Goal: Use online tool/utility: Use online tool/utility

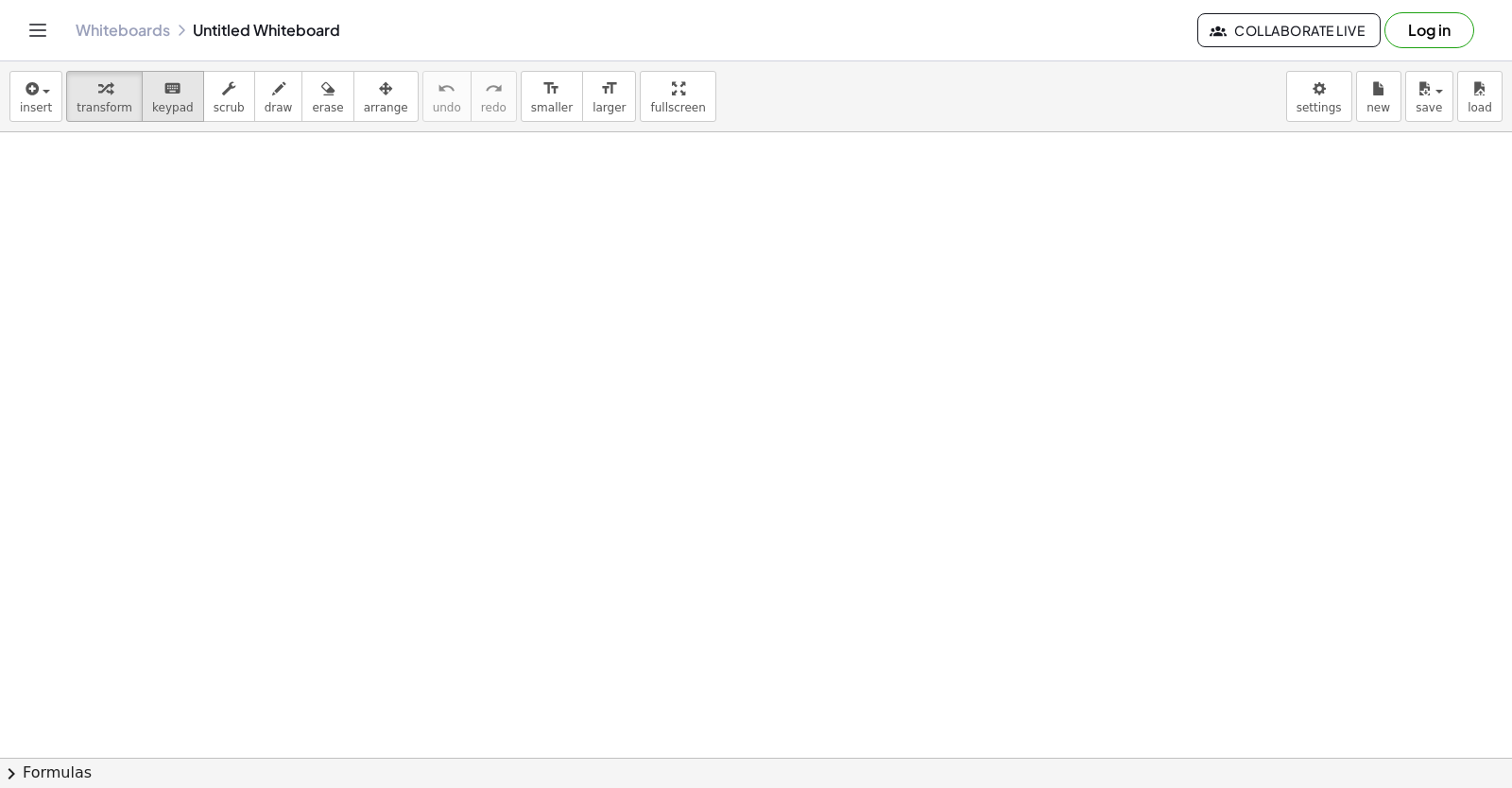
click at [163, 94] on icon "keyboard" at bounding box center [172, 88] width 18 height 22
click at [168, 104] on span "keypad" at bounding box center [173, 108] width 42 height 14
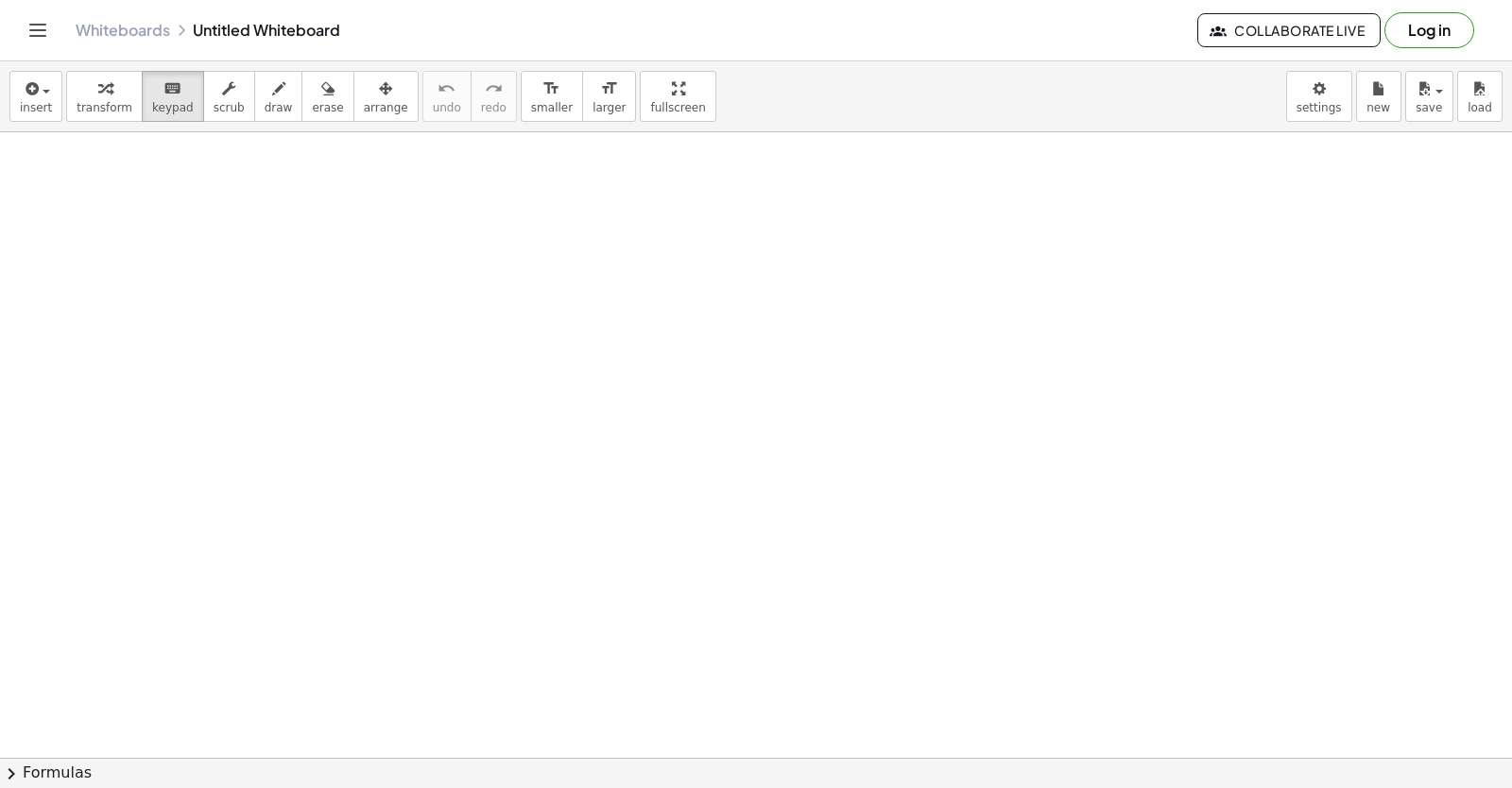
drag, startPoint x: 434, startPoint y: 450, endPoint x: 446, endPoint y: 439, distance: 16.3
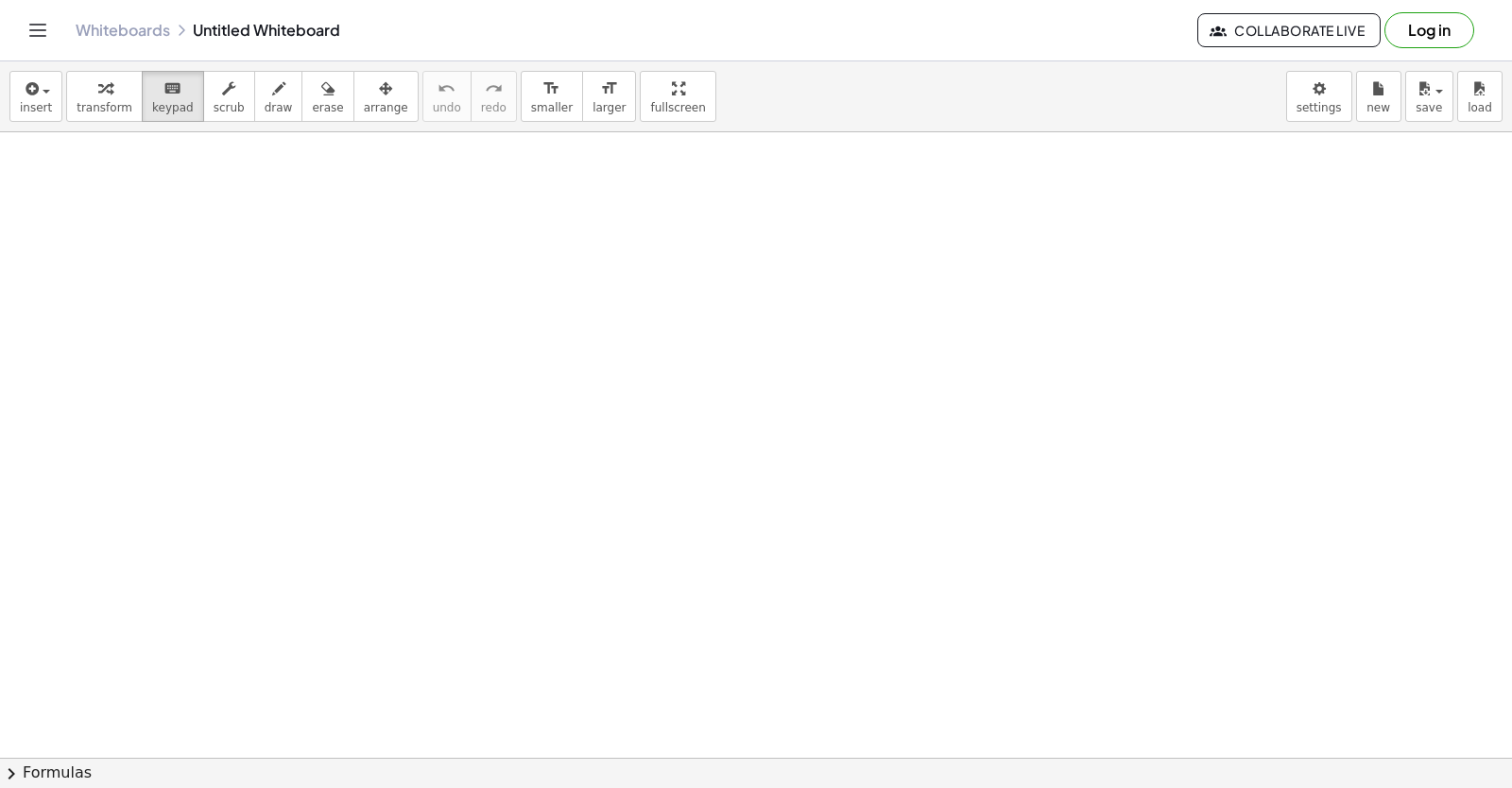
drag, startPoint x: 435, startPoint y: 436, endPoint x: 428, endPoint y: 423, distance: 14.8
drag, startPoint x: 428, startPoint y: 423, endPoint x: 420, endPoint y: 394, distance: 30.1
drag, startPoint x: 420, startPoint y: 394, endPoint x: 436, endPoint y: 274, distance: 121.1
drag, startPoint x: 436, startPoint y: 274, endPoint x: 580, endPoint y: 233, distance: 149.7
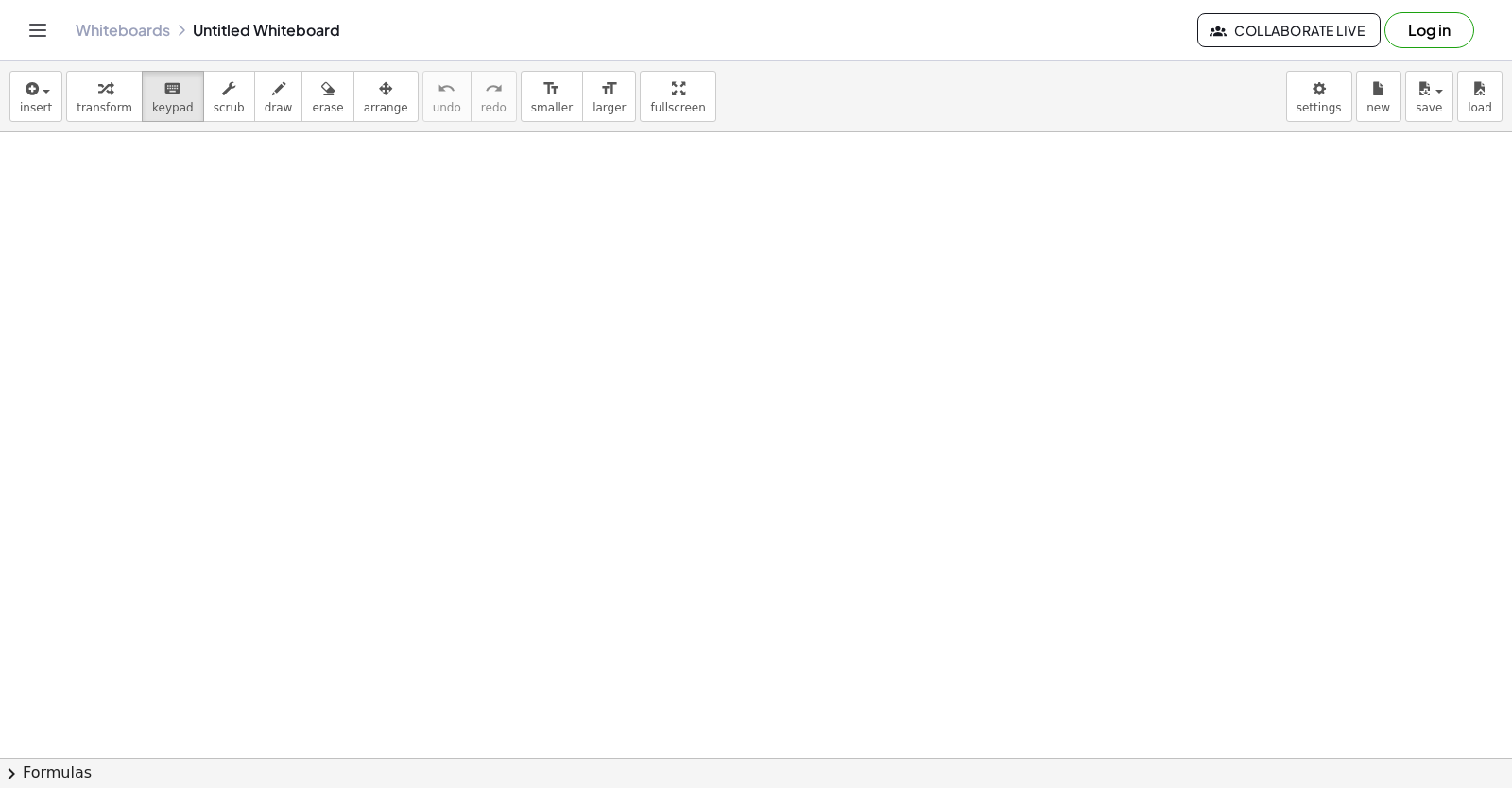
drag, startPoint x: 592, startPoint y: 248, endPoint x: 656, endPoint y: 241, distance: 64.4
drag, startPoint x: 687, startPoint y: 333, endPoint x: 854, endPoint y: 488, distance: 227.8
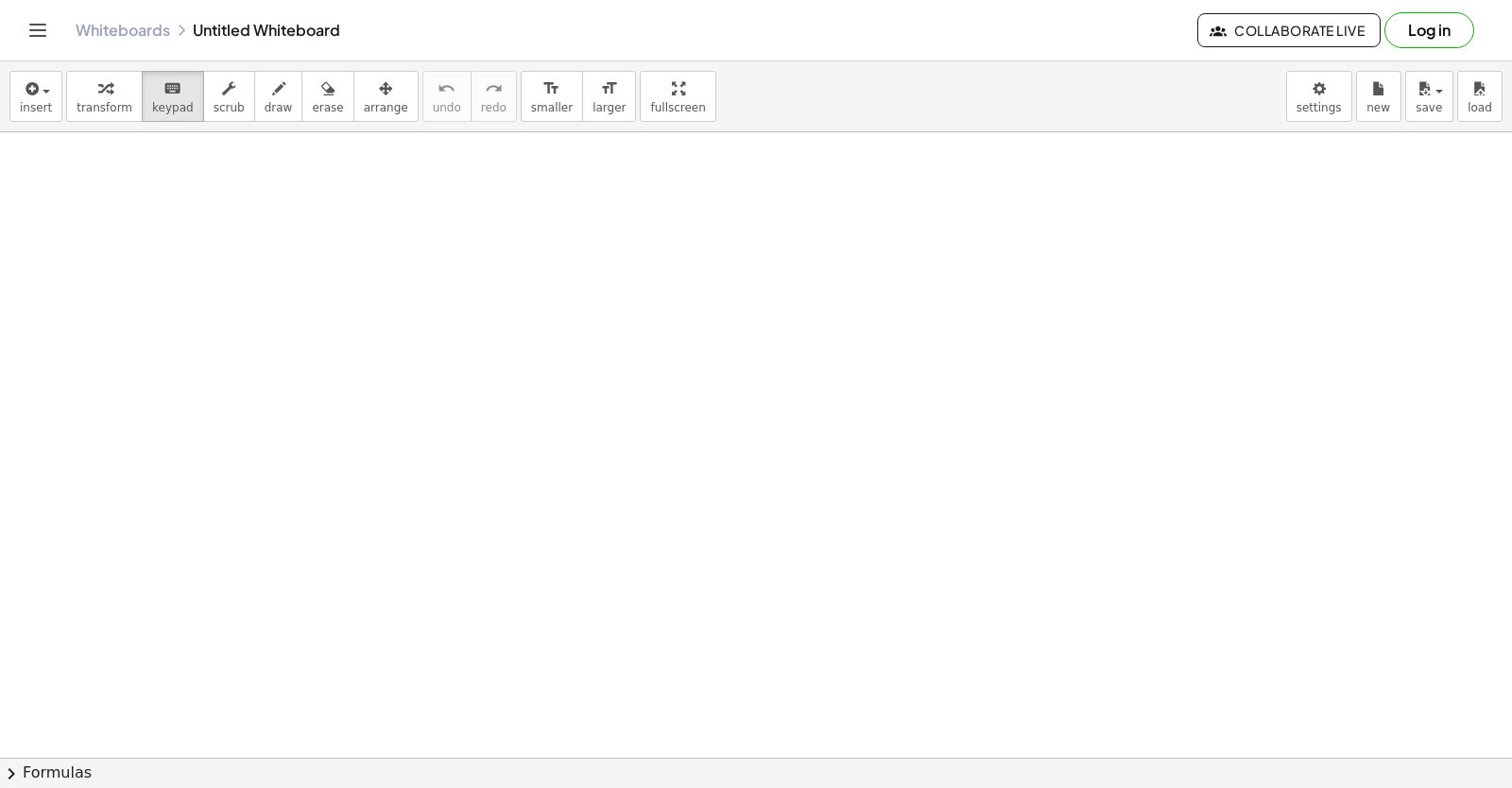
drag, startPoint x: 786, startPoint y: 606, endPoint x: 782, endPoint y: 616, distance: 10.8
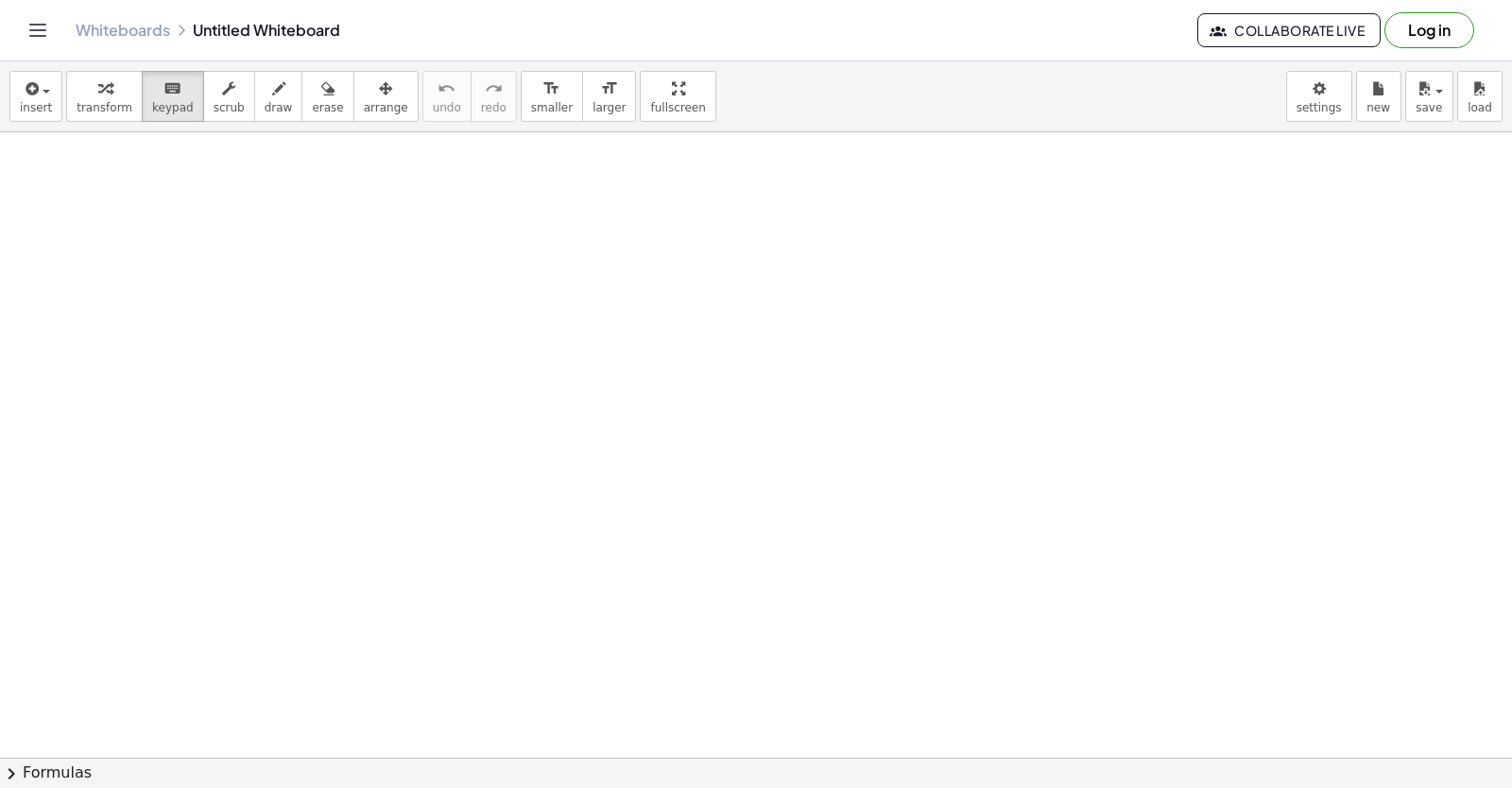
drag, startPoint x: 623, startPoint y: 398, endPoint x: 551, endPoint y: 399, distance: 72.0
click at [110, 101] on span "transform" at bounding box center [104, 108] width 56 height 14
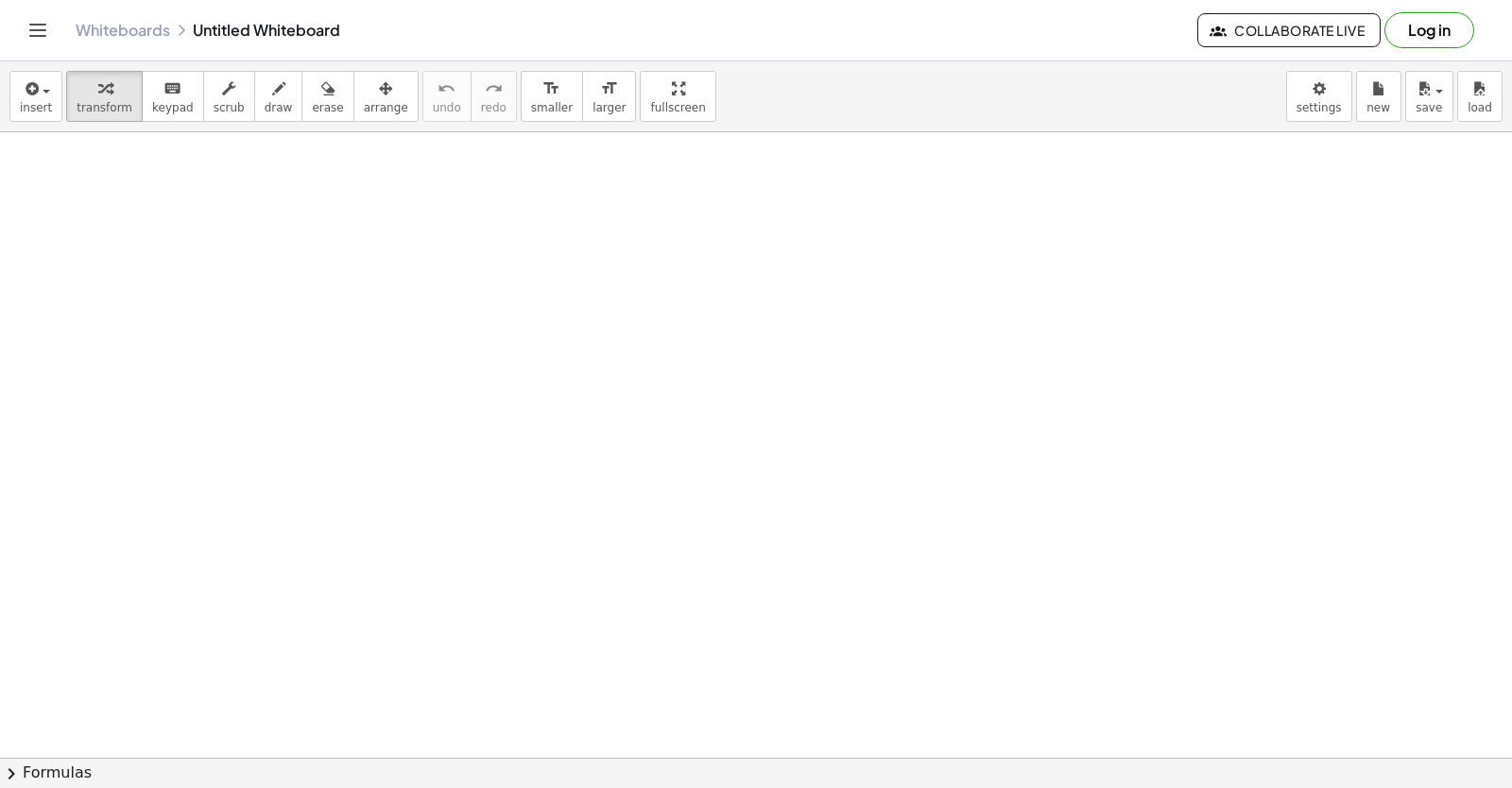
drag, startPoint x: 206, startPoint y: 310, endPoint x: 286, endPoint y: 242, distance: 105.0
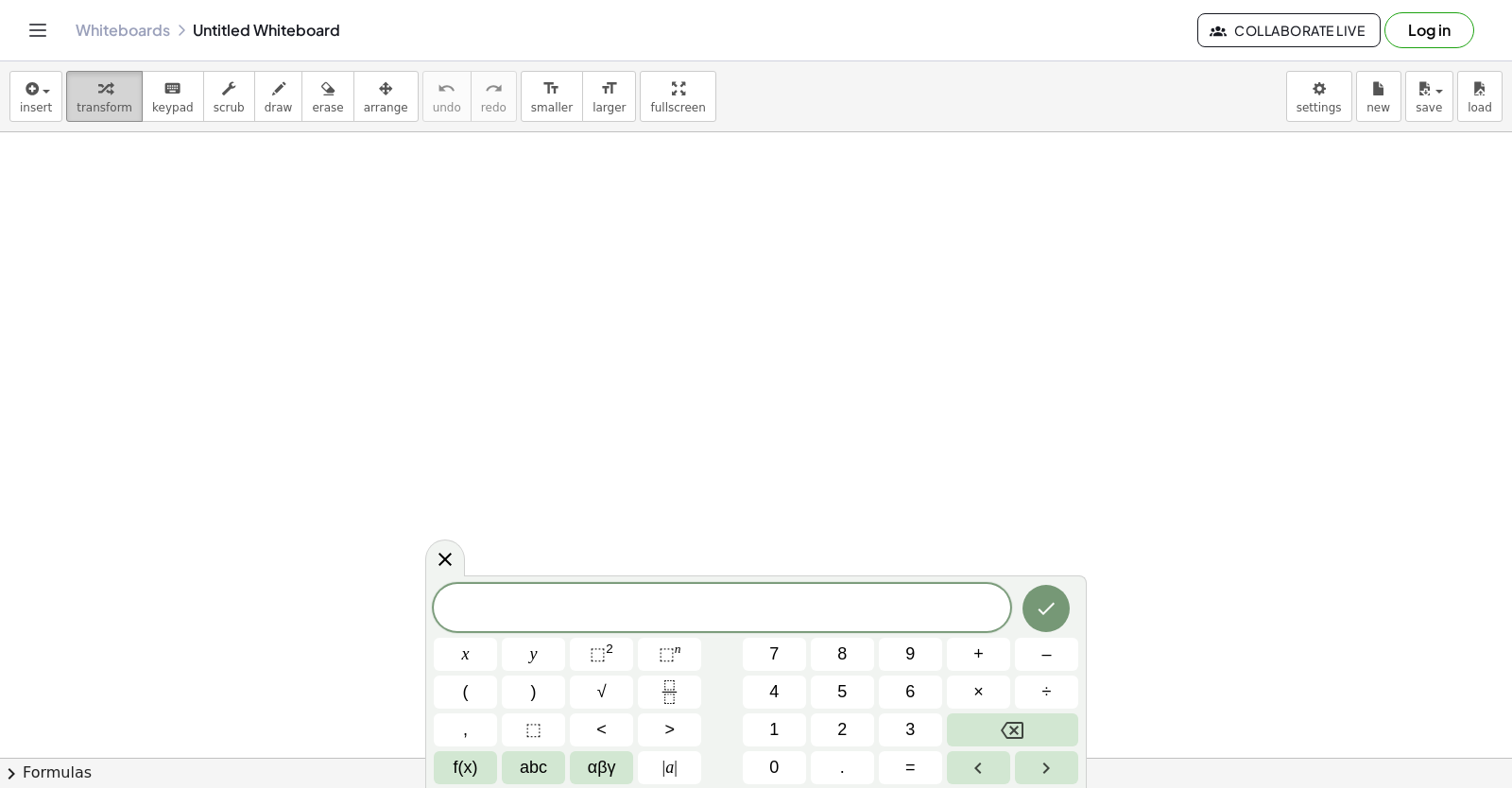
click at [106, 98] on div "button" at bounding box center [104, 87] width 56 height 22
drag, startPoint x: 441, startPoint y: 555, endPoint x: 412, endPoint y: 532, distance: 37.0
click at [443, 555] on icon at bounding box center [444, 558] width 22 height 22
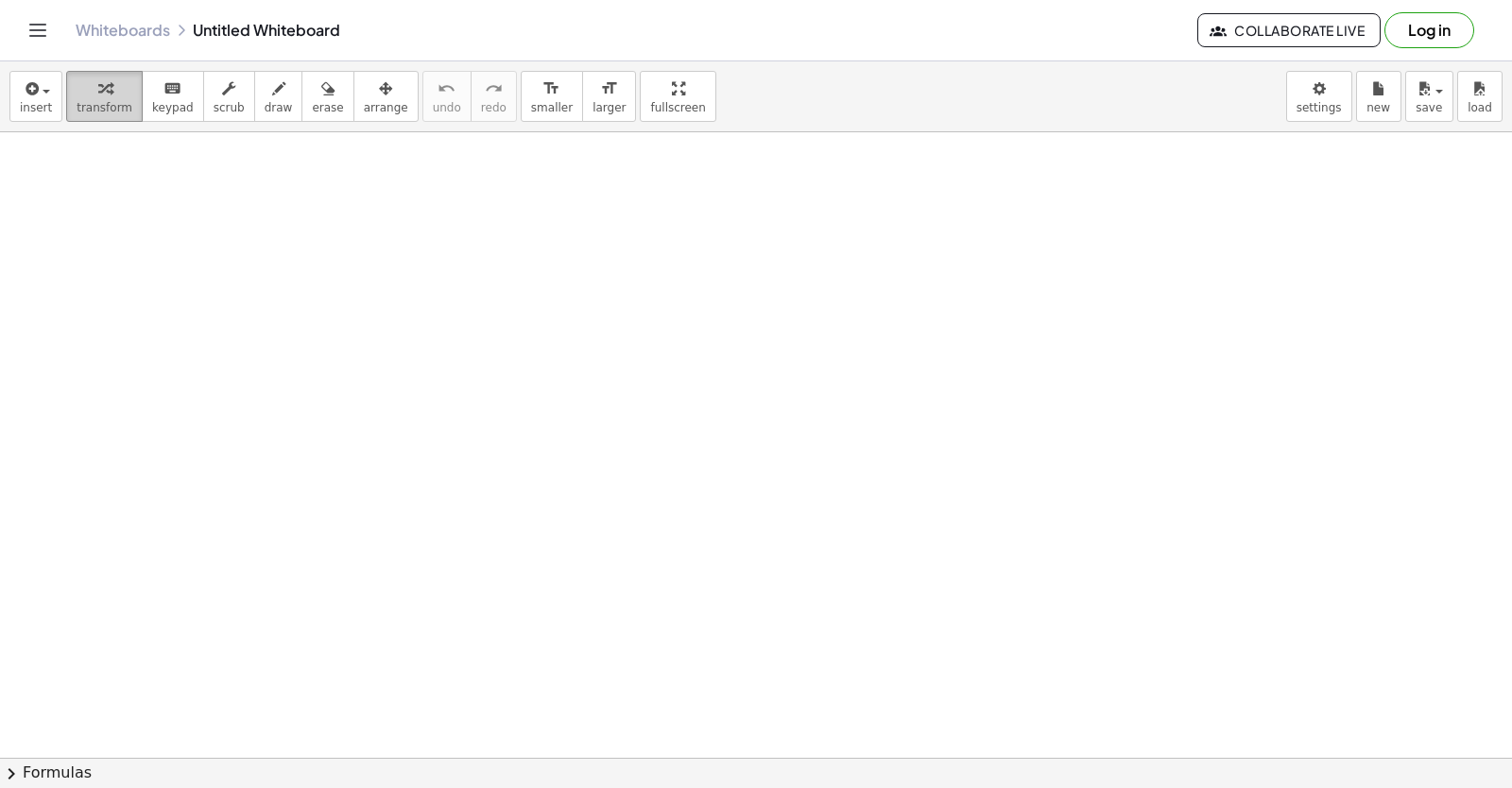
click at [98, 99] on icon "button" at bounding box center [105, 88] width 14 height 22
click at [102, 106] on span "transform" at bounding box center [104, 108] width 56 height 14
click at [644, 313] on div at bounding box center [756, 157] width 1512 height 1374
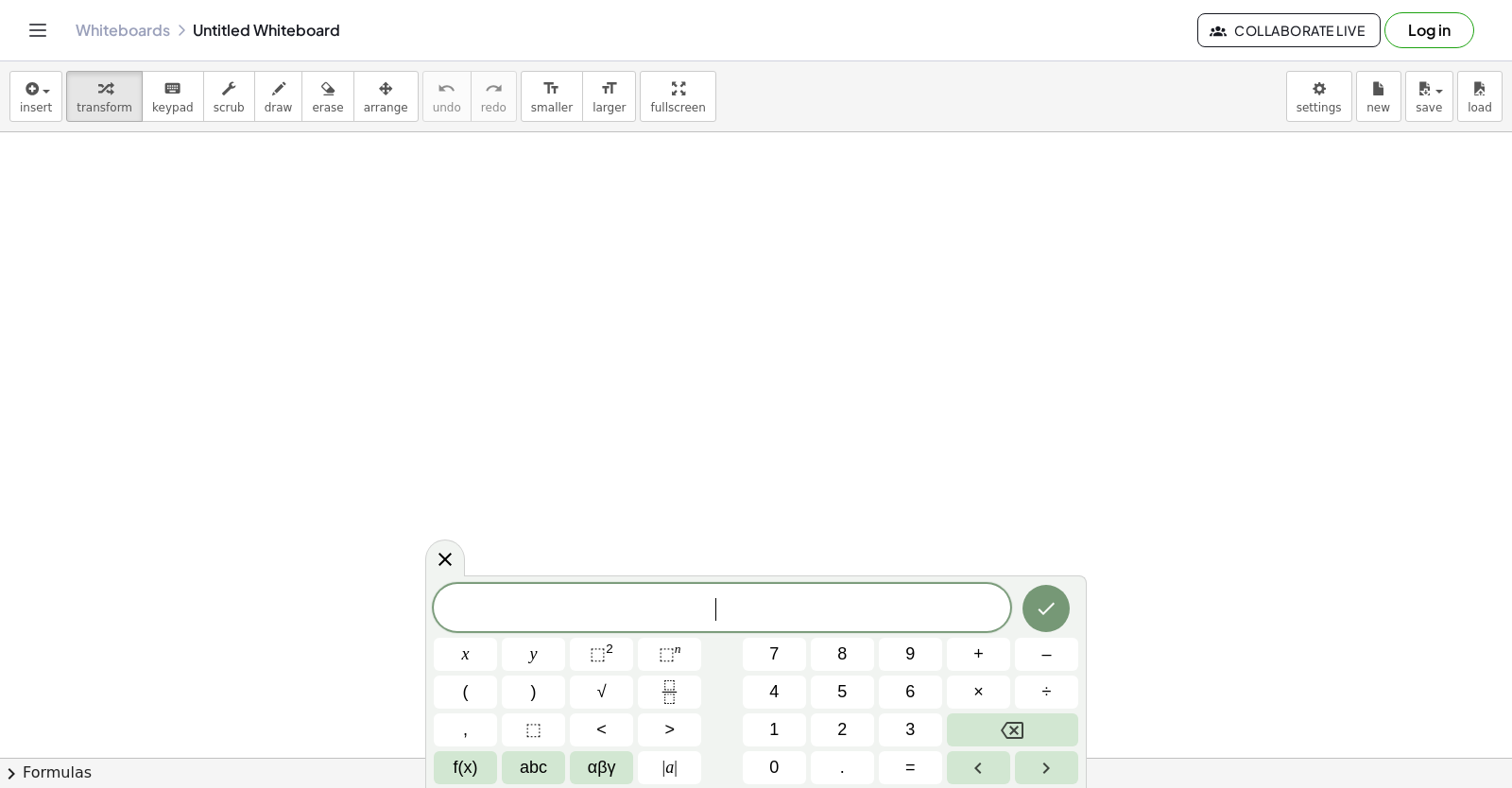
scroll to position [748, 0]
click at [544, 657] on button "y" at bounding box center [534, 655] width 64 height 33
click at [966, 654] on button "+" at bounding box center [979, 655] width 64 height 33
click at [845, 732] on span "2" at bounding box center [842, 730] width 10 height 25
click at [475, 657] on button "x" at bounding box center [465, 655] width 64 height 33
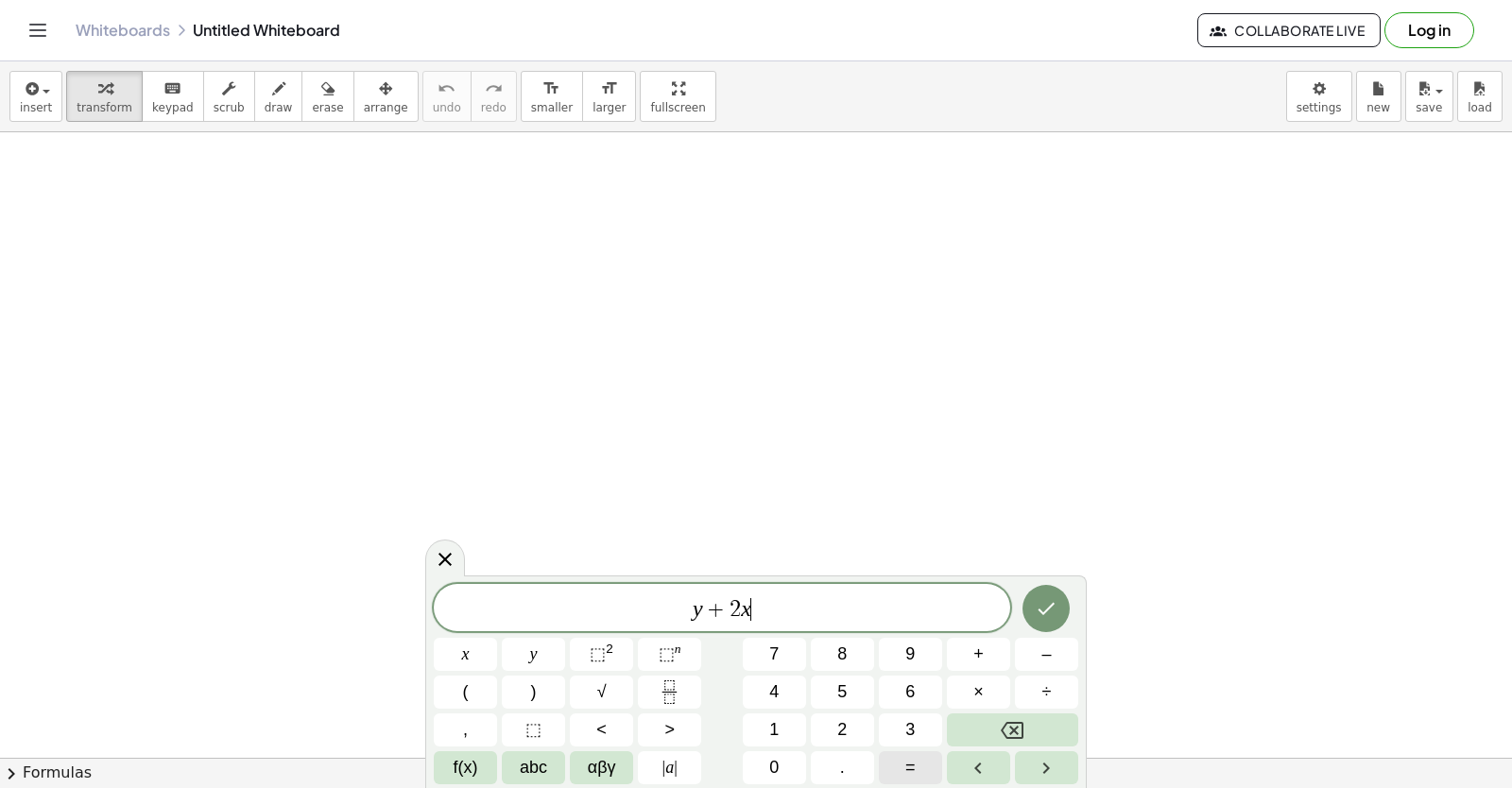
click at [912, 771] on span "=" at bounding box center [910, 768] width 11 height 25
click at [772, 733] on span "1" at bounding box center [774, 730] width 10 height 25
click at [778, 773] on span "0" at bounding box center [774, 768] width 10 height 25
click at [1037, 614] on icon "Done" at bounding box center [1046, 608] width 22 height 22
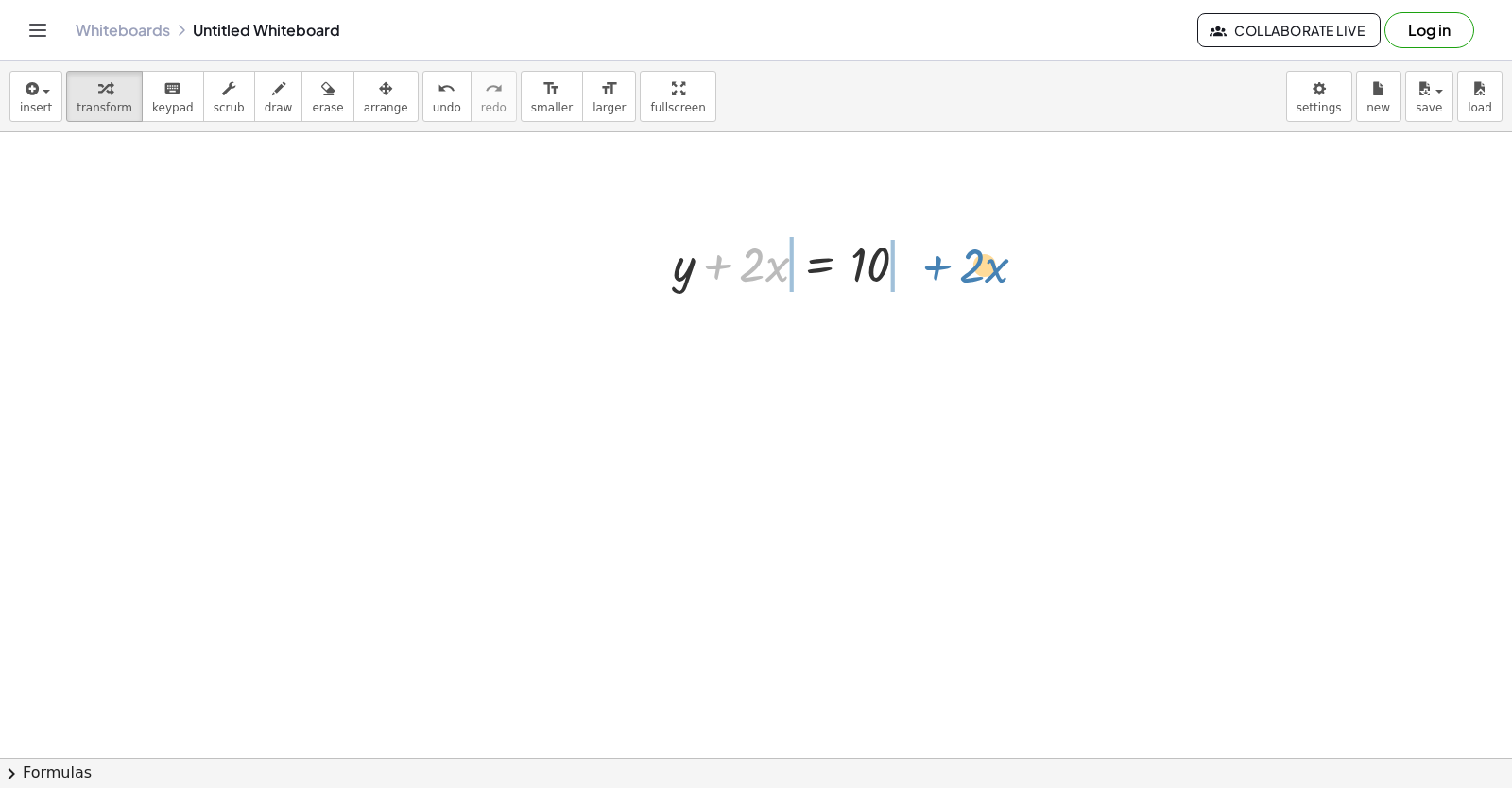
drag, startPoint x: 717, startPoint y: 270, endPoint x: 938, endPoint y: 271, distance: 221.0
click at [938, 271] on div "+ · 2 · x + y + · 2 · x = 10" at bounding box center [790, 263] width 293 height 73
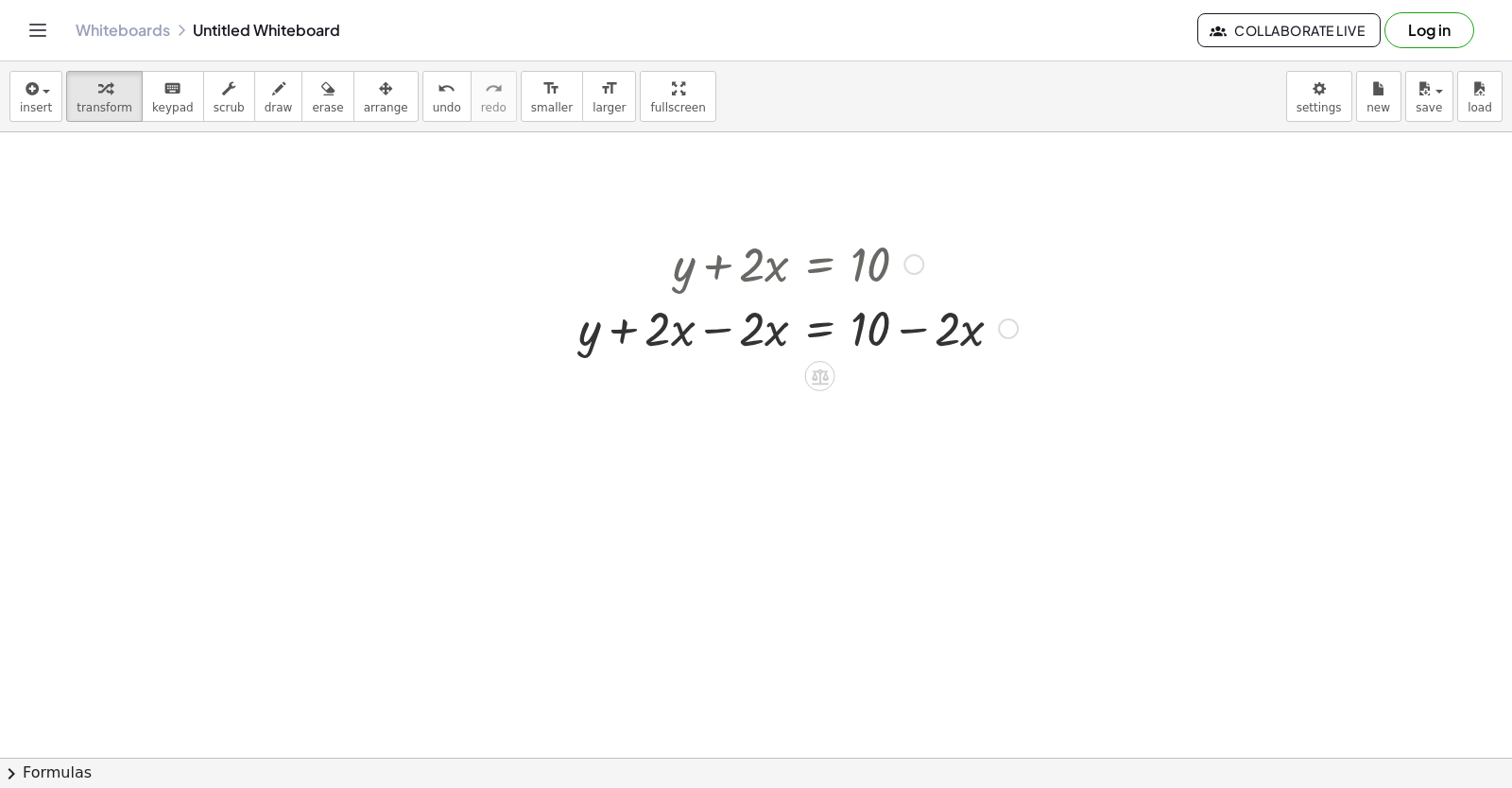
click at [678, 338] on div at bounding box center [798, 326] width 459 height 65
drag, startPoint x: 624, startPoint y: 328, endPoint x: 735, endPoint y: 331, distance: 111.0
click at [735, 331] on div at bounding box center [798, 326] width 459 height 65
drag, startPoint x: 975, startPoint y: 395, endPoint x: 883, endPoint y: 397, distance: 92.0
click at [883, 397] on div at bounding box center [798, 391] width 459 height 65
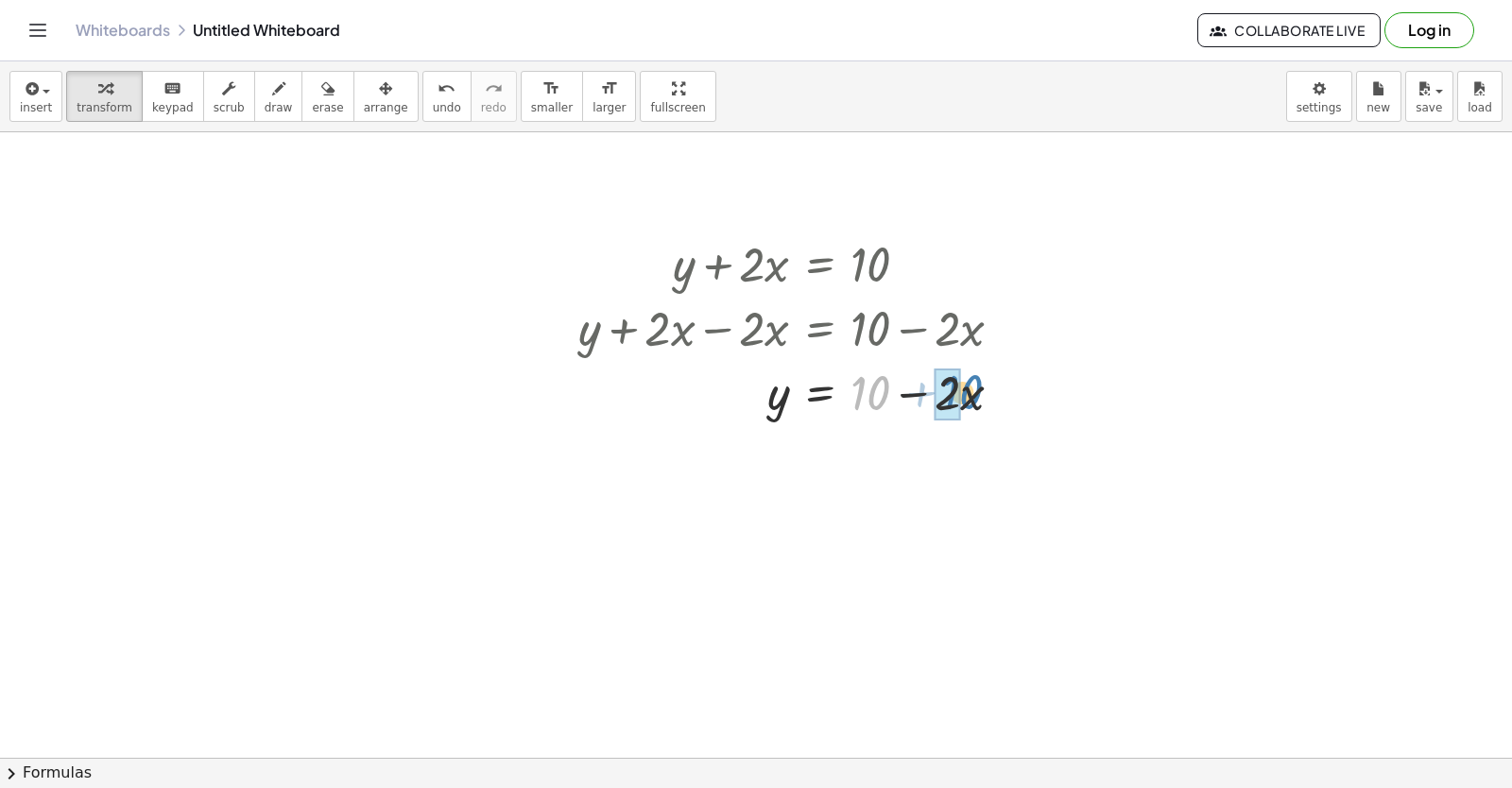
drag, startPoint x: 882, startPoint y: 387, endPoint x: 975, endPoint y: 386, distance: 93.0
click at [975, 386] on div at bounding box center [798, 391] width 459 height 65
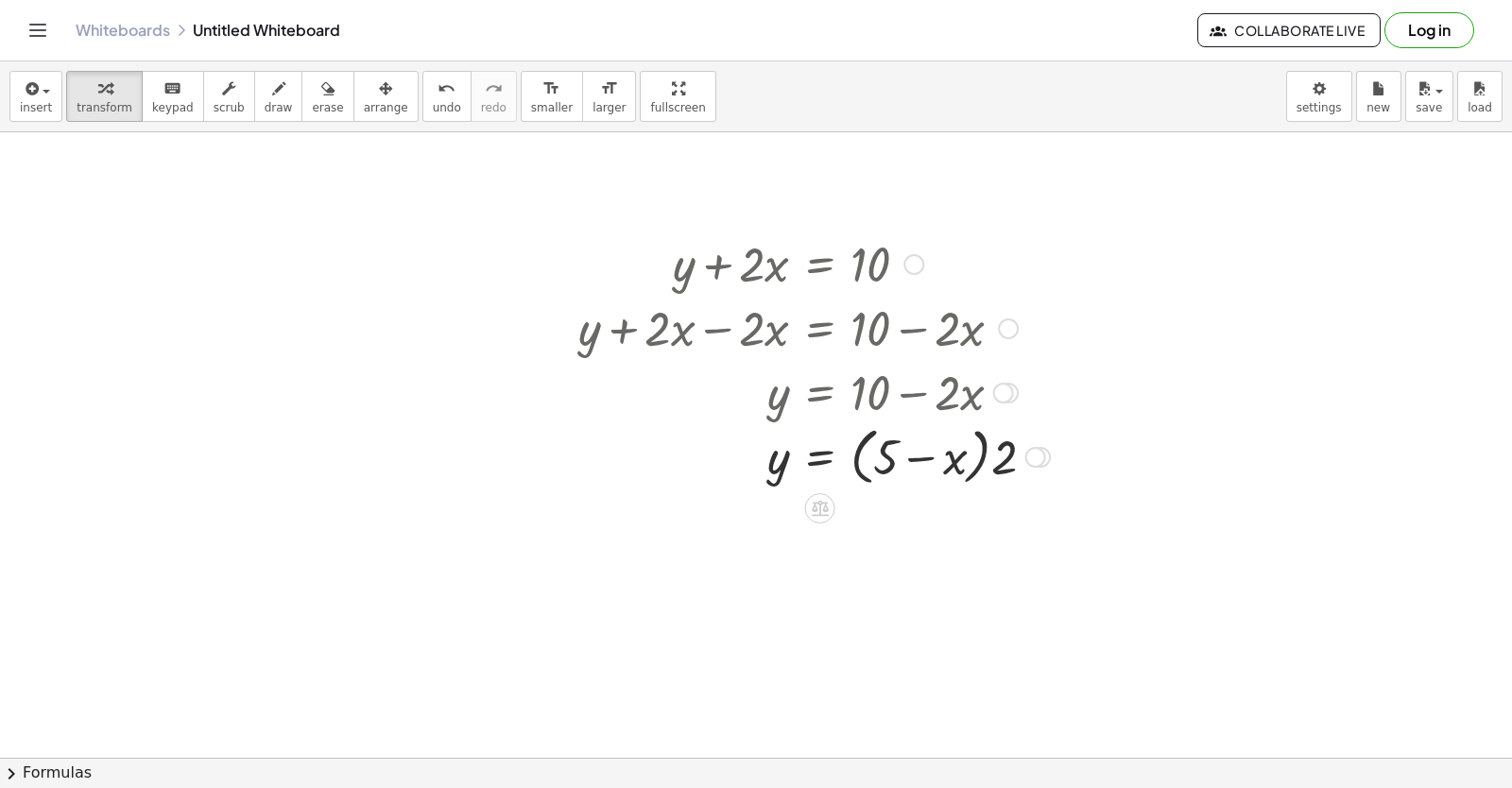
click at [993, 462] on div at bounding box center [814, 456] width 490 height 71
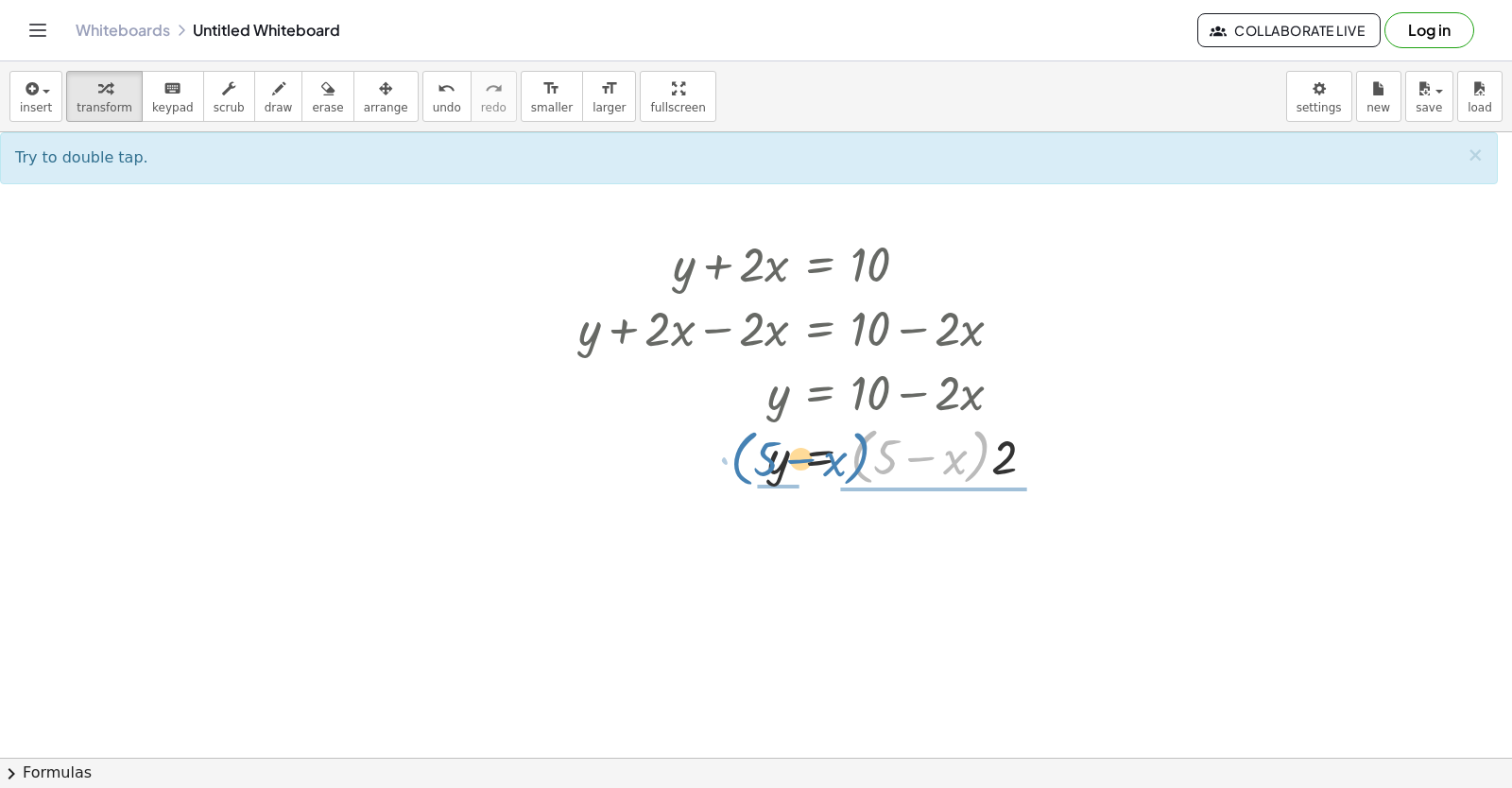
drag, startPoint x: 987, startPoint y: 468, endPoint x: 867, endPoint y: 472, distance: 120.1
click at [867, 472] on div at bounding box center [814, 456] width 490 height 71
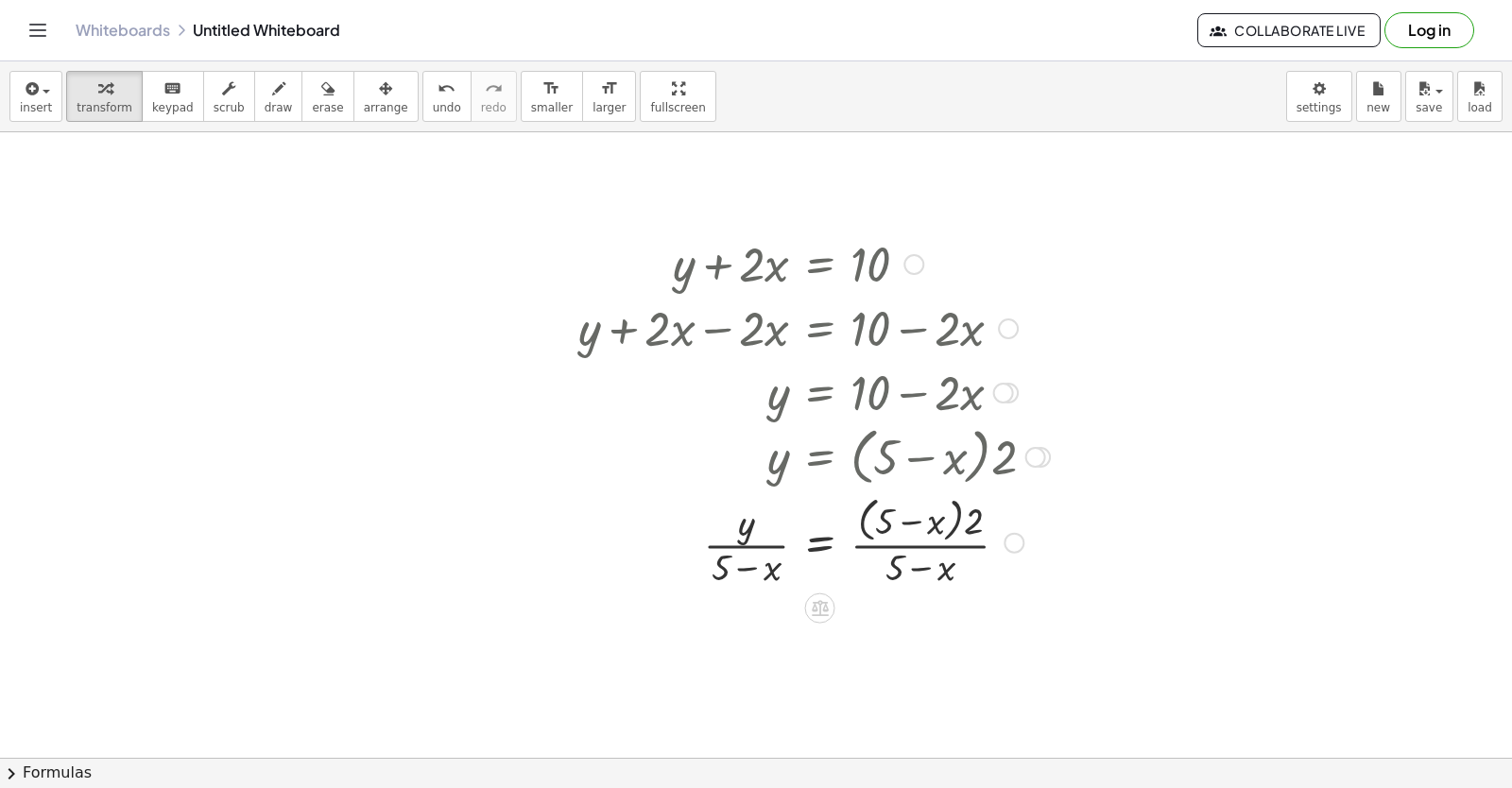
click at [876, 451] on div at bounding box center [814, 456] width 490 height 71
click at [1032, 449] on div at bounding box center [1036, 458] width 21 height 21
click at [1032, 449] on div "Go back to this line Copy line as LaTeX Copy derivation as LaTeX" at bounding box center [1036, 458] width 21 height 21
click at [1011, 540] on div at bounding box center [1014, 544] width 21 height 21
drag, startPoint x: 1007, startPoint y: 540, endPoint x: 625, endPoint y: 524, distance: 382.3
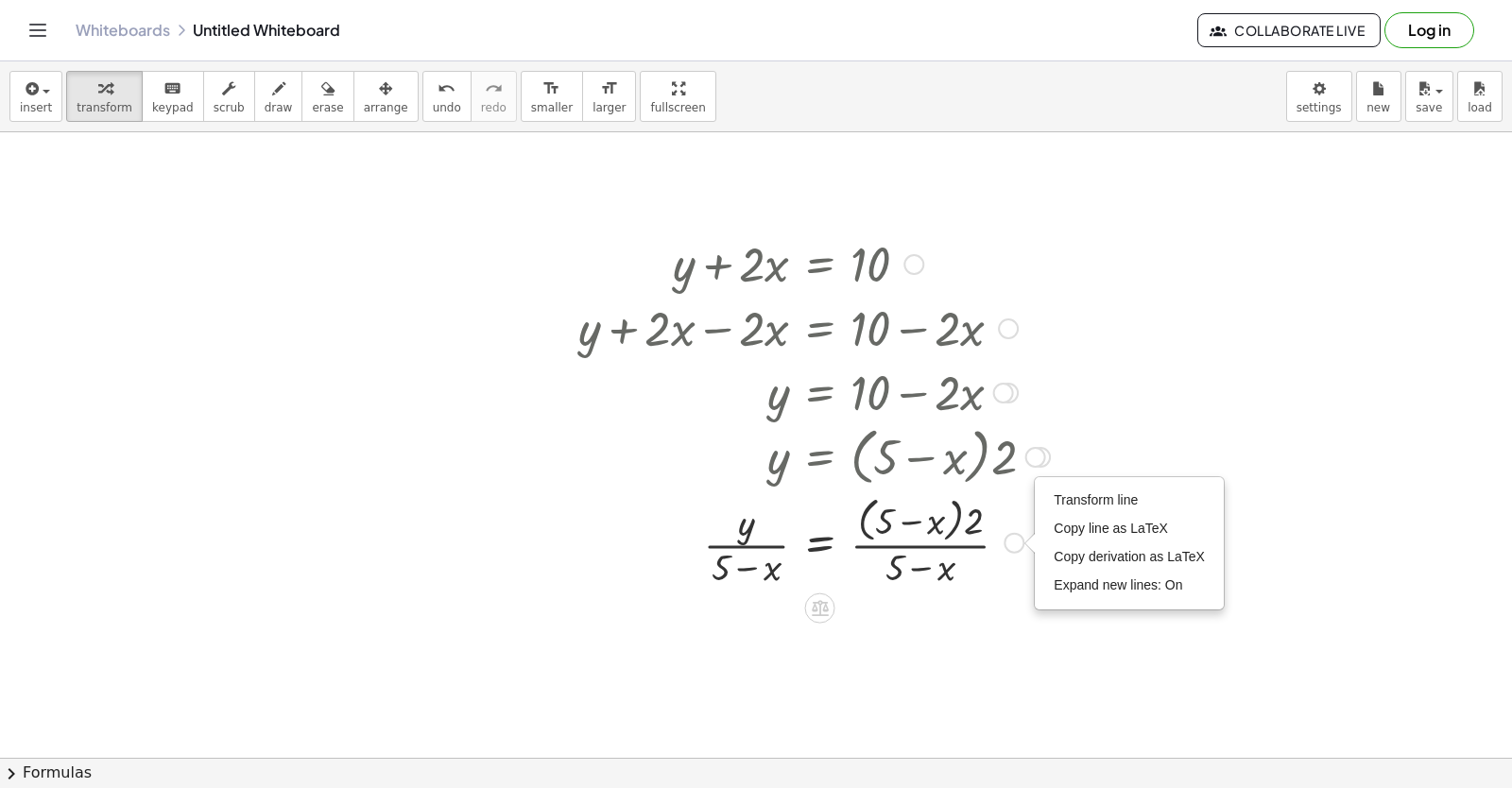
click at [625, 524] on div at bounding box center [814, 542] width 490 height 100
click at [814, 607] on icon at bounding box center [821, 608] width 17 height 16
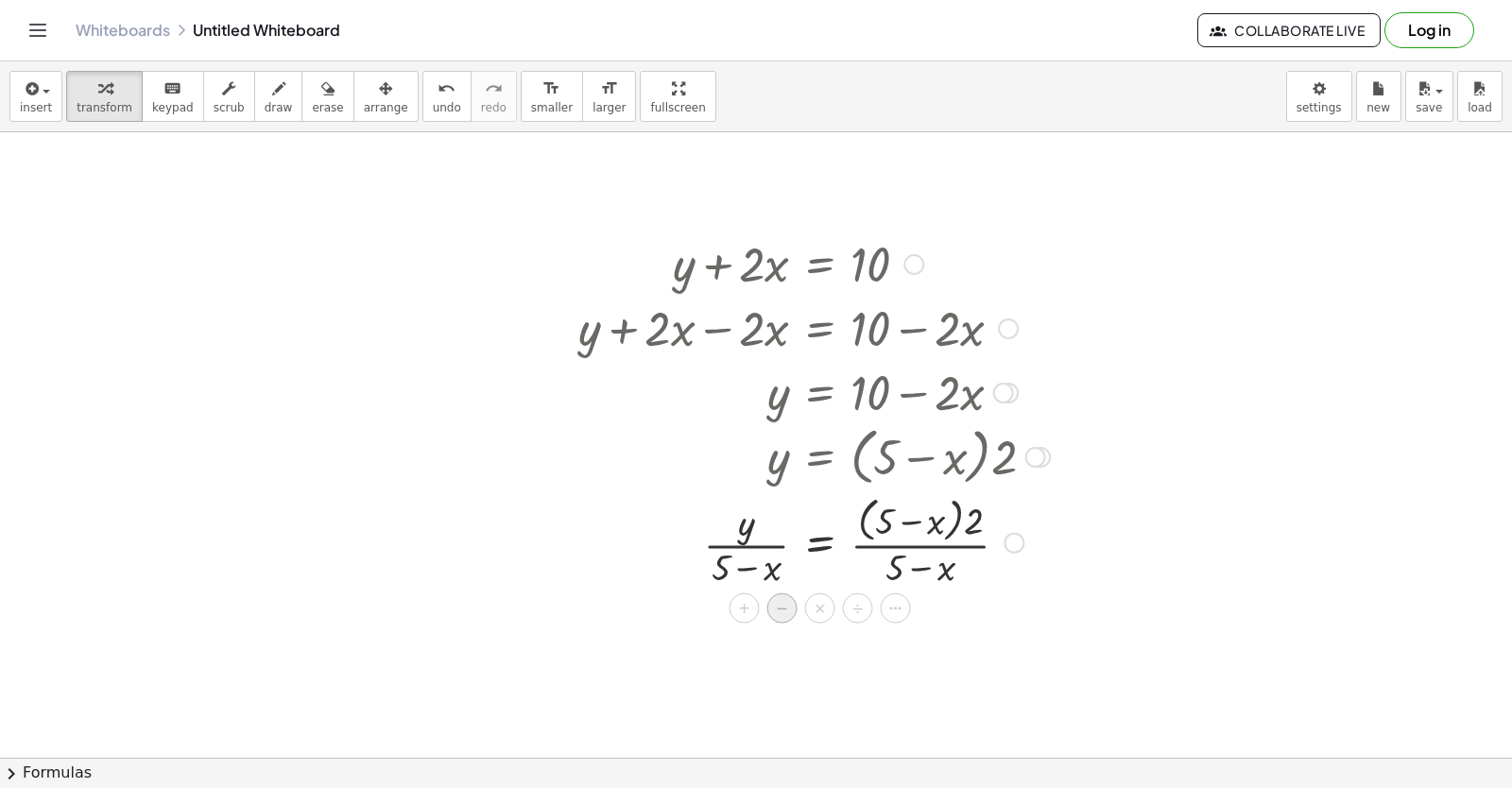
click at [788, 605] on div "−" at bounding box center [782, 608] width 30 height 30
click at [433, 105] on span "undo" at bounding box center [446, 108] width 28 height 14
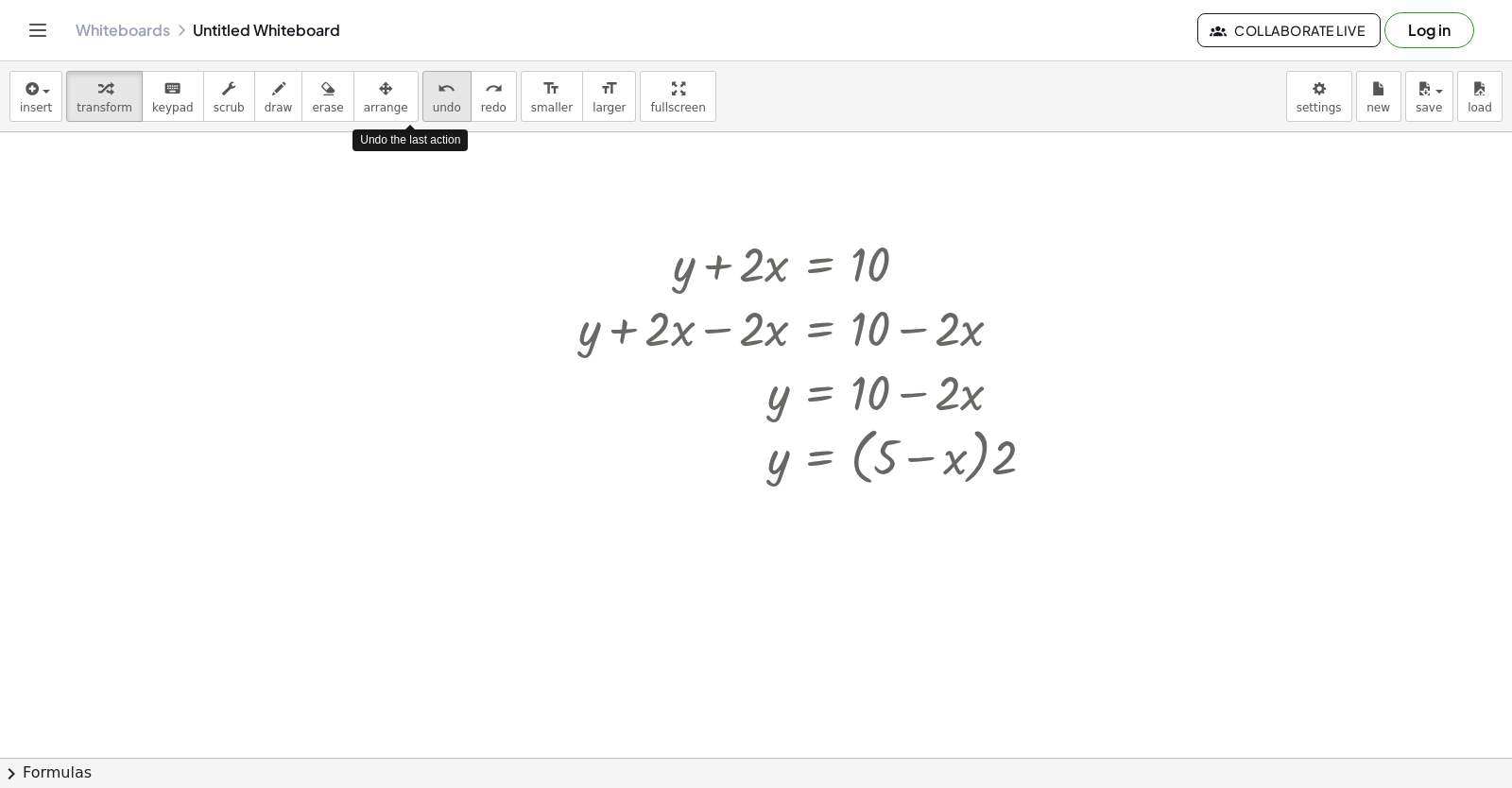
click at [433, 105] on span "undo" at bounding box center [446, 108] width 28 height 14
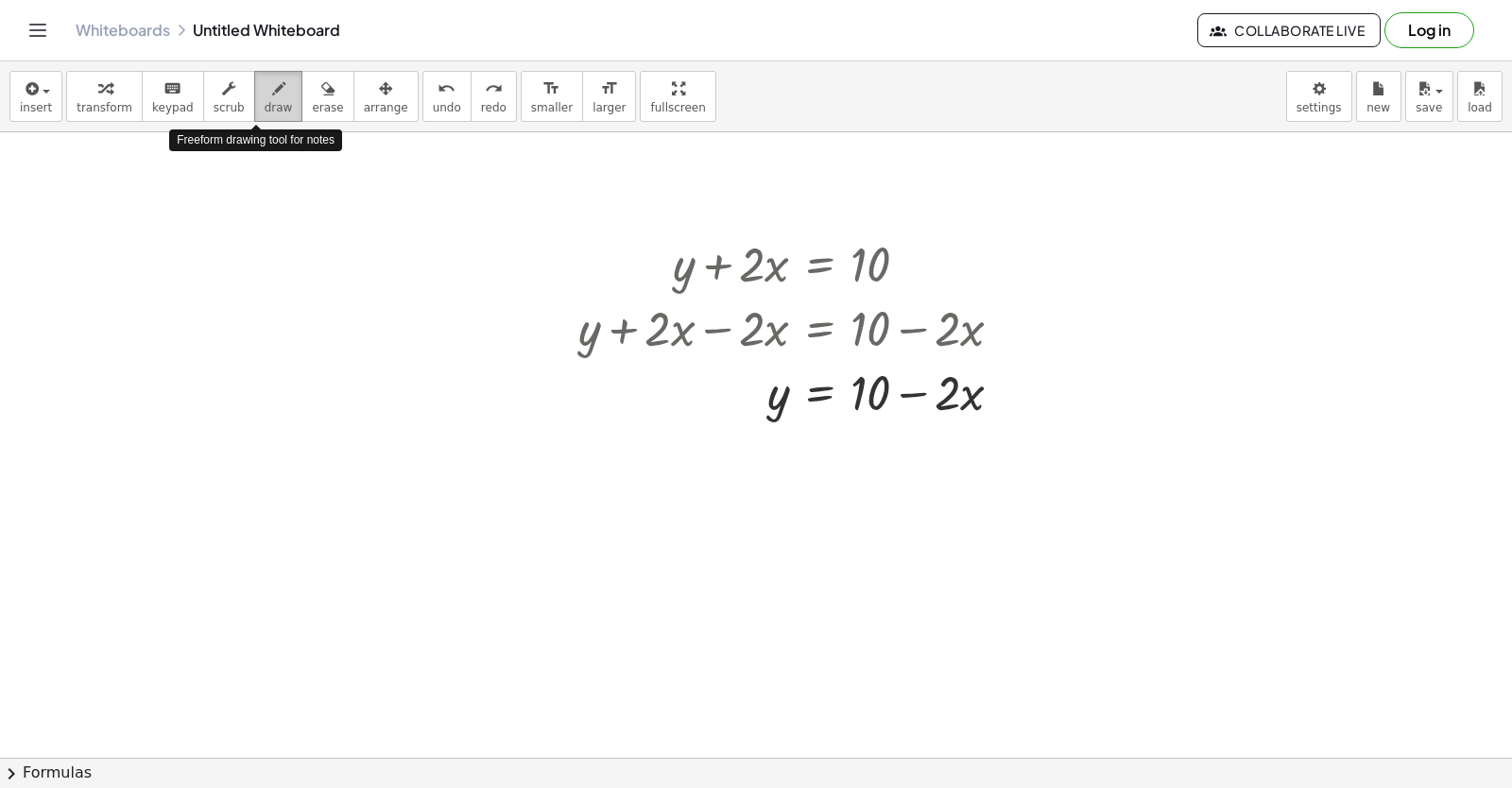
click at [265, 104] on span "draw" at bounding box center [278, 108] width 28 height 14
drag, startPoint x: 763, startPoint y: 367, endPoint x: 998, endPoint y: 376, distance: 235.2
click at [998, 376] on div at bounding box center [756, 323] width 1512 height 1877
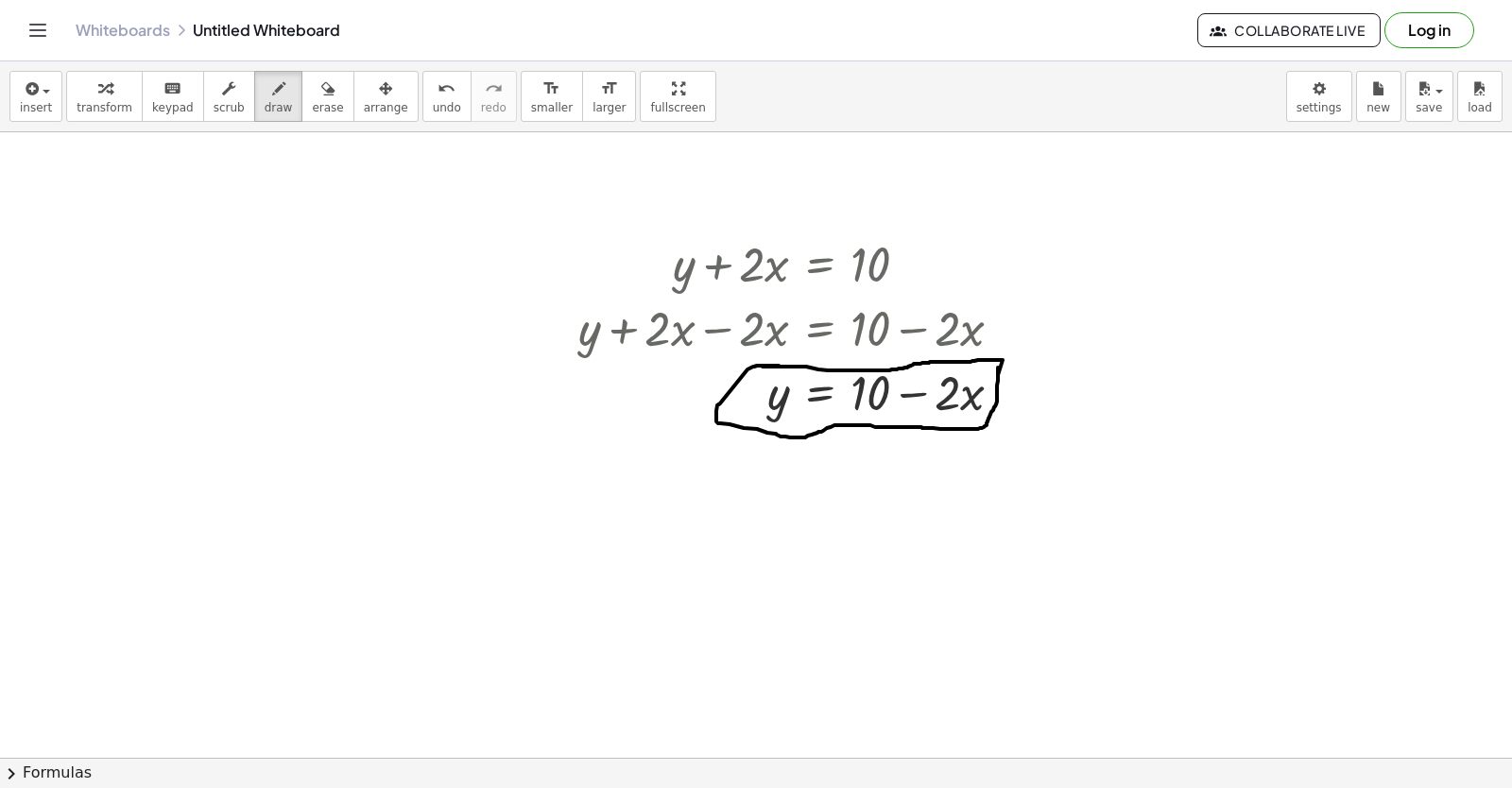
drag, startPoint x: 998, startPoint y: 368, endPoint x: 778, endPoint y: 366, distance: 220.0
click at [778, 366] on div at bounding box center [756, 323] width 1512 height 1877
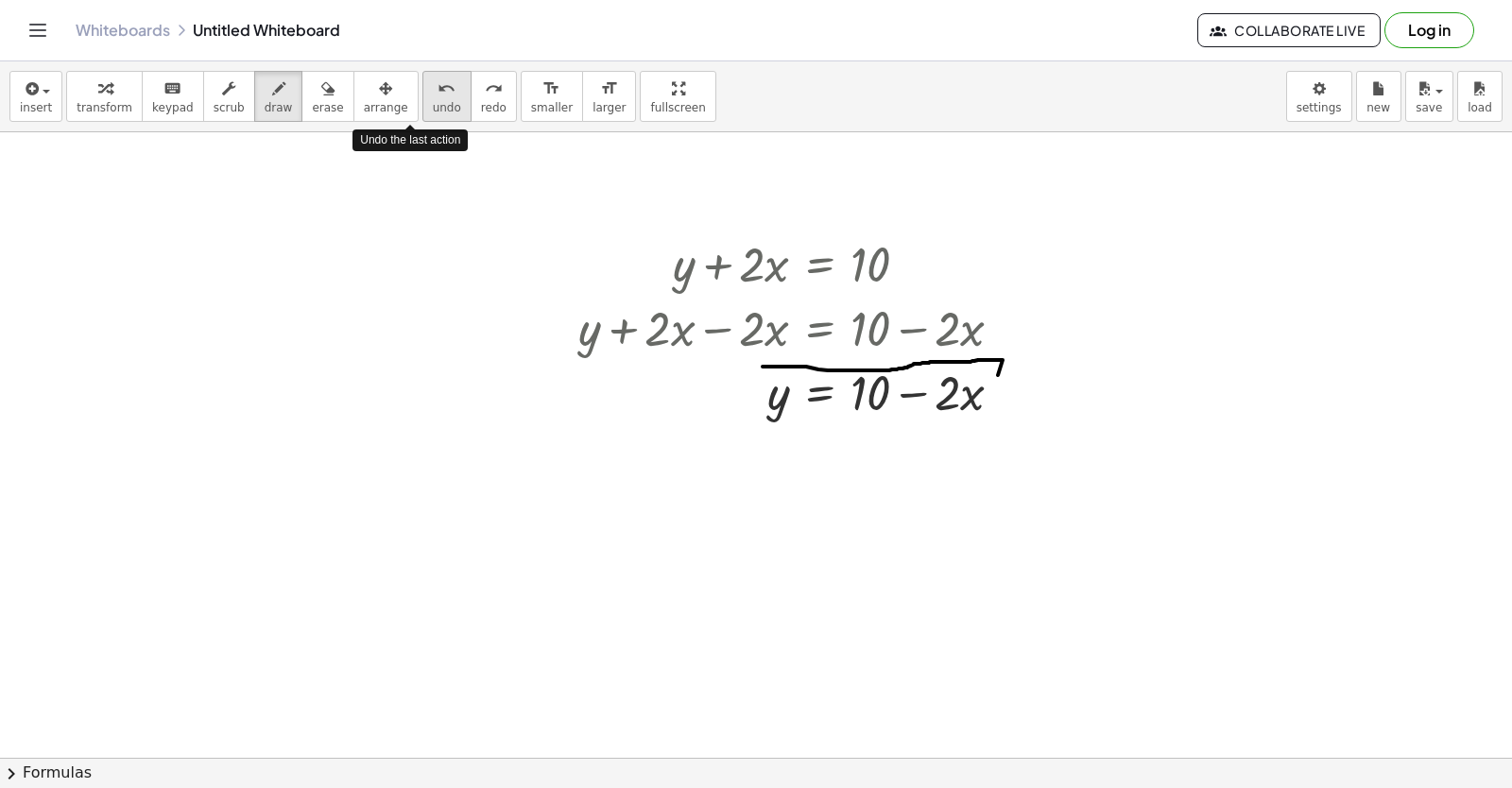
click at [437, 81] on icon "undo" at bounding box center [446, 88] width 18 height 22
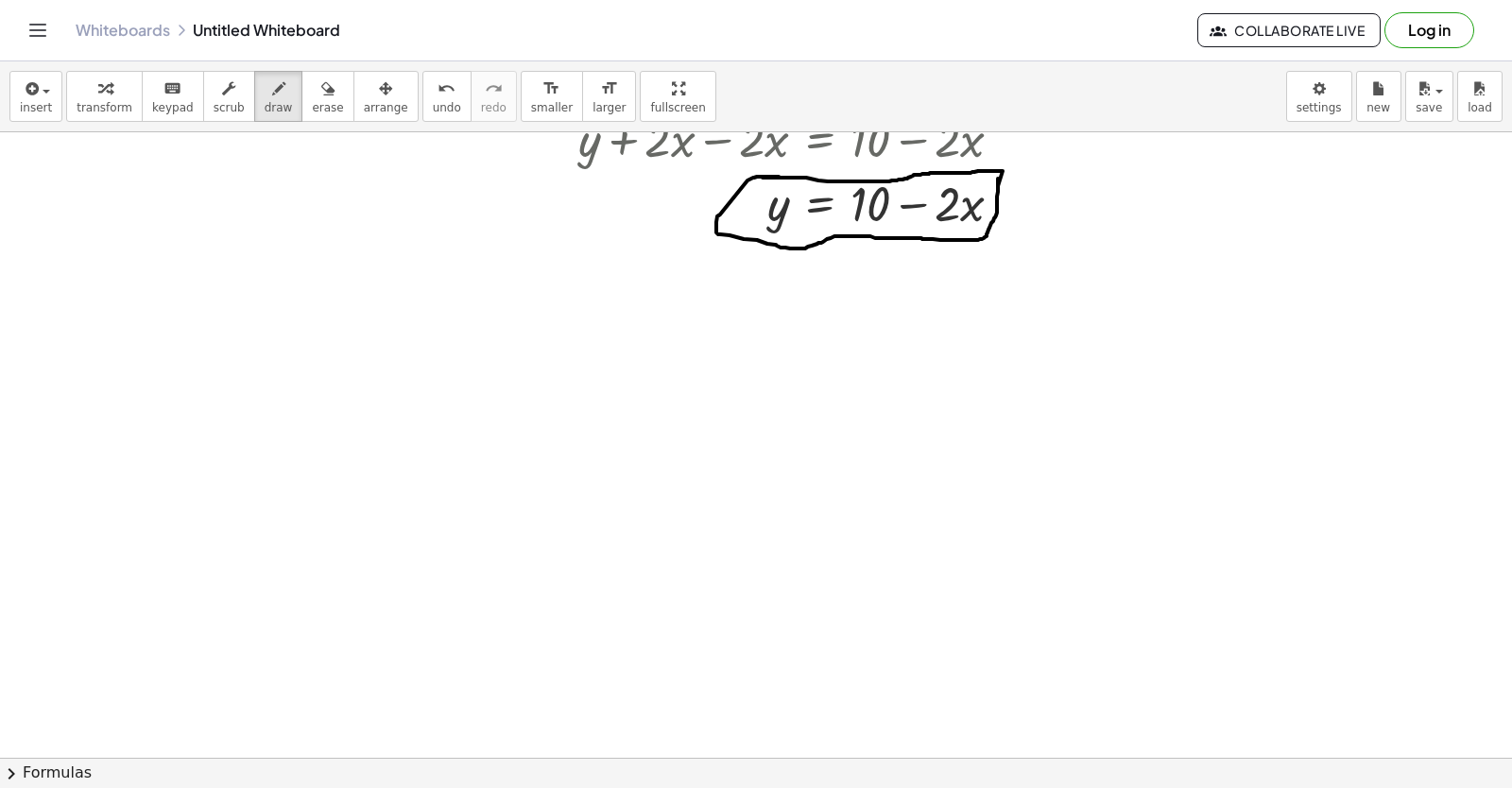
scroll to position [1252, 0]
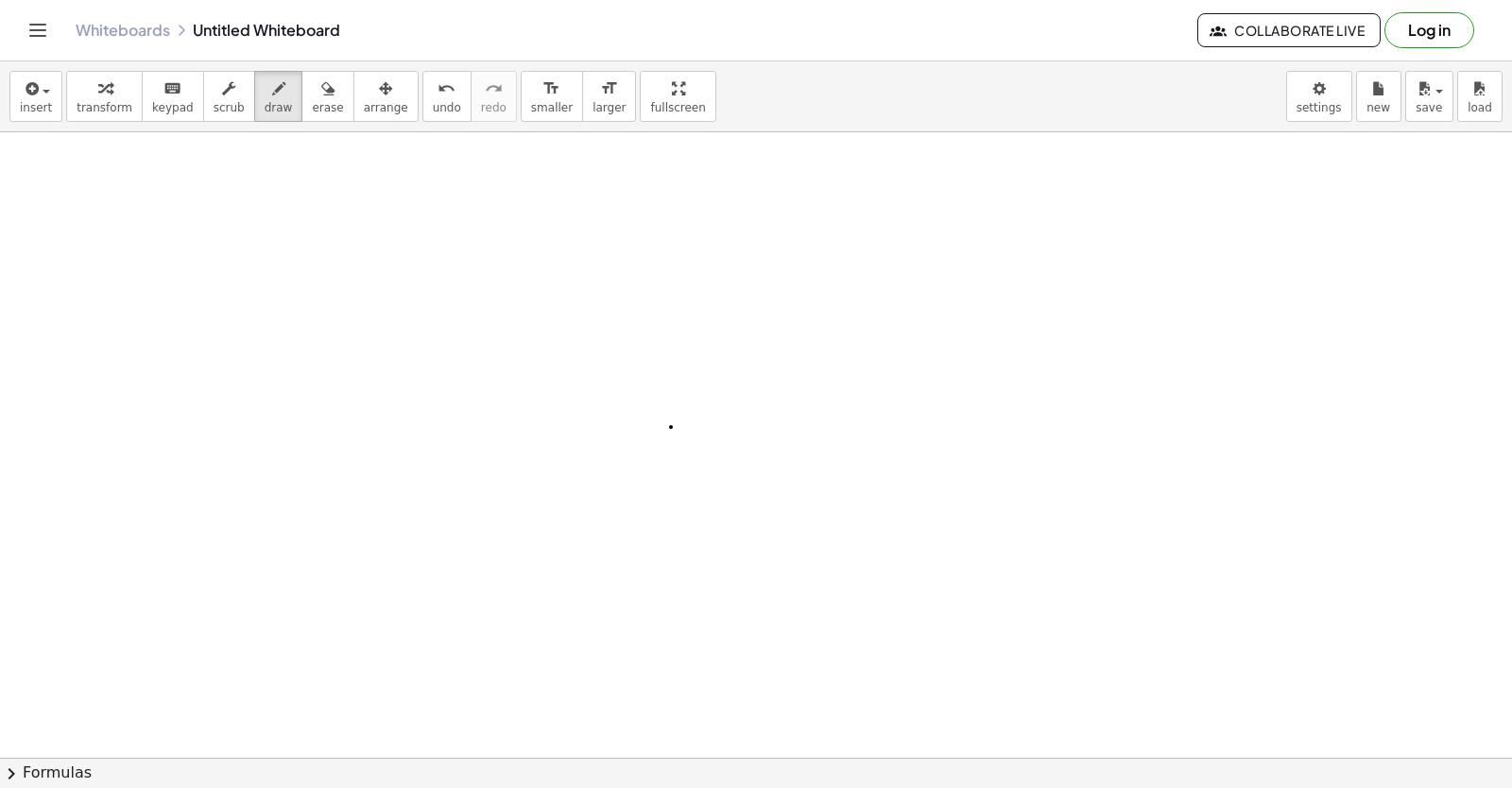
click at [671, 427] on div at bounding box center [756, 132] width 1512 height 2503
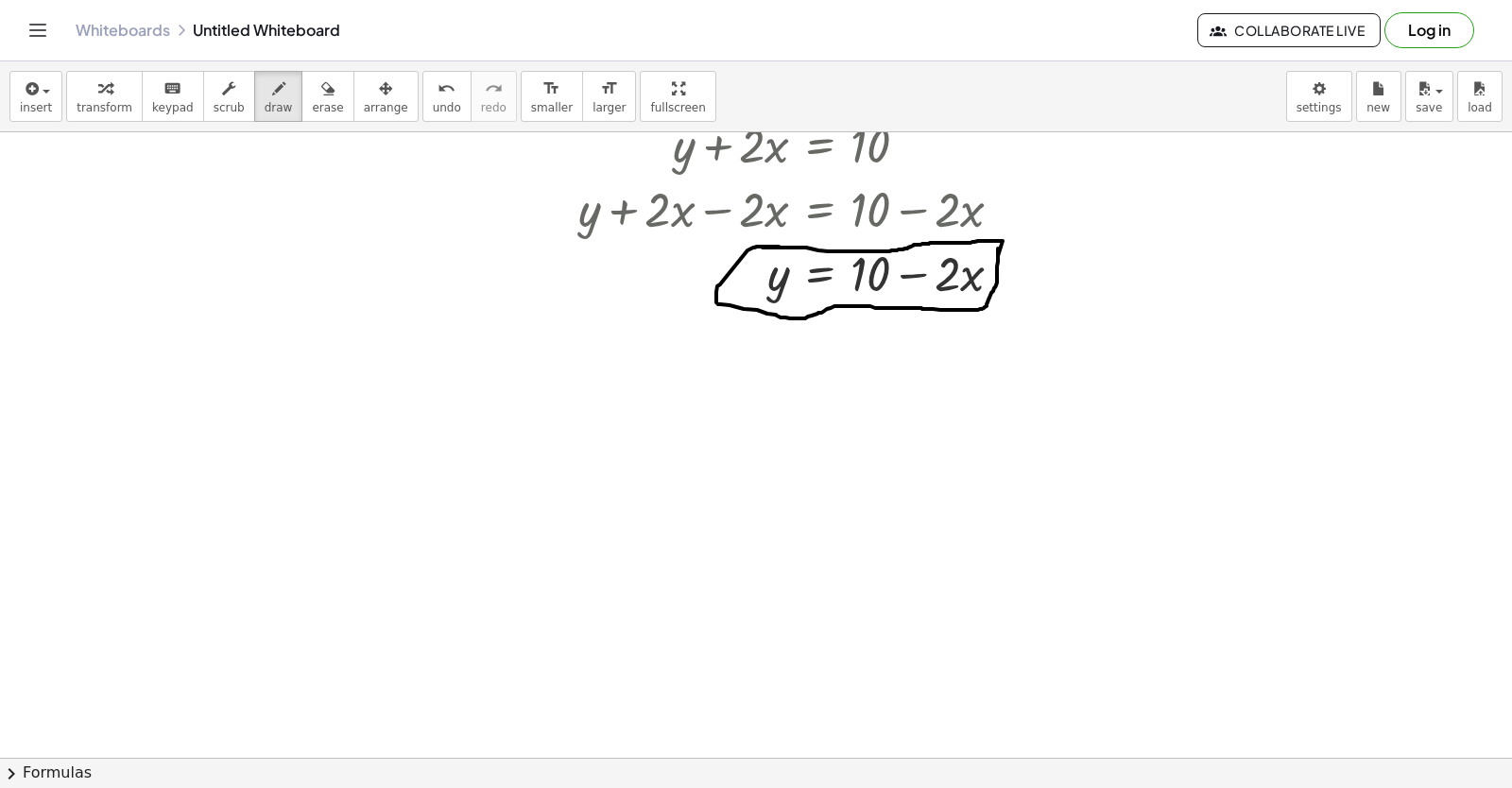
scroll to position [778, 0]
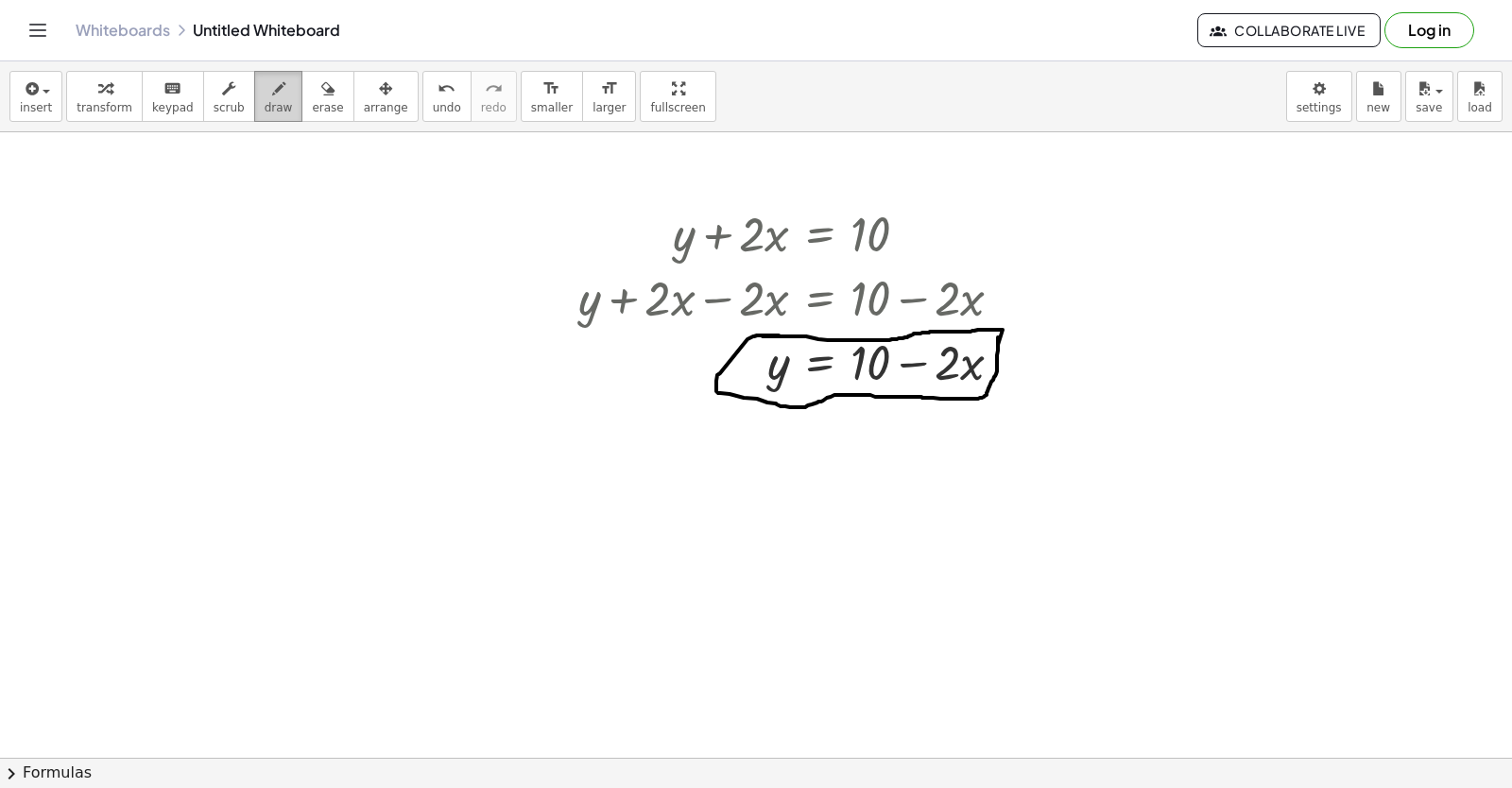
click at [266, 106] on span "draw" at bounding box center [278, 108] width 28 height 14
click at [123, 97] on button "transform" at bounding box center [104, 96] width 76 height 51
click at [663, 608] on div at bounding box center [756, 605] width 1512 height 2503
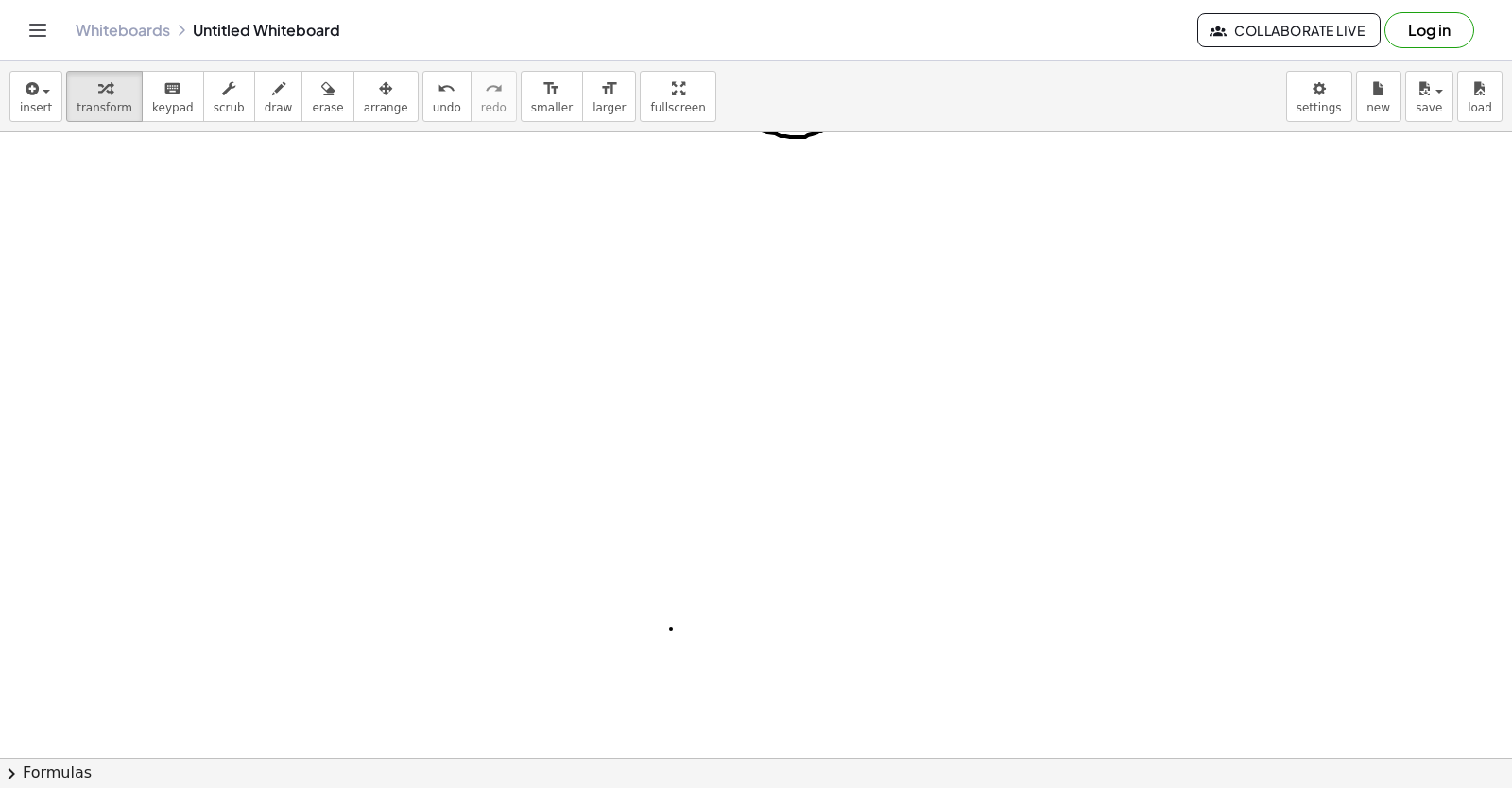
scroll to position [1157, 0]
click at [648, 555] on div at bounding box center [756, 227] width 1512 height 2503
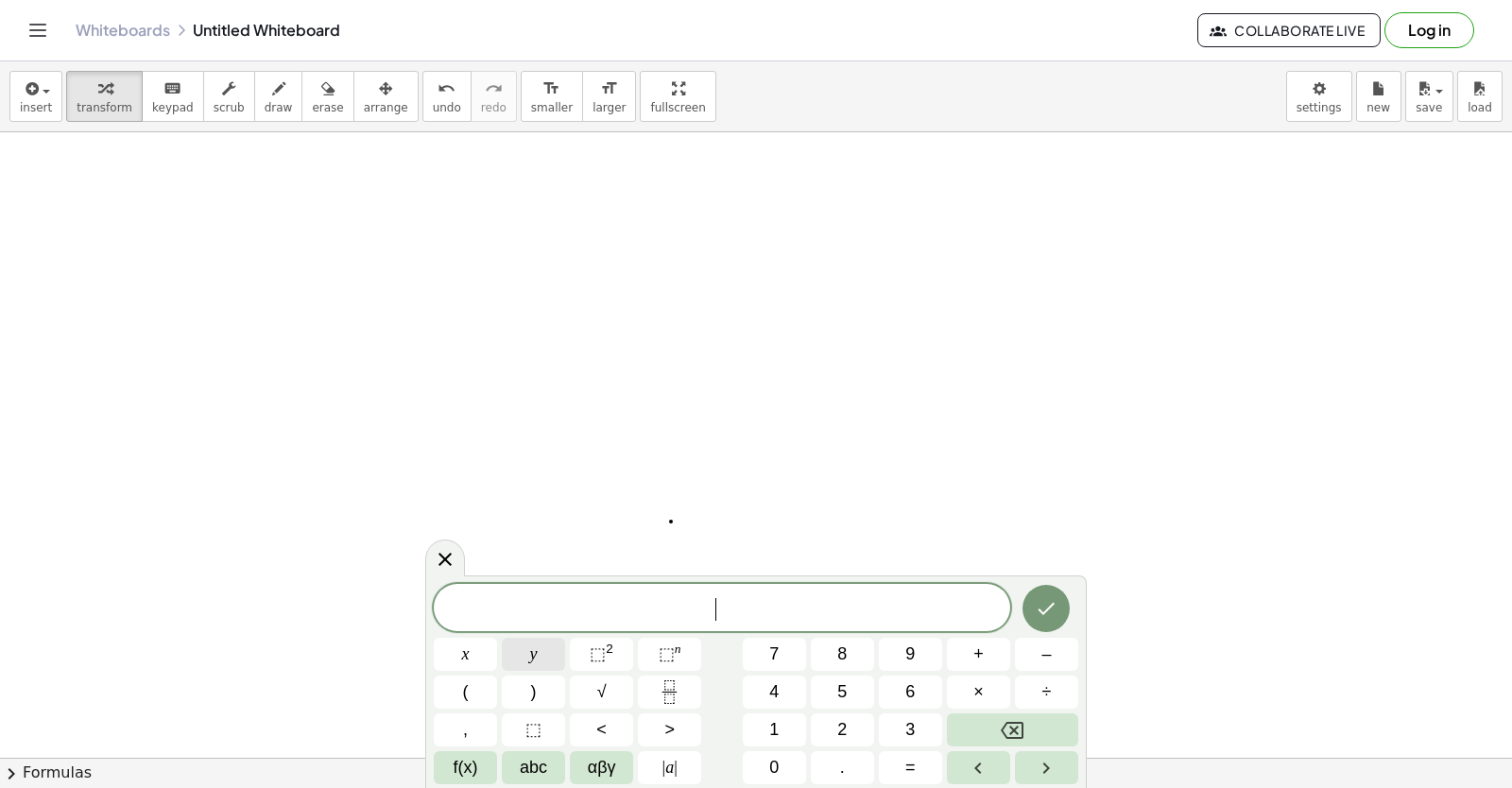
click at [547, 652] on button "y" at bounding box center [534, 655] width 64 height 33
click at [1031, 664] on button "–" at bounding box center [1047, 655] width 64 height 33
click at [834, 684] on button "5" at bounding box center [843, 692] width 64 height 33
click at [473, 656] on button "x" at bounding box center [465, 655] width 64 height 33
click at [907, 761] on span "=" at bounding box center [910, 768] width 11 height 25
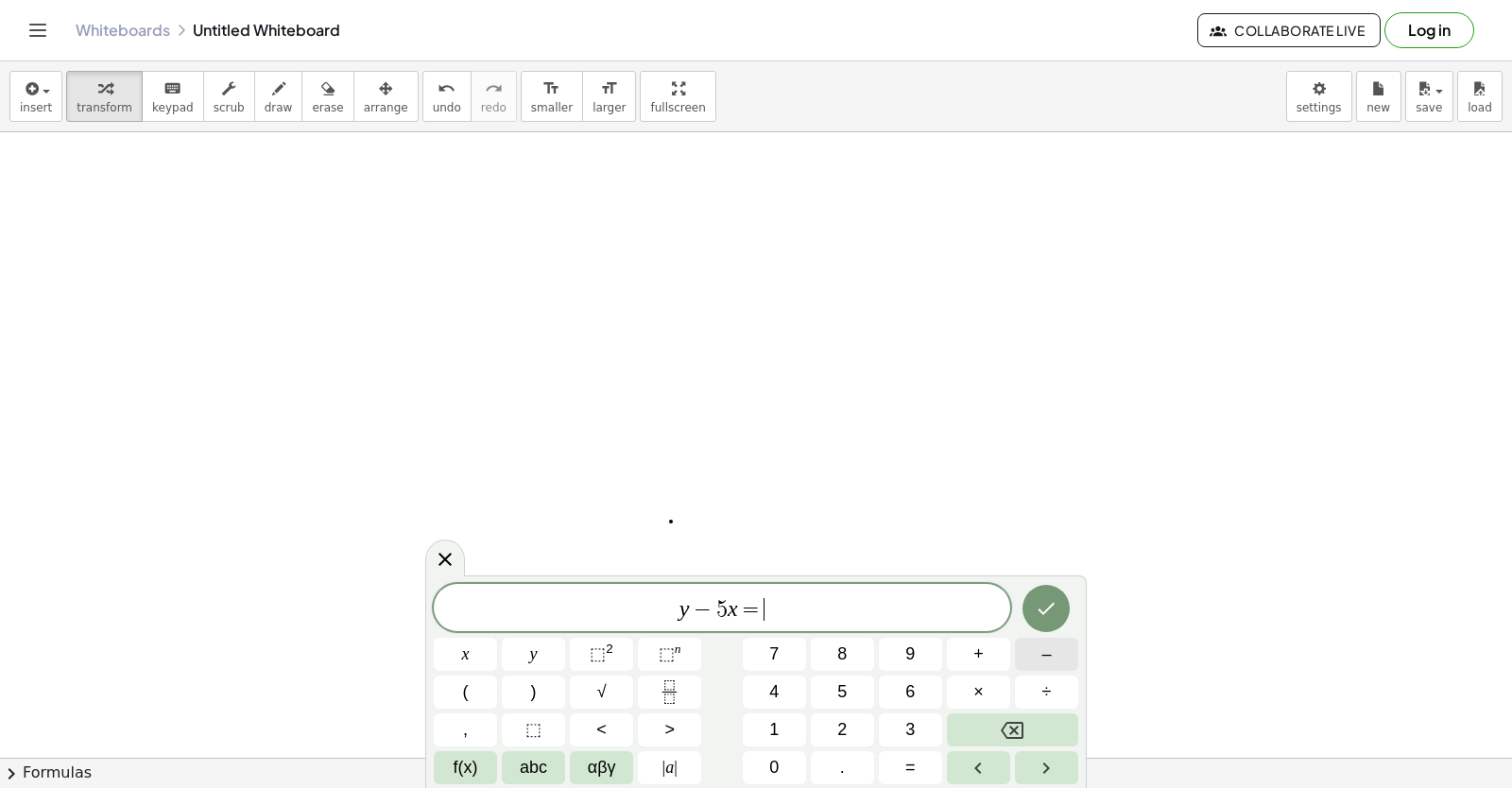
click at [1062, 658] on button "–" at bounding box center [1047, 655] width 64 height 33
click at [854, 724] on button "2" at bounding box center [843, 730] width 64 height 33
click at [1042, 614] on icon "Done" at bounding box center [1046, 608] width 22 height 22
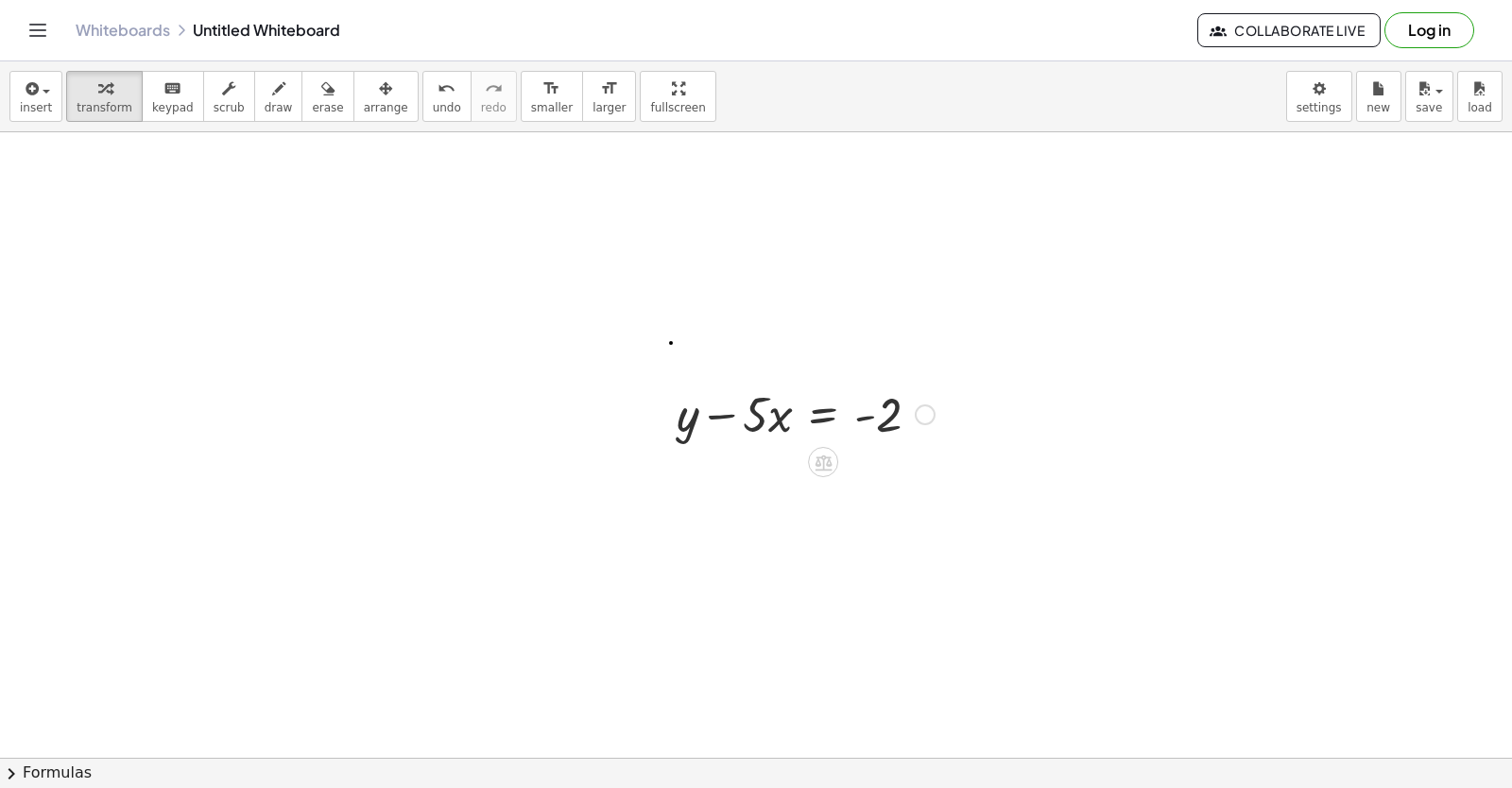
scroll to position [1346, 0]
drag, startPoint x: 749, startPoint y: 409, endPoint x: 886, endPoint y: 432, distance: 138.9
click at [437, 88] on icon "undo" at bounding box center [446, 88] width 18 height 22
drag, startPoint x: 882, startPoint y: 399, endPoint x: 702, endPoint y: 393, distance: 180.1
click at [433, 108] on span "undo" at bounding box center [446, 108] width 28 height 14
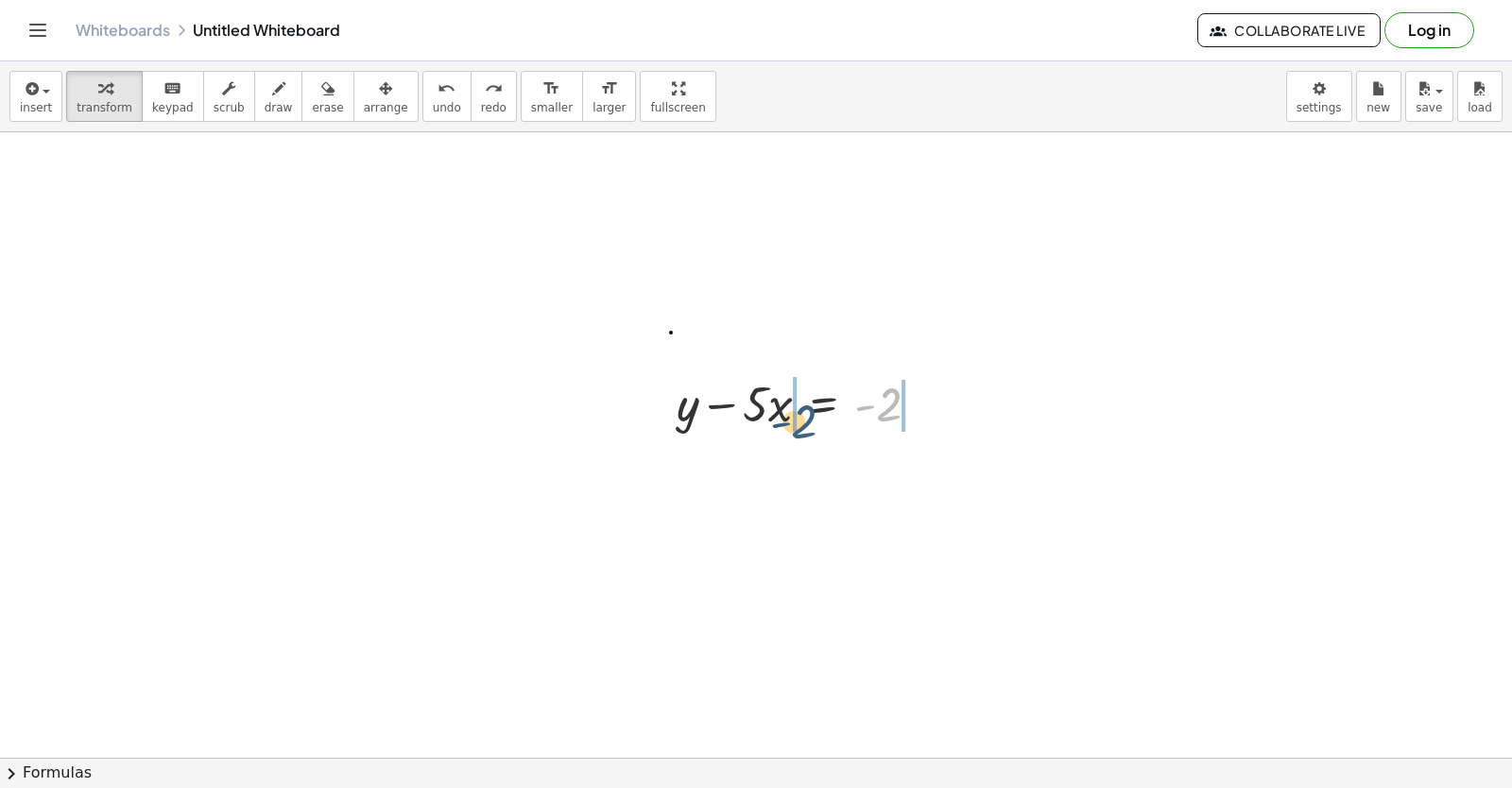
drag, startPoint x: 892, startPoint y: 407, endPoint x: 774, endPoint y: 408, distance: 118.0
click at [775, 408] on div at bounding box center [805, 403] width 277 height 65
click at [427, 98] on button "undo undo" at bounding box center [446, 96] width 49 height 51
drag, startPoint x: 776, startPoint y: 405, endPoint x: 758, endPoint y: 394, distance: 21.1
click at [760, 398] on div at bounding box center [805, 403] width 277 height 65
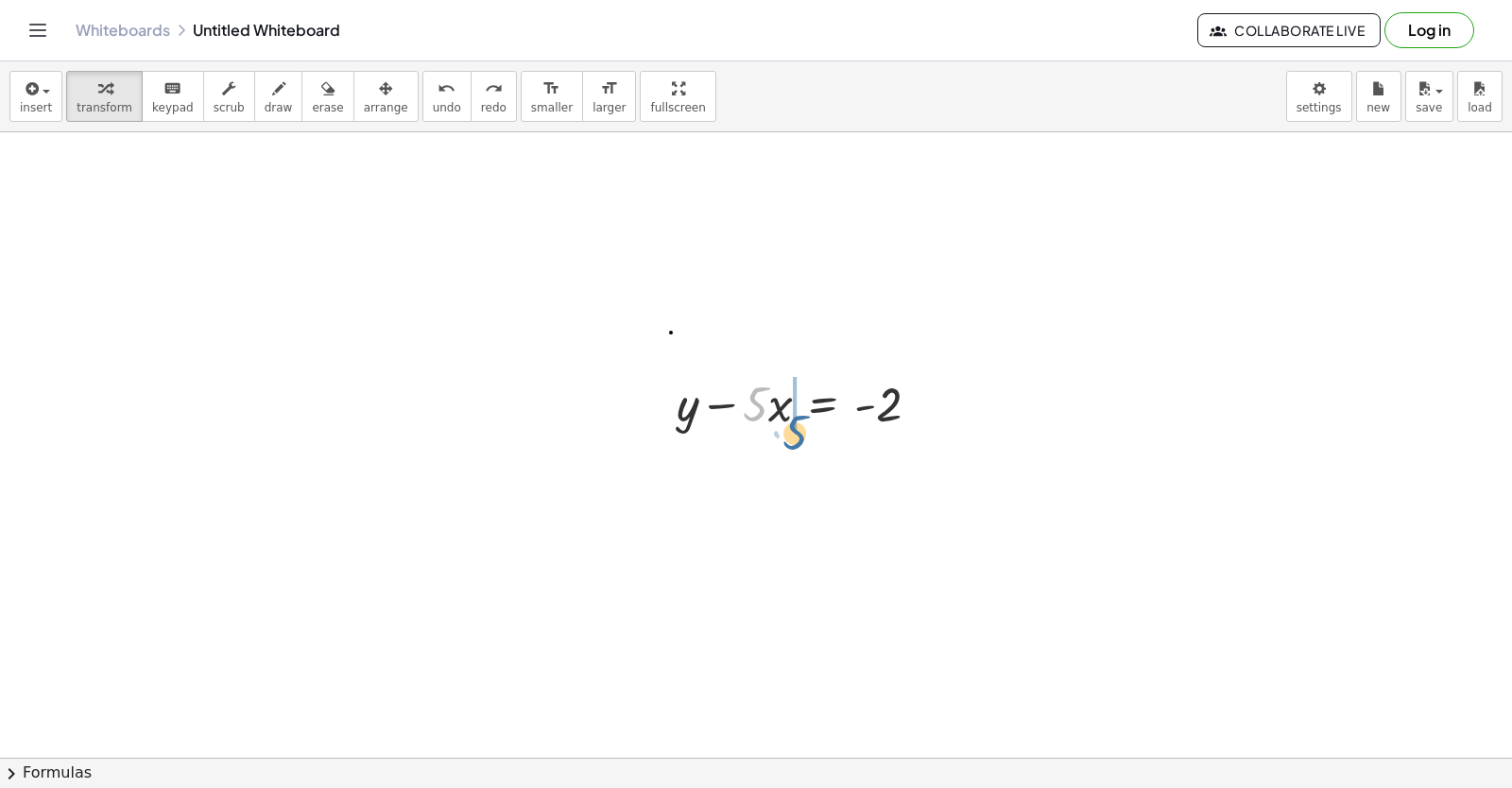
drag, startPoint x: 758, startPoint y: 394, endPoint x: 771, endPoint y: 383, distance: 17.0
click at [785, 399] on div at bounding box center [805, 403] width 277 height 65
drag, startPoint x: 777, startPoint y: 401, endPoint x: 784, endPoint y: 410, distance: 11.4
click at [784, 410] on div at bounding box center [805, 403] width 277 height 65
click at [437, 85] on icon "undo" at bounding box center [446, 88] width 18 height 22
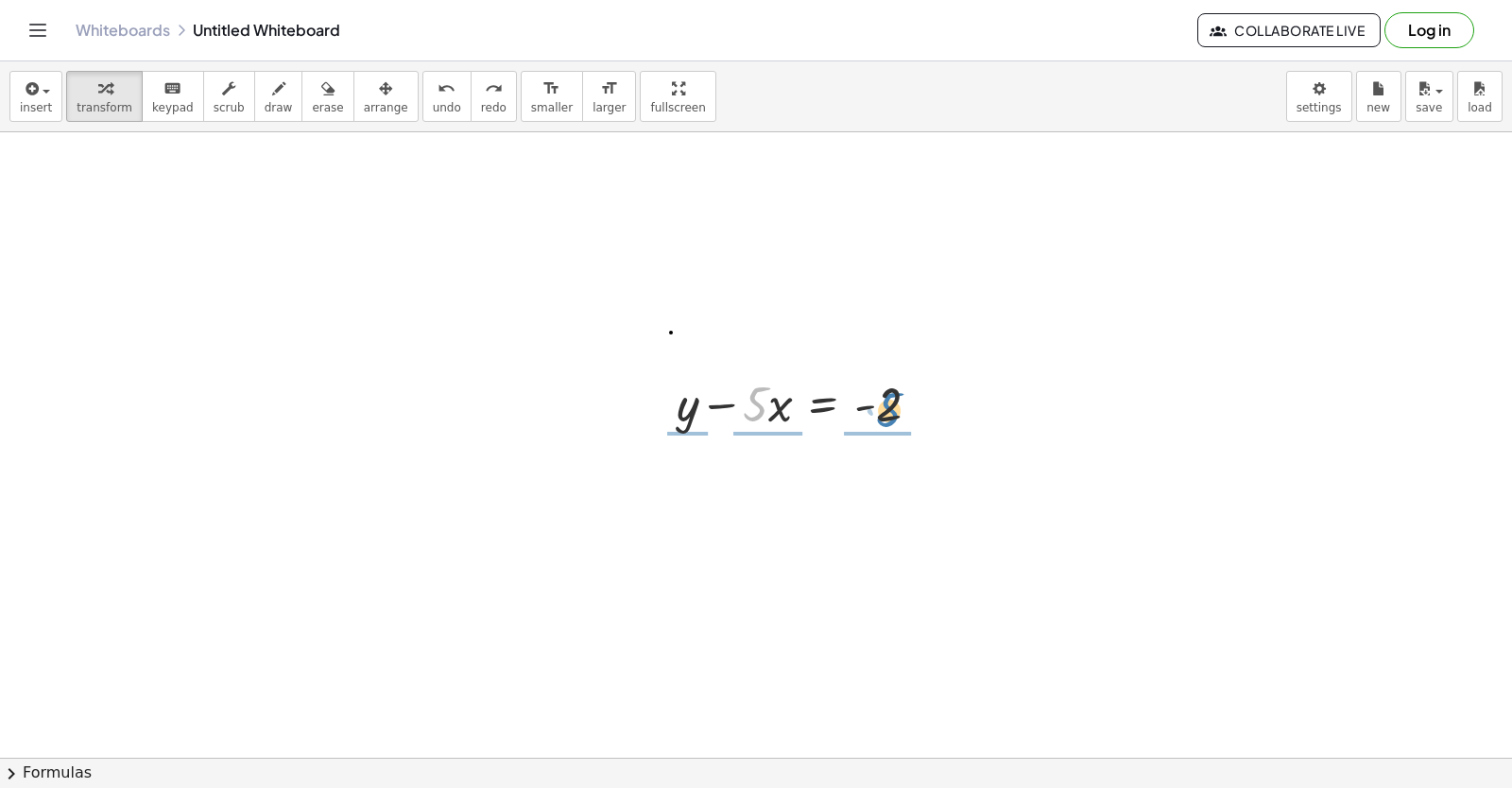
drag, startPoint x: 760, startPoint y: 402, endPoint x: 894, endPoint y: 407, distance: 134.1
click at [894, 407] on div at bounding box center [805, 403] width 277 height 65
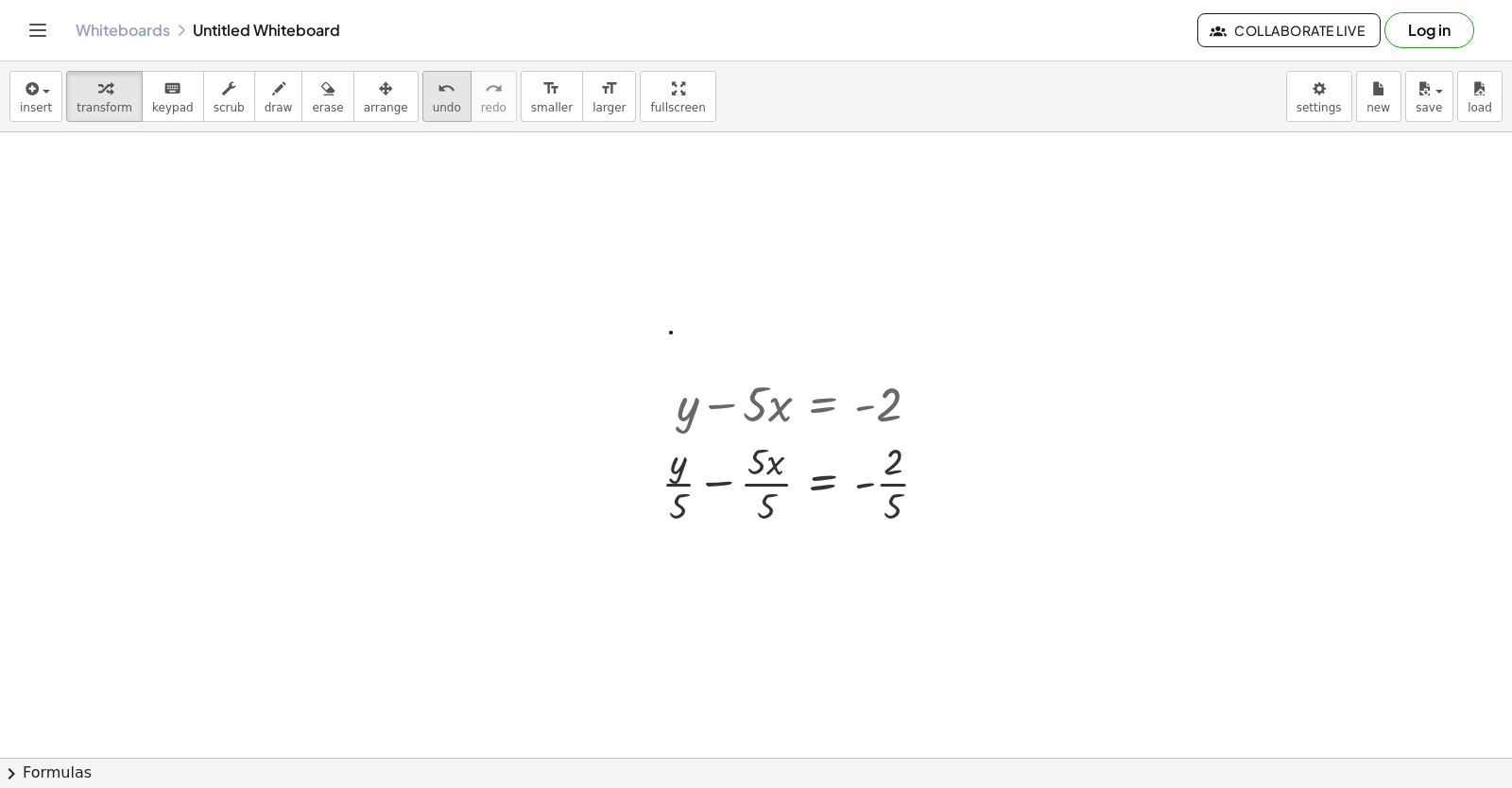
click at [437, 94] on icon "undo" at bounding box center [446, 88] width 18 height 22
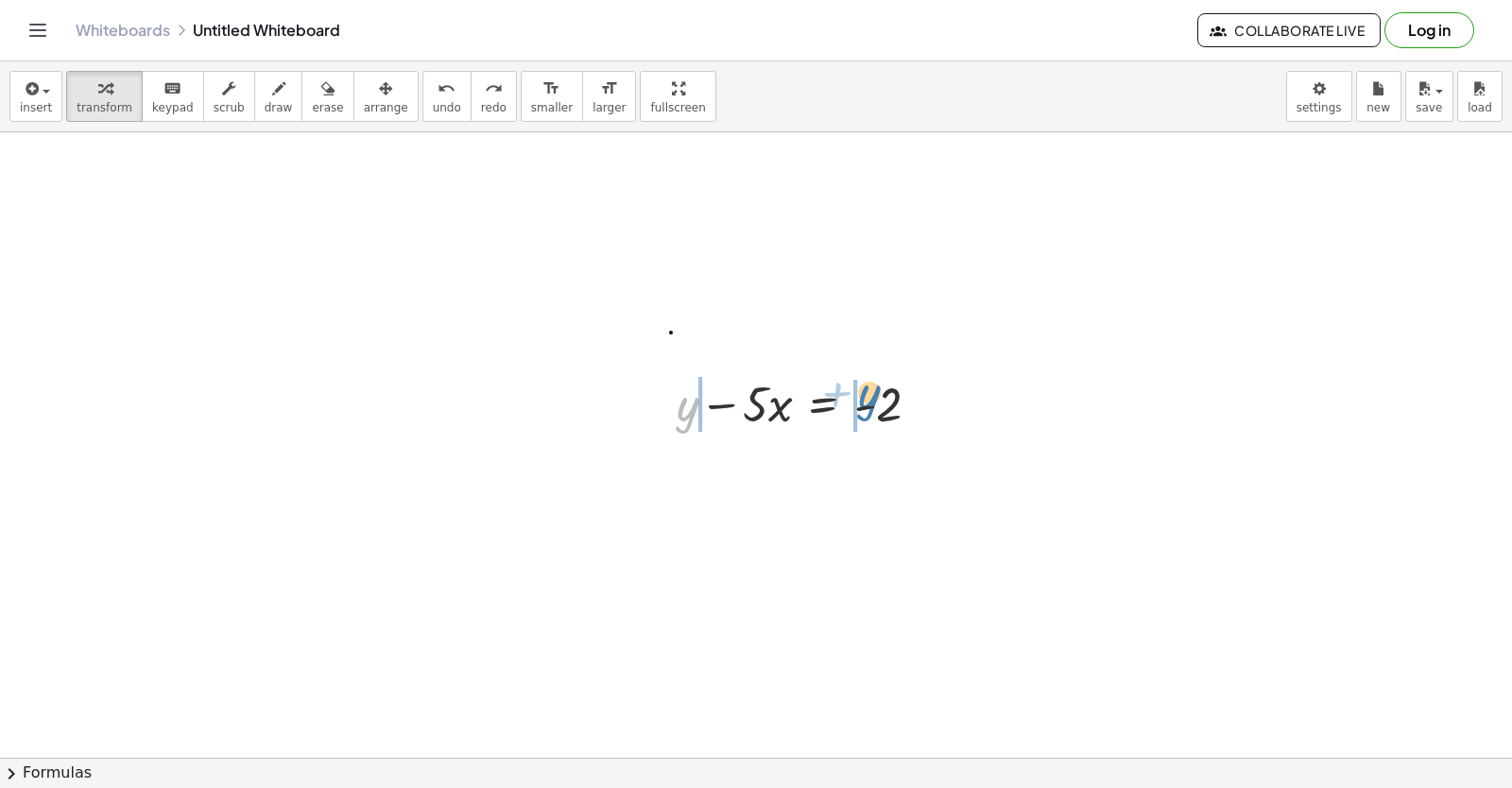
drag, startPoint x: 693, startPoint y: 408, endPoint x: 875, endPoint y: 401, distance: 182.1
click at [875, 401] on div at bounding box center [805, 403] width 277 height 65
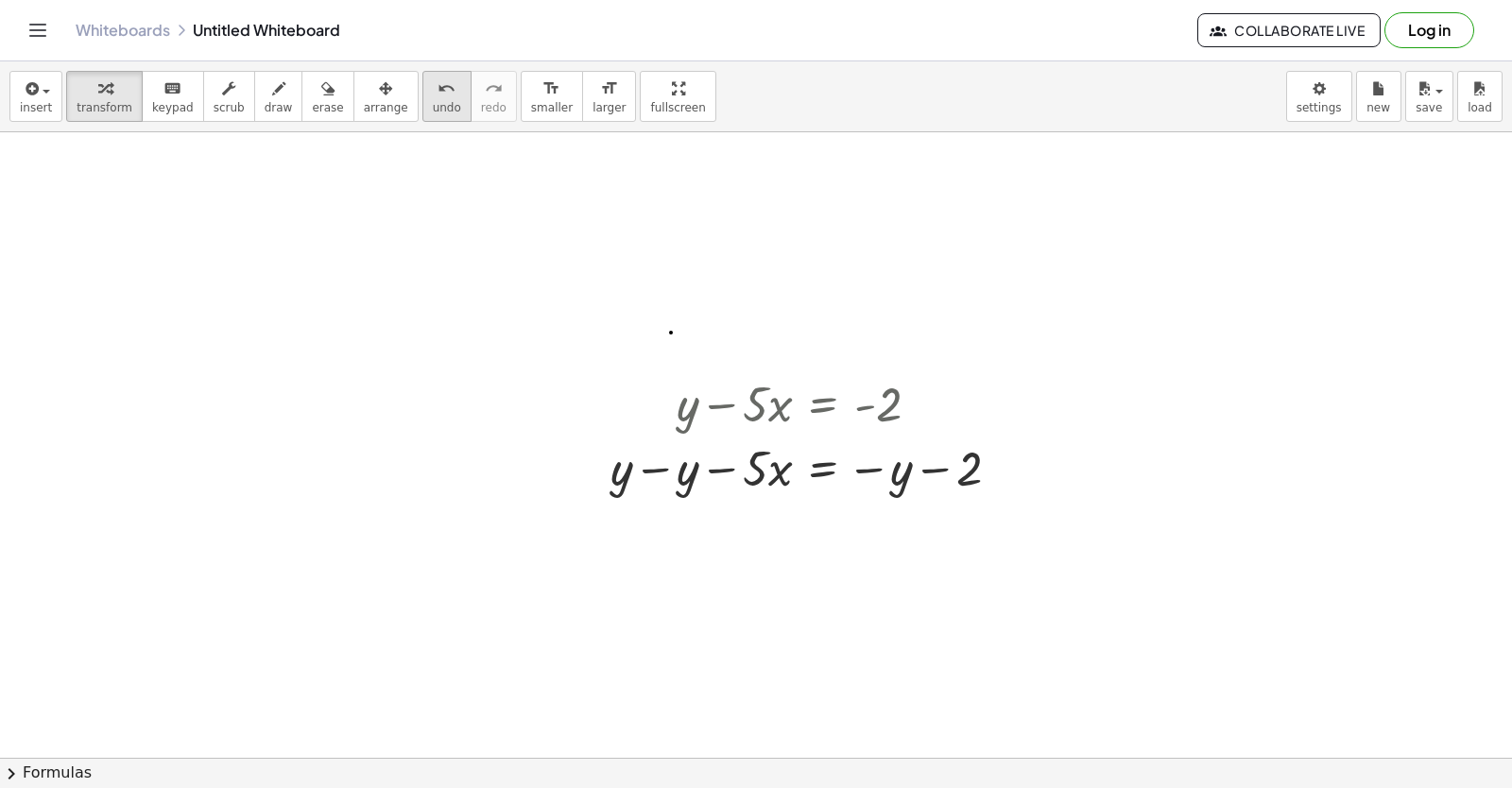
click at [437, 88] on icon "undo" at bounding box center [446, 88] width 18 height 22
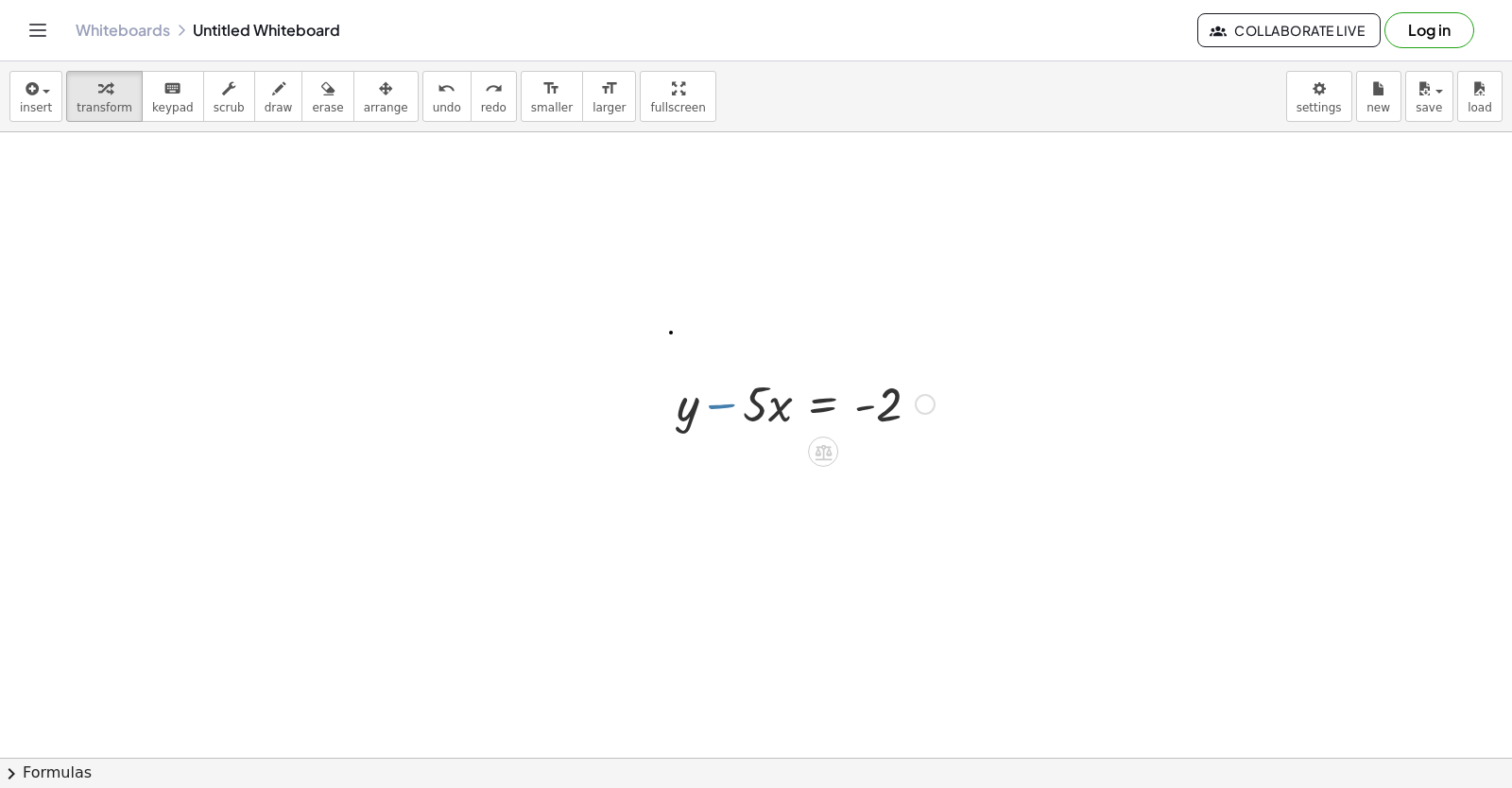
click at [731, 408] on div at bounding box center [805, 403] width 277 height 65
drag, startPoint x: 724, startPoint y: 402, endPoint x: 758, endPoint y: 409, distance: 34.7
click at [758, 409] on div at bounding box center [805, 403] width 277 height 65
drag, startPoint x: 734, startPoint y: 406, endPoint x: 930, endPoint y: 390, distance: 196.7
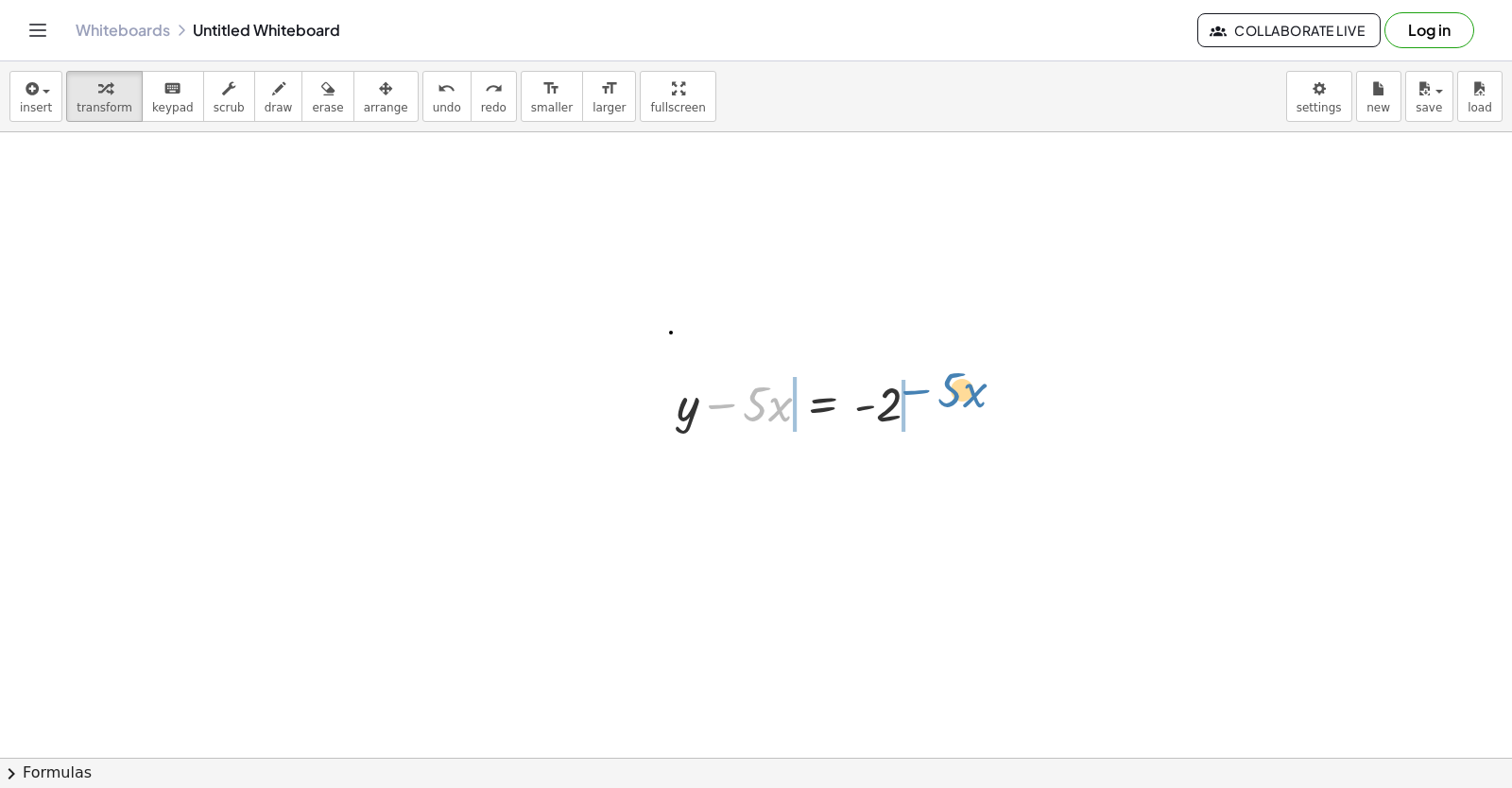
click at [930, 390] on div at bounding box center [805, 403] width 277 height 65
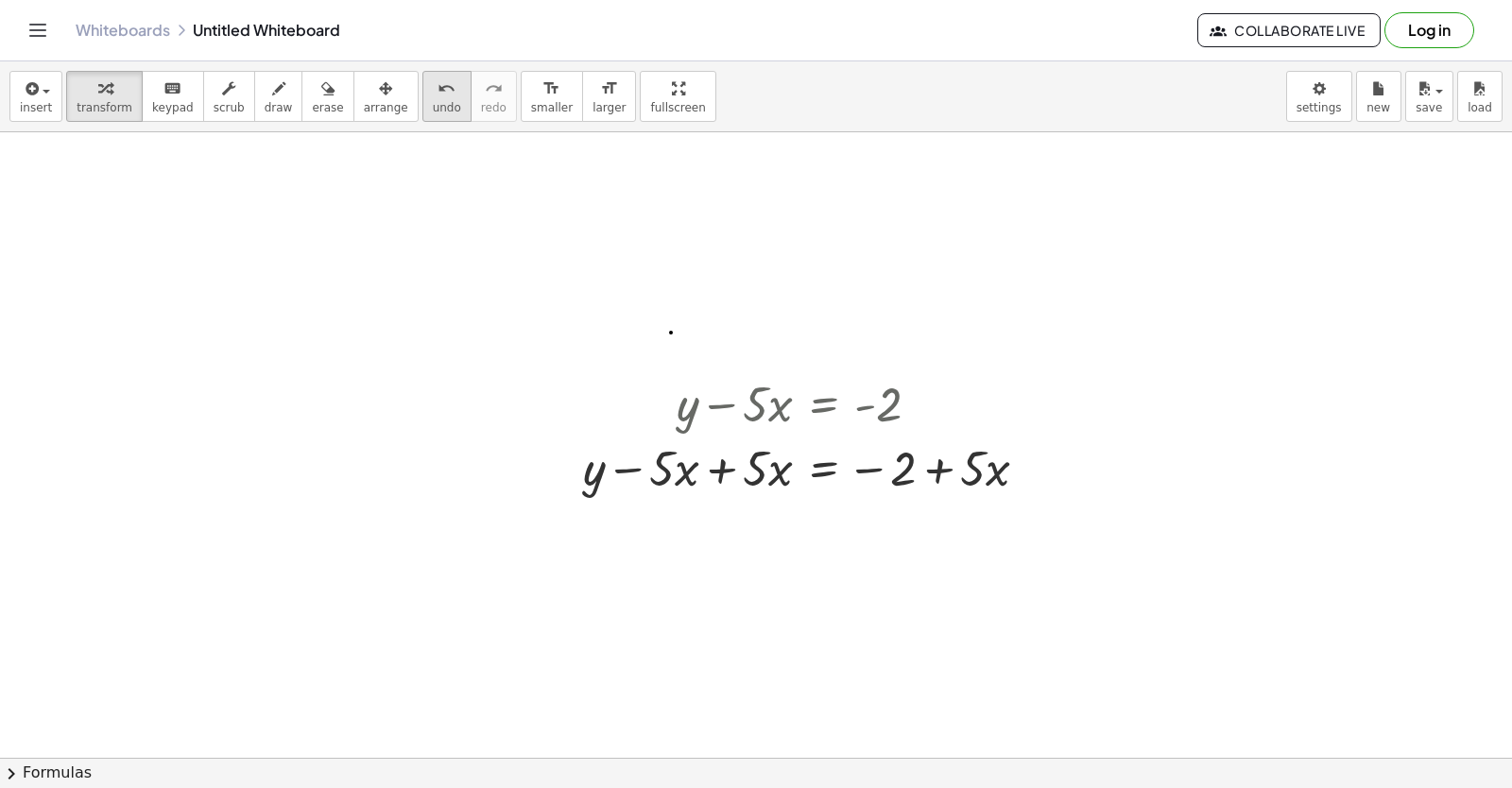
click at [437, 92] on icon "undo" at bounding box center [446, 88] width 18 height 22
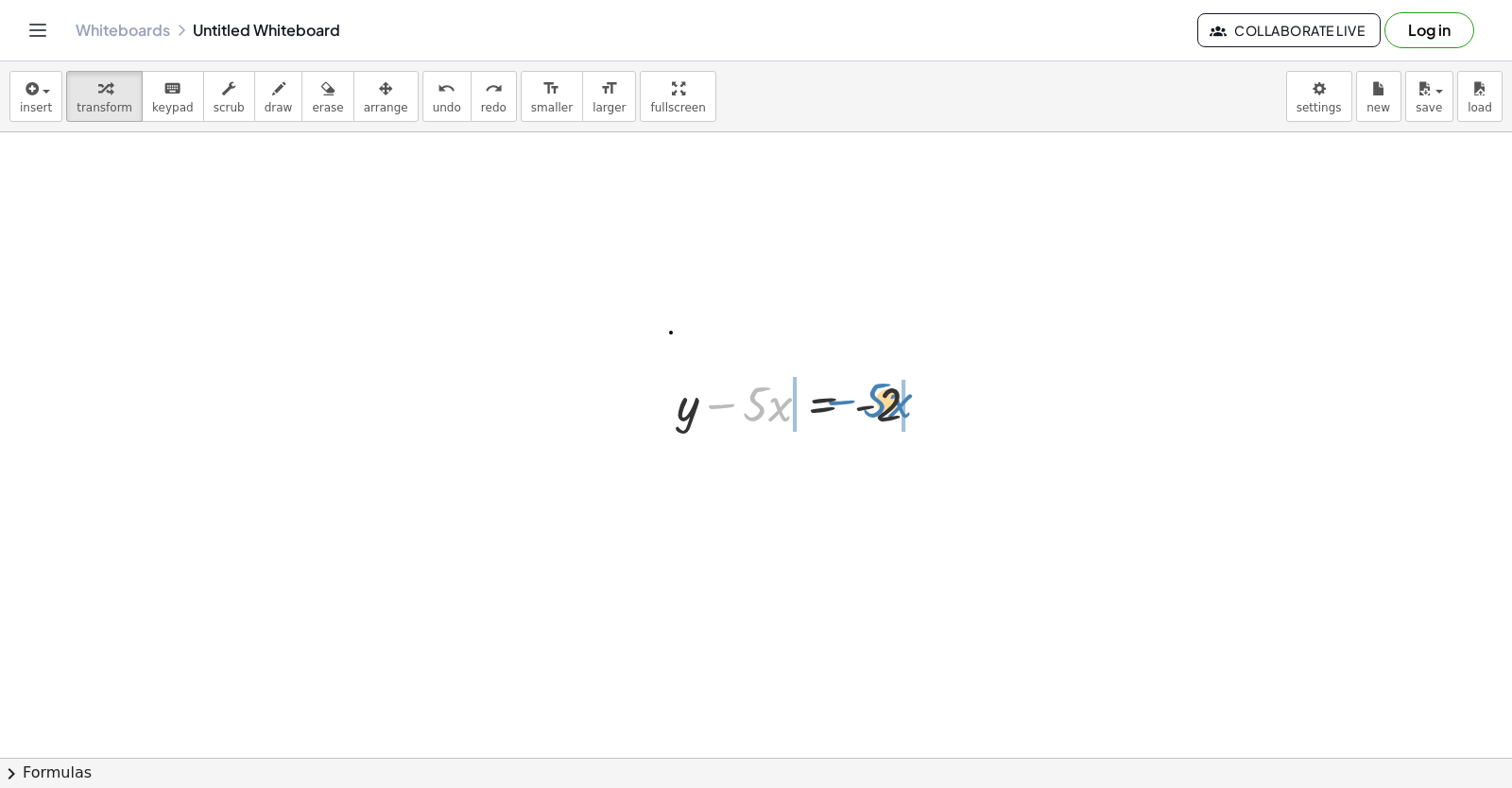
drag, startPoint x: 720, startPoint y: 403, endPoint x: 840, endPoint y: 399, distance: 120.1
click at [840, 399] on div at bounding box center [805, 403] width 277 height 65
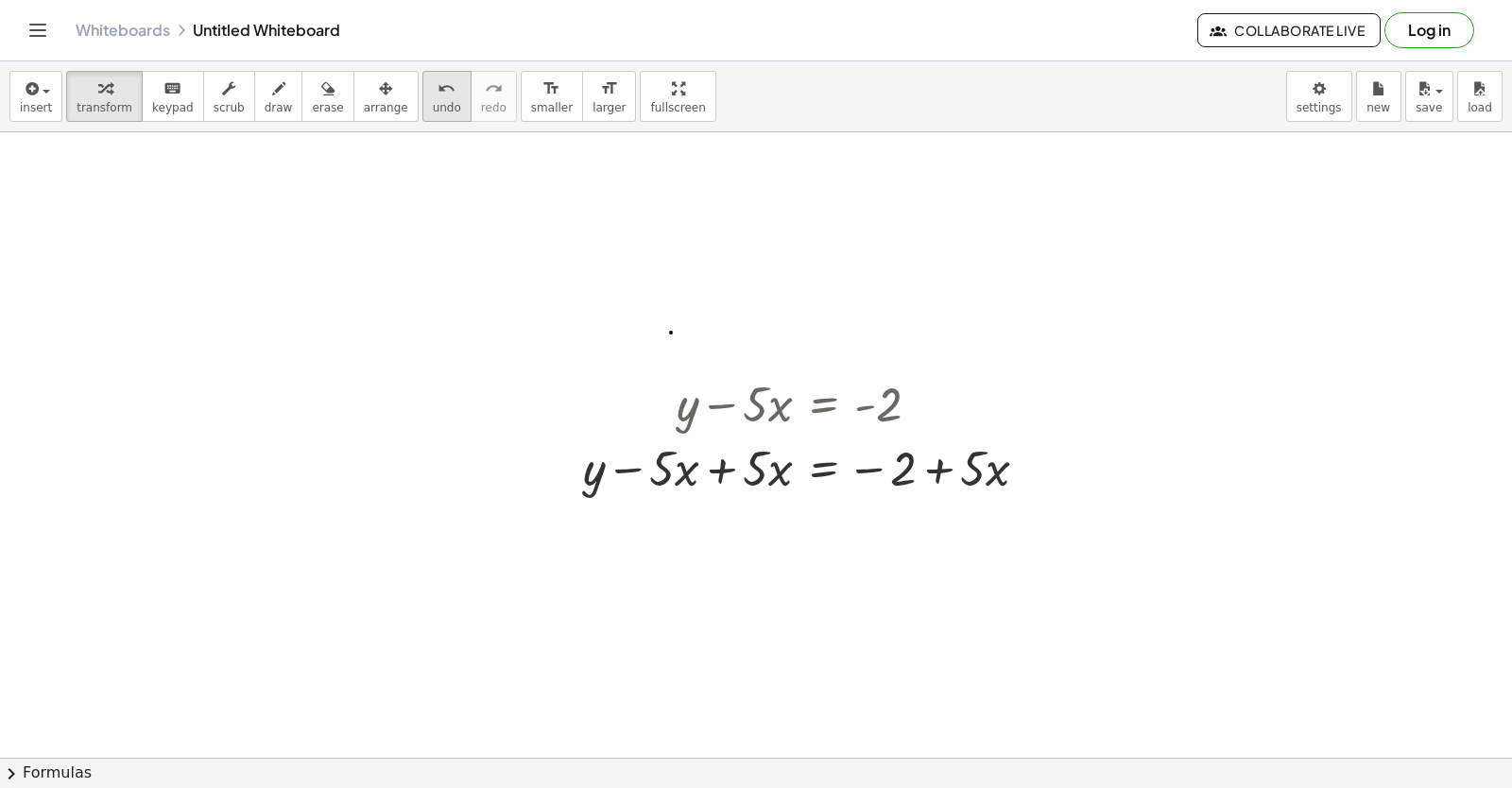
click at [437, 89] on icon "undo" at bounding box center [446, 88] width 18 height 22
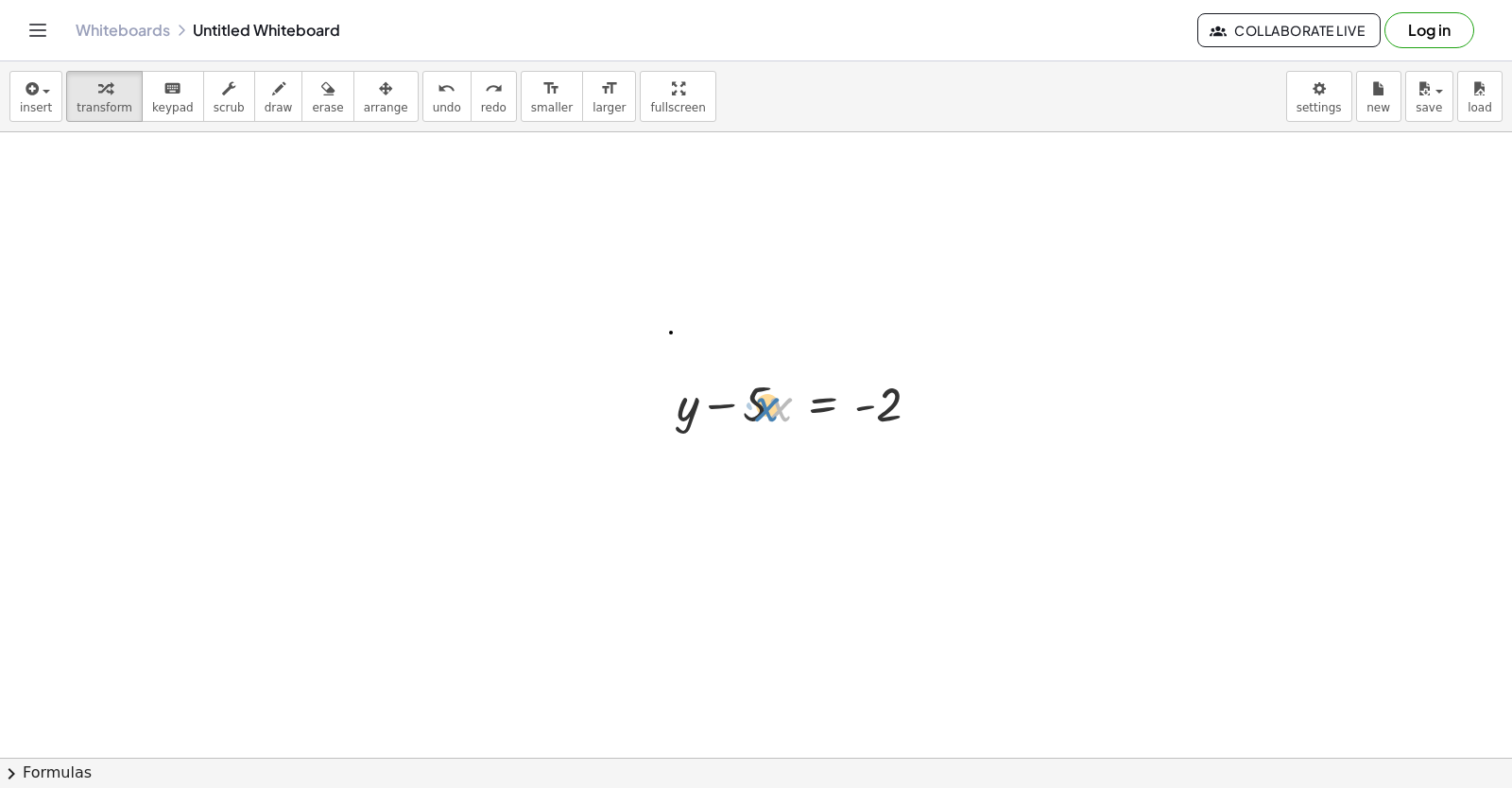
drag, startPoint x: 773, startPoint y: 401, endPoint x: 760, endPoint y: 401, distance: 13.0
click at [760, 401] on div at bounding box center [805, 403] width 277 height 65
drag, startPoint x: 723, startPoint y: 404, endPoint x: 823, endPoint y: 406, distance: 100.0
click at [823, 406] on div at bounding box center [805, 403] width 277 height 65
click at [437, 86] on icon "undo" at bounding box center [446, 88] width 18 height 22
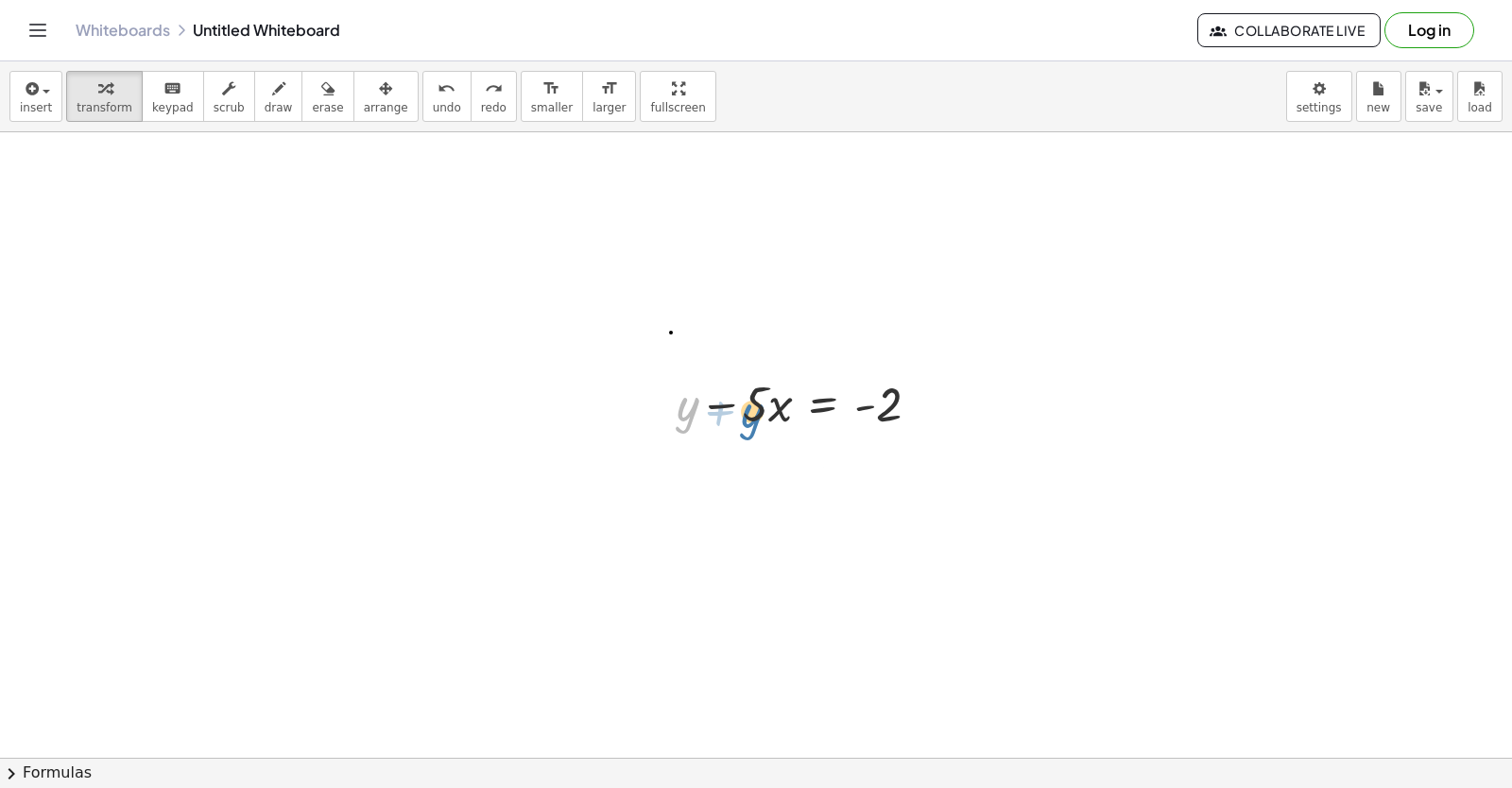
drag, startPoint x: 694, startPoint y: 402, endPoint x: 822, endPoint y: 397, distance: 128.1
click at [822, 397] on div at bounding box center [805, 403] width 277 height 65
click at [850, 391] on div at bounding box center [779, 403] width 313 height 65
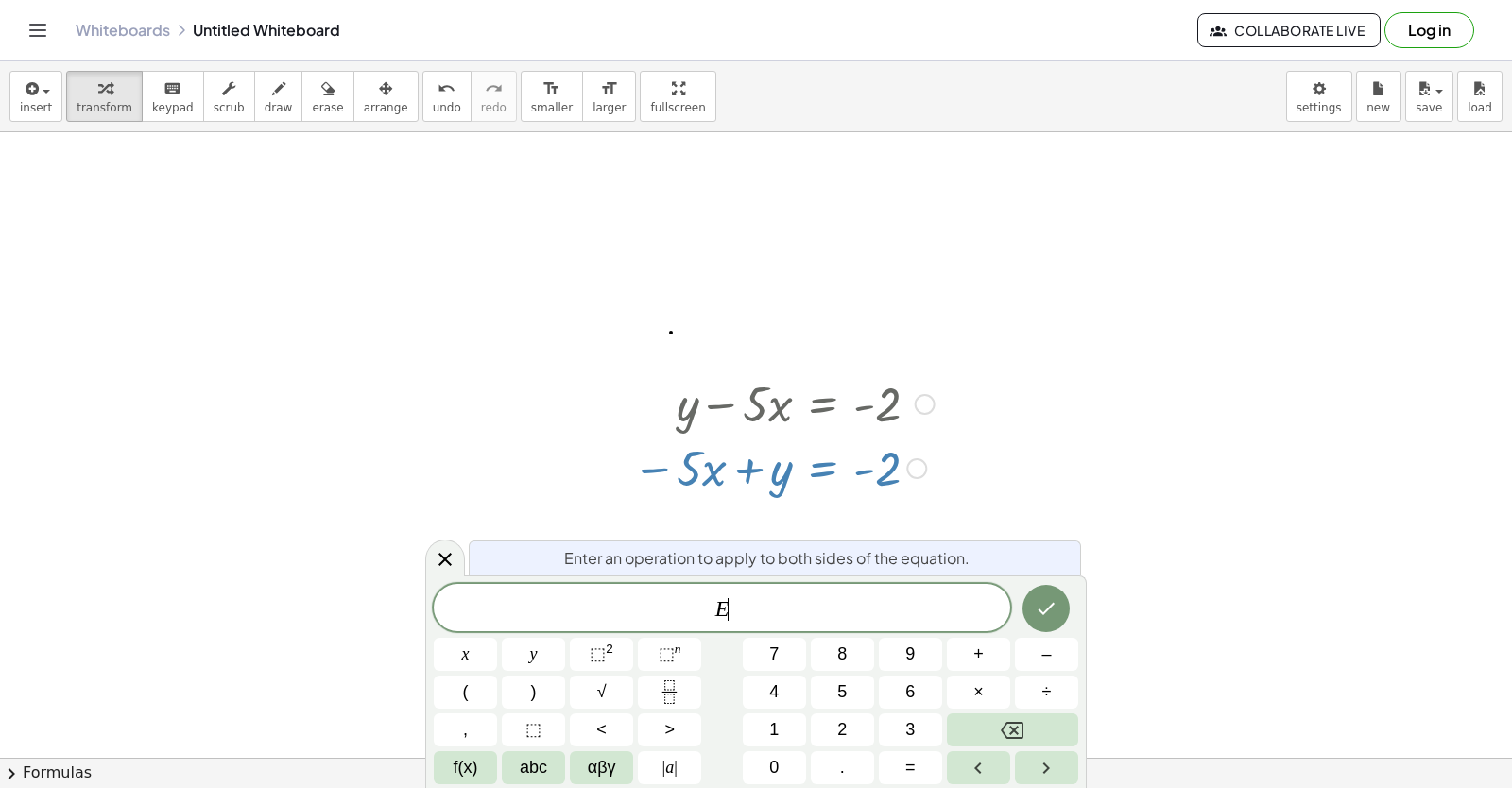
drag, startPoint x: 777, startPoint y: 472, endPoint x: 847, endPoint y: 479, distance: 70.3
click at [847, 479] on div at bounding box center [779, 466] width 313 height 65
drag, startPoint x: 780, startPoint y: 476, endPoint x: 816, endPoint y: 476, distance: 36.0
click at [816, 476] on div at bounding box center [779, 466] width 313 height 65
click at [764, 603] on span "E ​" at bounding box center [721, 609] width 576 height 26
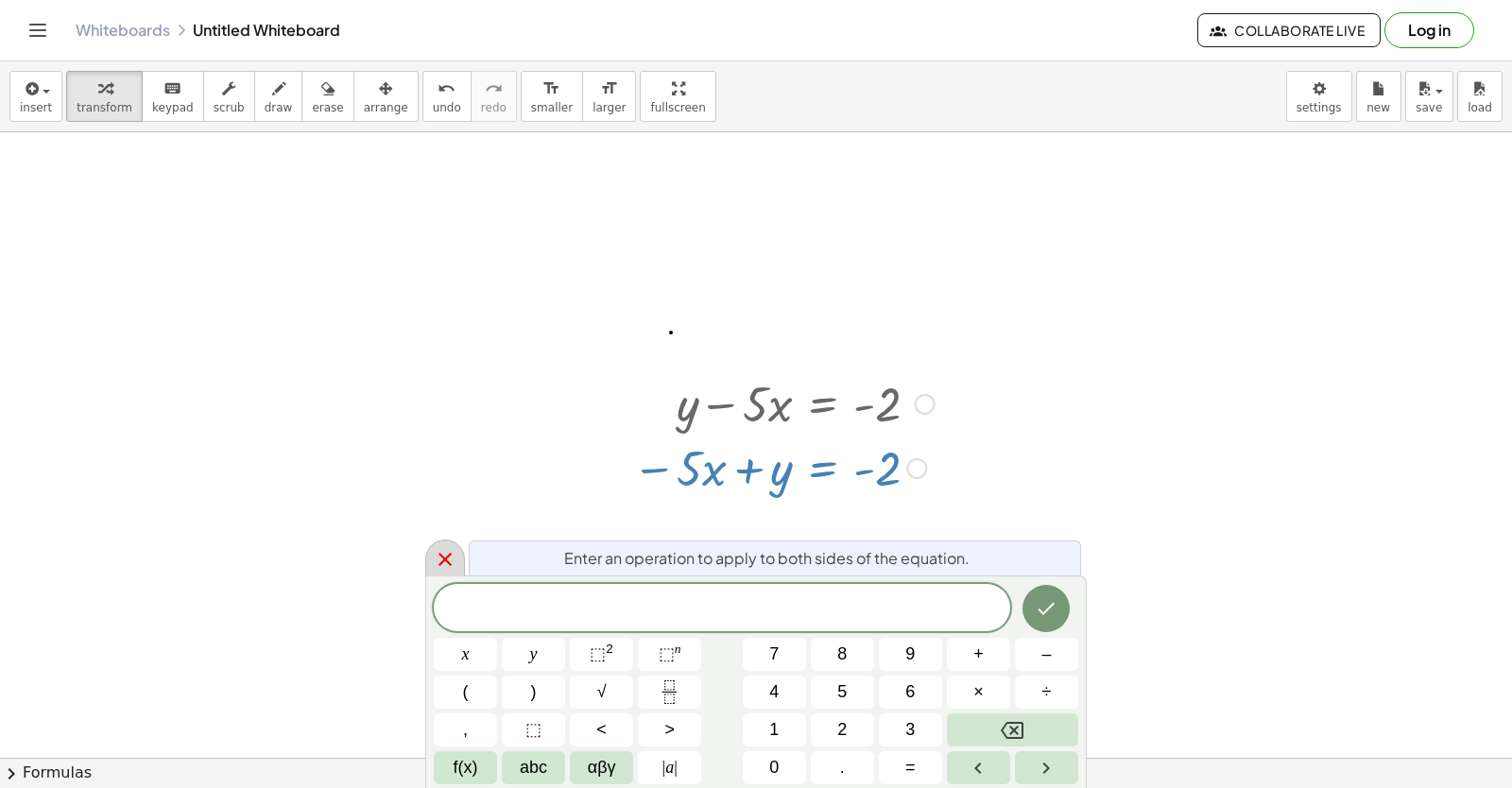
click at [444, 553] on icon at bounding box center [444, 559] width 22 height 22
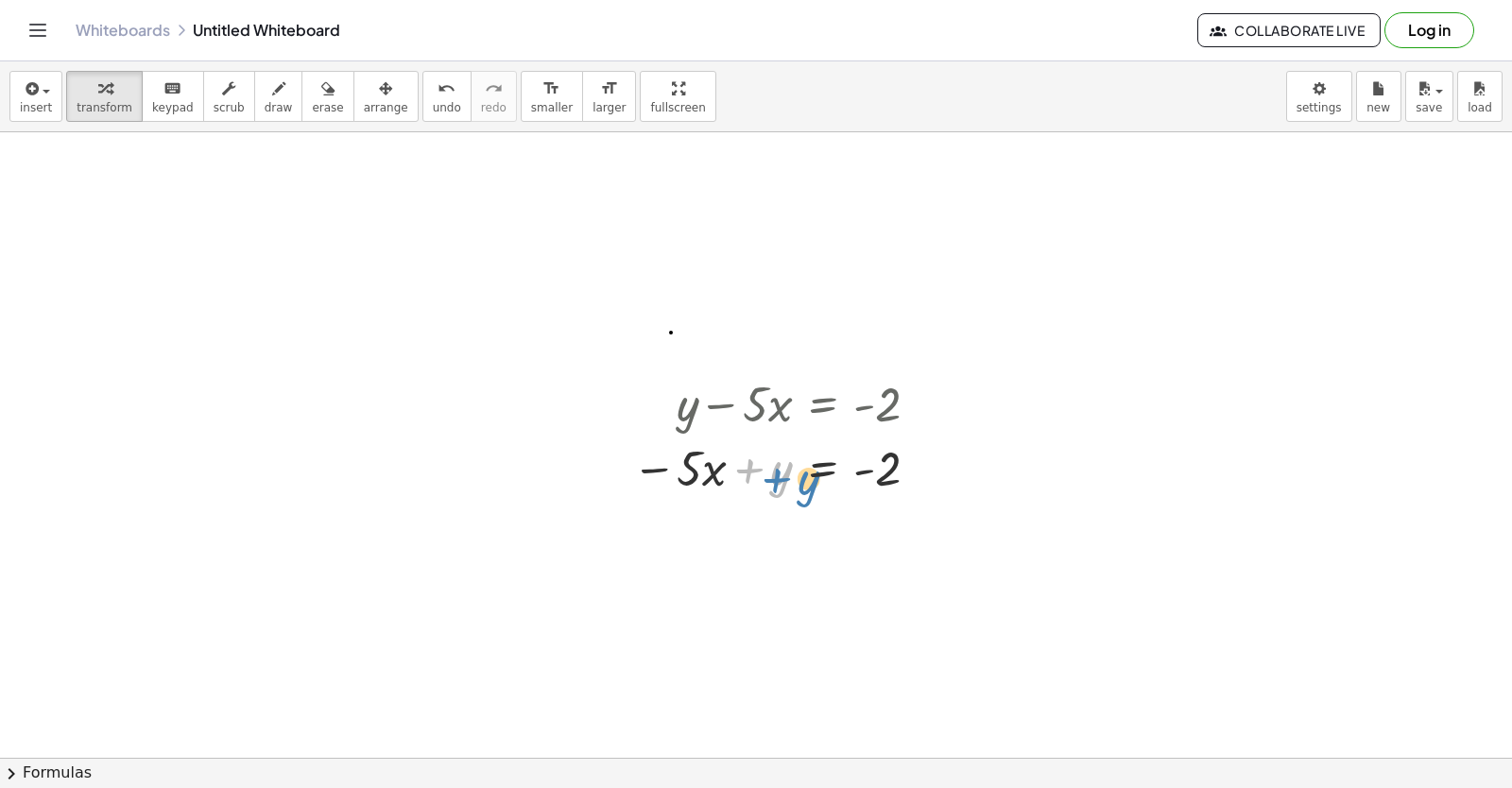
drag, startPoint x: 777, startPoint y: 483, endPoint x: 792, endPoint y: 475, distance: 17.0
click at [793, 476] on div at bounding box center [783, 466] width 322 height 65
drag, startPoint x: 702, startPoint y: 465, endPoint x: 967, endPoint y: 464, distance: 265.0
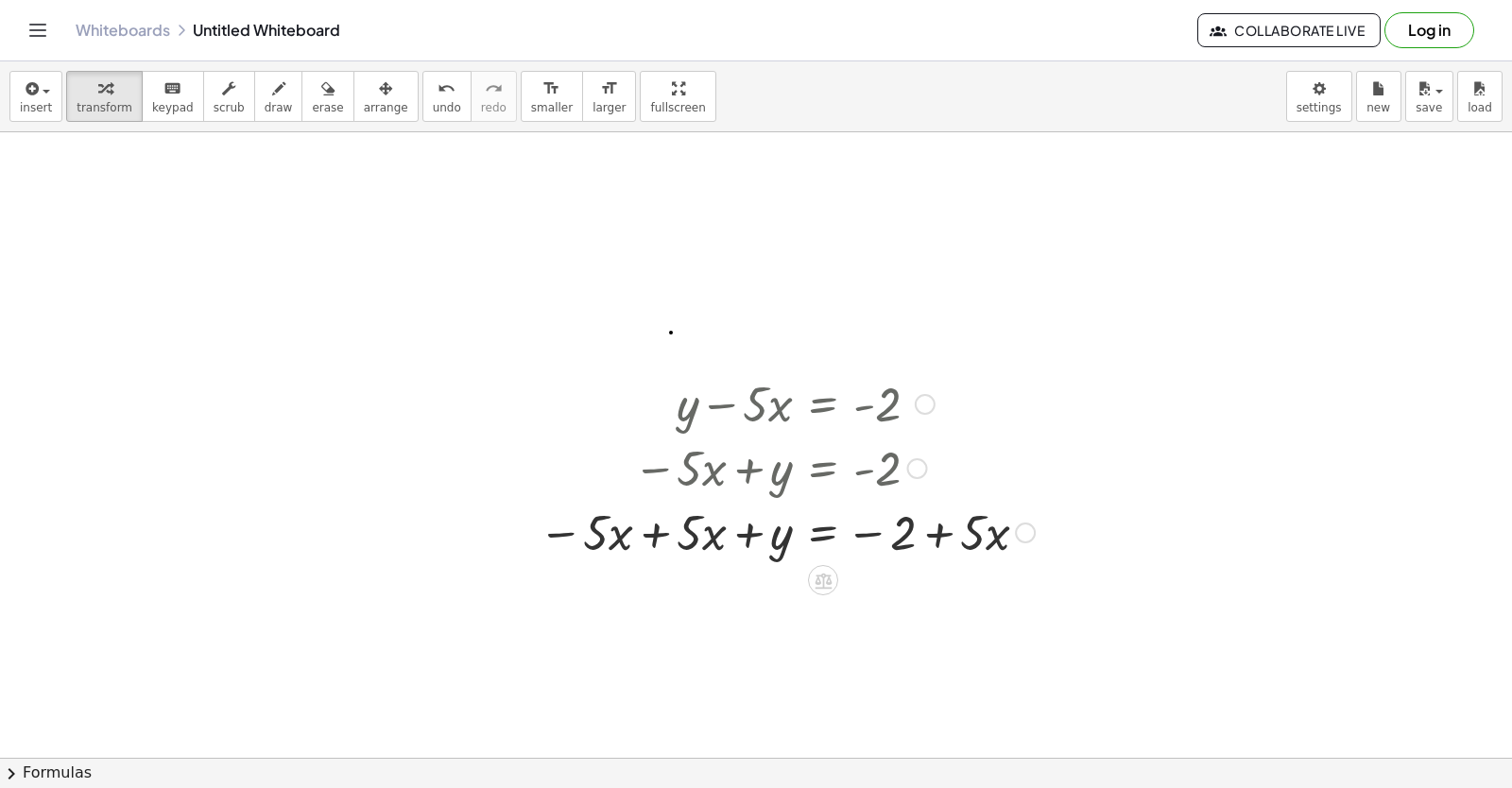
click at [722, 537] on div at bounding box center [786, 531] width 515 height 65
click at [729, 535] on div at bounding box center [786, 531] width 515 height 65
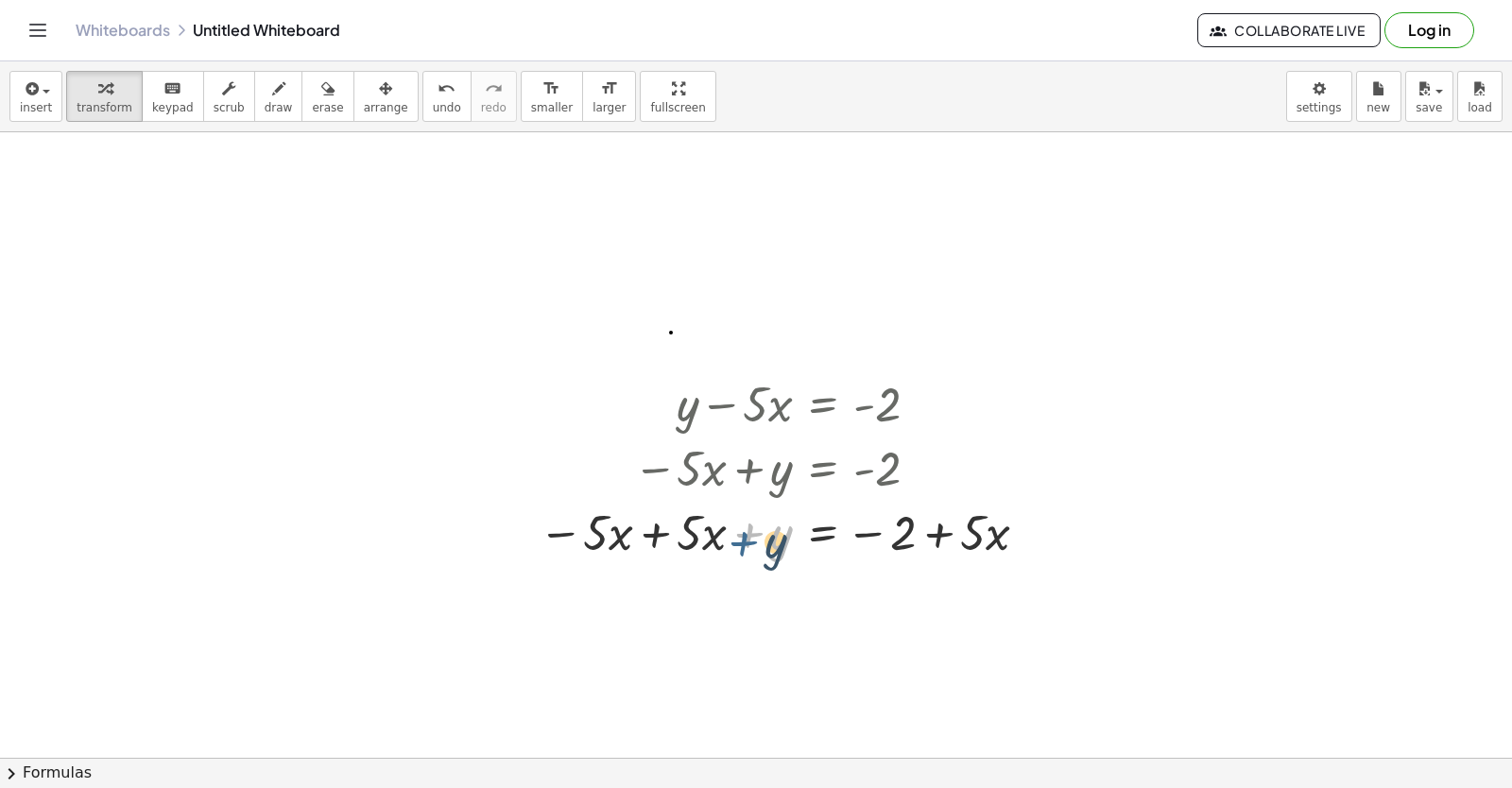
drag, startPoint x: 729, startPoint y: 535, endPoint x: 723, endPoint y: 544, distance: 10.8
click at [723, 544] on div at bounding box center [786, 531] width 515 height 65
click at [433, 102] on span "undo" at bounding box center [446, 108] width 28 height 14
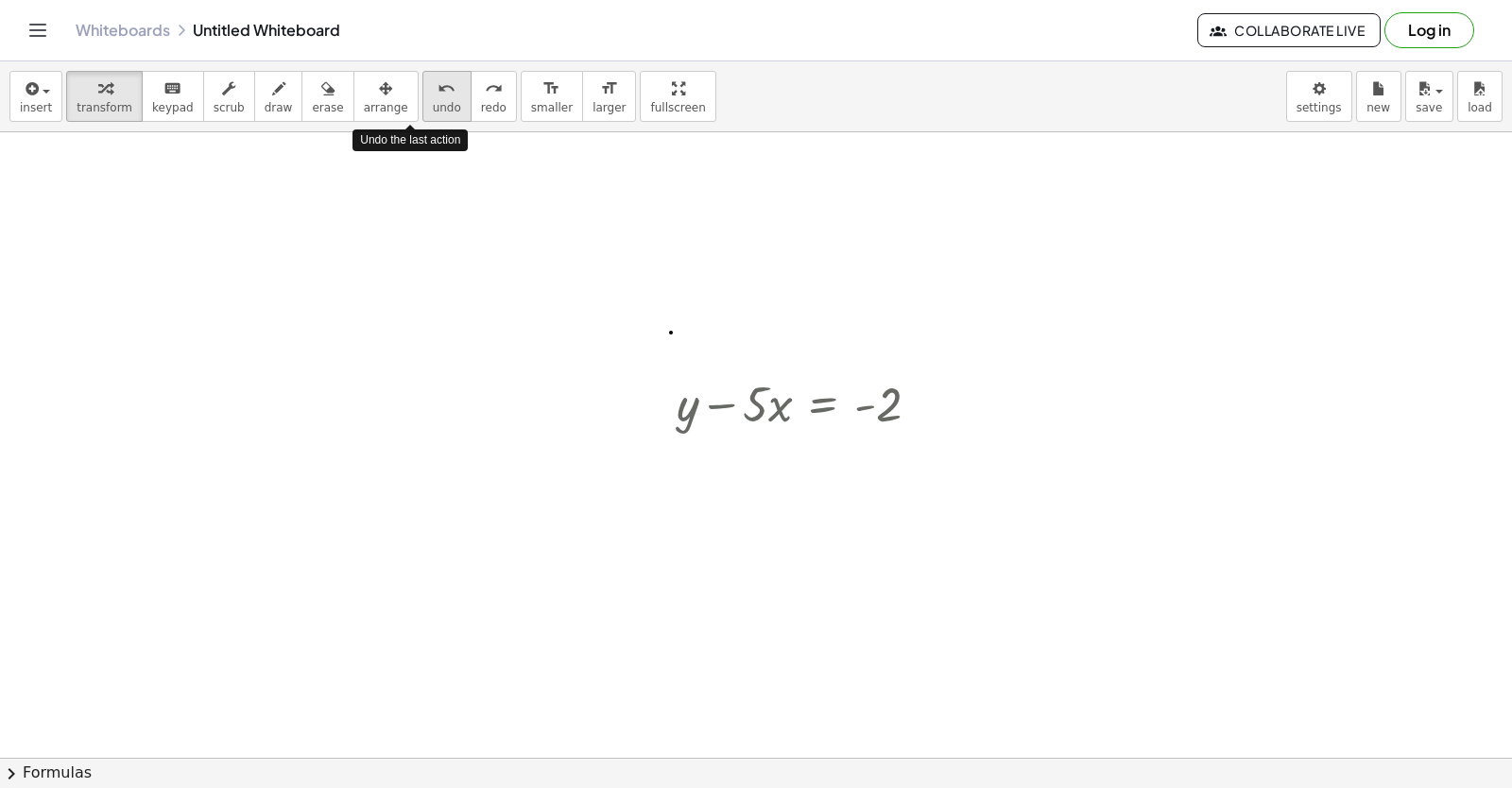
click at [433, 102] on span "undo" at bounding box center [446, 108] width 28 height 14
drag, startPoint x: 703, startPoint y: 401, endPoint x: 888, endPoint y: 394, distance: 185.1
click at [888, 394] on div at bounding box center [805, 403] width 277 height 65
click at [897, 407] on div at bounding box center [813, 403] width 479 height 65
click at [433, 101] on span "undo" at bounding box center [446, 108] width 28 height 14
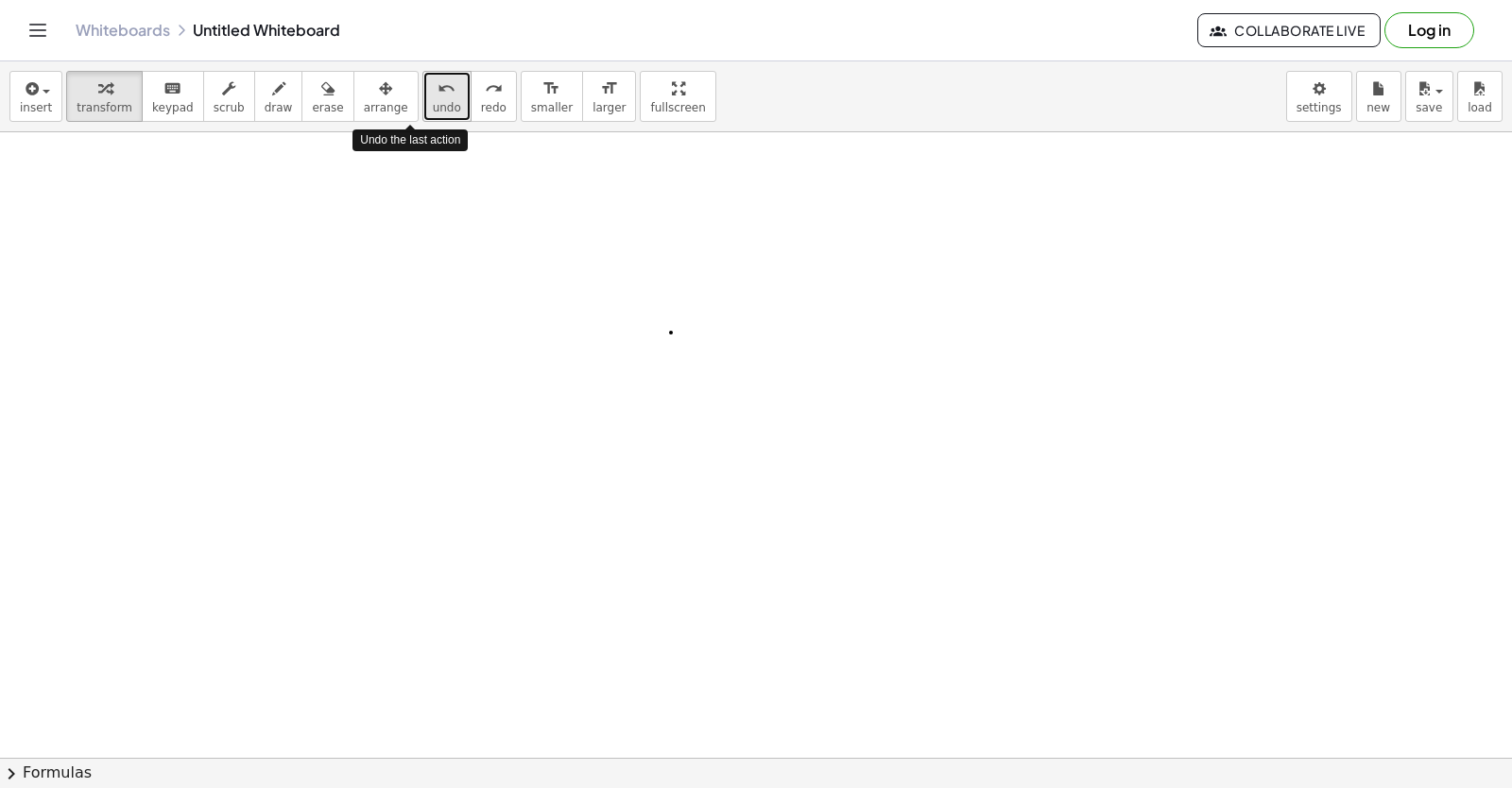
click at [433, 110] on span "undo" at bounding box center [446, 108] width 28 height 14
drag, startPoint x: 409, startPoint y: 110, endPoint x: 893, endPoint y: 524, distance: 636.9
click at [898, 535] on div at bounding box center [756, 38] width 1512 height 2503
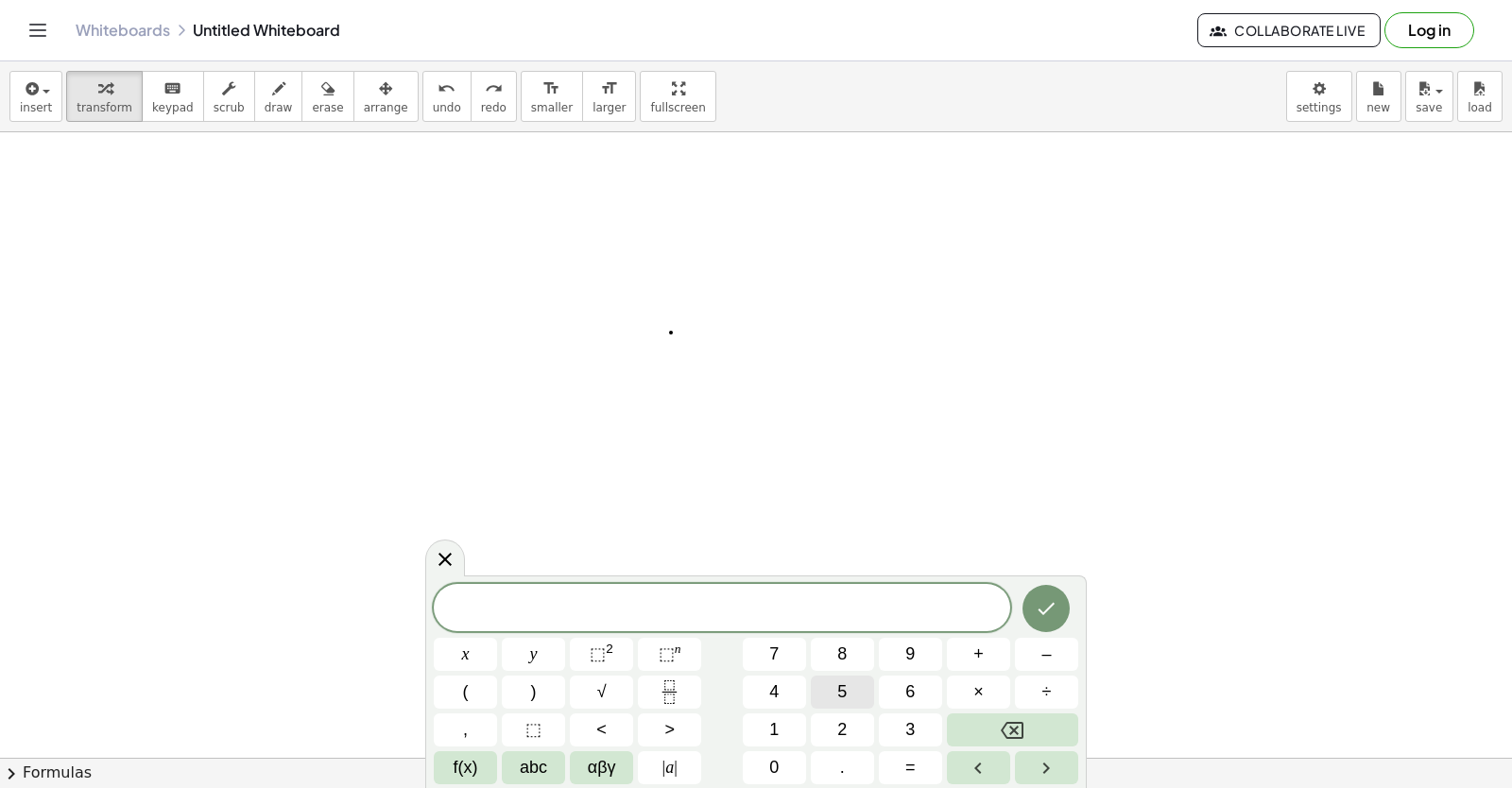
click at [846, 690] on span "5" at bounding box center [842, 692] width 10 height 25
click at [541, 654] on button "y" at bounding box center [534, 655] width 64 height 33
click at [1055, 655] on button "–" at bounding box center [1047, 655] width 64 height 33
click at [848, 681] on button "5" at bounding box center [843, 692] width 64 height 33
click at [466, 651] on span "x" at bounding box center [466, 655] width 8 height 25
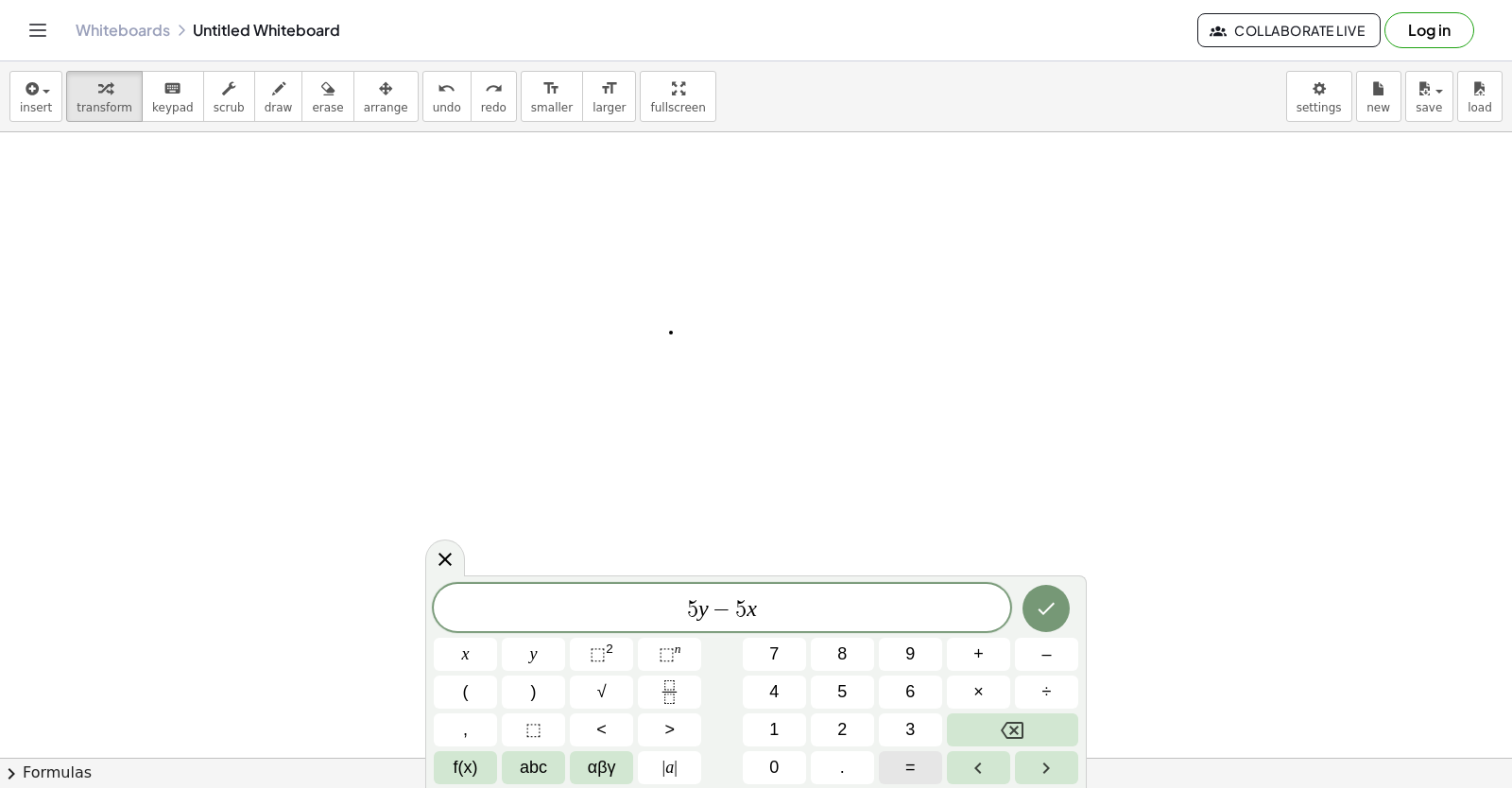
click at [911, 759] on span "=" at bounding box center [910, 768] width 11 height 25
click at [1049, 649] on span "–" at bounding box center [1047, 655] width 10 height 25
click at [847, 721] on span "2" at bounding box center [842, 730] width 10 height 25
click at [781, 758] on button "0" at bounding box center [774, 768] width 64 height 33
click at [1031, 610] on button "Done" at bounding box center [1046, 608] width 47 height 47
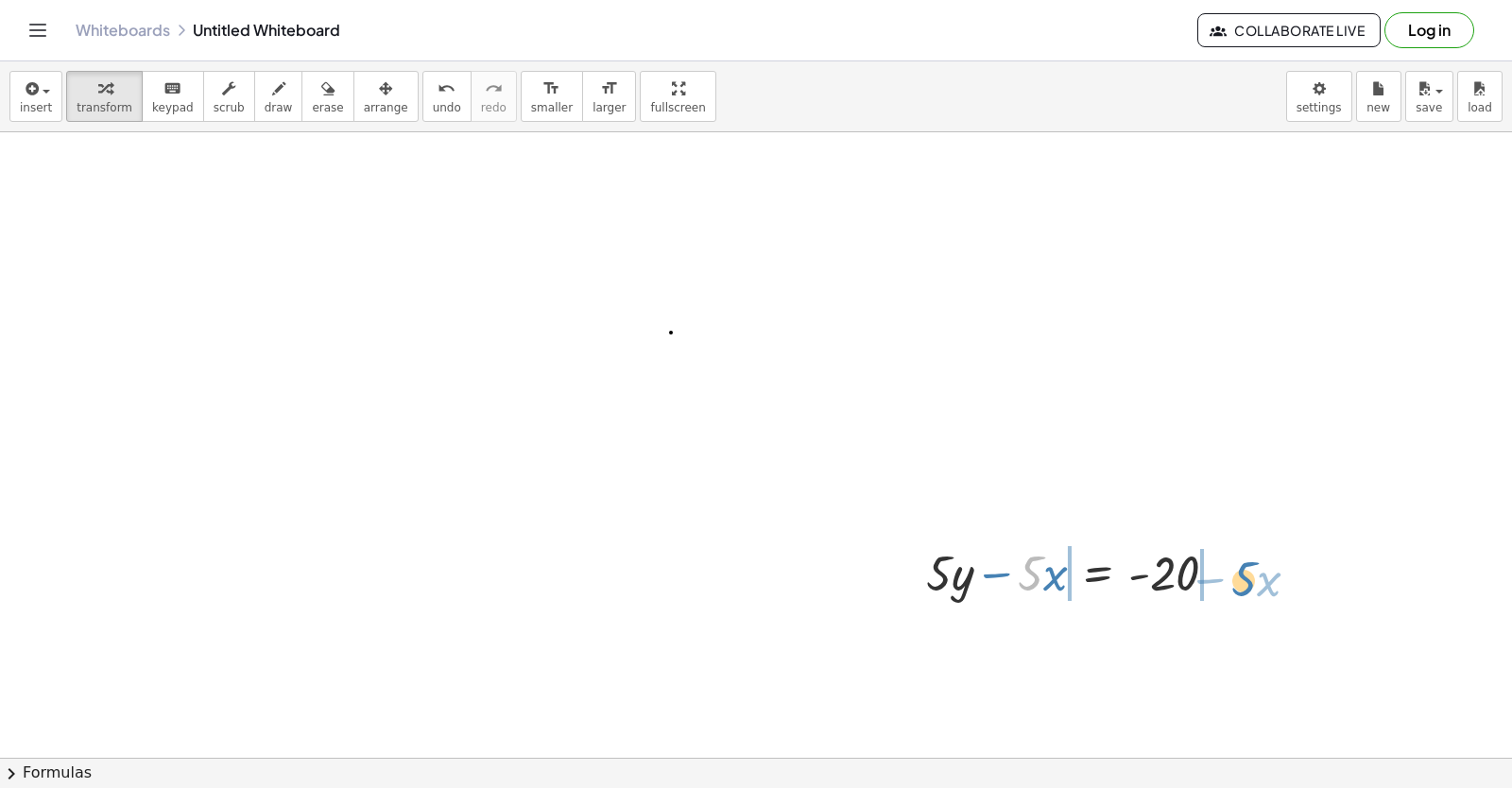
drag, startPoint x: 1043, startPoint y: 572, endPoint x: 1257, endPoint y: 577, distance: 214.1
click at [1257, 577] on div "+ y + · 2 · x = 10 + y + · 2 · x − · 2 · x = + 10 − · 2 · x + y + 0 = + 10 − · …" at bounding box center [756, 38] width 1512 height 2503
click at [437, 87] on icon "undo" at bounding box center [446, 88] width 18 height 22
click at [617, 404] on div at bounding box center [756, 38] width 1512 height 2503
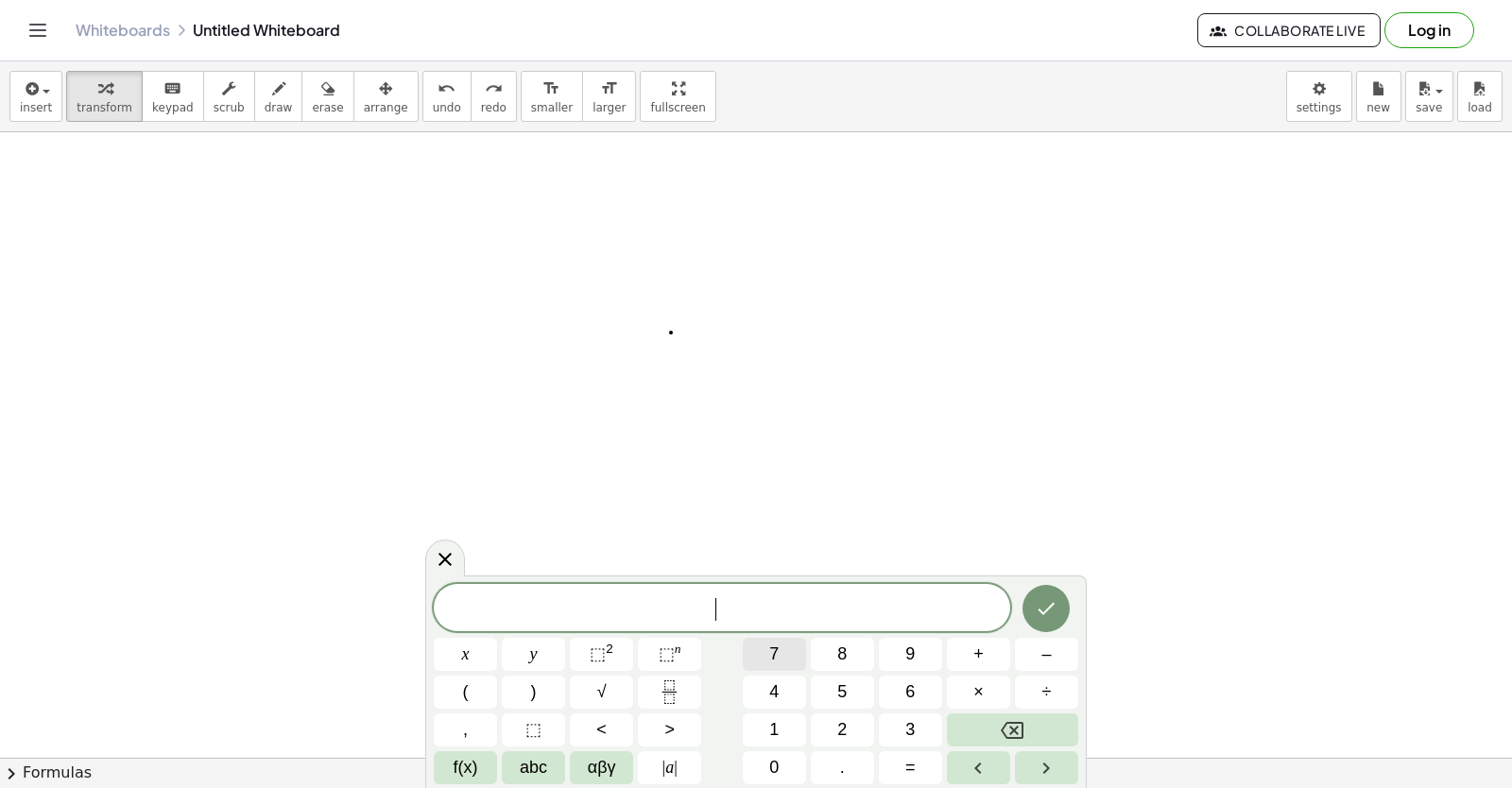
click at [788, 659] on button "7" at bounding box center [774, 655] width 64 height 33
click at [520, 653] on button "y" at bounding box center [534, 655] width 64 height 33
click at [1034, 655] on button "–" at bounding box center [1047, 655] width 64 height 33
click at [826, 723] on button "2" at bounding box center [843, 730] width 64 height 33
click at [792, 730] on button "1" at bounding box center [774, 730] width 64 height 33
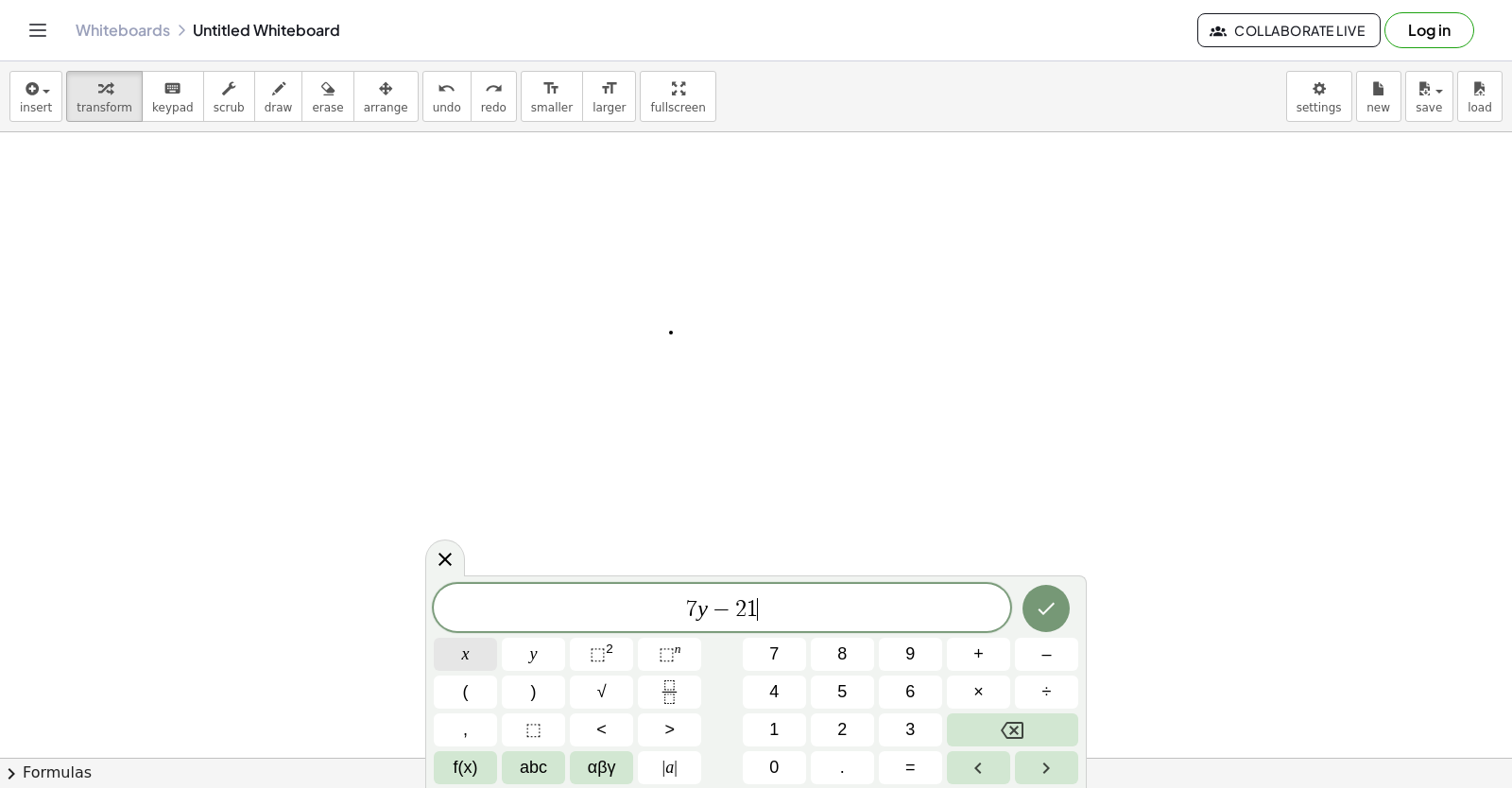
click at [457, 647] on button "x" at bounding box center [465, 655] width 64 height 33
click at [922, 758] on button "=" at bounding box center [910, 768] width 64 height 33
click at [786, 652] on button "7" at bounding box center [774, 655] width 64 height 33
click at [1056, 607] on icon "Done" at bounding box center [1046, 608] width 22 height 22
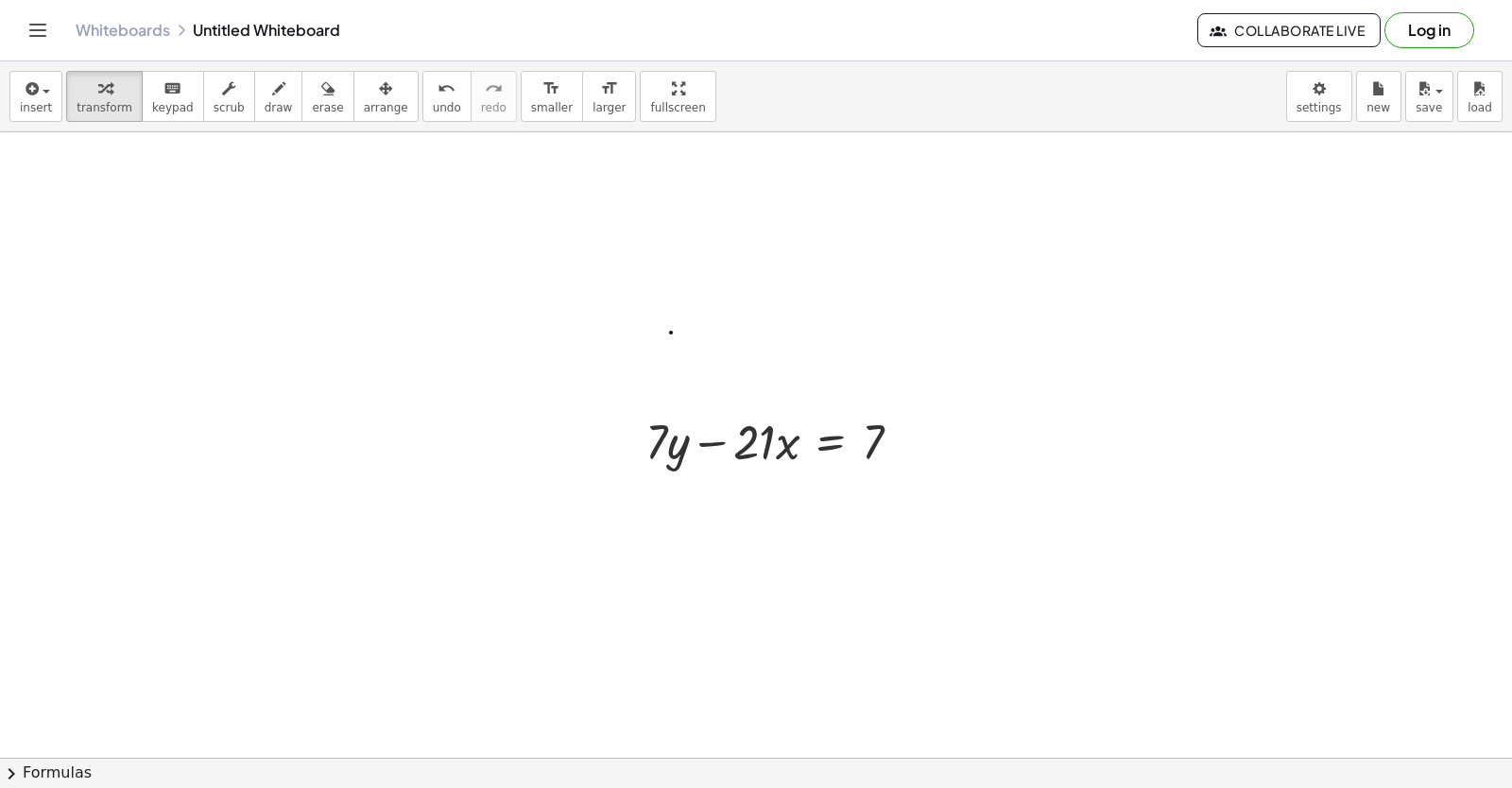
drag, startPoint x: 1056, startPoint y: 607, endPoint x: 764, endPoint y: 540, distance: 299.6
click at [764, 540] on div at bounding box center [756, 38] width 1512 height 2503
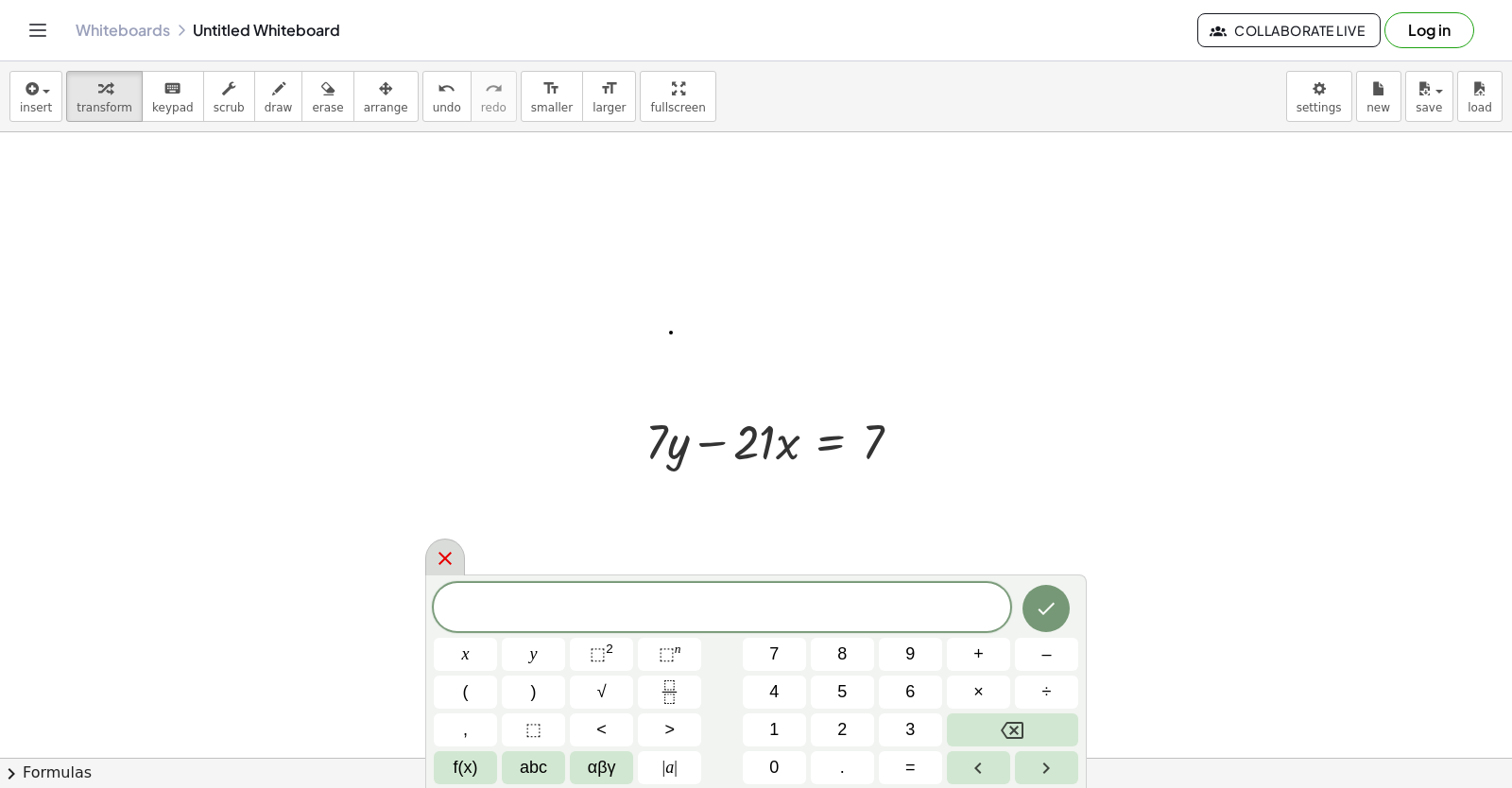
click at [455, 551] on icon at bounding box center [444, 558] width 22 height 22
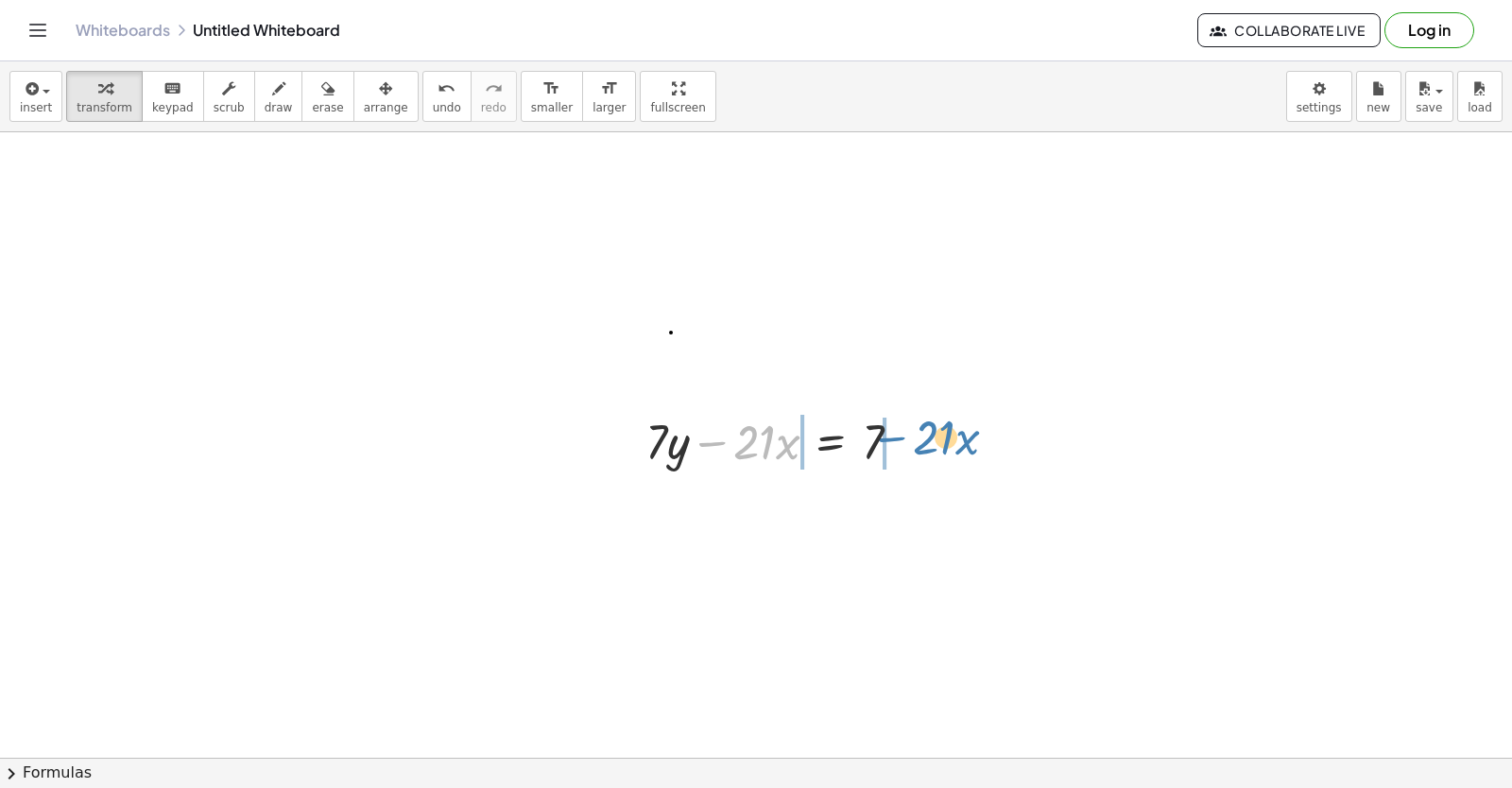
drag, startPoint x: 725, startPoint y: 446, endPoint x: 904, endPoint y: 441, distance: 179.1
click at [904, 441] on div at bounding box center [781, 440] width 290 height 65
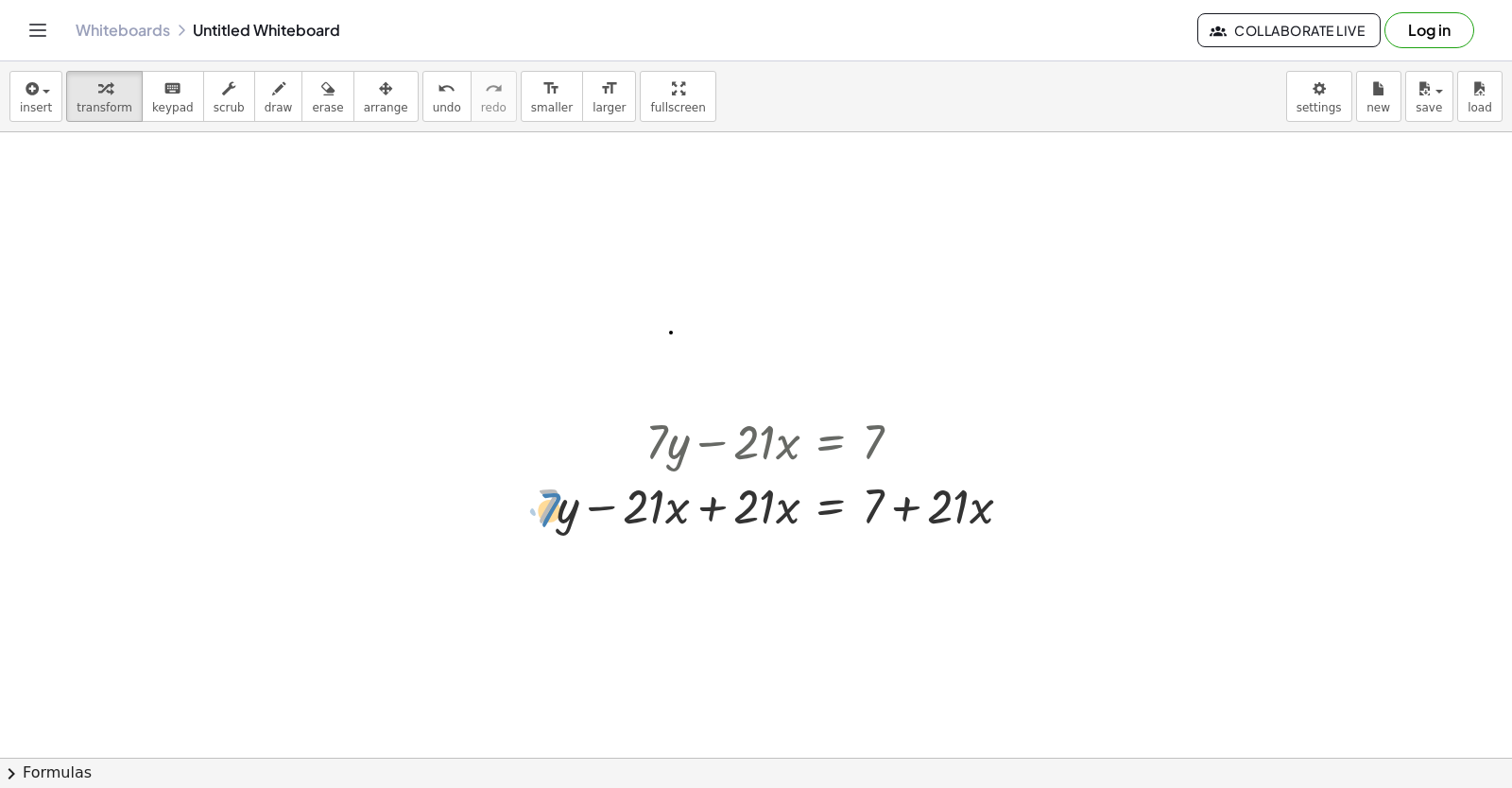
click at [555, 510] on div at bounding box center [780, 504] width 511 height 65
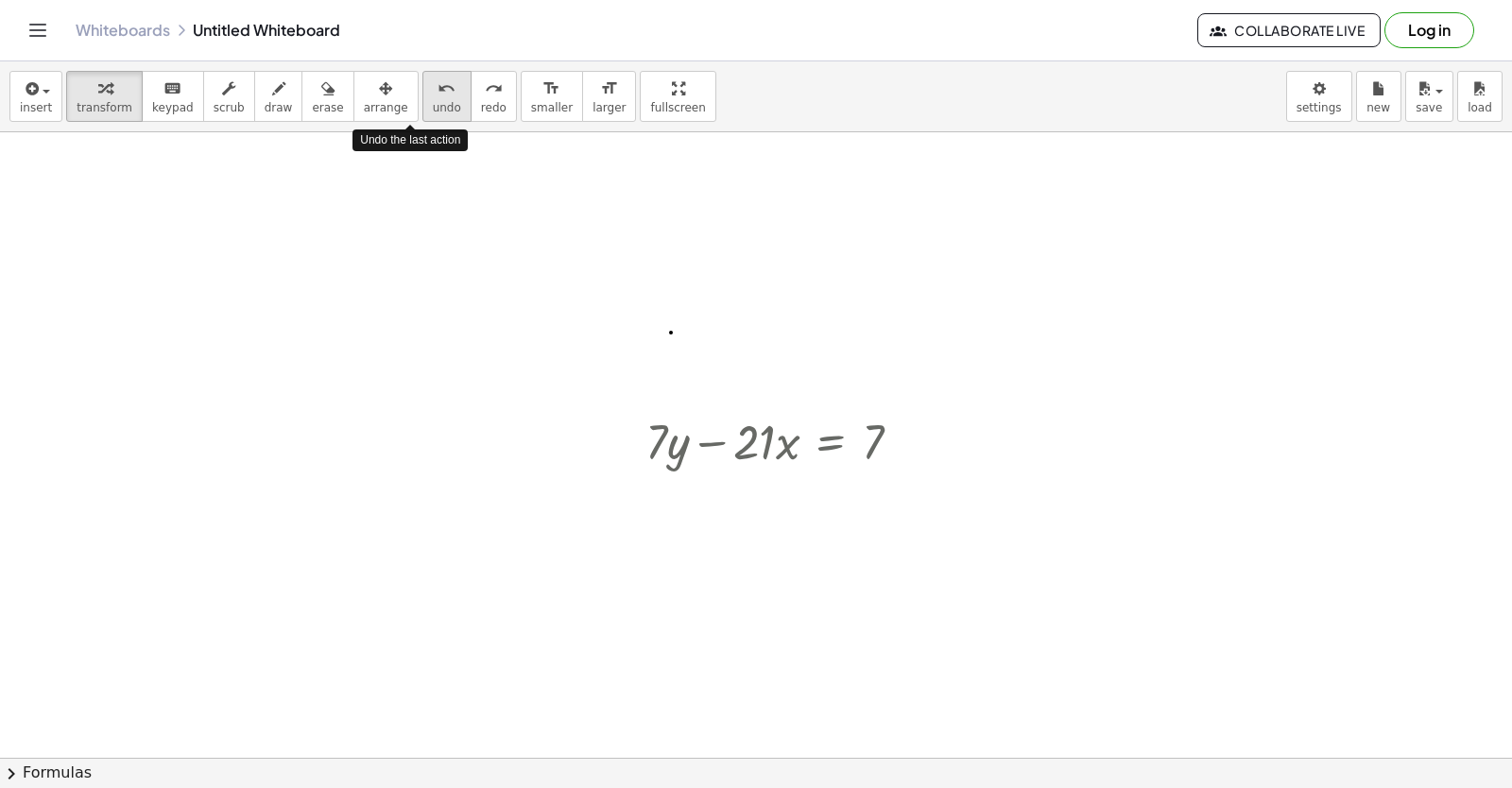
click at [422, 104] on button "undo undo" at bounding box center [446, 96] width 49 height 51
click at [437, 98] on icon "undo" at bounding box center [446, 88] width 18 height 22
click at [518, 350] on div at bounding box center [756, 38] width 1512 height 2503
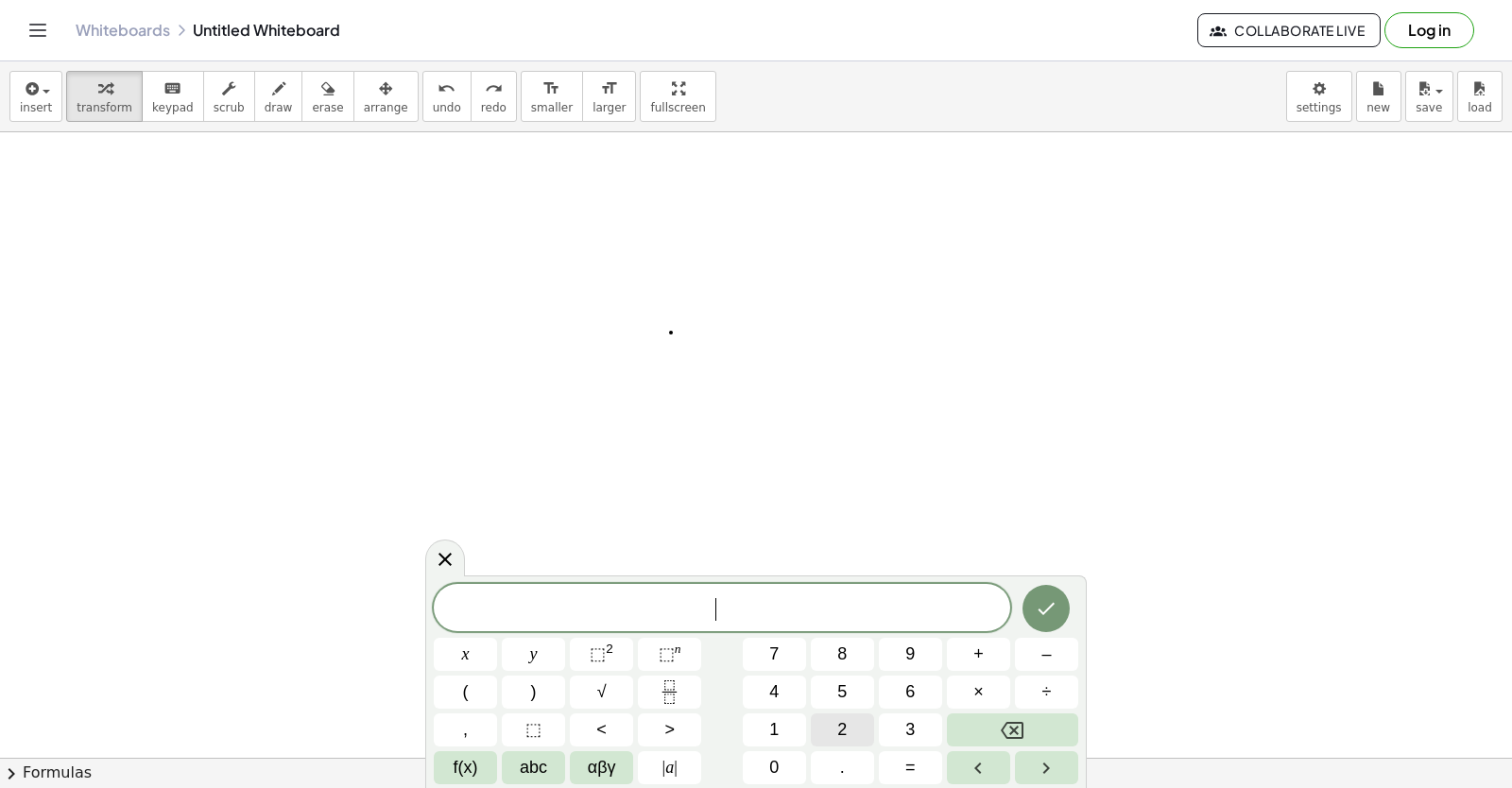
click at [826, 724] on button "2" at bounding box center [843, 730] width 64 height 33
click at [540, 656] on button "y" at bounding box center [534, 655] width 64 height 33
click at [976, 659] on span "+" at bounding box center [978, 655] width 11 height 25
click at [457, 647] on button "x" at bounding box center [465, 655] width 64 height 33
click at [927, 765] on button "=" at bounding box center [910, 768] width 64 height 33
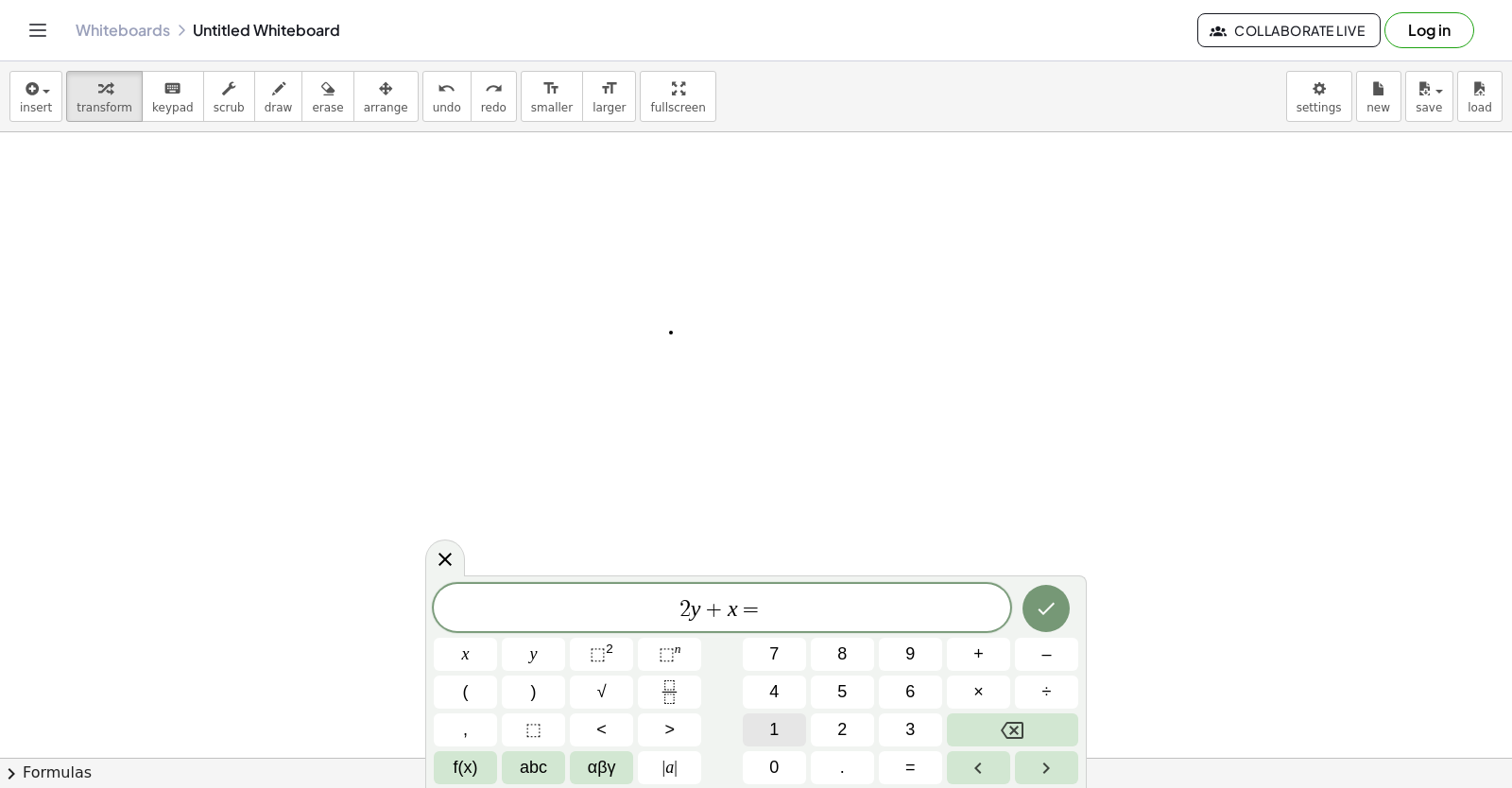
click at [781, 732] on button "1" at bounding box center [774, 730] width 64 height 33
click at [788, 766] on button "0" at bounding box center [774, 768] width 64 height 33
click at [1044, 608] on icon "Done" at bounding box center [1046, 608] width 22 height 22
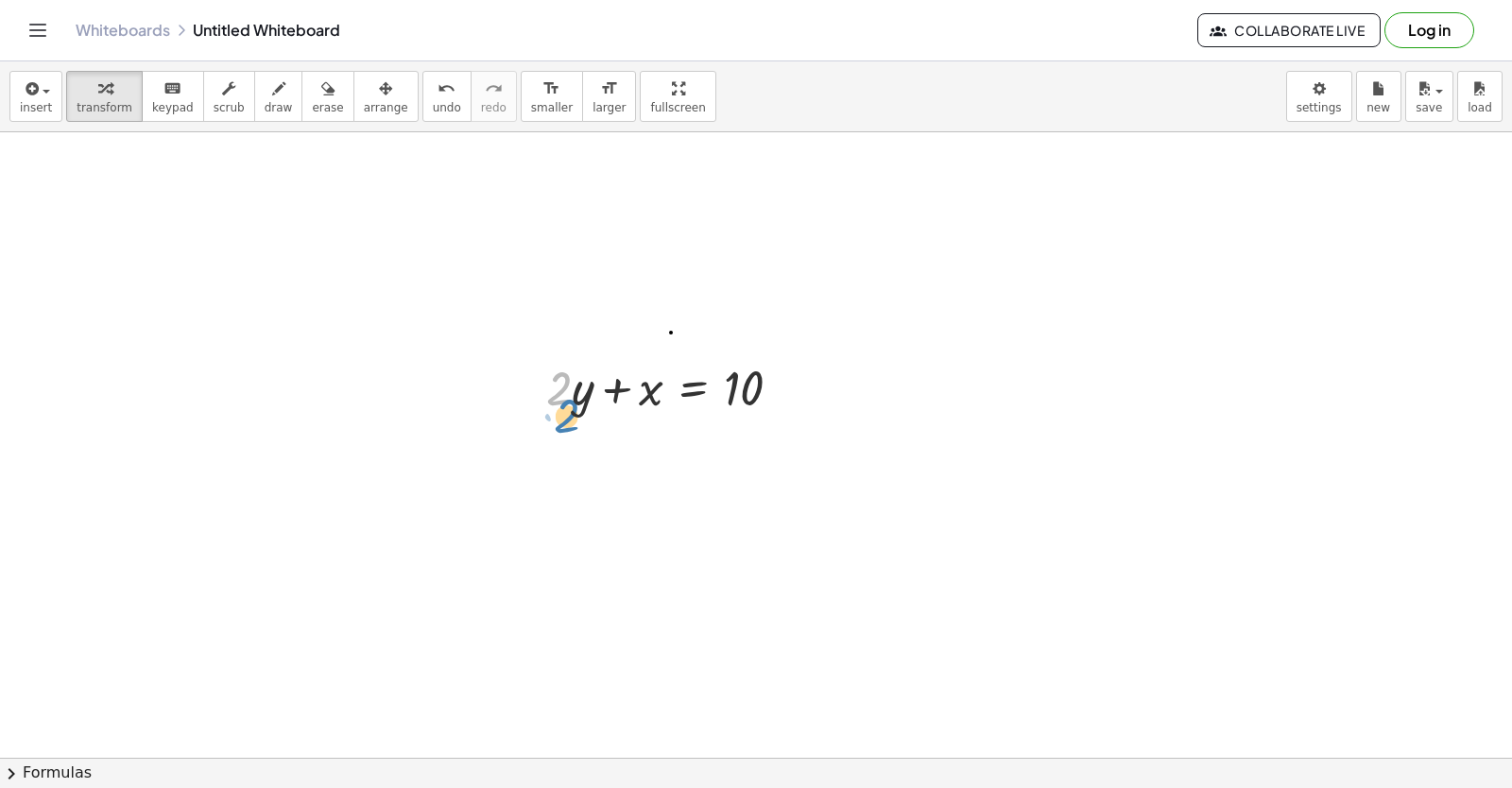
drag, startPoint x: 570, startPoint y: 387, endPoint x: 572, endPoint y: 402, distance: 15.1
click at [573, 407] on div at bounding box center [671, 386] width 269 height 65
drag, startPoint x: 575, startPoint y: 393, endPoint x: 577, endPoint y: 403, distance: 10.2
click at [577, 405] on div at bounding box center [671, 386] width 269 height 65
drag, startPoint x: 570, startPoint y: 386, endPoint x: 813, endPoint y: 383, distance: 243.0
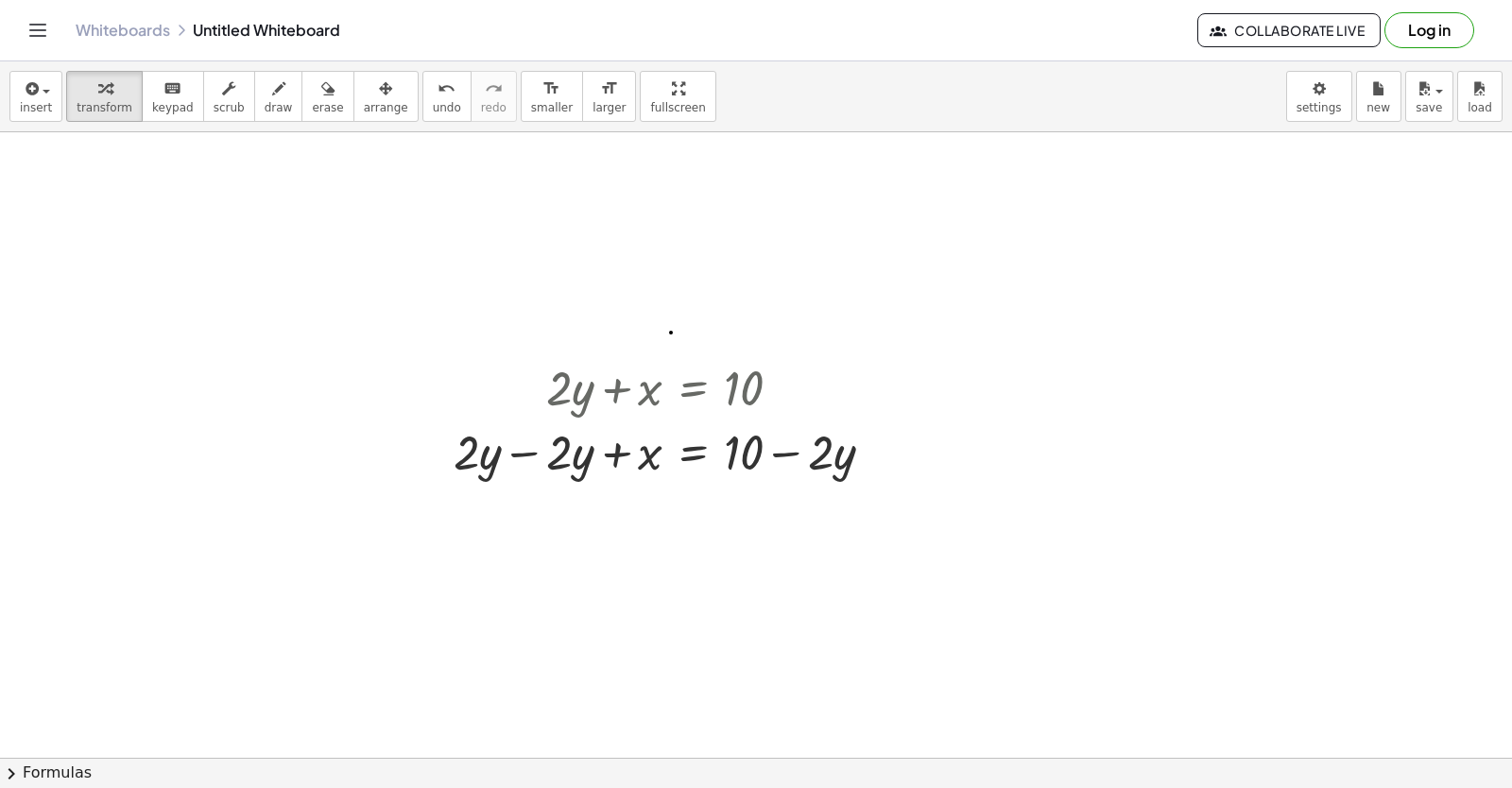
click at [770, 603] on div at bounding box center [756, 38] width 1512 height 2503
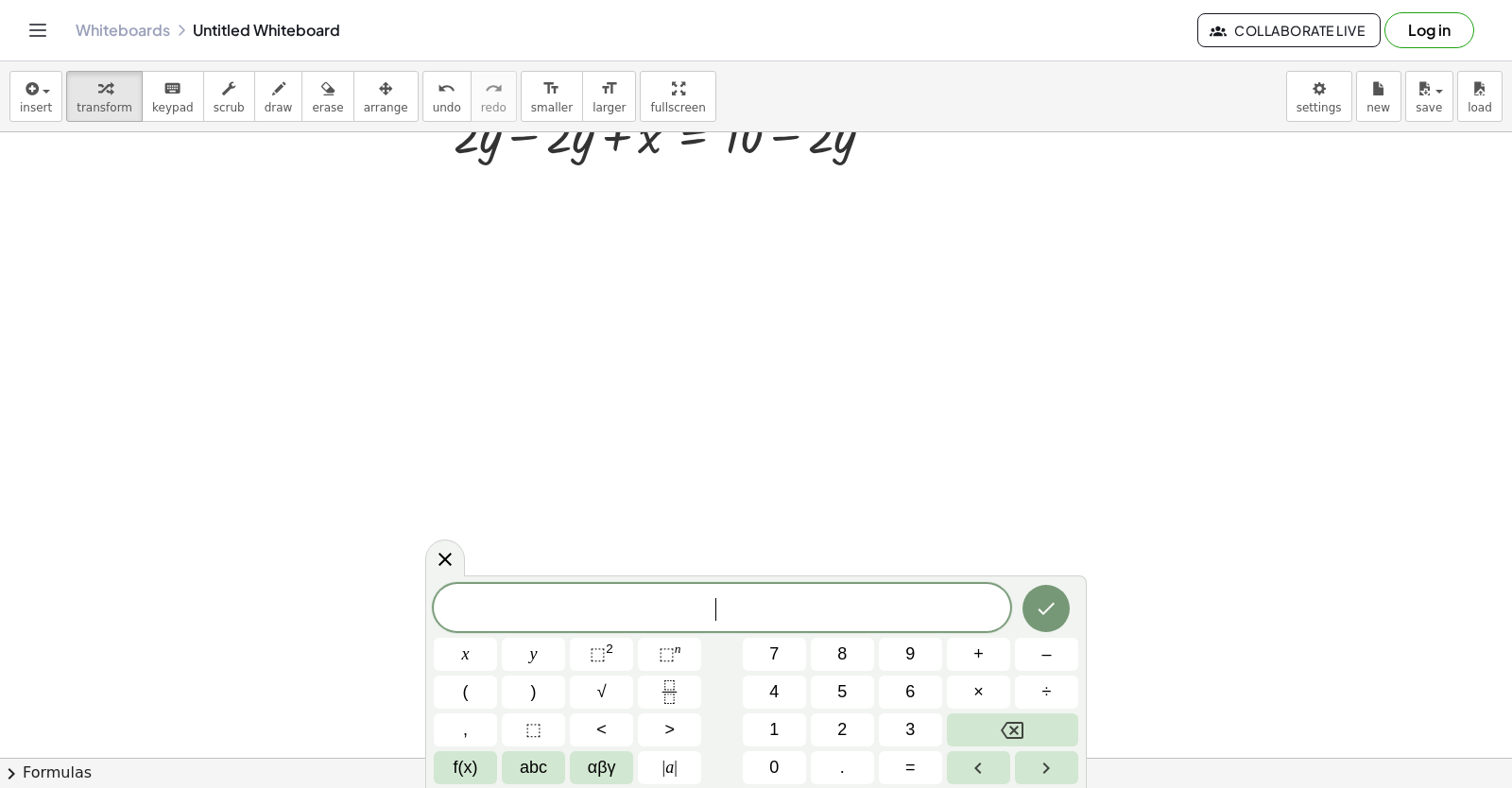
scroll to position [1629, 0]
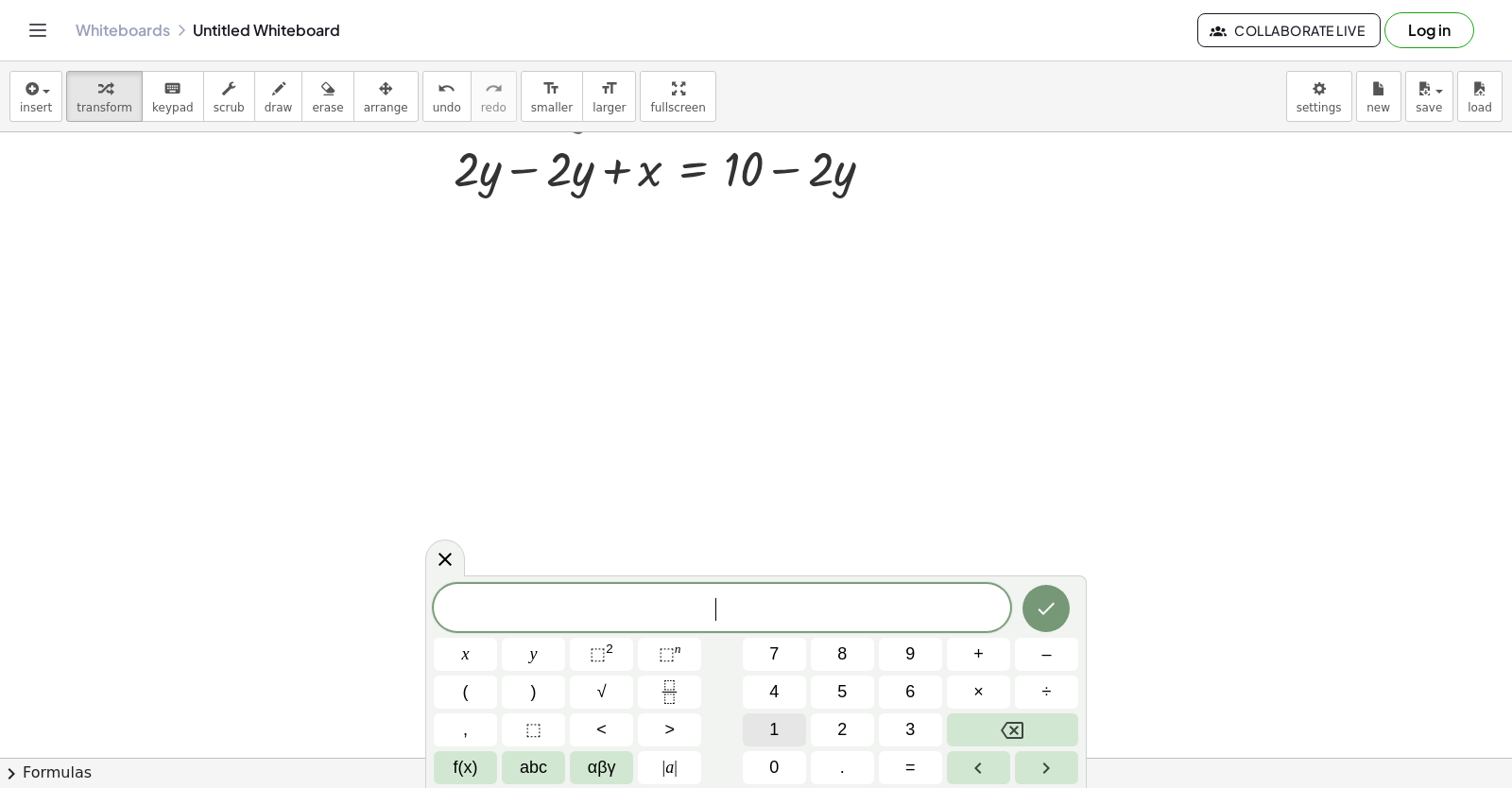
click at [788, 734] on button "1" at bounding box center [774, 730] width 64 height 33
click at [785, 766] on button "0" at bounding box center [774, 768] width 64 height 33
click at [442, 554] on icon at bounding box center [444, 559] width 22 height 22
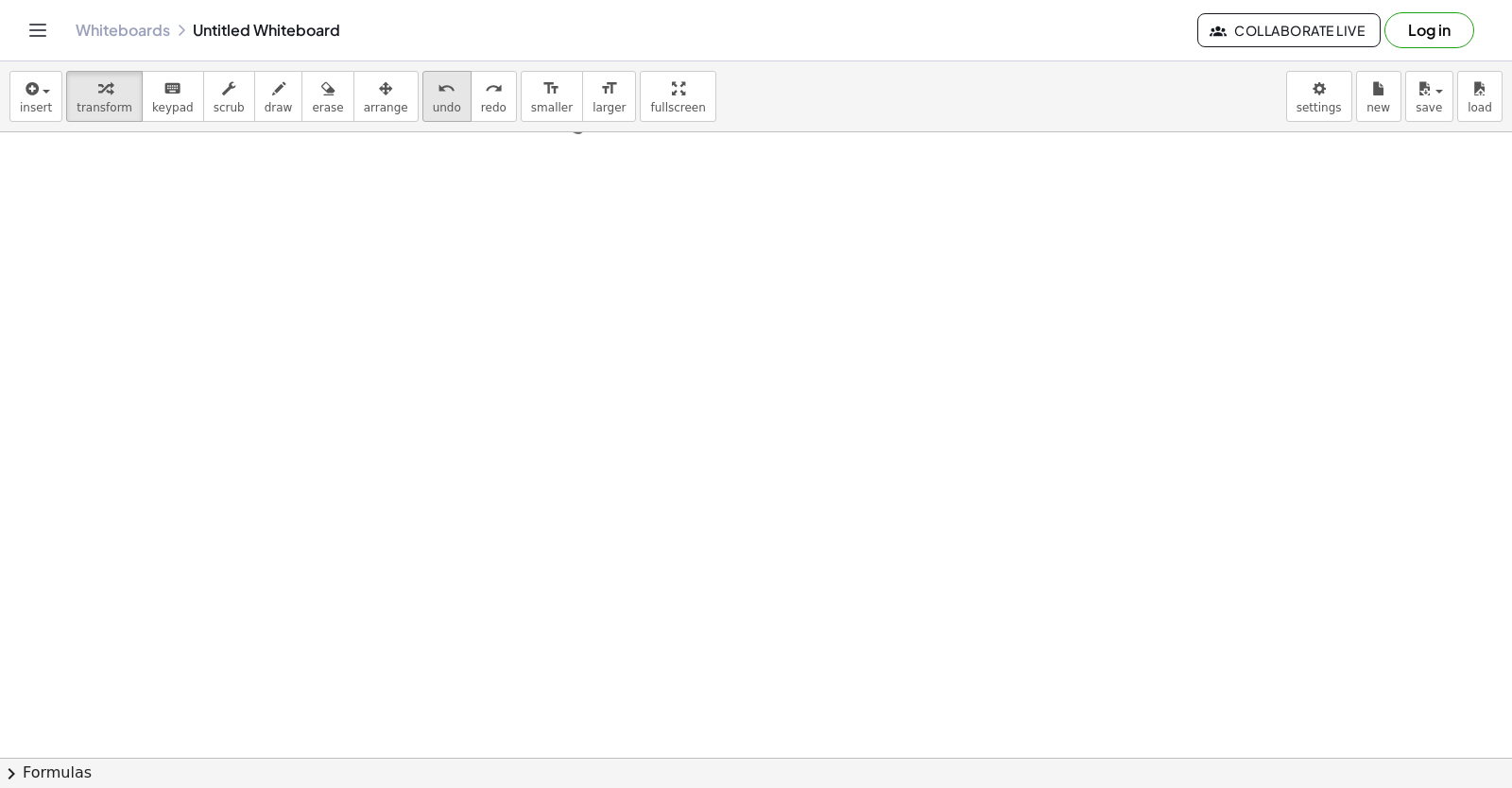
click at [433, 109] on span "undo" at bounding box center [446, 108] width 28 height 14
drag, startPoint x: 548, startPoint y: 489, endPoint x: 355, endPoint y: 422, distance: 204.3
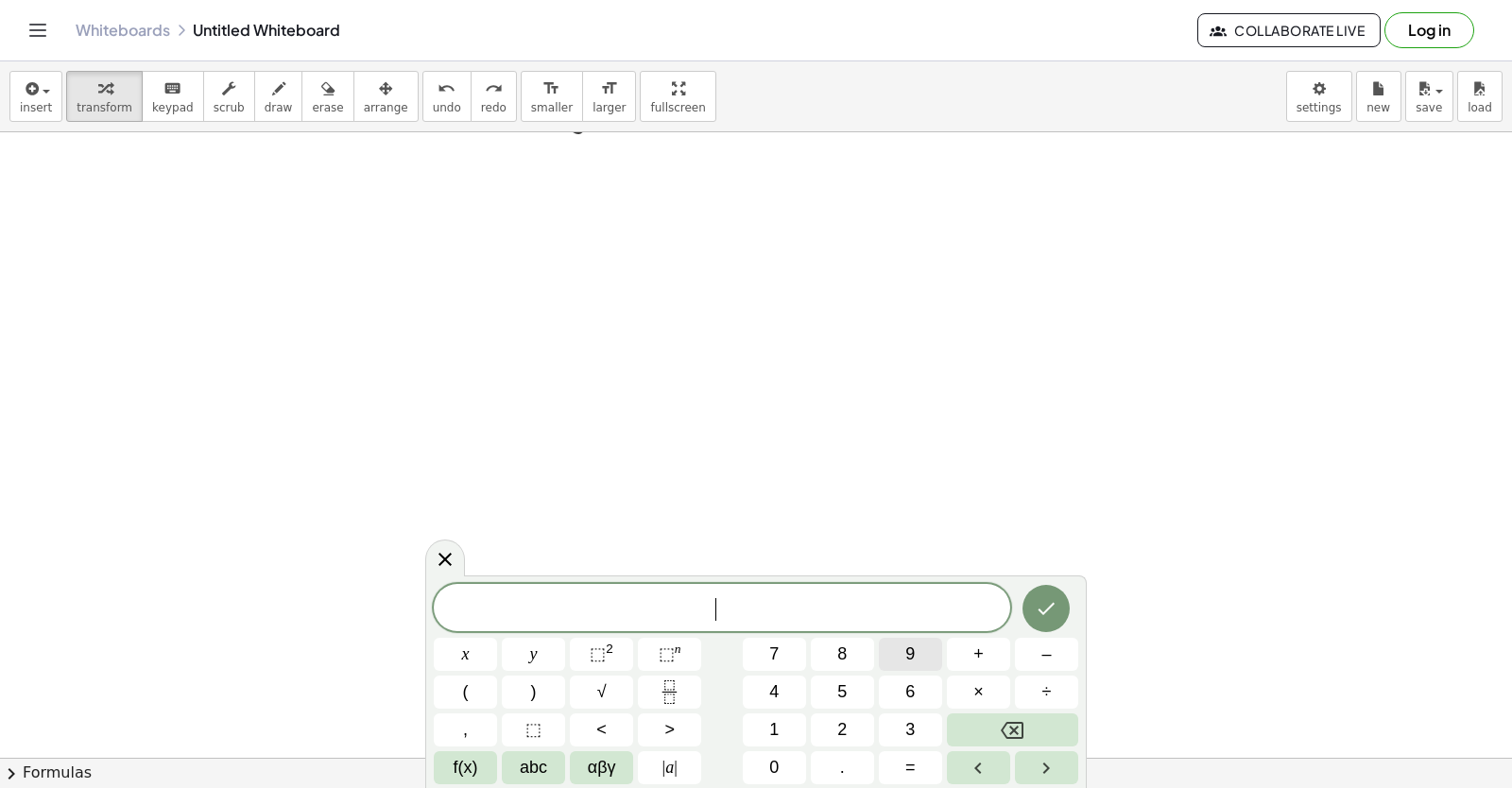
click at [929, 650] on button "9" at bounding box center [910, 655] width 64 height 33
click at [549, 656] on button "y" at bounding box center [534, 655] width 64 height 33
click at [987, 654] on button "+" at bounding box center [979, 655] width 64 height 33
drag, startPoint x: 987, startPoint y: 654, endPoint x: 849, endPoint y: 598, distance: 148.9
click at [849, 598] on span "9 y + ​" at bounding box center [721, 609] width 576 height 26
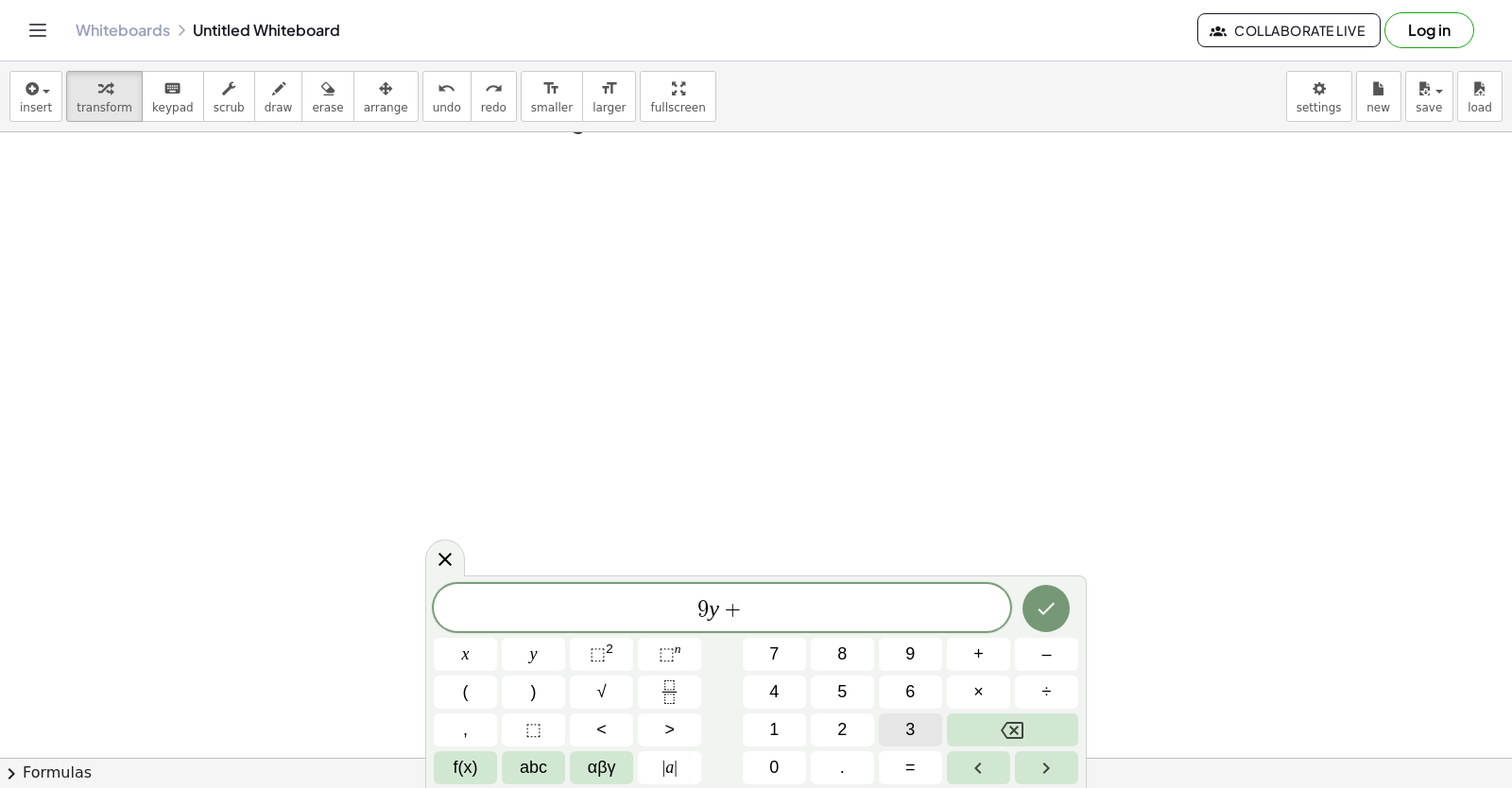
click at [900, 725] on button "3" at bounding box center [910, 730] width 64 height 33
click at [459, 651] on button "x" at bounding box center [465, 655] width 64 height 33
click at [910, 752] on button "=" at bounding box center [910, 768] width 64 height 33
click at [779, 717] on button "1" at bounding box center [774, 730] width 64 height 33
click at [835, 691] on button "5" at bounding box center [843, 692] width 64 height 33
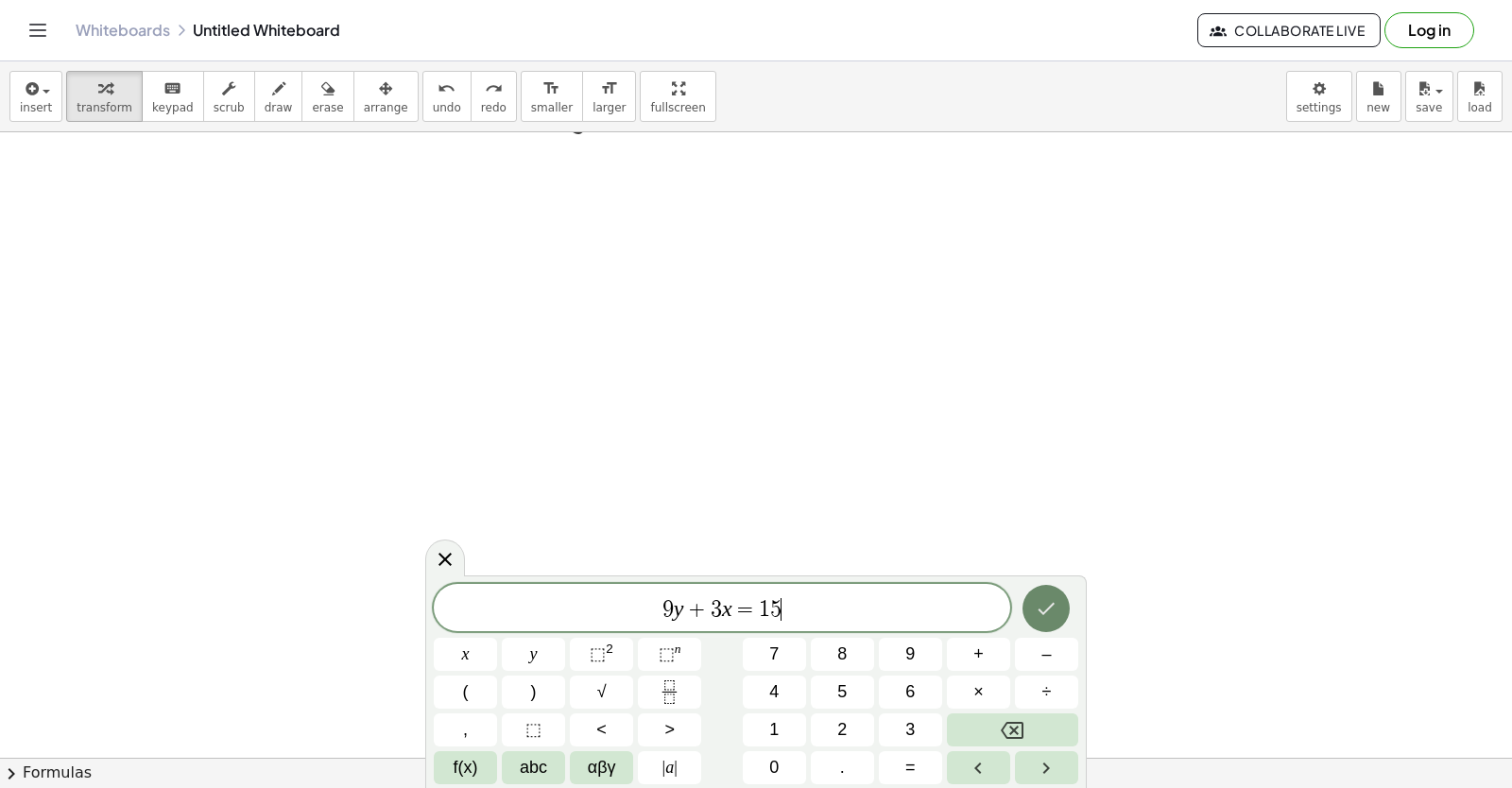
click at [1051, 603] on icon "Done" at bounding box center [1046, 608] width 22 height 22
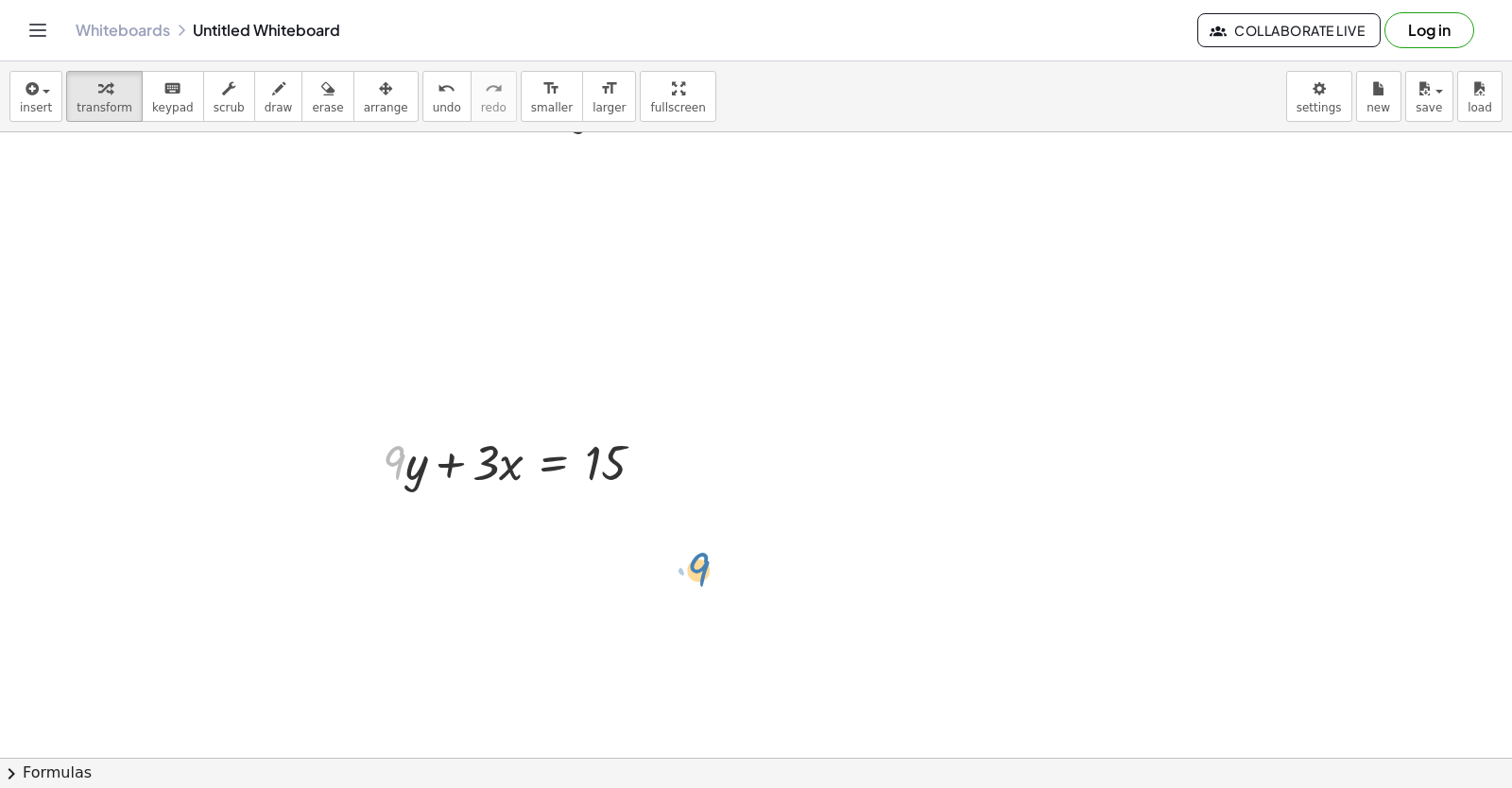
drag, startPoint x: 404, startPoint y: 462, endPoint x: 646, endPoint y: 480, distance: 242.7
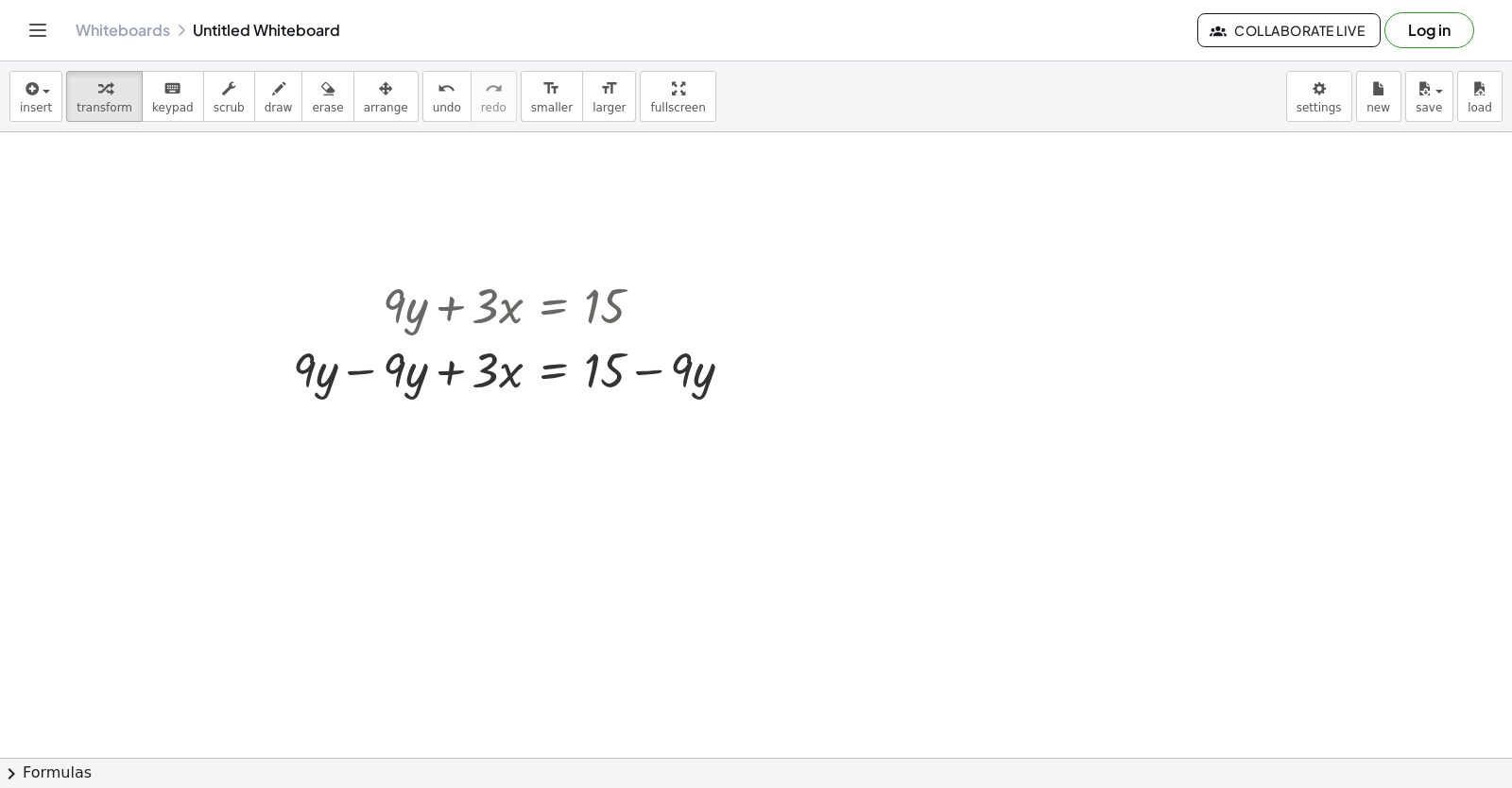
scroll to position [1818, 0]
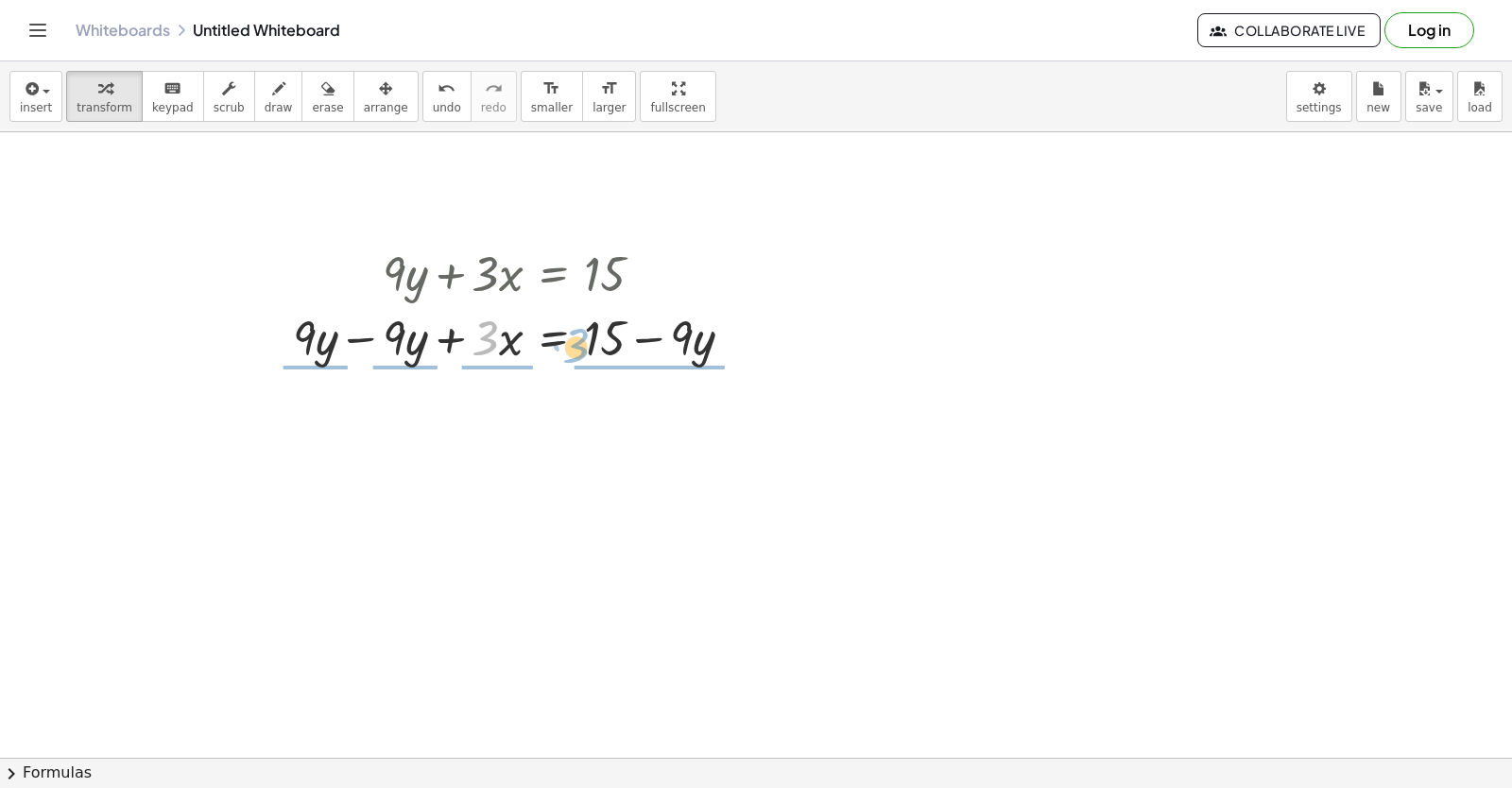
drag, startPoint x: 482, startPoint y: 333, endPoint x: 573, endPoint y: 341, distance: 91.4
click at [573, 341] on div at bounding box center [520, 336] width 474 height 65
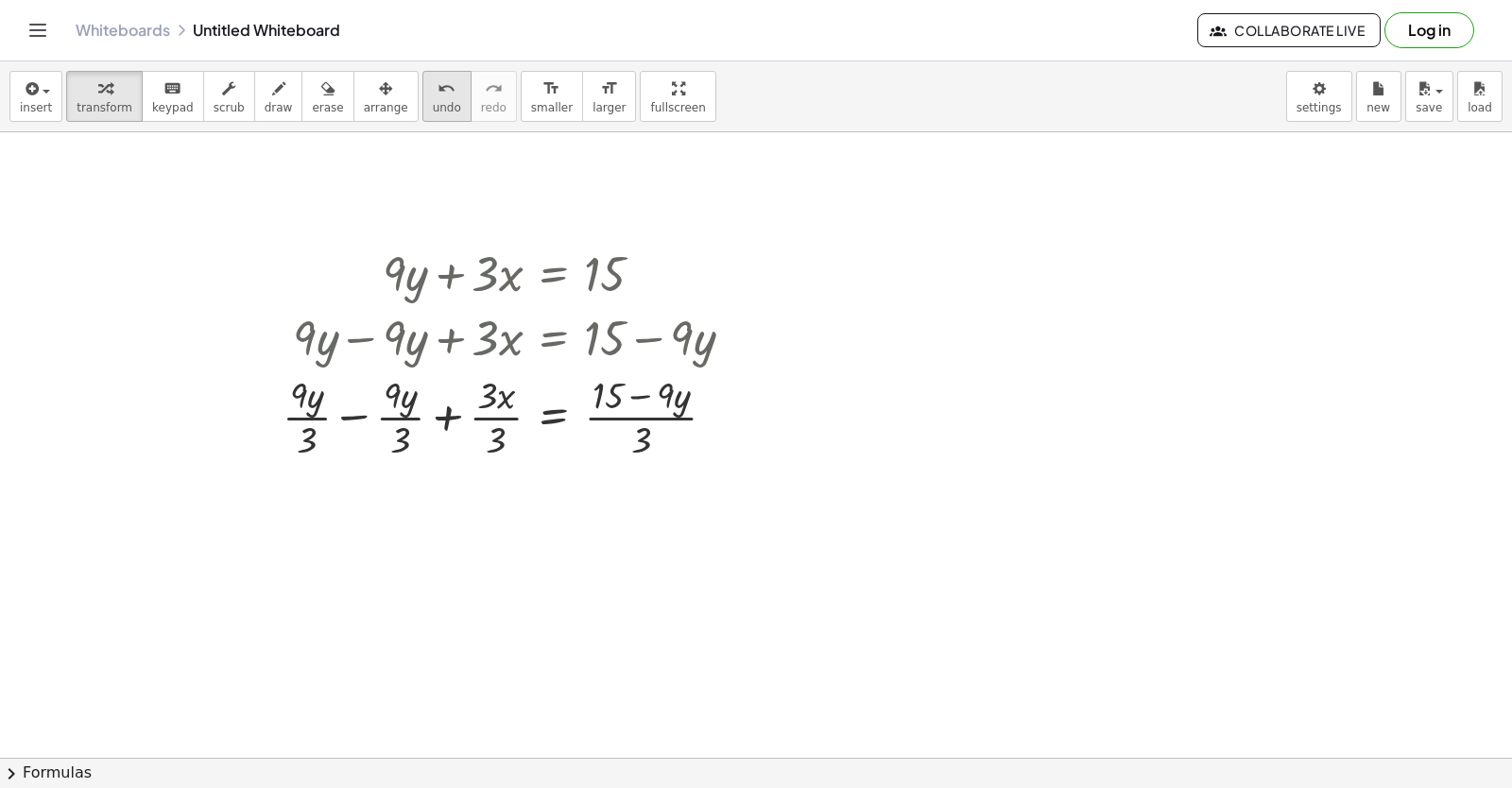
click at [433, 105] on span "undo" at bounding box center [446, 108] width 28 height 14
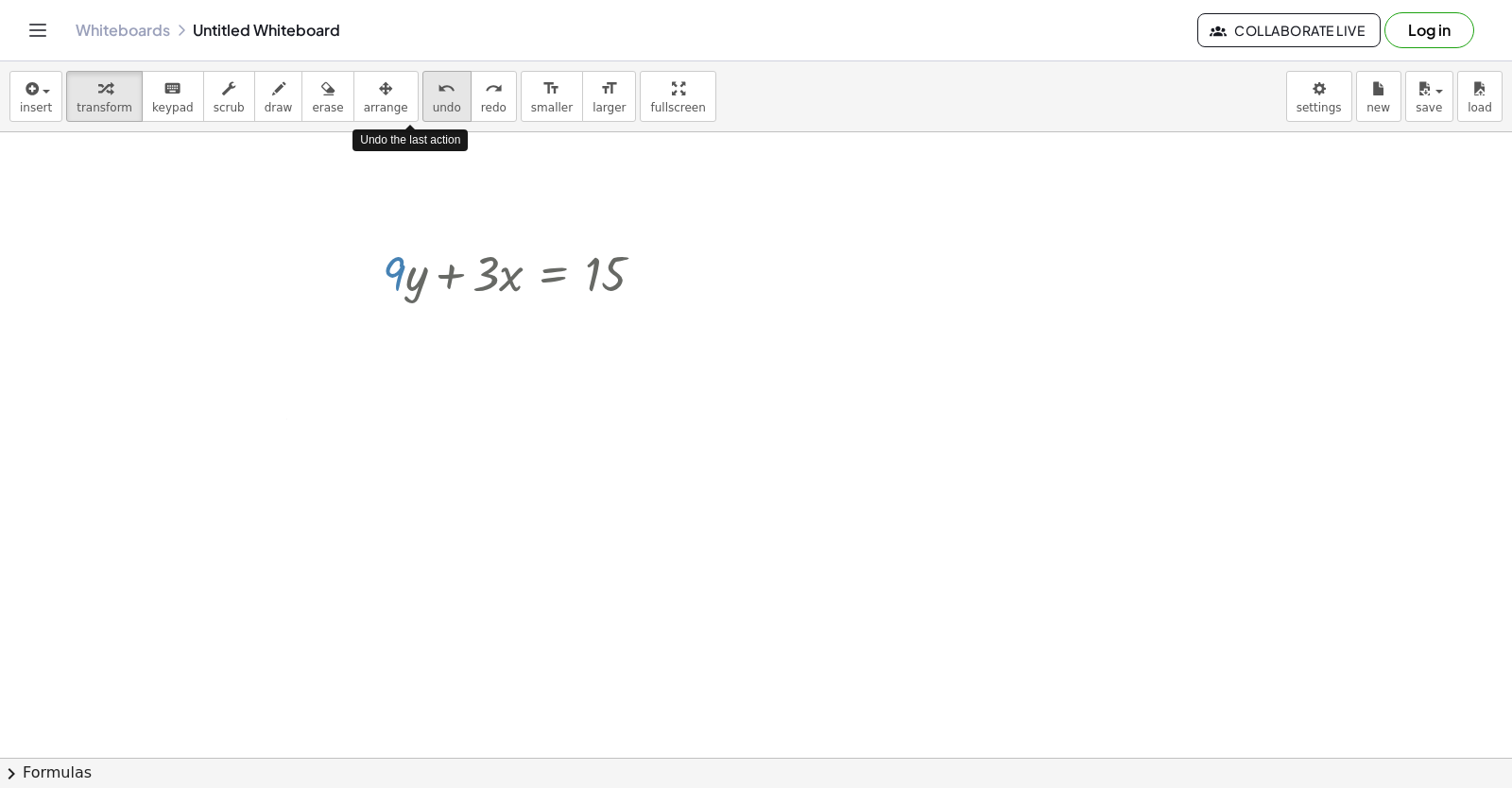
click at [433, 105] on span "undo" at bounding box center [446, 108] width 28 height 14
drag, startPoint x: 533, startPoint y: 375, endPoint x: 528, endPoint y: 392, distance: 17.7
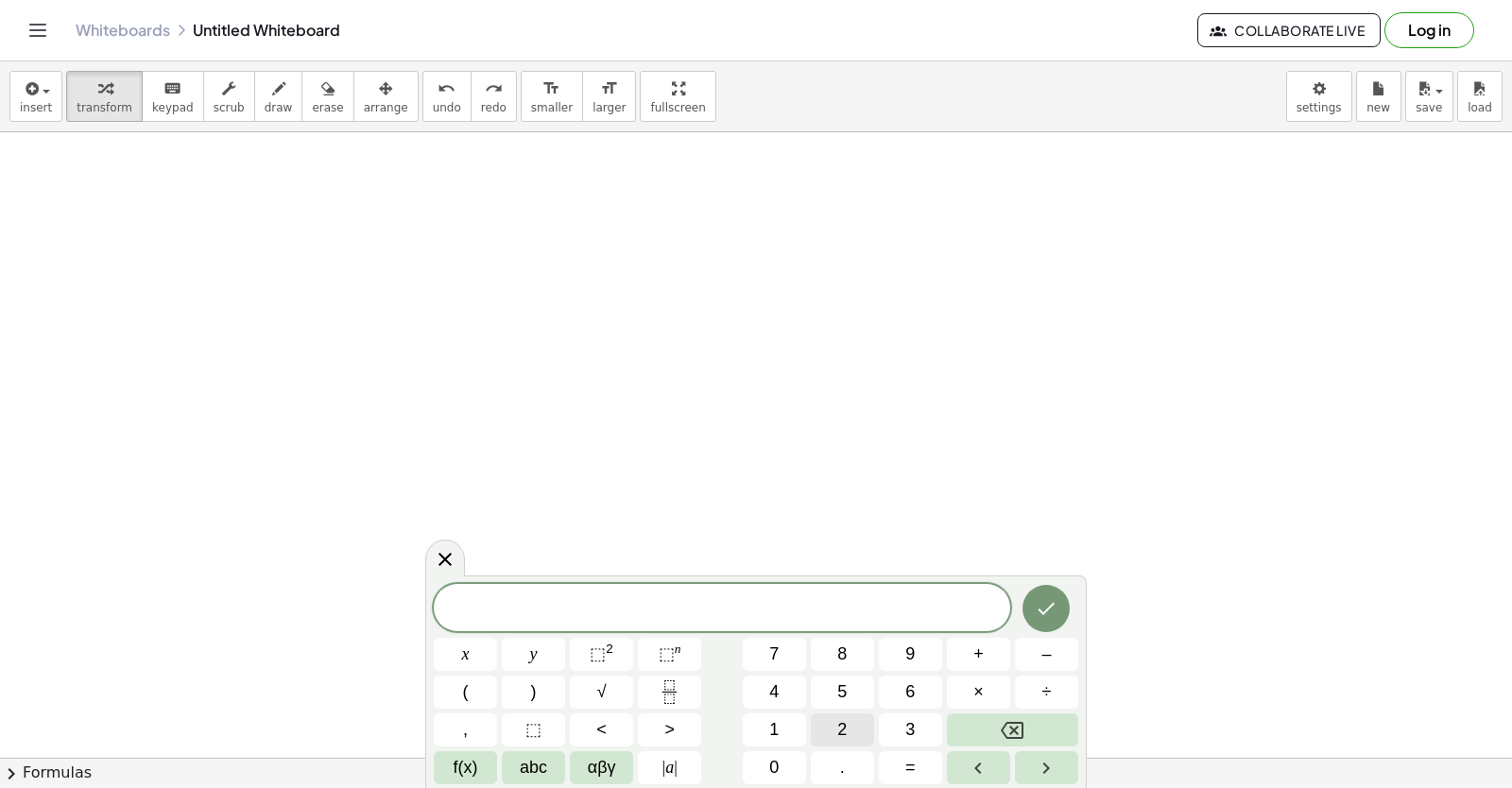
click at [830, 724] on button "2" at bounding box center [843, 730] width 64 height 33
click at [552, 647] on button "y" at bounding box center [534, 655] width 64 height 33
click at [973, 650] on span "+" at bounding box center [978, 655] width 11 height 25
click at [473, 651] on button "x" at bounding box center [465, 655] width 64 height 33
click at [1042, 592] on button "Done" at bounding box center [1046, 608] width 47 height 47
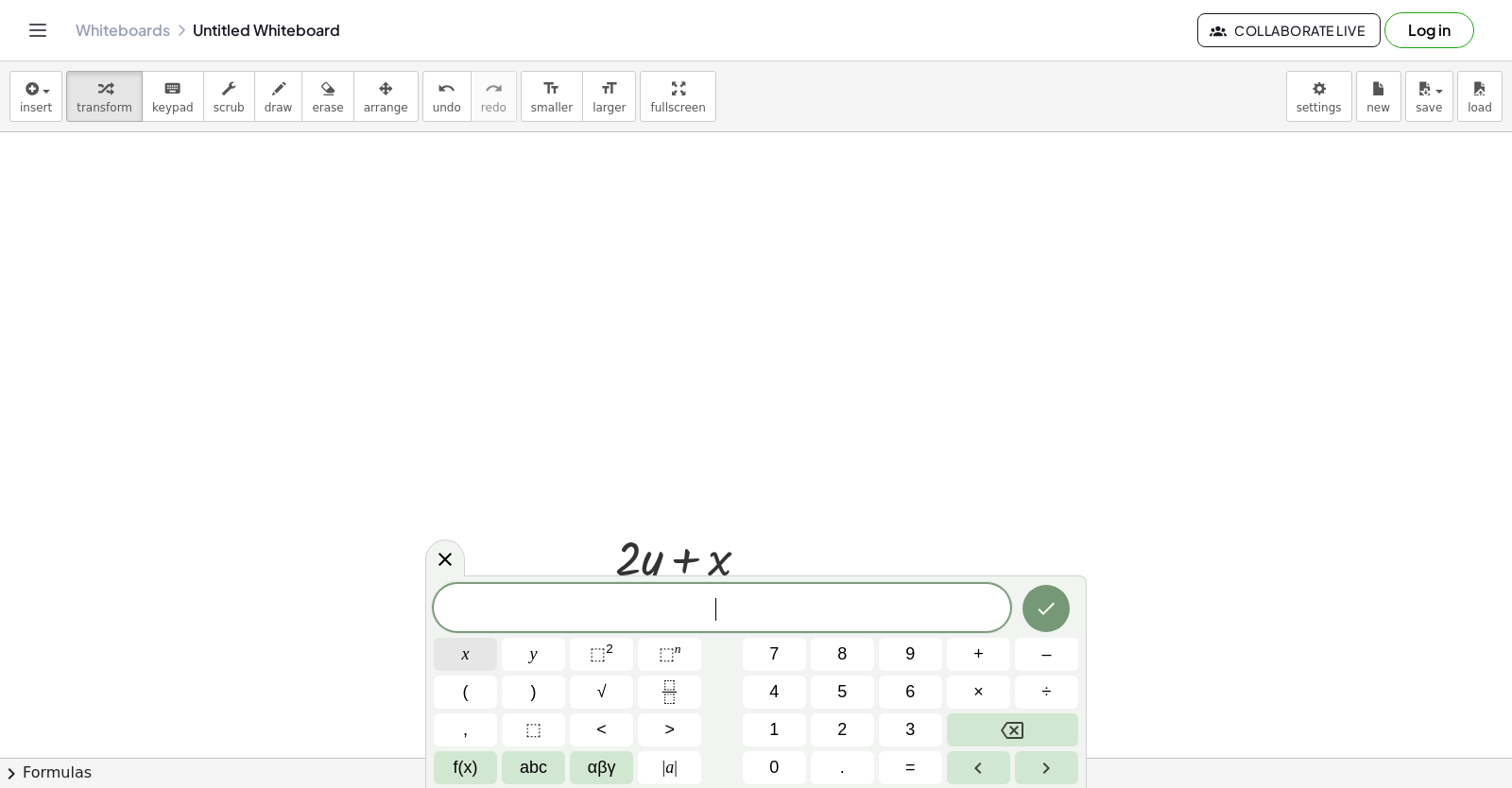
click at [454, 649] on button "x" at bounding box center [465, 655] width 64 height 33
click at [921, 767] on button "=" at bounding box center [910, 768] width 64 height 33
click at [843, 690] on span "5" at bounding box center [842, 692] width 10 height 25
click at [1049, 603] on icon "Done" at bounding box center [1046, 608] width 22 height 22
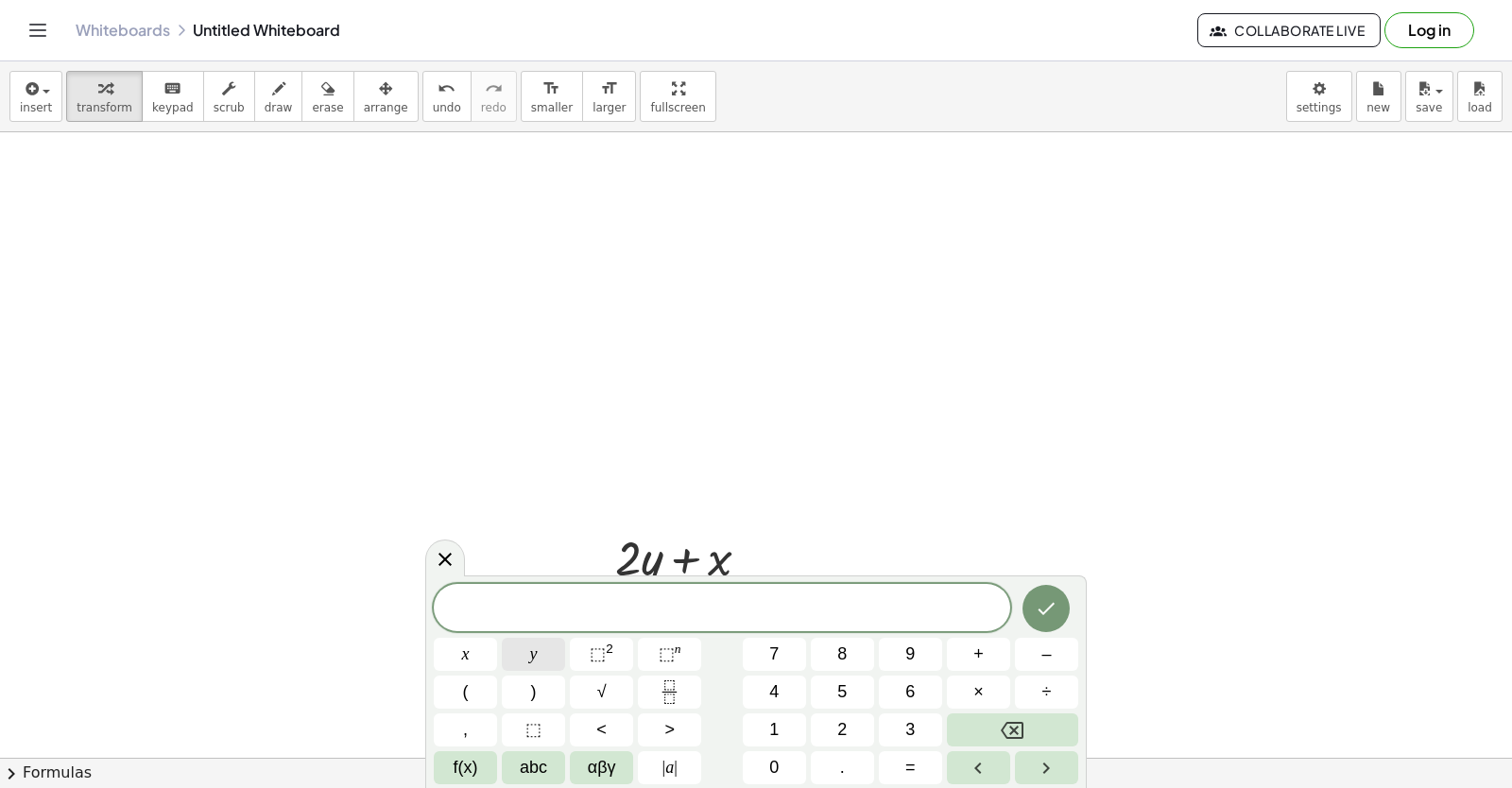
click at [547, 645] on button "y" at bounding box center [534, 655] width 64 height 33
click at [916, 733] on button "3" at bounding box center [910, 730] width 64 height 33
click at [1036, 718] on button "Backspace" at bounding box center [1013, 730] width 131 height 33
click at [894, 764] on button "=" at bounding box center [910, 768] width 64 height 33
click at [917, 731] on button "3" at bounding box center [910, 730] width 64 height 33
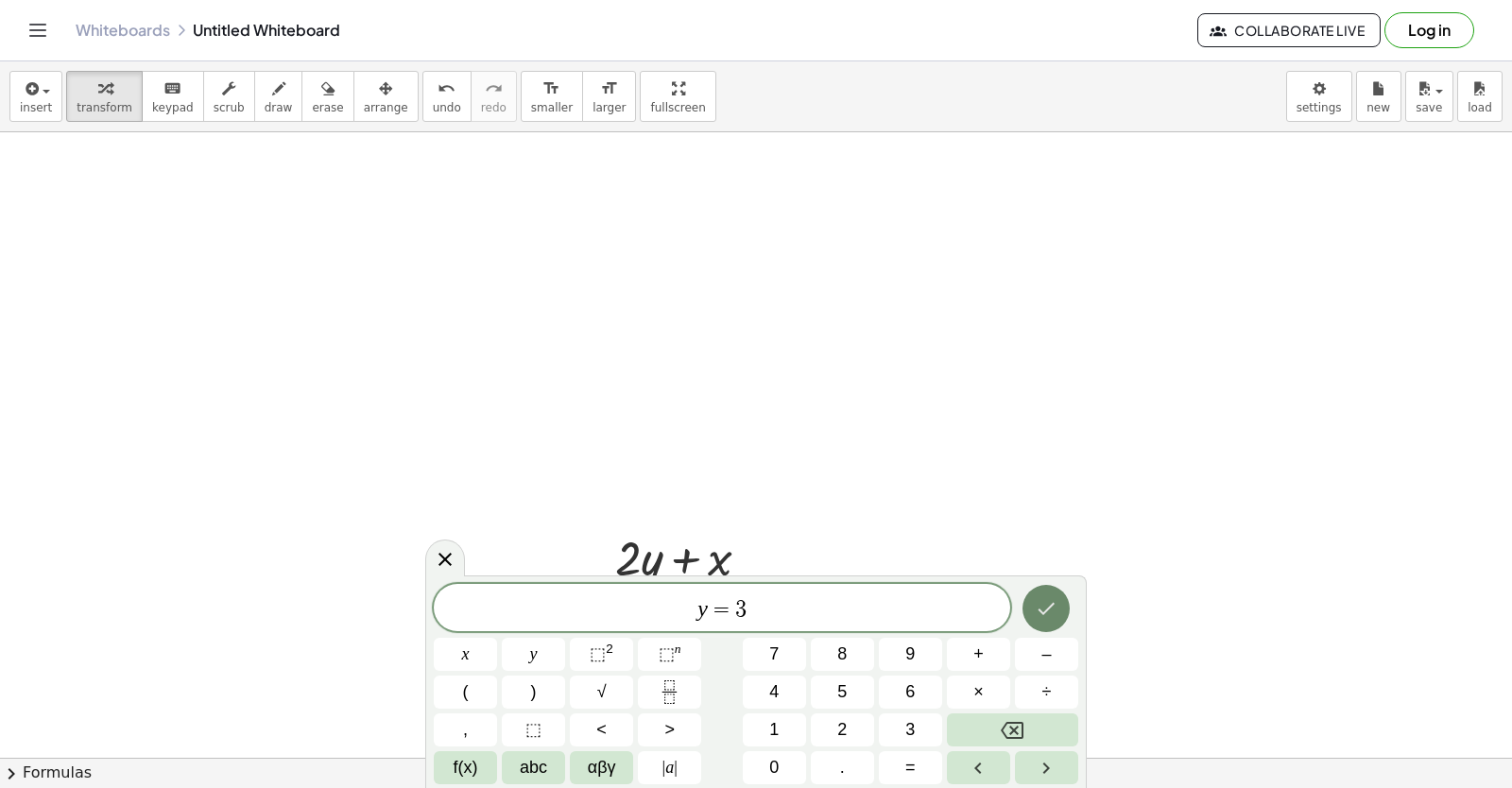
click at [1038, 617] on icon "Done" at bounding box center [1046, 608] width 22 height 22
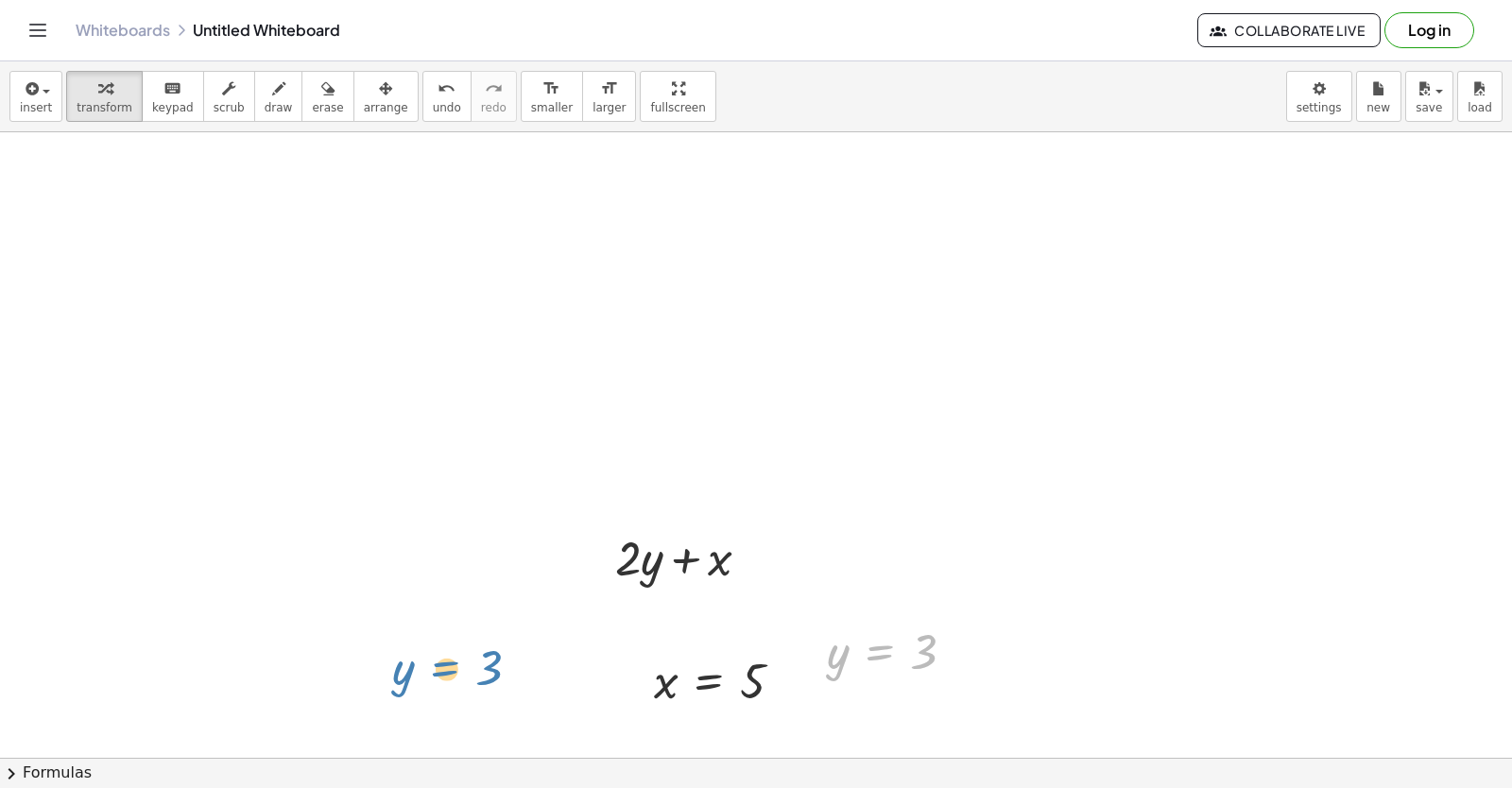
drag, startPoint x: 903, startPoint y: 648, endPoint x: 466, endPoint y: 666, distance: 437.4
drag, startPoint x: 926, startPoint y: 652, endPoint x: 447, endPoint y: 562, distance: 487.4
drag, startPoint x: 841, startPoint y: 657, endPoint x: 662, endPoint y: 558, distance: 204.6
drag, startPoint x: 624, startPoint y: 550, endPoint x: 652, endPoint y: 549, distance: 28.0
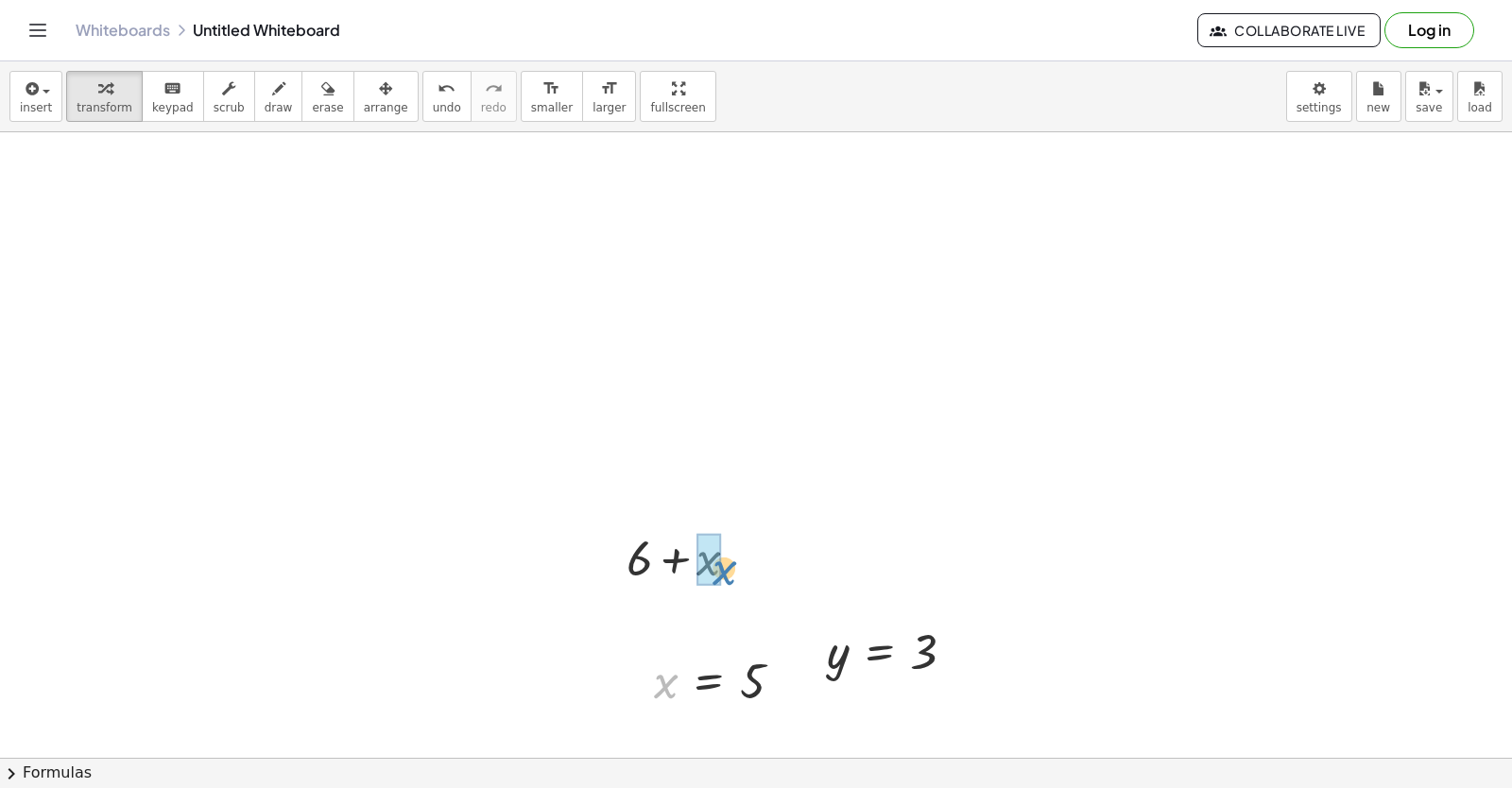
drag, startPoint x: 670, startPoint y: 682, endPoint x: 729, endPoint y: 567, distance: 129.3
drag, startPoint x: 704, startPoint y: 558, endPoint x: 651, endPoint y: 557, distance: 53.0
click at [437, 97] on icon "undo" at bounding box center [446, 88] width 18 height 22
click at [437, 83] on icon "undo" at bounding box center [446, 88] width 18 height 22
click at [433, 109] on span "undo" at bounding box center [446, 108] width 28 height 14
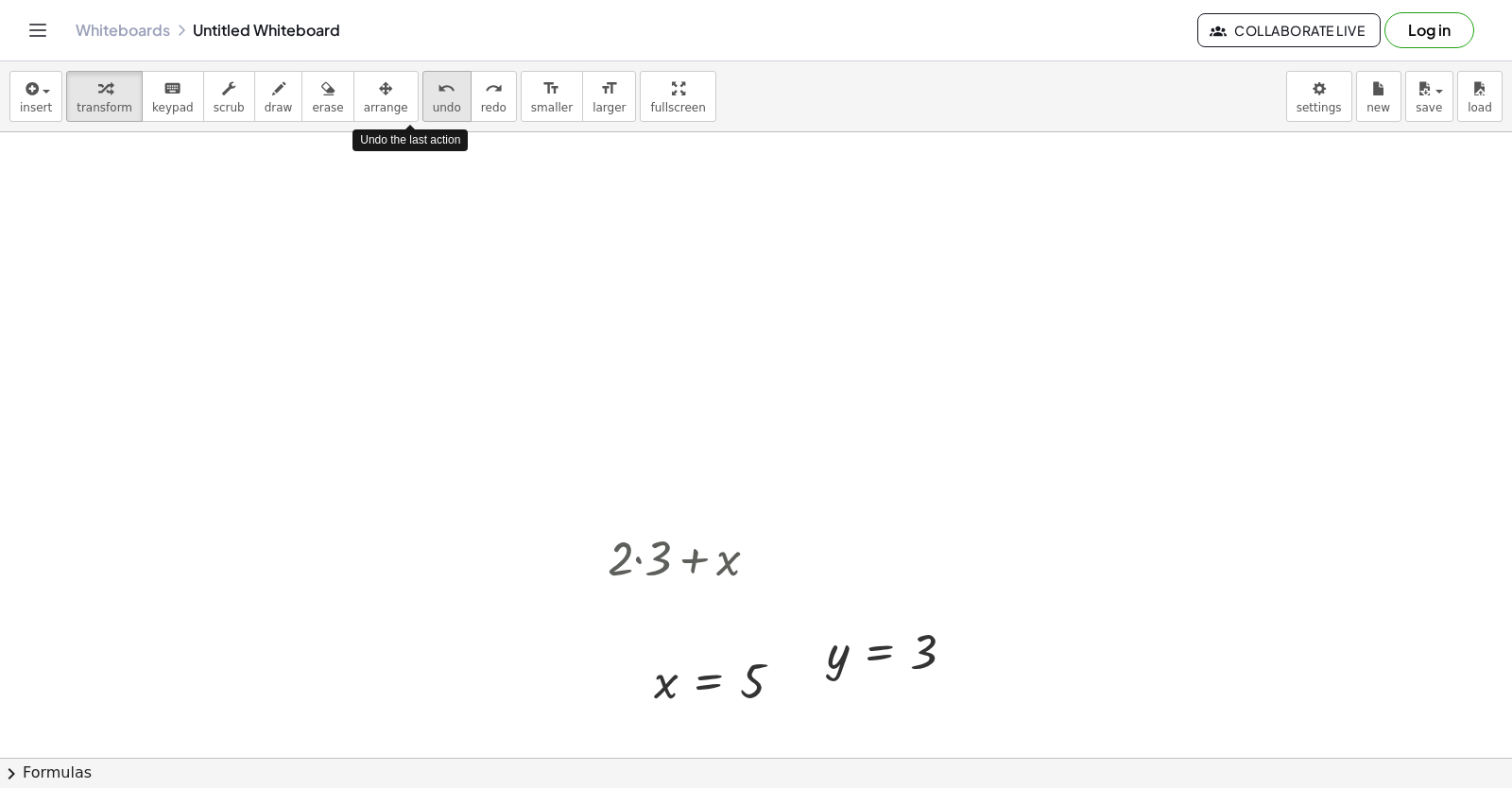
click at [433, 106] on span "undo" at bounding box center [446, 108] width 28 height 14
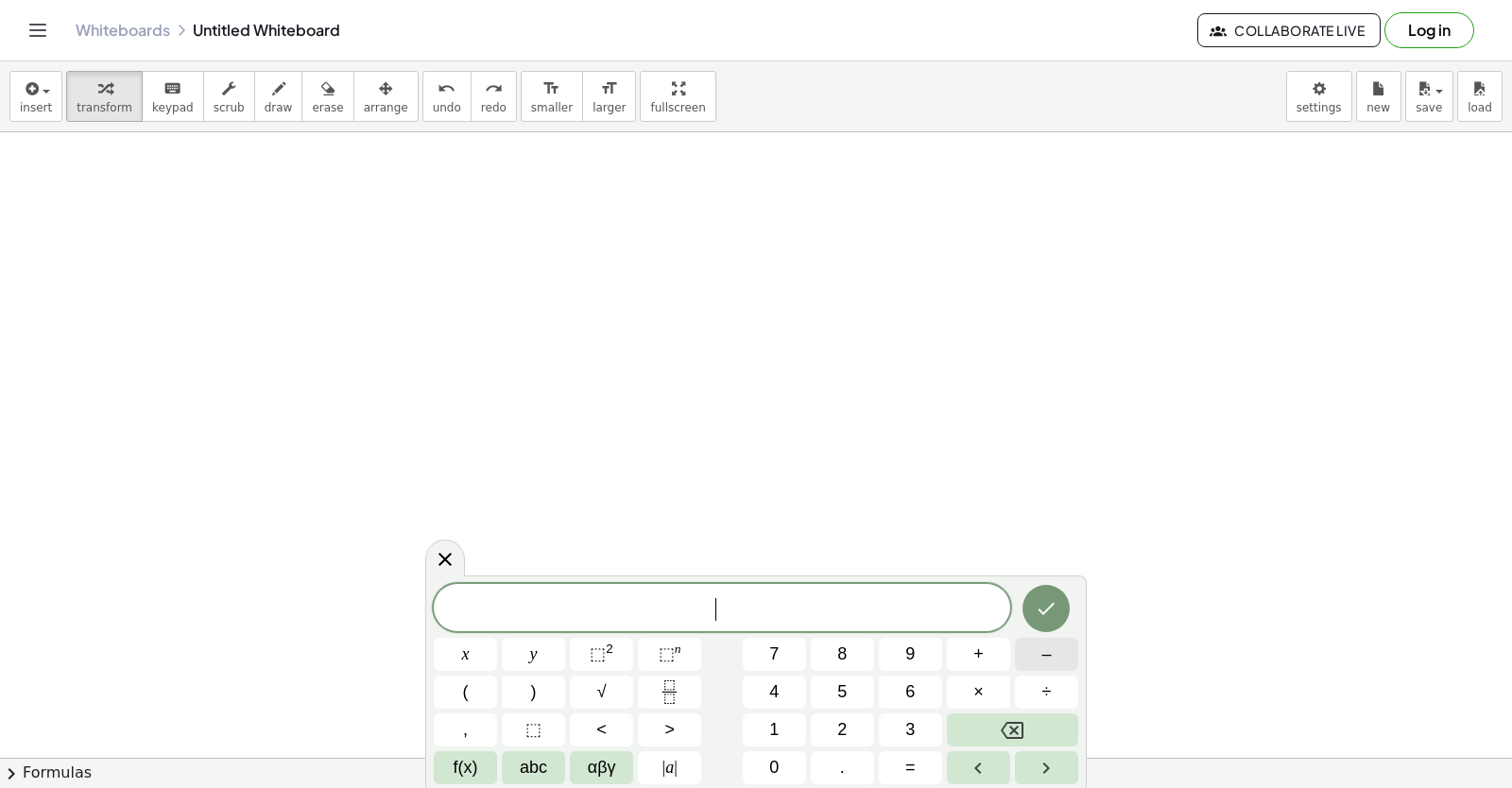
click at [1028, 653] on button "–" at bounding box center [1047, 655] width 64 height 33
click at [854, 723] on button "2" at bounding box center [843, 730] width 64 height 33
click at [538, 644] on button "y" at bounding box center [534, 655] width 64 height 33
click at [983, 659] on span "+" at bounding box center [978, 655] width 11 height 25
click at [779, 656] on button "7" at bounding box center [774, 655] width 64 height 33
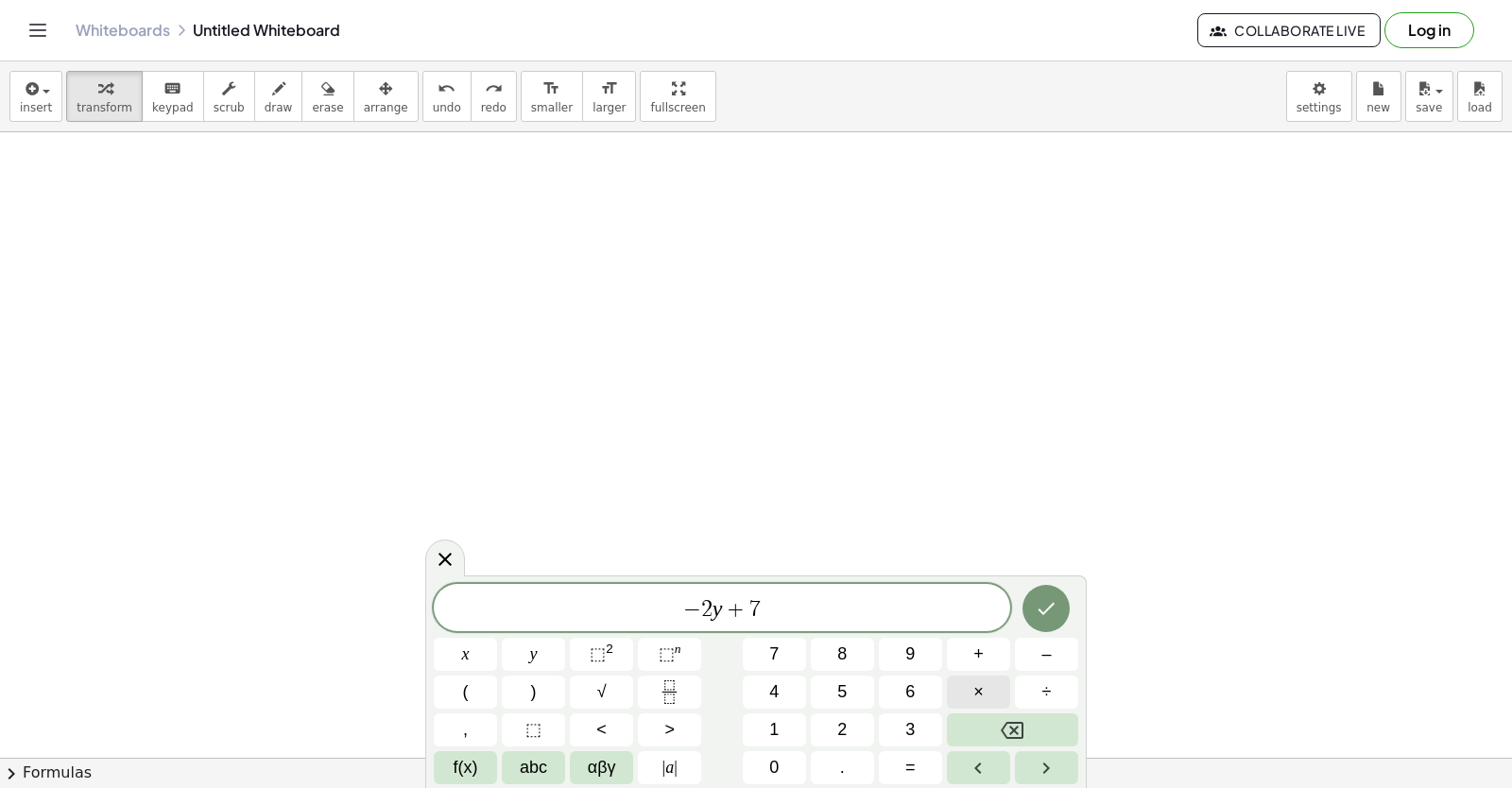
click at [969, 687] on button "×" at bounding box center [979, 692] width 64 height 33
click at [1005, 733] on icon "Backspace" at bounding box center [1011, 731] width 22 height 17
click at [481, 647] on button "x" at bounding box center [465, 655] width 64 height 33
click at [1043, 601] on icon "Done" at bounding box center [1046, 608] width 22 height 22
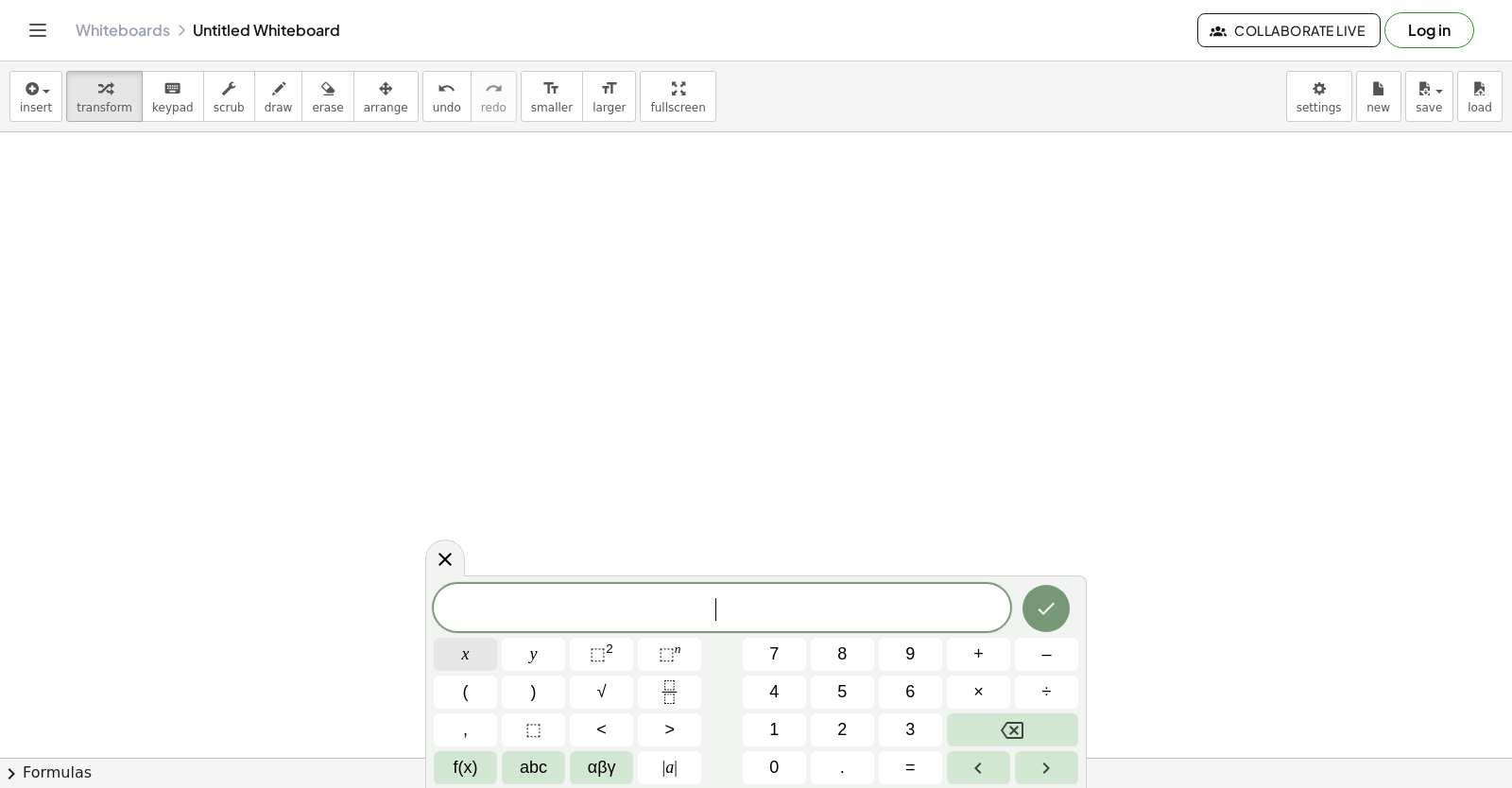
click at [464, 640] on button "x" at bounding box center [465, 655] width 64 height 33
click at [932, 767] on button "=" at bounding box center [910, 768] width 64 height 33
click at [1060, 660] on button "–" at bounding box center [1047, 655] width 64 height 33
click at [850, 726] on button "2" at bounding box center [843, 730] width 64 height 33
click at [1043, 603] on icon "Done" at bounding box center [1046, 608] width 22 height 22
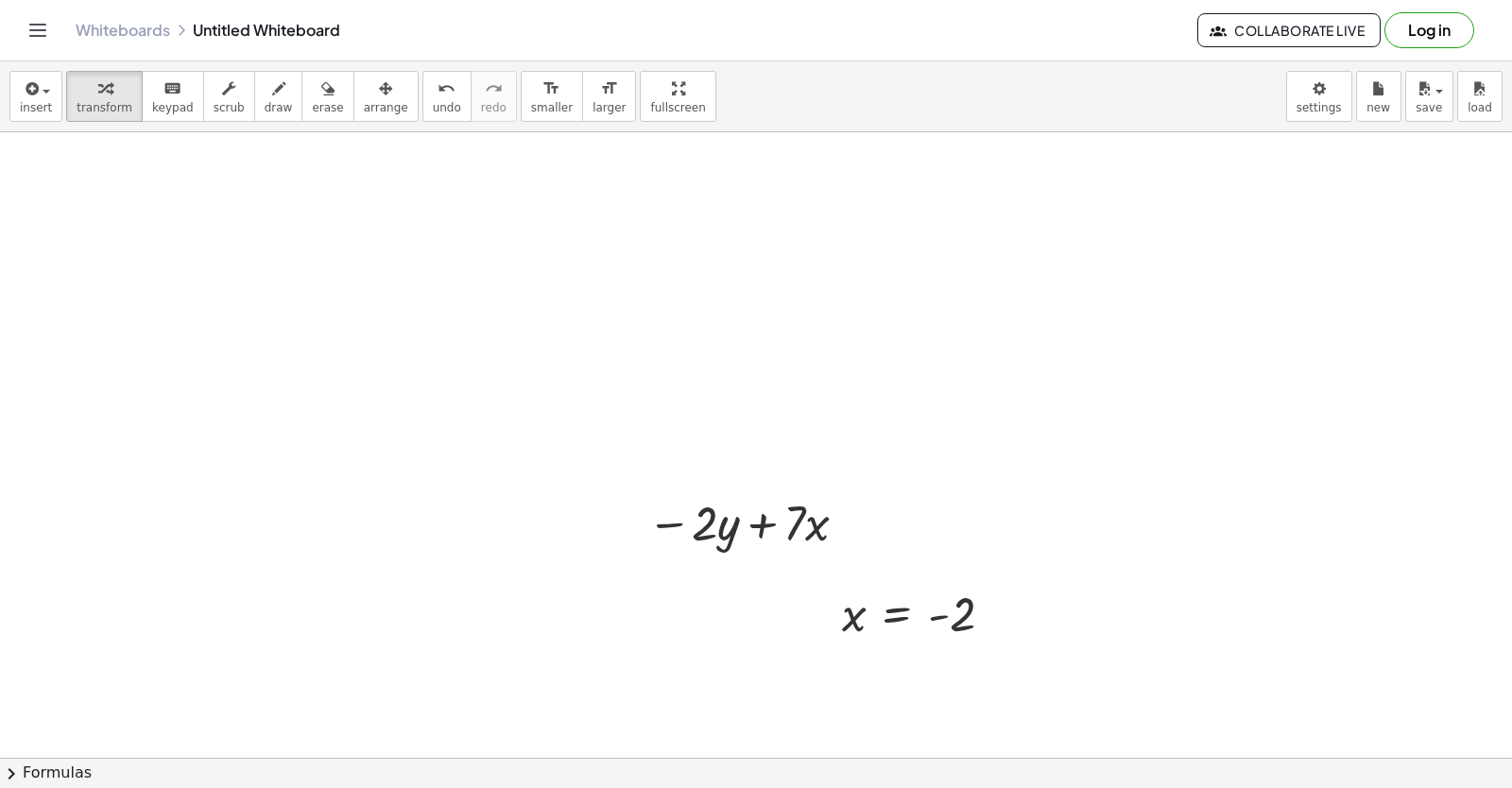
scroll to position [2066, 0]
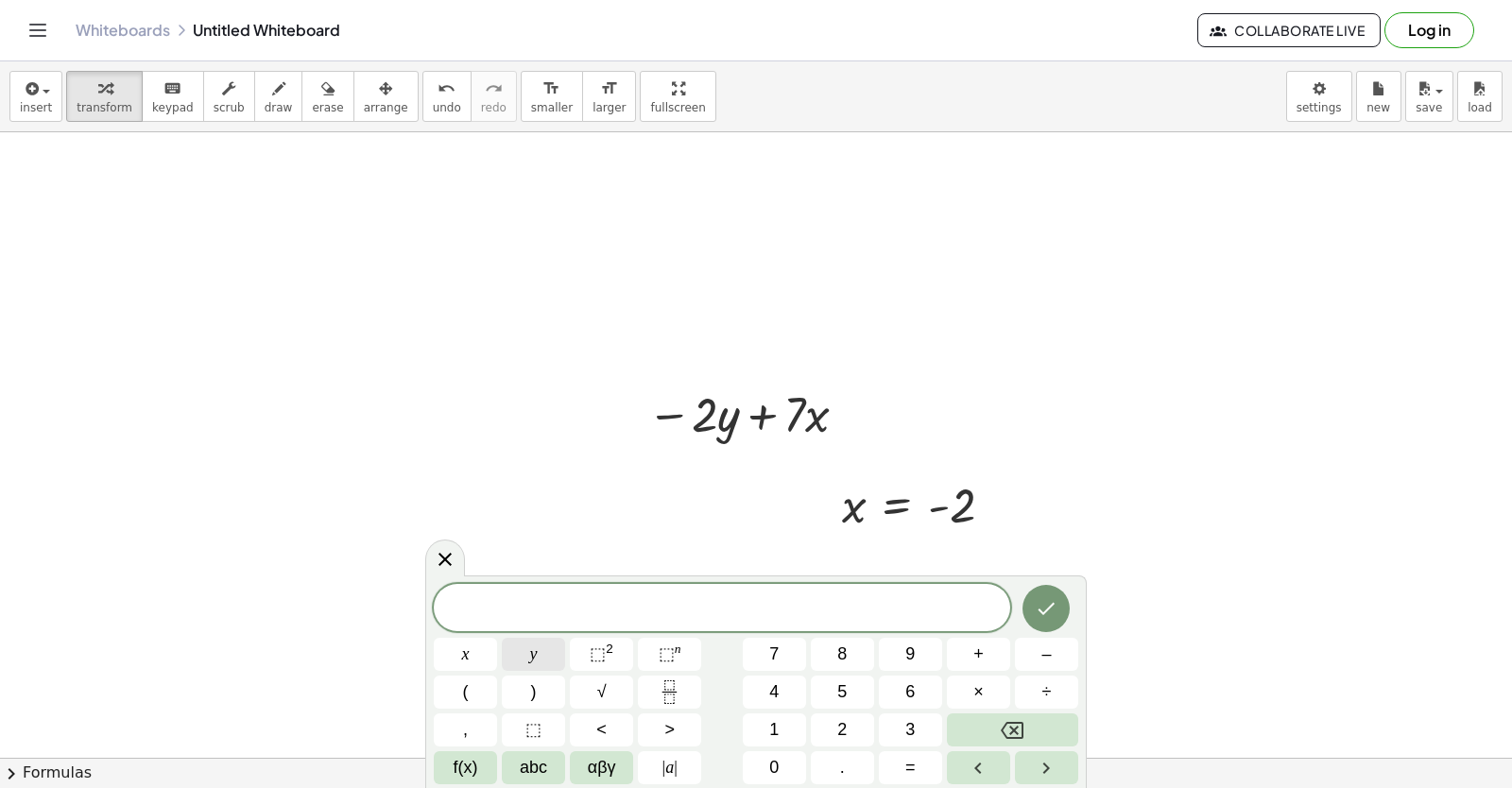
click at [534, 651] on span "y" at bounding box center [534, 655] width 8 height 25
click at [910, 755] on button "=" at bounding box center [910, 768] width 64 height 33
click at [910, 694] on span "6" at bounding box center [910, 692] width 10 height 25
click at [1034, 602] on button "Done" at bounding box center [1046, 608] width 47 height 47
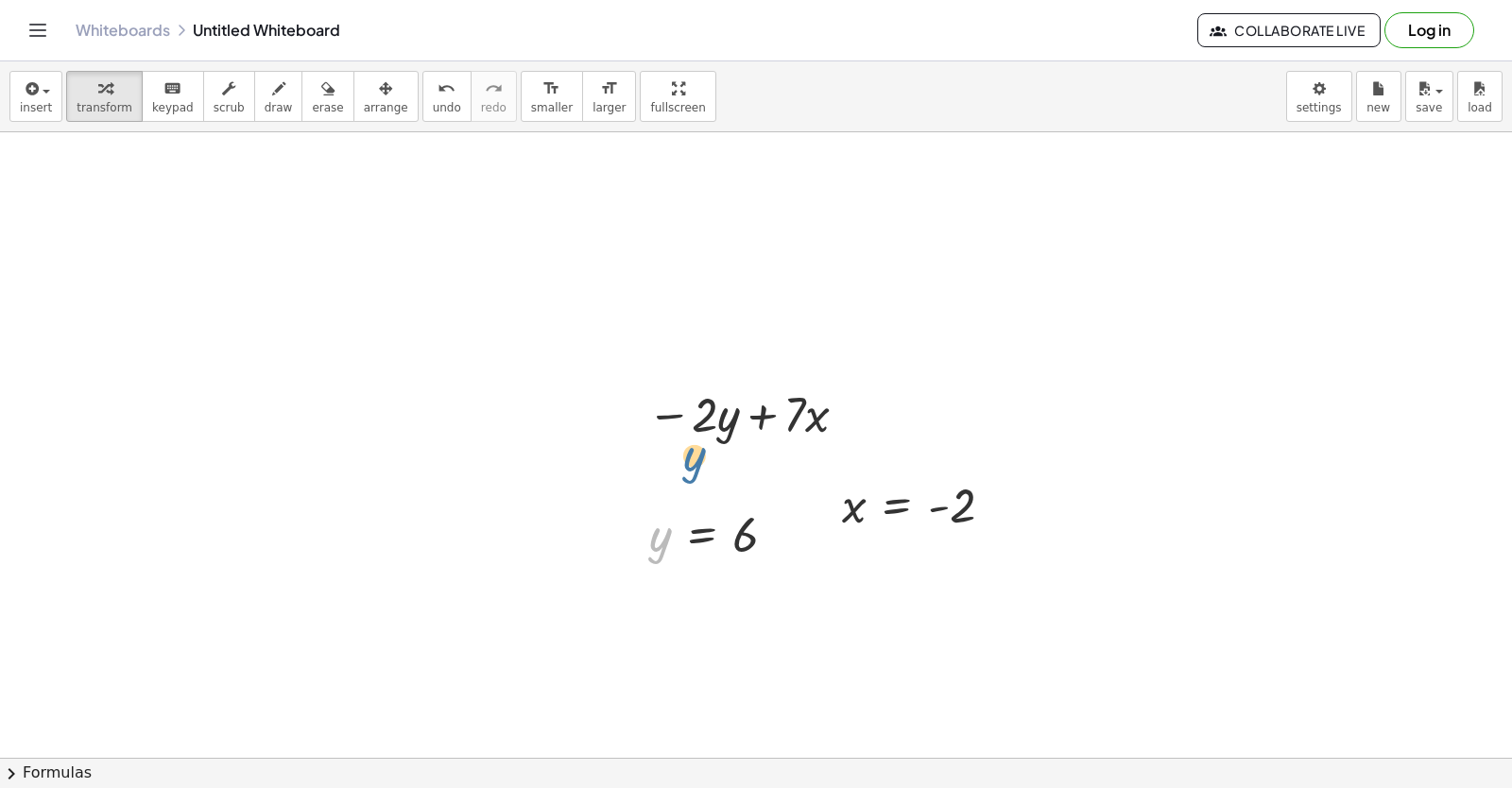
drag, startPoint x: 658, startPoint y: 542, endPoint x: 741, endPoint y: 424, distance: 144.3
drag, startPoint x: 854, startPoint y: 514, endPoint x: 826, endPoint y: 437, distance: 81.9
drag, startPoint x: 673, startPoint y: 418, endPoint x: 736, endPoint y: 427, distance: 63.6
click at [736, 427] on div at bounding box center [751, 412] width 276 height 65
drag, startPoint x: 714, startPoint y: 418, endPoint x: 689, endPoint y: 418, distance: 25.0
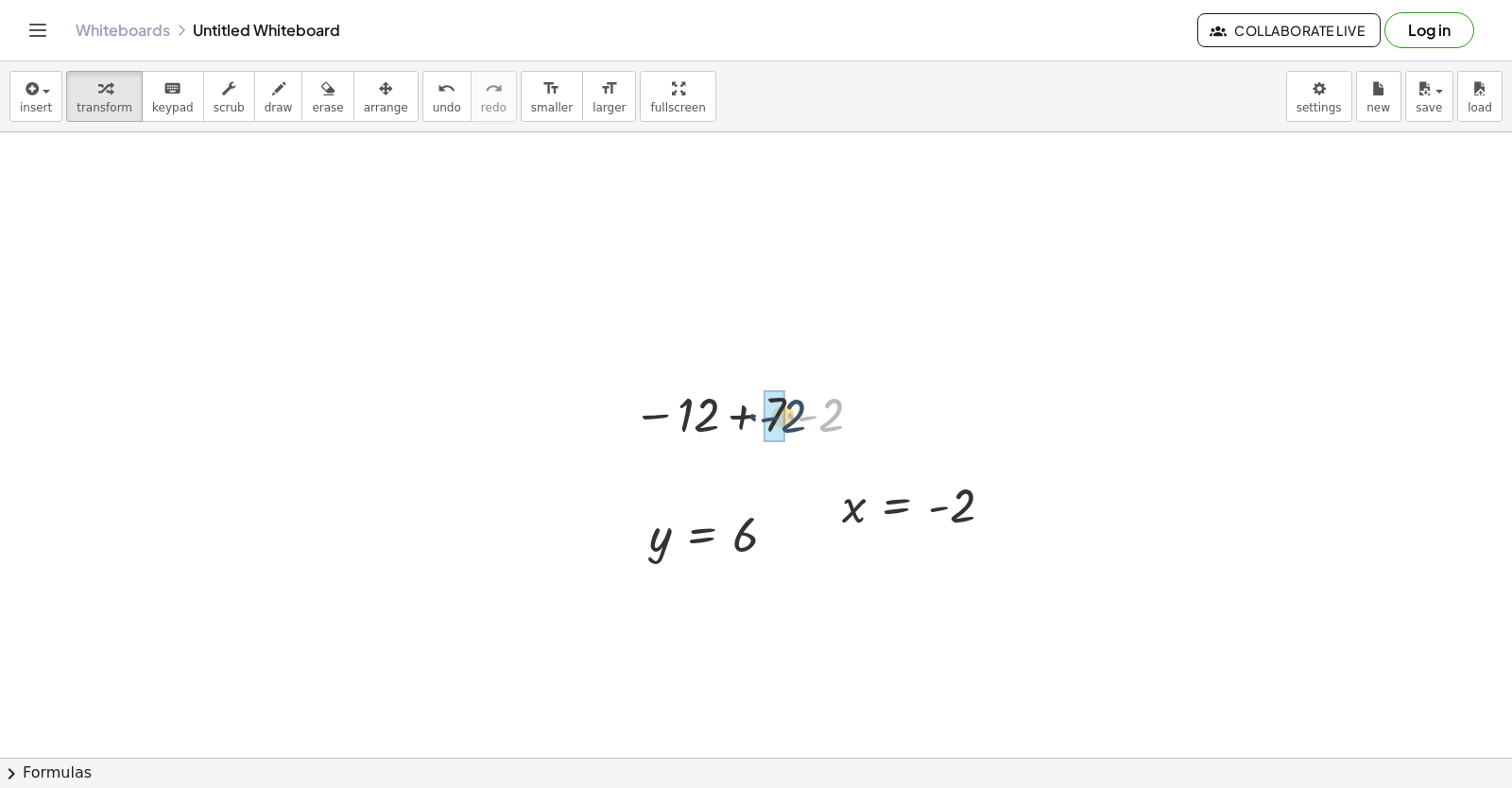
drag, startPoint x: 828, startPoint y: 419, endPoint x: 791, endPoint y: 420, distance: 37.0
click at [791, 420] on div at bounding box center [751, 412] width 255 height 65
drag, startPoint x: 709, startPoint y: 414, endPoint x: 800, endPoint y: 419, distance: 91.1
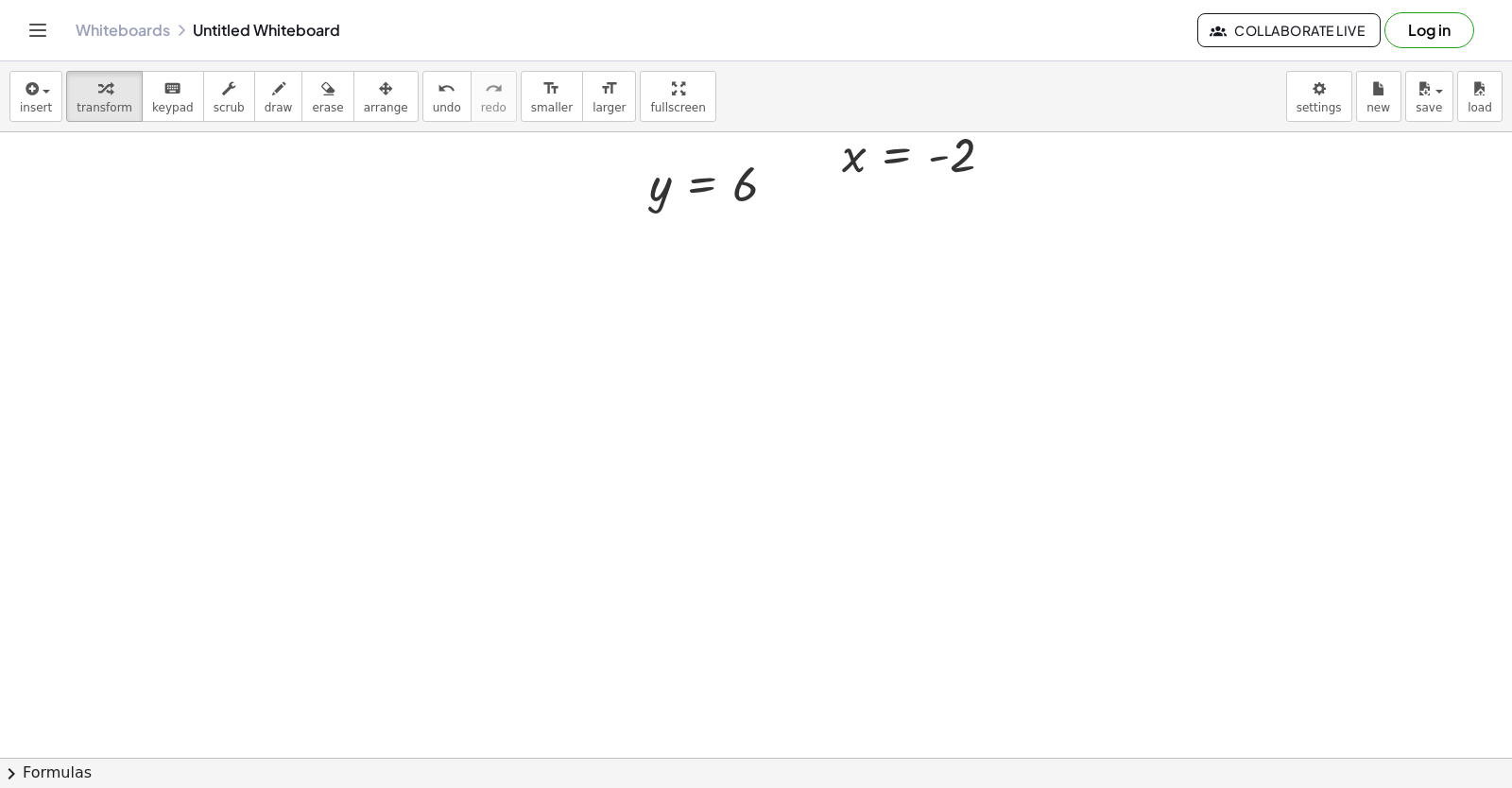
scroll to position [2503, 0]
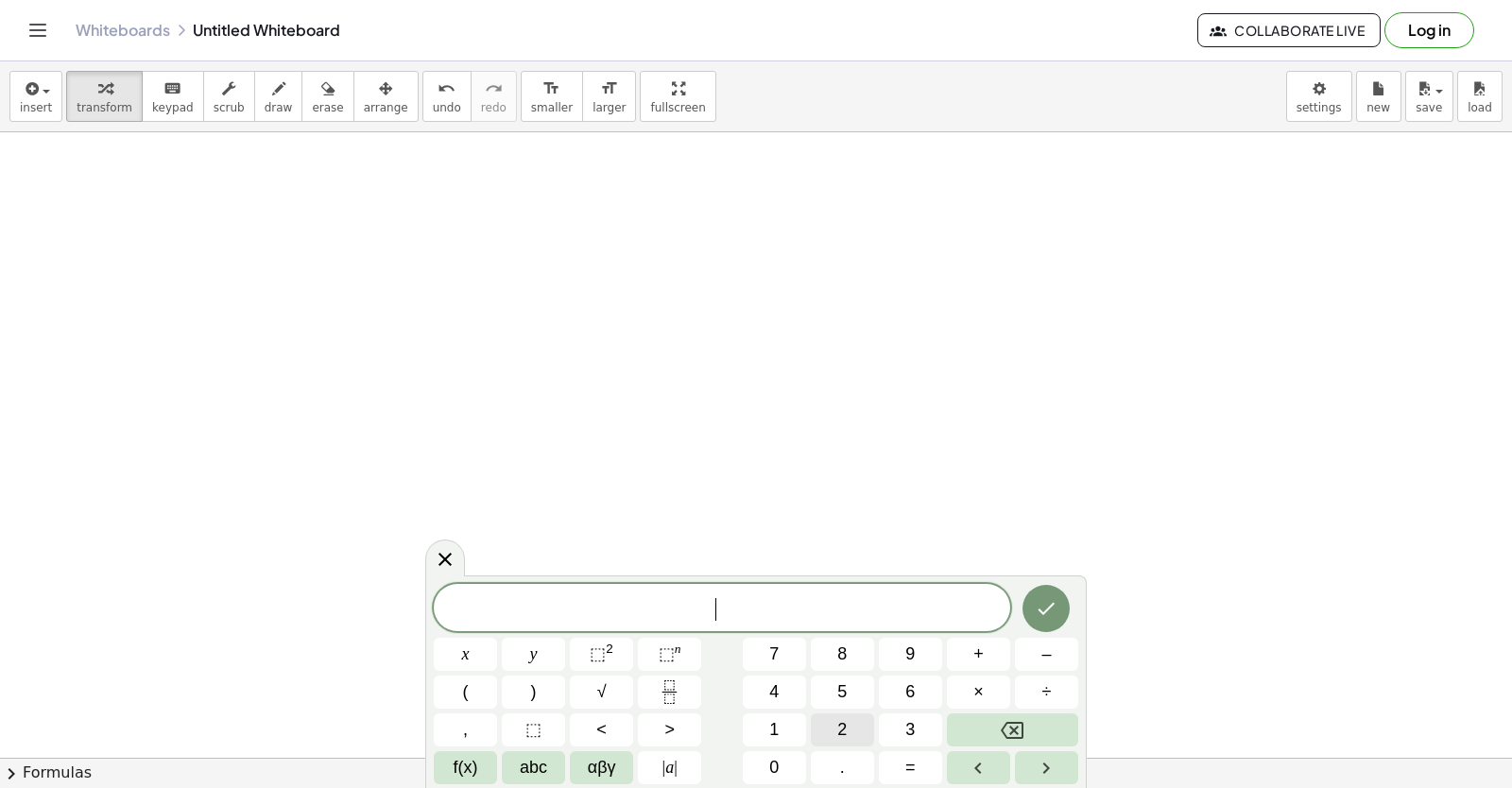
click at [825, 723] on button "2" at bounding box center [843, 730] width 64 height 33
click at [470, 639] on button "x" at bounding box center [465, 655] width 64 height 33
click at [979, 644] on span "+" at bounding box center [978, 655] width 11 height 25
click at [530, 649] on span "y" at bounding box center [534, 655] width 8 height 25
click at [906, 760] on span "=" at bounding box center [910, 768] width 11 height 25
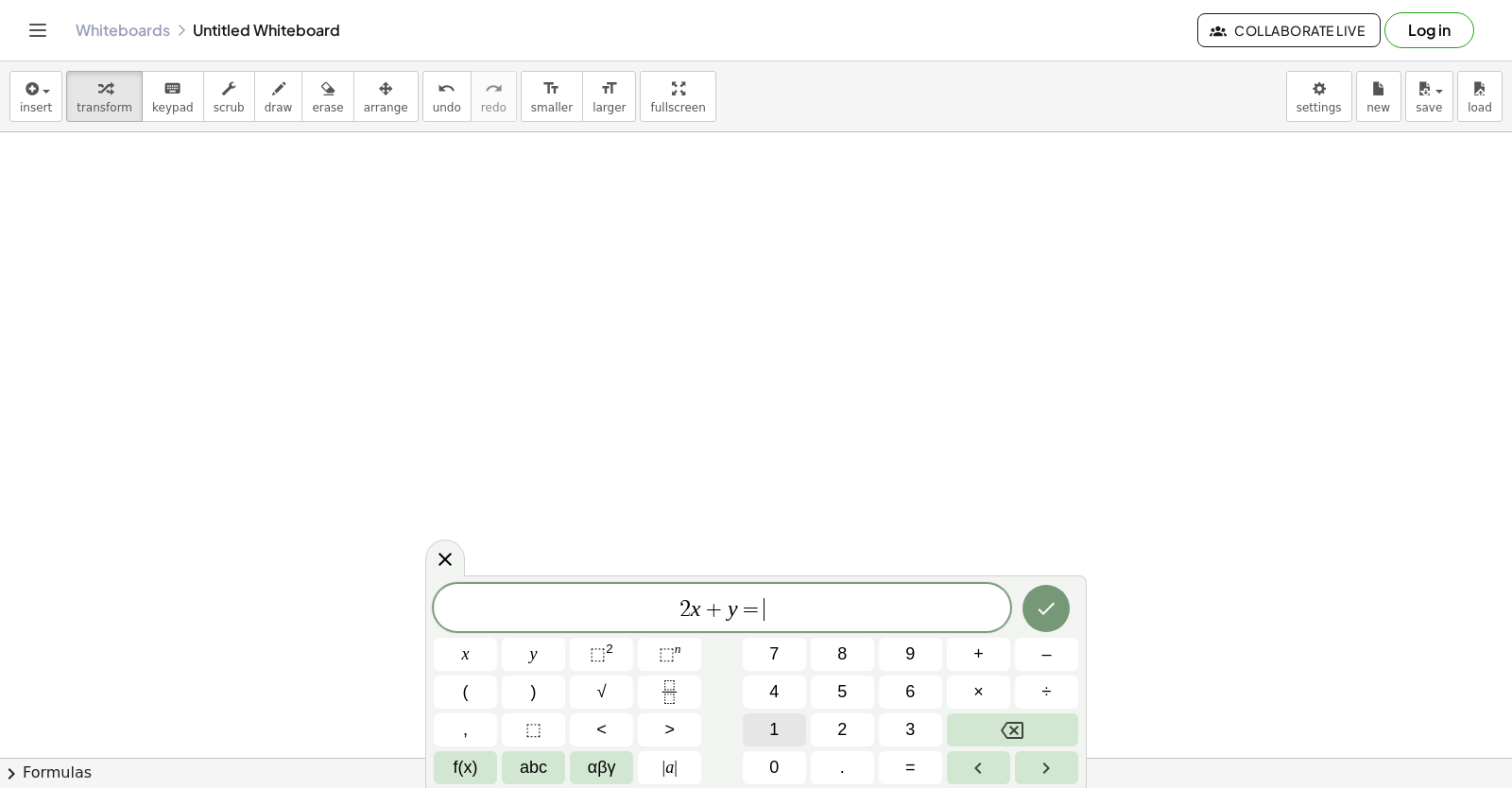
click at [777, 727] on button "1" at bounding box center [774, 730] width 64 height 33
click at [774, 701] on span "4" at bounding box center [774, 692] width 10 height 25
click at [1055, 603] on icon "Done" at bounding box center [1046, 608] width 22 height 22
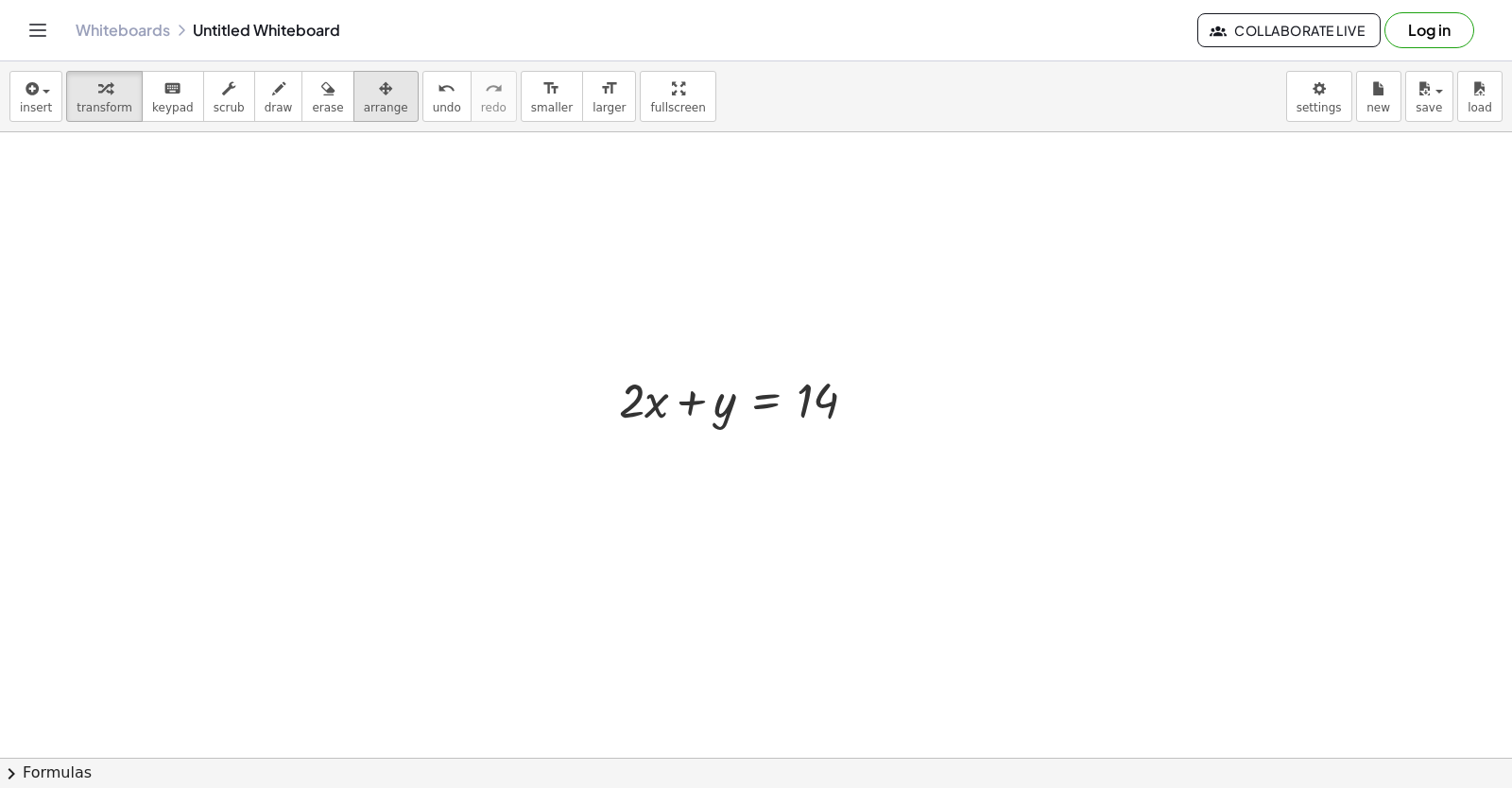
click at [378, 98] on icon "button" at bounding box center [385, 88] width 14 height 22
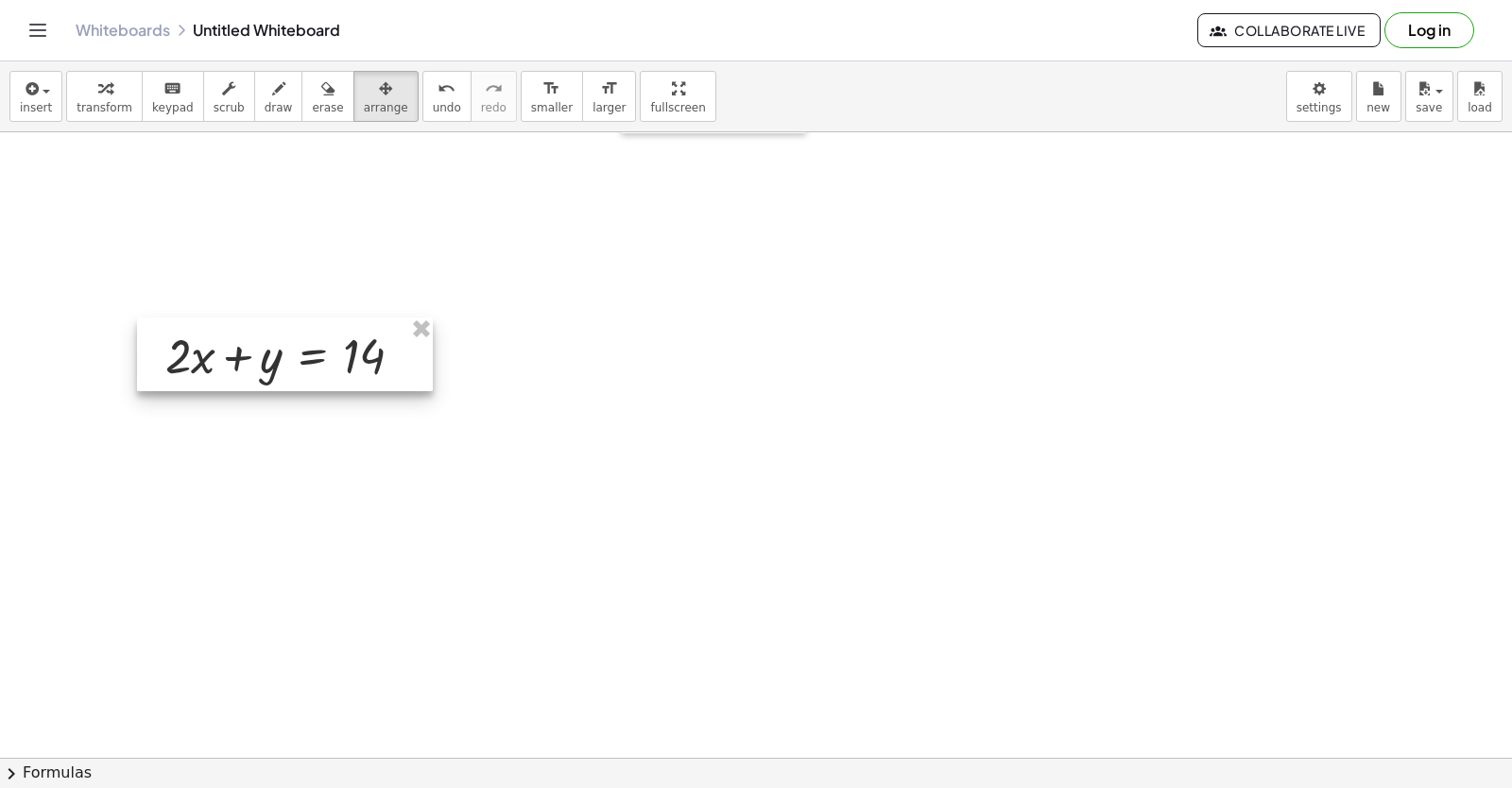
drag, startPoint x: 693, startPoint y: 395, endPoint x: 240, endPoint y: 351, distance: 455.1
click at [240, 351] on div at bounding box center [285, 354] width 295 height 73
click at [169, 90] on div "keyboard" at bounding box center [173, 87] width 42 height 22
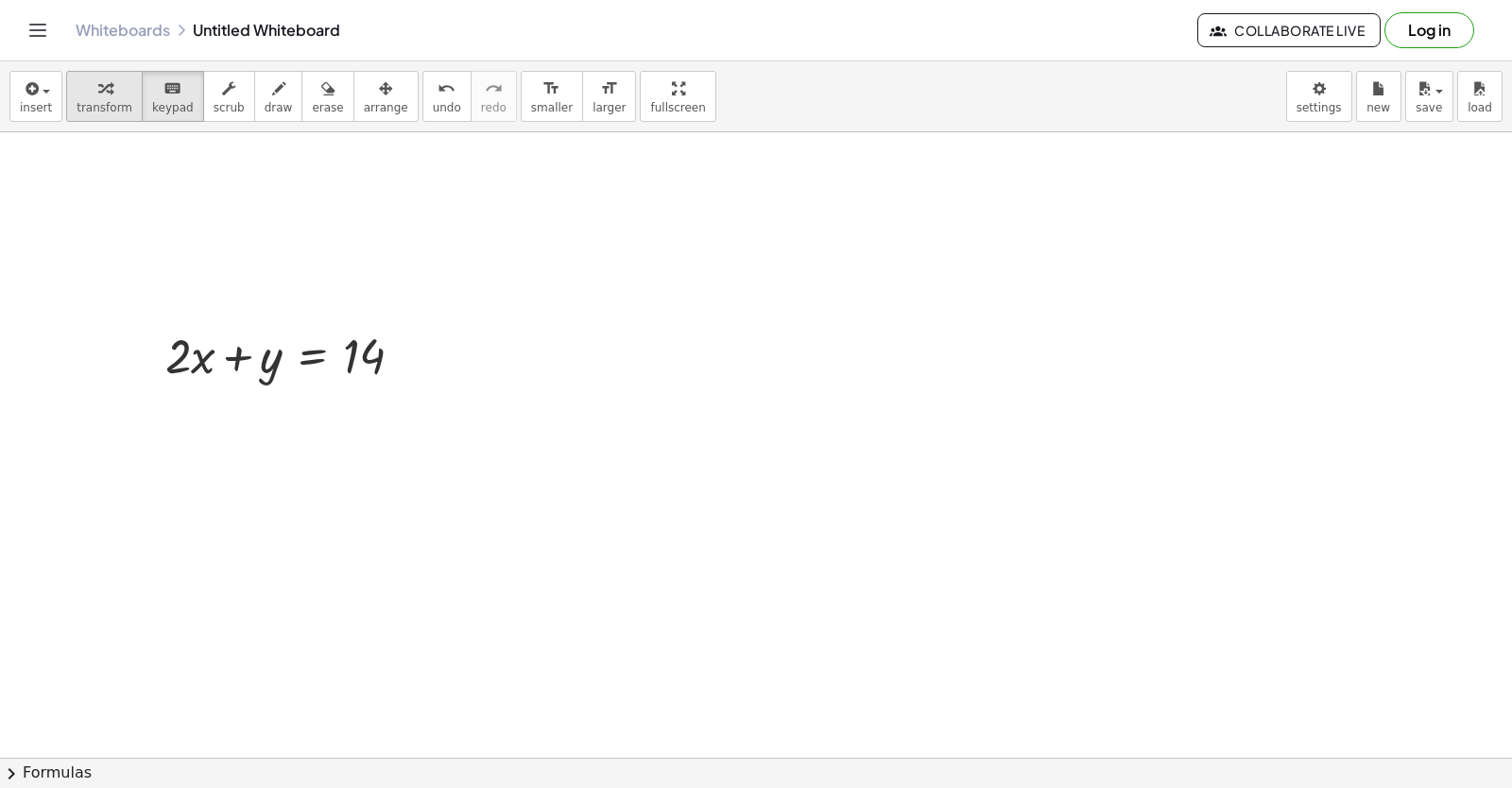
click at [85, 97] on div "button" at bounding box center [104, 87] width 56 height 22
drag, startPoint x: 418, startPoint y: 468, endPoint x: 416, endPoint y: 492, distance: 24.1
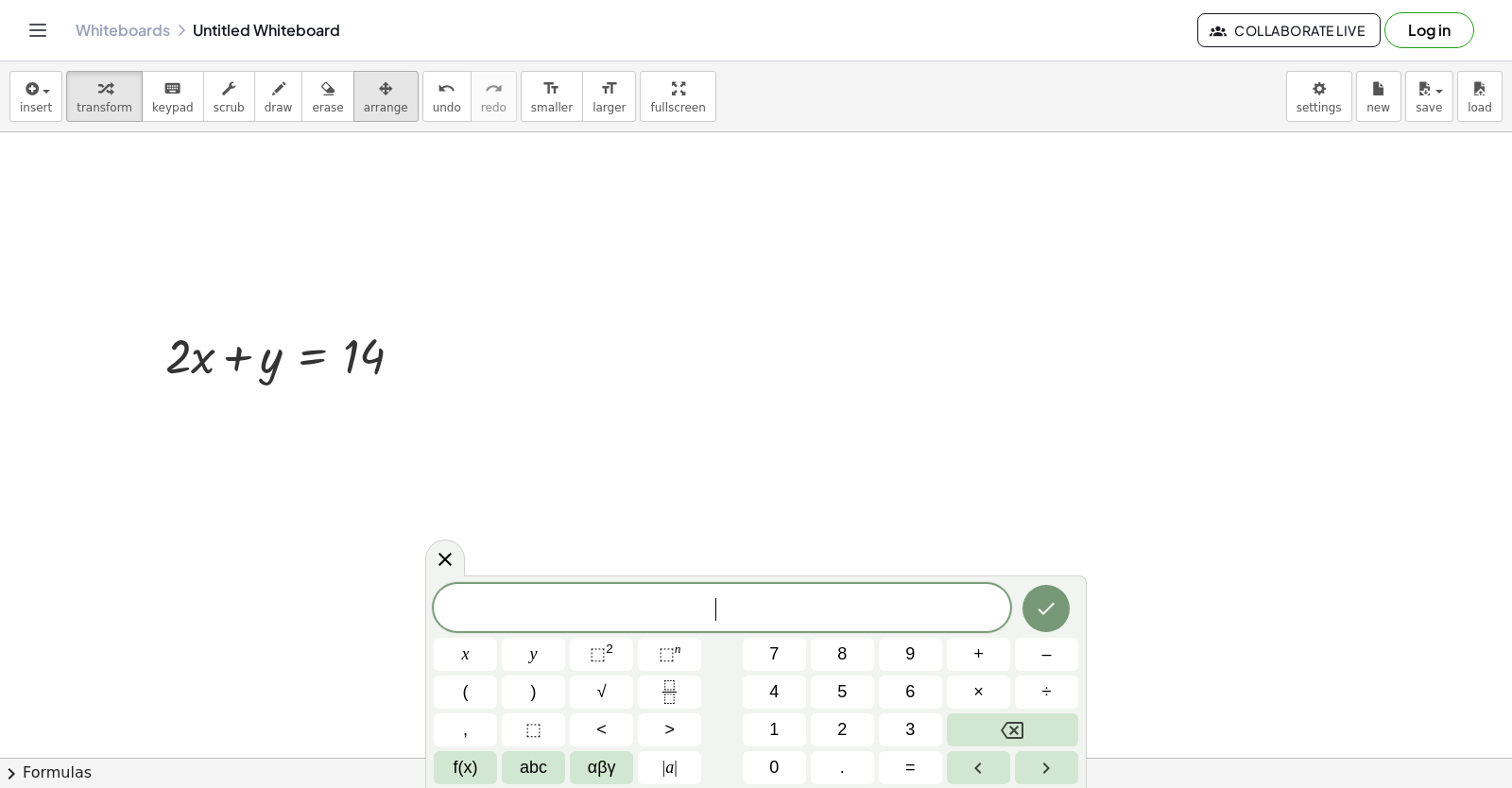
click at [364, 102] on span "arrange" at bounding box center [386, 108] width 44 height 14
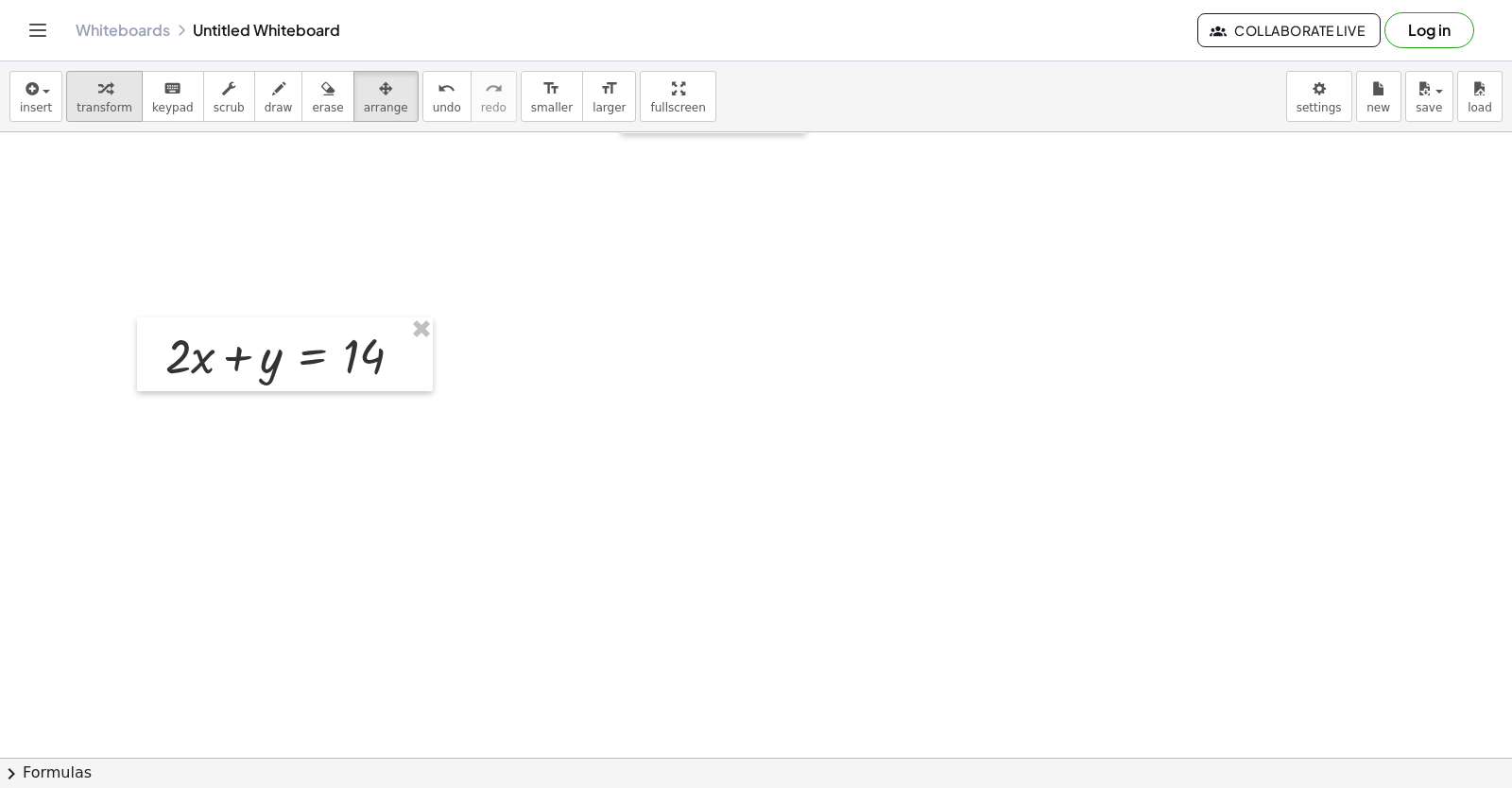
click at [112, 93] on div "button" at bounding box center [104, 87] width 56 height 22
drag, startPoint x: 507, startPoint y: 436, endPoint x: 522, endPoint y: 535, distance: 100.1
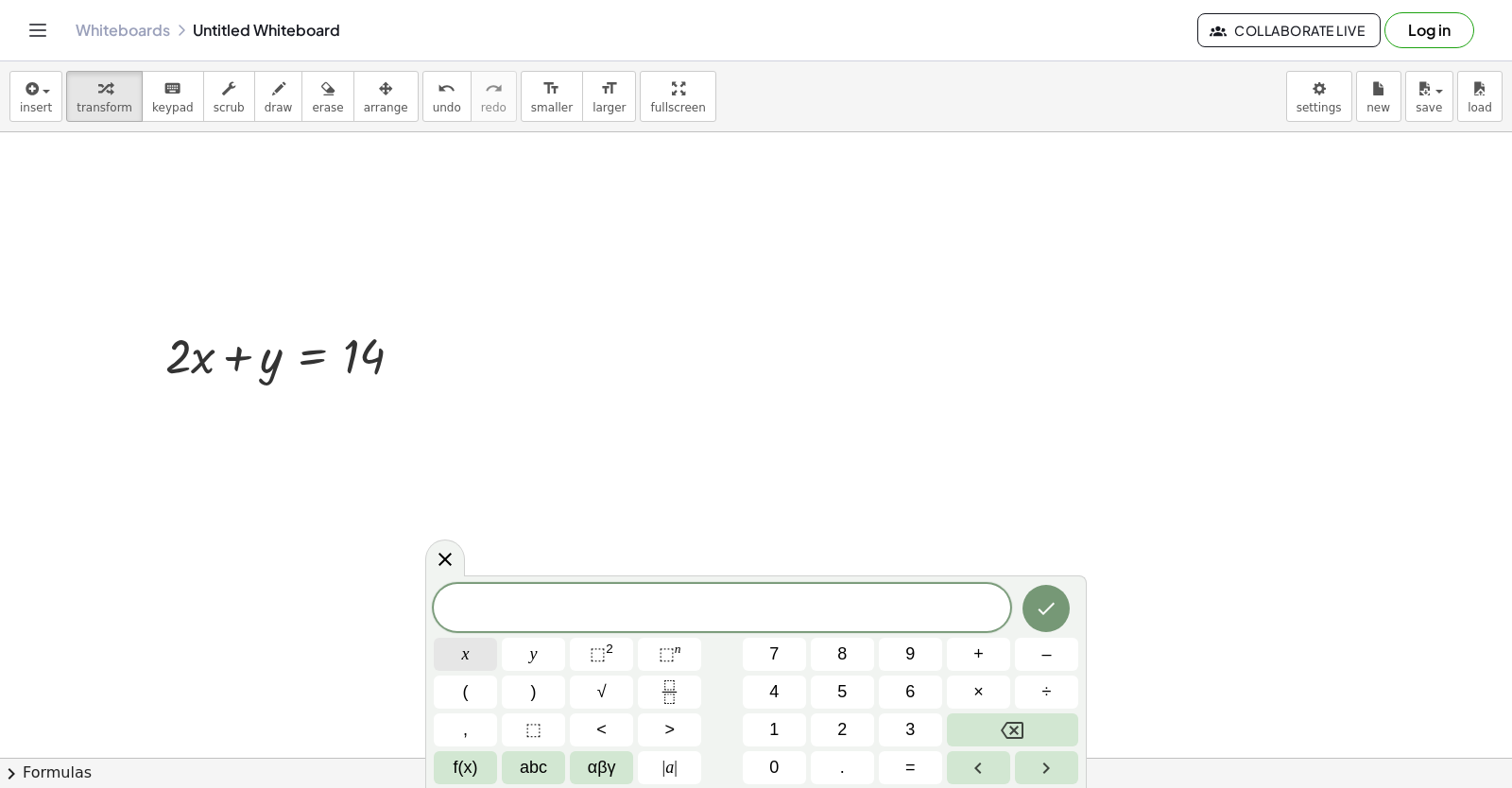
click at [448, 646] on button "x" at bounding box center [465, 655] width 64 height 33
click at [1036, 656] on button "–" at bounding box center [1047, 655] width 64 height 33
click at [552, 653] on button "y" at bounding box center [534, 655] width 64 height 33
click at [899, 752] on button "=" at bounding box center [910, 768] width 64 height 33
click at [784, 693] on button "4" at bounding box center [774, 692] width 64 height 33
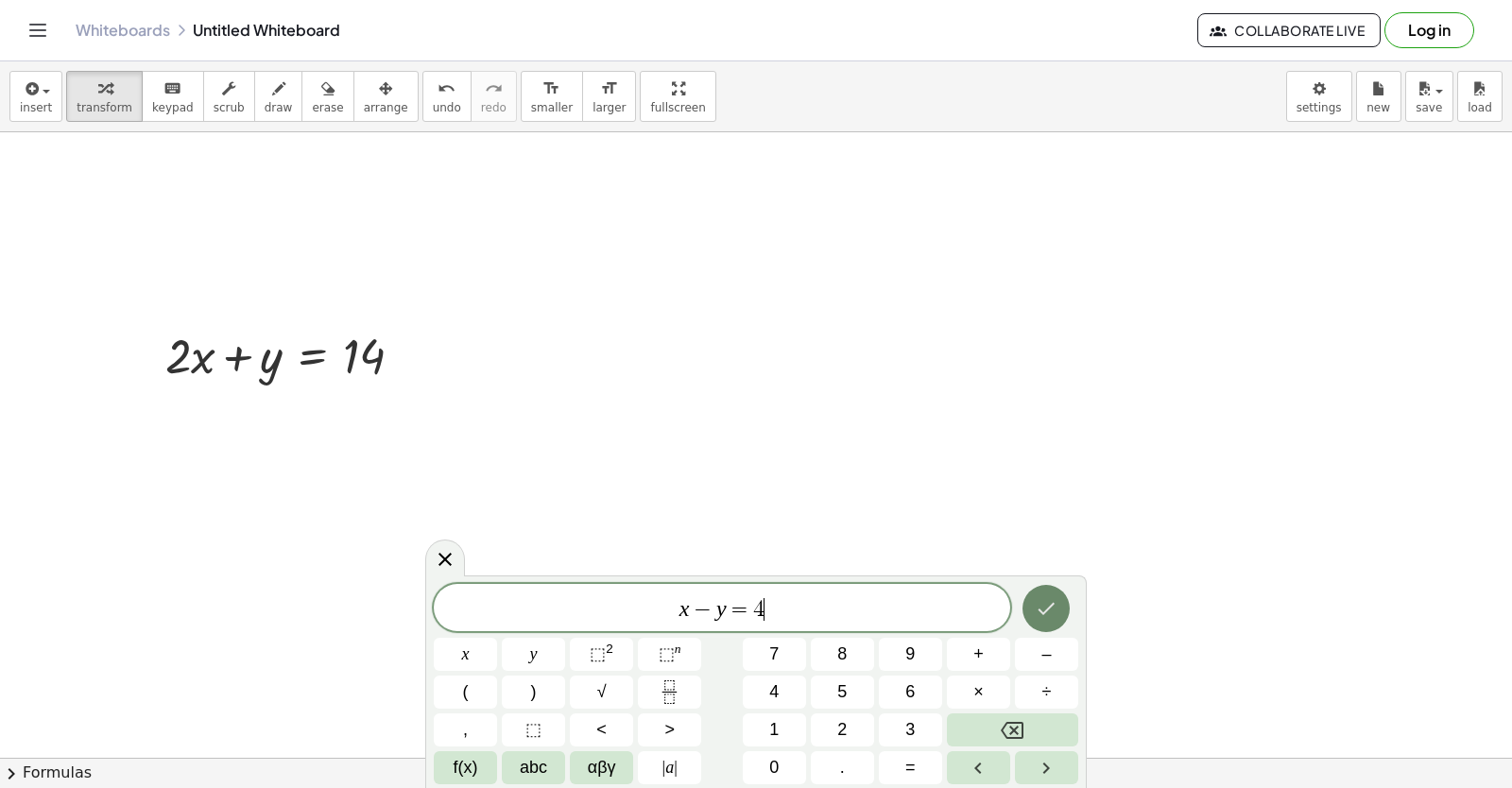
click at [1039, 595] on button "Done" at bounding box center [1046, 608] width 47 height 47
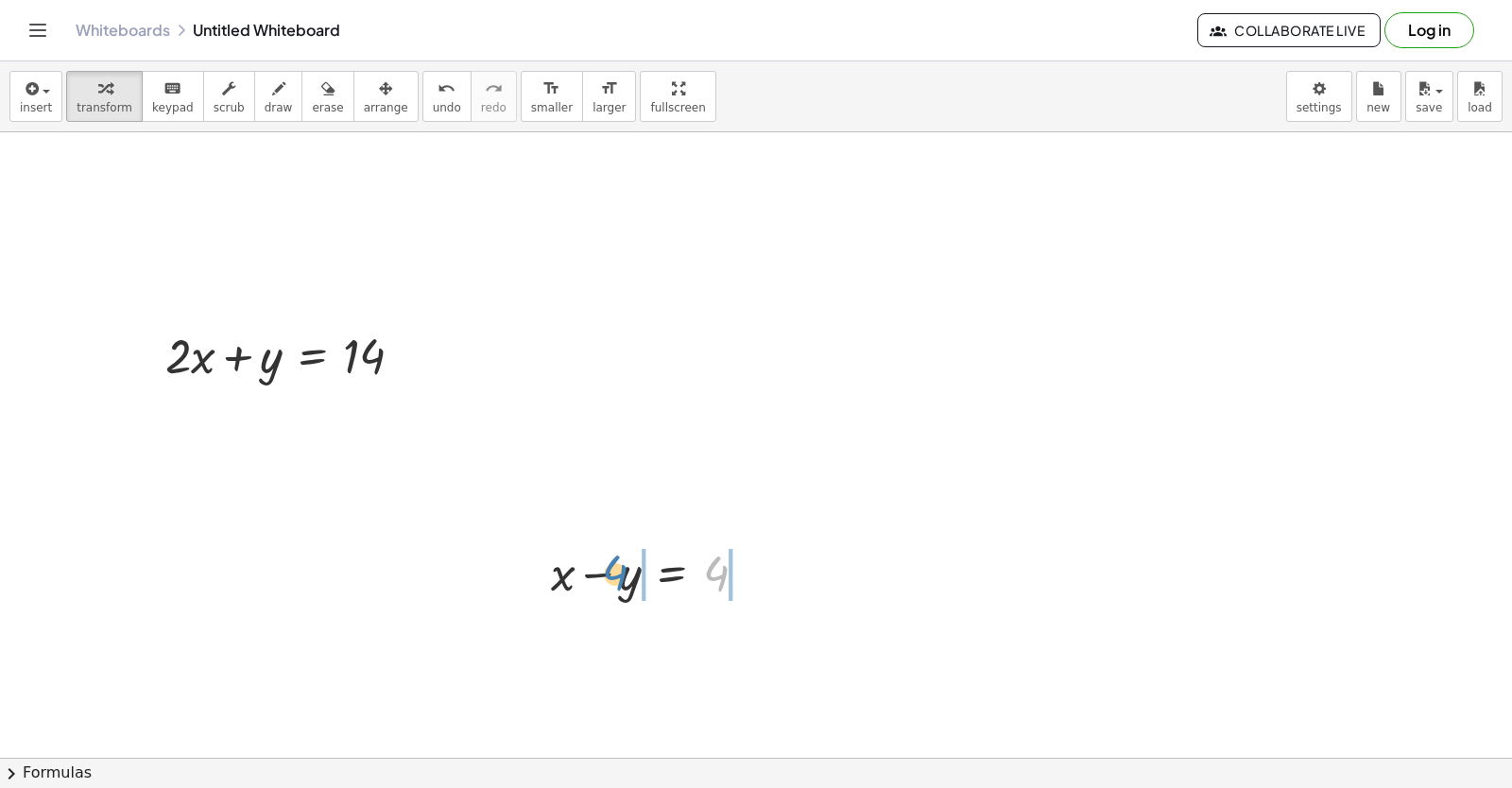
drag, startPoint x: 708, startPoint y: 577, endPoint x: 694, endPoint y: 572, distance: 14.9
click at [692, 572] on div at bounding box center [657, 572] width 230 height 65
click at [364, 111] on span "arrange" at bounding box center [386, 108] width 44 height 14
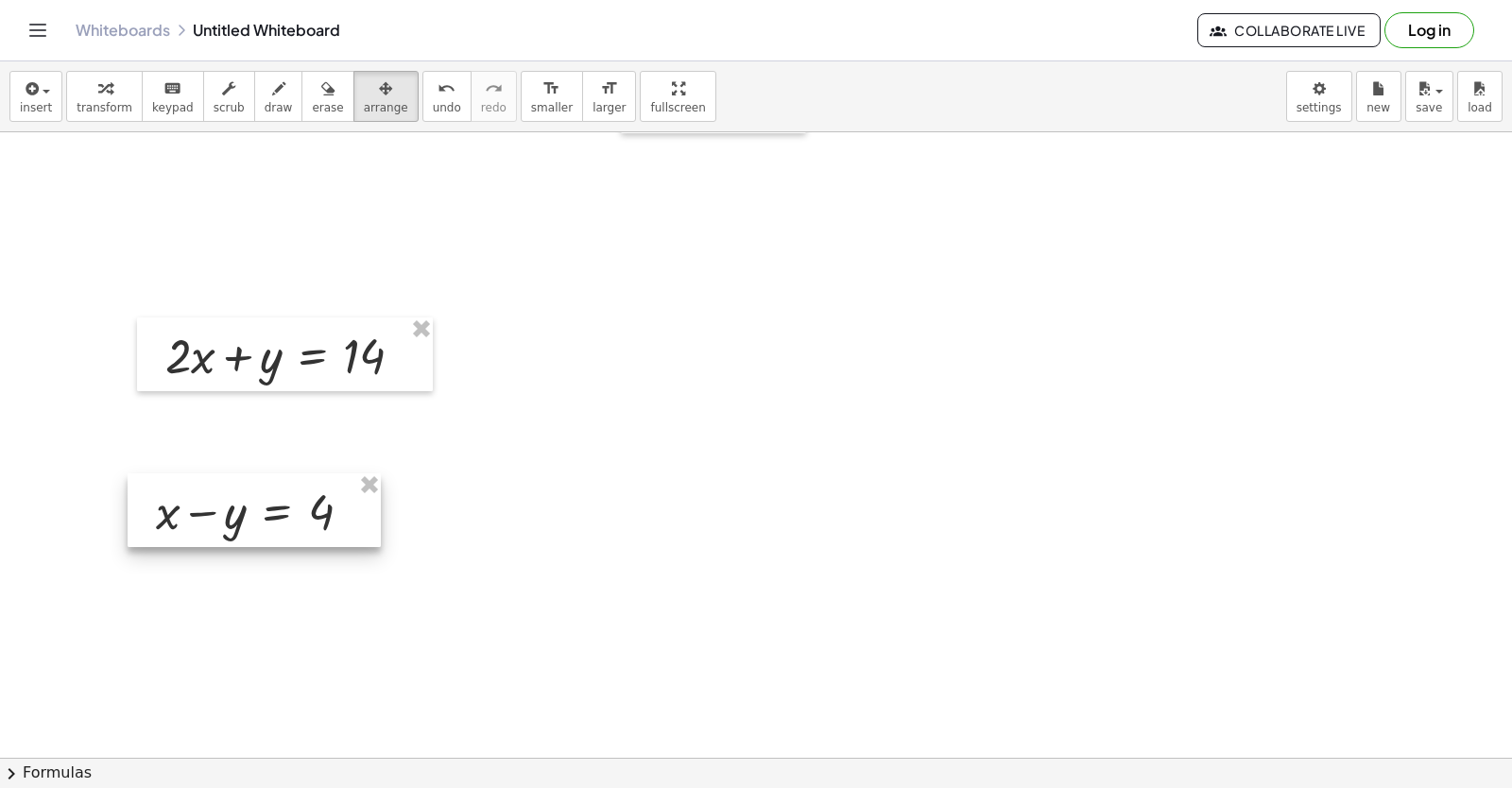
drag, startPoint x: 612, startPoint y: 582, endPoint x: 217, endPoint y: 521, distance: 399.7
click at [217, 521] on div at bounding box center [254, 510] width 253 height 73
drag, startPoint x: 227, startPoint y: 520, endPoint x: 245, endPoint y: 513, distance: 19.3
click at [245, 513] on div at bounding box center [274, 503] width 253 height 73
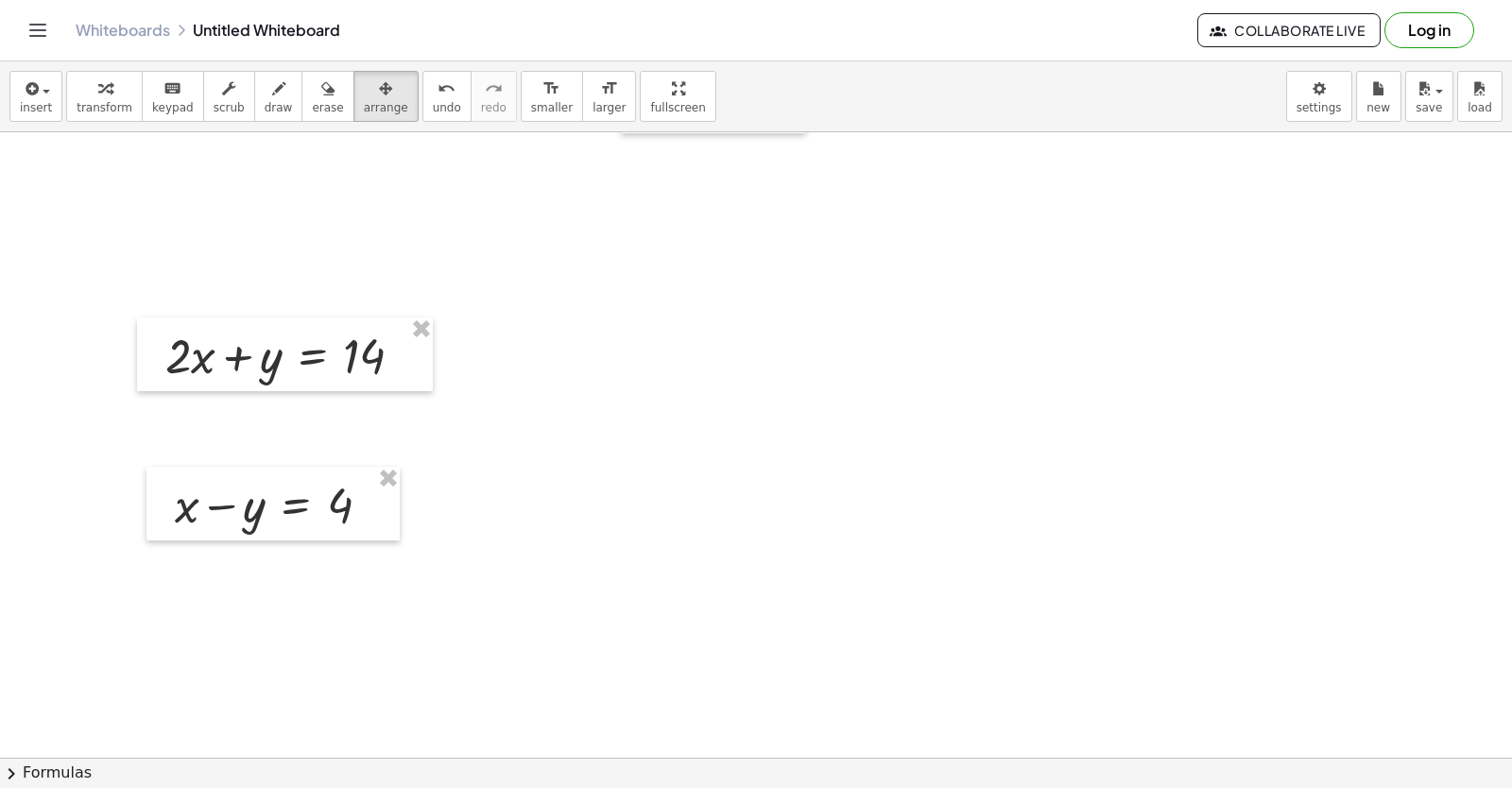
click at [98, 99] on icon "button" at bounding box center [105, 88] width 14 height 22
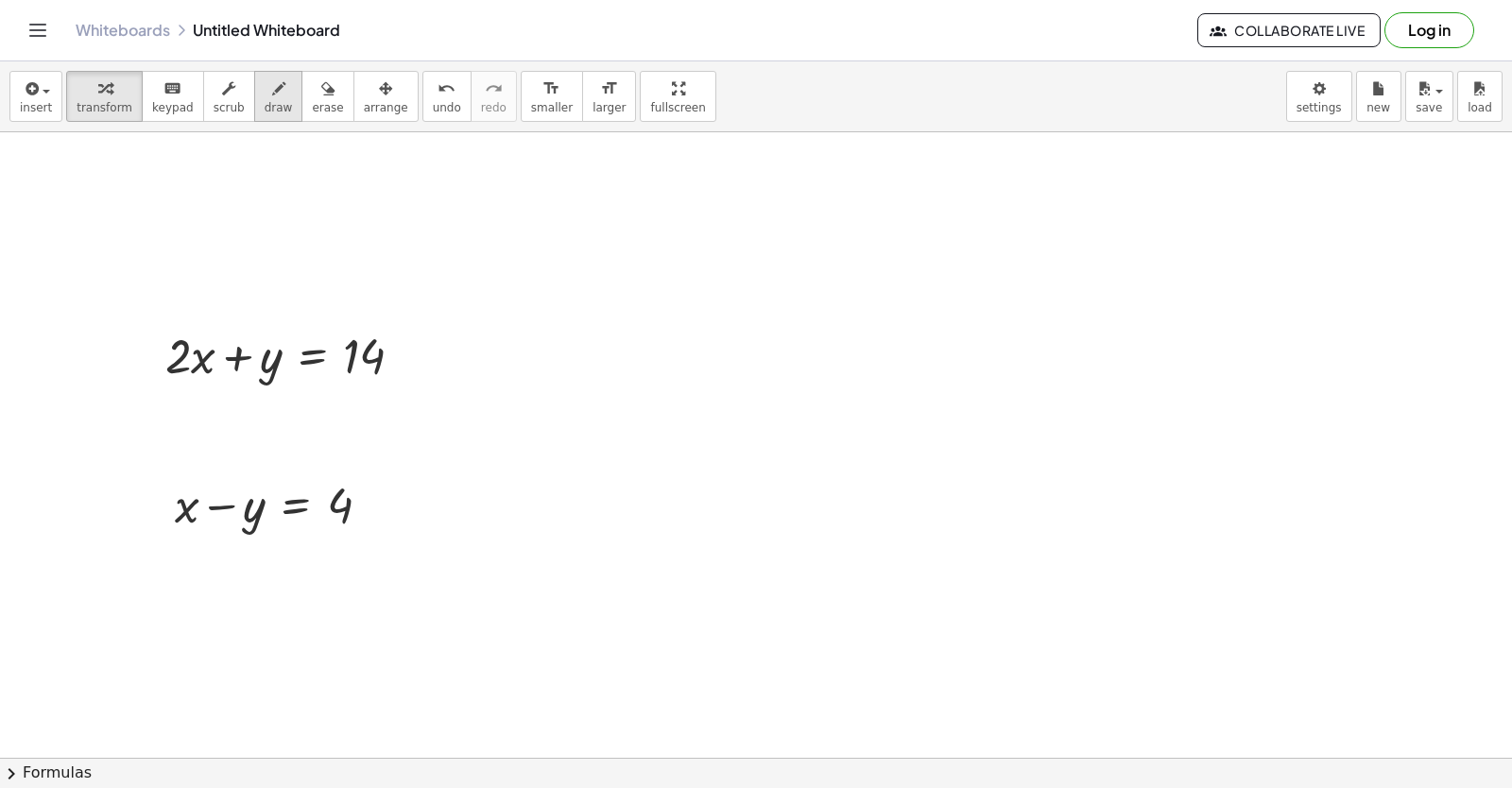
click at [272, 89] on icon "button" at bounding box center [279, 88] width 14 height 22
click at [265, 101] on span "draw" at bounding box center [278, 108] width 28 height 14
click at [101, 96] on icon "button" at bounding box center [105, 88] width 14 height 22
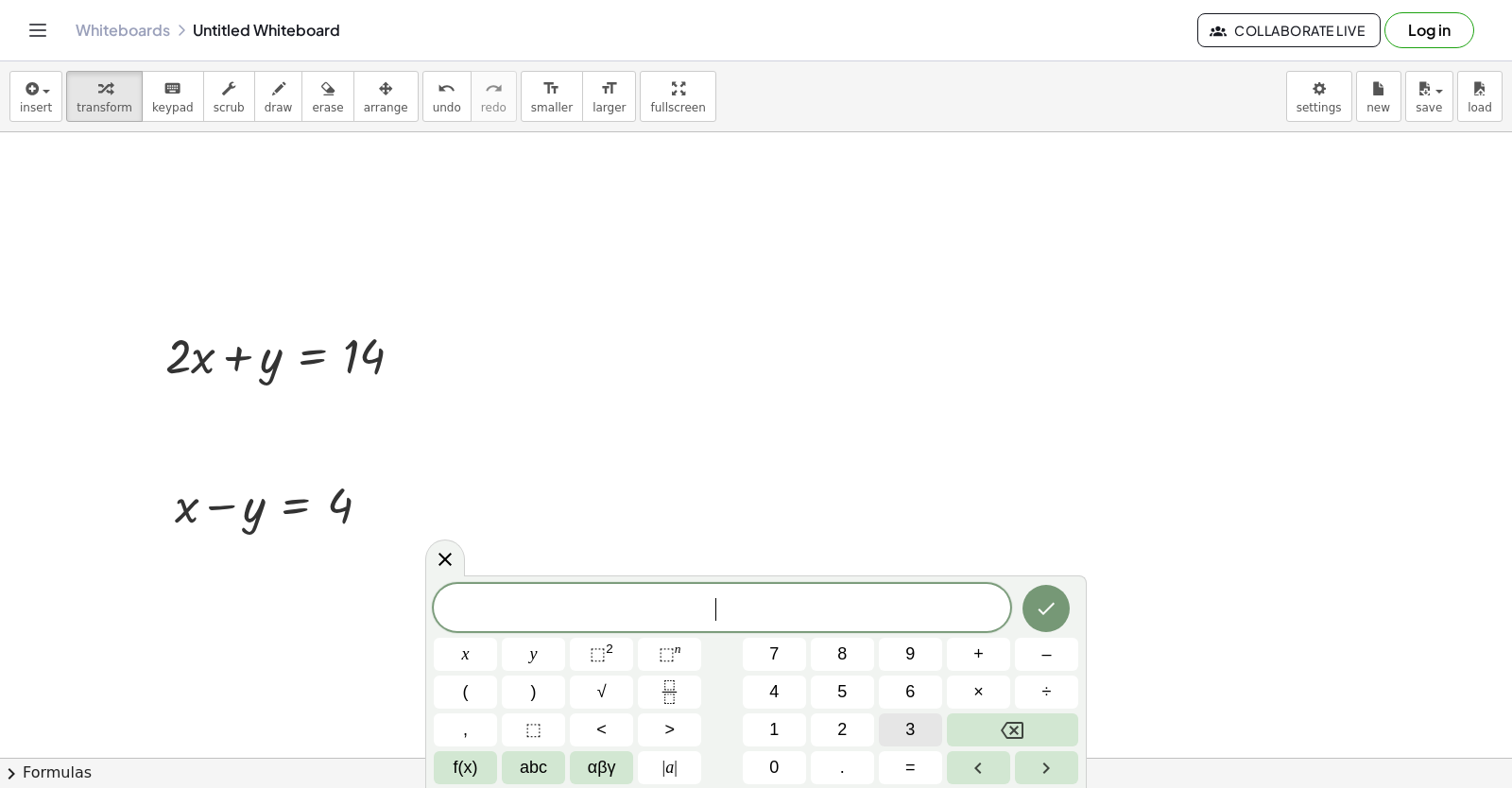
click at [902, 727] on button "3" at bounding box center [910, 730] width 64 height 33
click at [987, 687] on button "×" at bounding box center [979, 692] width 64 height 33
click at [1026, 737] on button "Backspace" at bounding box center [1013, 730] width 131 height 33
click at [486, 652] on button "x" at bounding box center [465, 655] width 64 height 33
click at [919, 766] on button "=" at bounding box center [910, 768] width 64 height 33
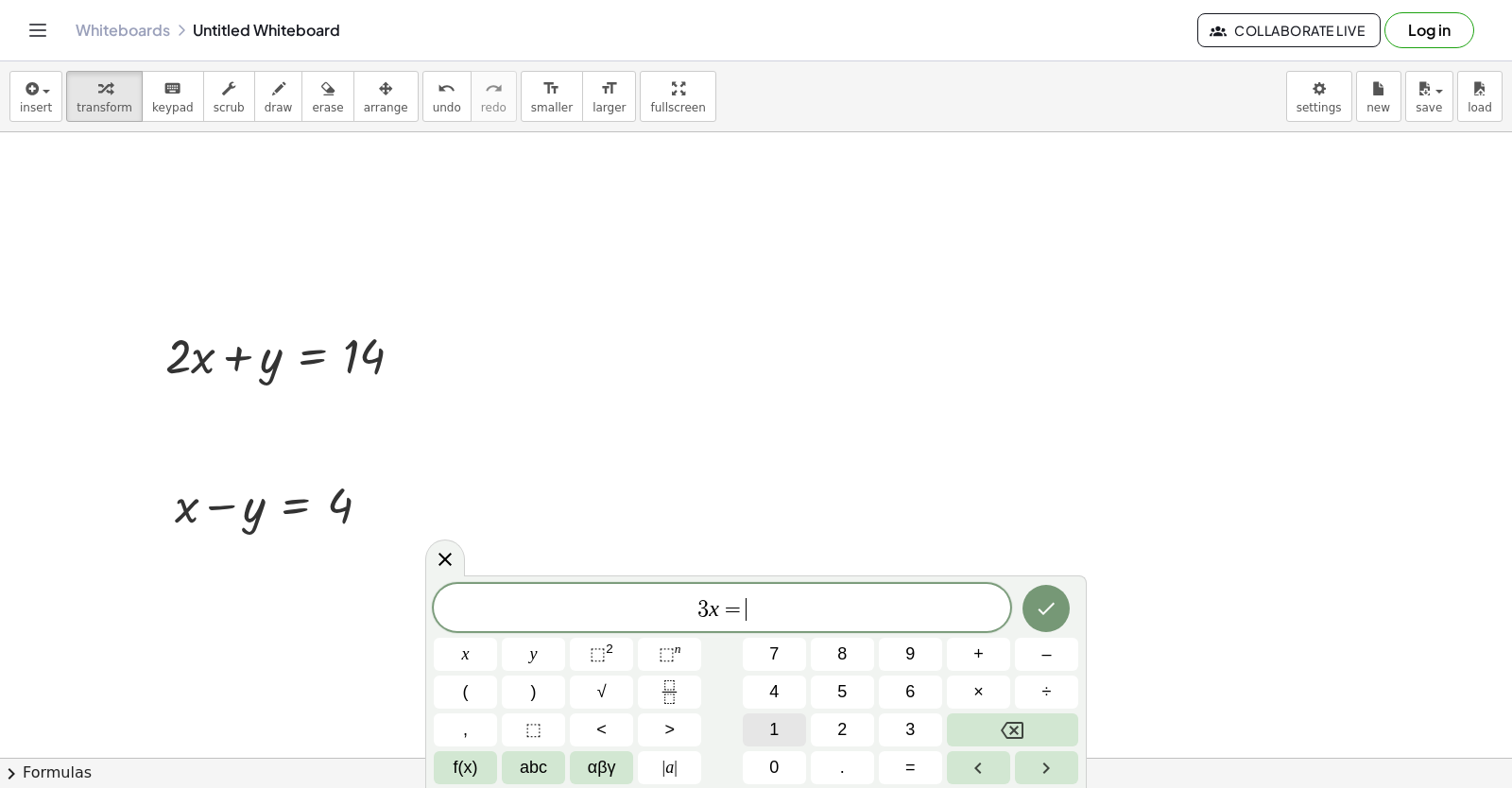
click at [783, 719] on button "1" at bounding box center [774, 730] width 64 height 33
click at [844, 655] on span "8" at bounding box center [842, 655] width 10 height 25
click at [1050, 608] on icon "Done" at bounding box center [1046, 608] width 22 height 22
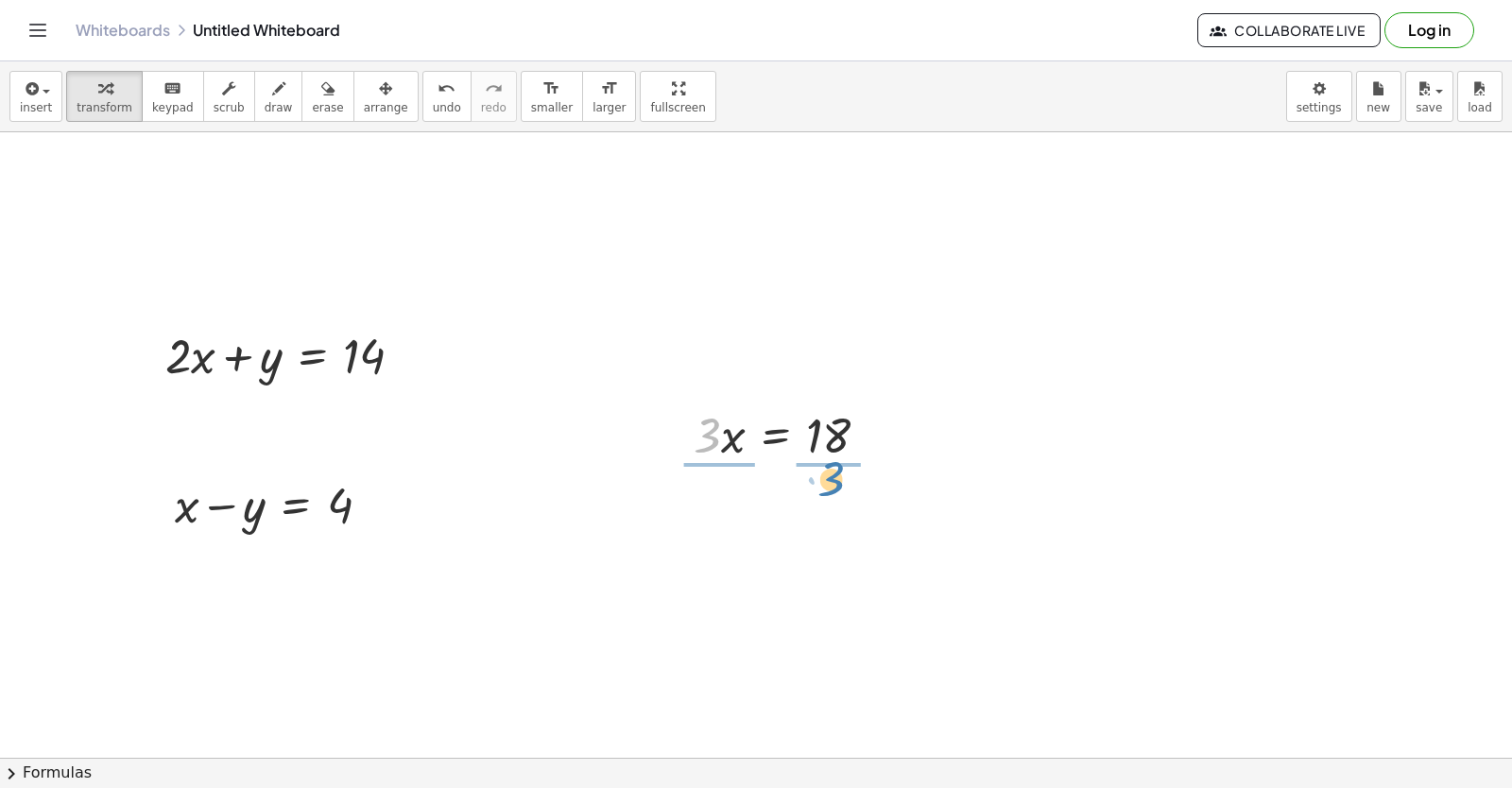
drag, startPoint x: 704, startPoint y: 430, endPoint x: 827, endPoint y: 470, distance: 129.3
drag, startPoint x: 827, startPoint y: 530, endPoint x: 832, endPoint y: 507, distance: 23.5
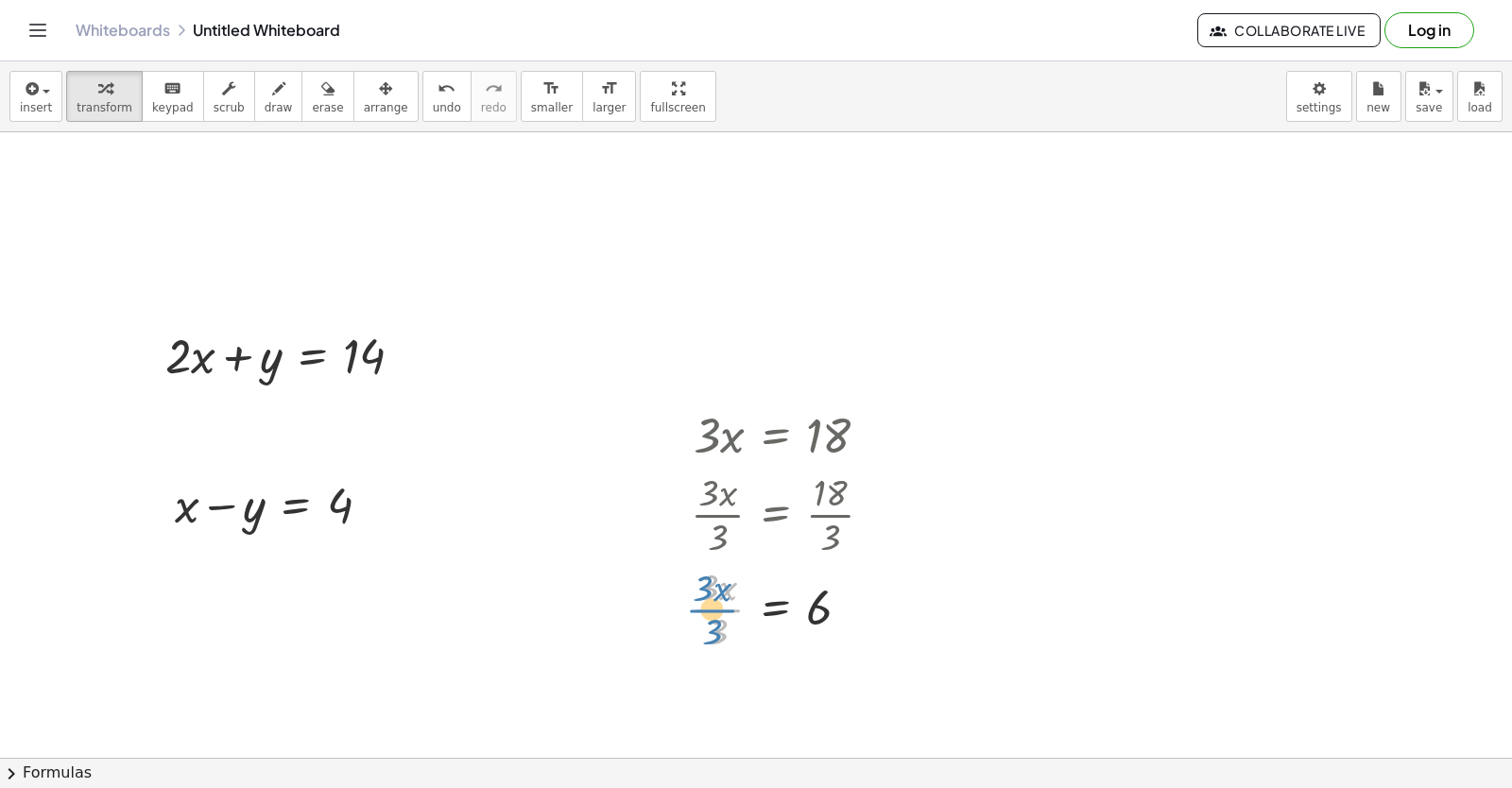
click at [724, 624] on div at bounding box center [790, 607] width 216 height 95
drag, startPoint x: 714, startPoint y: 629, endPoint x: 717, endPoint y: 598, distance: 31.1
click at [378, 90] on icon "button" at bounding box center [385, 88] width 14 height 22
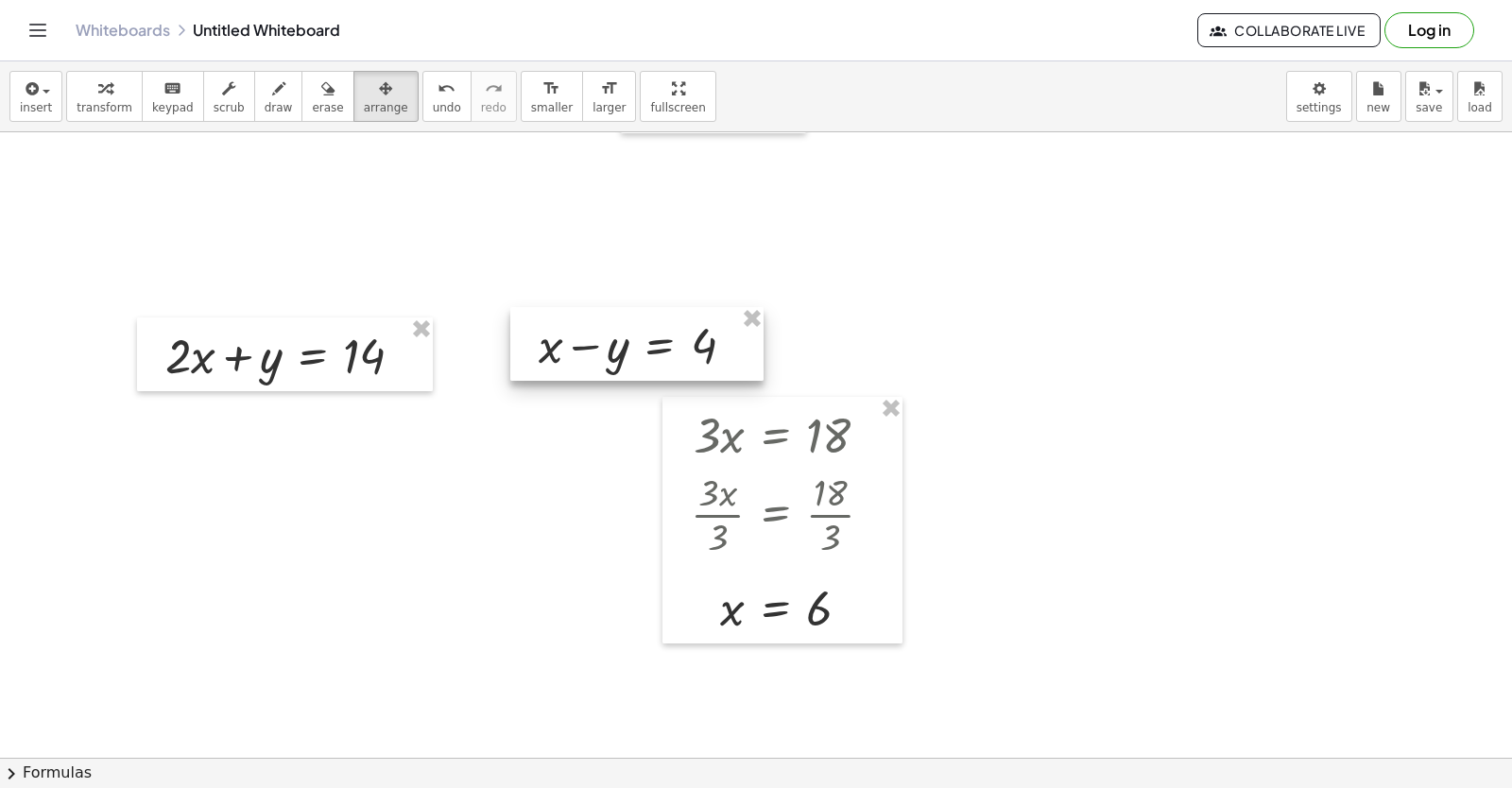
drag, startPoint x: 261, startPoint y: 498, endPoint x: 626, endPoint y: 338, distance: 398.5
click at [626, 338] on div at bounding box center [637, 344] width 253 height 73
click at [348, 370] on div at bounding box center [285, 354] width 295 height 73
click at [343, 356] on div at bounding box center [285, 354] width 295 height 73
click at [98, 90] on icon "button" at bounding box center [105, 88] width 14 height 22
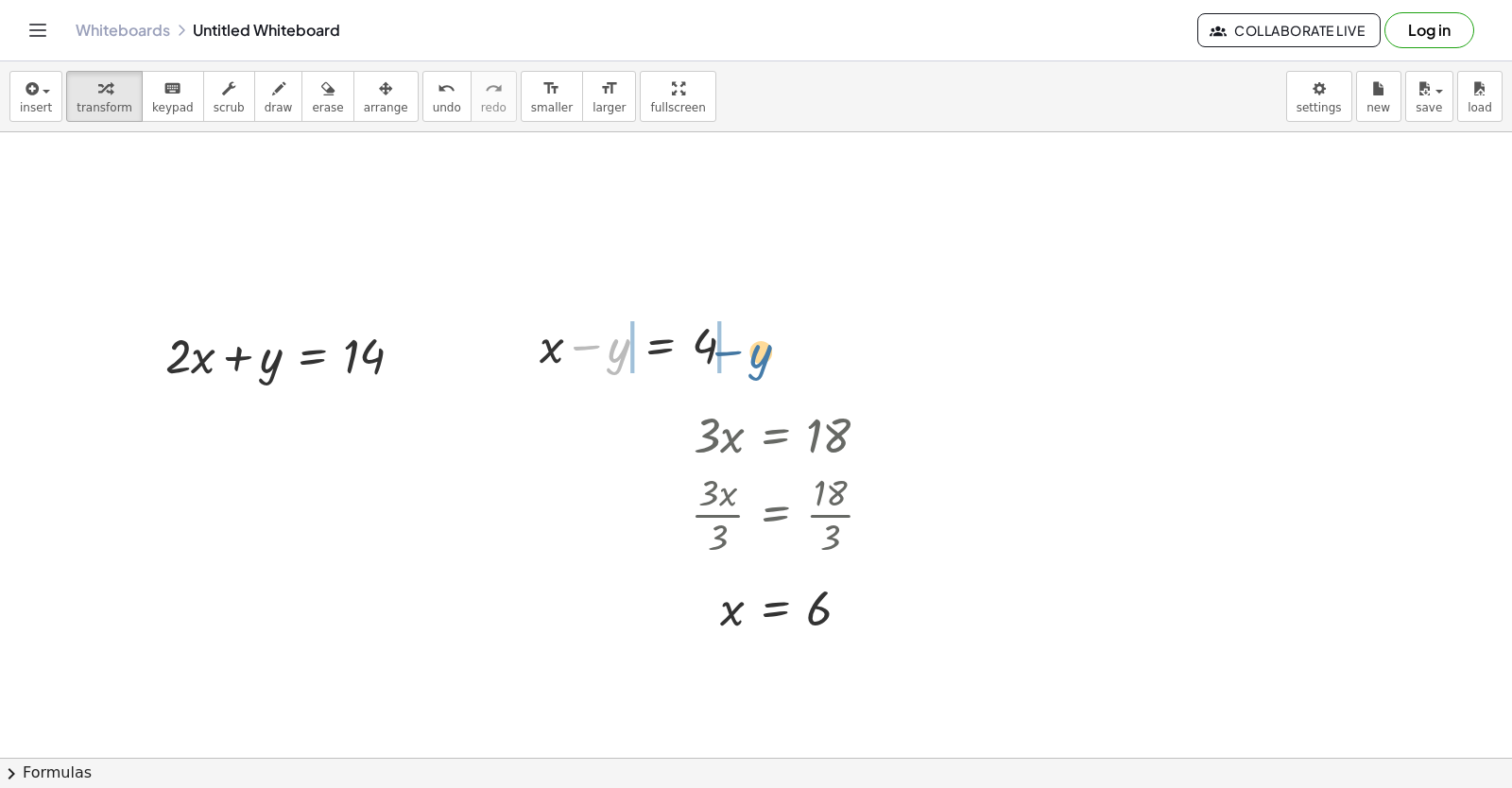
drag, startPoint x: 625, startPoint y: 342, endPoint x: 683, endPoint y: 351, distance: 58.7
click at [730, 352] on div at bounding box center [645, 344] width 230 height 65
click at [433, 111] on span "undo" at bounding box center [446, 108] width 28 height 14
click at [378, 79] on icon "button" at bounding box center [385, 88] width 14 height 22
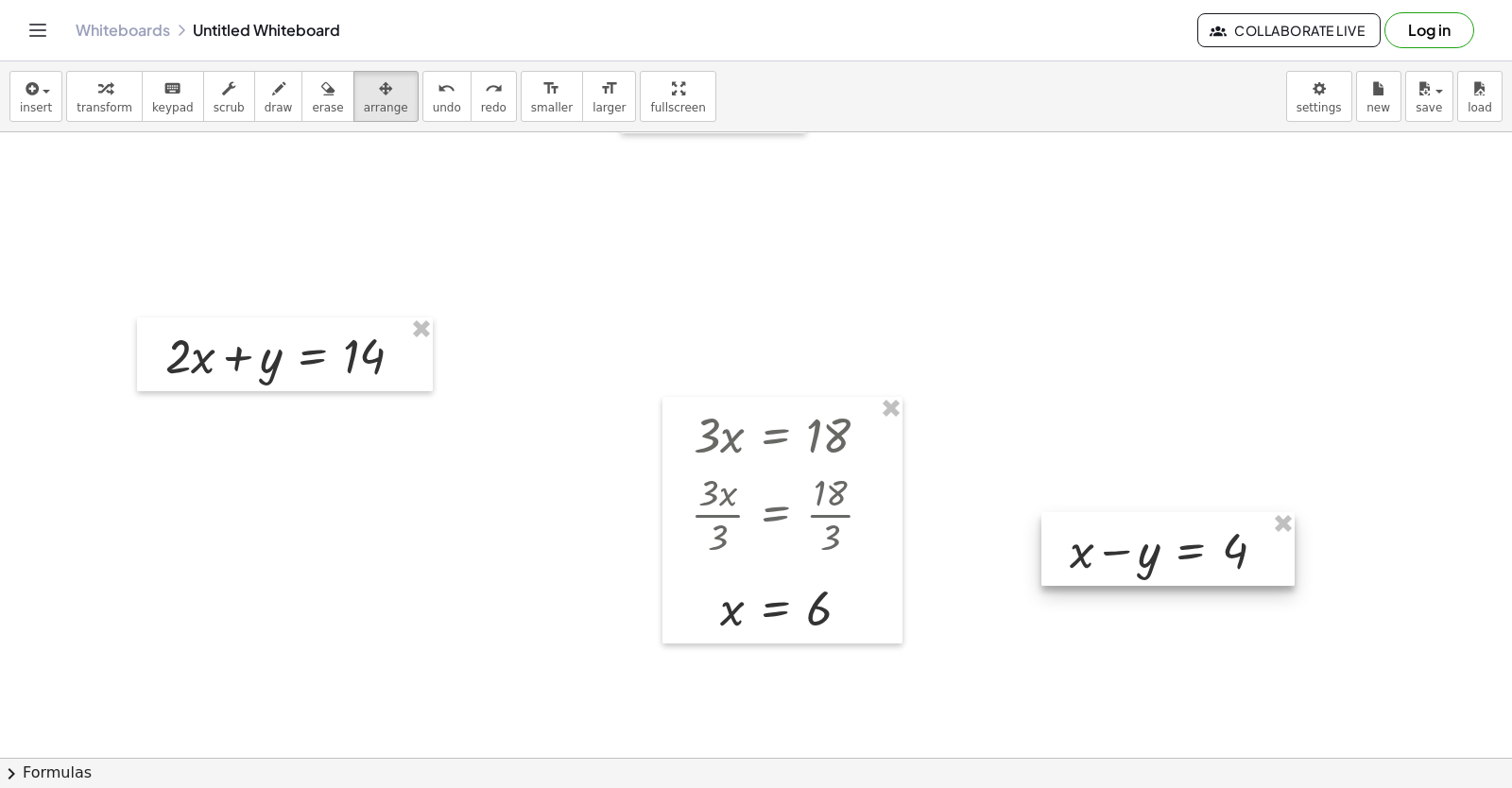
drag, startPoint x: 602, startPoint y: 349, endPoint x: 1140, endPoint y: 534, distance: 568.9
click at [1137, 540] on div at bounding box center [1168, 549] width 253 height 73
click at [99, 94] on icon "button" at bounding box center [105, 88] width 14 height 22
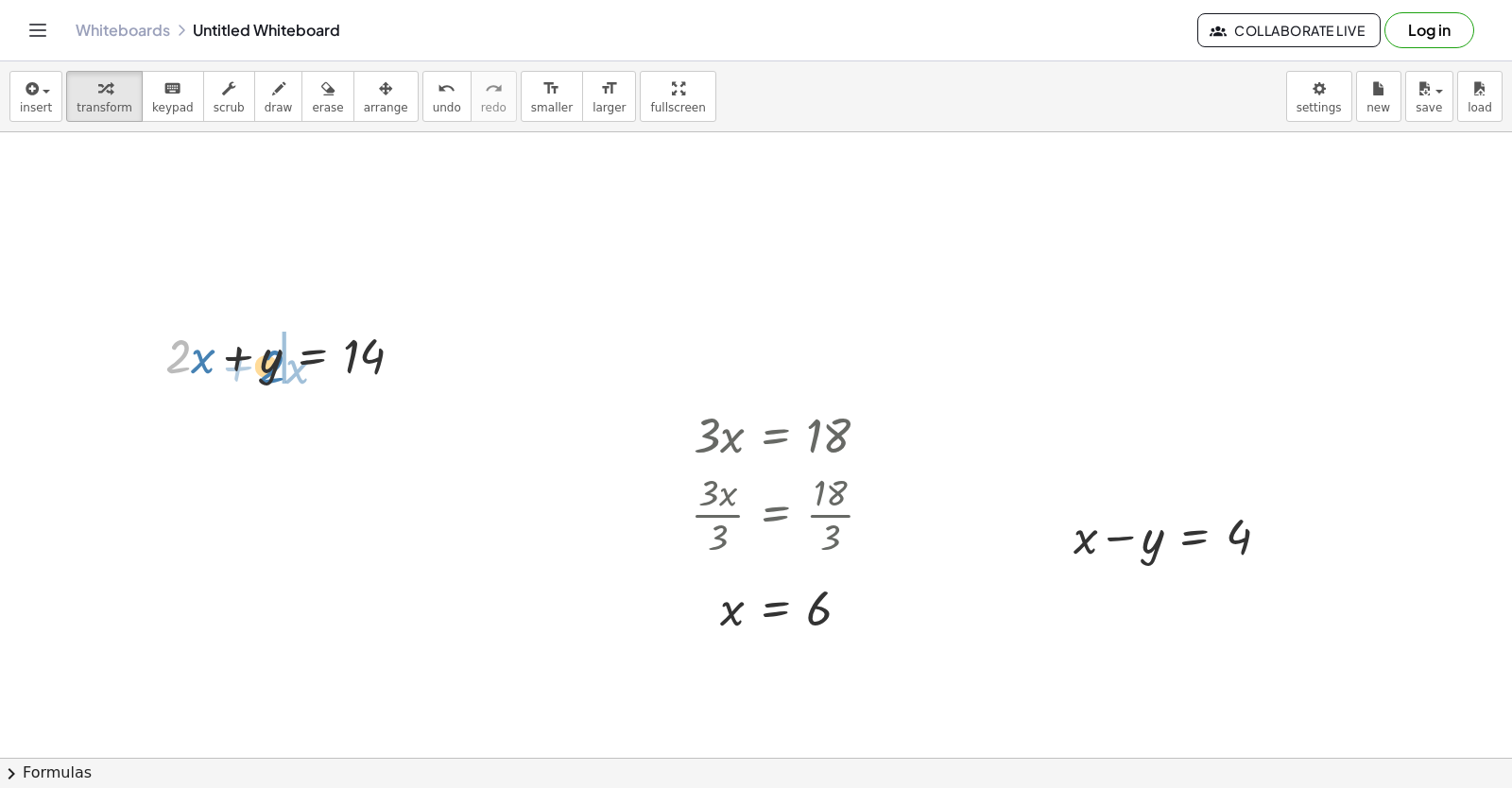
drag, startPoint x: 182, startPoint y: 356, endPoint x: 277, endPoint y: 367, distance: 95.6
click at [277, 367] on div at bounding box center [292, 354] width 272 height 65
click at [433, 101] on span "undo" at bounding box center [446, 108] width 28 height 14
click at [437, 91] on icon "undo" at bounding box center [446, 88] width 18 height 22
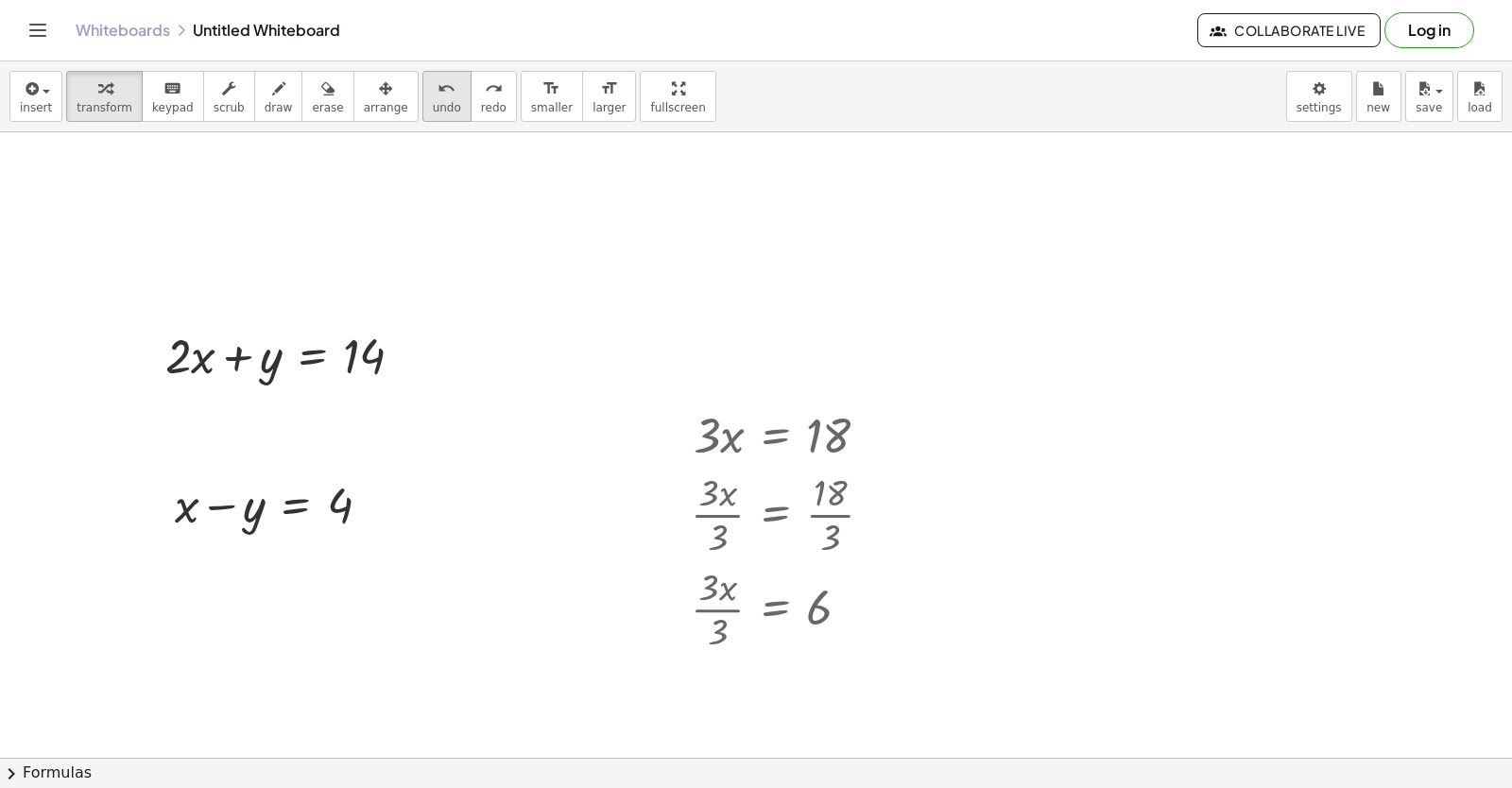
click at [437, 91] on icon "undo" at bounding box center [446, 88] width 18 height 22
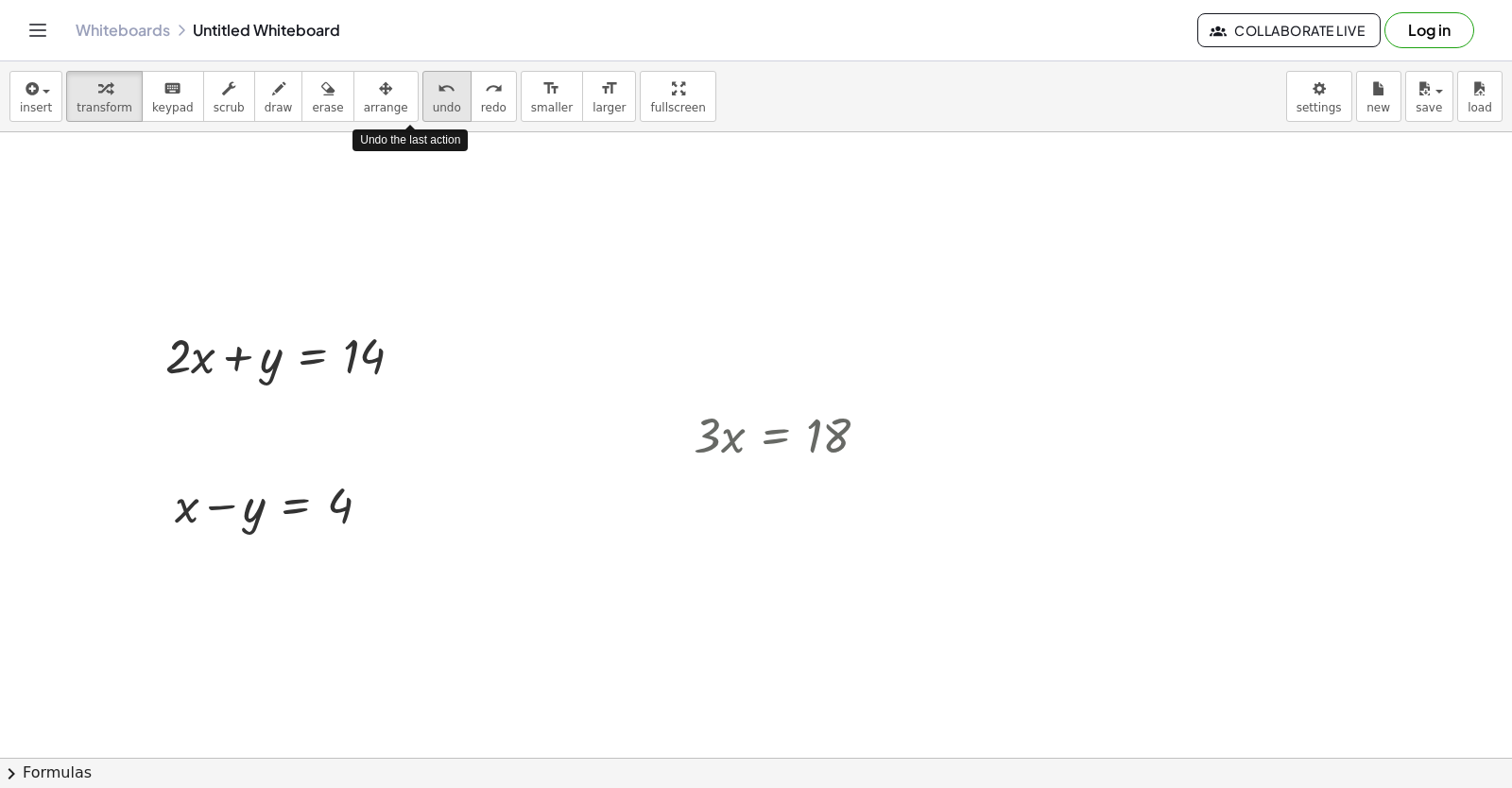
click at [437, 91] on icon "undo" at bounding box center [446, 88] width 18 height 22
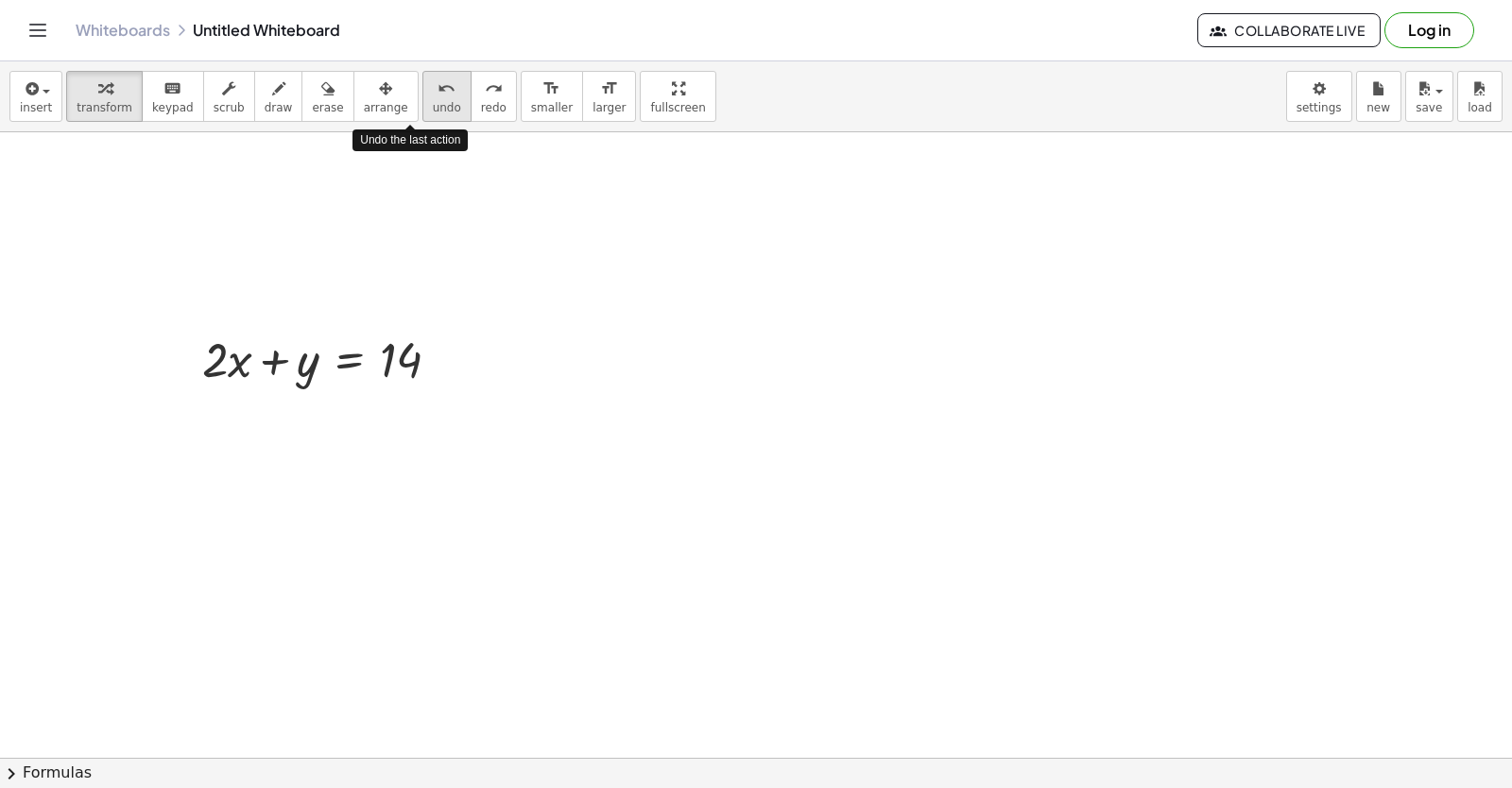
click at [437, 91] on icon "undo" at bounding box center [446, 88] width 18 height 22
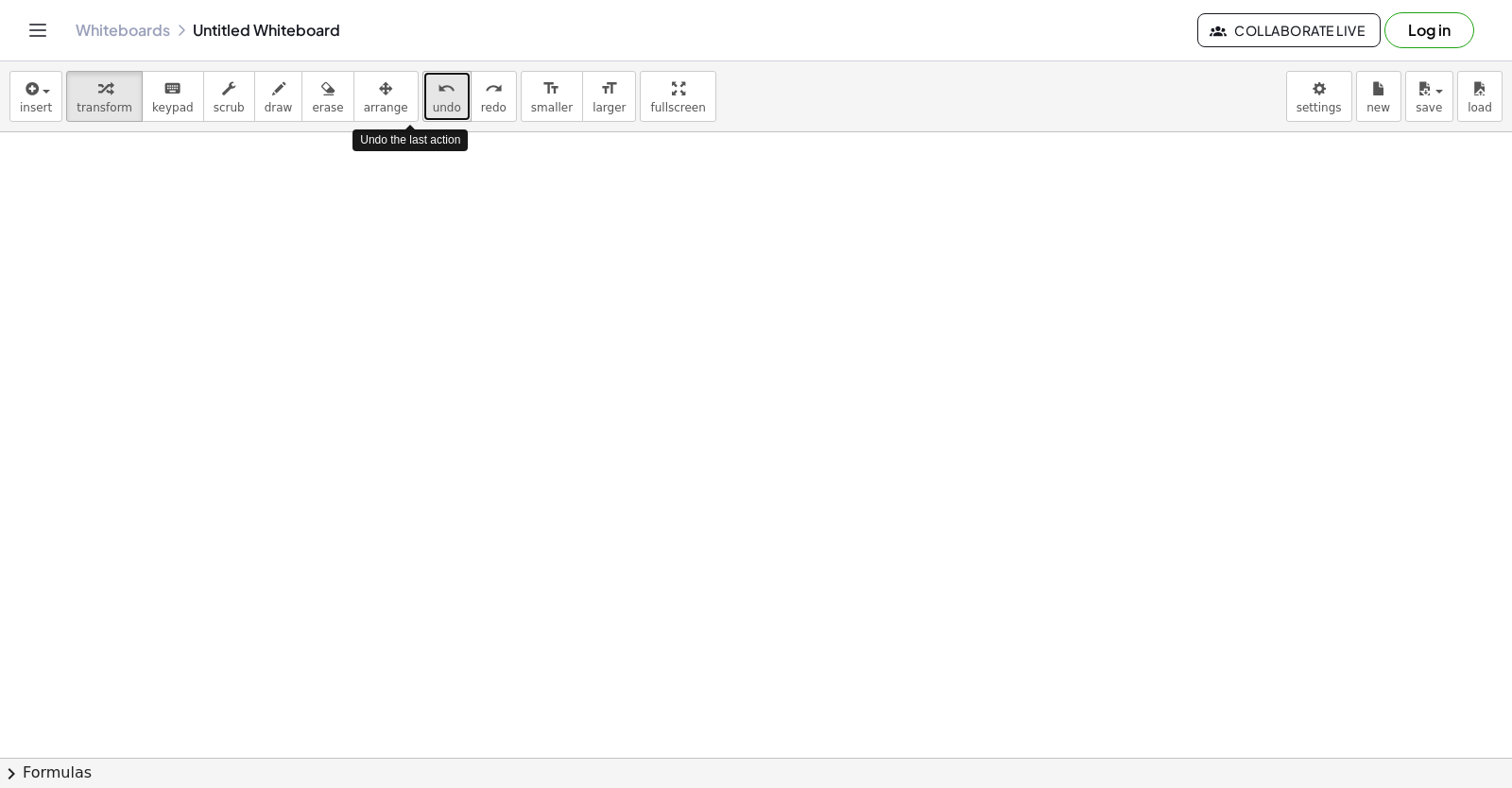
click at [437, 91] on icon "undo" at bounding box center [446, 88] width 18 height 22
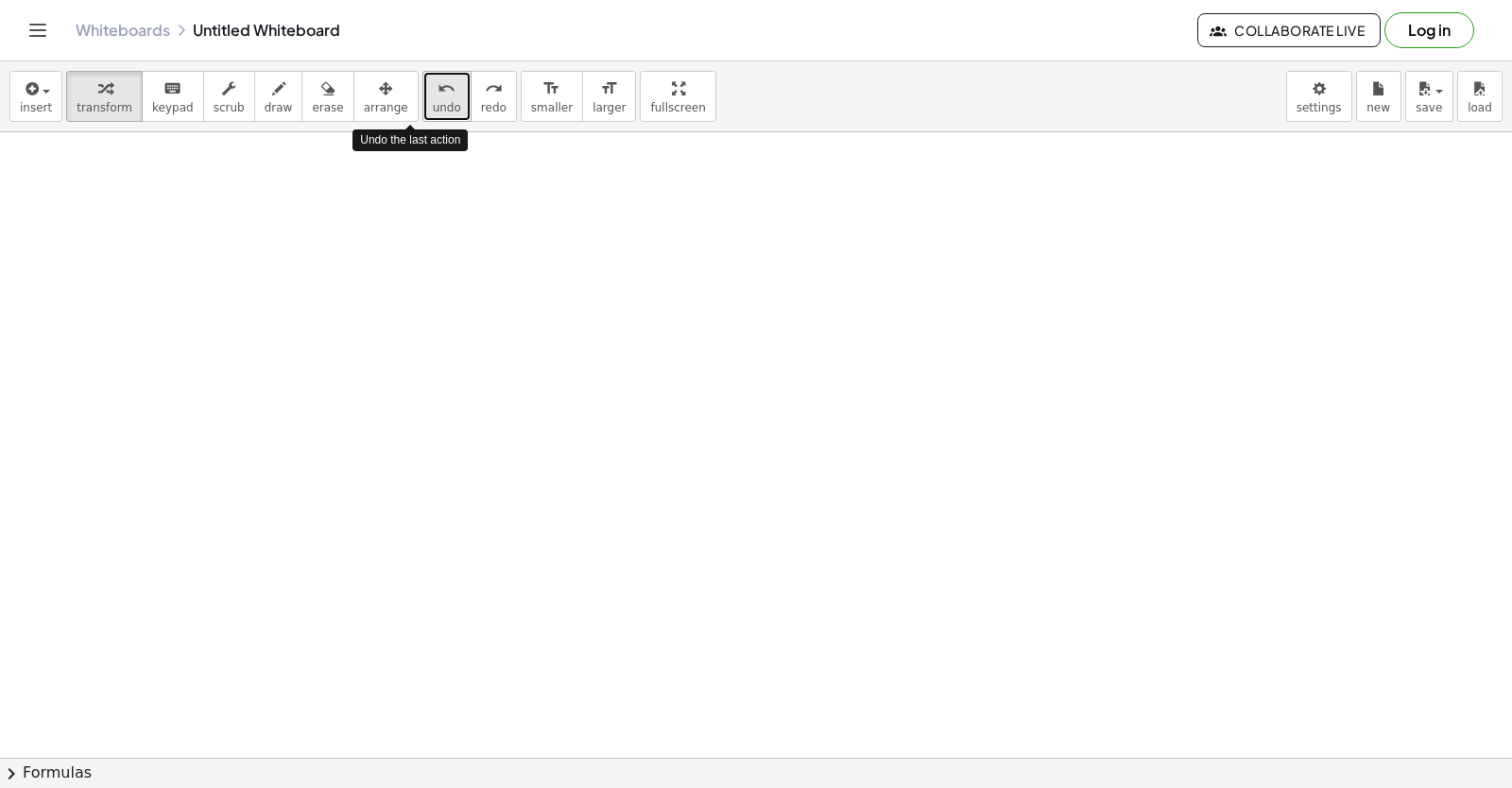
click at [437, 91] on icon "undo" at bounding box center [446, 88] width 18 height 22
click at [437, 92] on icon "undo" at bounding box center [446, 88] width 18 height 22
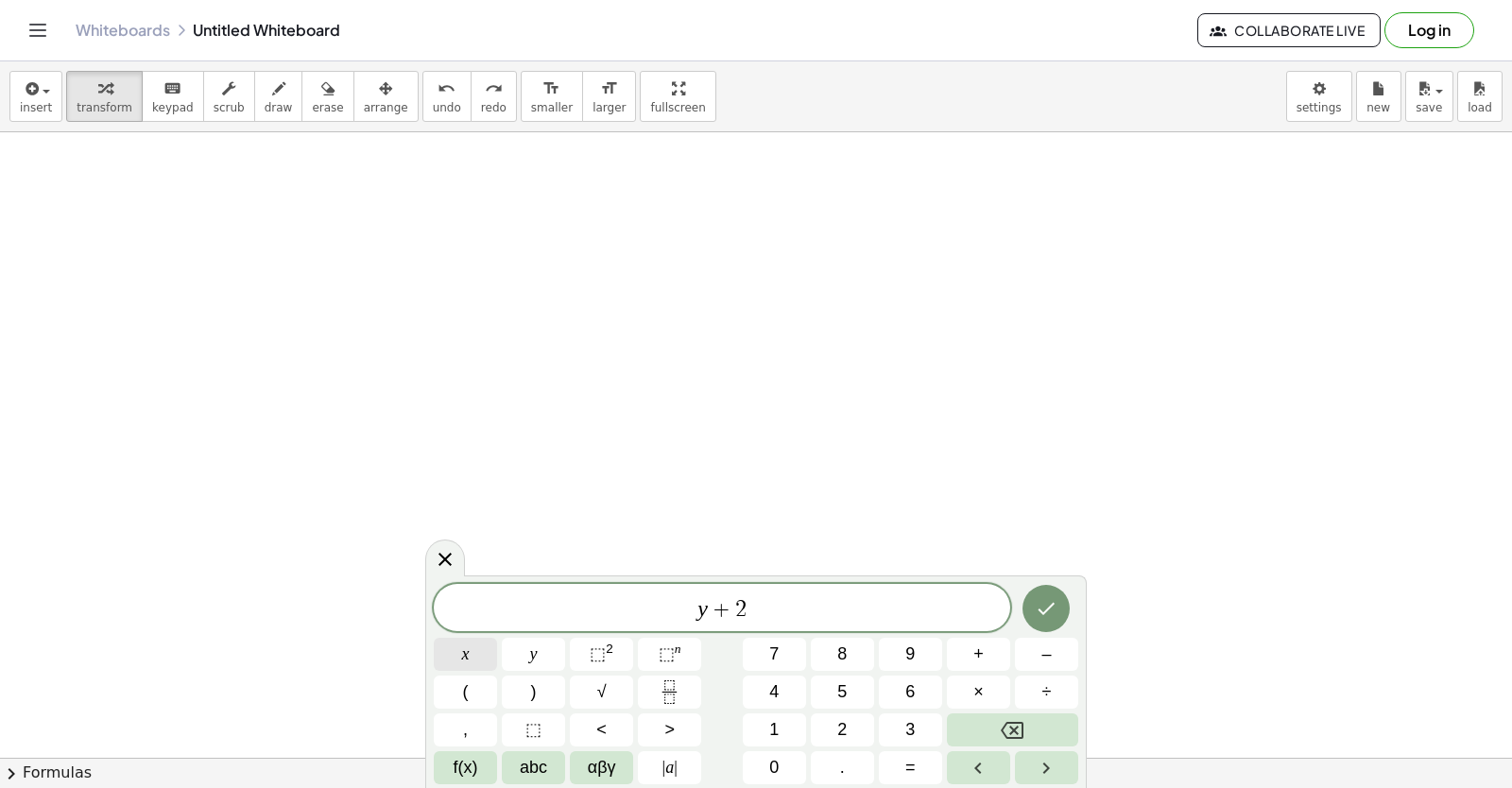
click at [462, 651] on span "x" at bounding box center [466, 655] width 8 height 25
click at [903, 774] on button "=" at bounding box center [910, 768] width 64 height 33
click at [769, 738] on button "1" at bounding box center [774, 730] width 64 height 33
click at [770, 742] on span "1" at bounding box center [774, 730] width 10 height 25
click at [1044, 721] on button "Backspace" at bounding box center [1013, 730] width 131 height 33
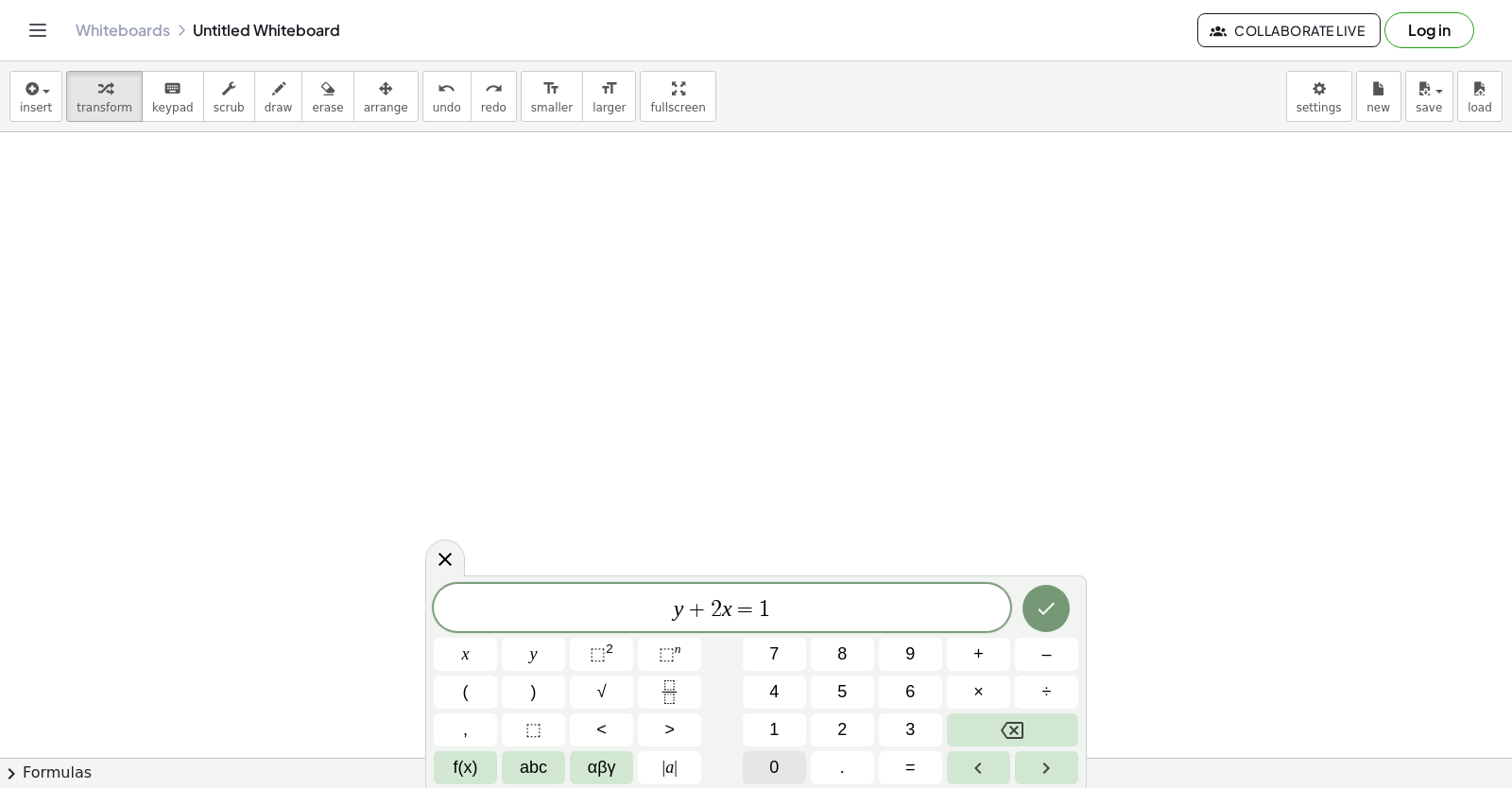
click at [776, 758] on span "0" at bounding box center [774, 768] width 10 height 25
click at [497, 638] on div at bounding box center [465, 655] width 64 height 33
click at [1033, 596] on button "Done" at bounding box center [1046, 608] width 47 height 47
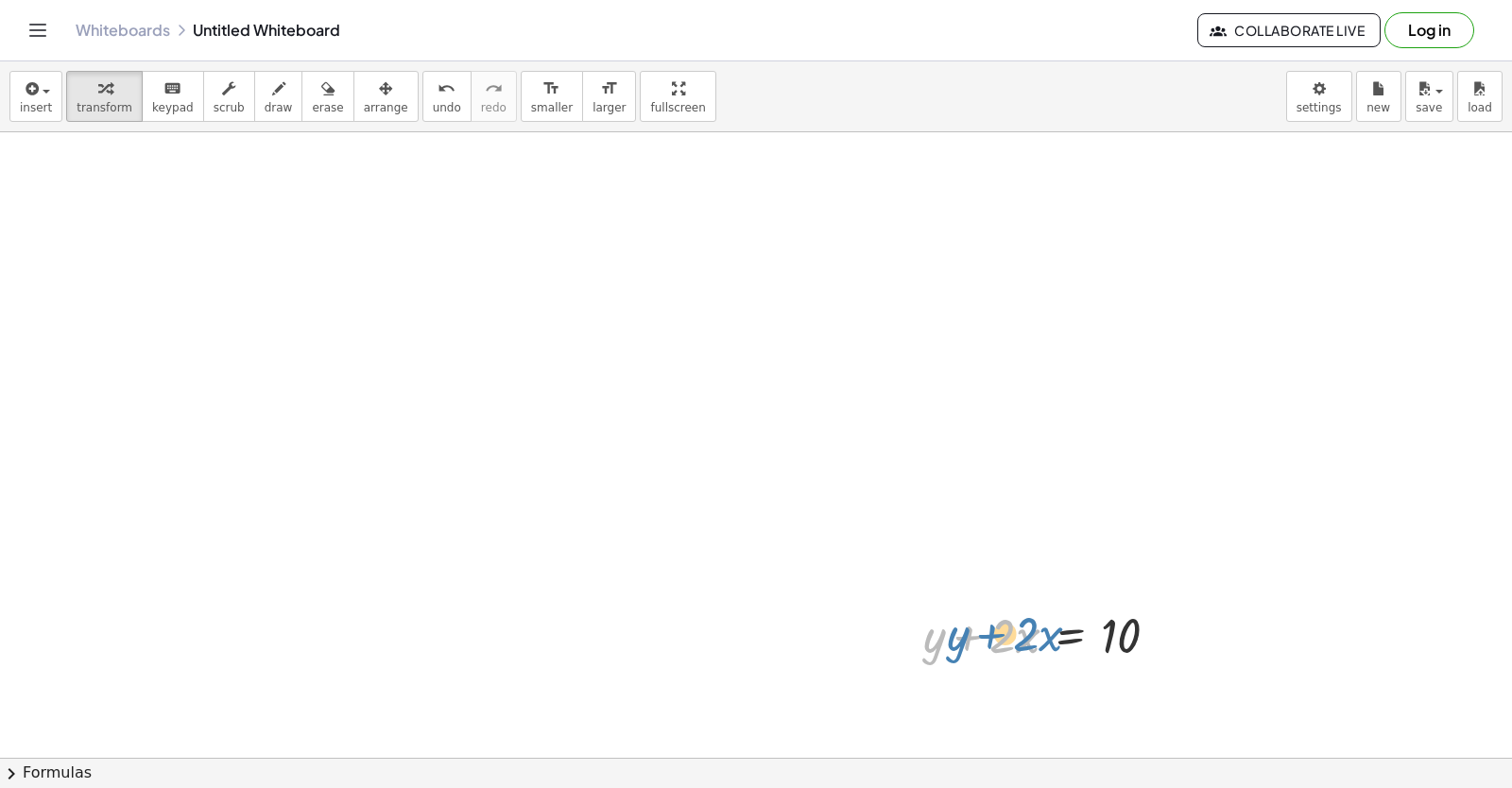
drag, startPoint x: 970, startPoint y: 643, endPoint x: 983, endPoint y: 641, distance: 13.2
click at [983, 641] on div at bounding box center [1048, 633] width 269 height 65
drag, startPoint x: 1001, startPoint y: 641, endPoint x: 1162, endPoint y: 643, distance: 161.0
click at [1162, 643] on div at bounding box center [1048, 633] width 269 height 65
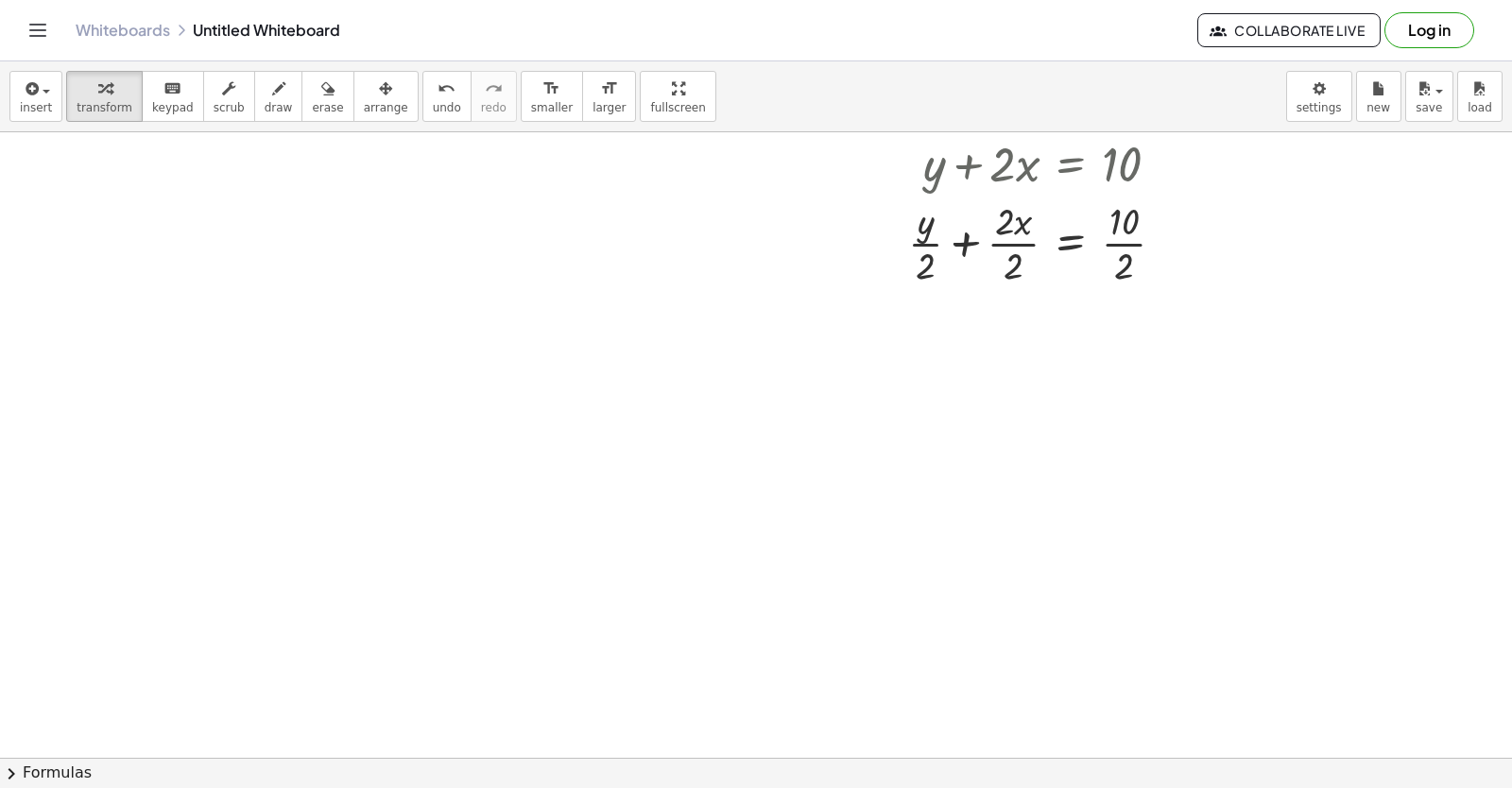
scroll to position [2975, 0]
drag, startPoint x: 631, startPoint y: 606, endPoint x: 638, endPoint y: 577, distance: 29.8
drag, startPoint x: 654, startPoint y: 571, endPoint x: 667, endPoint y: 549, distance: 25.6
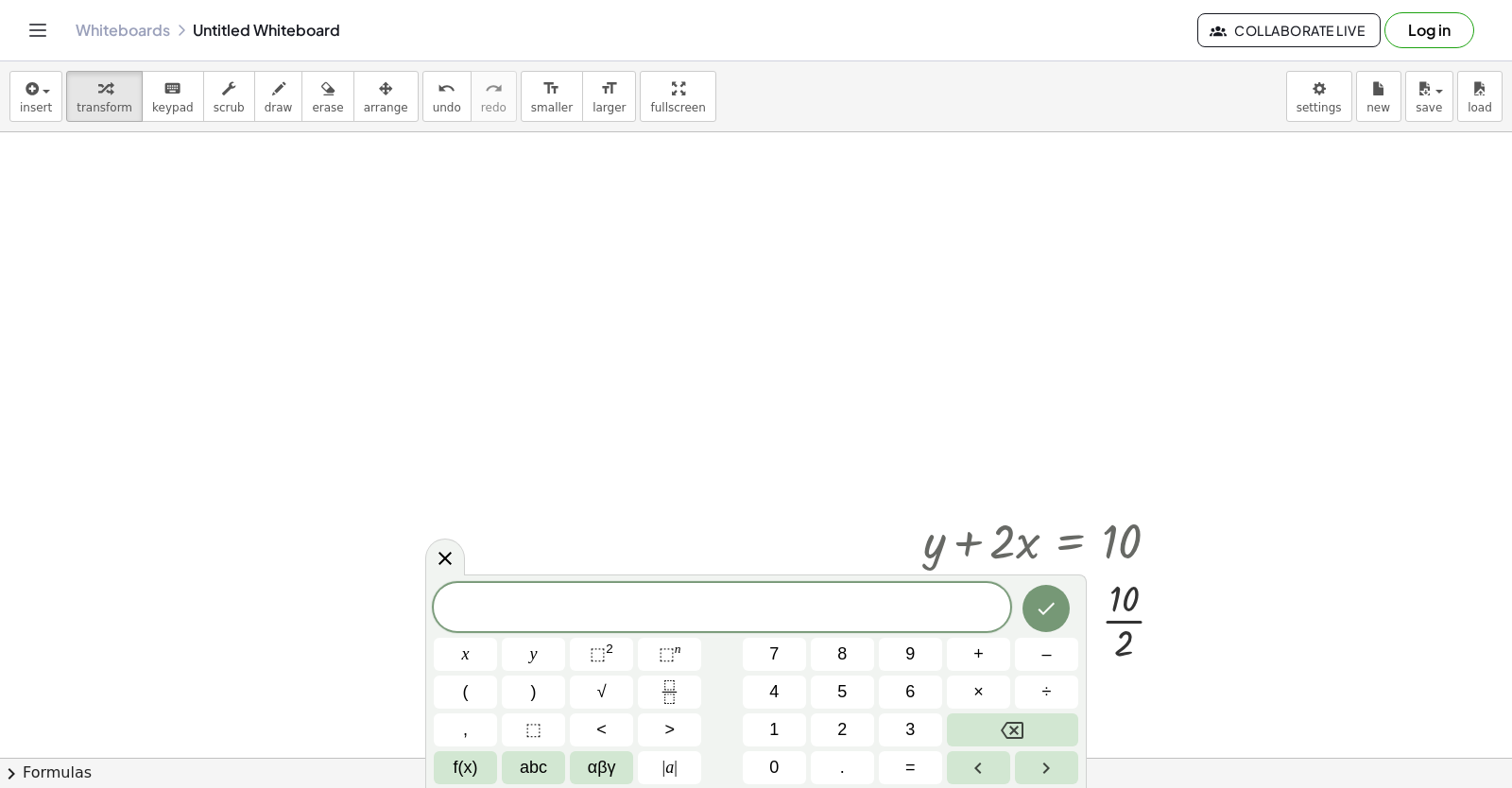
drag, startPoint x: 822, startPoint y: 437, endPoint x: 798, endPoint y: 426, distance: 26.4
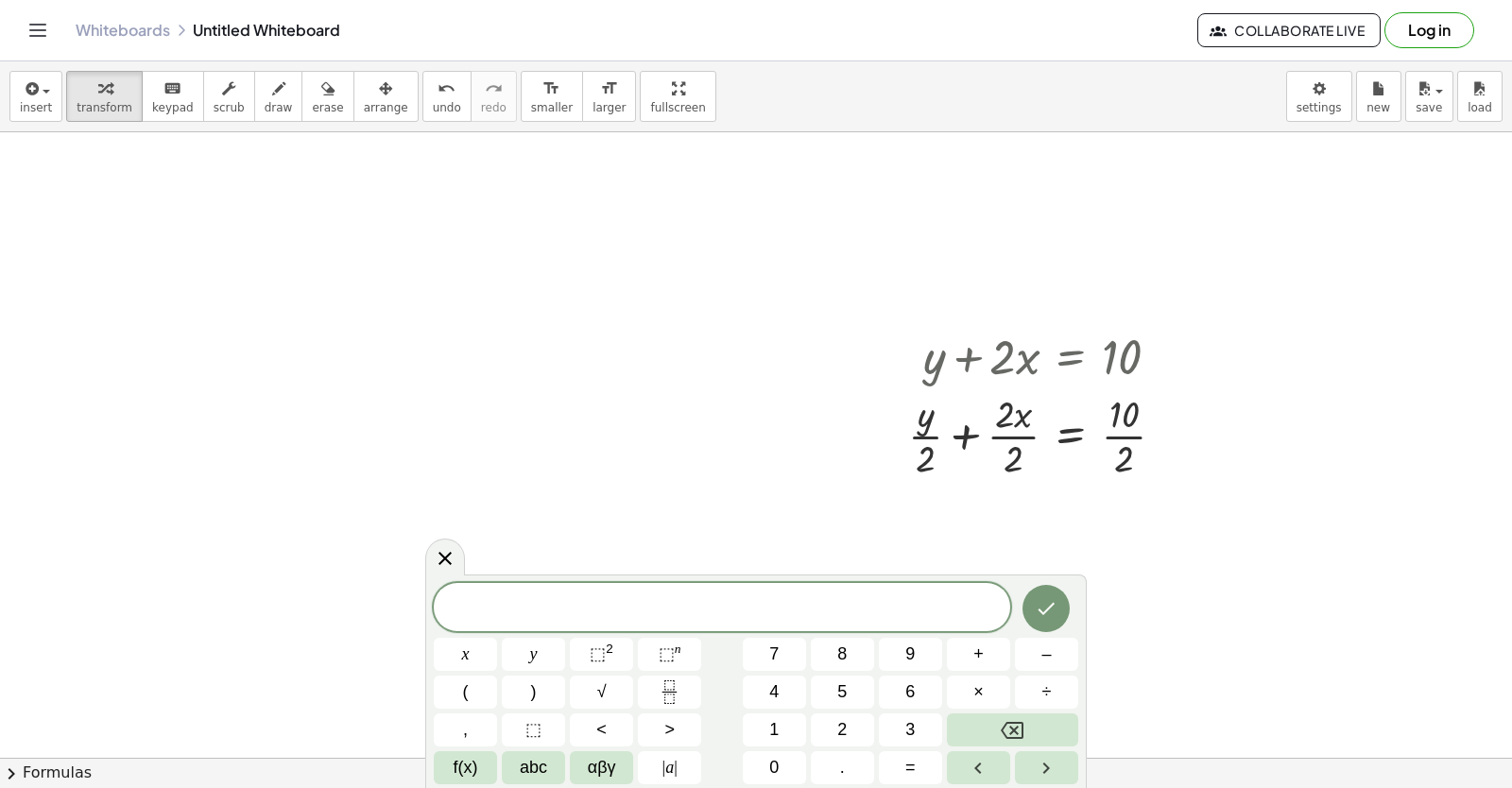
scroll to position [2881, 0]
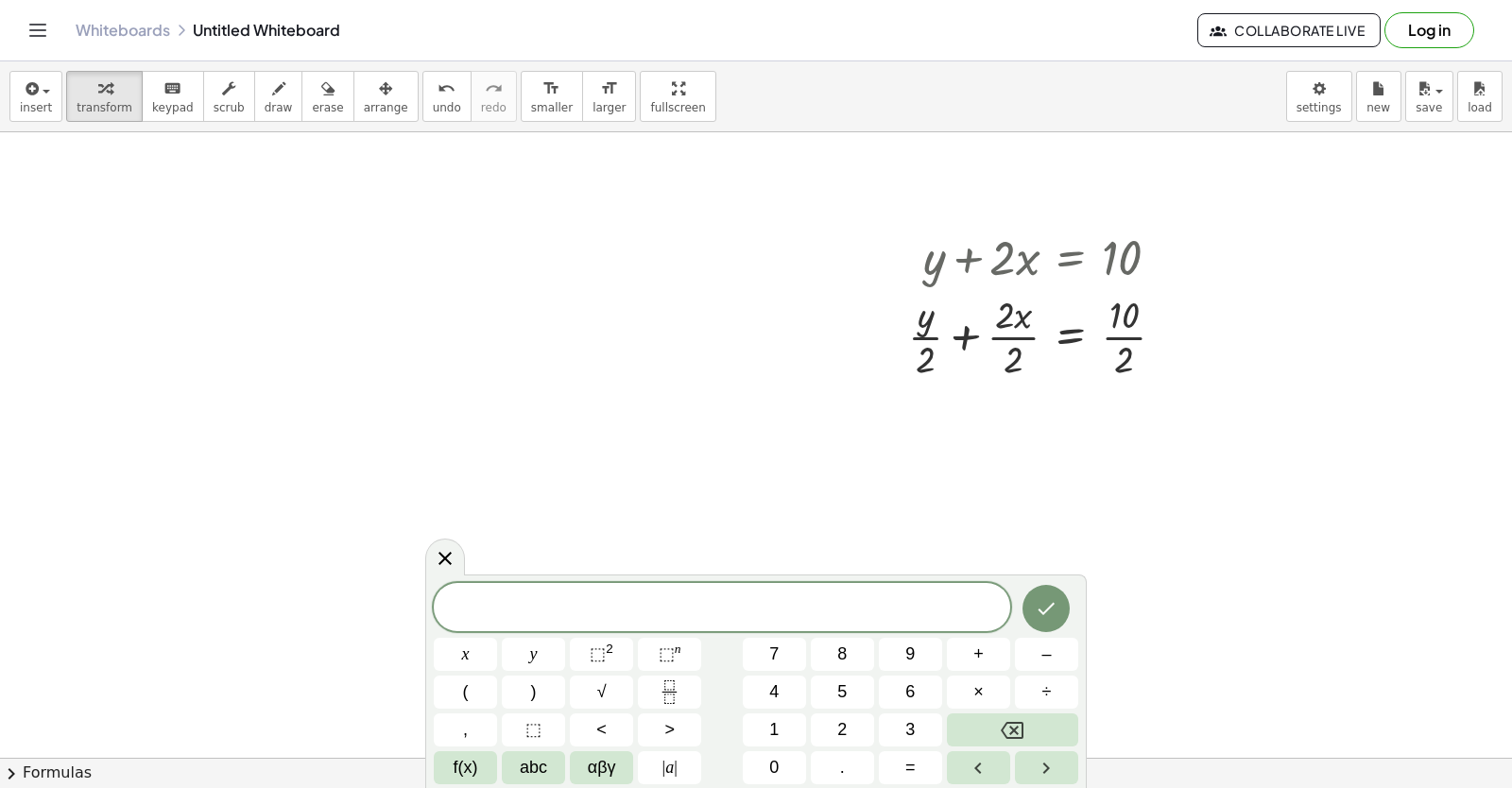
drag, startPoint x: 798, startPoint y: 426, endPoint x: 582, endPoint y: 352, distance: 228.3
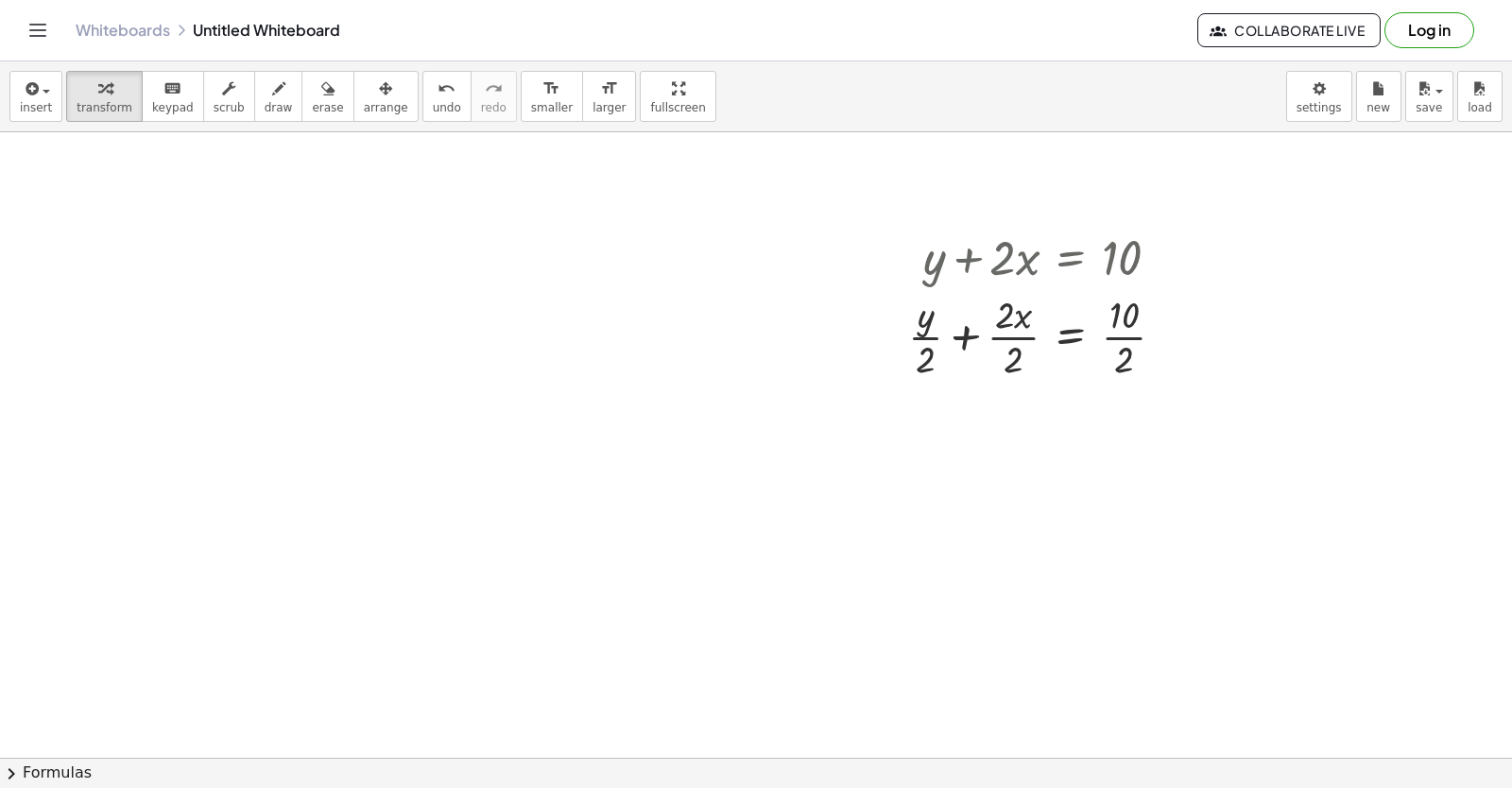
drag, startPoint x: 1119, startPoint y: 701, endPoint x: 1101, endPoint y: 675, distance: 31.6
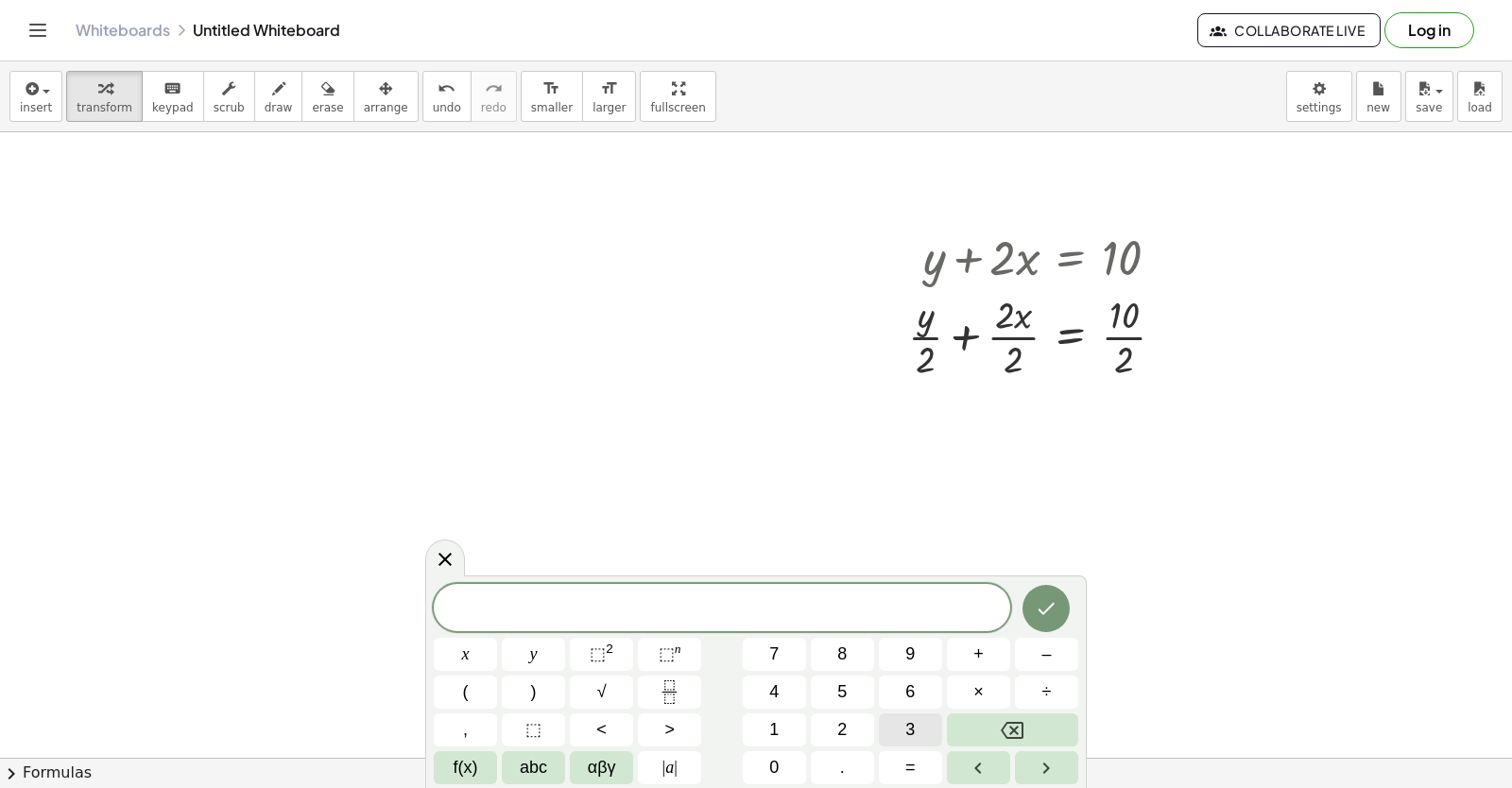
click at [914, 716] on button "3" at bounding box center [910, 730] width 64 height 33
click at [543, 644] on button "y" at bounding box center [534, 655] width 64 height 33
click at [973, 648] on span "+" at bounding box center [978, 655] width 11 height 25
click at [772, 716] on button "1" at bounding box center [774, 730] width 64 height 33
click at [845, 723] on span "2" at bounding box center [842, 730] width 10 height 25
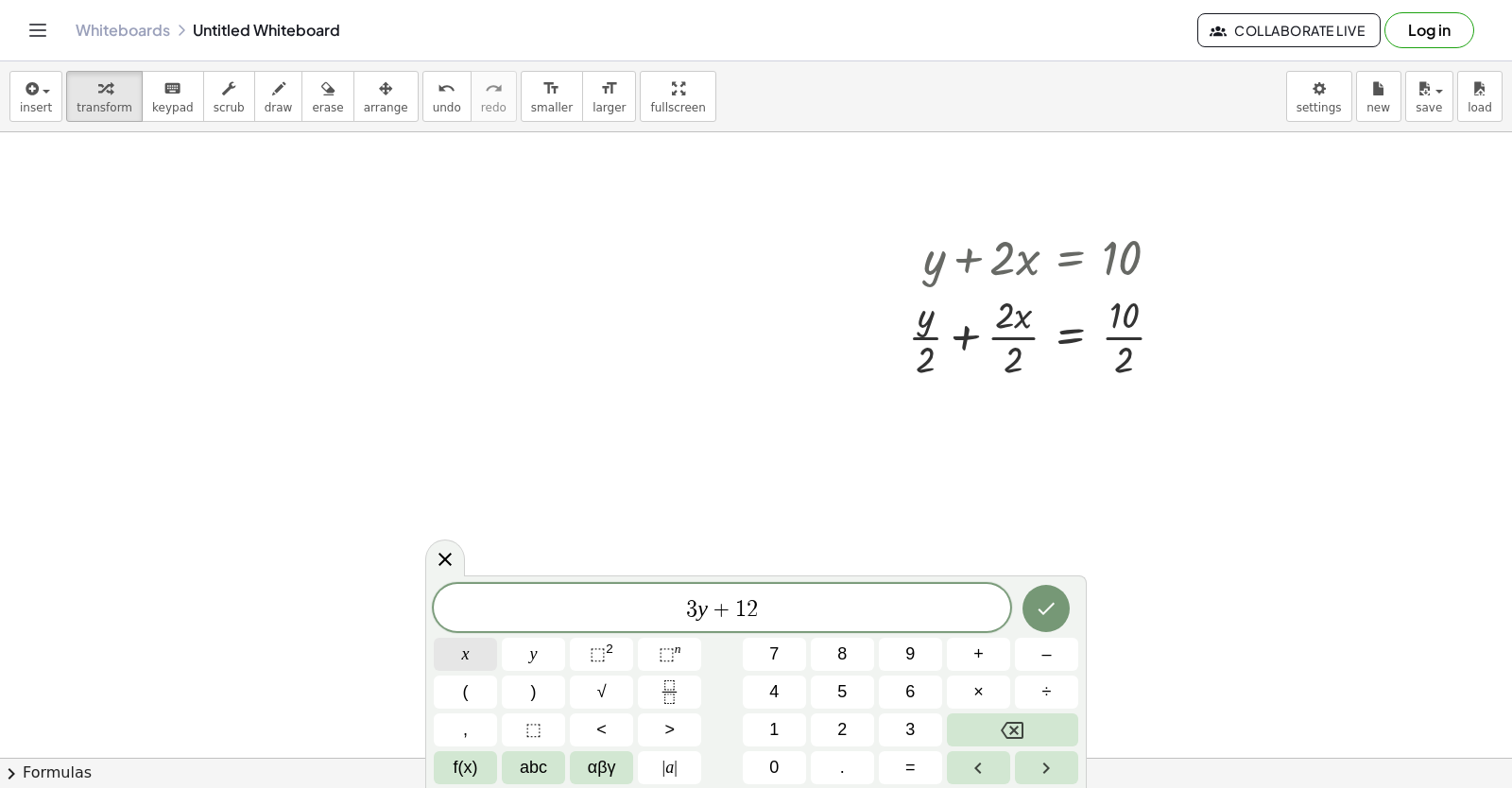
click at [470, 641] on button "x" at bounding box center [465, 655] width 64 height 33
click at [902, 756] on button "=" at bounding box center [910, 768] width 64 height 33
click at [765, 709] on div "3 y + 1 2 x = x y ⬚ 2 ⬚ n 7 8 9 + – ( ) √ 4 5 6 × ÷ , ⬚ < > 1 2 3 f(x) abc αβγ …" at bounding box center [755, 684] width 644 height 200
click at [770, 721] on span "1" at bounding box center [774, 730] width 10 height 25
click at [845, 668] on button "8" at bounding box center [843, 655] width 64 height 33
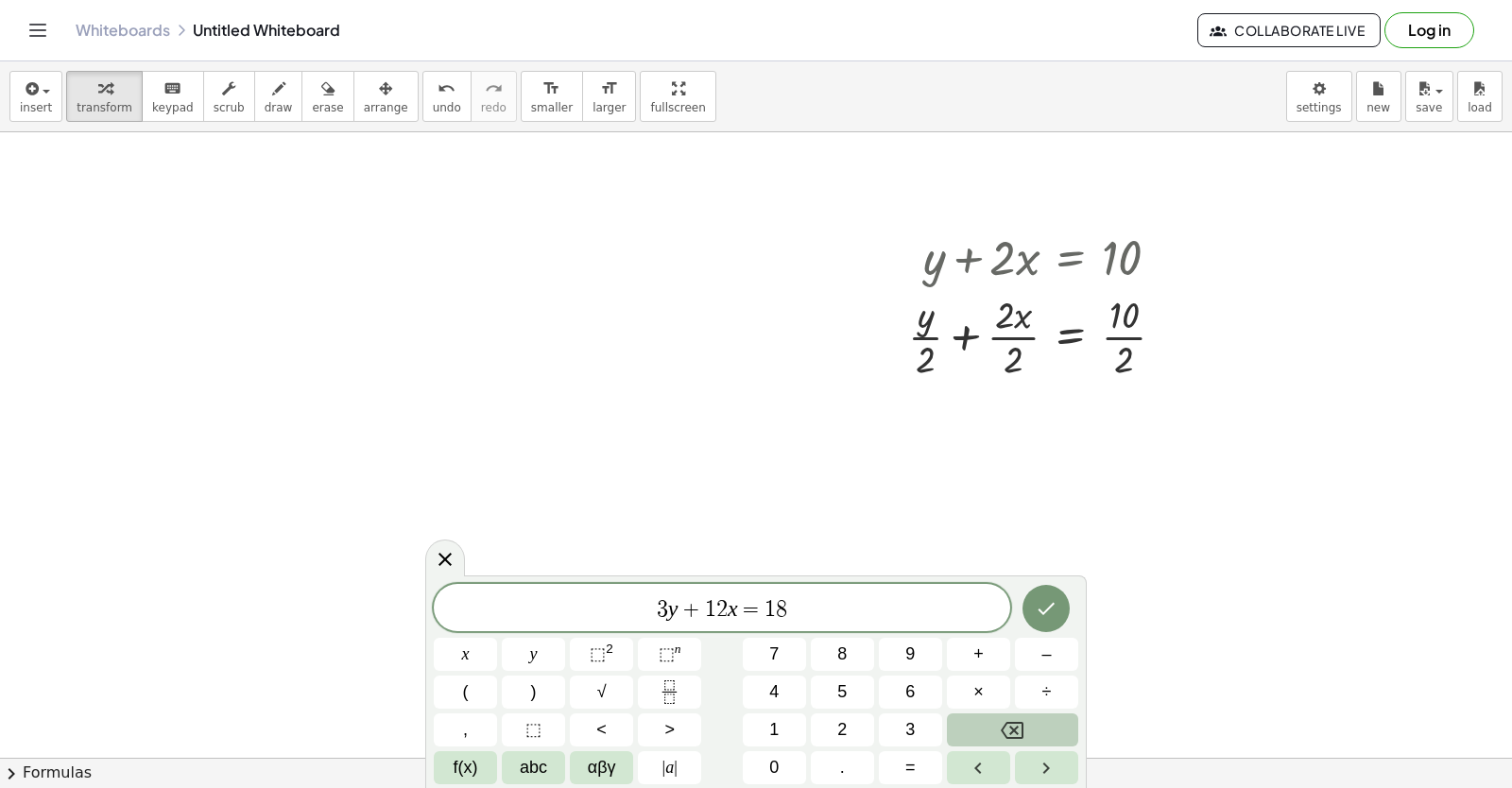
click at [985, 728] on button "Backspace" at bounding box center [1013, 730] width 131 height 33
click at [834, 686] on button "5" at bounding box center [843, 692] width 64 height 33
click at [1038, 595] on button "Done" at bounding box center [1046, 608] width 47 height 47
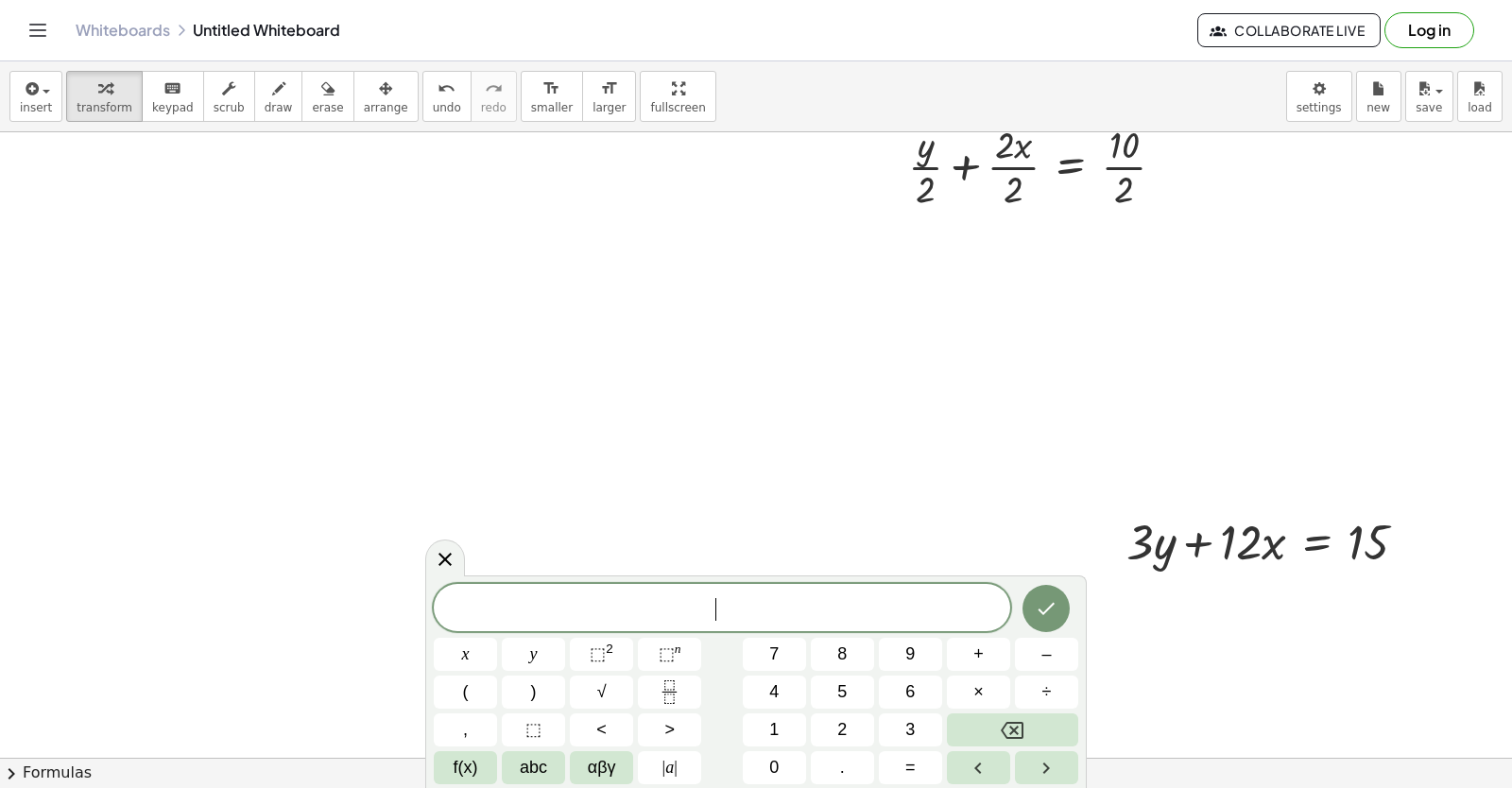
scroll to position [3129, 0]
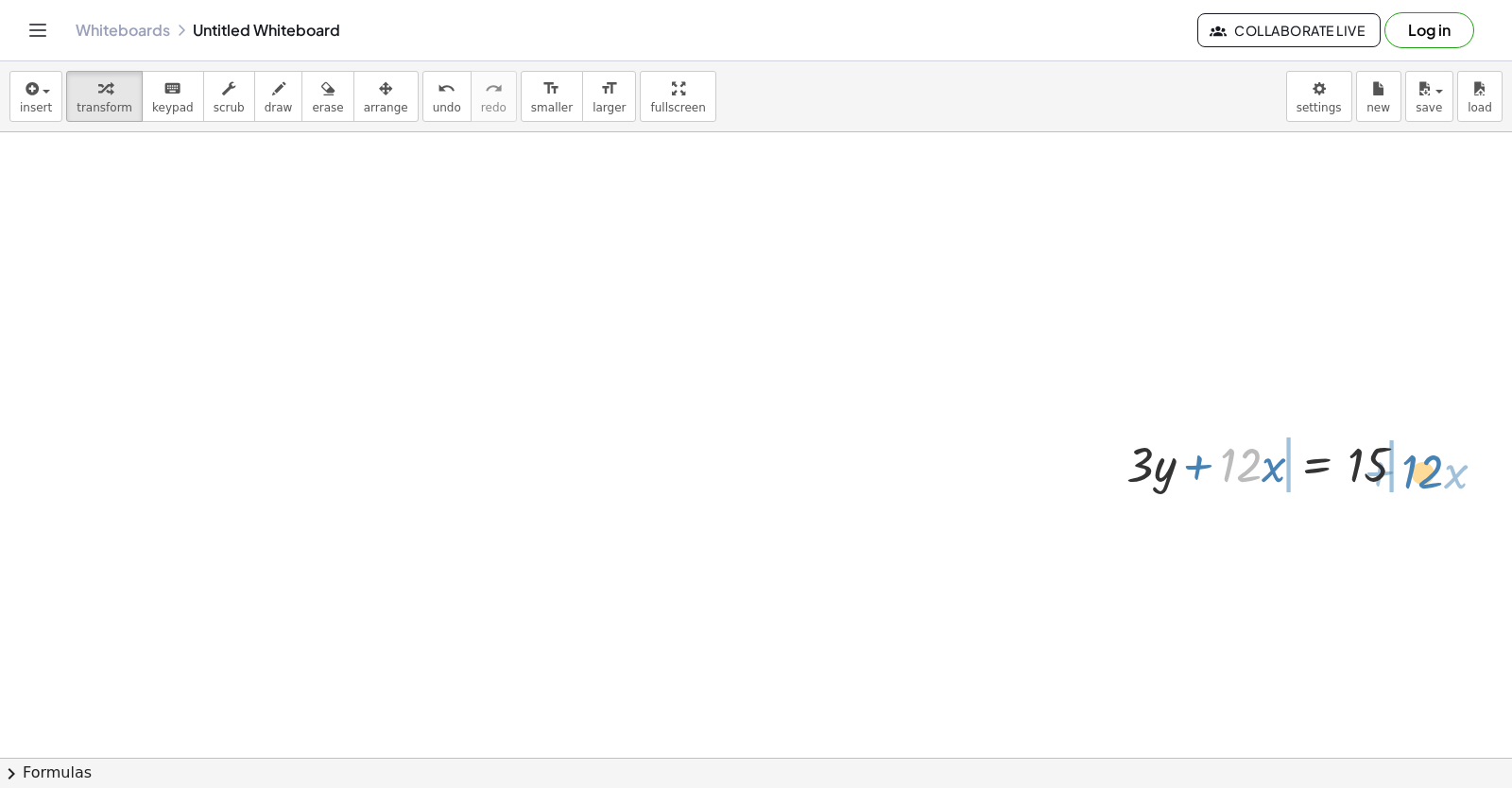
drag, startPoint x: 1243, startPoint y: 456, endPoint x: 1423, endPoint y: 464, distance: 180.2
click at [1423, 464] on div at bounding box center [1274, 463] width 315 height 65
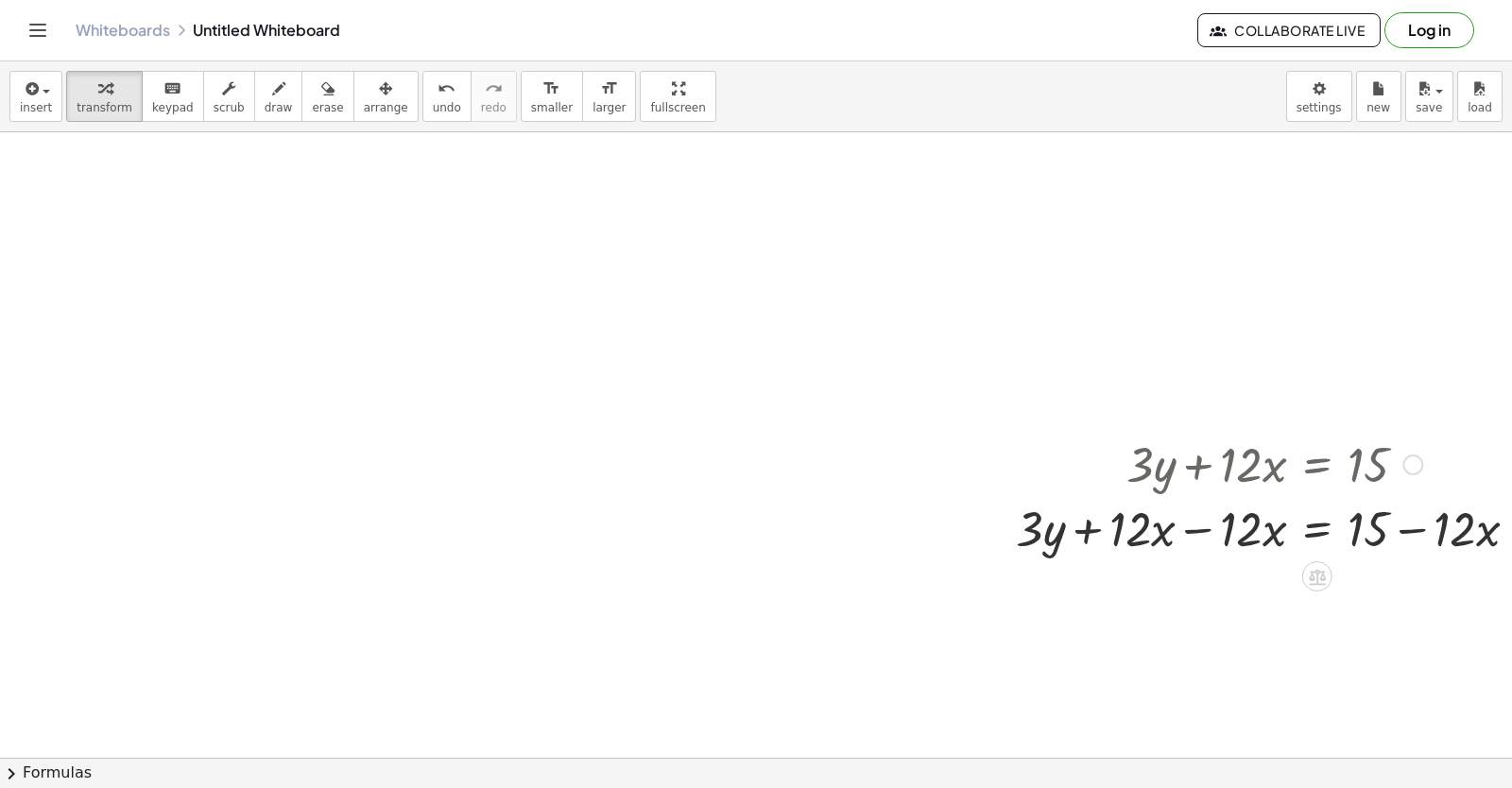
click at [1102, 521] on div at bounding box center [1274, 527] width 536 height 65
click at [1107, 519] on div at bounding box center [1274, 527] width 536 height 65
click at [1220, 453] on div at bounding box center [1274, 463] width 536 height 65
drag, startPoint x: 1226, startPoint y: 499, endPoint x: 1300, endPoint y: 506, distance: 74.3
click at [1295, 508] on div at bounding box center [1274, 527] width 536 height 65
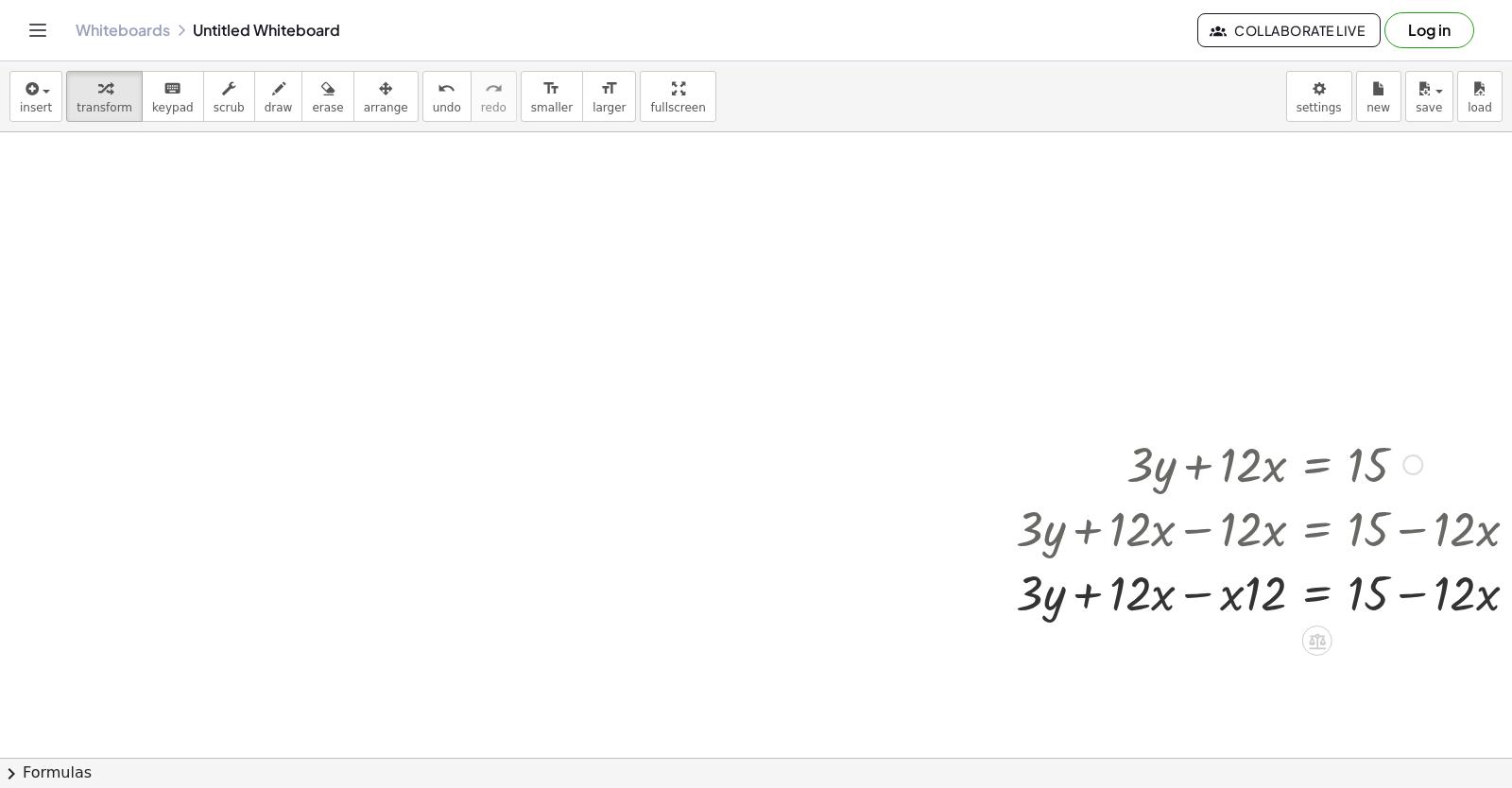
drag, startPoint x: 1280, startPoint y: 555, endPoint x: 1262, endPoint y: 598, distance: 46.6
click at [1279, 557] on div at bounding box center [1274, 527] width 536 height 65
drag, startPoint x: 1318, startPoint y: 548, endPoint x: 1373, endPoint y: 628, distance: 97.1
click at [1323, 567] on div at bounding box center [1274, 591] width 536 height 65
drag, startPoint x: 1373, startPoint y: 628, endPoint x: 1392, endPoint y: 623, distance: 19.6
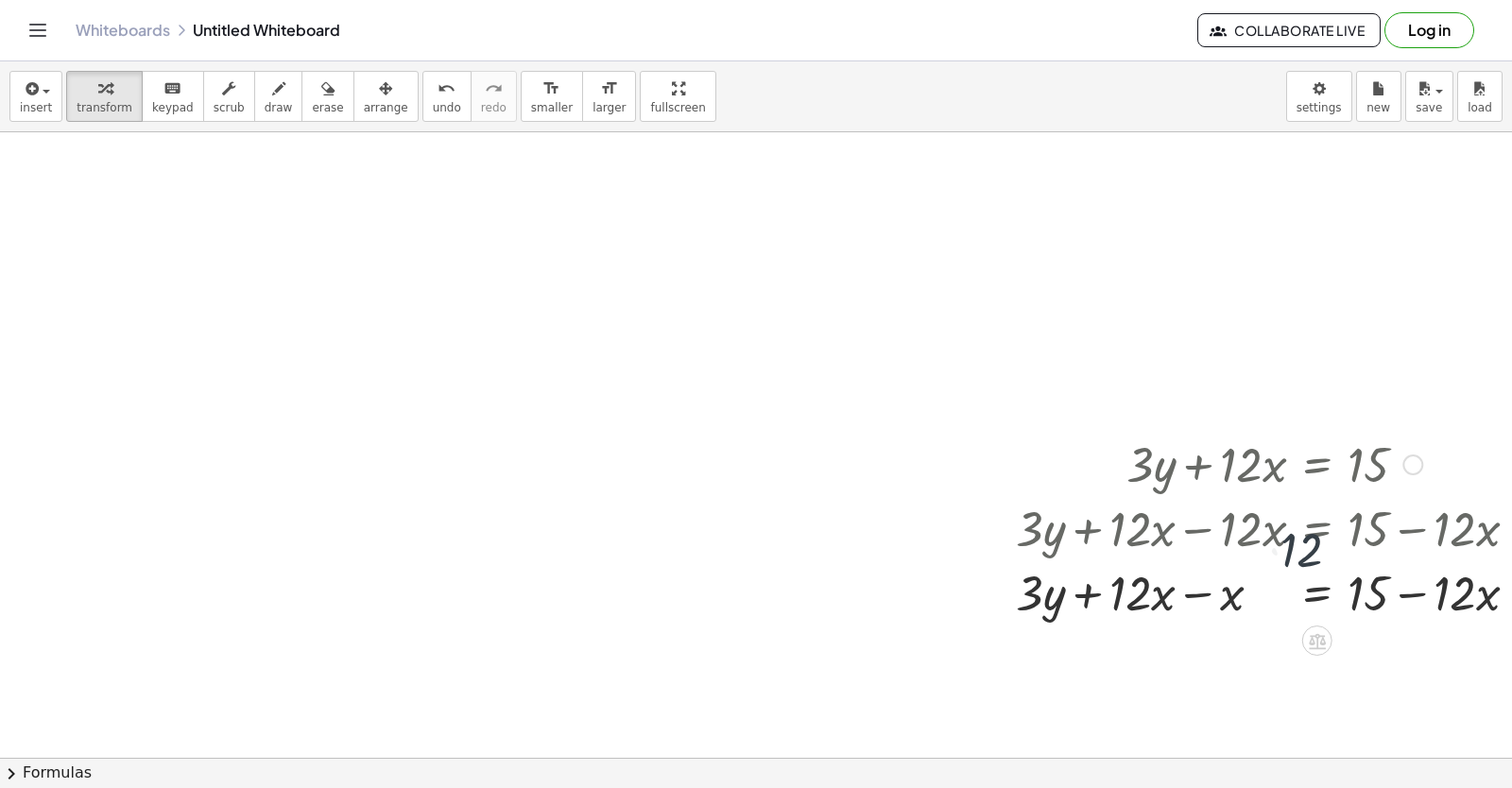
drag, startPoint x: 1392, startPoint y: 623, endPoint x: 1419, endPoint y: 623, distance: 27.0
click at [1398, 625] on div "+ · 3 · y + · 12 · x = 15 + · 3 · y + · 12 · x − · 12 · x = + 15 − · 12 · x · 1…" at bounding box center [1267, 526] width 559 height 202
drag, startPoint x: 1446, startPoint y: 633, endPoint x: 1461, endPoint y: 616, distance: 22.7
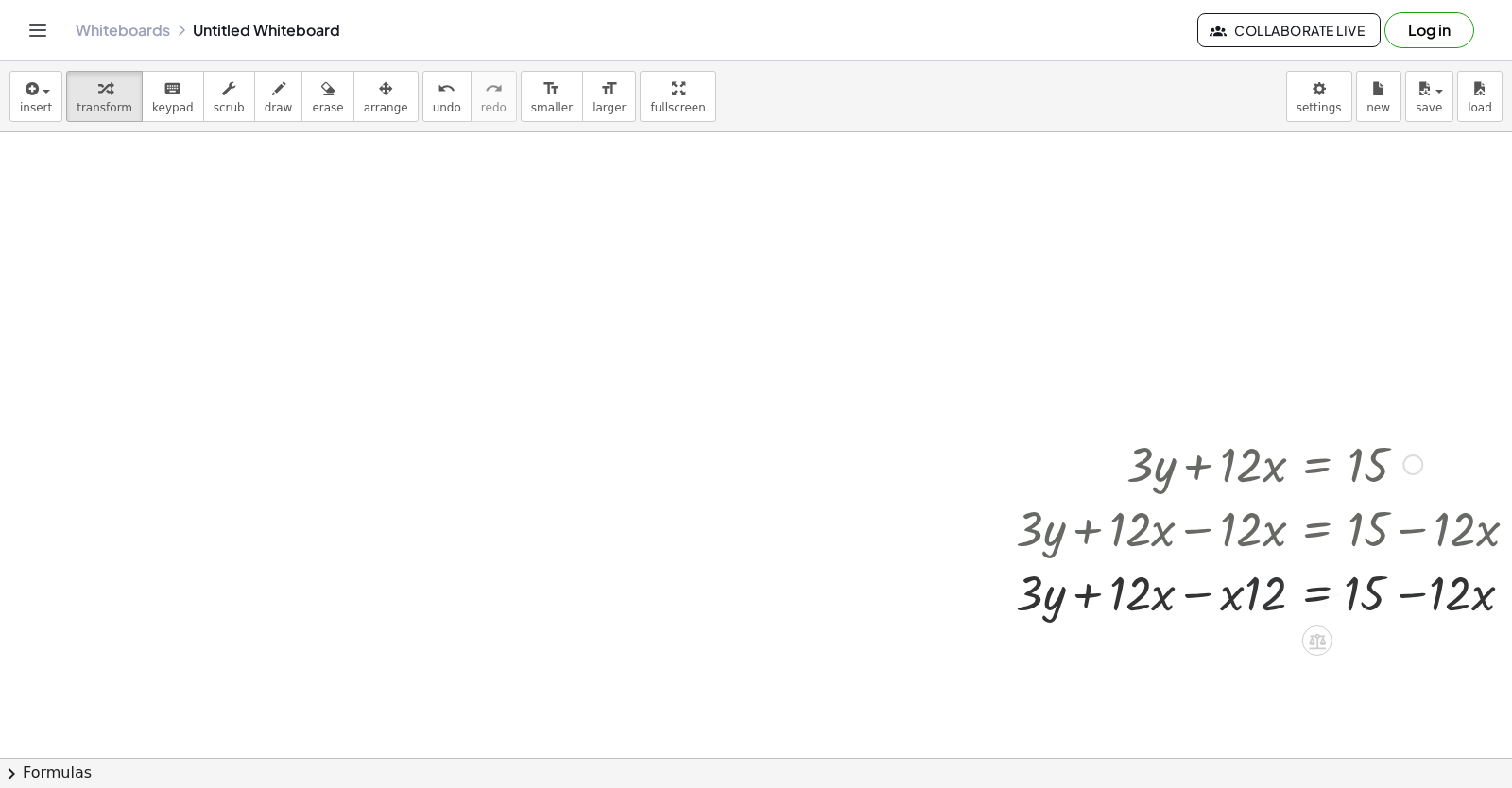
click at [1461, 610] on div at bounding box center [1274, 591] width 536 height 65
drag, startPoint x: 1462, startPoint y: 606, endPoint x: 1465, endPoint y: 597, distance: 9.5
click at [1463, 604] on div at bounding box center [1274, 591] width 536 height 65
click at [1466, 596] on div at bounding box center [1274, 591] width 536 height 65
click at [1030, 547] on div at bounding box center [1274, 527] width 536 height 65
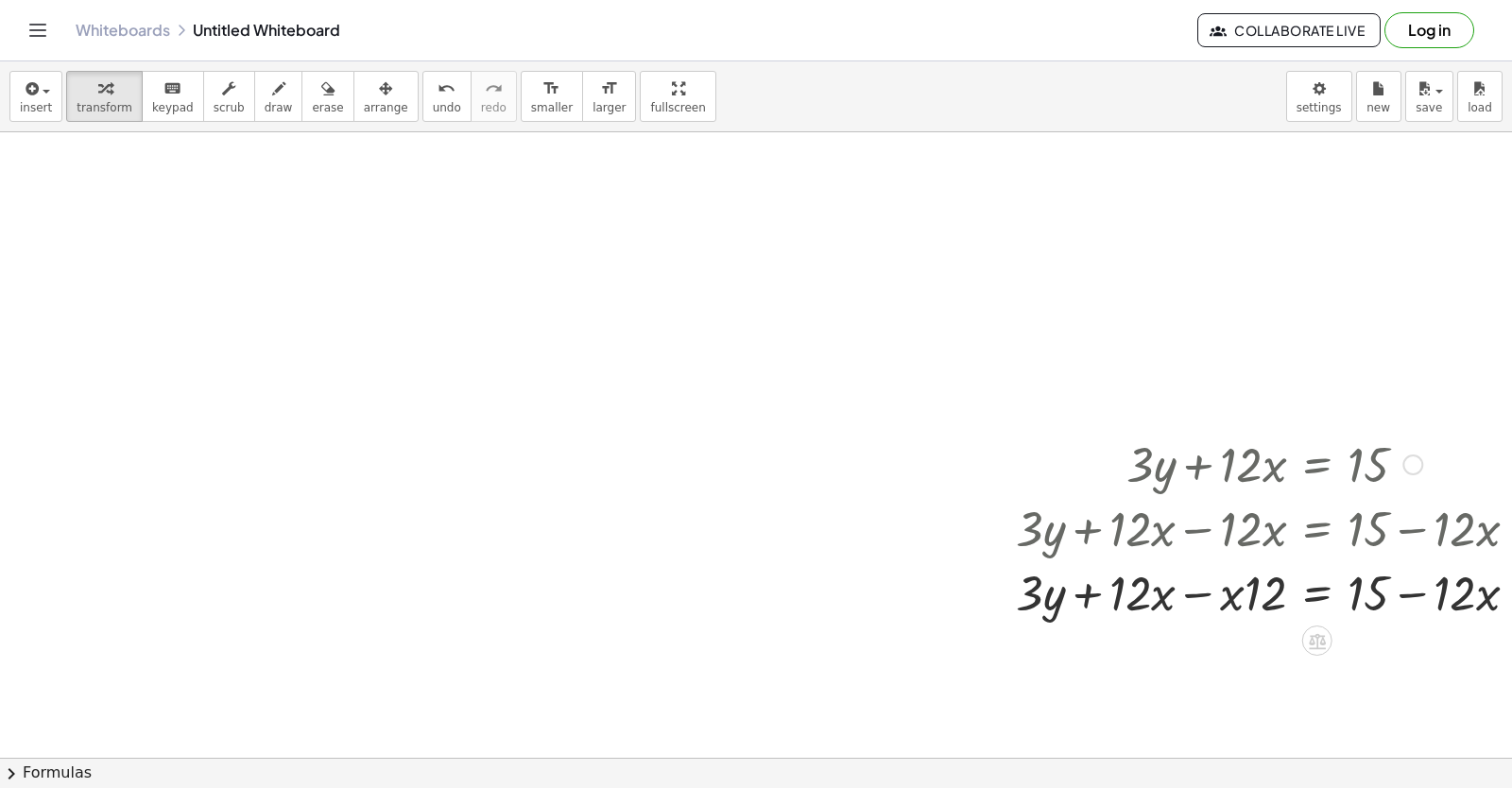
drag, startPoint x: 1030, startPoint y: 547, endPoint x: 1066, endPoint y: 545, distance: 36.1
click at [1056, 550] on div at bounding box center [1274, 527] width 536 height 65
drag, startPoint x: 1092, startPoint y: 530, endPoint x: 1114, endPoint y: 484, distance: 51.0
click at [1094, 529] on div at bounding box center [1274, 527] width 536 height 65
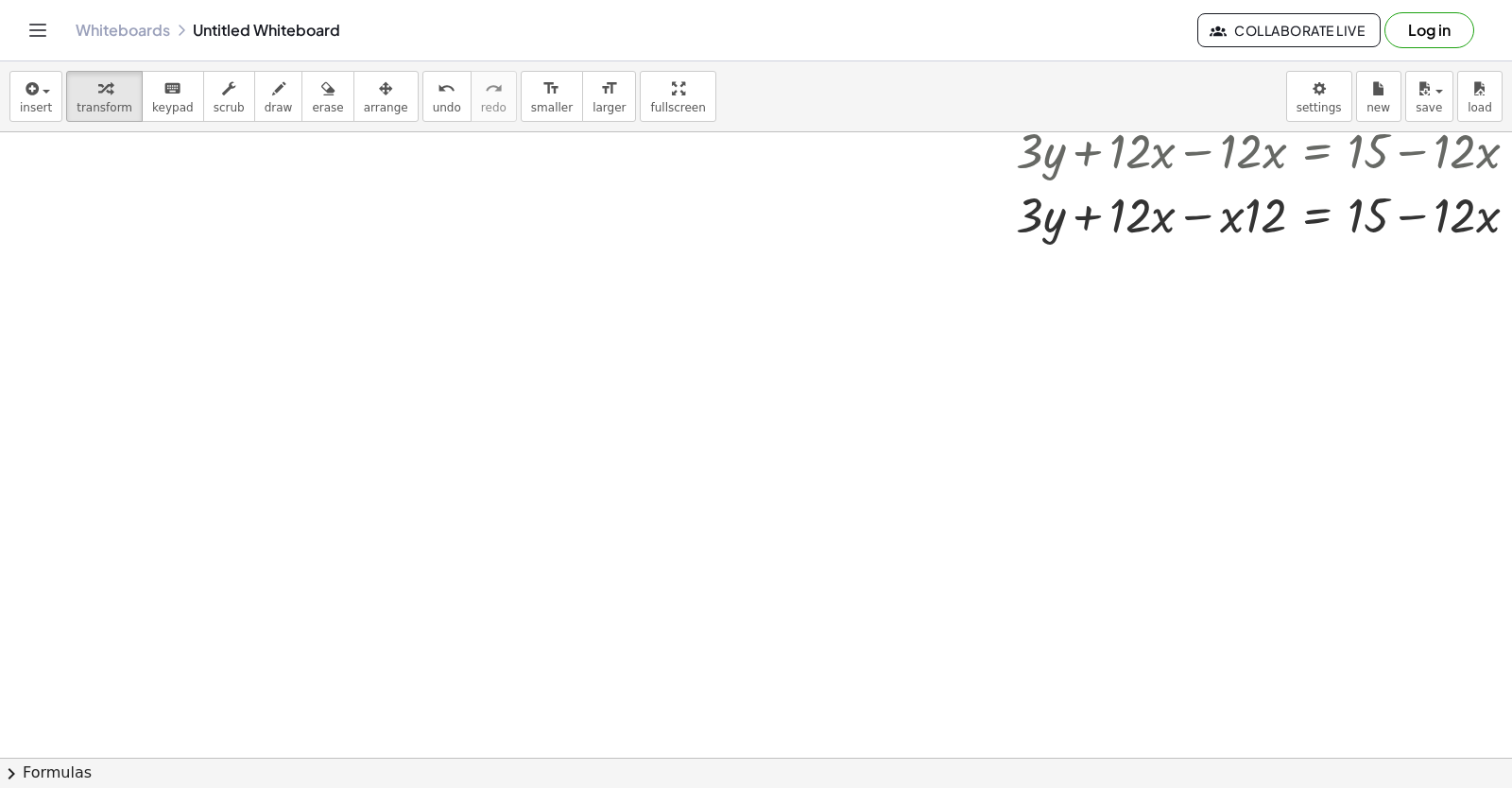
scroll to position [3696, 0]
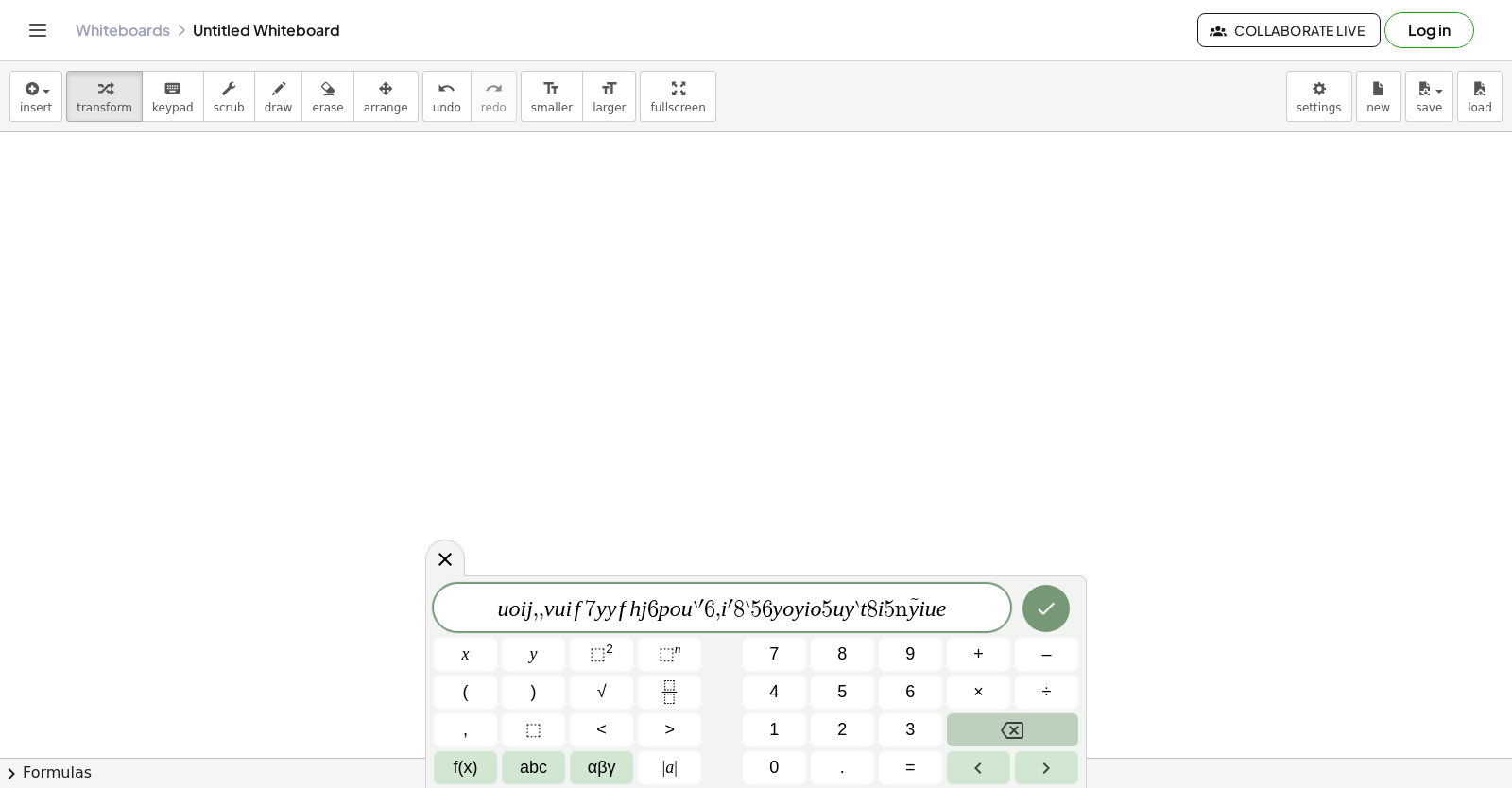
click at [1040, 733] on button "Backspace" at bounding box center [1013, 730] width 131 height 33
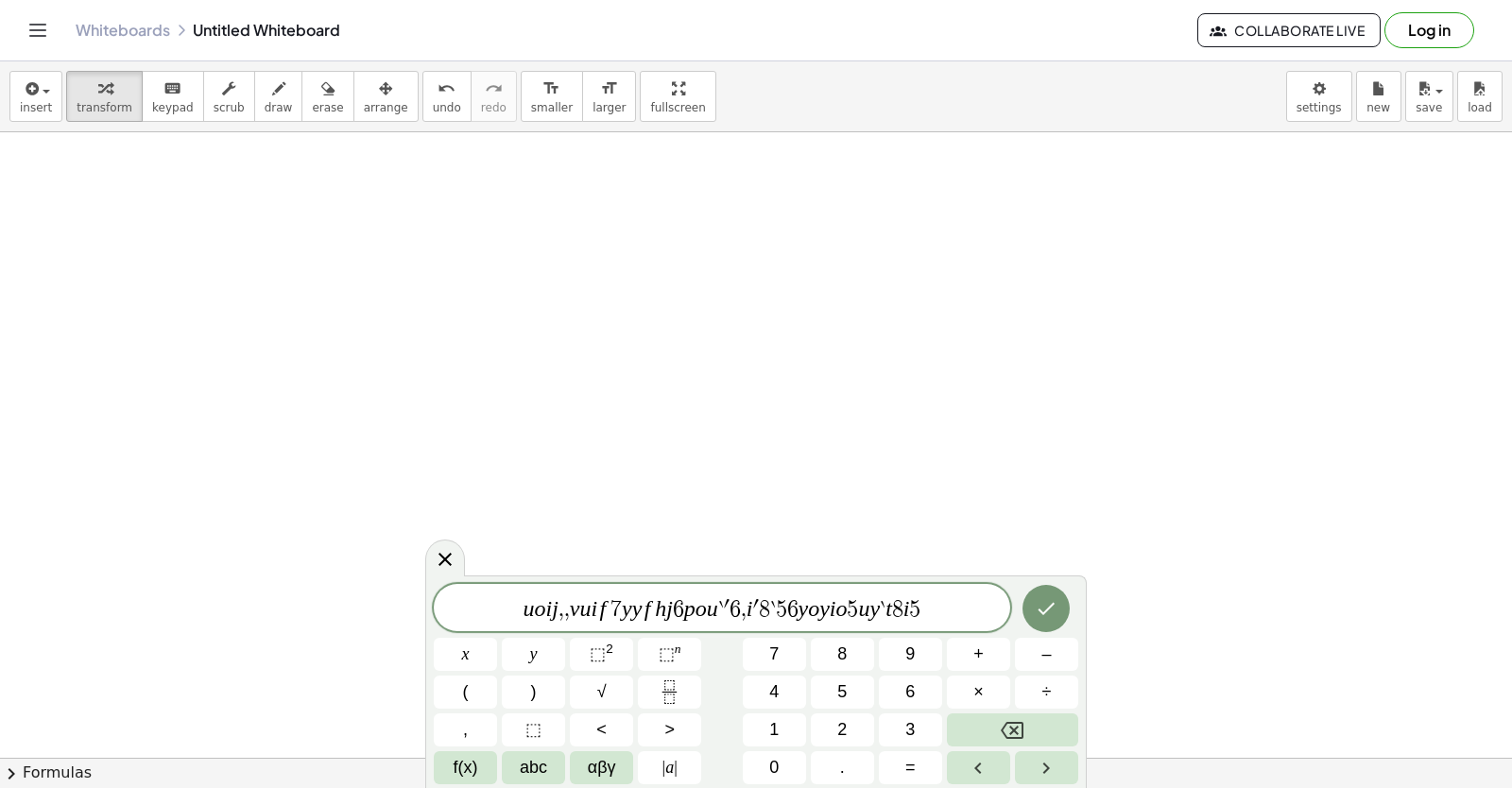
click at [1050, 740] on div "u o i j , , v u i f 7 y y f h j 6 p o u ` ′ 6 , i ′ 8 ` 5 [DEMOGRAPHIC_DATA] y …" at bounding box center [755, 684] width 644 height 200
click at [1050, 733] on button "Backspace" at bounding box center [1013, 730] width 131 height 33
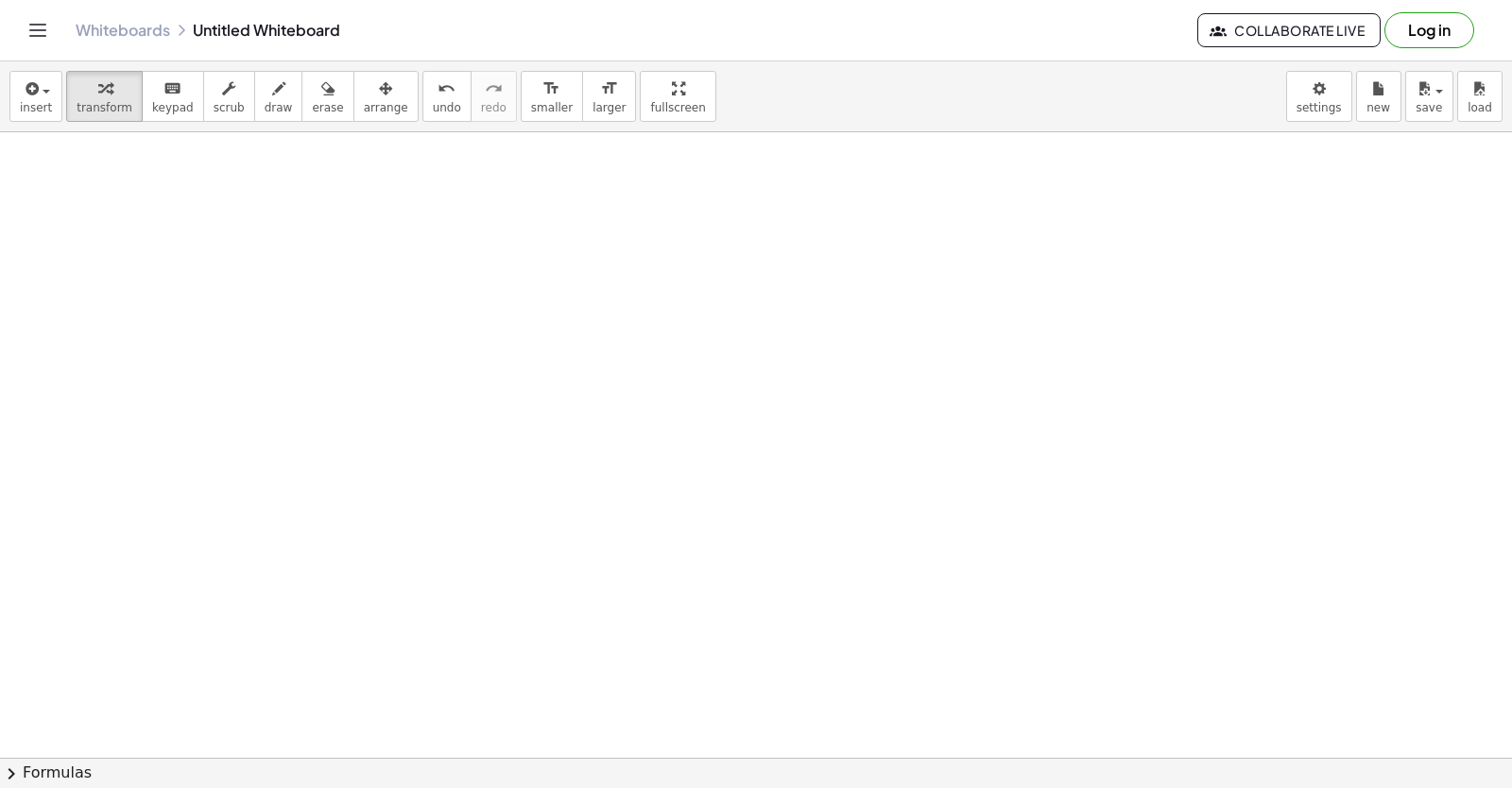
drag, startPoint x: 992, startPoint y: 339, endPoint x: 919, endPoint y: 477, distance: 156.1
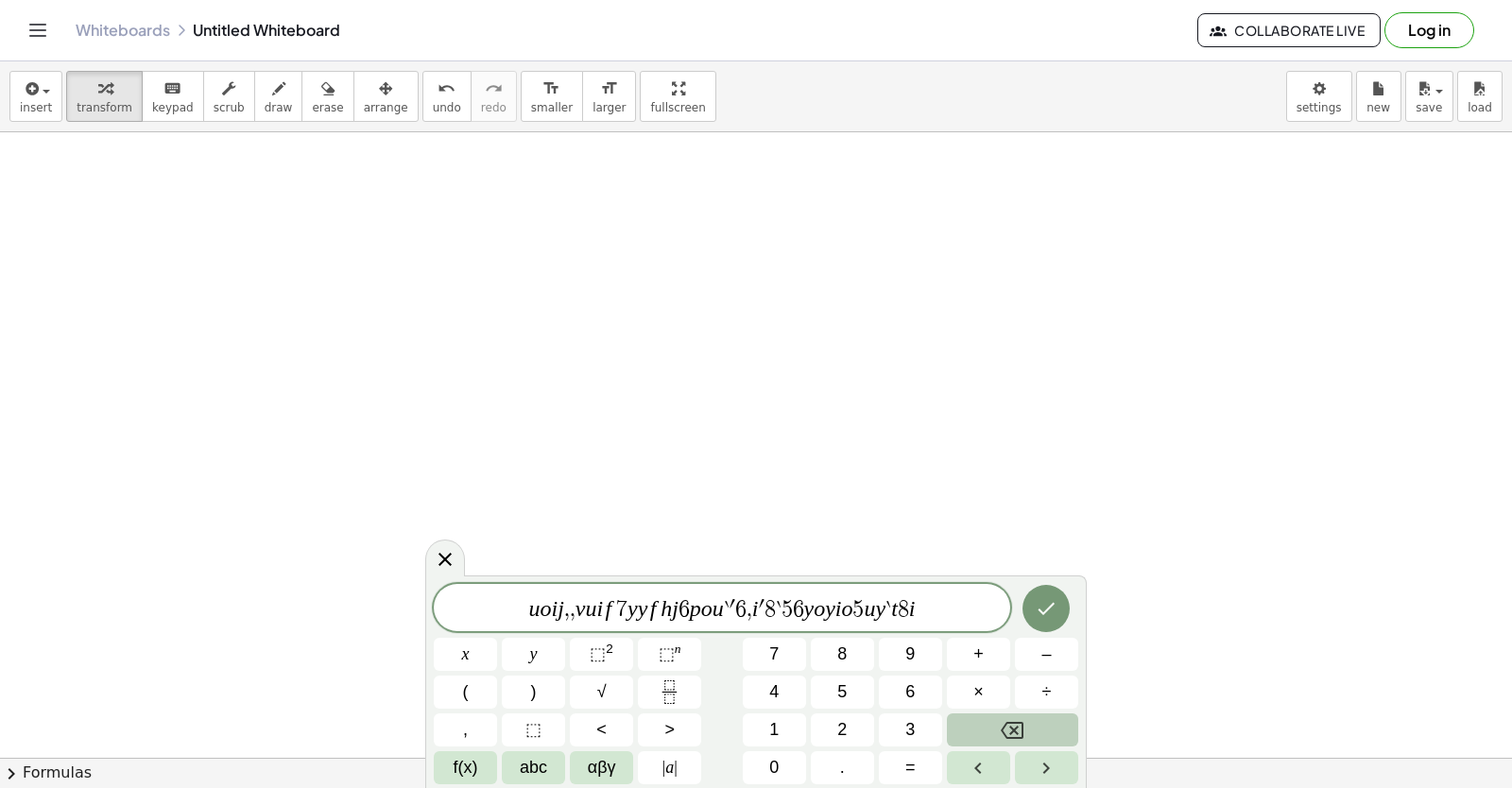
click at [1003, 713] on div "u o i j , , v u i f 7 y y f h j 6 p o u ` ′ 6 , i ′ 8 ` 5 [DEMOGRAPHIC_DATA] y …" at bounding box center [755, 684] width 644 height 200
click at [1003, 693] on button "×" at bounding box center [979, 692] width 64 height 33
click at [1004, 695] on button "×" at bounding box center [979, 692] width 64 height 33
click at [1014, 723] on button "Backspace" at bounding box center [1013, 730] width 131 height 33
click at [1017, 727] on icon "Backspace" at bounding box center [1011, 731] width 22 height 17
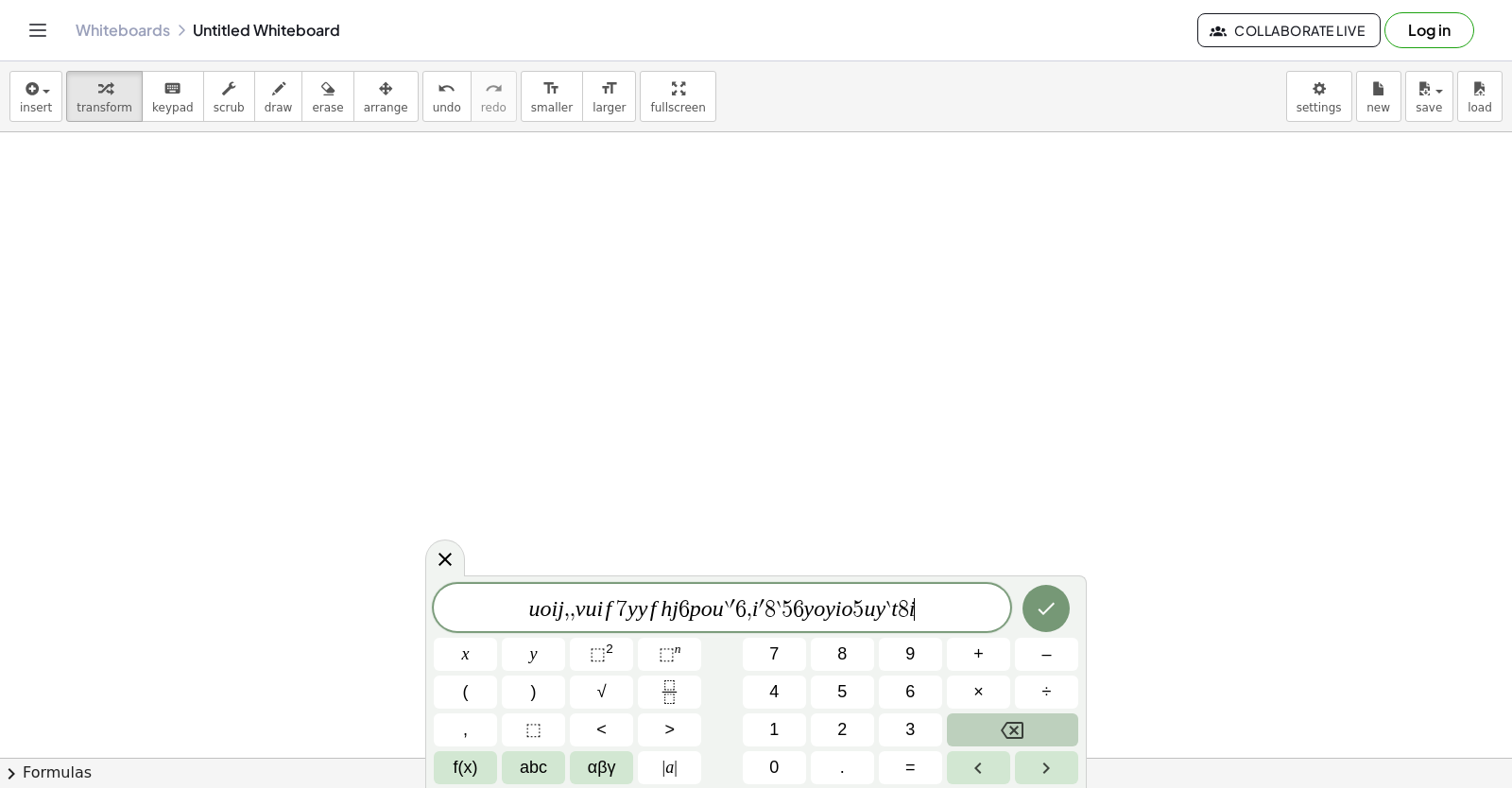
click at [1017, 727] on icon "Backspace" at bounding box center [1011, 731] width 22 height 17
click at [1017, 722] on icon "Backspace" at bounding box center [1011, 731] width 22 height 17
click at [1018, 721] on icon "Backspace" at bounding box center [1011, 730] width 22 height 22
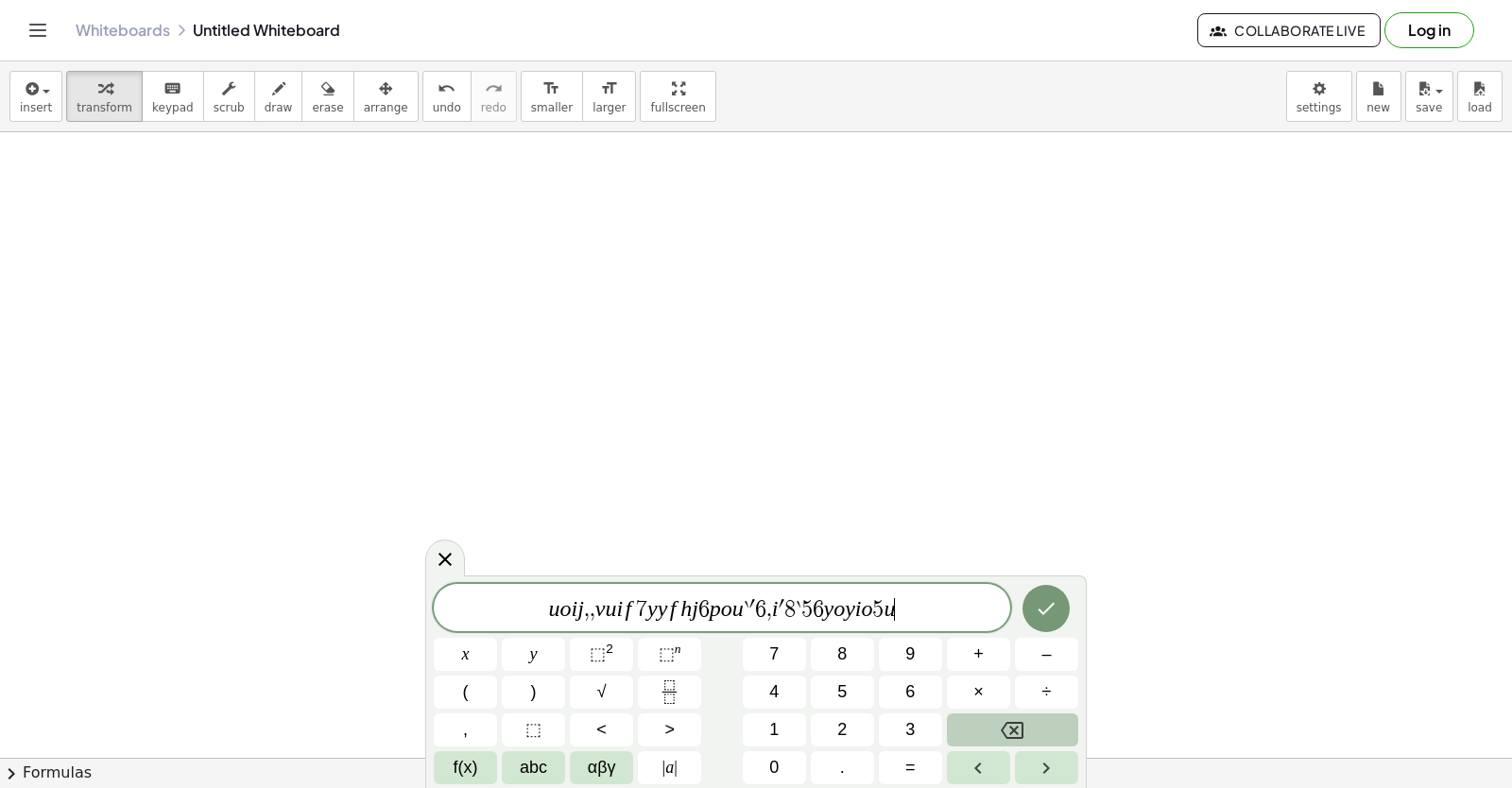
click at [1018, 721] on icon "Backspace" at bounding box center [1011, 730] width 22 height 22
click at [1018, 703] on button "÷" at bounding box center [1047, 692] width 64 height 33
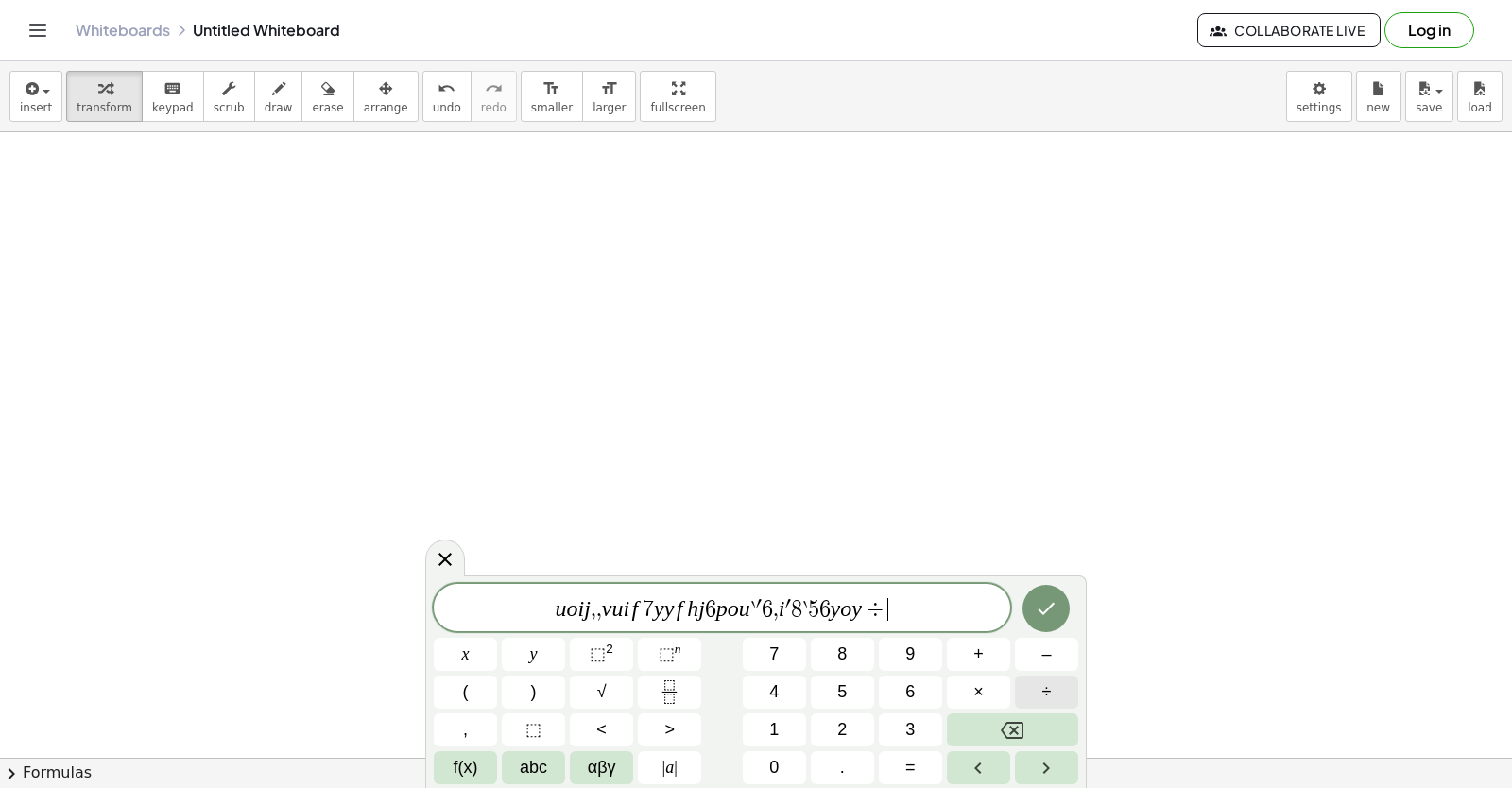
click at [1018, 703] on button "÷" at bounding box center [1047, 692] width 64 height 33
click at [1020, 718] on button "Backspace" at bounding box center [1013, 730] width 131 height 33
click at [1020, 719] on icon "Backspace" at bounding box center [1011, 730] width 22 height 22
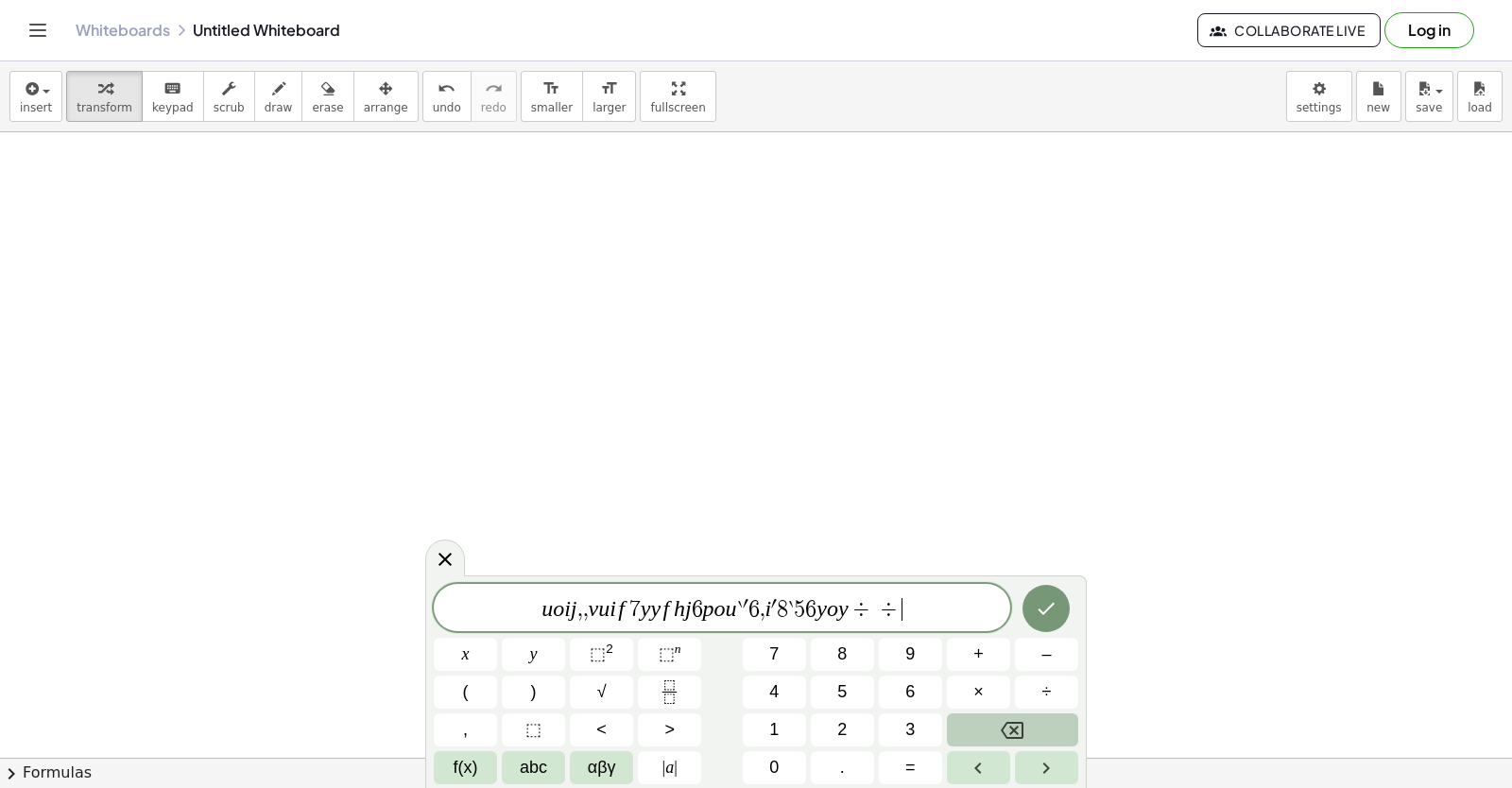
click at [1020, 719] on icon "Backspace" at bounding box center [1011, 730] width 22 height 22
click at [1023, 717] on button "Backspace" at bounding box center [1013, 730] width 131 height 33
click at [1026, 715] on button "Backspace" at bounding box center [1013, 730] width 131 height 33
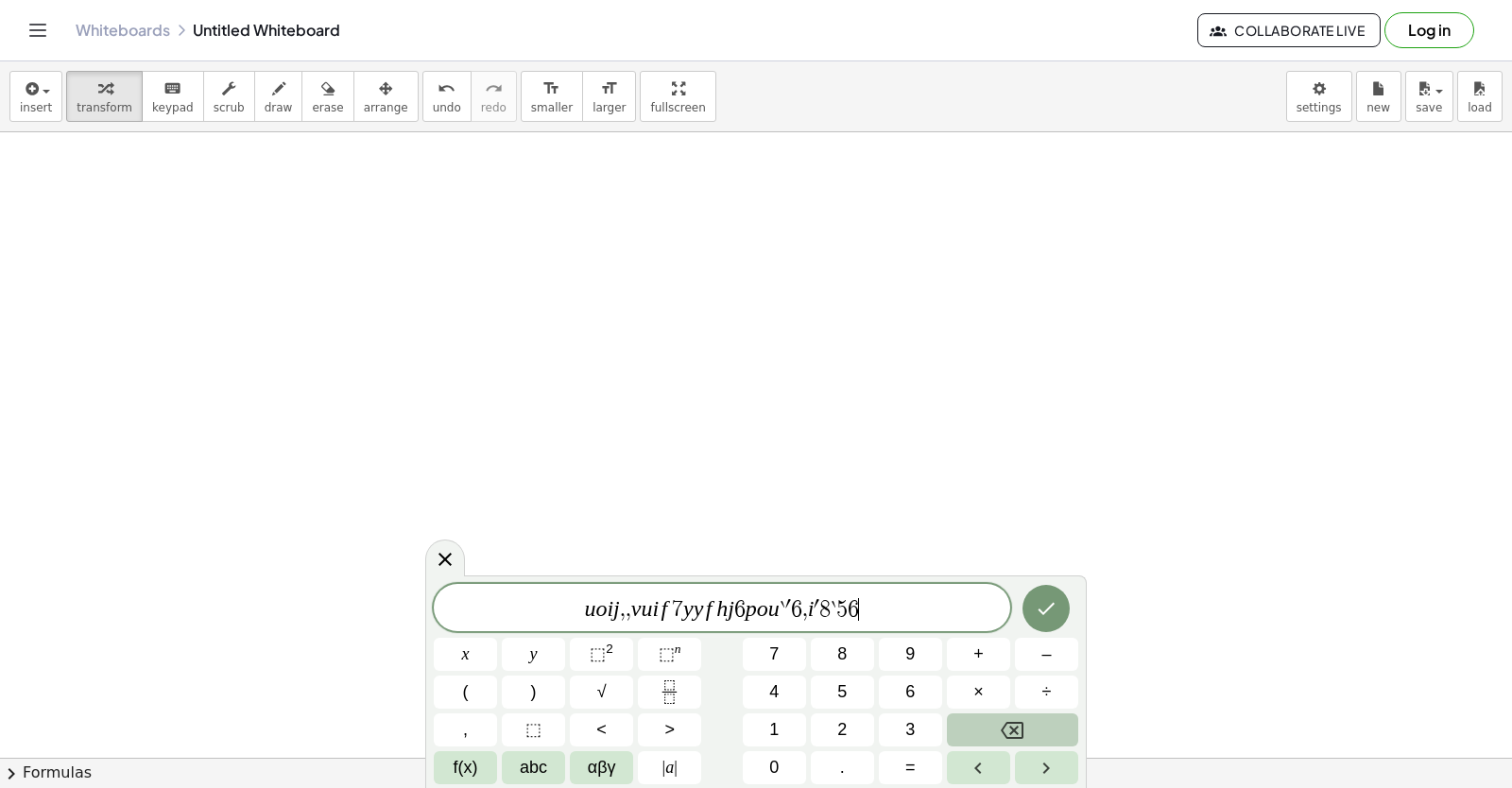
click at [1026, 719] on button "Backspace" at bounding box center [1013, 730] width 131 height 33
click at [1026, 715] on button "Backspace" at bounding box center [1013, 730] width 131 height 33
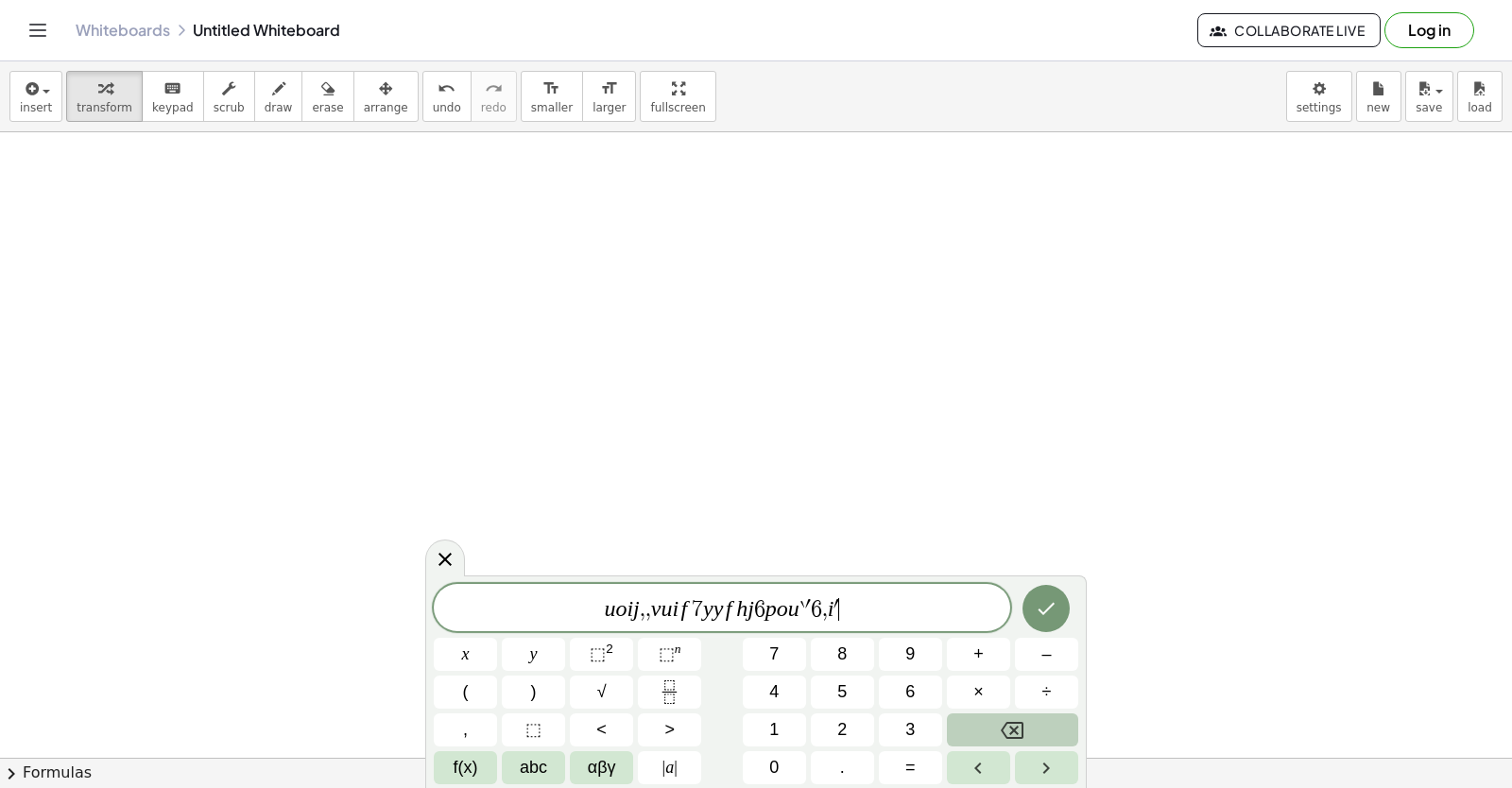
click at [1026, 715] on button "Backspace" at bounding box center [1013, 730] width 131 height 33
click at [1026, 721] on button "Backspace" at bounding box center [1013, 730] width 131 height 33
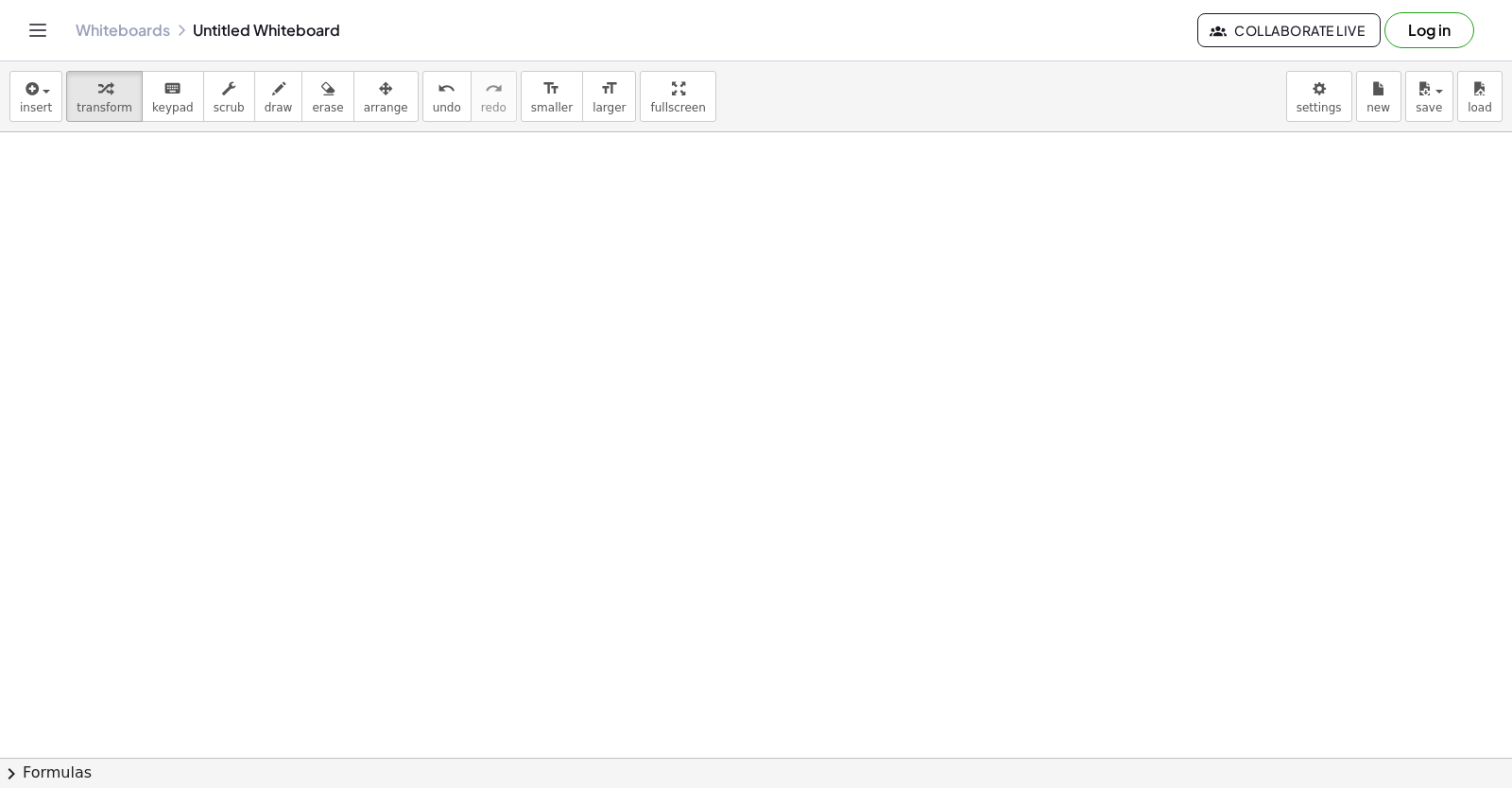
drag, startPoint x: 911, startPoint y: 438, endPoint x: 885, endPoint y: 477, distance: 46.9
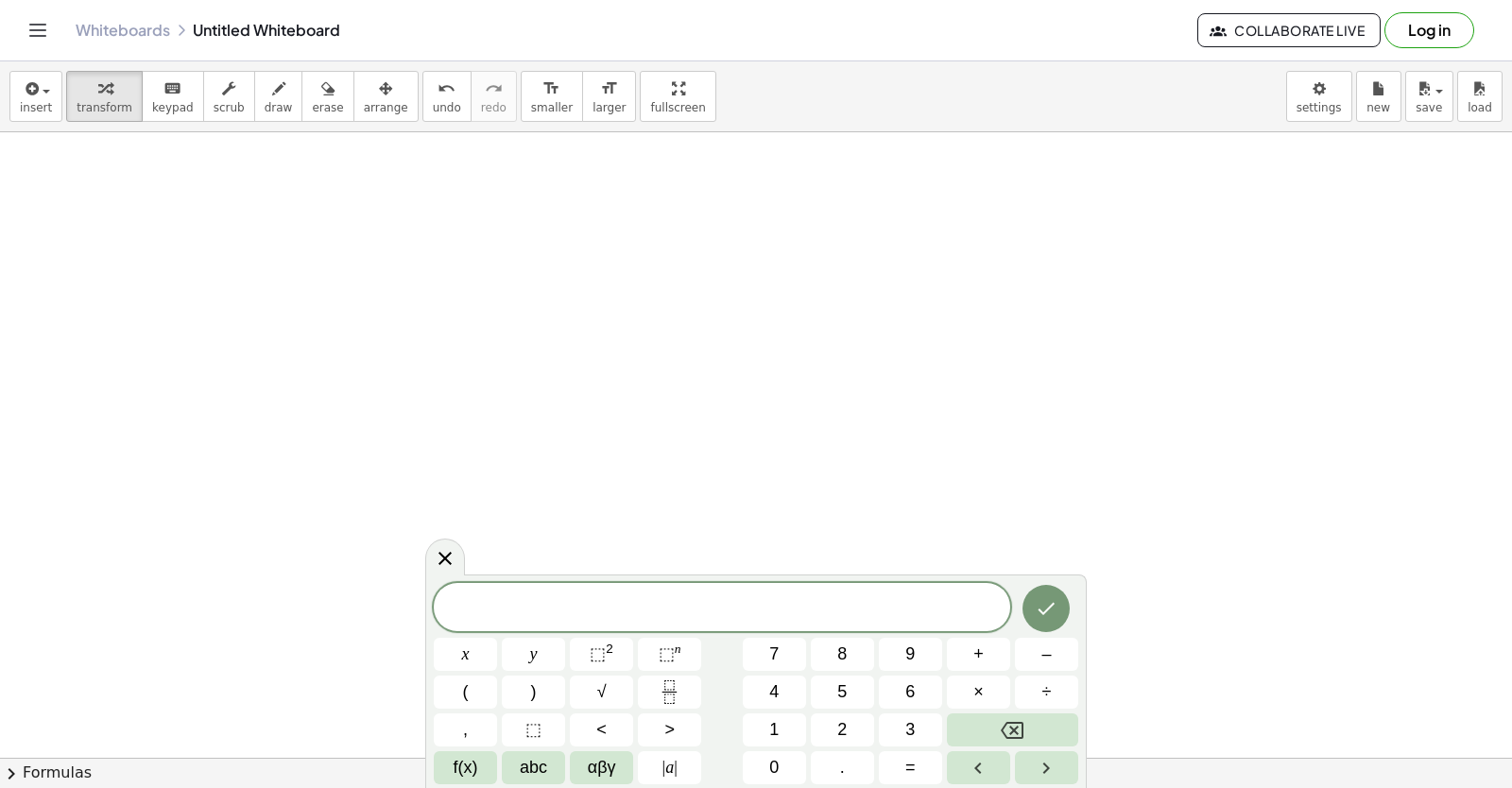
drag, startPoint x: 1136, startPoint y: 408, endPoint x: 1012, endPoint y: 428, distance: 125.6
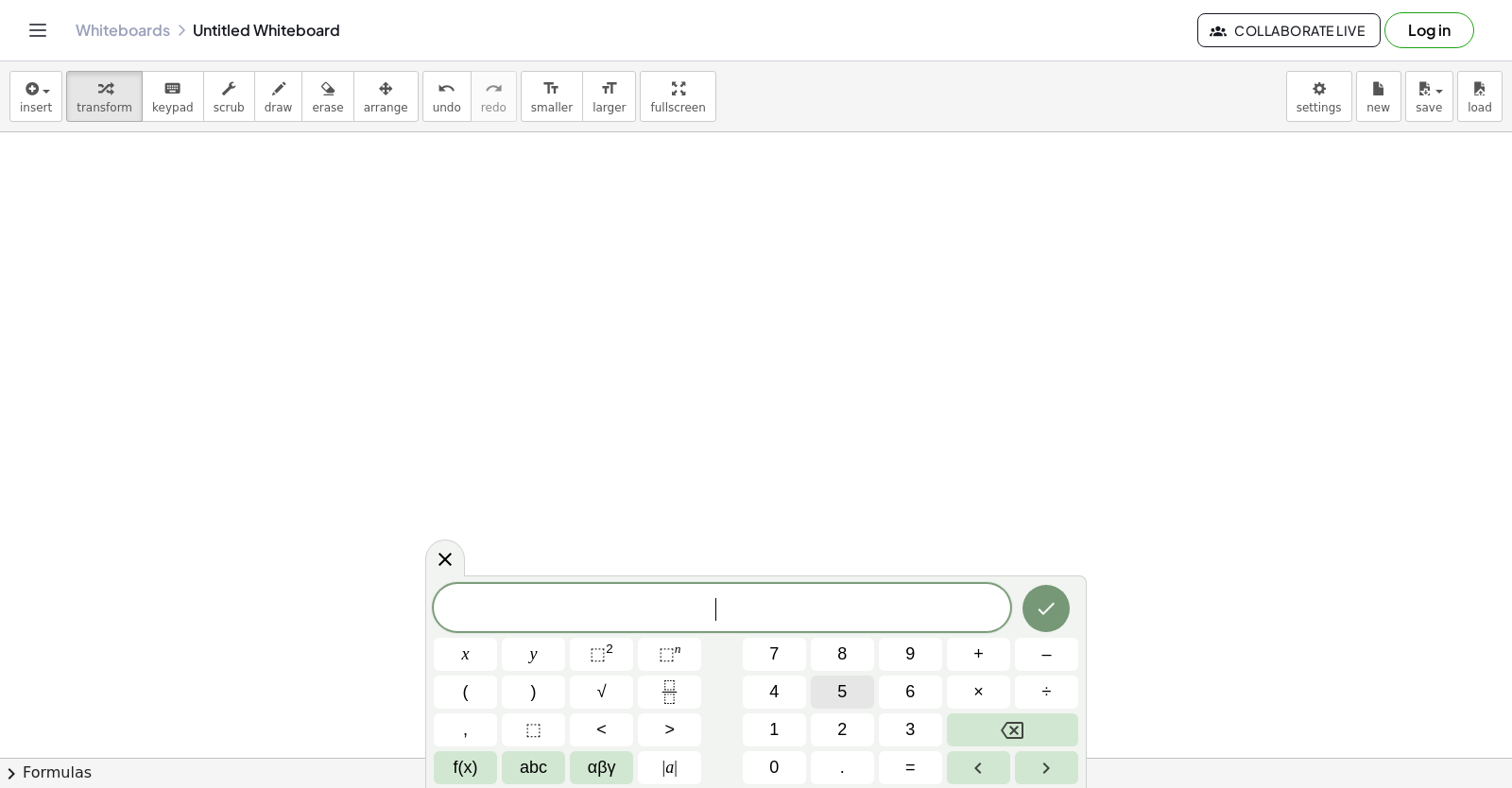
click at [846, 685] on span "5" at bounding box center [842, 692] width 10 height 25
click at [528, 637] on div "5 x y ⬚ 2 ⬚ n 7 8 9 + – ( ) √ 4 5 6 × ÷ , ⬚ < > 1 2 3 f(x) abc αβγ | a | 0 . =" at bounding box center [755, 684] width 644 height 200
click at [547, 665] on button "y" at bounding box center [534, 655] width 64 height 33
click at [1036, 655] on button "–" at bounding box center [1047, 655] width 64 height 33
click at [846, 682] on span "5" at bounding box center [842, 692] width 10 height 25
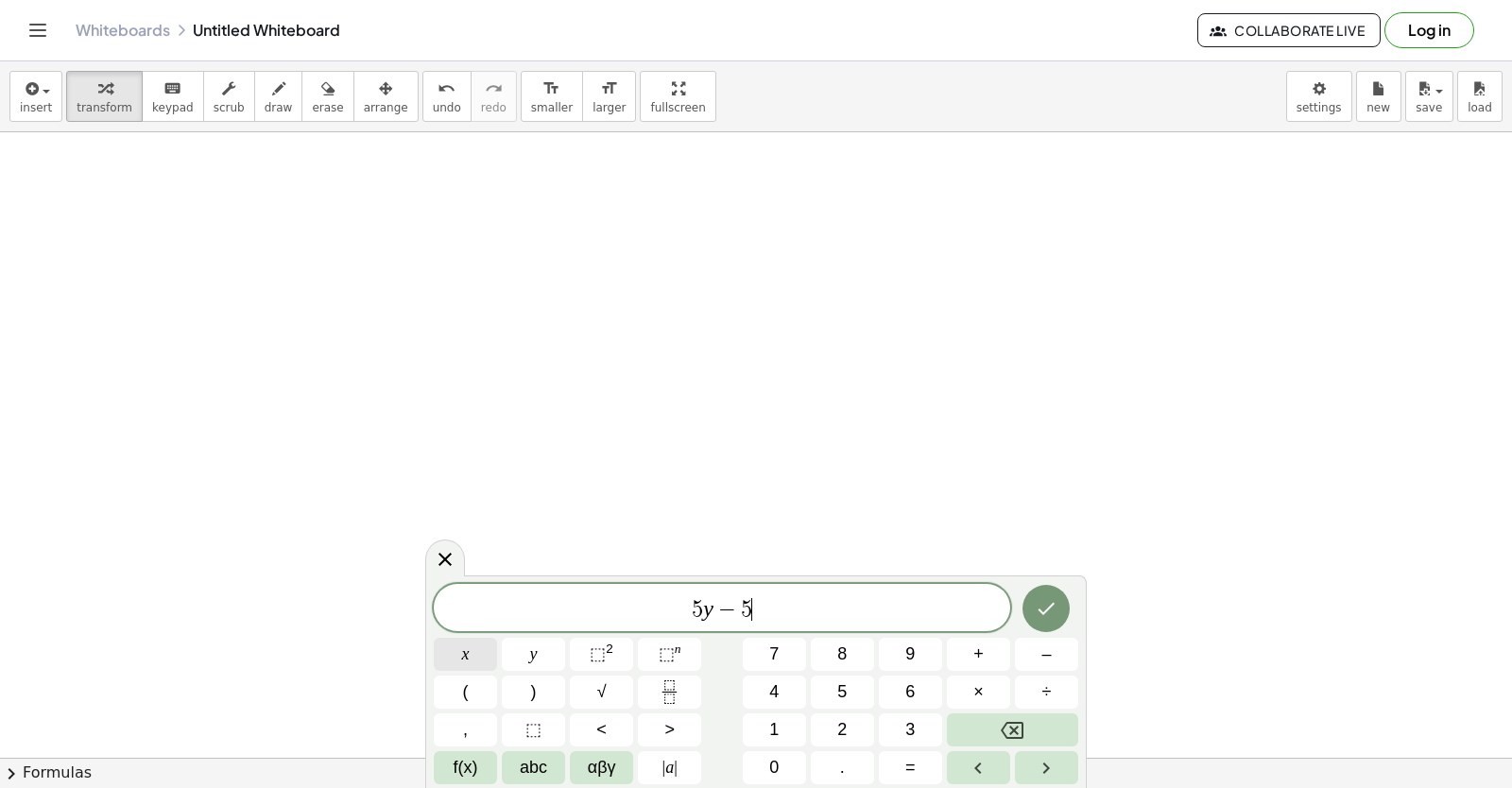
click at [462, 647] on span "x" at bounding box center [466, 655] width 8 height 25
click at [913, 758] on span "=" at bounding box center [910, 768] width 11 height 25
click at [1066, 642] on button "–" at bounding box center [1047, 655] width 64 height 33
click at [838, 724] on span "2" at bounding box center [842, 730] width 10 height 25
click at [788, 764] on button "0" at bounding box center [774, 768] width 64 height 33
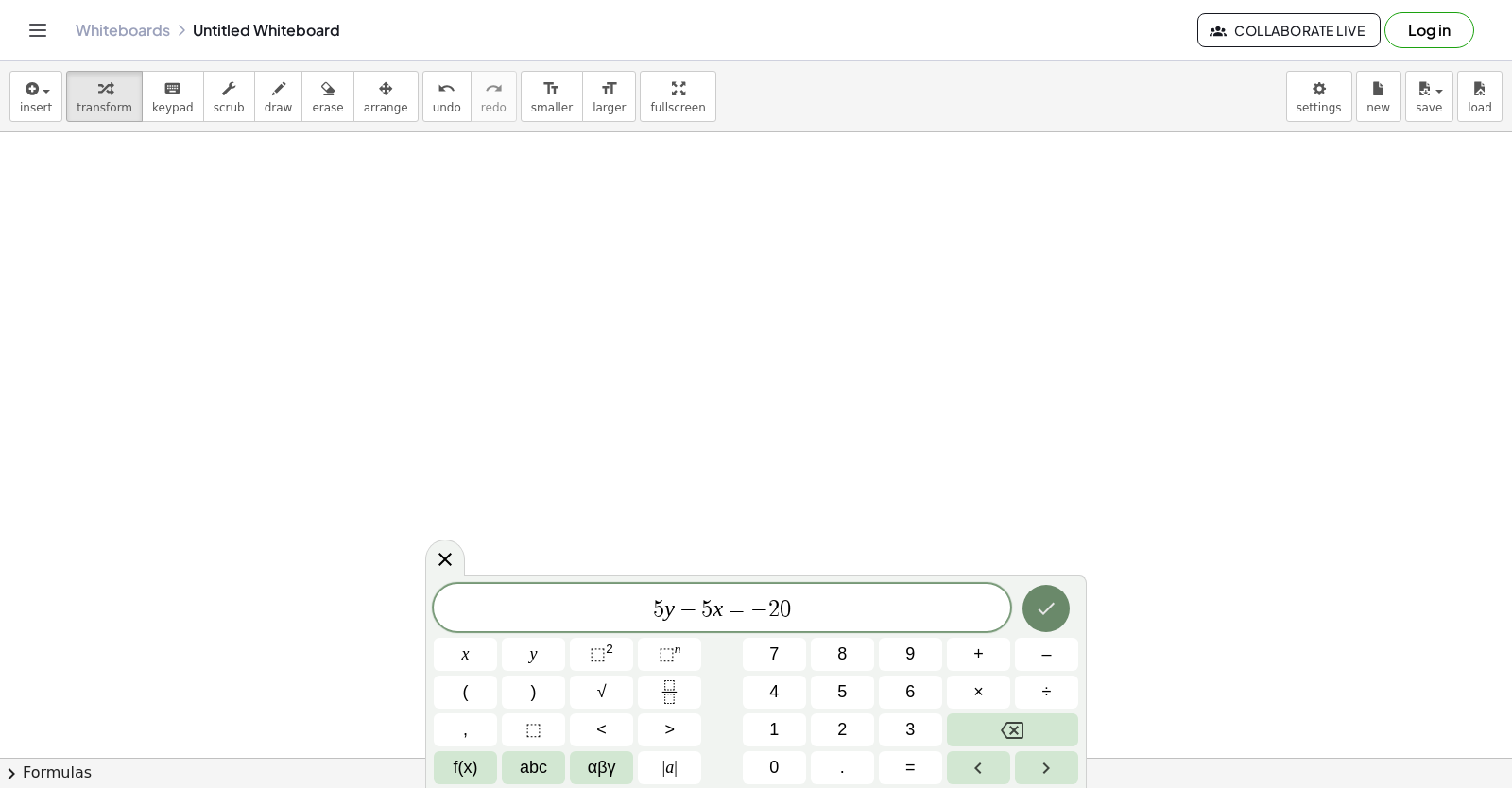
click at [1060, 604] on button "Done" at bounding box center [1046, 608] width 47 height 47
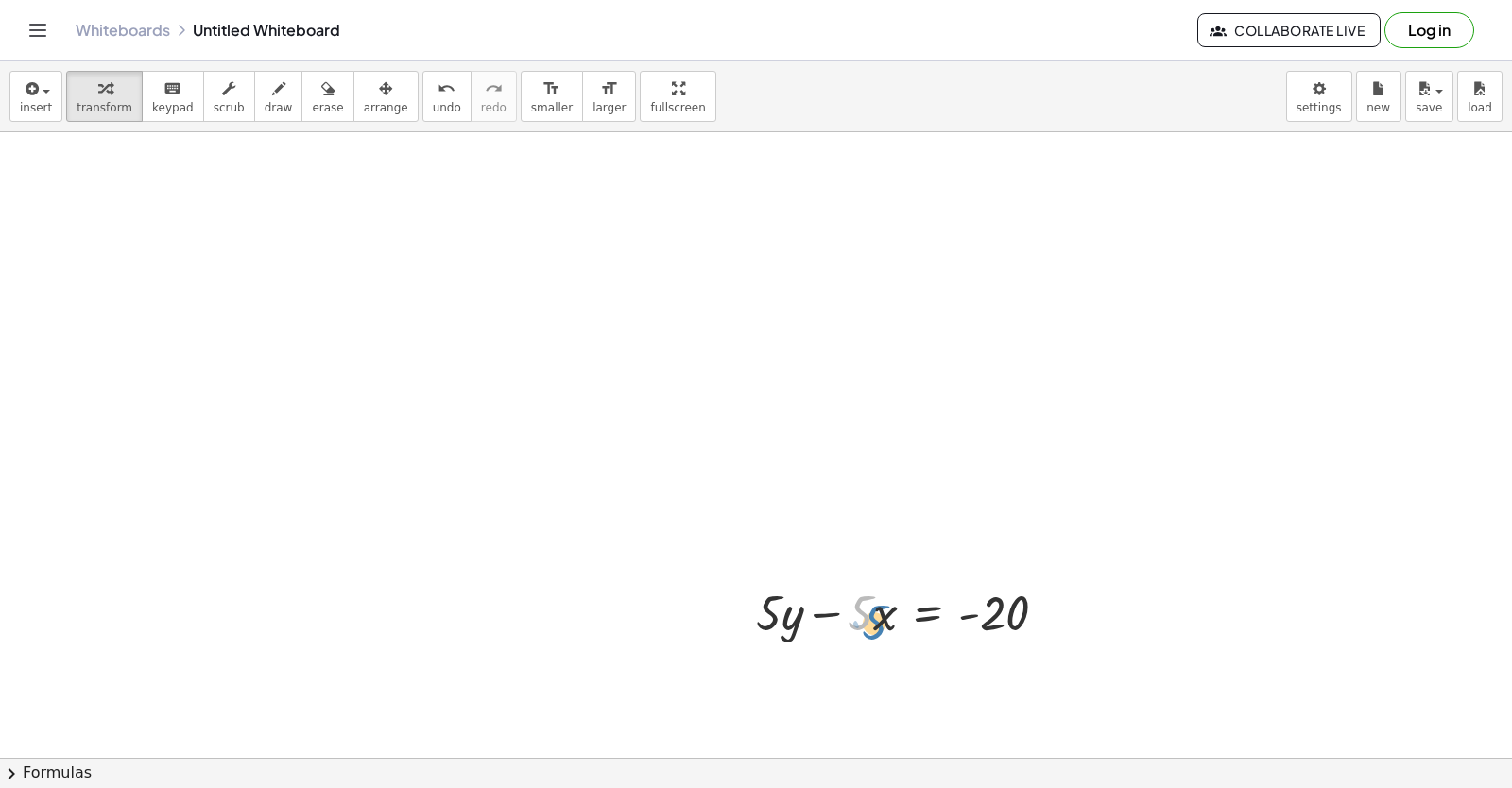
drag, startPoint x: 863, startPoint y: 618, endPoint x: 877, endPoint y: 628, distance: 17.2
click at [877, 628] on div at bounding box center [910, 611] width 326 height 65
click at [878, 616] on div at bounding box center [910, 611] width 326 height 65
click at [869, 616] on div at bounding box center [910, 611] width 326 height 65
drag, startPoint x: 872, startPoint y: 607, endPoint x: 1094, endPoint y: 609, distance: 222.0
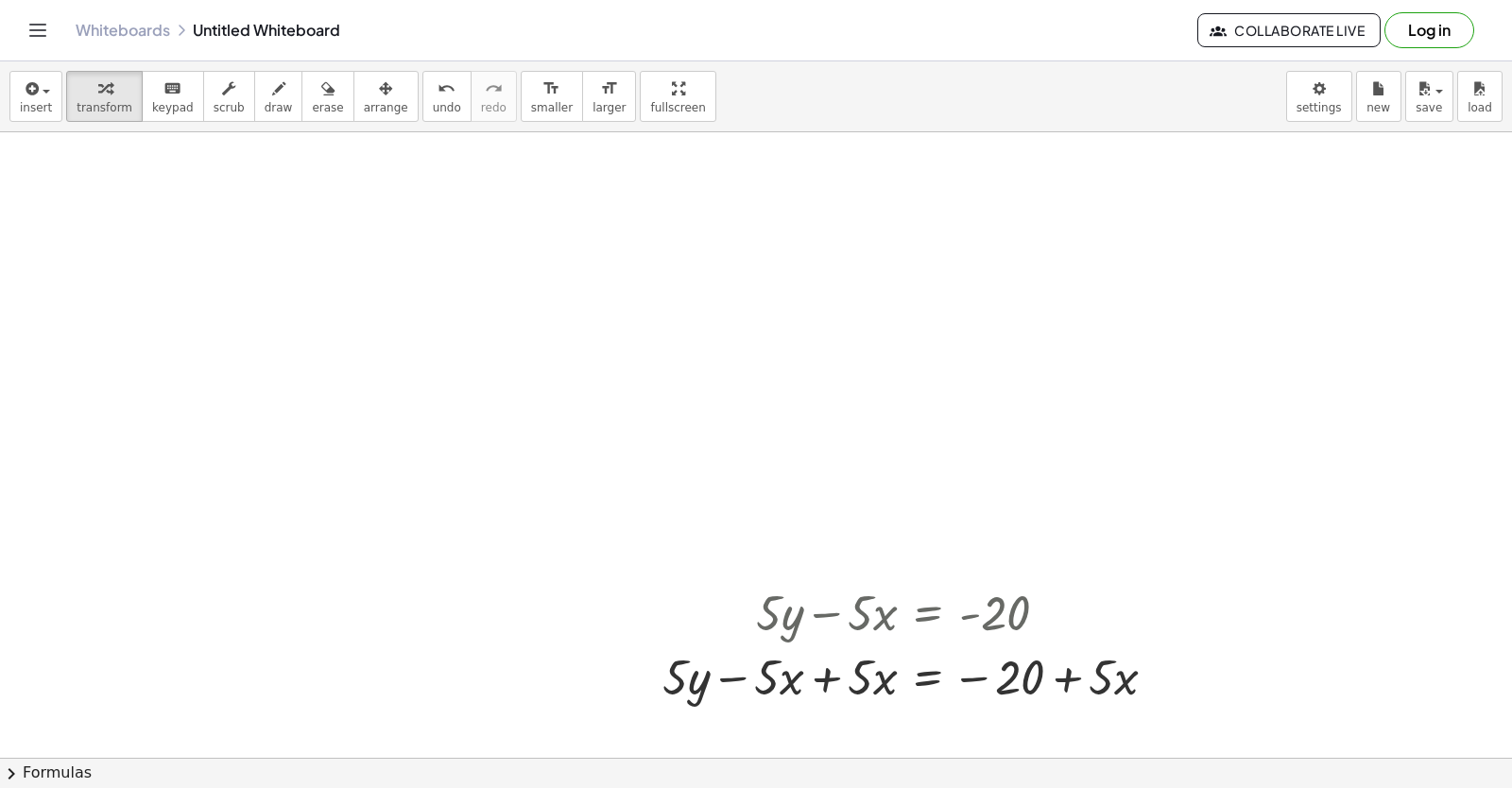
drag, startPoint x: 1091, startPoint y: 611, endPoint x: 857, endPoint y: 555, distance: 240.6
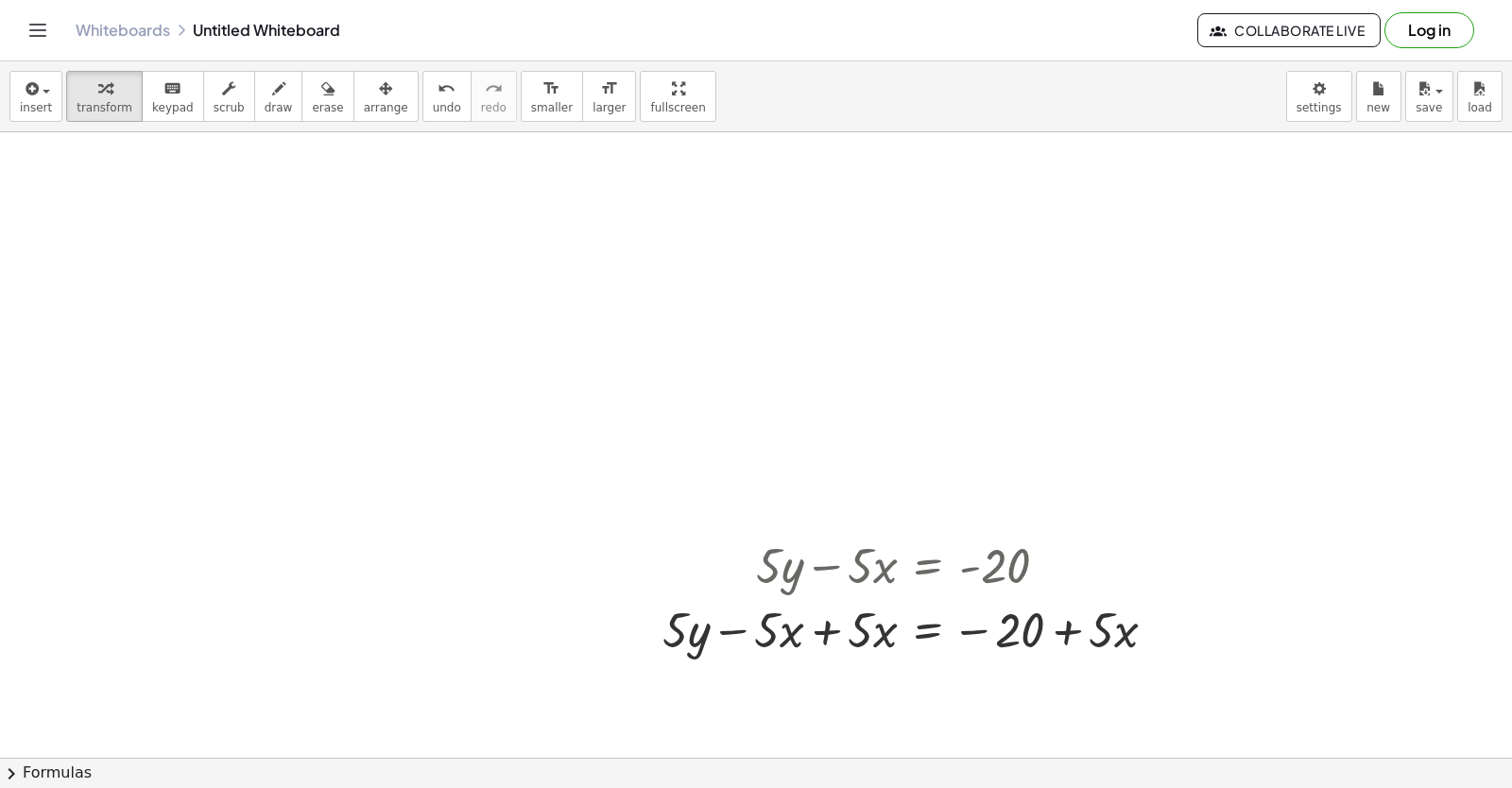
scroll to position [3768, 0]
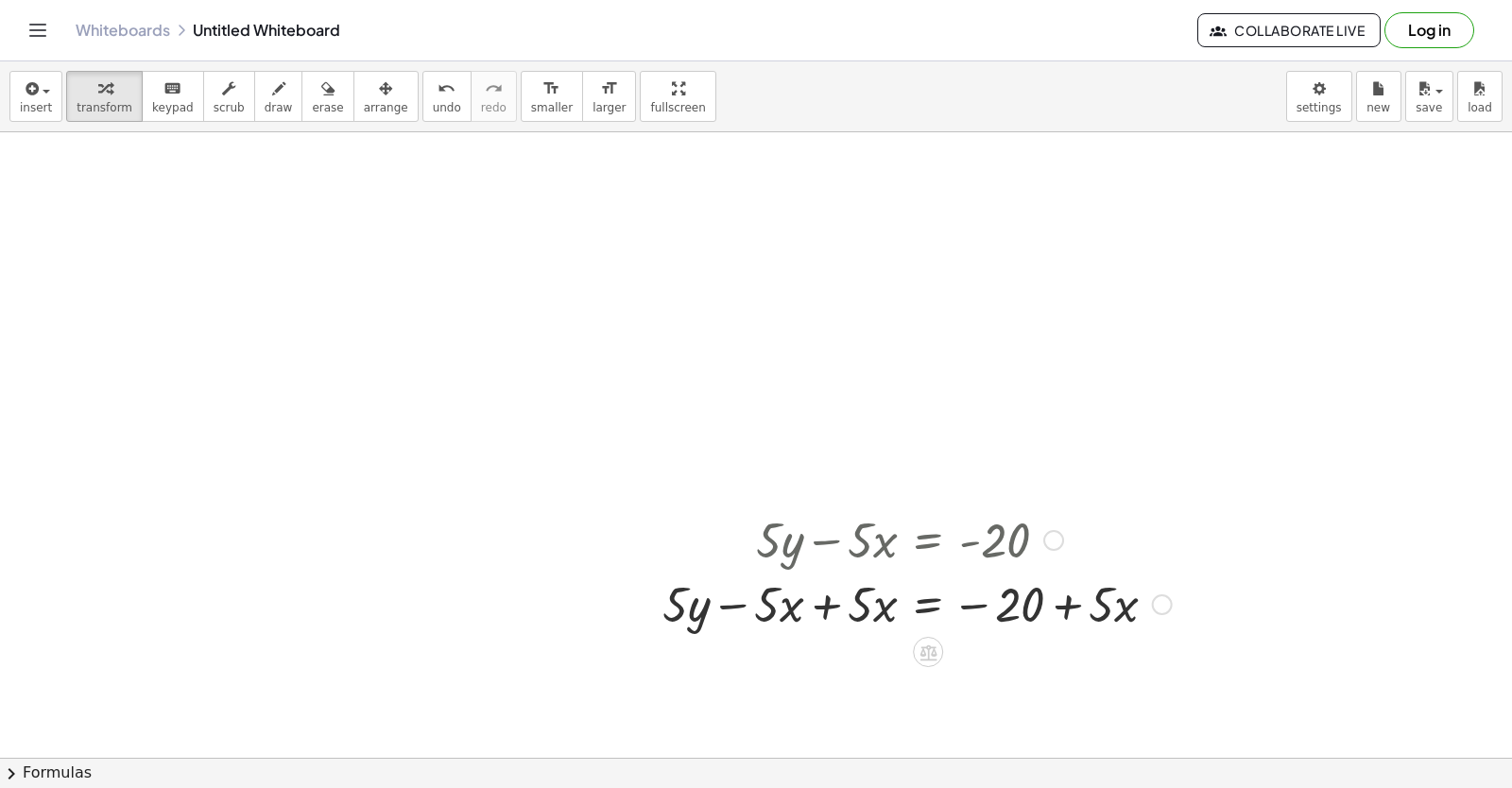
click at [1149, 598] on div at bounding box center [916, 603] width 528 height 65
click at [1158, 599] on div at bounding box center [1162, 605] width 21 height 21
drag, startPoint x: 1088, startPoint y: 443, endPoint x: 1078, endPoint y: 547, distance: 104.5
click at [1093, 600] on div at bounding box center [916, 603] width 528 height 65
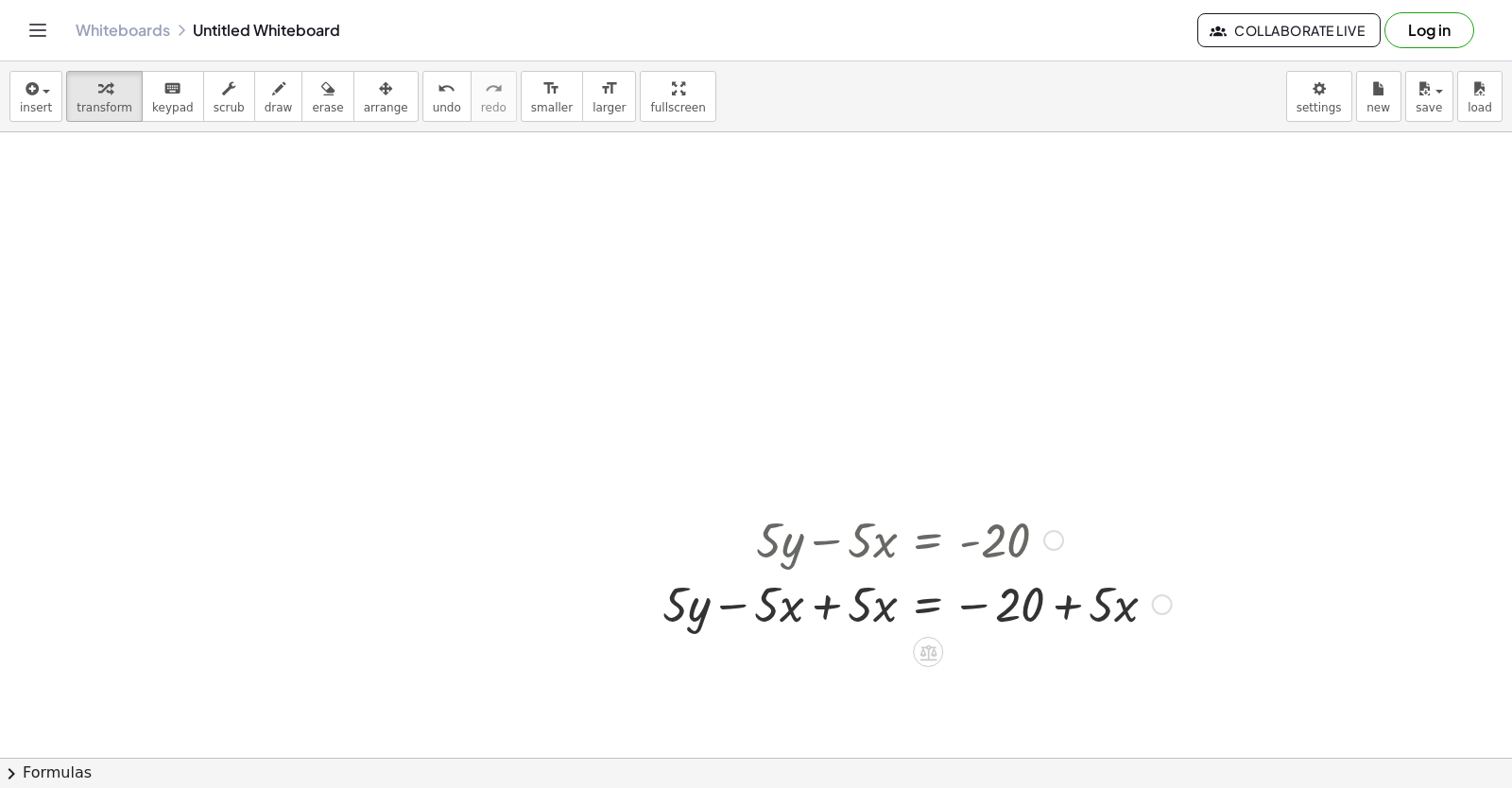
click at [1063, 590] on div at bounding box center [916, 603] width 528 height 65
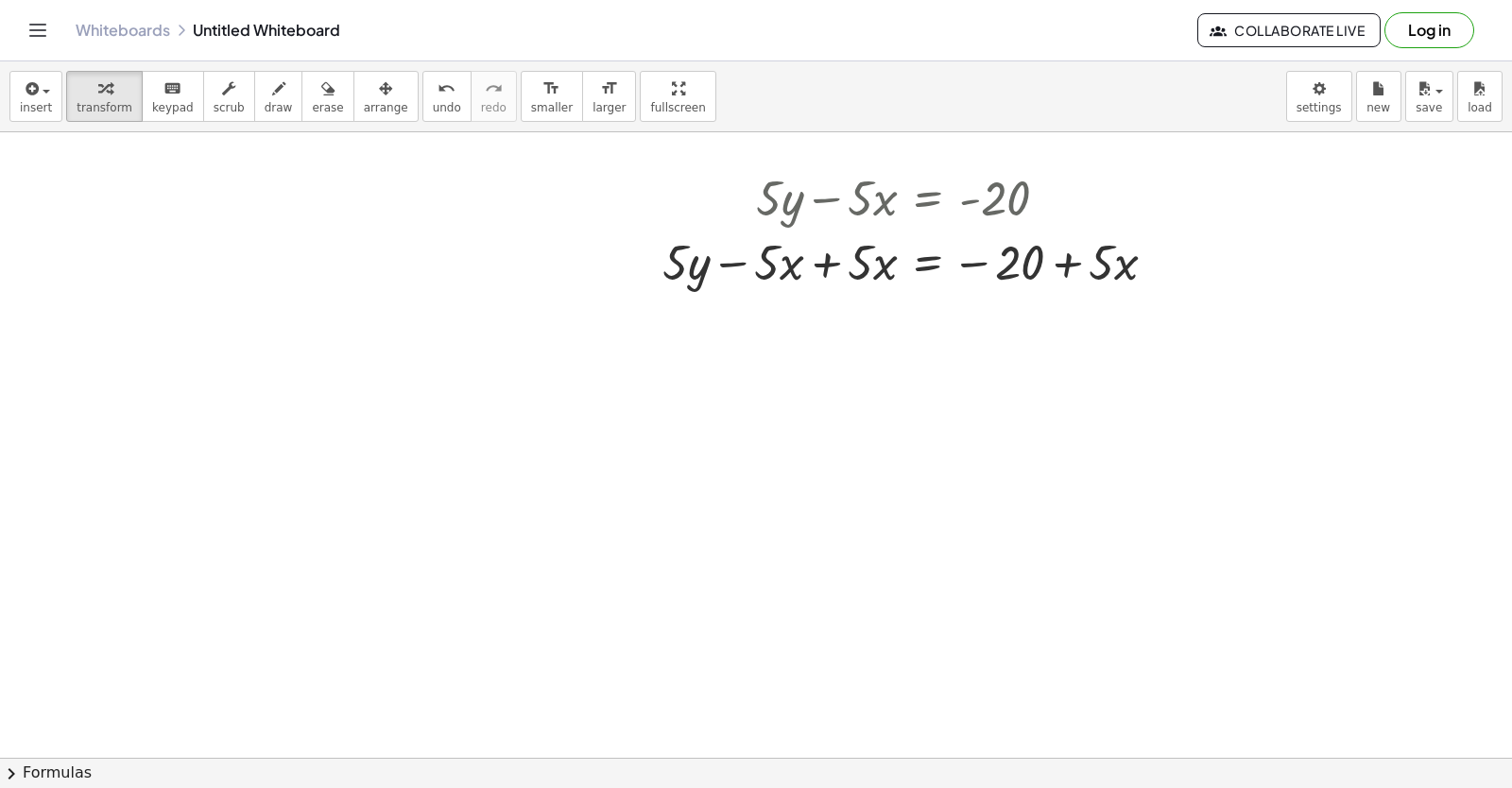
scroll to position [4394, 0]
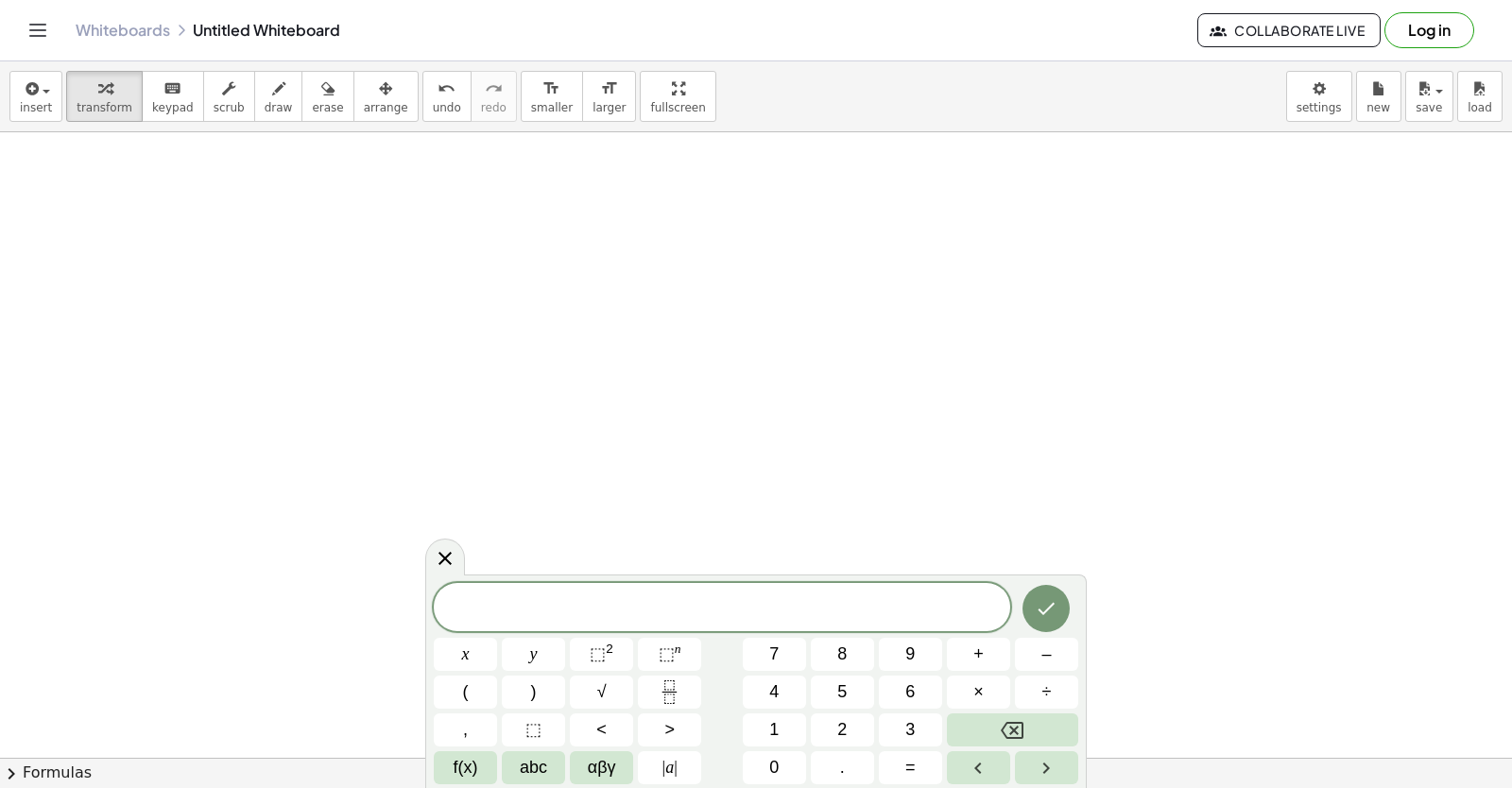
drag, startPoint x: 855, startPoint y: 365, endPoint x: 864, endPoint y: 377, distance: 15.0
click at [784, 641] on button "7" at bounding box center [774, 655] width 64 height 33
click at [521, 642] on button "y" at bounding box center [534, 655] width 64 height 33
click at [1052, 658] on button "–" at bounding box center [1047, 655] width 64 height 33
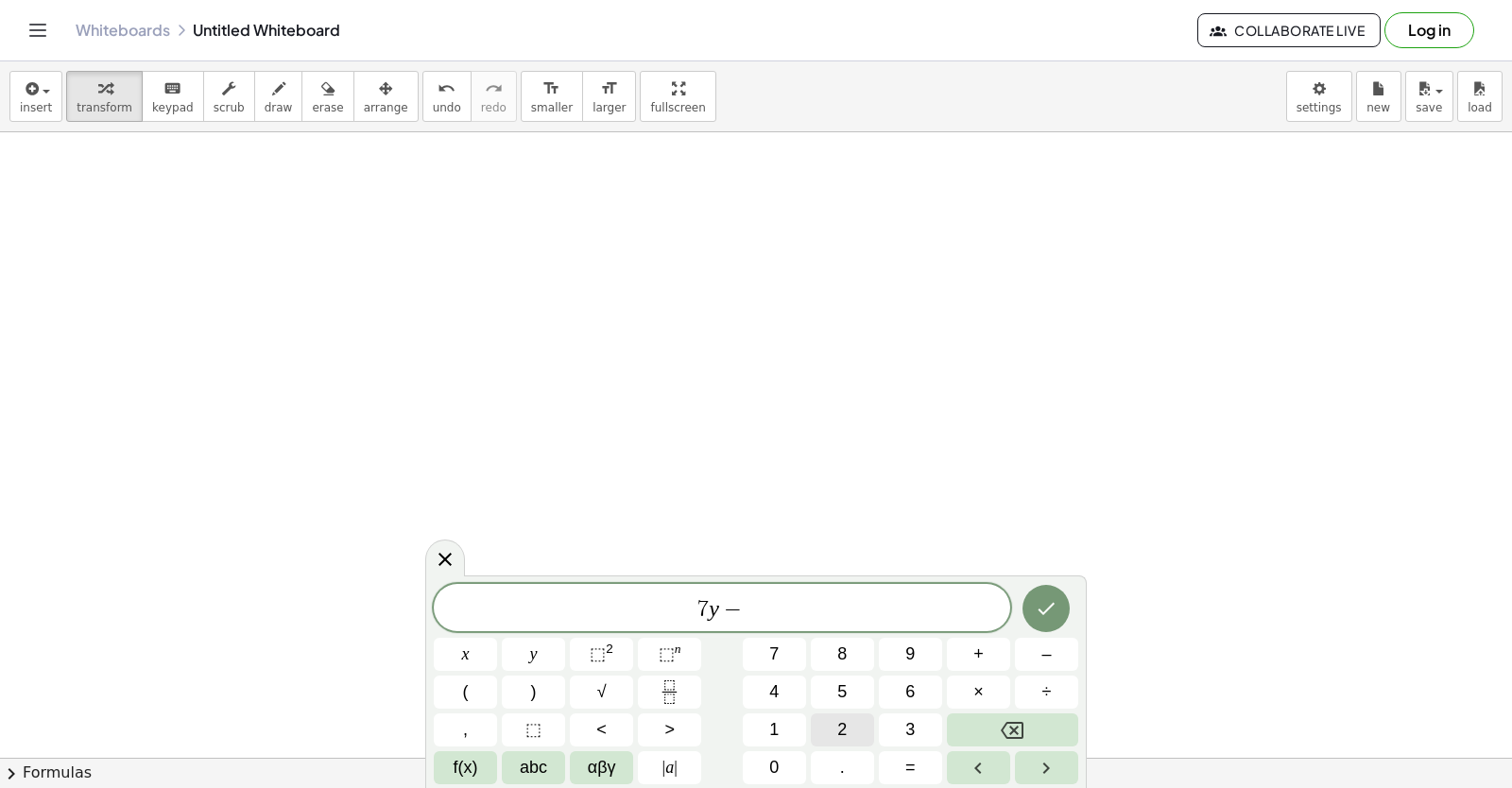
click at [830, 718] on button "2" at bounding box center [843, 730] width 64 height 33
click at [790, 727] on button "1" at bounding box center [774, 730] width 64 height 33
click at [473, 644] on button "x" at bounding box center [465, 655] width 64 height 33
click at [893, 759] on button "=" at bounding box center [910, 768] width 64 height 33
click at [798, 639] on button "7" at bounding box center [774, 655] width 64 height 33
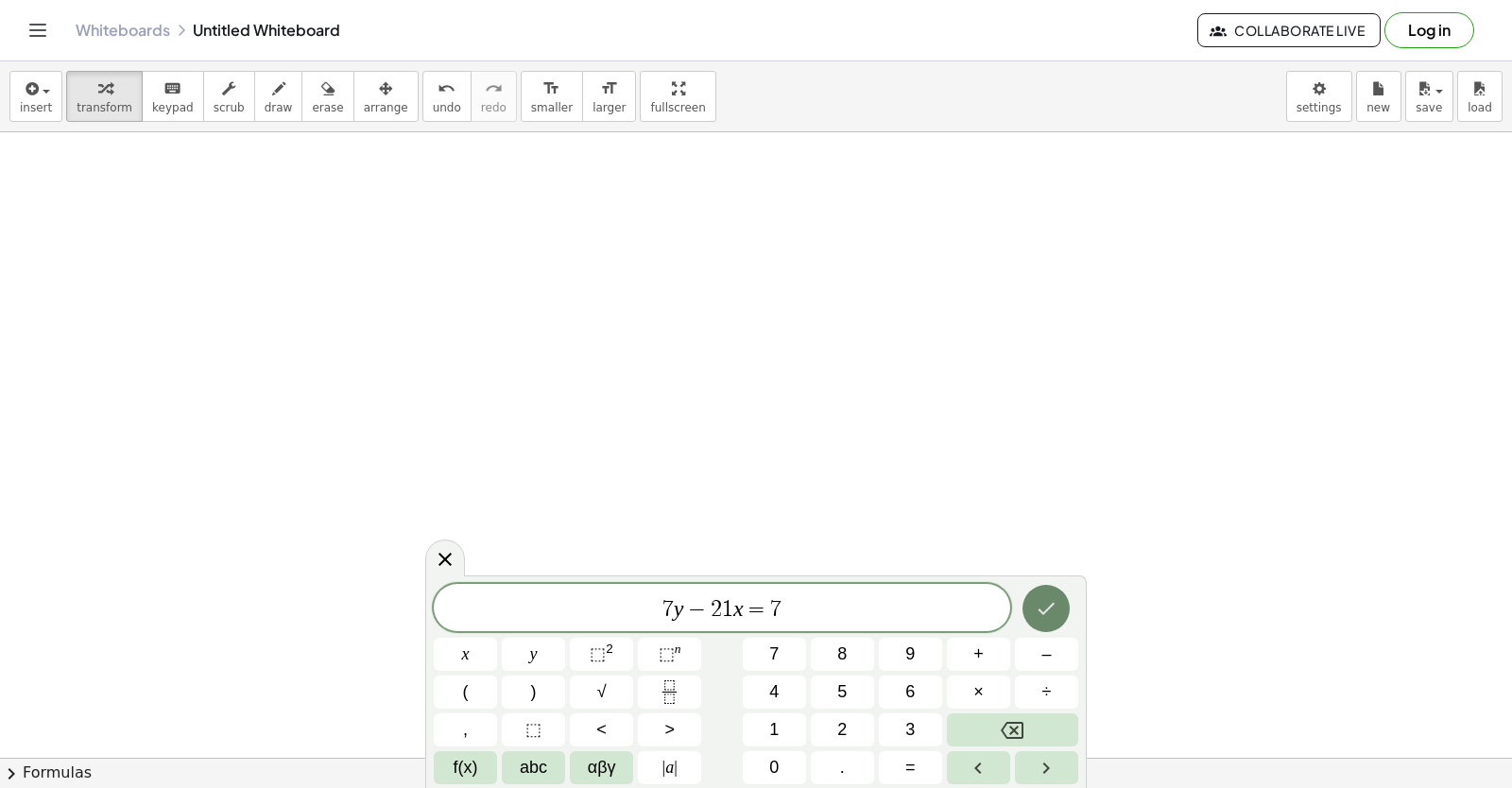
click at [1055, 606] on icon "Done" at bounding box center [1046, 608] width 22 height 22
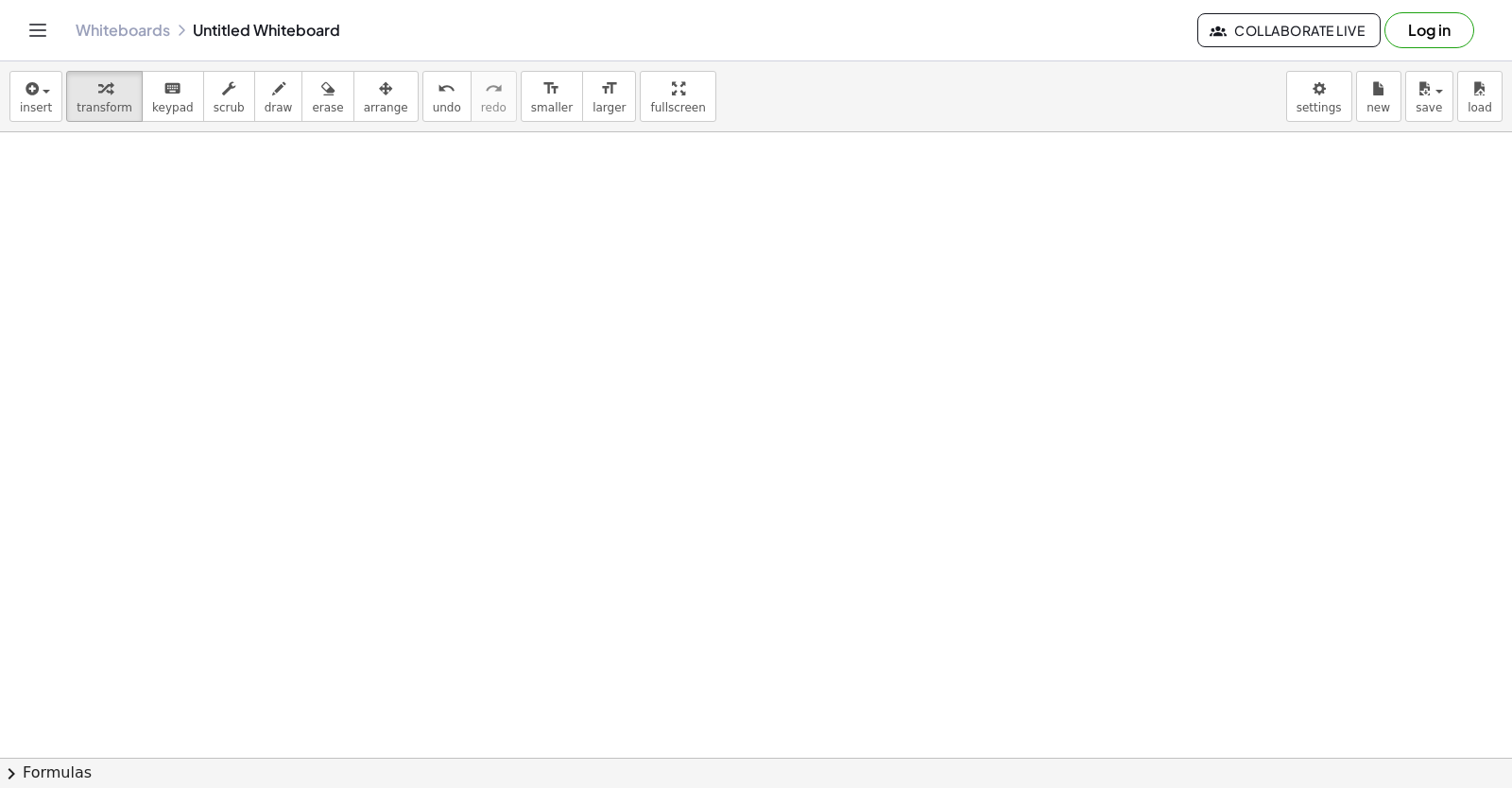
scroll to position [5645, 0]
drag, startPoint x: 818, startPoint y: 532, endPoint x: 822, endPoint y: 558, distance: 26.3
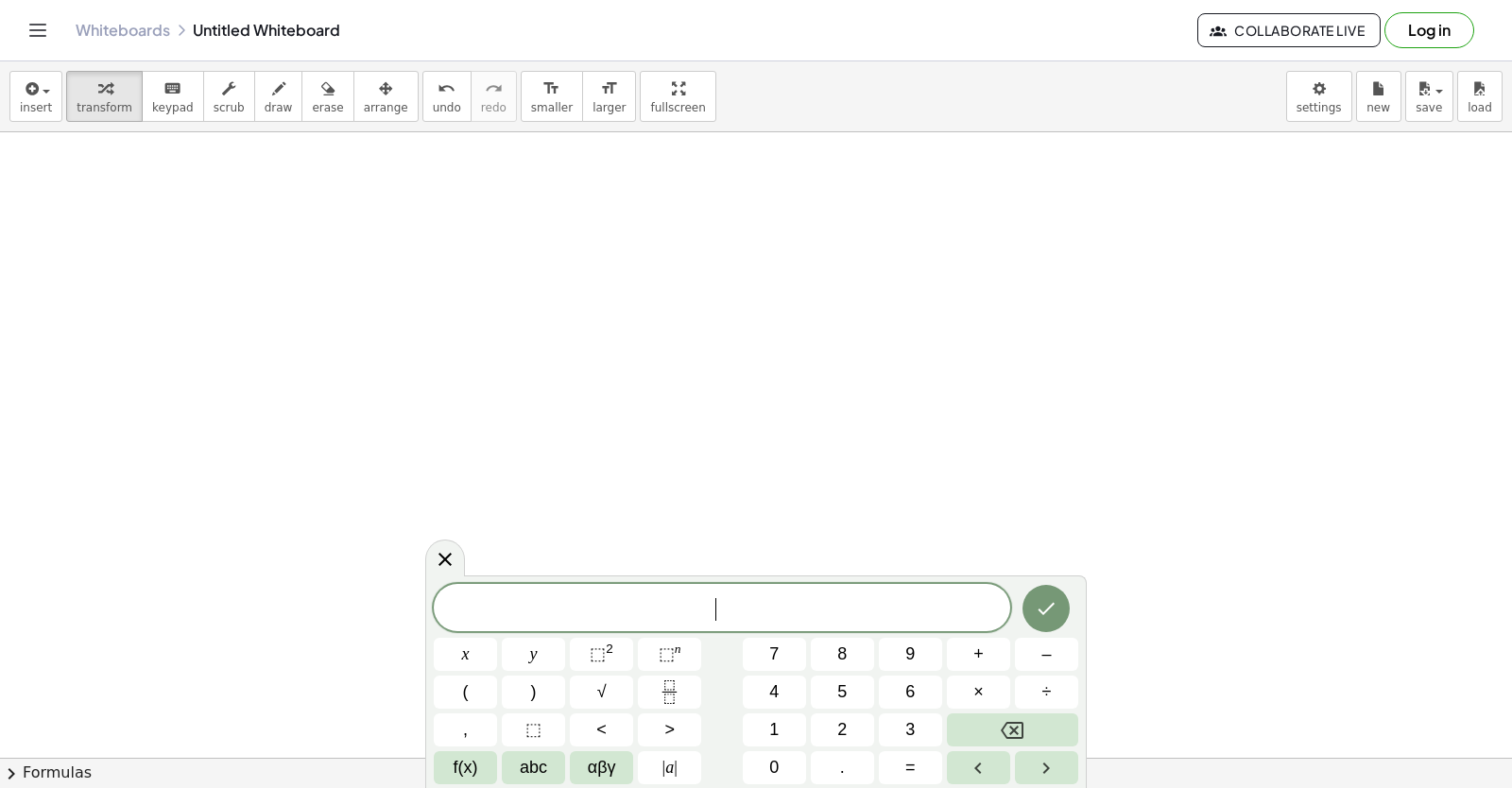
click at [785, 651] on button "7" at bounding box center [774, 655] width 64 height 33
click at [535, 650] on span "y" at bounding box center [534, 655] width 8 height 25
click at [1046, 642] on button "–" at bounding box center [1047, 655] width 64 height 33
click at [825, 731] on button "2" at bounding box center [843, 730] width 64 height 33
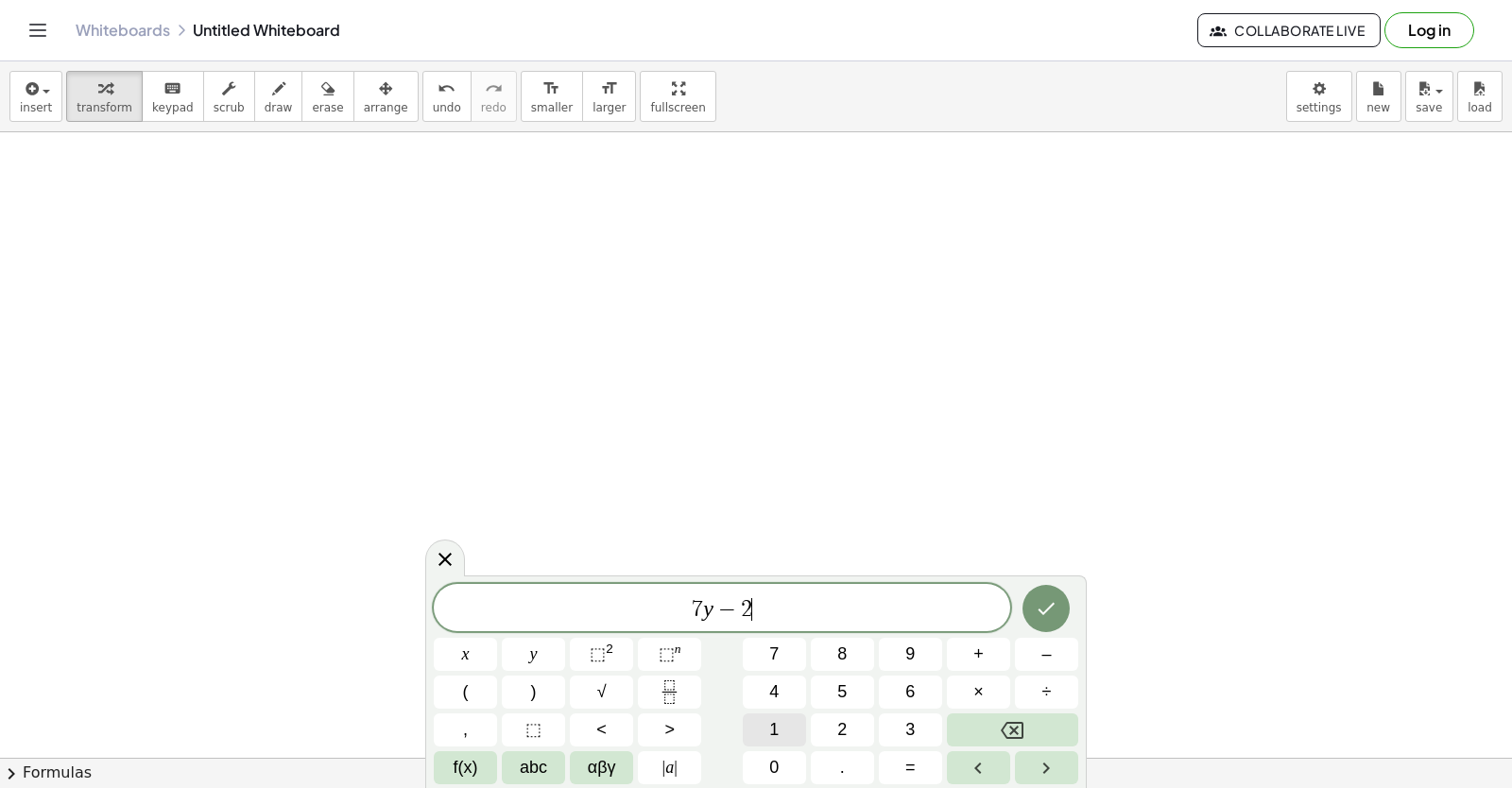
click at [780, 721] on button "1" at bounding box center [774, 730] width 64 height 33
click at [484, 637] on div "7 y − 2 1 x y ⬚ 2 ⬚ n 7 8 9 + – ( ) √ 4 5 6 × ÷ , ⬚ < > 1 2 3 f(x) abc αβγ | a …" at bounding box center [755, 684] width 644 height 200
click at [911, 750] on div "7 y − 2 1 x y ⬚ 2 ⬚ n 7 8 9 + – ( ) √ 4 5 6 × ÷ , ⬚ < > 1 2 3 f(x) abc αβγ | a …" at bounding box center [755, 684] width 644 height 200
click at [473, 656] on button "x" at bounding box center [465, 655] width 64 height 33
click at [912, 761] on span "=" at bounding box center [910, 768] width 11 height 25
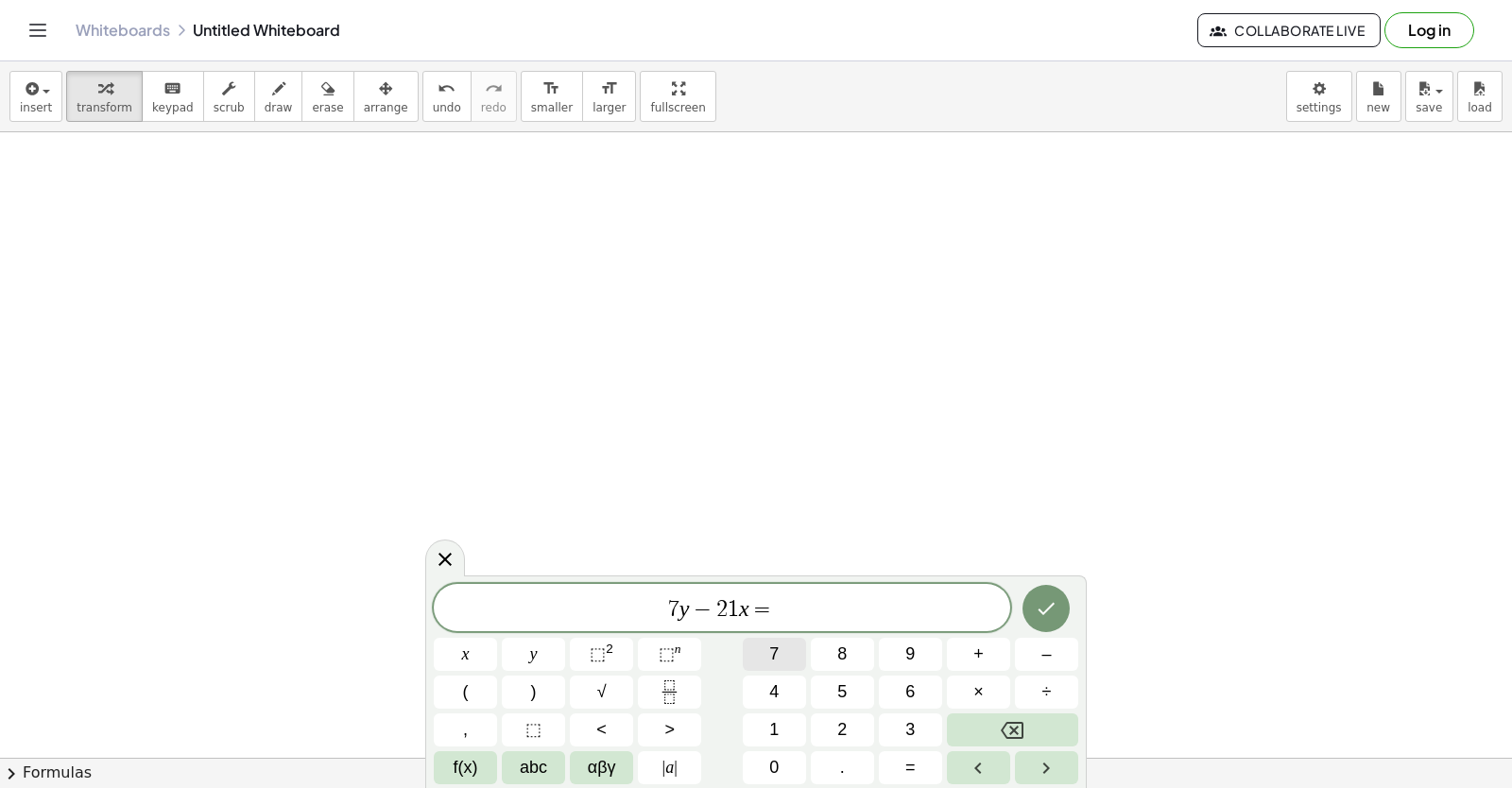
click at [771, 644] on span "7" at bounding box center [774, 655] width 10 height 25
click at [1057, 608] on icon "Done" at bounding box center [1046, 608] width 22 height 22
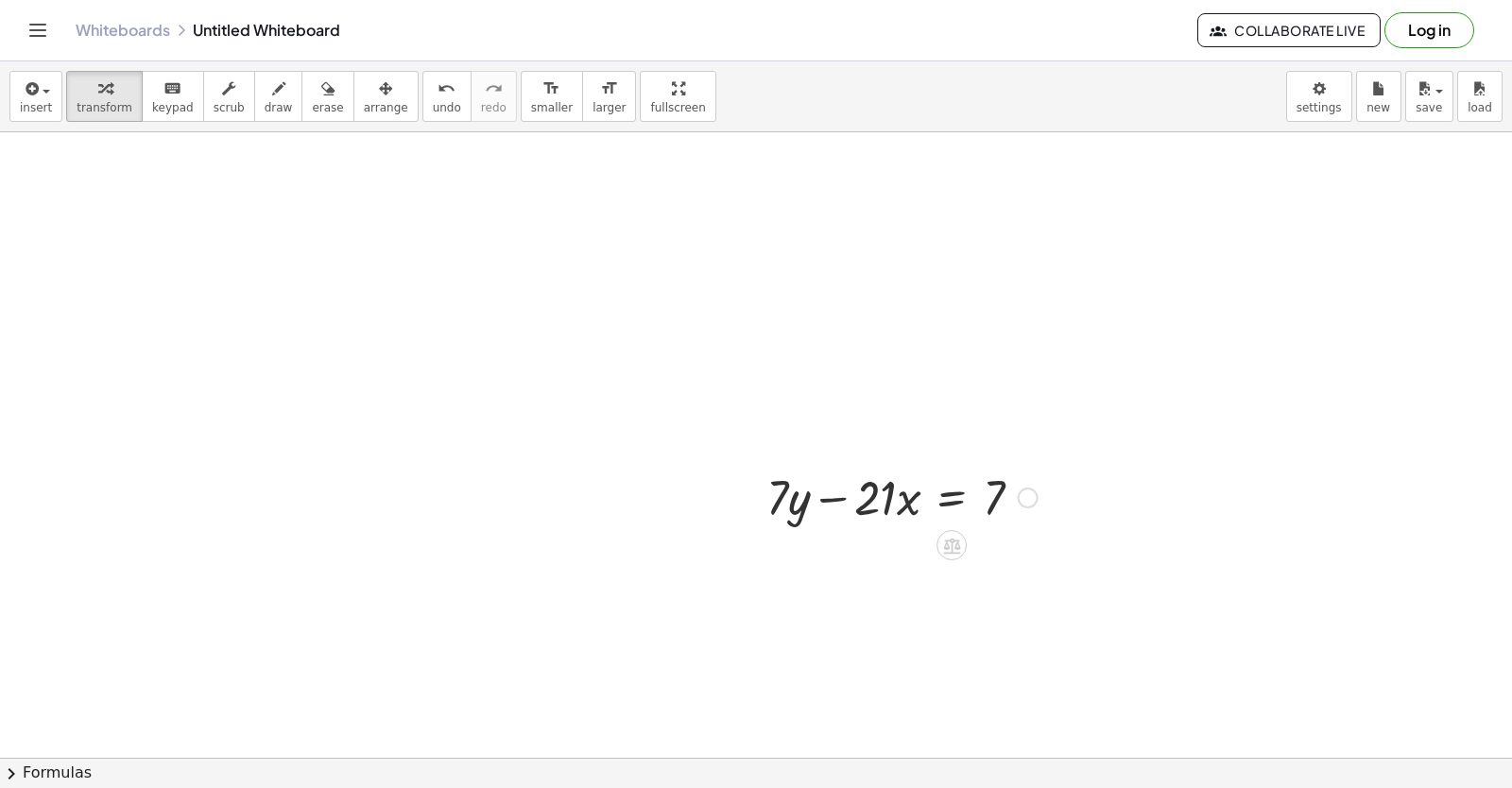
scroll to position [5835, 0]
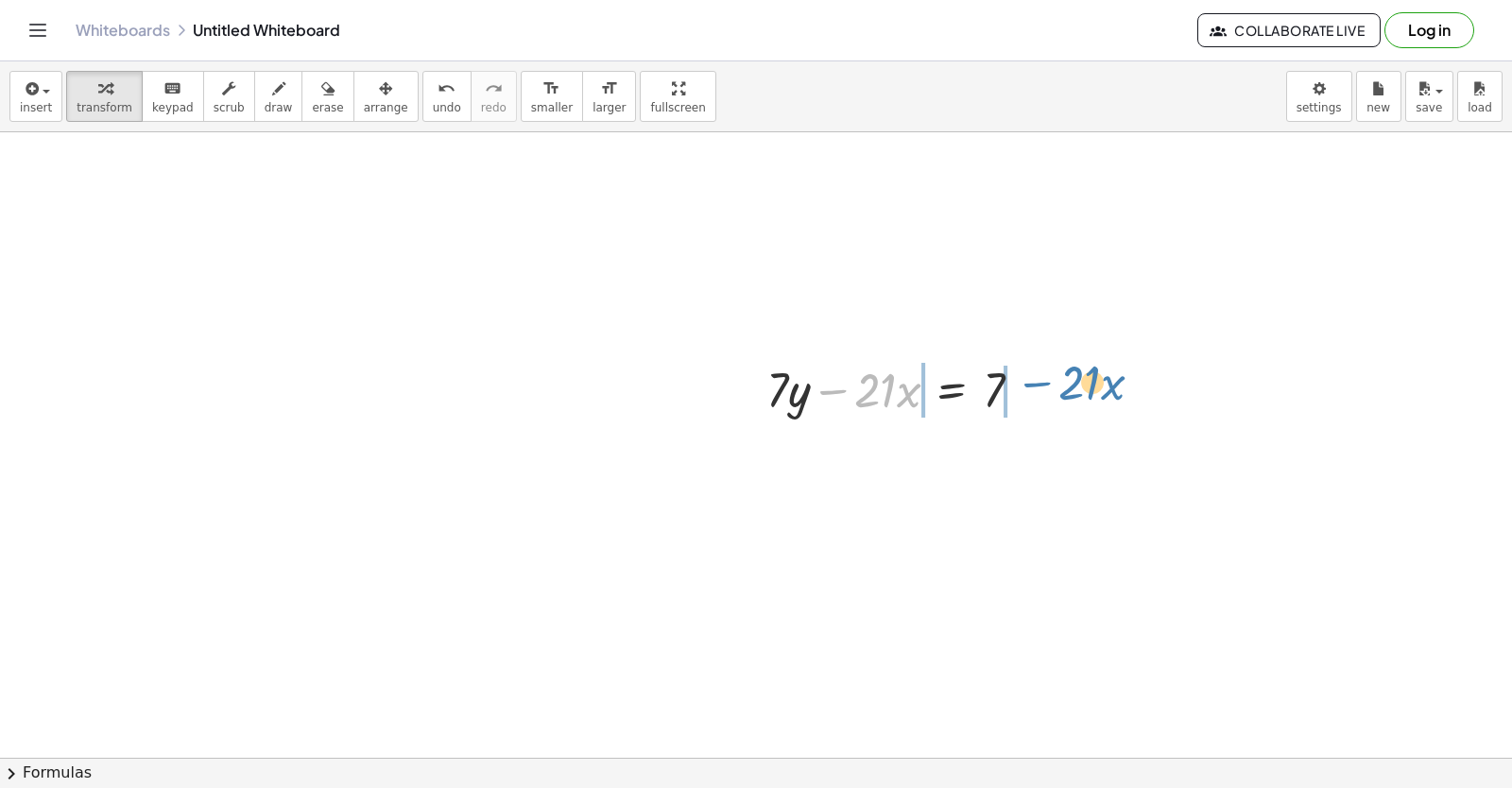
drag, startPoint x: 831, startPoint y: 389, endPoint x: 1036, endPoint y: 381, distance: 205.2
click at [1036, 381] on div at bounding box center [902, 388] width 290 height 65
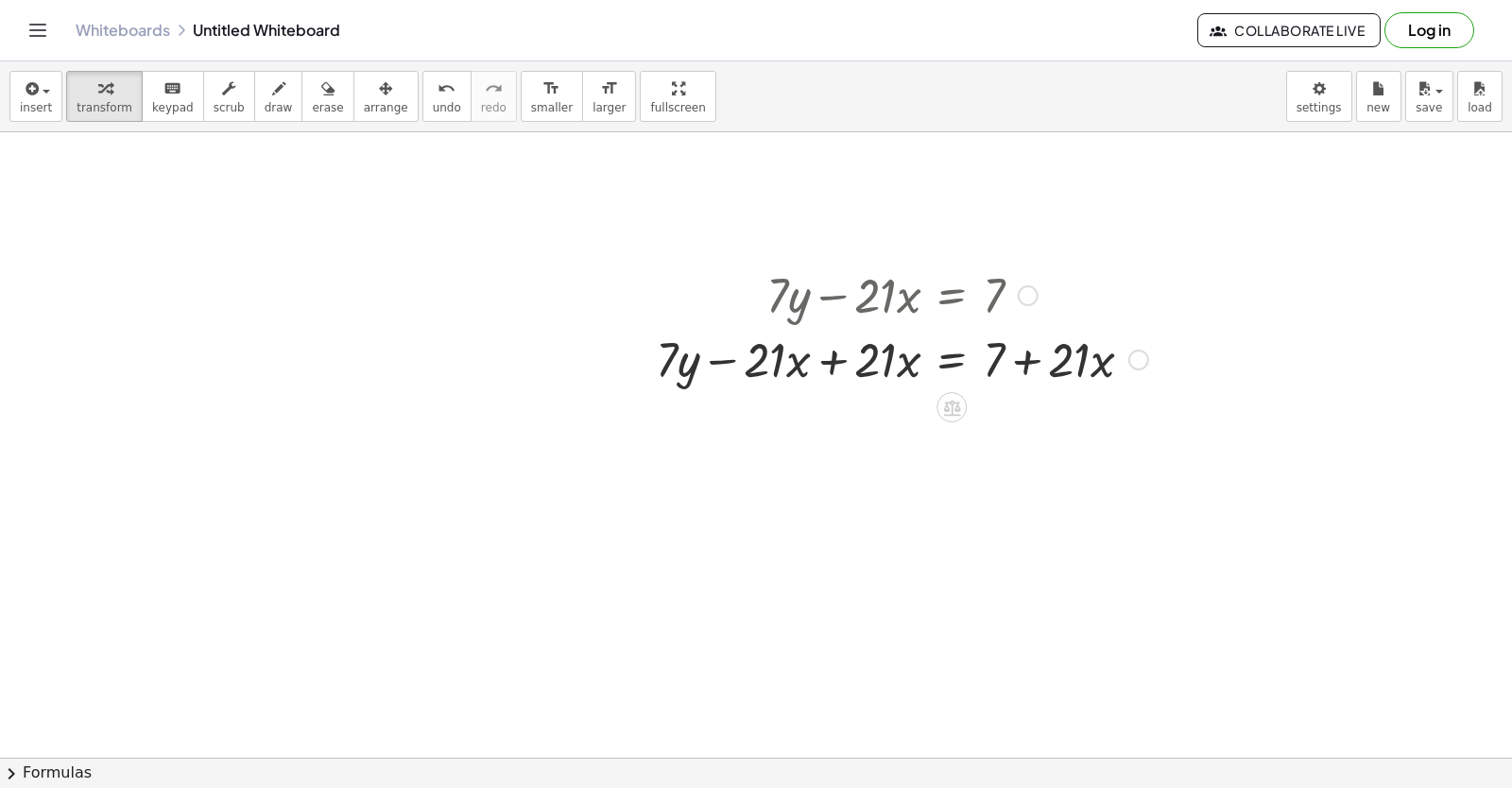
scroll to position [6212, 0]
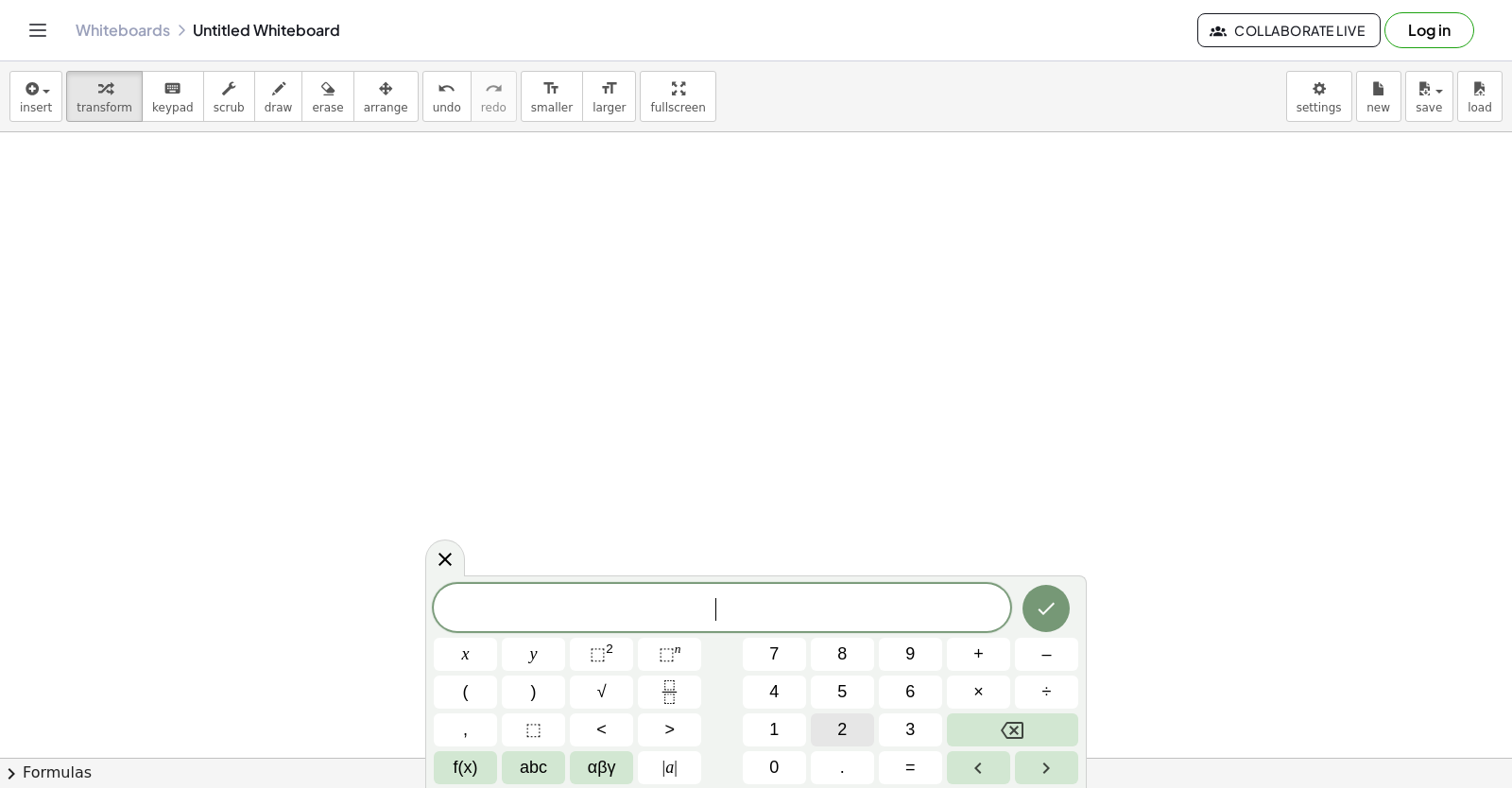
click at [854, 721] on button "2" at bounding box center [843, 730] width 64 height 33
click at [537, 641] on button "y" at bounding box center [534, 655] width 64 height 33
click at [973, 640] on button "+" at bounding box center [979, 655] width 64 height 33
click at [466, 646] on span "x" at bounding box center [466, 655] width 8 height 25
click at [895, 763] on button "=" at bounding box center [910, 768] width 64 height 33
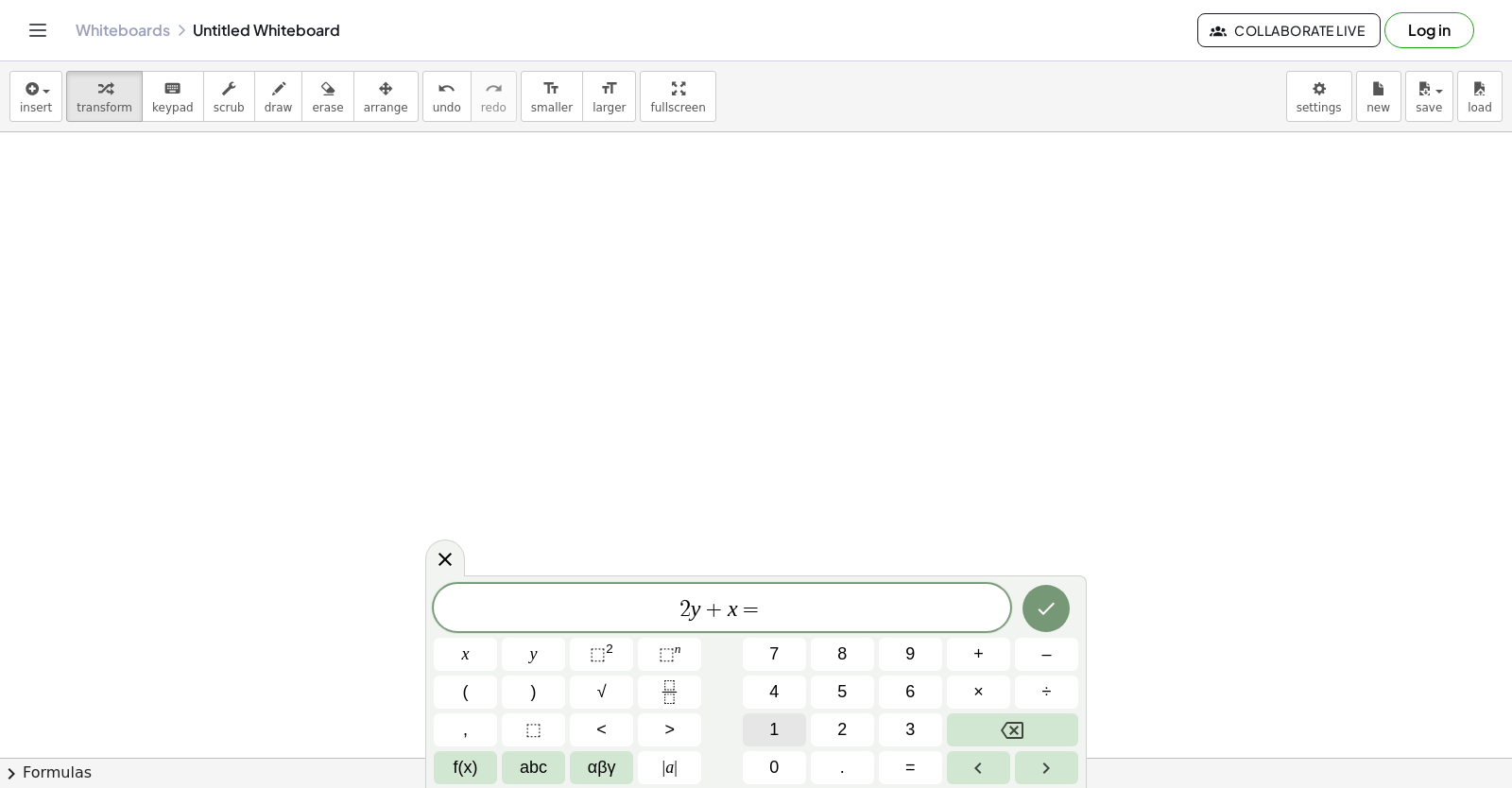
click at [777, 726] on span "1" at bounding box center [774, 730] width 10 height 25
click at [778, 747] on div "2 y + x = 1 ​ x y ⬚ 2 ⬚ n 7 8 9 + – ( ) √ 4 5 6 × ÷ , ⬚ < > 1 2 3 f(x) abc αβγ …" at bounding box center [755, 684] width 644 height 200
click at [773, 756] on span "0" at bounding box center [774, 768] width 10 height 25
click at [1044, 605] on icon "Done" at bounding box center [1046, 608] width 22 height 22
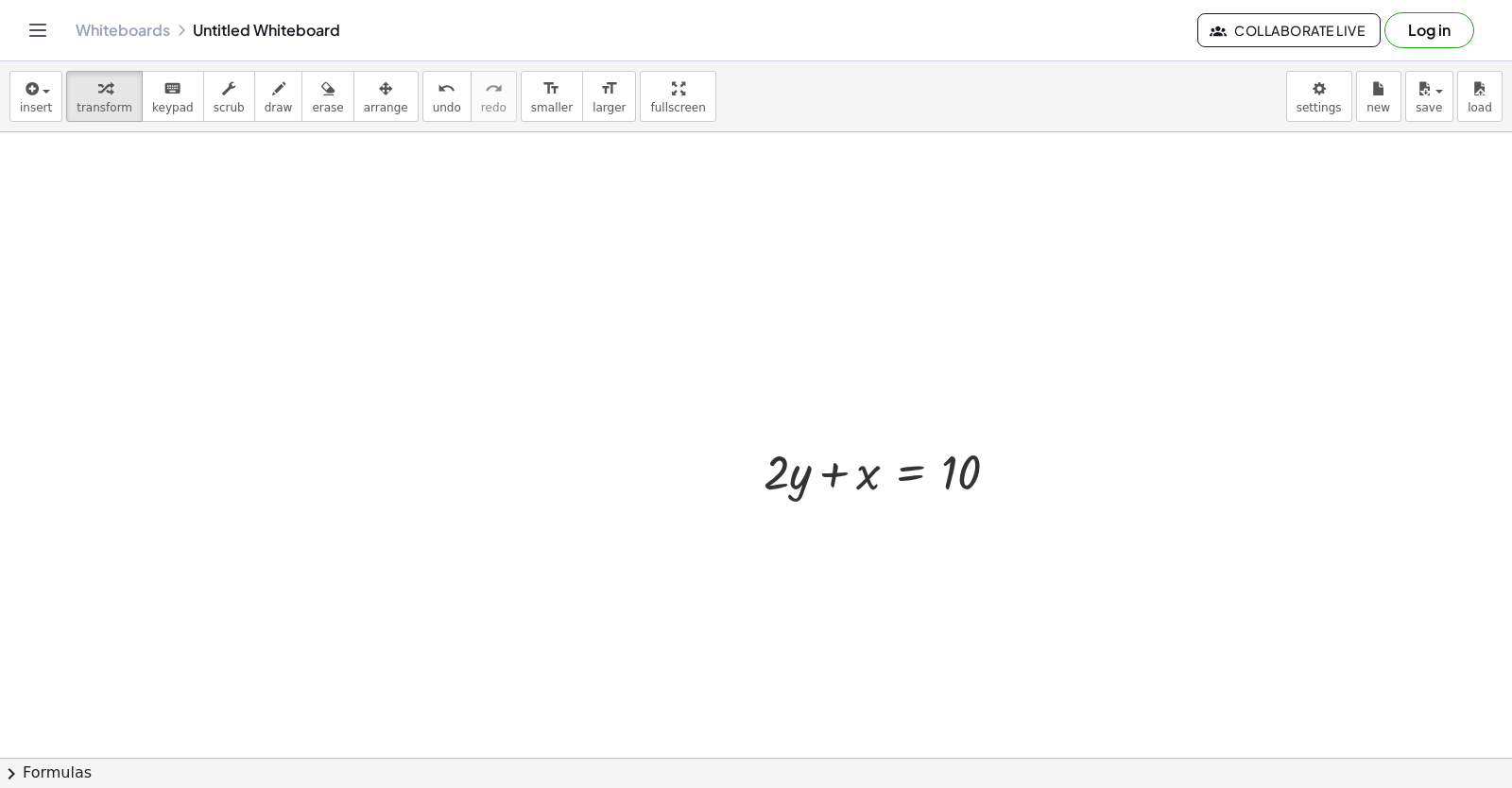
scroll to position [6366, 0]
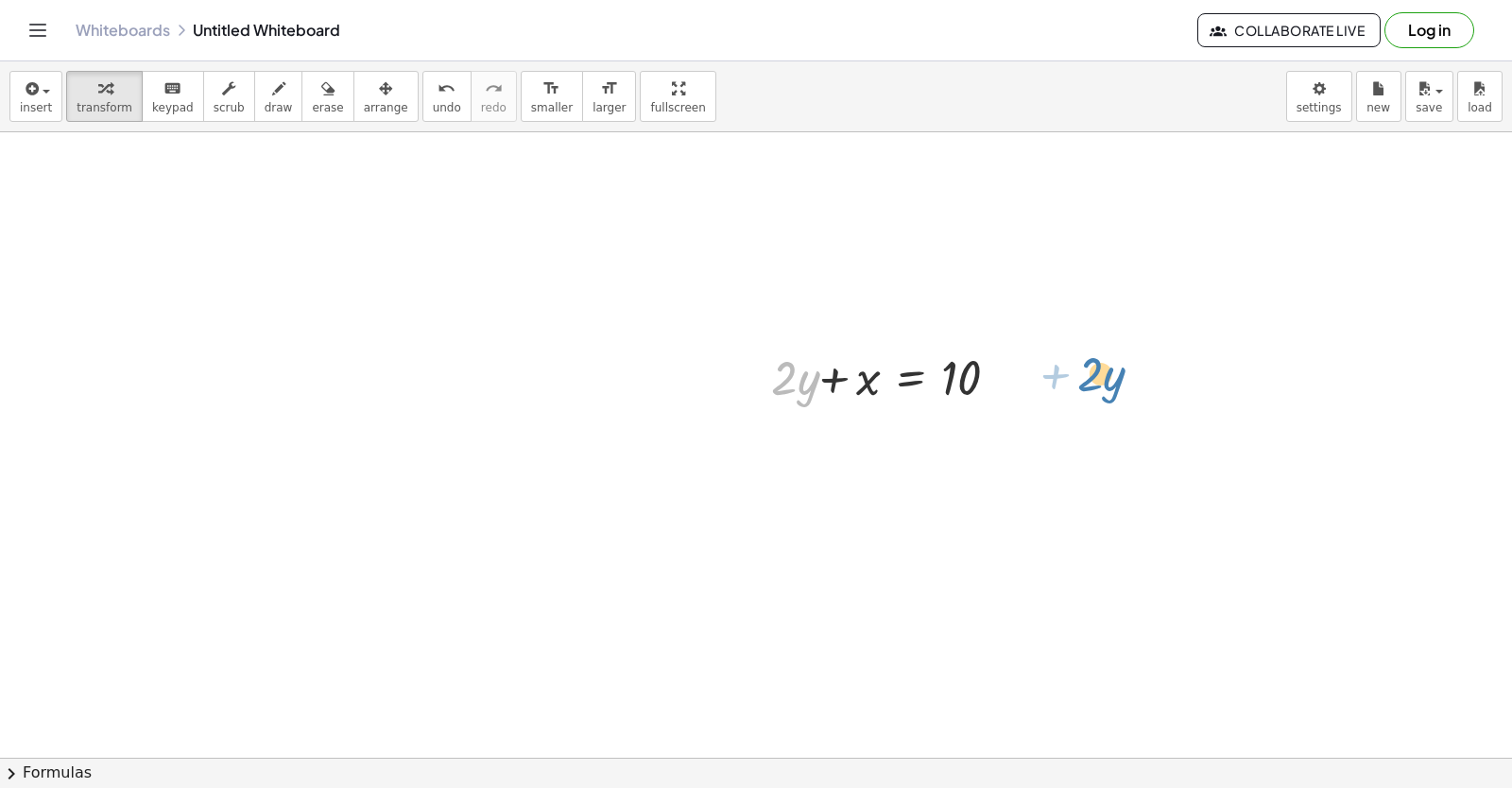
drag, startPoint x: 775, startPoint y: 380, endPoint x: 1081, endPoint y: 376, distance: 306.0
drag, startPoint x: 772, startPoint y: 383, endPoint x: 751, endPoint y: 402, distance: 28.3
drag, startPoint x: 777, startPoint y: 378, endPoint x: 775, endPoint y: 432, distance: 54.0
drag, startPoint x: 776, startPoint y: 378, endPoint x: 772, endPoint y: 387, distance: 9.8
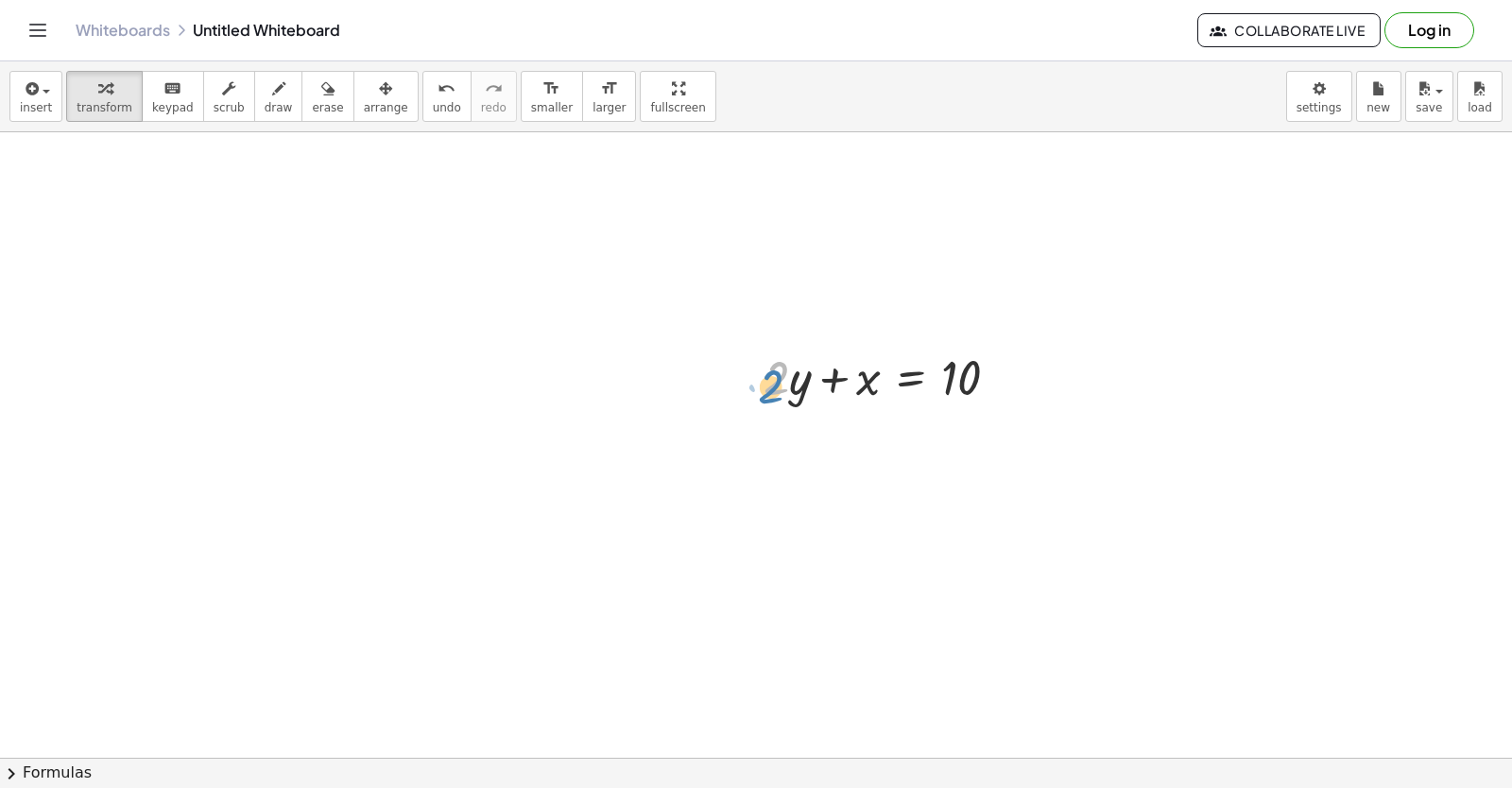
click at [772, 387] on div at bounding box center [888, 376] width 269 height 65
drag, startPoint x: 788, startPoint y: 368, endPoint x: 1079, endPoint y: 366, distance: 291.0
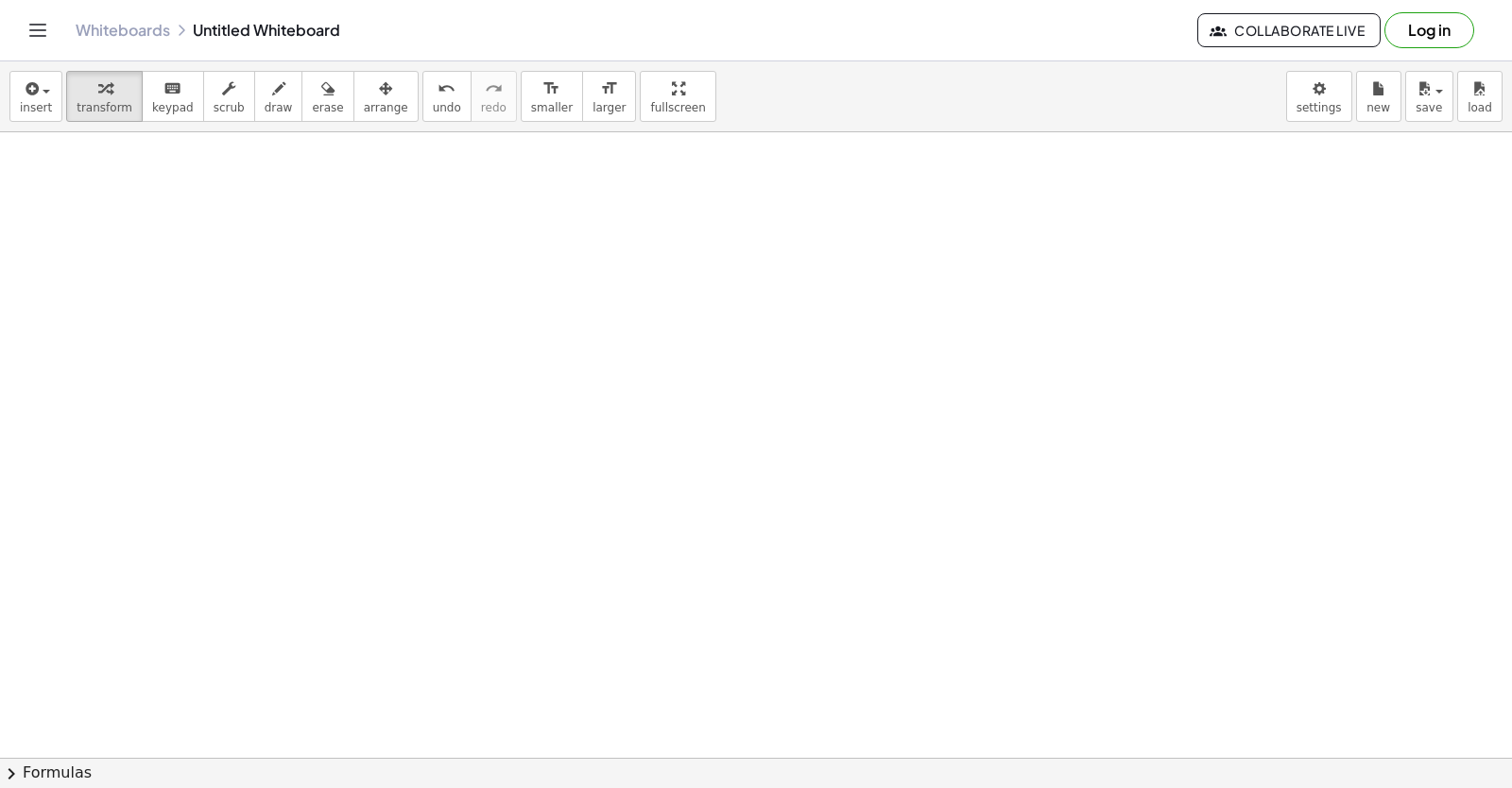
drag, startPoint x: 768, startPoint y: 362, endPoint x: 759, endPoint y: 598, distance: 236.2
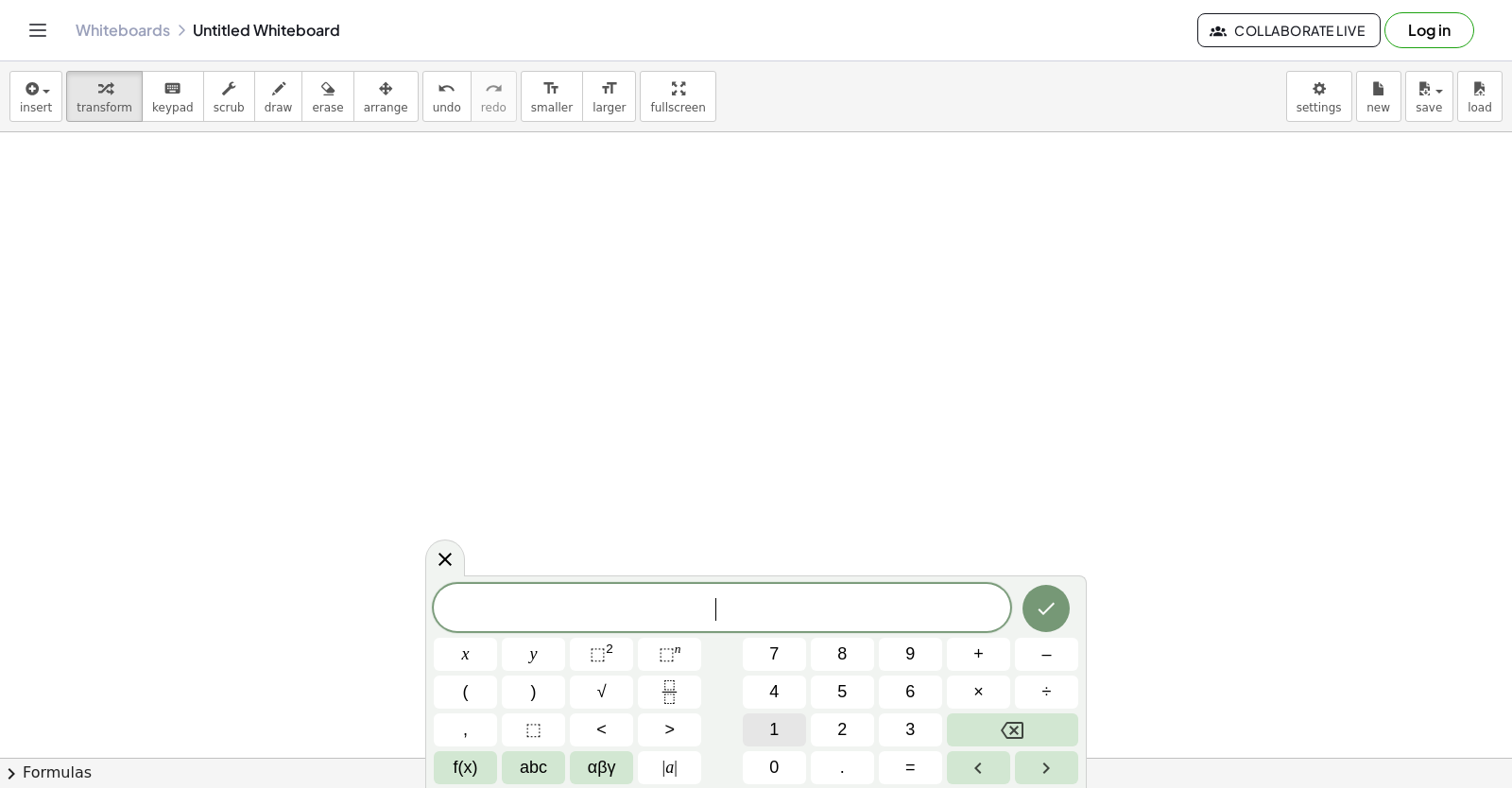
click at [823, 712] on div "​ x y ⬚ 2 ⬚ n 7 8 9 + – ( ) √ 4 5 6 × ÷ , ⬚ < > 1 2 3 f(x) abc αβγ | a | 0 . =" at bounding box center [755, 684] width 644 height 200
click at [784, 729] on button "1" at bounding box center [774, 730] width 64 height 33
click at [834, 690] on button "5" at bounding box center [843, 692] width 64 height 33
click at [984, 649] on button "+" at bounding box center [979, 655] width 64 height 33
click at [1049, 715] on button "Backspace" at bounding box center [1013, 730] width 131 height 33
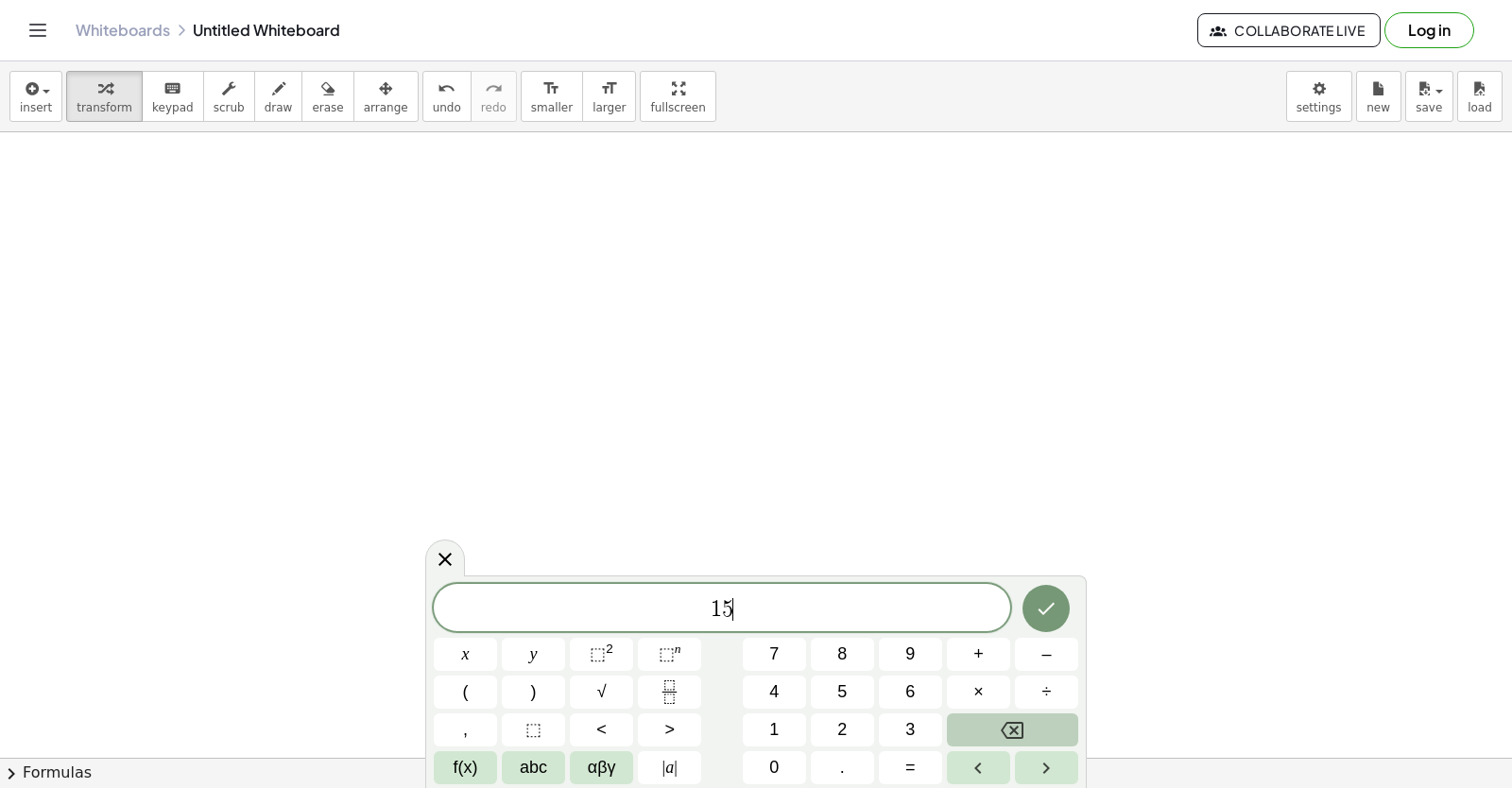
click at [1042, 717] on button "Backspace" at bounding box center [1013, 730] width 131 height 33
click at [998, 719] on button "Backspace" at bounding box center [1013, 730] width 131 height 33
click at [103, 583] on body "Graspable Math Activities Get Started Activity Bank Assigned Work Classes White…" at bounding box center [756, 394] width 1512 height 788
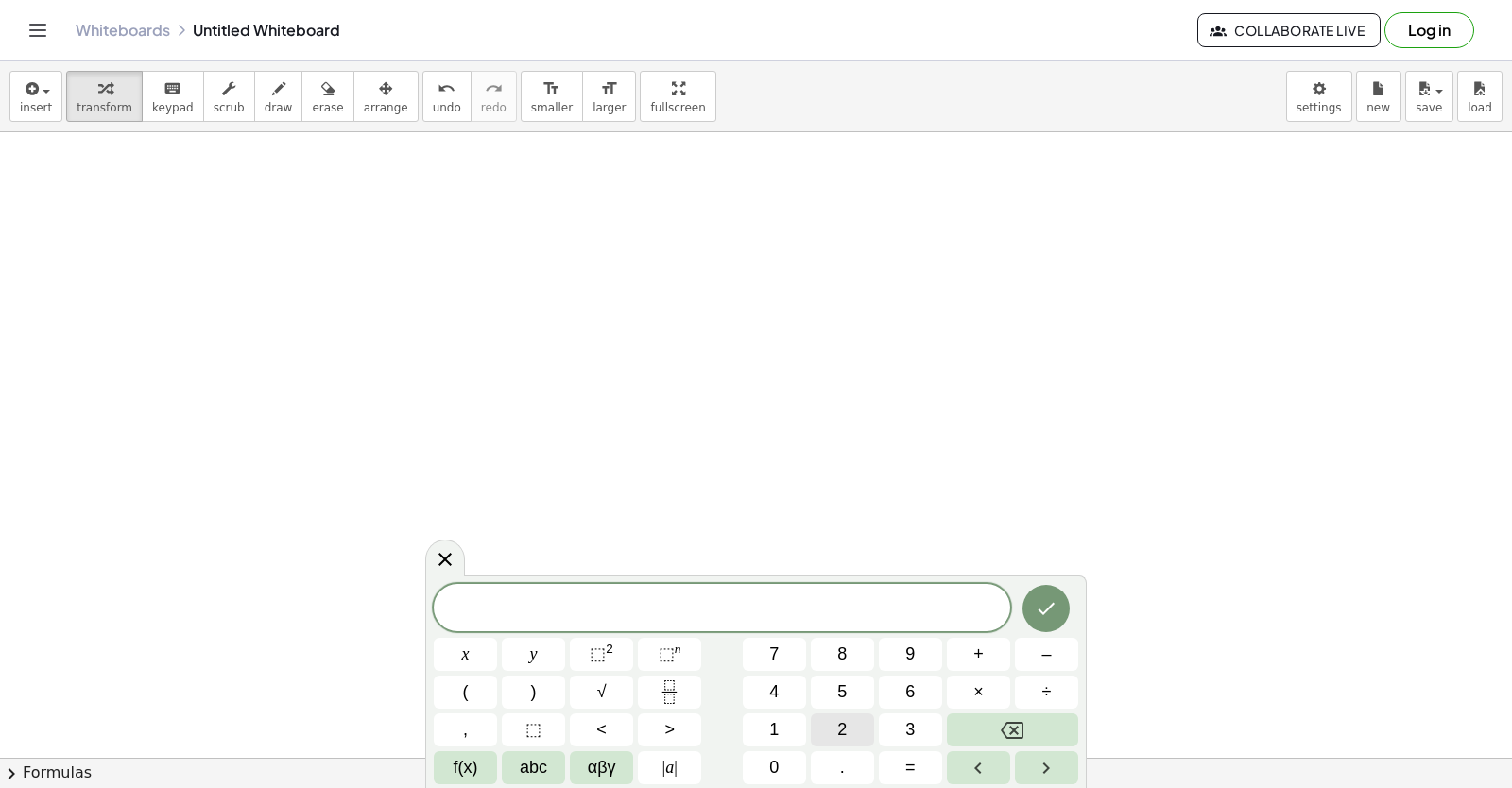
click at [855, 726] on button "2" at bounding box center [843, 730] width 64 height 33
click at [535, 645] on span "y" at bounding box center [534, 655] width 8 height 25
click at [982, 653] on span "+" at bounding box center [978, 655] width 11 height 25
click at [471, 650] on button "x" at bounding box center [465, 655] width 64 height 33
click at [497, 638] on div at bounding box center [465, 655] width 64 height 33
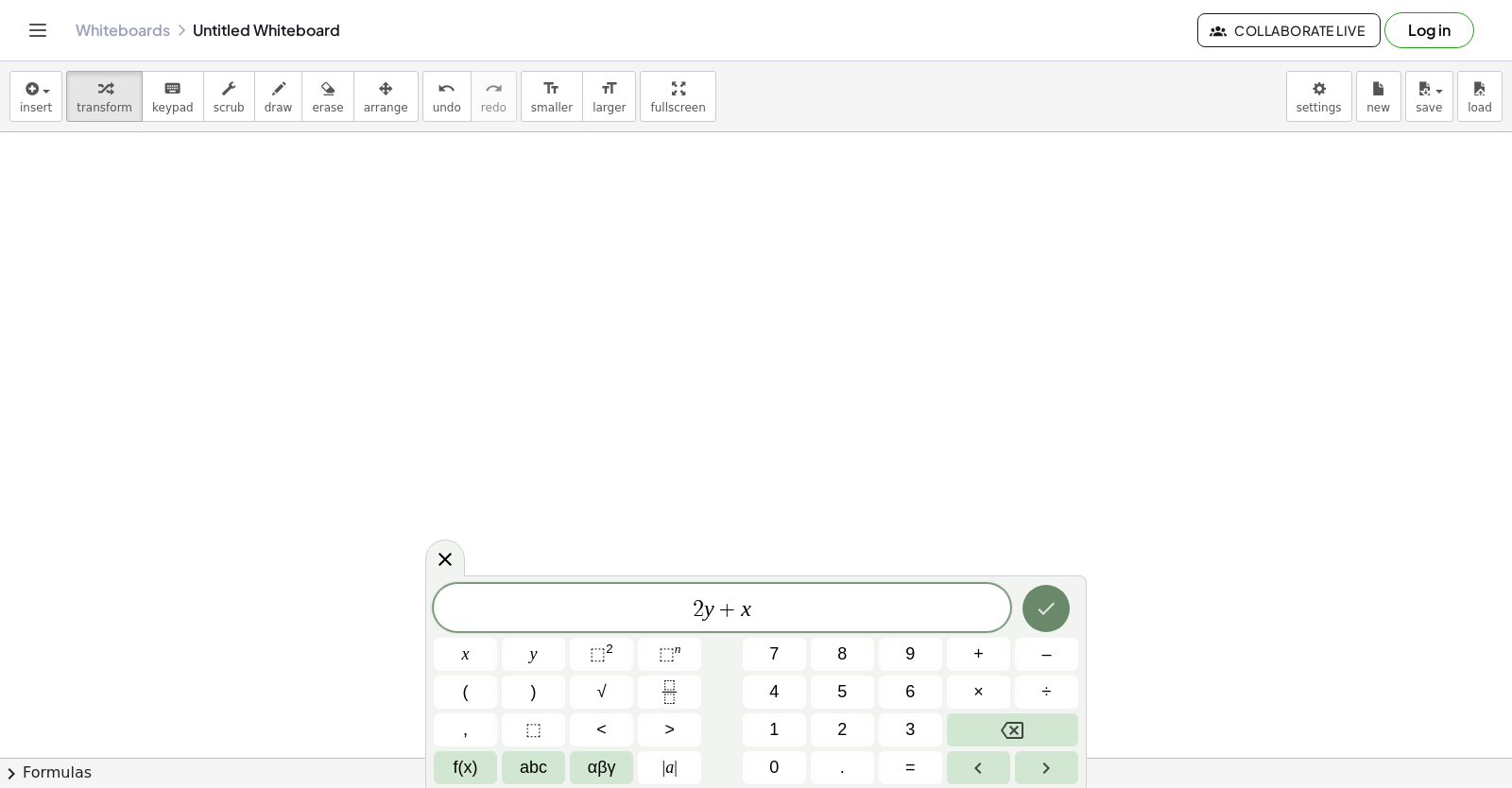
click at [1054, 598] on icon "Done" at bounding box center [1046, 608] width 22 height 22
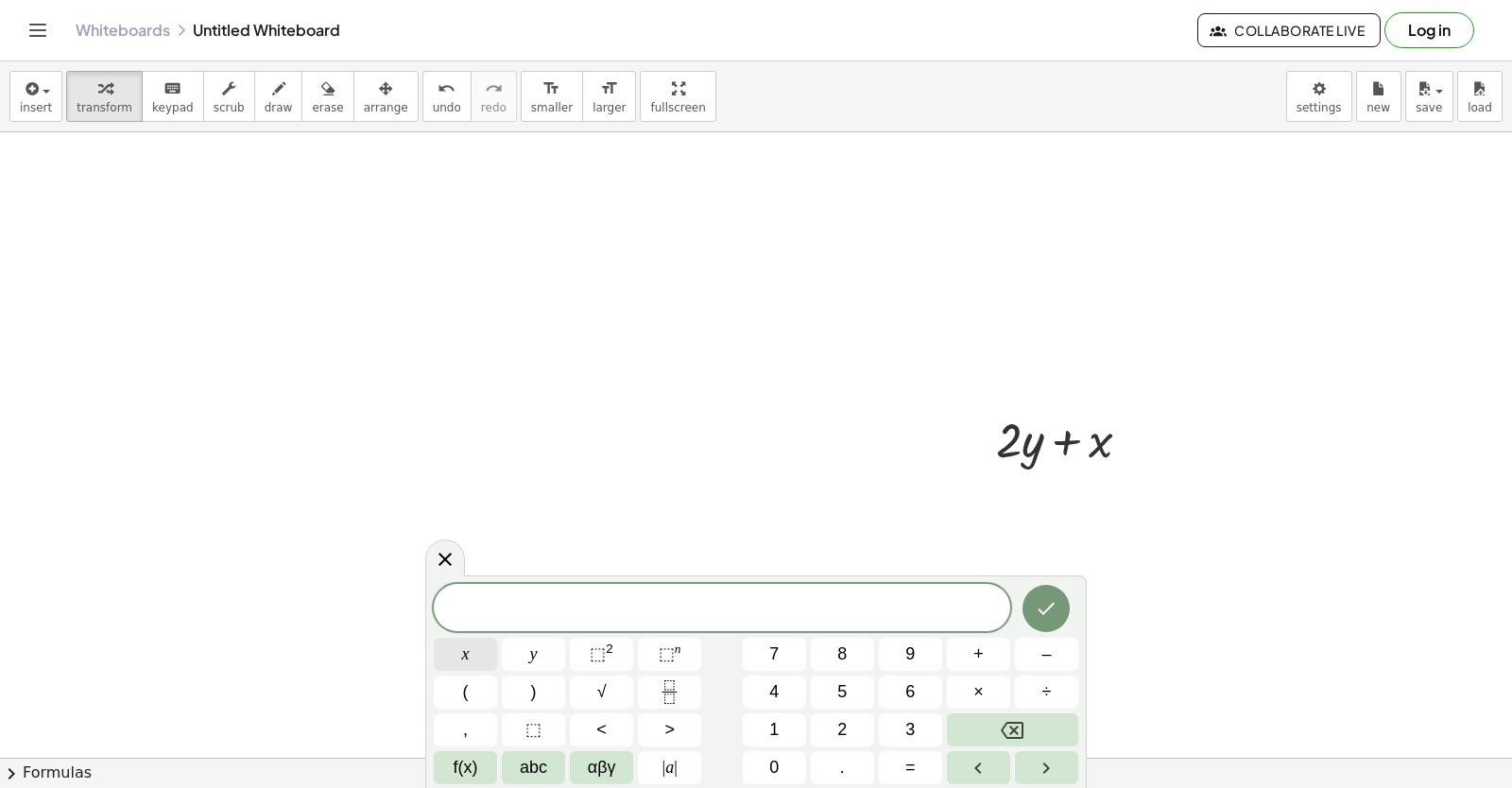
click at [481, 640] on button "x" at bounding box center [465, 655] width 64 height 33
click at [919, 757] on button "=" at bounding box center [910, 768] width 64 height 33
click at [847, 691] on span "5" at bounding box center [842, 692] width 10 height 25
click at [1037, 727] on button "Backspace" at bounding box center [1013, 730] width 131 height 33
click at [848, 688] on button "5" at bounding box center [843, 692] width 64 height 33
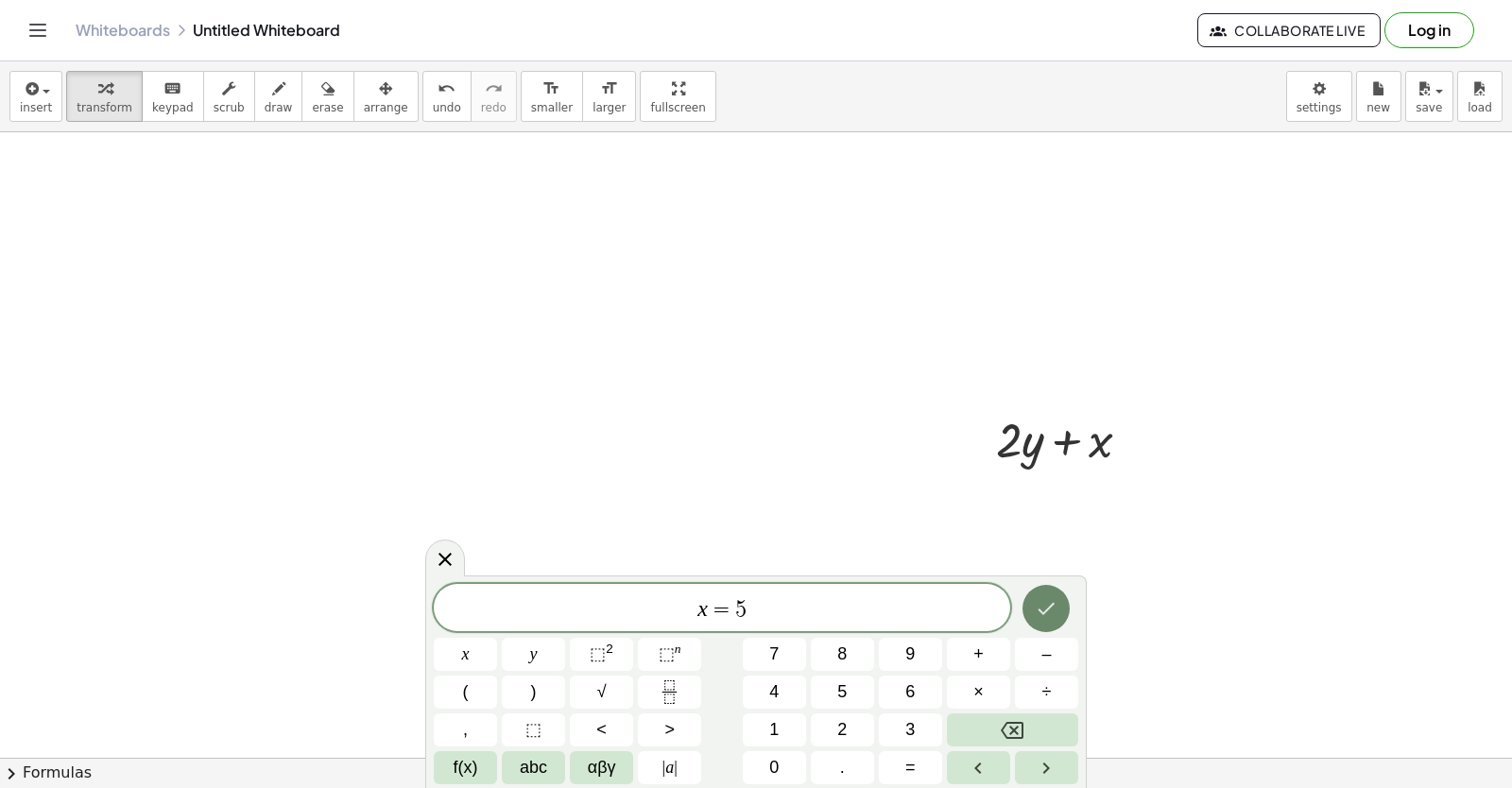
click at [1061, 609] on button "Done" at bounding box center [1046, 608] width 47 height 47
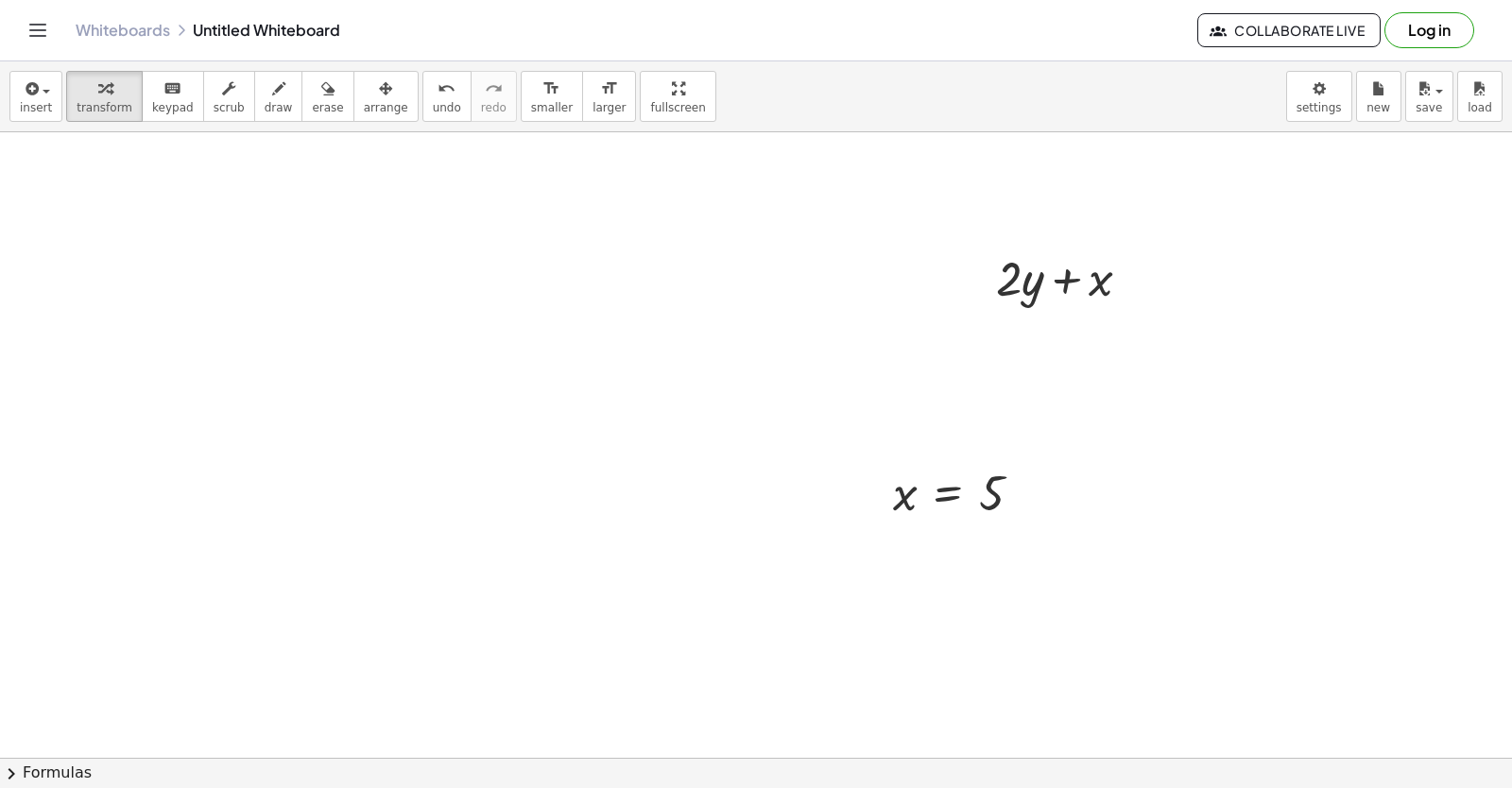
scroll to position [7086, 0]
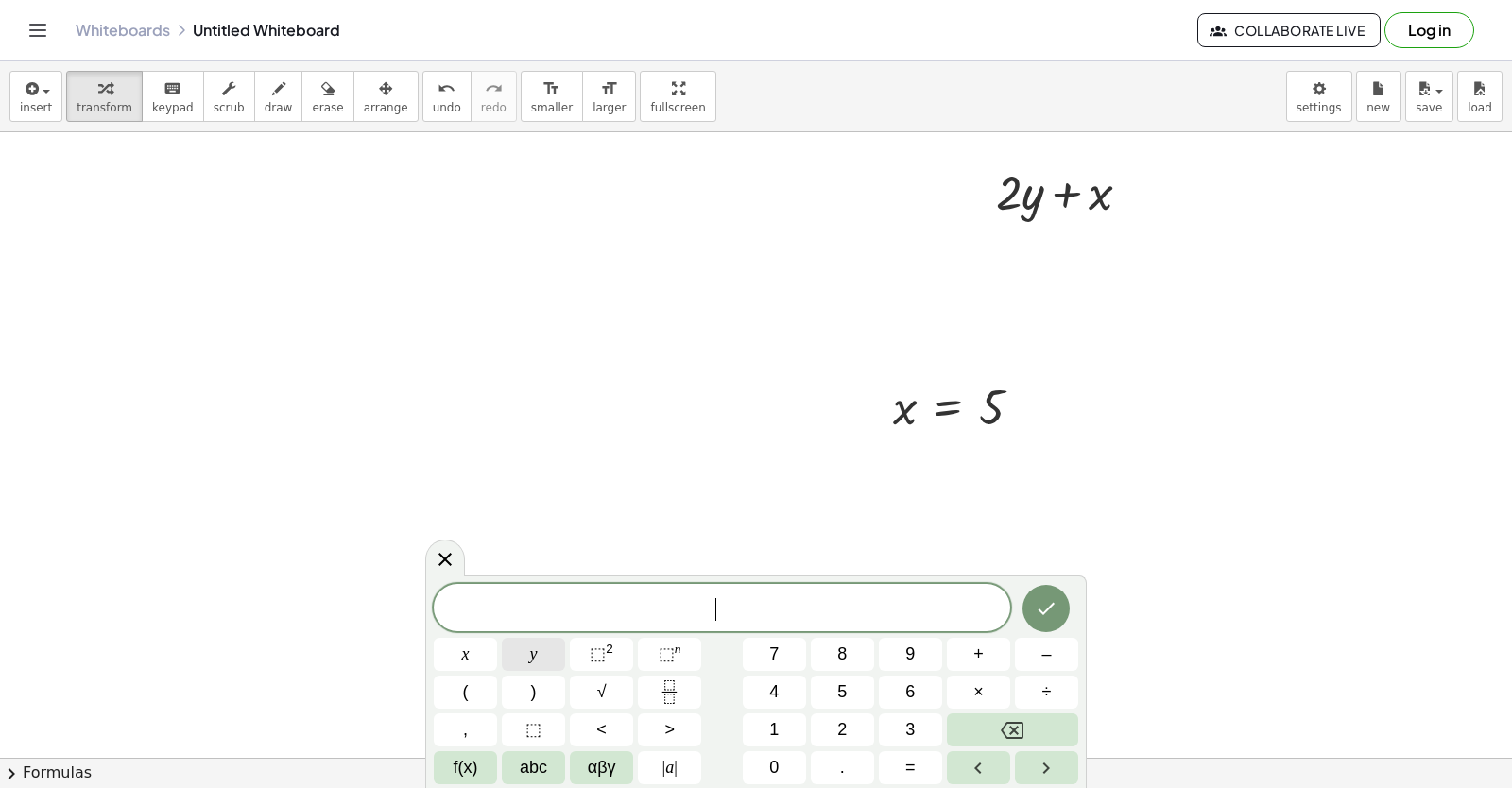
click at [543, 643] on button "y" at bounding box center [534, 655] width 64 height 33
click at [898, 749] on div "y x y ⬚ 2 ⬚ n 7 8 9 + – ( ) √ 4 5 6 × ÷ , ⬚ < > 1 2 3 f(x) abc αβγ | a | 0 . =" at bounding box center [755, 684] width 644 height 200
click at [913, 755] on span "=" at bounding box center [910, 768] width 11 height 25
click at [922, 720] on button "3" at bounding box center [910, 730] width 64 height 33
click at [1038, 605] on icon "Done" at bounding box center [1046, 608] width 22 height 22
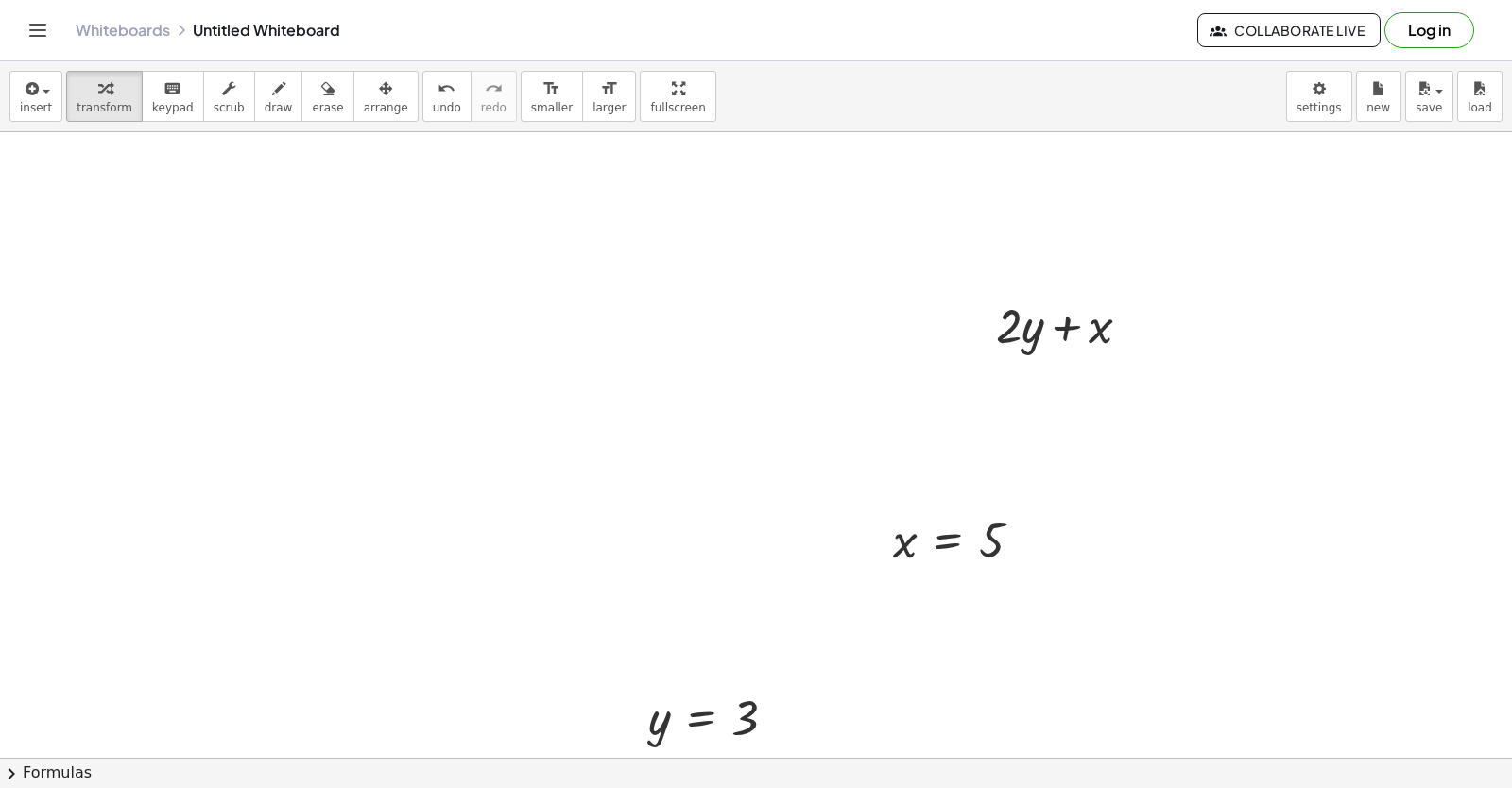
drag, startPoint x: 1035, startPoint y: 570, endPoint x: 1014, endPoint y: 565, distance: 21.6
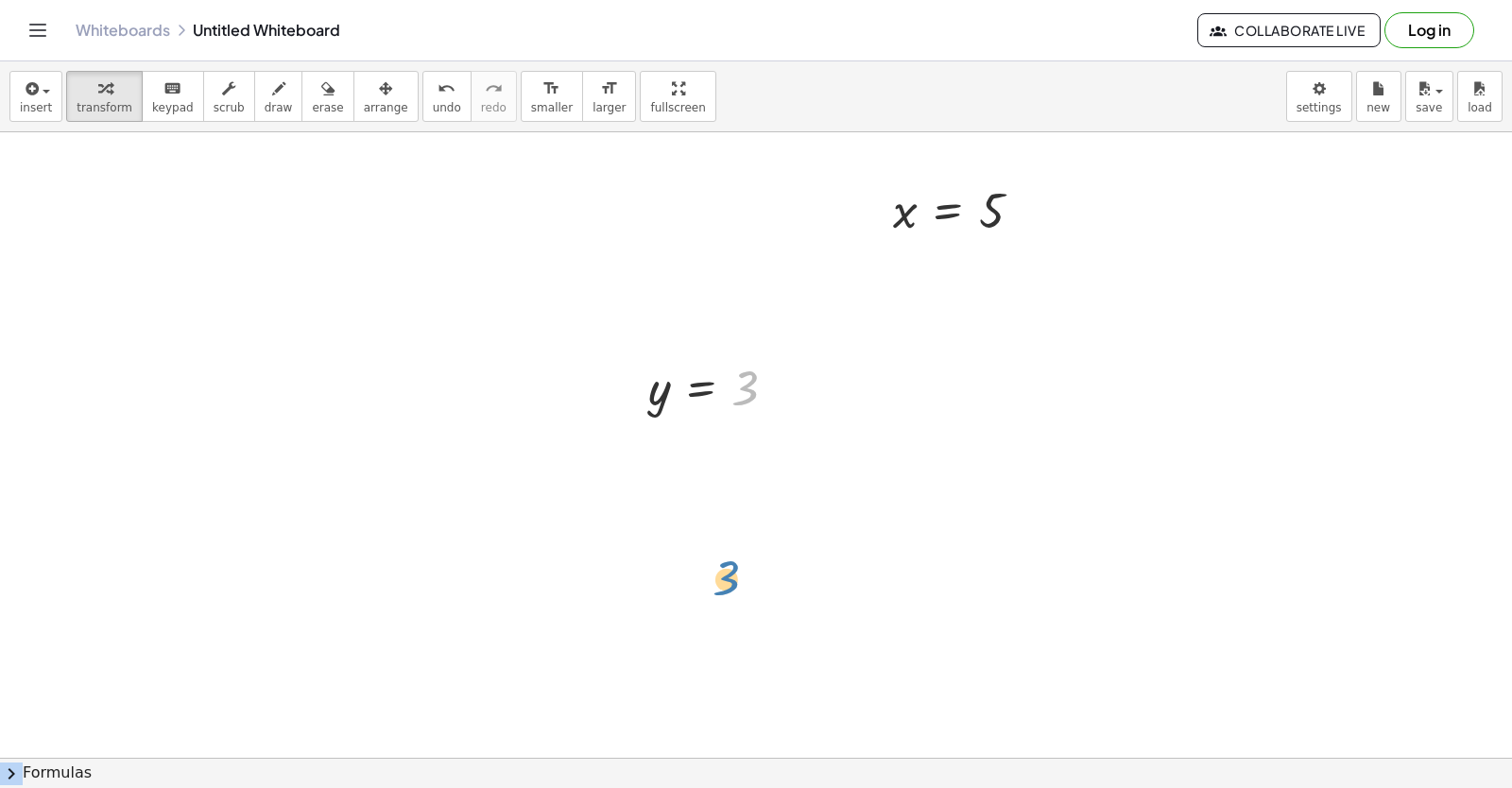
scroll to position [7490, 0]
drag, startPoint x: 750, startPoint y: 582, endPoint x: 736, endPoint y: 566, distance: 21.3
drag, startPoint x: 857, startPoint y: 477, endPoint x: 502, endPoint y: 332, distance: 383.5
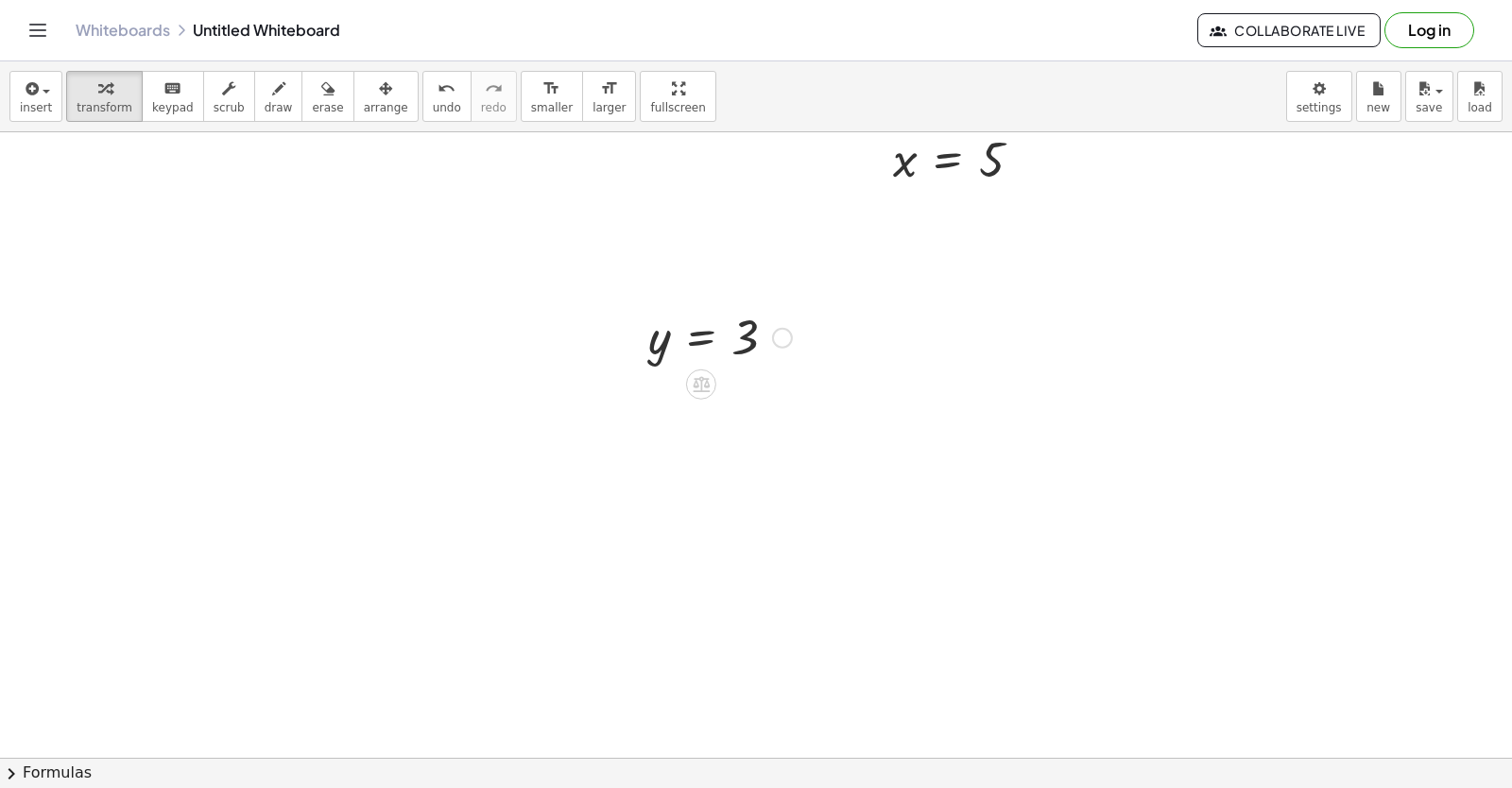
drag, startPoint x: 897, startPoint y: 189, endPoint x: 886, endPoint y: 303, distance: 114.5
drag, startPoint x: 886, startPoint y: 303, endPoint x: 877, endPoint y: 317, distance: 16.6
drag, startPoint x: 877, startPoint y: 317, endPoint x: 765, endPoint y: 469, distance: 188.8
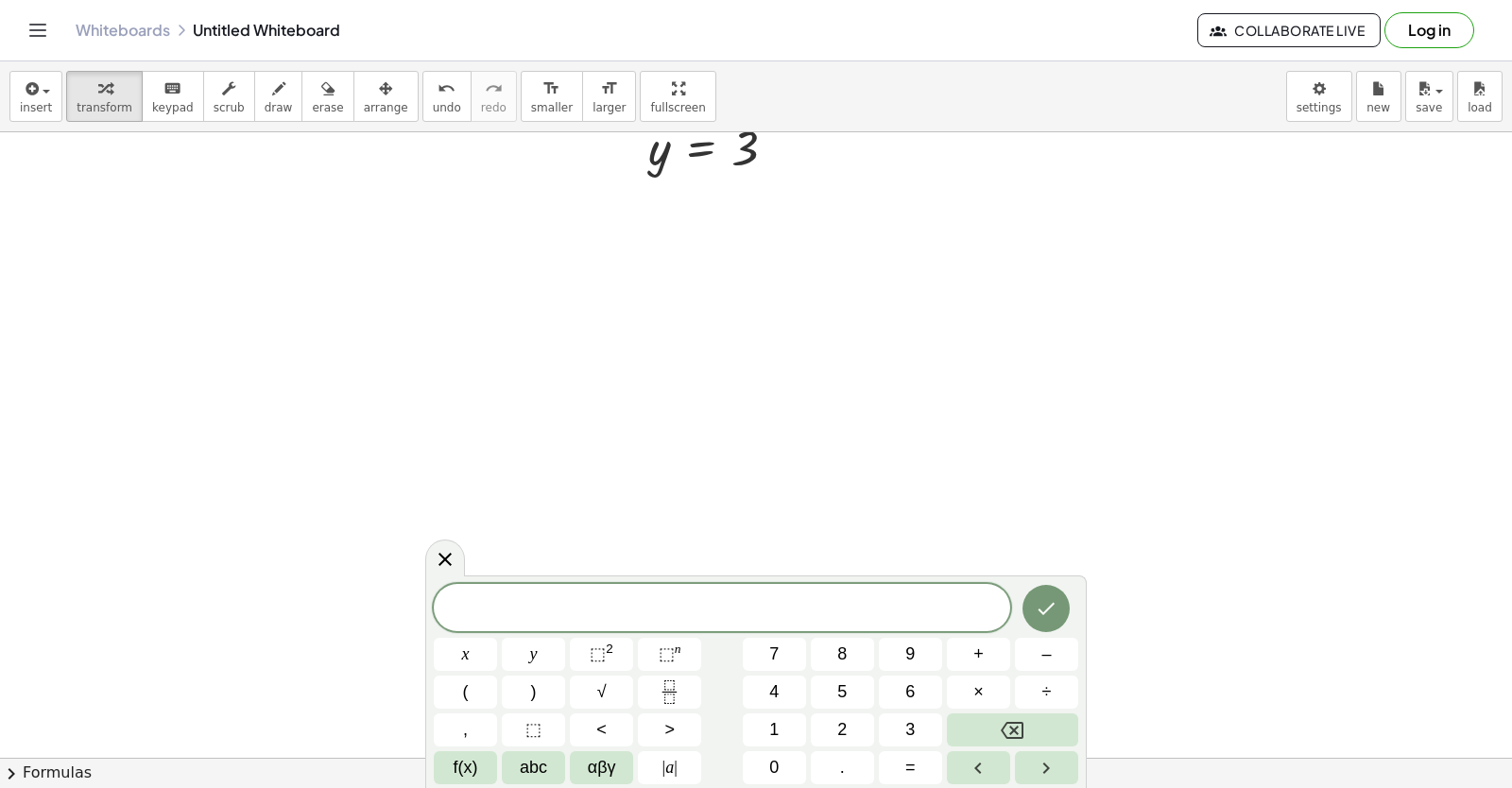
scroll to position [7617, 0]
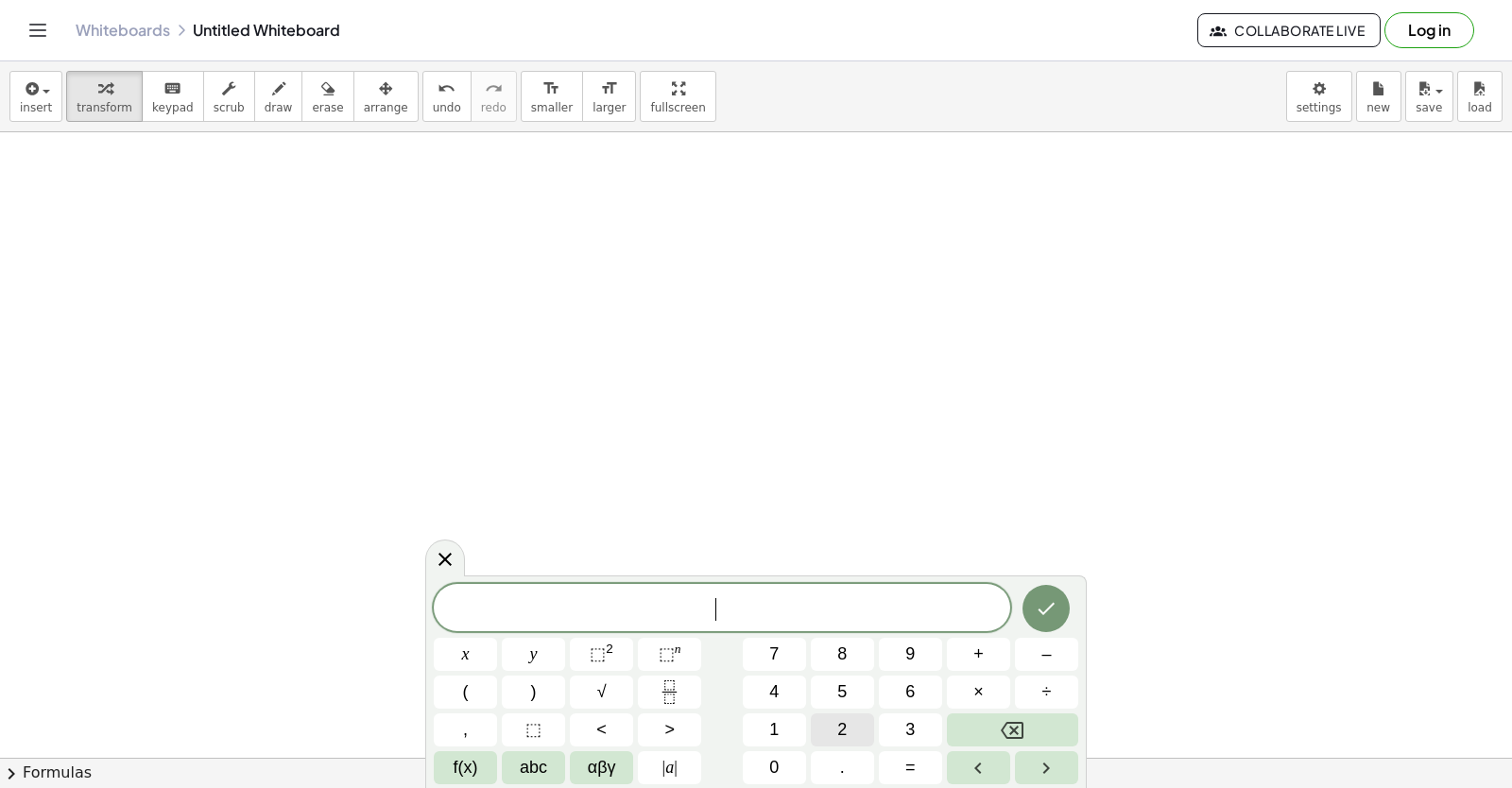
click at [838, 718] on span "2" at bounding box center [842, 730] width 10 height 25
click at [550, 657] on button "y" at bounding box center [534, 655] width 64 height 33
click at [994, 642] on button "+" at bounding box center [979, 655] width 64 height 33
click at [788, 718] on button "1" at bounding box center [774, 730] width 64 height 33
click at [781, 758] on button "0" at bounding box center [774, 768] width 64 height 33
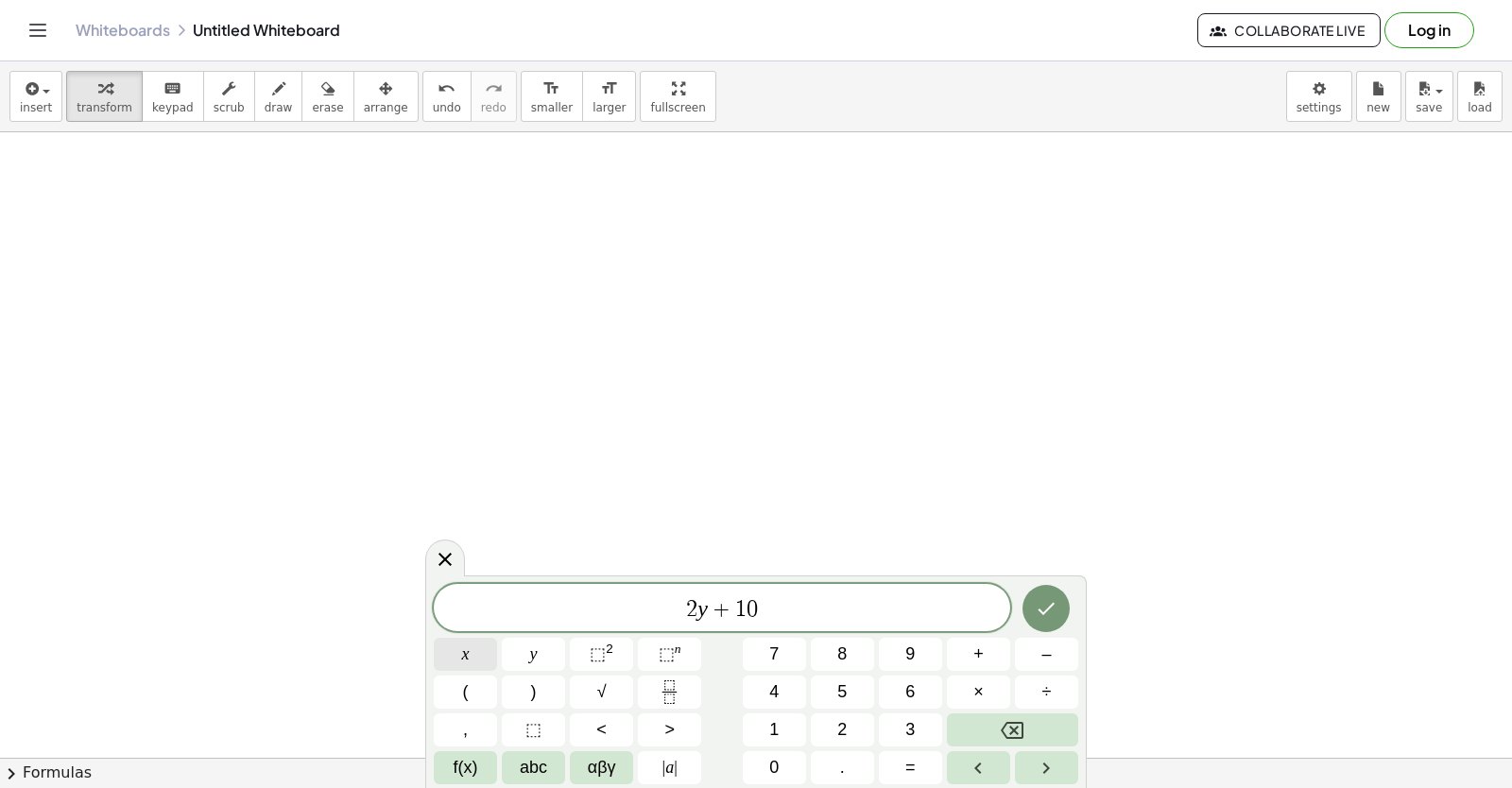
click at [460, 639] on button "x" at bounding box center [465, 655] width 64 height 33
click at [1048, 605] on icon "Done" at bounding box center [1046, 608] width 22 height 22
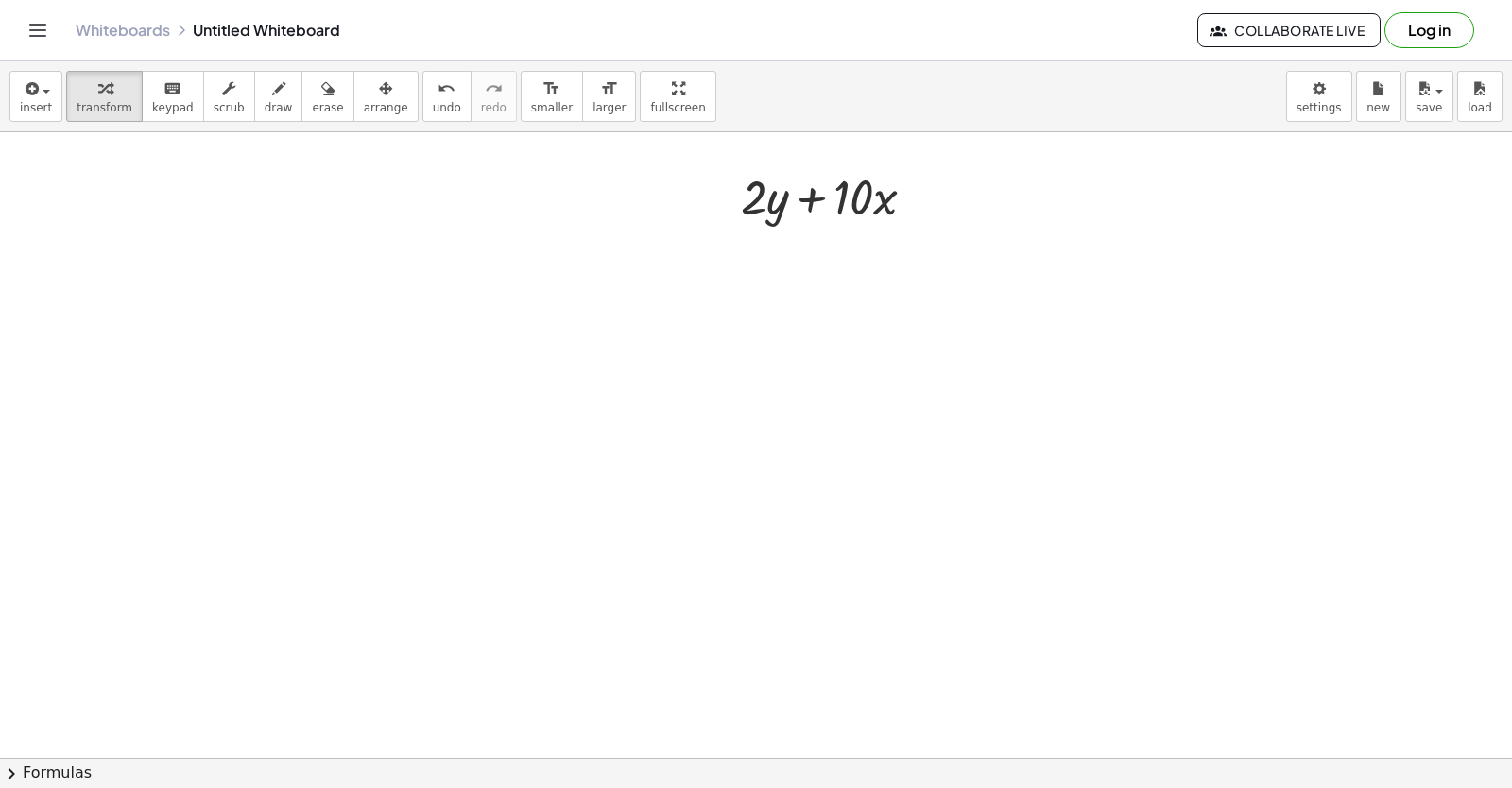
scroll to position [8090, 0]
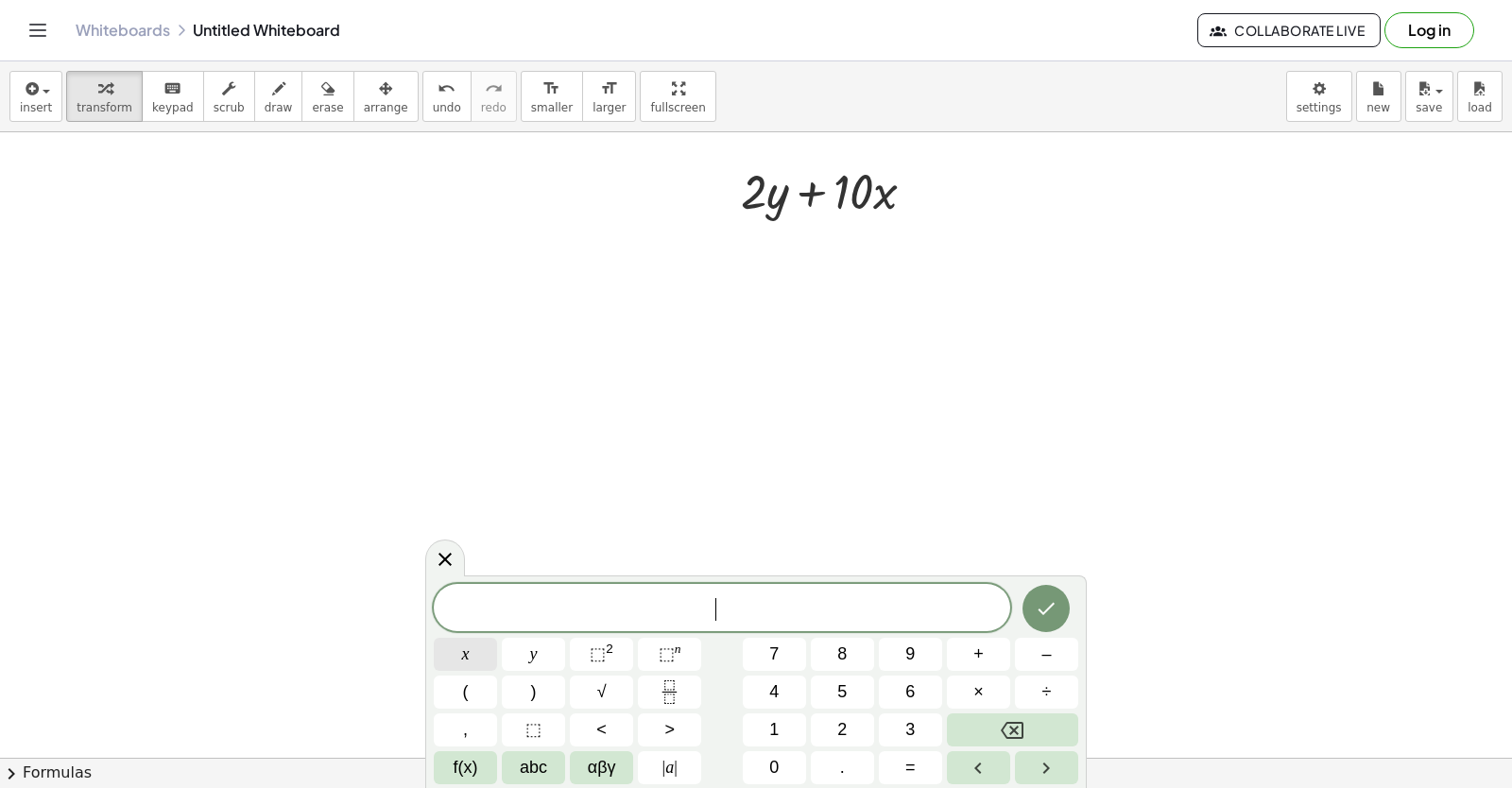
click at [464, 640] on button "x" at bounding box center [465, 655] width 64 height 33
click at [902, 761] on button "=" at bounding box center [910, 768] width 64 height 33
click at [1037, 644] on button "–" at bounding box center [1047, 655] width 64 height 33
click at [836, 682] on button "5" at bounding box center [843, 692] width 64 height 33
click at [1053, 605] on icon "Done" at bounding box center [1048, 608] width 17 height 13
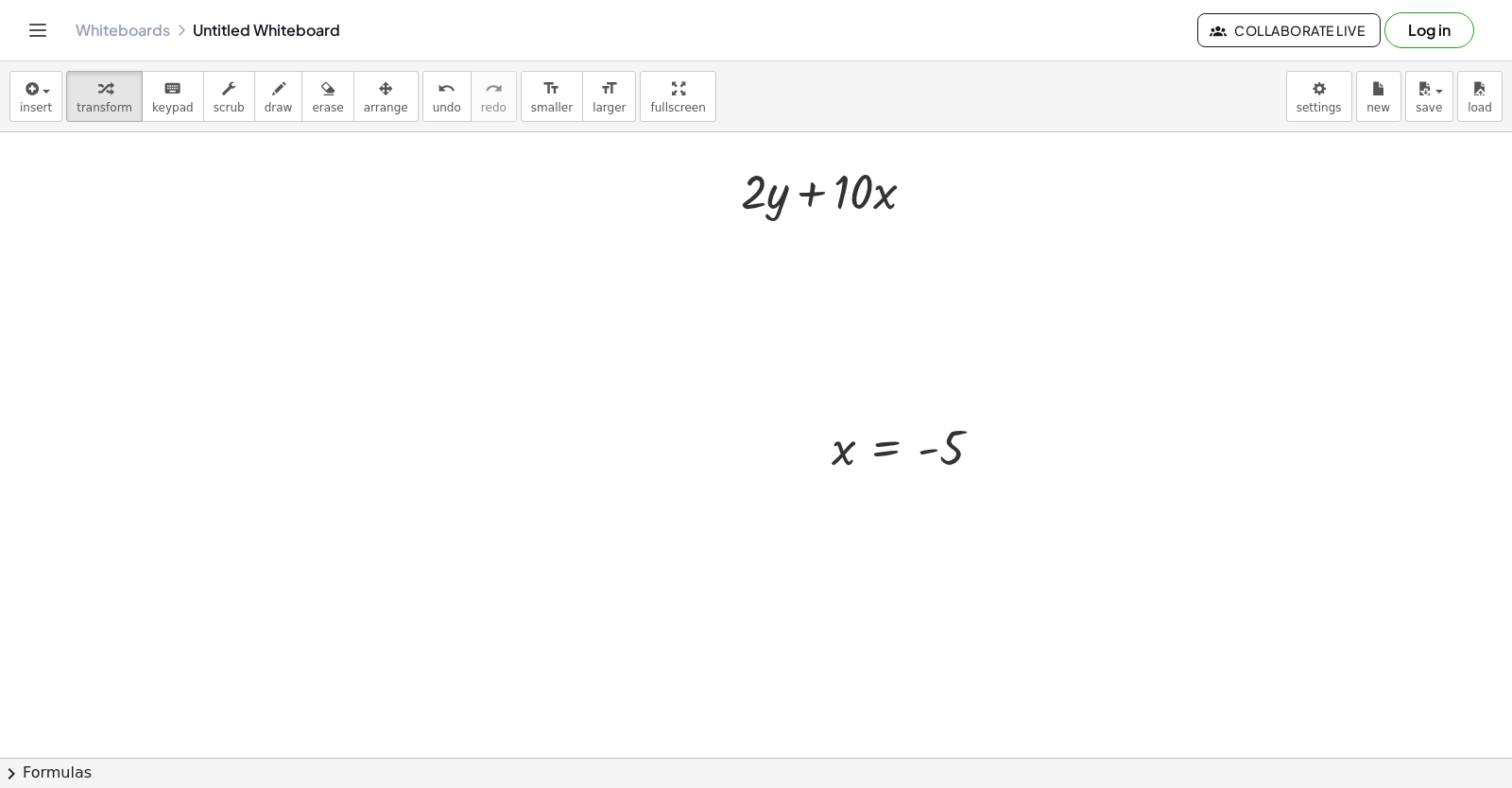
scroll to position [8148, 0]
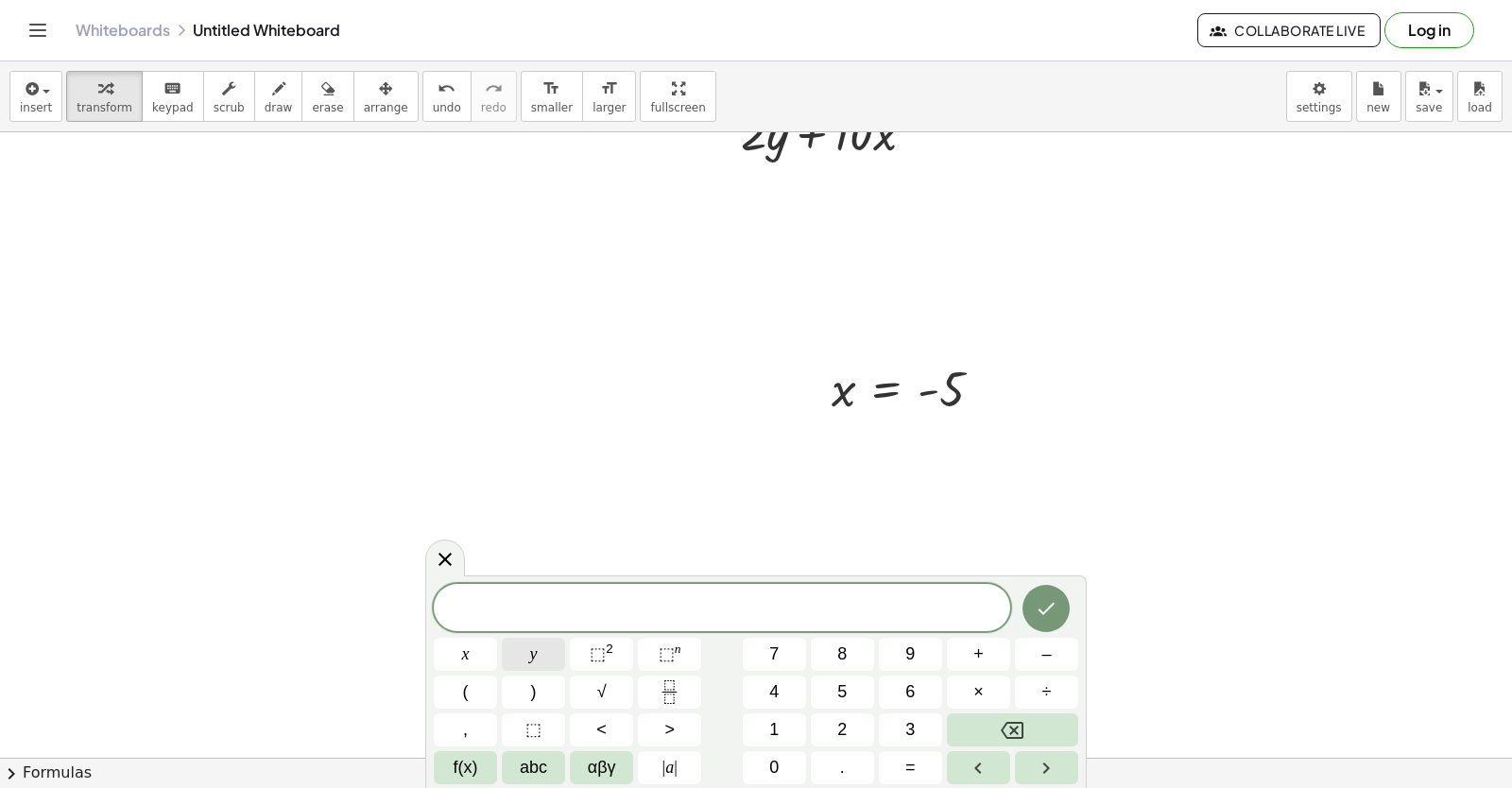
click at [541, 650] on button "y" at bounding box center [534, 655] width 64 height 33
click at [910, 756] on span "=" at bounding box center [910, 768] width 11 height 25
click at [772, 644] on span "7" at bounding box center [774, 655] width 10 height 25
click at [1050, 593] on button "Done" at bounding box center [1046, 608] width 47 height 47
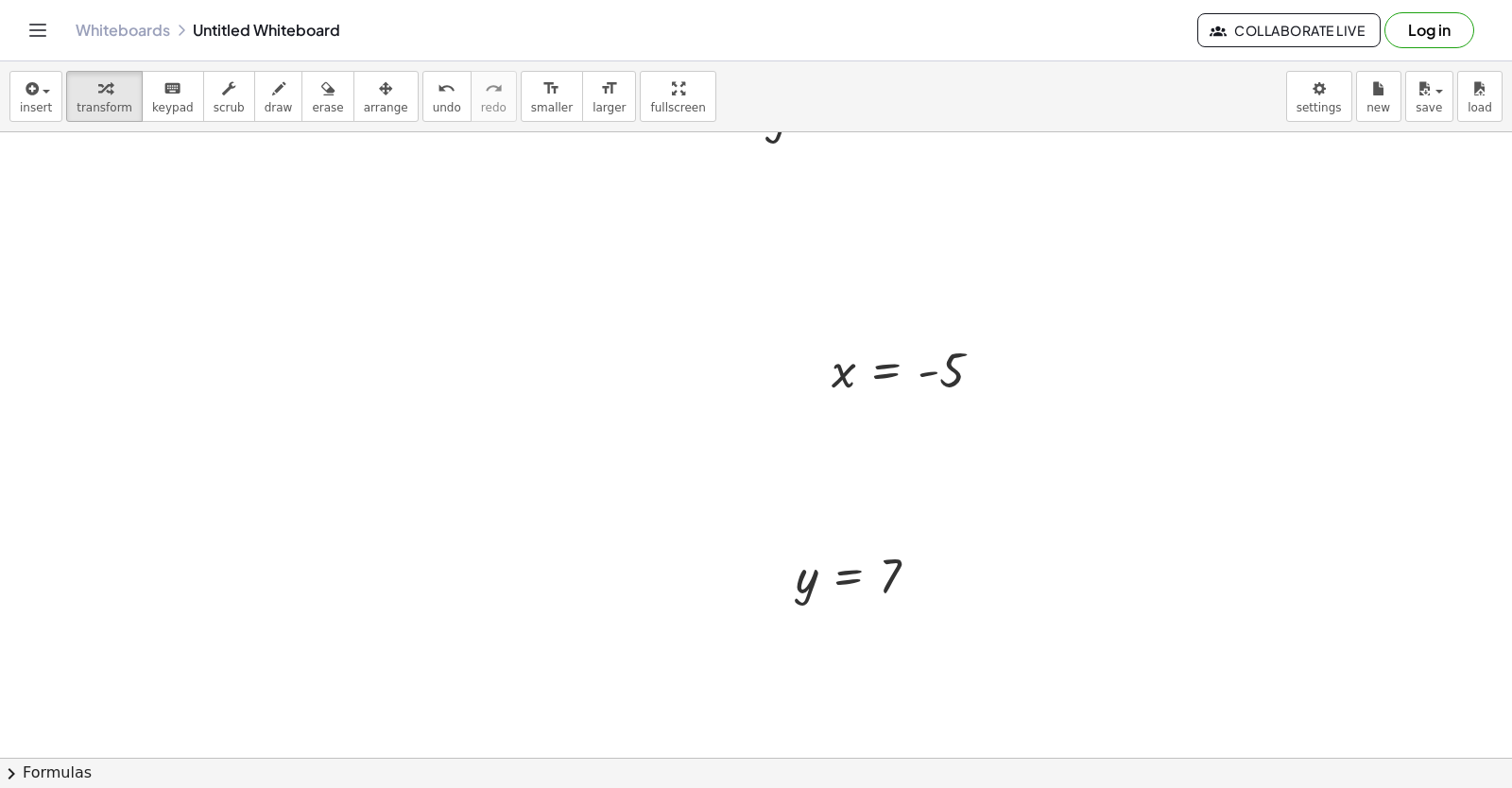
drag, startPoint x: 1061, startPoint y: 610, endPoint x: 1043, endPoint y: 621, distance: 21.1
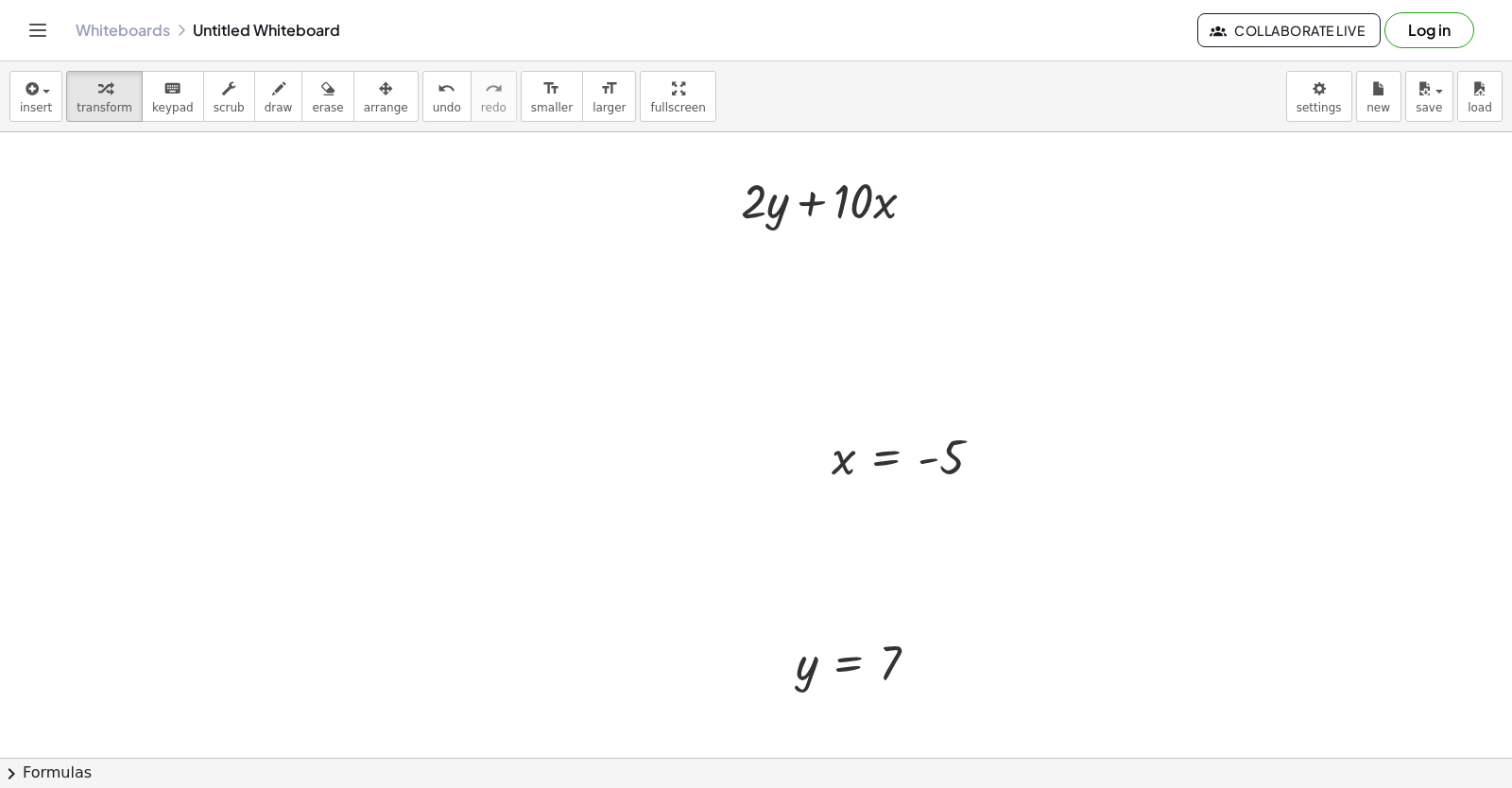
scroll to position [8054, 0]
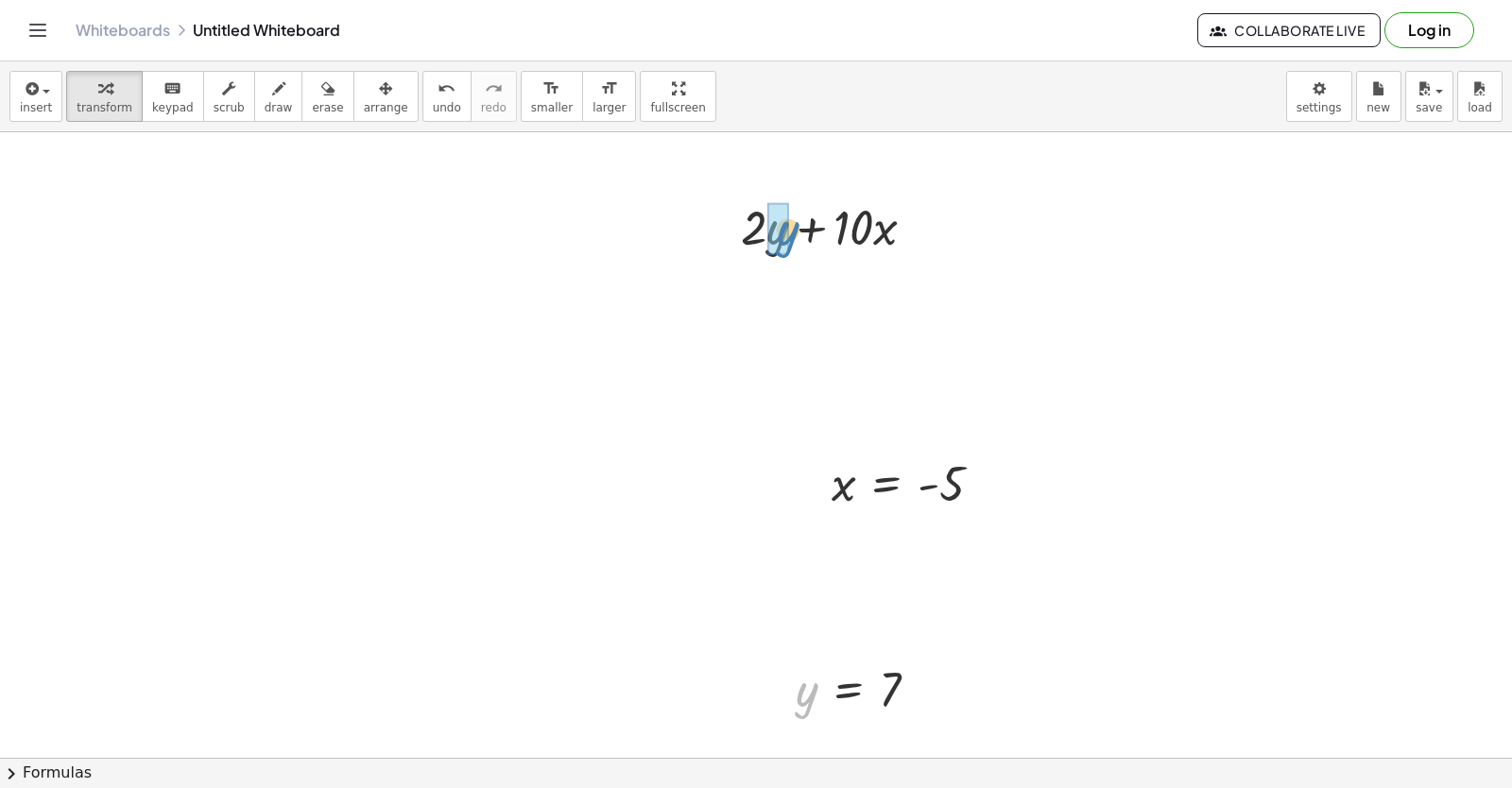
drag, startPoint x: 814, startPoint y: 681, endPoint x: 795, endPoint y: 219, distance: 462.4
click at [818, 287] on div at bounding box center [835, 290] width 219 height 65
click at [750, 279] on div at bounding box center [835, 290] width 219 height 65
click at [760, 288] on div at bounding box center [835, 290] width 219 height 65
click at [761, 287] on div at bounding box center [835, 290] width 219 height 65
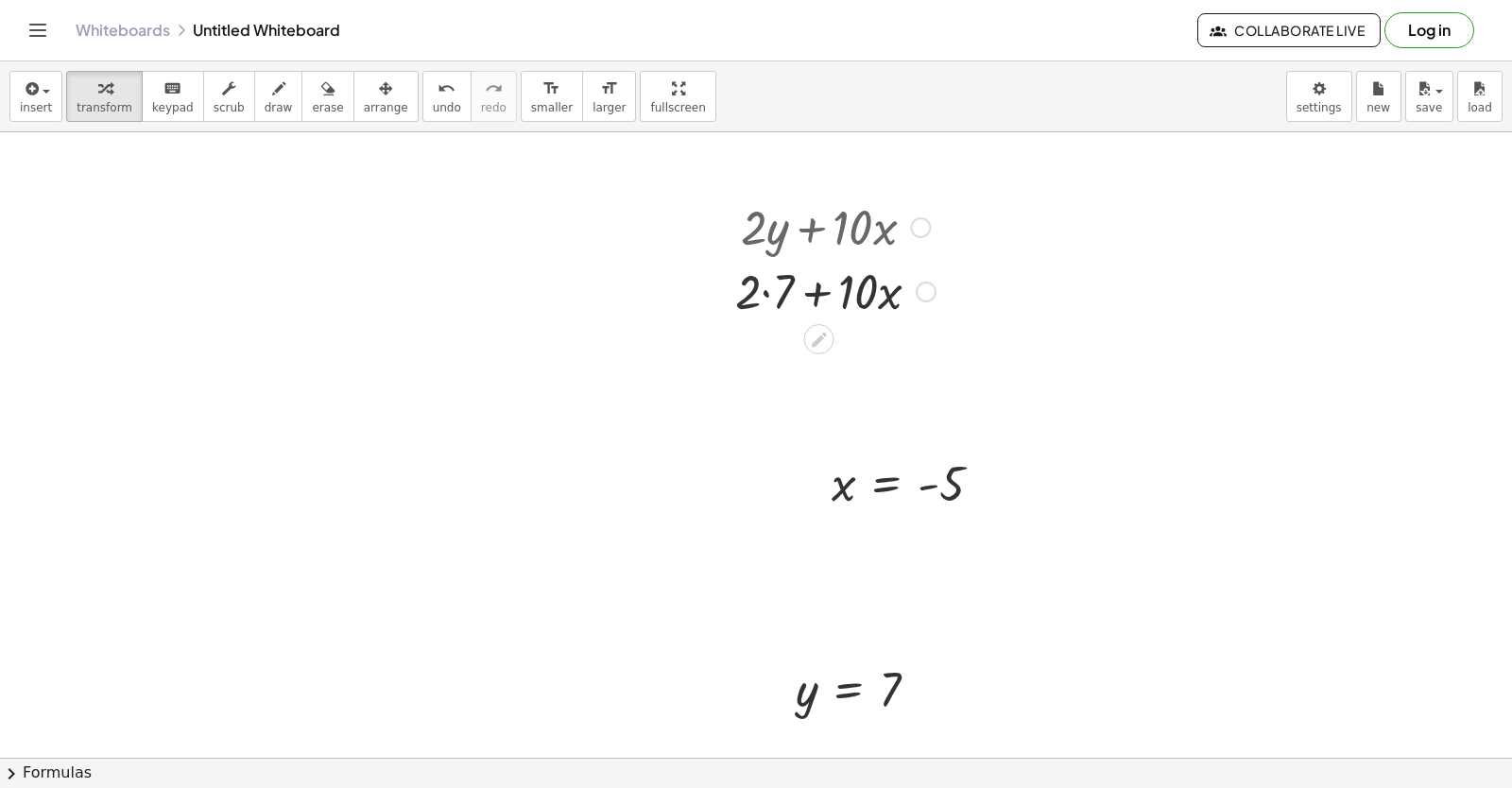
click at [764, 287] on div at bounding box center [835, 290] width 219 height 65
click at [764, 287] on div at bounding box center [836, 290] width 209 height 65
drag, startPoint x: 840, startPoint y: 476, endPoint x: 881, endPoint y: 352, distance: 130.6
click at [860, 356] on div at bounding box center [835, 354] width 237 height 65
click at [825, 352] on div at bounding box center [835, 354] width 219 height 65
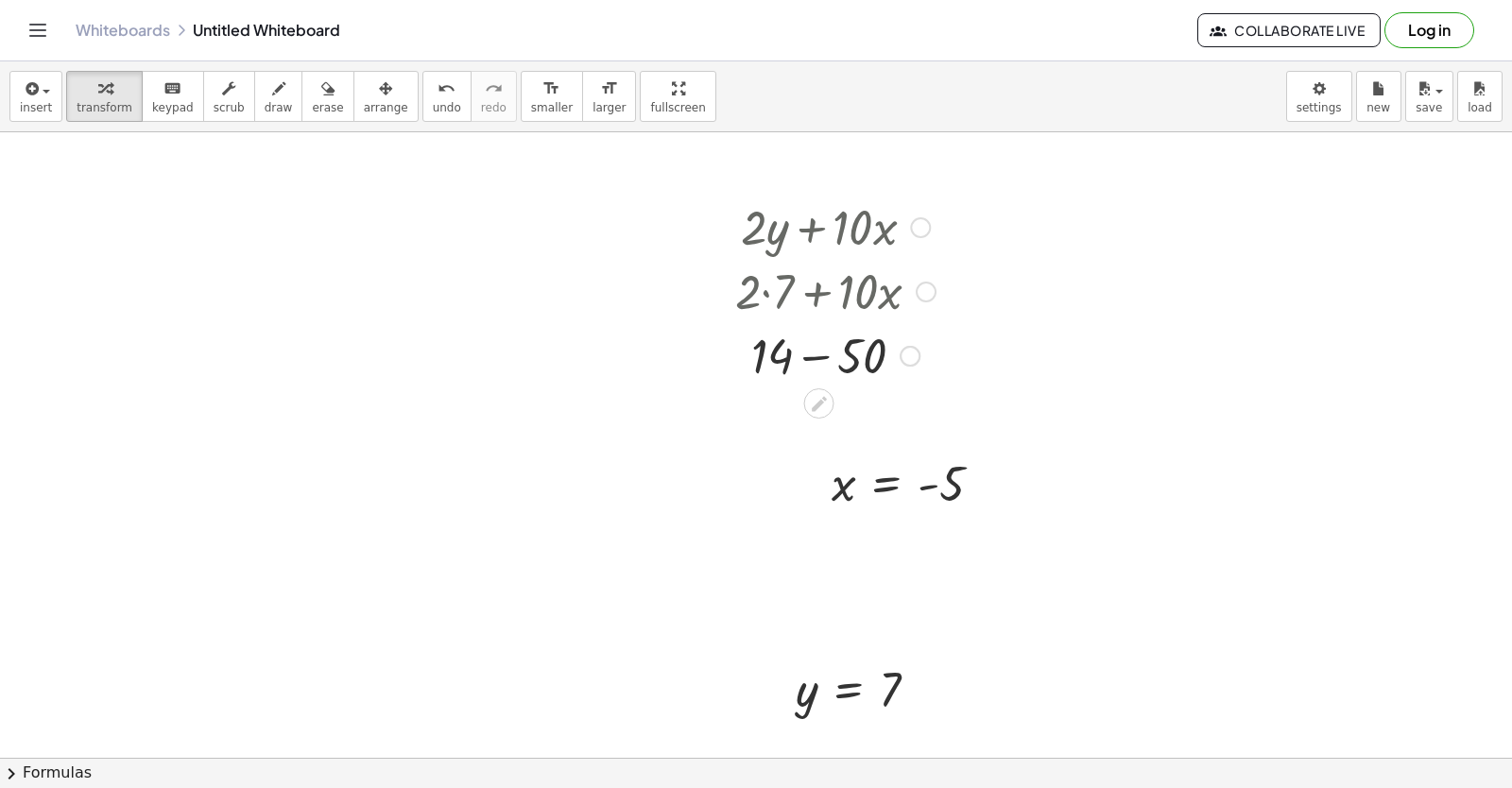
click at [817, 345] on div at bounding box center [835, 354] width 219 height 65
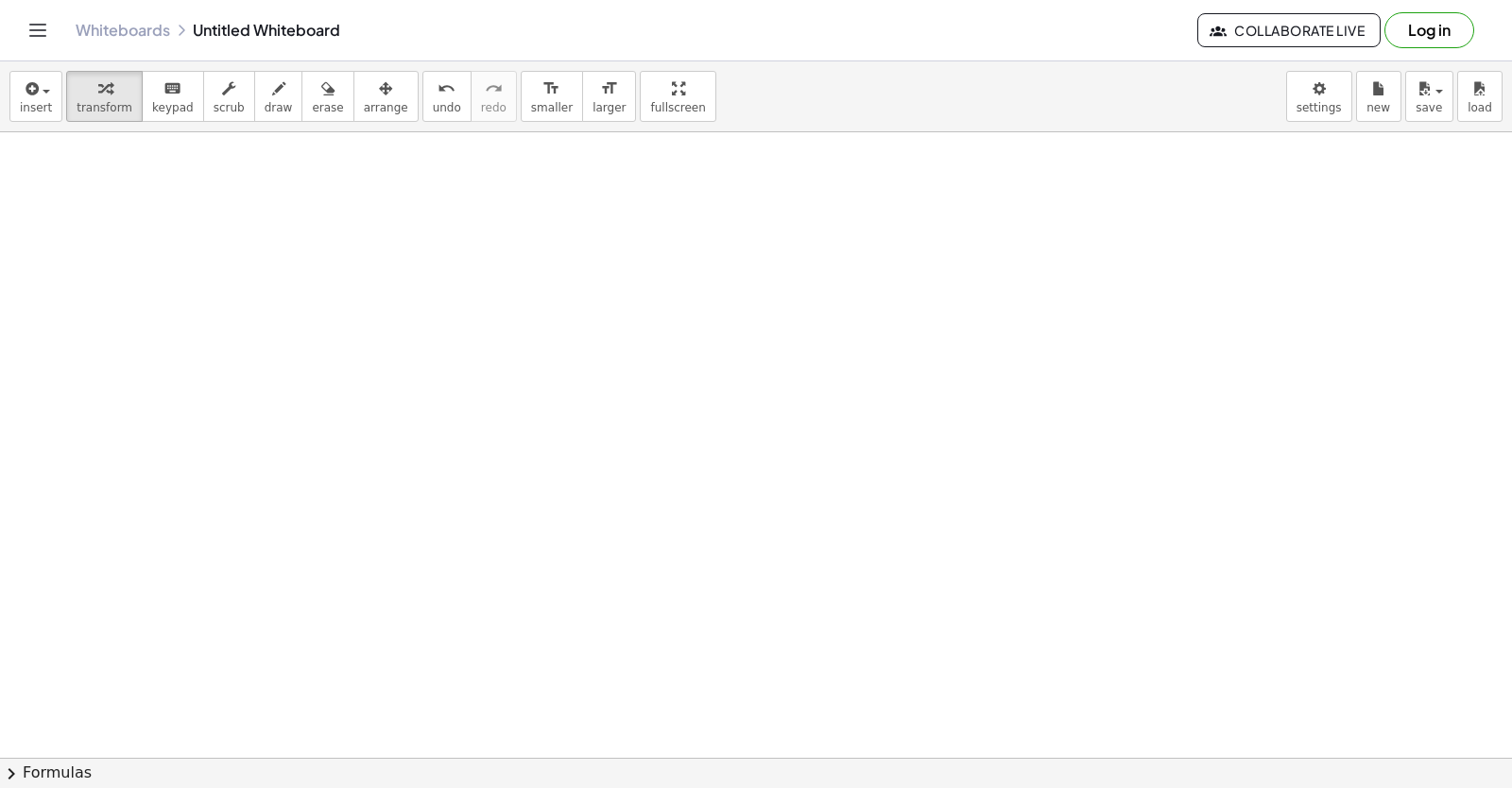
scroll to position [8774, 0]
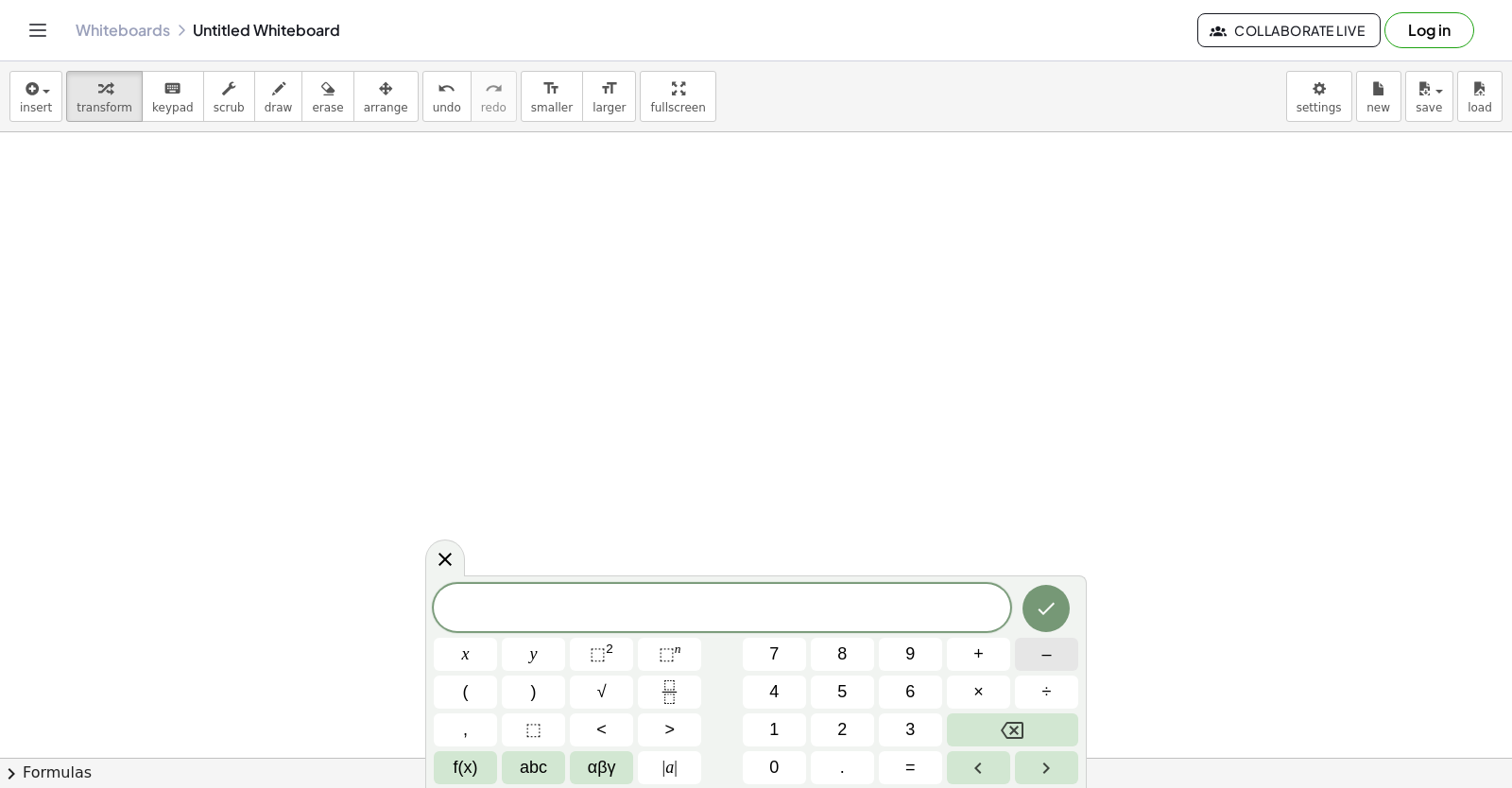
click at [1033, 644] on button "–" at bounding box center [1047, 655] width 64 height 33
click at [798, 708] on div "− ​ x y ⬚ 2 ⬚ n 7 8 9 + – ( ) √ 4 5 6 × ÷ , ⬚ < > 1 2 3 f(x) abc αβγ | a | 0 . =" at bounding box center [755, 684] width 644 height 200
click at [661, 720] on div "− ​ x y ⬚ 2 ⬚ n 7 8 9 + – ( ) √ 4 5 6 × ÷ , ⬚ < > 1 2 3 f(x) abc αβγ | a | 0 . =" at bounding box center [755, 684] width 644 height 200
click at [957, 654] on button "+" at bounding box center [979, 655] width 64 height 33
click at [985, 737] on button "Backspace" at bounding box center [1013, 730] width 131 height 33
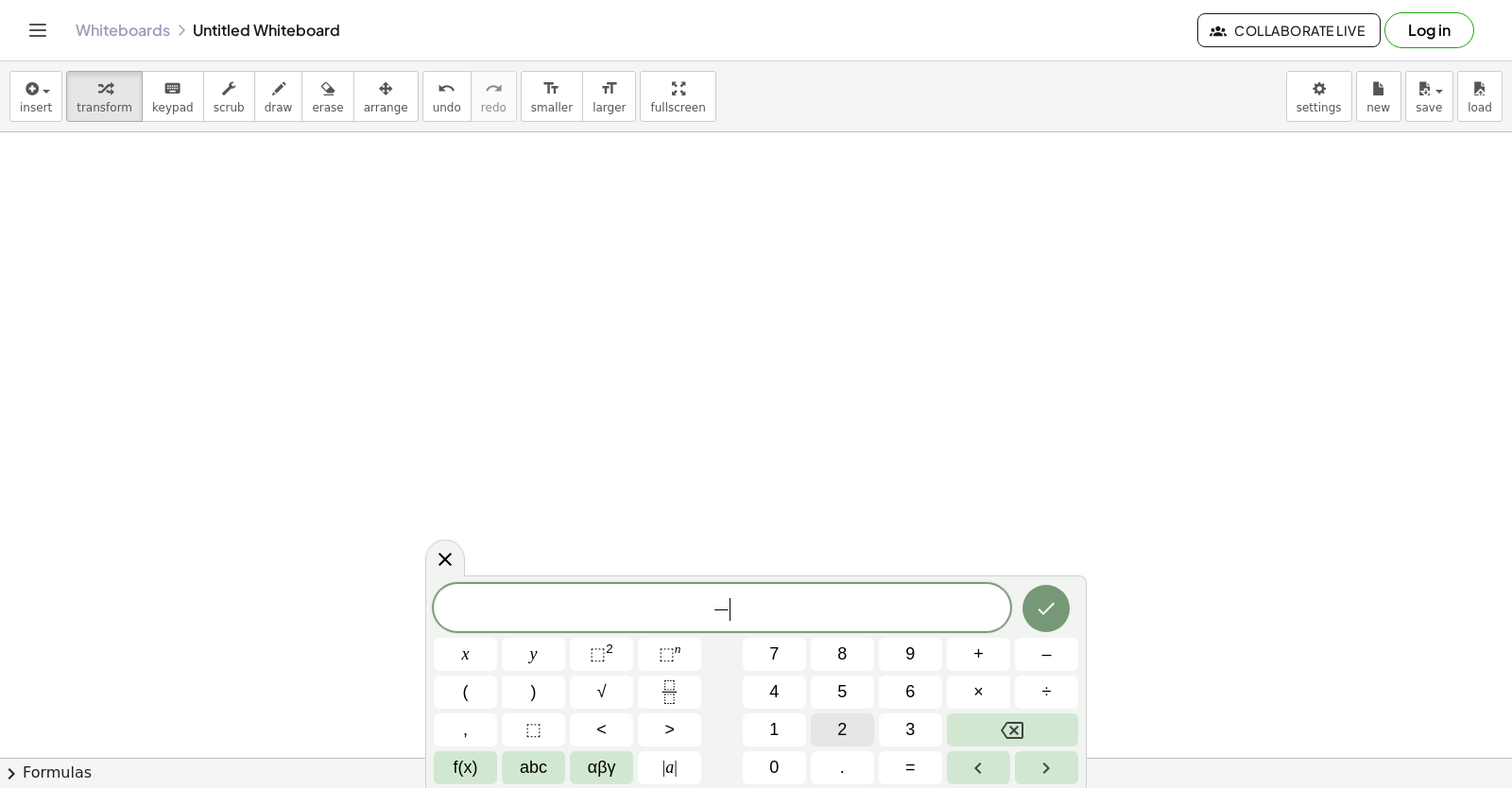
click at [849, 718] on button "2" at bounding box center [843, 730] width 64 height 33
click at [536, 649] on span "y" at bounding box center [534, 655] width 8 height 25
click at [967, 645] on button "+" at bounding box center [979, 655] width 64 height 33
click at [779, 650] on button "7" at bounding box center [774, 655] width 64 height 33
click at [487, 649] on button "x" at bounding box center [465, 655] width 64 height 33
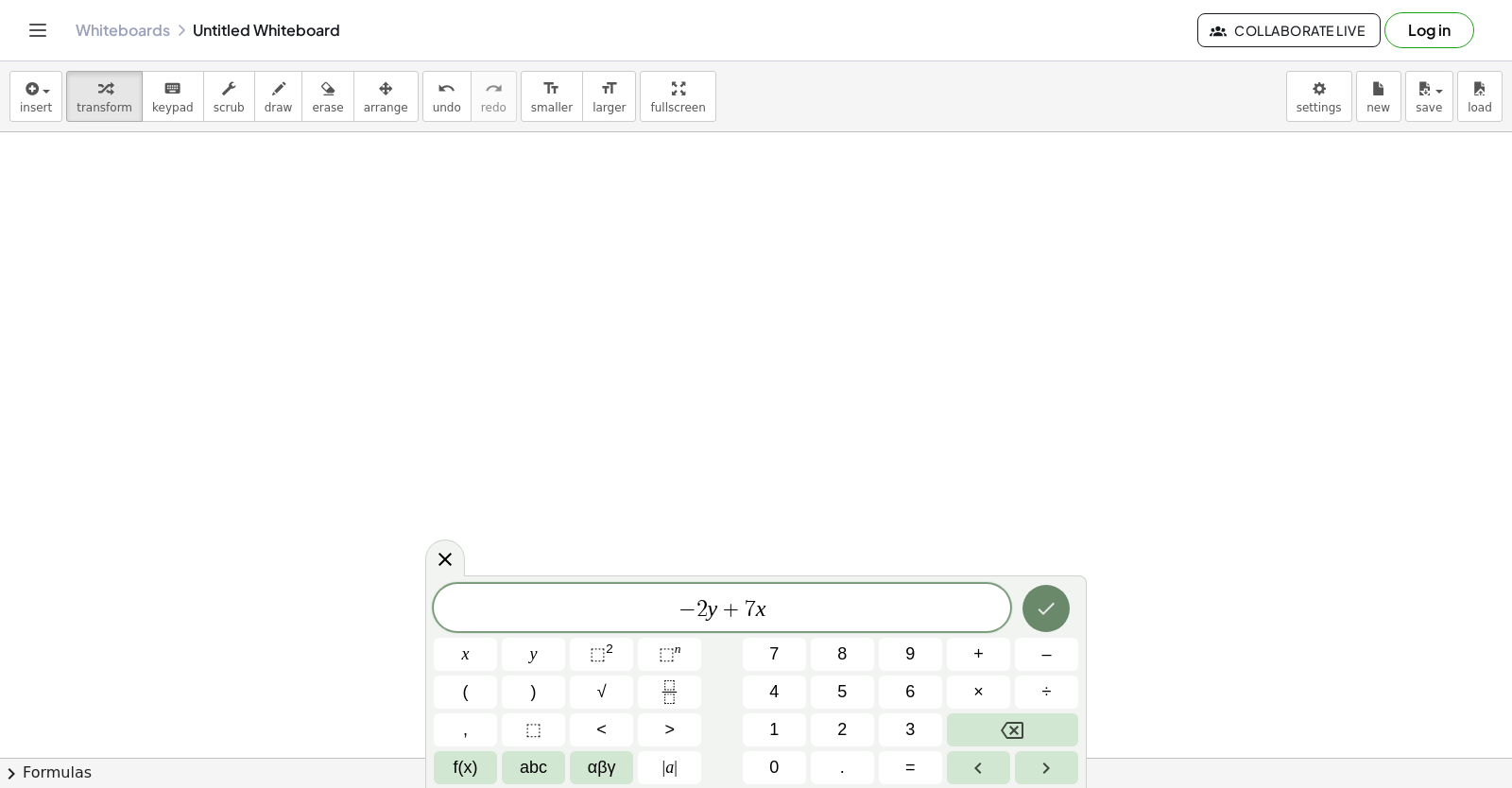
click at [1059, 602] on button "Done" at bounding box center [1046, 608] width 47 height 47
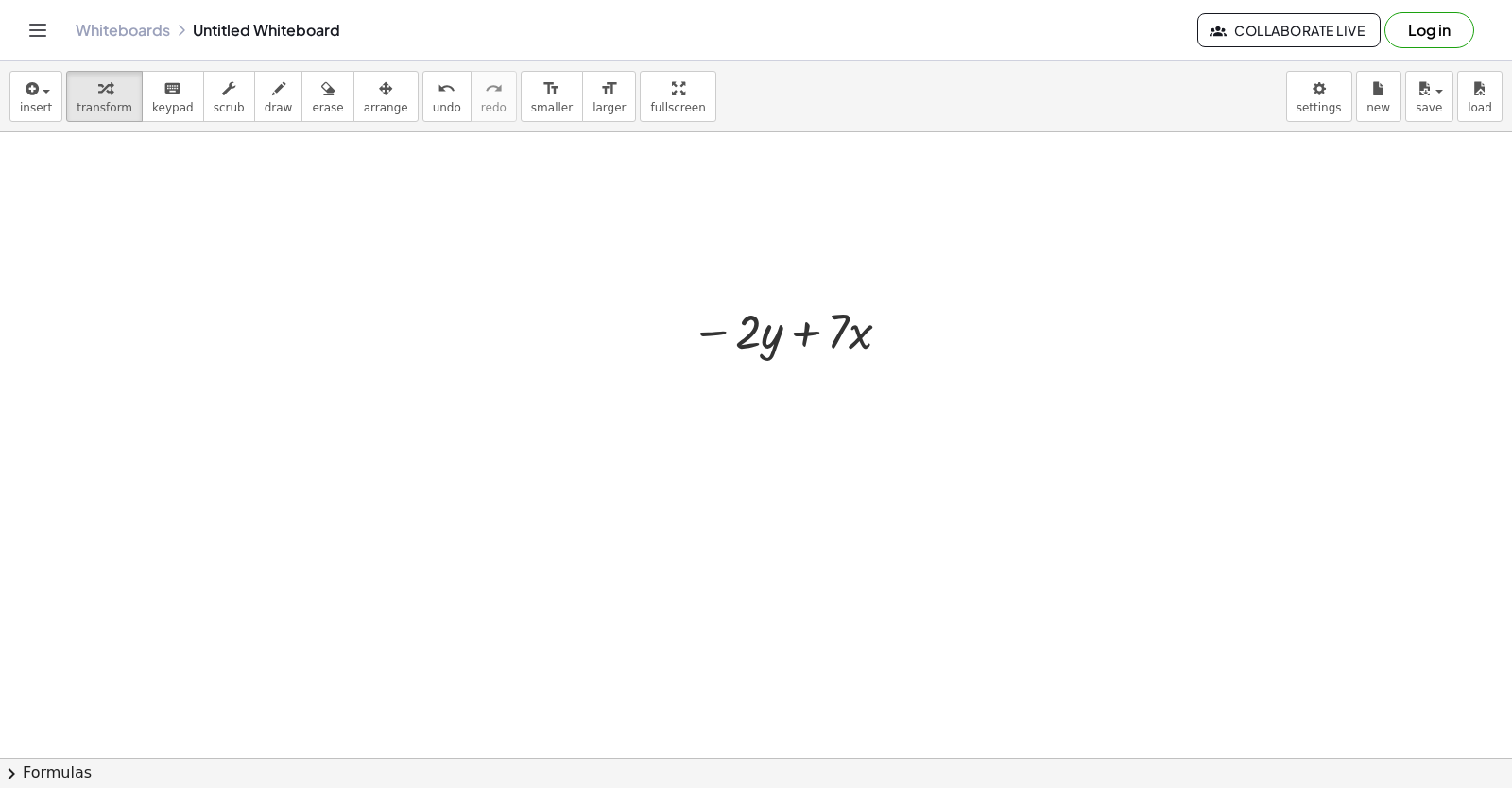
scroll to position [9246, 0]
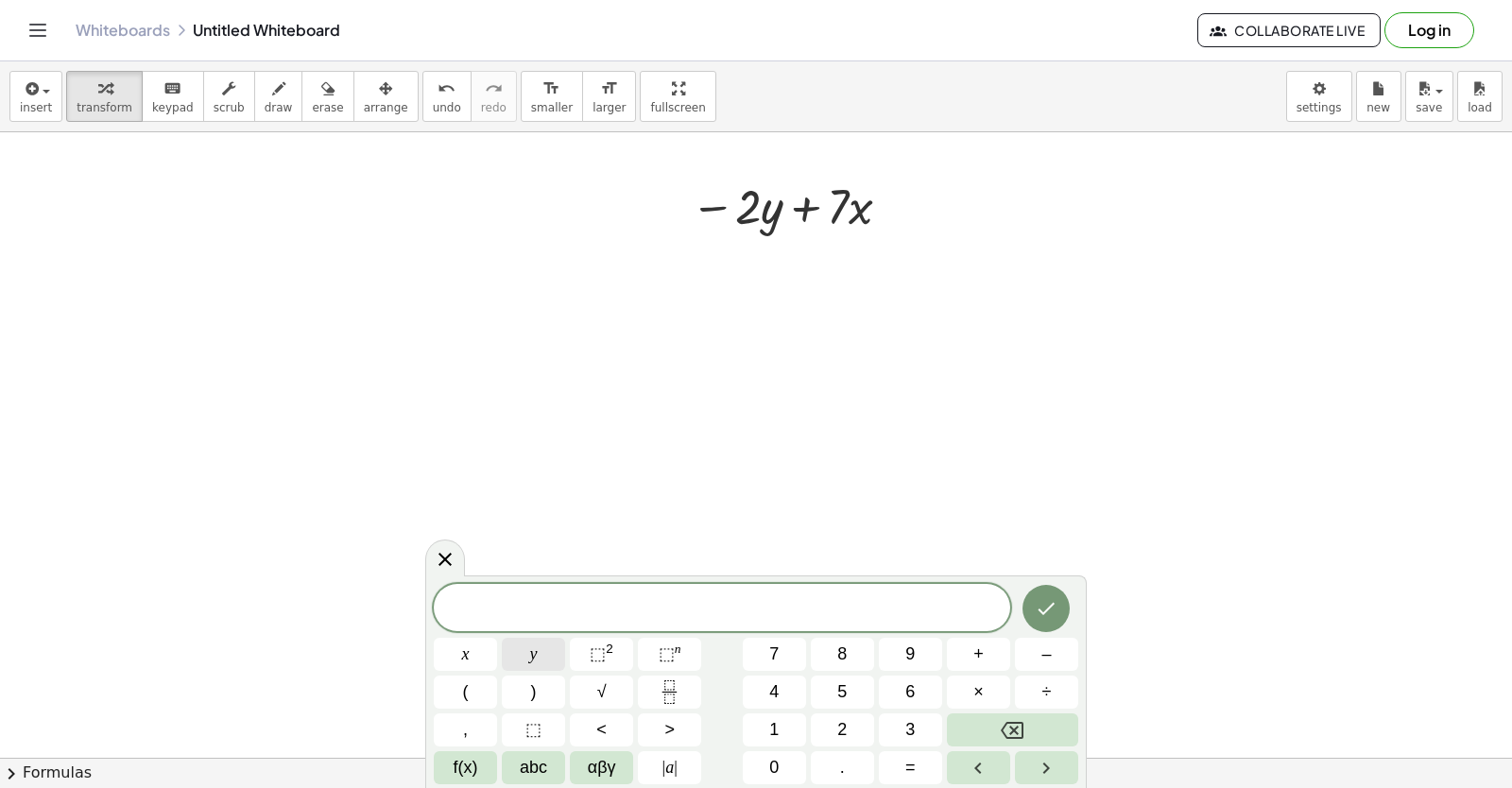
click at [555, 654] on button "y" at bounding box center [534, 655] width 64 height 33
click at [899, 761] on button "=" at bounding box center [910, 768] width 64 height 33
click at [907, 683] on span "6" at bounding box center [910, 692] width 10 height 25
click at [1051, 588] on button "Done" at bounding box center [1046, 608] width 47 height 47
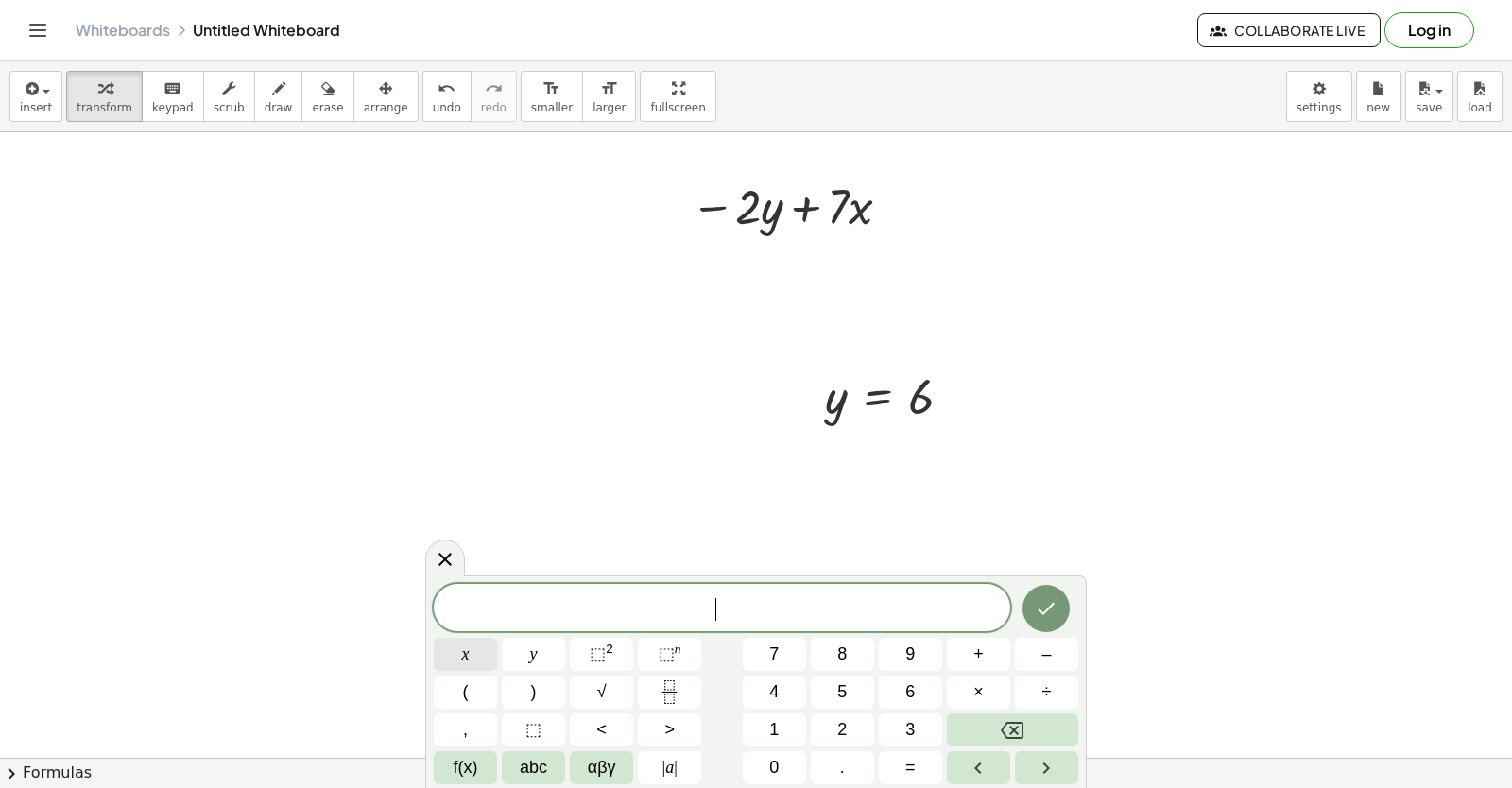
click at [480, 647] on button "x" at bounding box center [465, 655] width 64 height 33
click at [905, 756] on button "=" at bounding box center [910, 768] width 64 height 33
click at [1039, 657] on button "–" at bounding box center [1047, 655] width 64 height 33
click at [842, 722] on span "2" at bounding box center [842, 730] width 10 height 25
click at [1052, 606] on icon "Done" at bounding box center [1046, 608] width 22 height 22
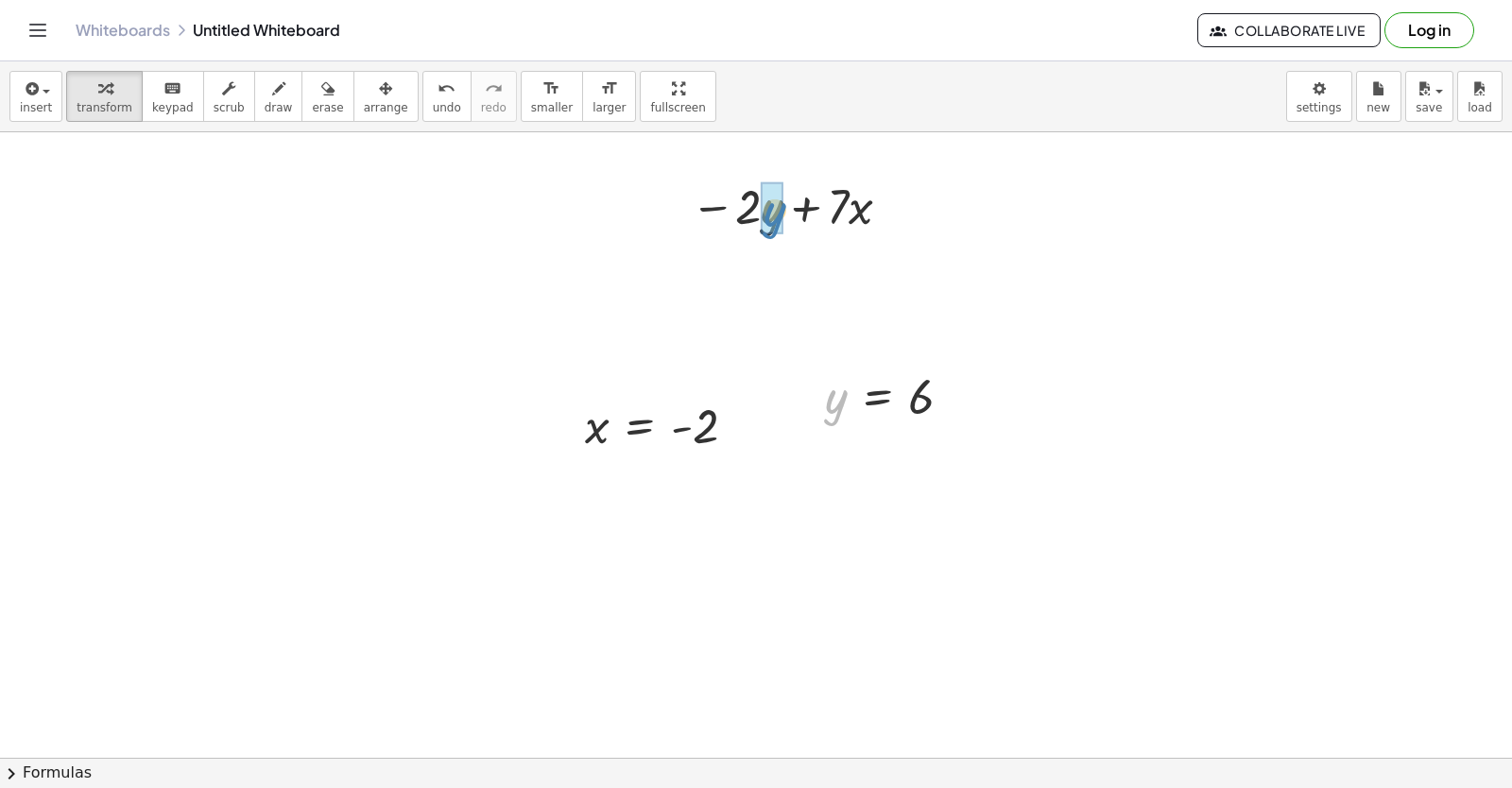
drag, startPoint x: 839, startPoint y: 408, endPoint x: 763, endPoint y: 204, distance: 217.7
drag, startPoint x: 599, startPoint y: 438, endPoint x: 869, endPoint y: 279, distance: 313.3
click at [735, 267] on div at bounding box center [794, 269] width 276 height 65
click at [866, 273] on div at bounding box center [794, 269] width 276 height 65
click at [742, 267] on div at bounding box center [794, 269] width 260 height 65
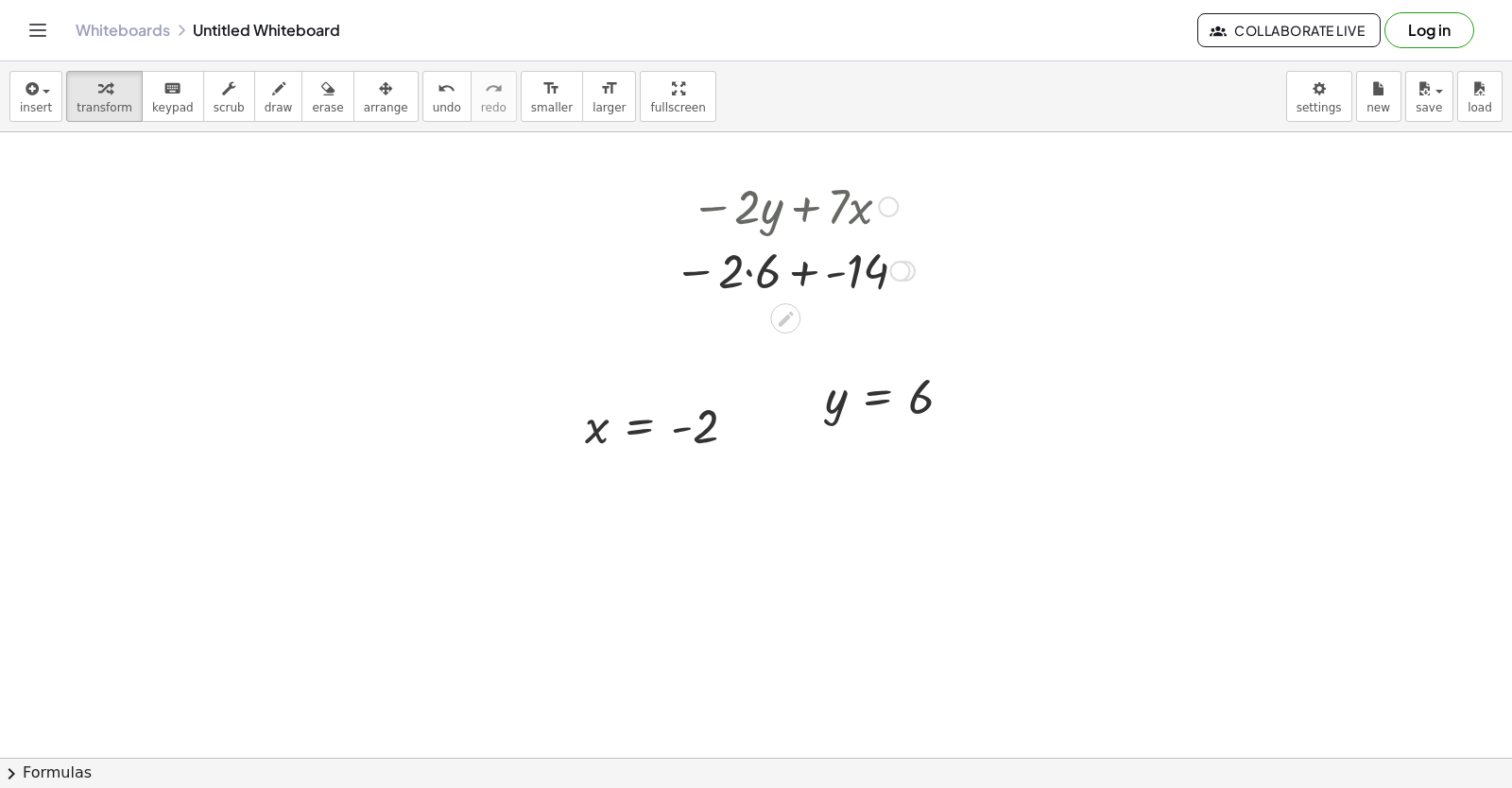
click at [751, 268] on div at bounding box center [794, 269] width 260 height 65
click at [803, 275] on div at bounding box center [795, 269] width 239 height 63
click at [807, 267] on div at bounding box center [795, 269] width 227 height 63
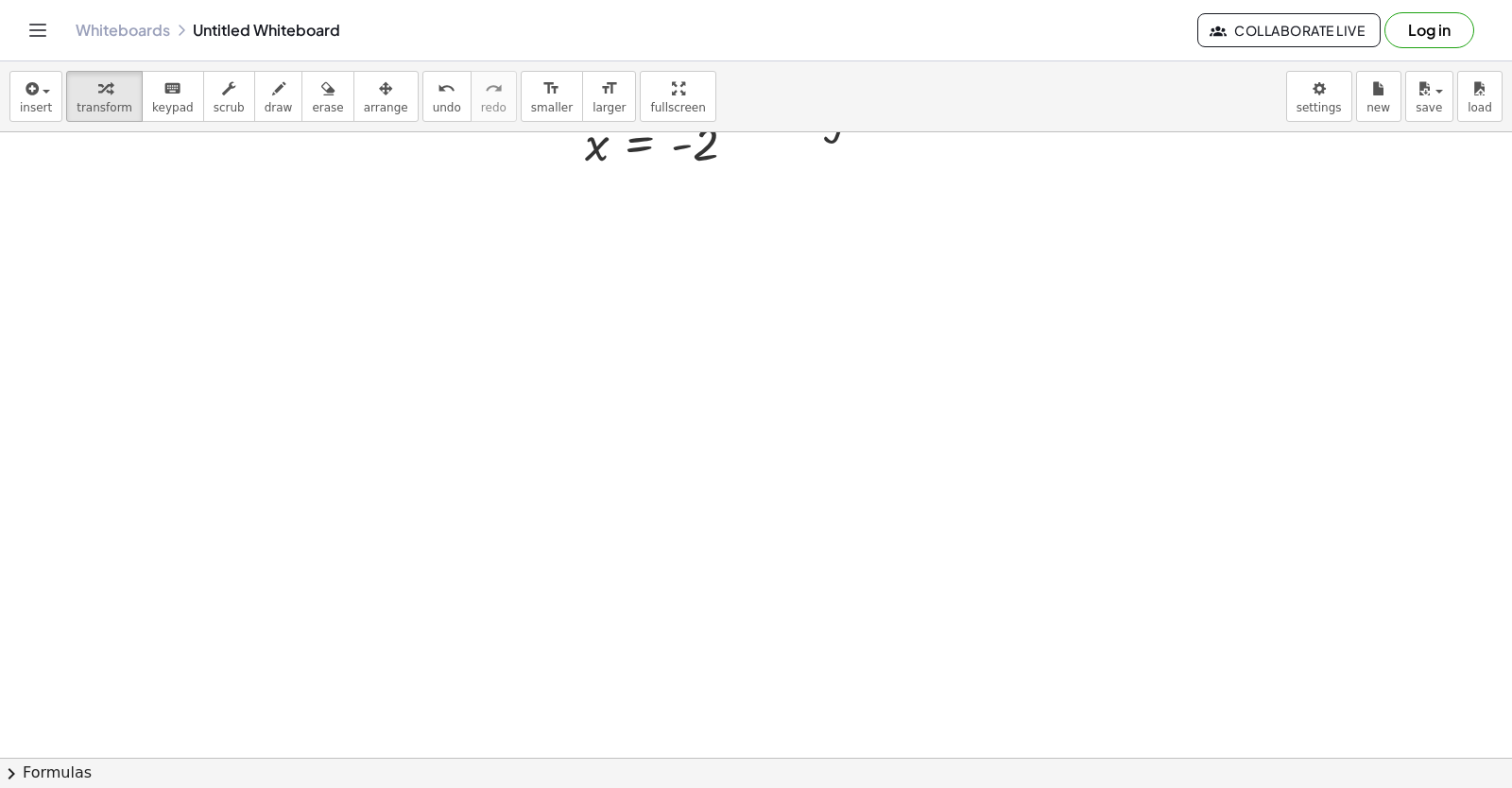
scroll to position [9683, 0]
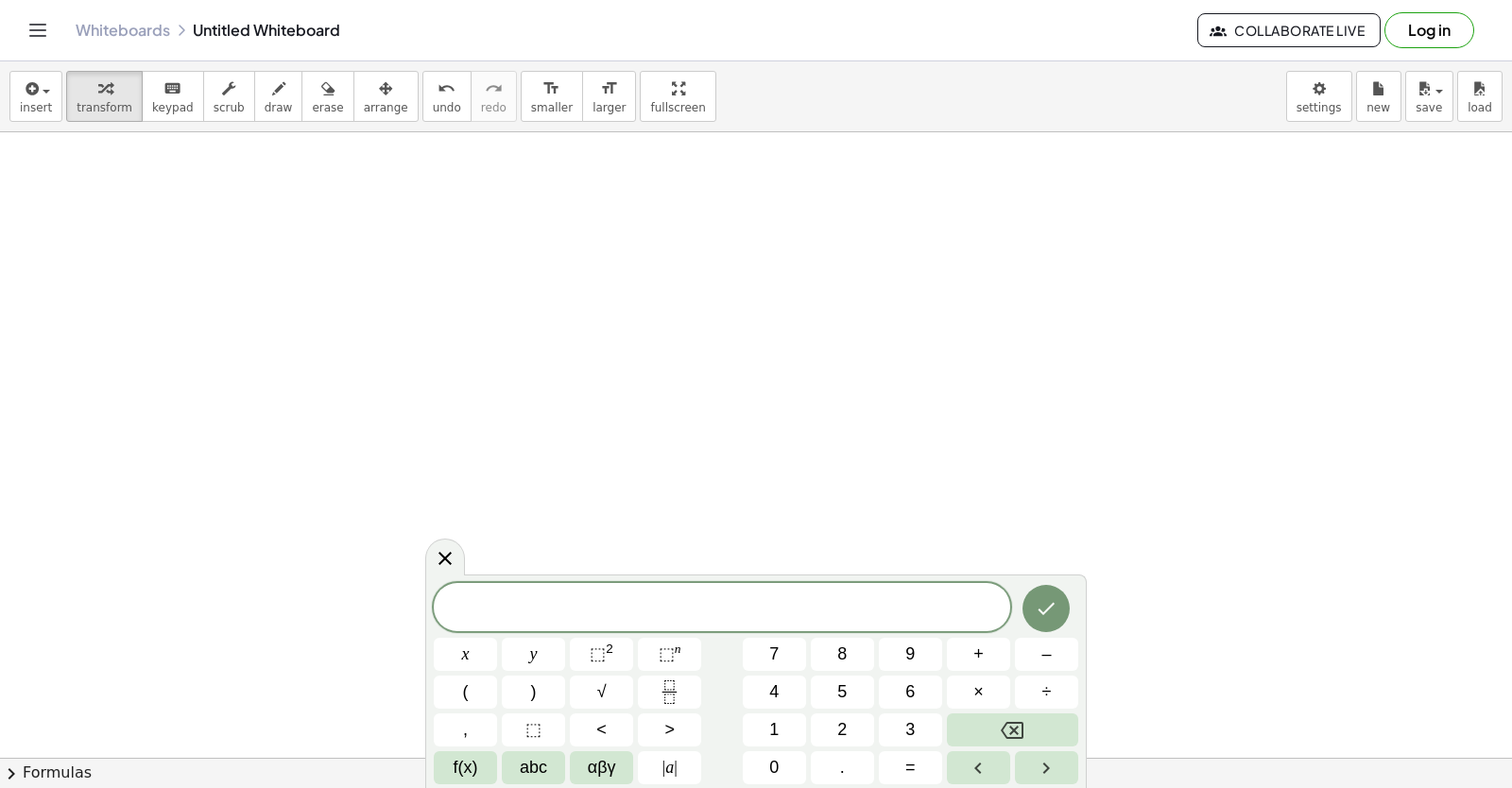
drag, startPoint x: 841, startPoint y: 722, endPoint x: 655, endPoint y: 483, distance: 302.8
click at [857, 728] on button "2" at bounding box center [843, 730] width 64 height 33
click at [482, 645] on button "x" at bounding box center [465, 655] width 64 height 33
click at [992, 644] on button "+" at bounding box center [979, 655] width 64 height 33
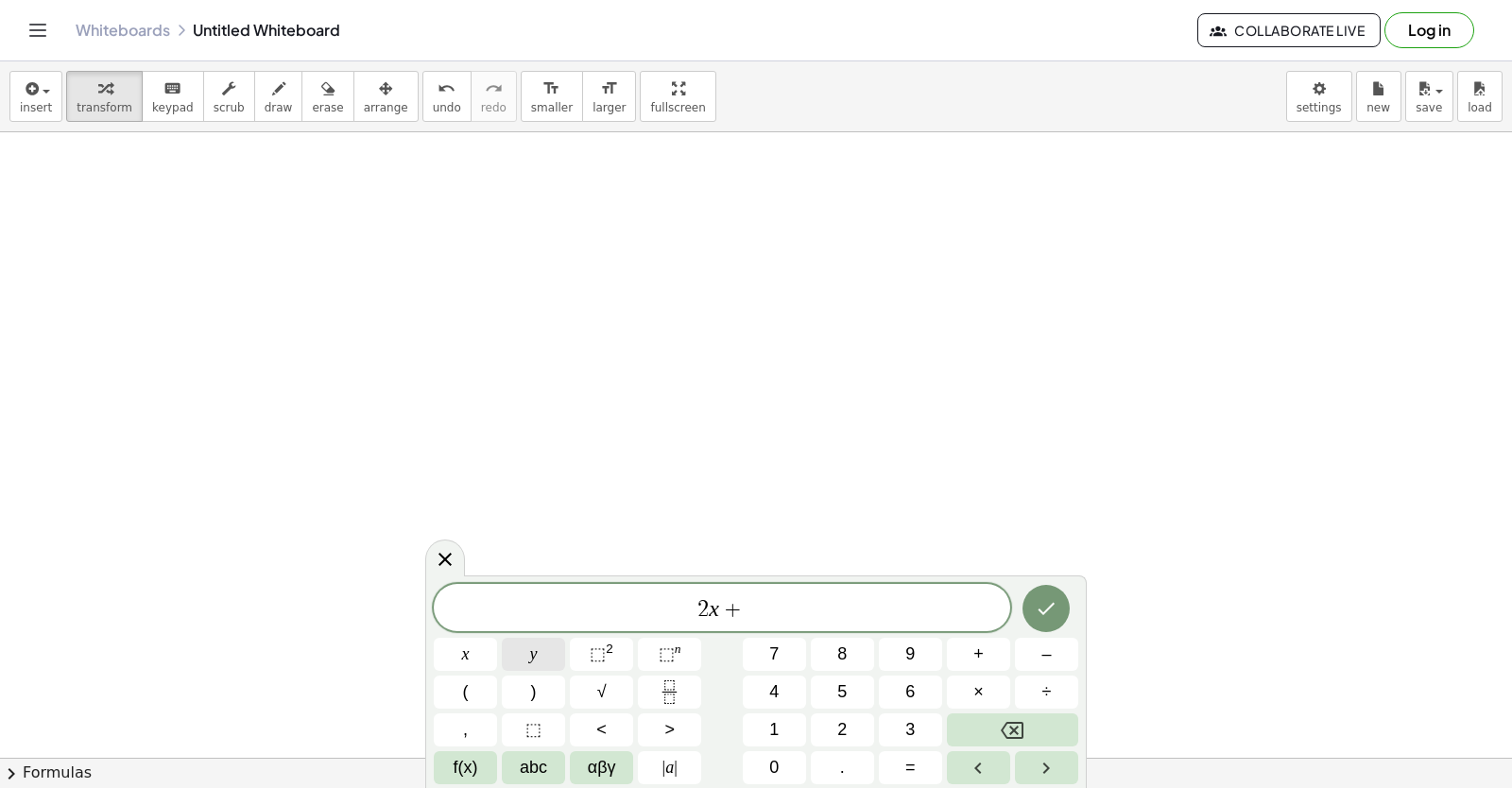
click at [545, 646] on button "y" at bounding box center [534, 655] width 64 height 33
click at [915, 756] on button "=" at bounding box center [910, 768] width 64 height 33
click at [774, 714] on button "1" at bounding box center [774, 730] width 64 height 33
click at [787, 684] on button "4" at bounding box center [774, 692] width 64 height 33
click at [1039, 603] on icon "Done" at bounding box center [1046, 608] width 22 height 22
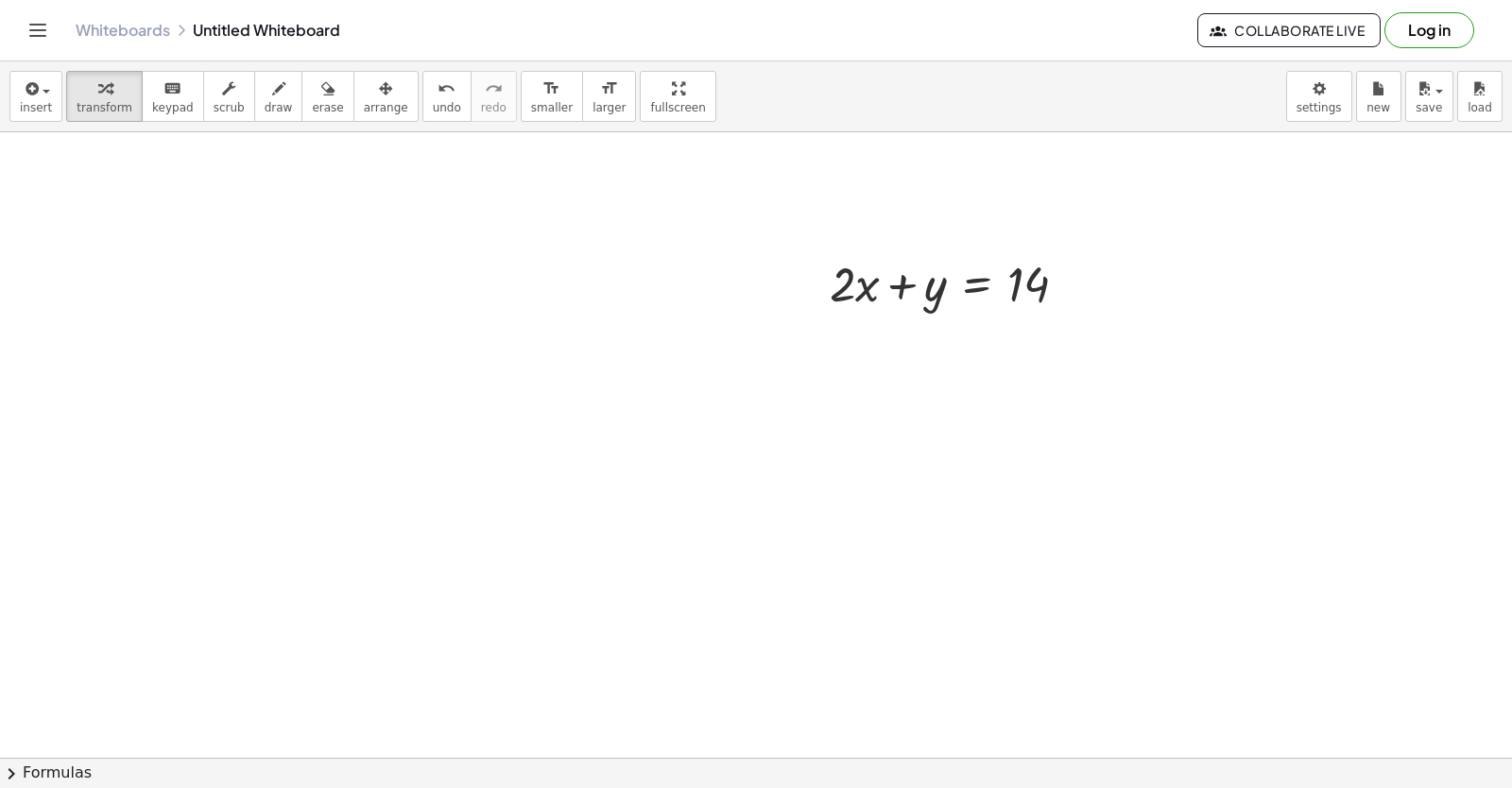
scroll to position [10025, 0]
drag, startPoint x: 322, startPoint y: 280, endPoint x: 328, endPoint y: 381, distance: 101.2
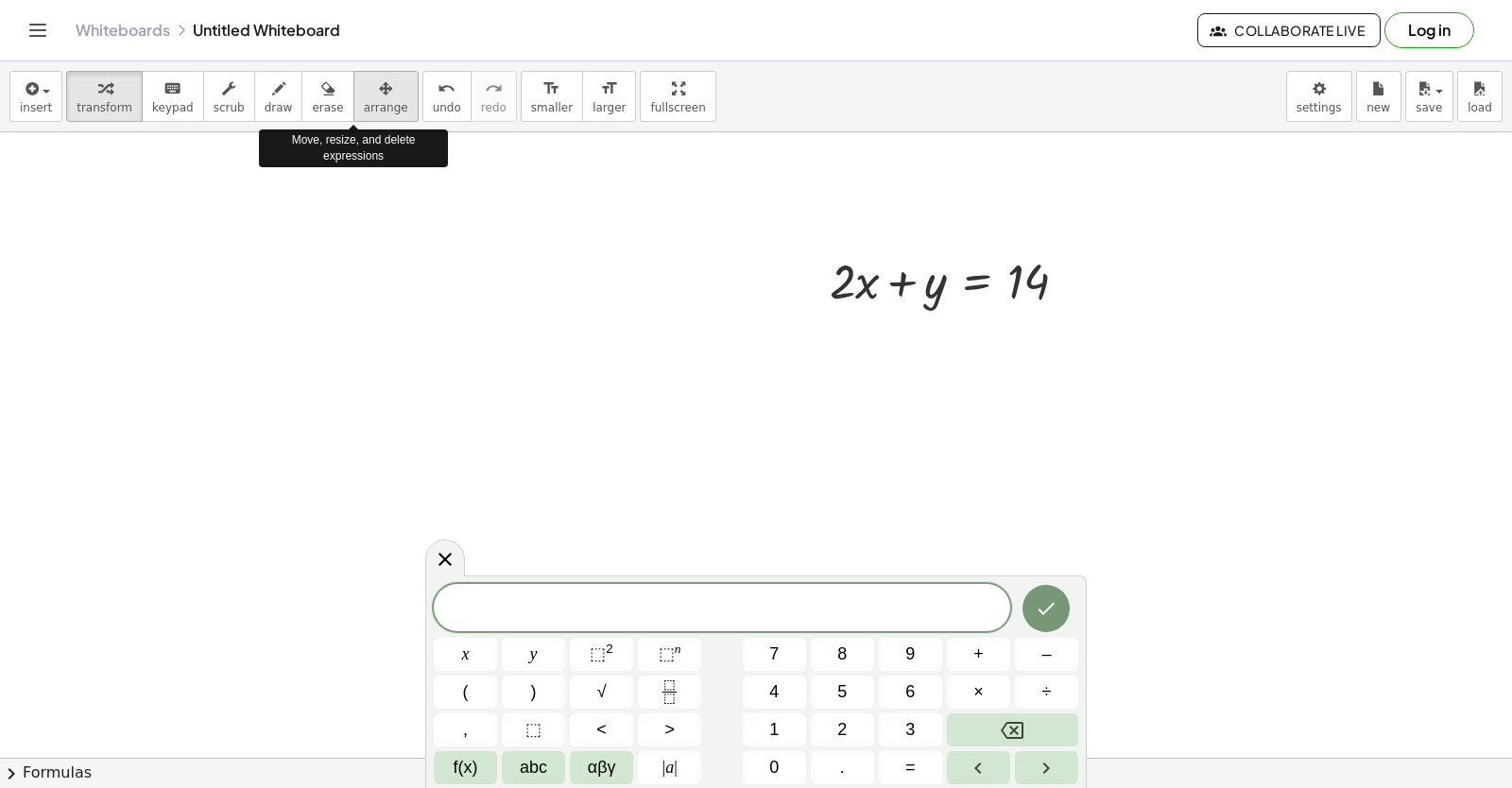
click at [364, 95] on div "button" at bounding box center [386, 87] width 44 height 22
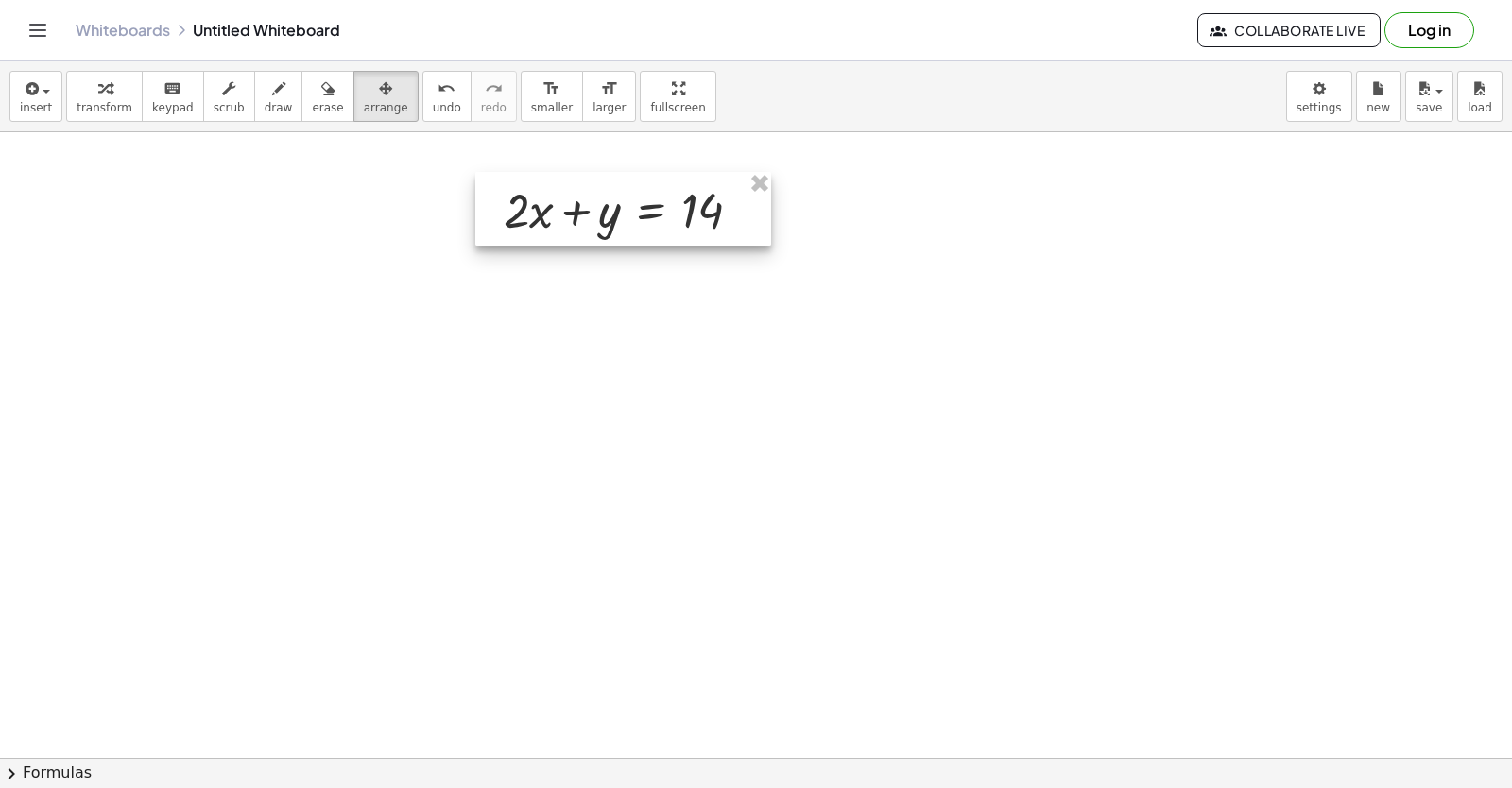
drag, startPoint x: 823, startPoint y: 307, endPoint x: 518, endPoint y: 266, distance: 307.7
click at [516, 245] on div at bounding box center [623, 209] width 295 height 73
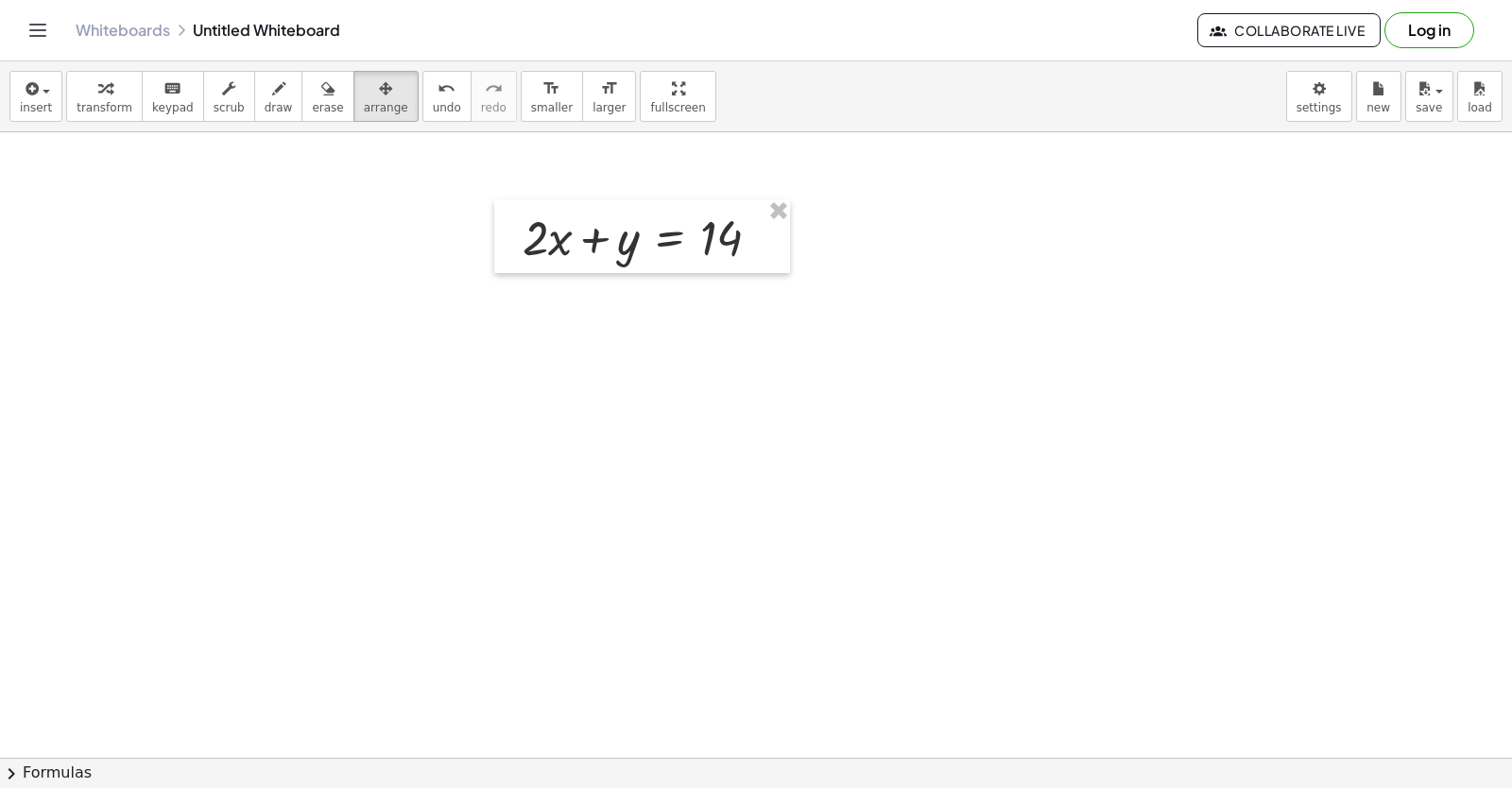
click at [378, 97] on icon "button" at bounding box center [385, 88] width 14 height 22
click at [759, 267] on div at bounding box center [642, 237] width 295 height 73
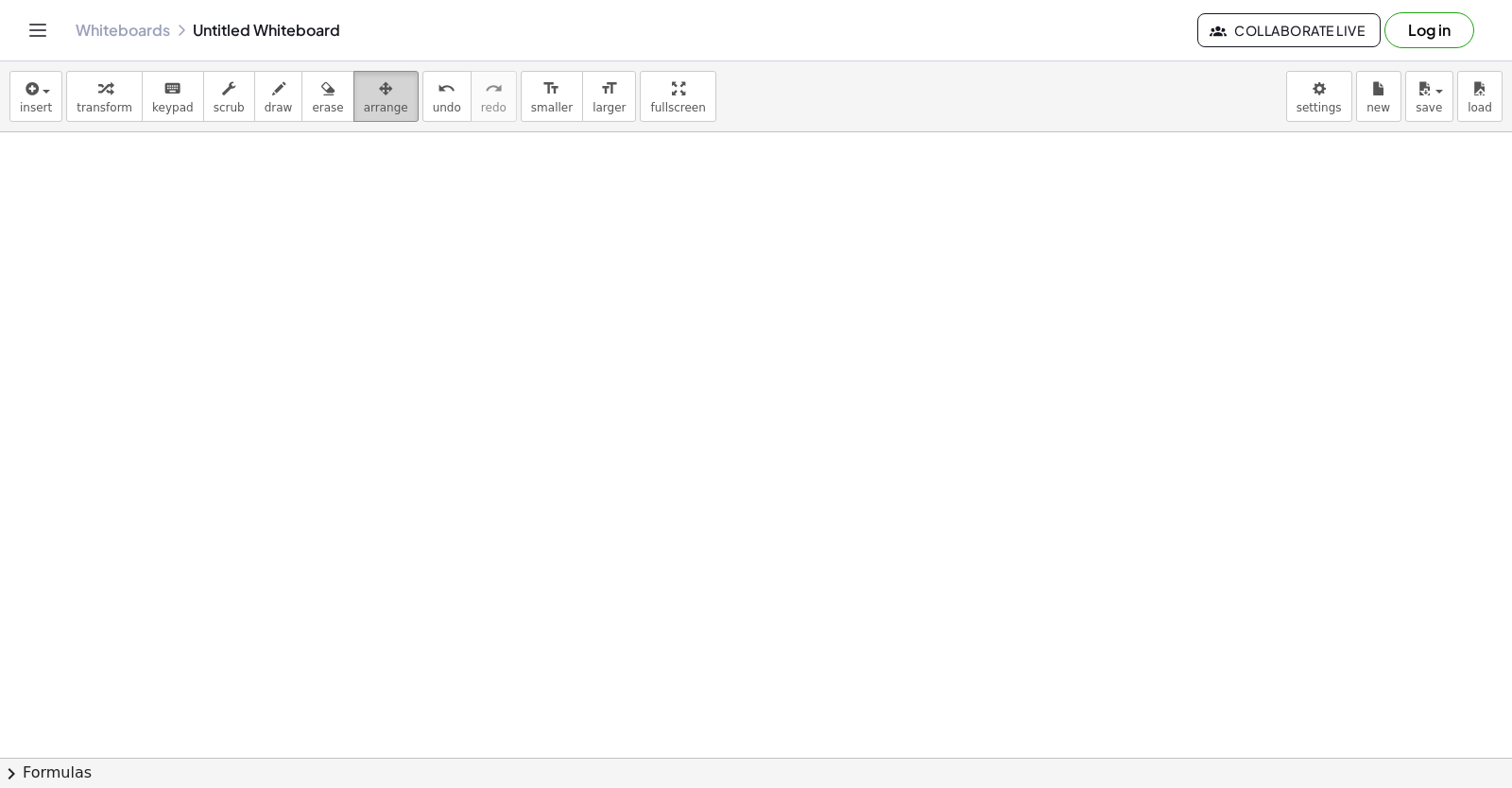
click at [353, 93] on button "arrange" at bounding box center [386, 96] width 66 height 51
click at [353, 117] on button "arrange" at bounding box center [386, 96] width 66 height 51
click at [157, 99] on button "keyboard keypad" at bounding box center [173, 96] width 63 height 51
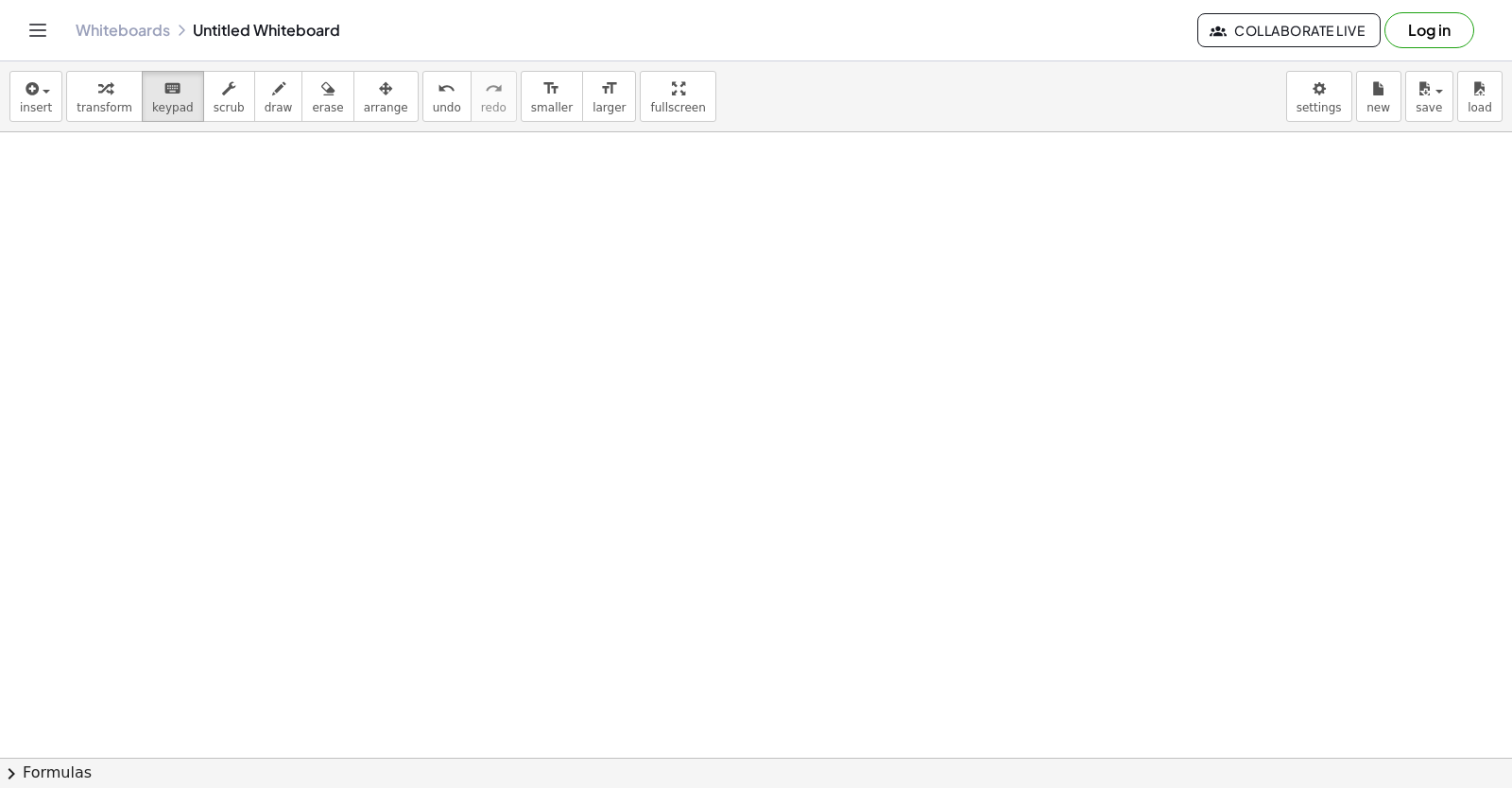
drag, startPoint x: 893, startPoint y: 332, endPoint x: 843, endPoint y: 420, distance: 101.2
drag, startPoint x: 733, startPoint y: 602, endPoint x: 773, endPoint y: 563, distance: 55.9
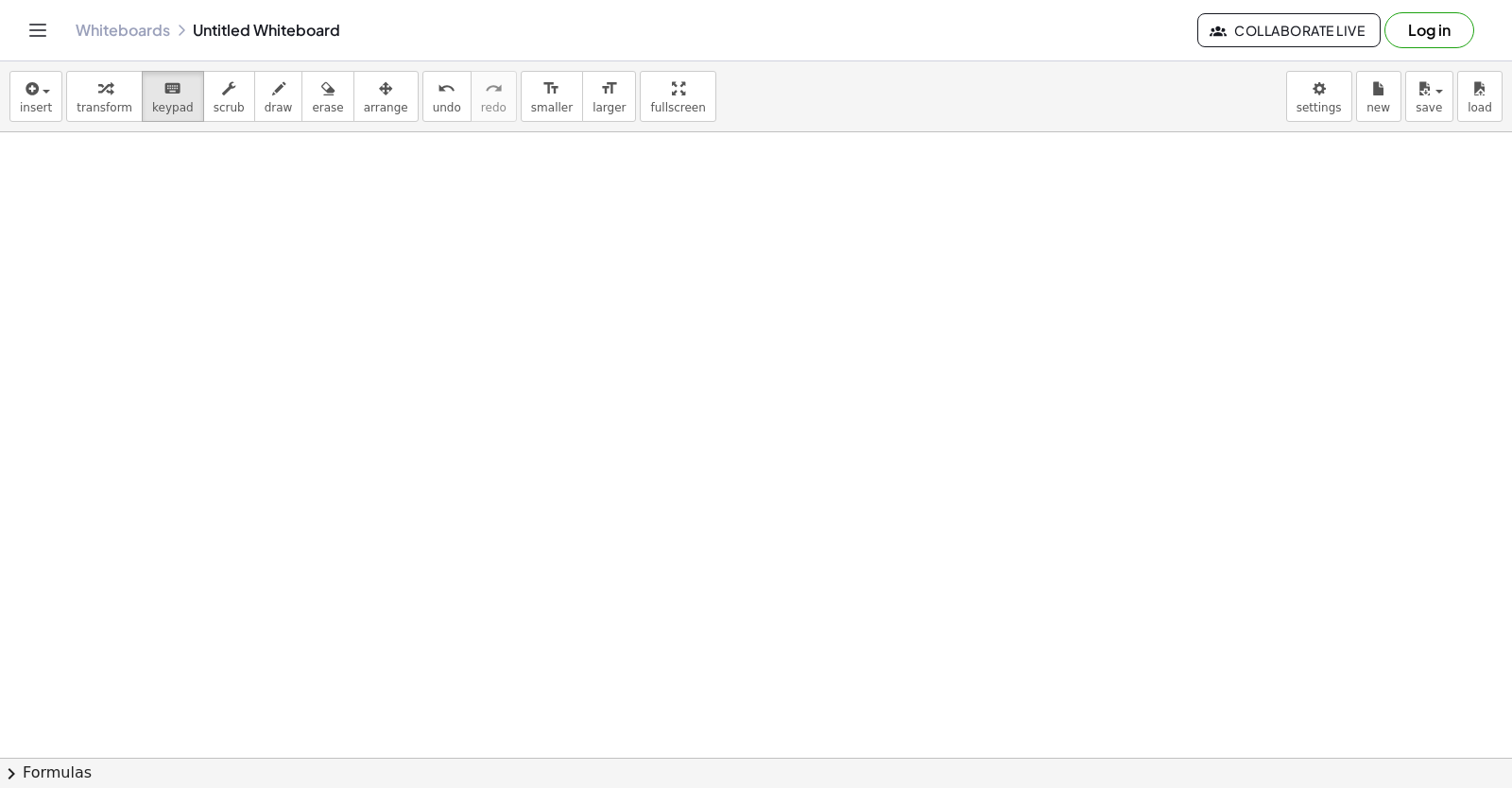
drag, startPoint x: 642, startPoint y: 527, endPoint x: 988, endPoint y: 570, distance: 348.7
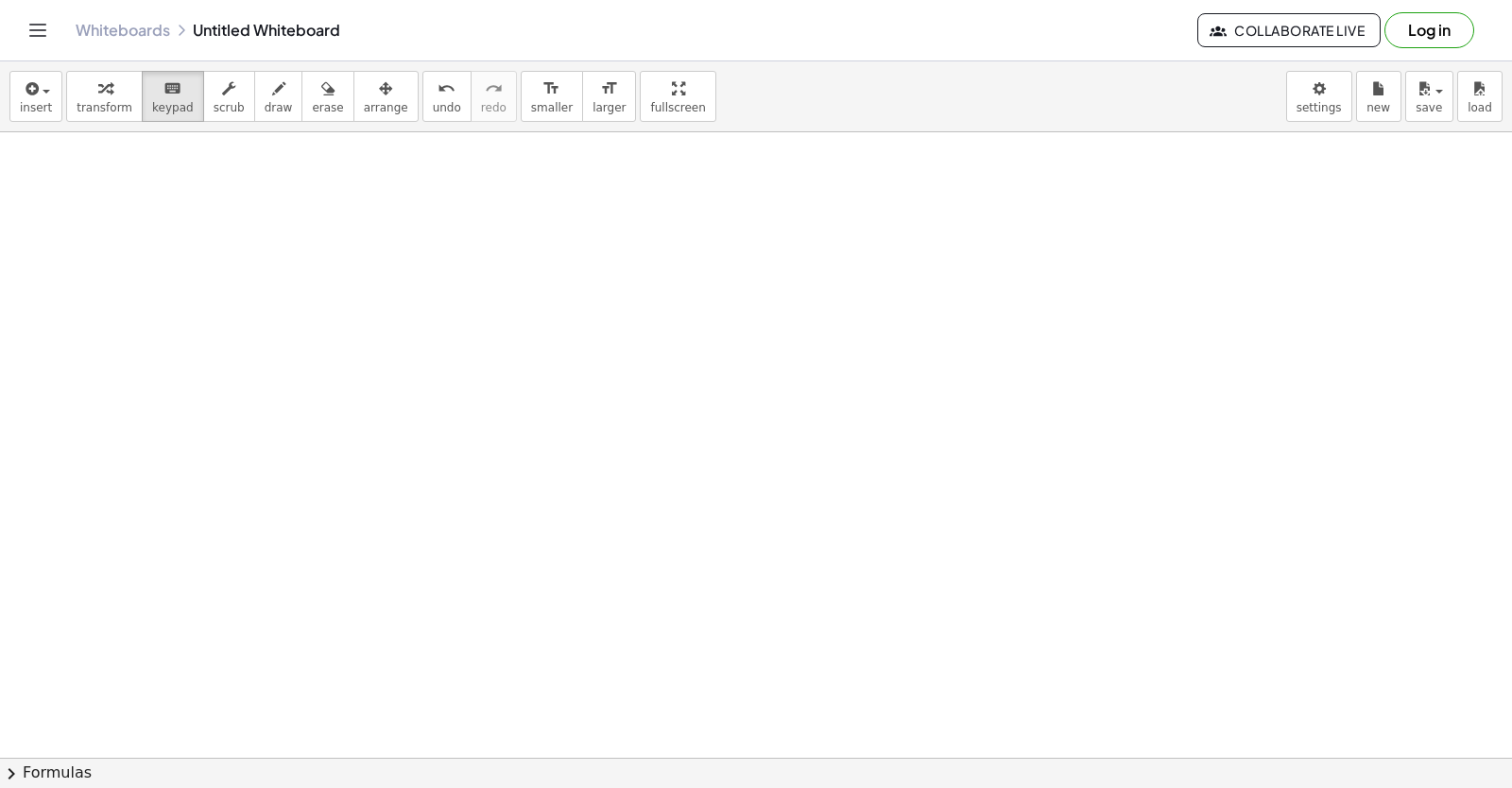
drag, startPoint x: 1010, startPoint y: 576, endPoint x: 848, endPoint y: 525, distance: 169.8
click at [433, 101] on span "undo" at bounding box center [446, 108] width 28 height 14
drag, startPoint x: 712, startPoint y: 567, endPoint x: 608, endPoint y: 450, distance: 156.5
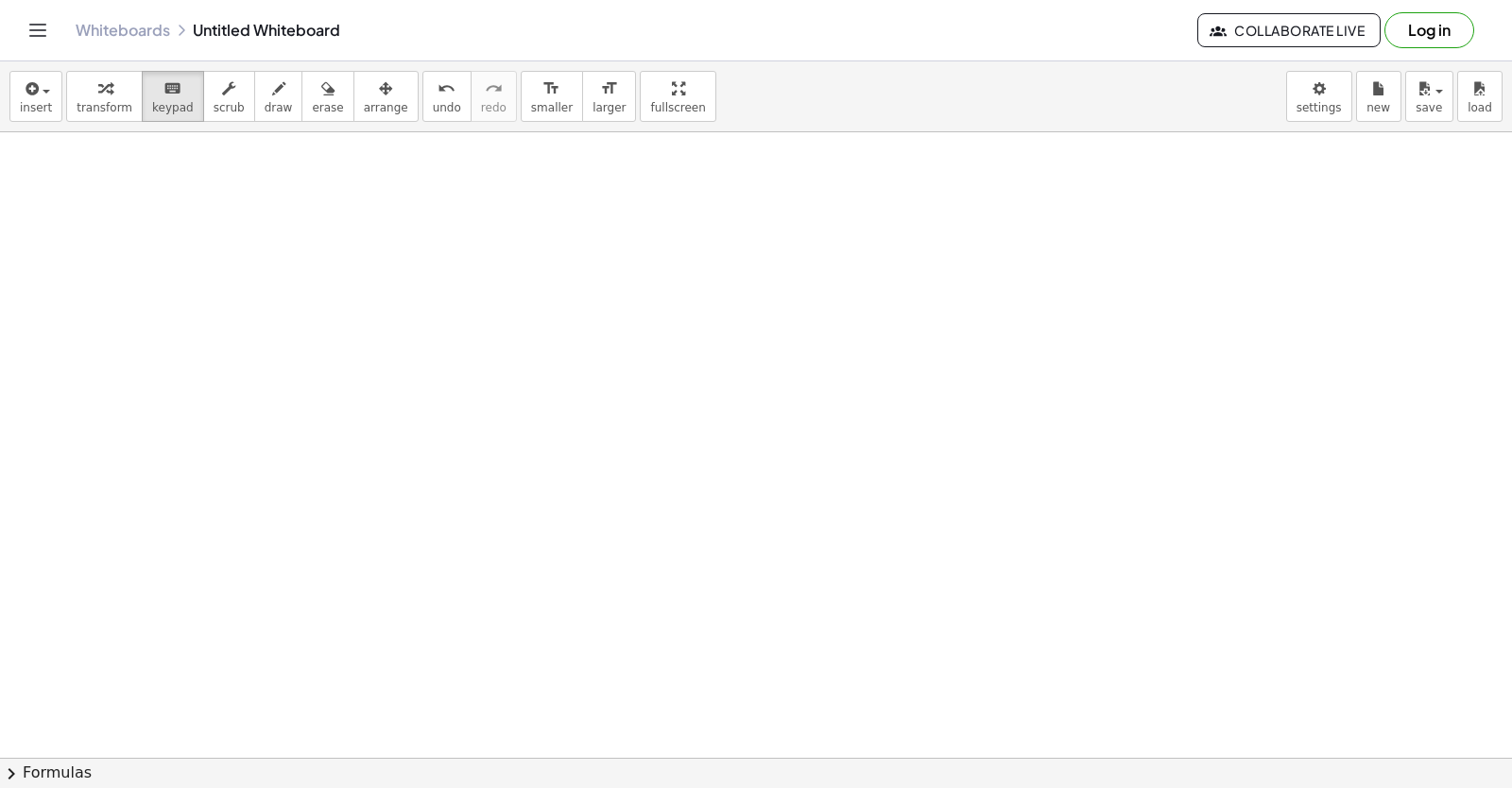
click at [165, 86] on icon "keyboard" at bounding box center [172, 88] width 18 height 22
drag, startPoint x: 642, startPoint y: 540, endPoint x: 651, endPoint y: 529, distance: 14.2
drag, startPoint x: 671, startPoint y: 535, endPoint x: 742, endPoint y: 549, distance: 72.4
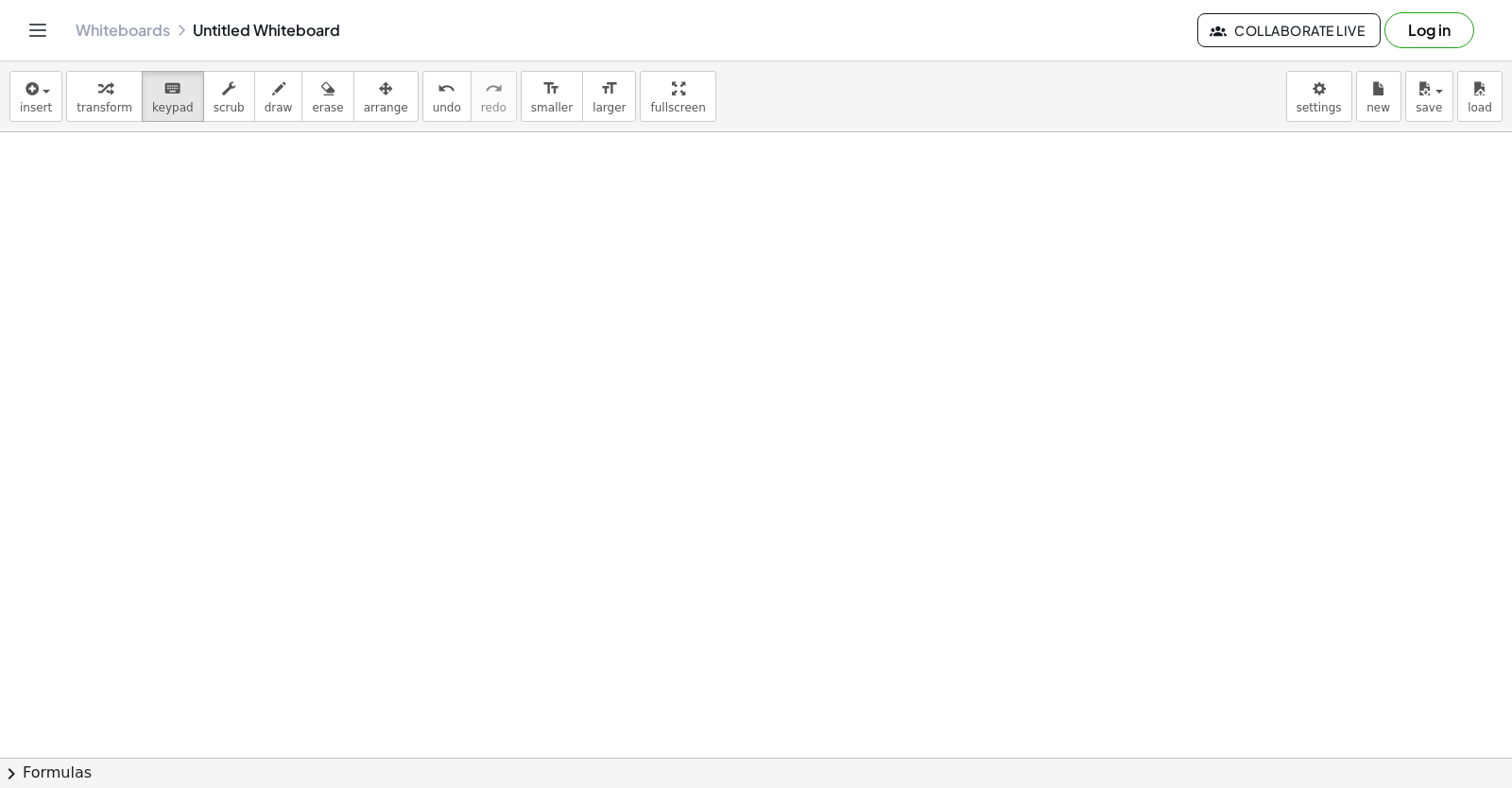
drag, startPoint x: 752, startPoint y: 548, endPoint x: 743, endPoint y: 493, distance: 55.7
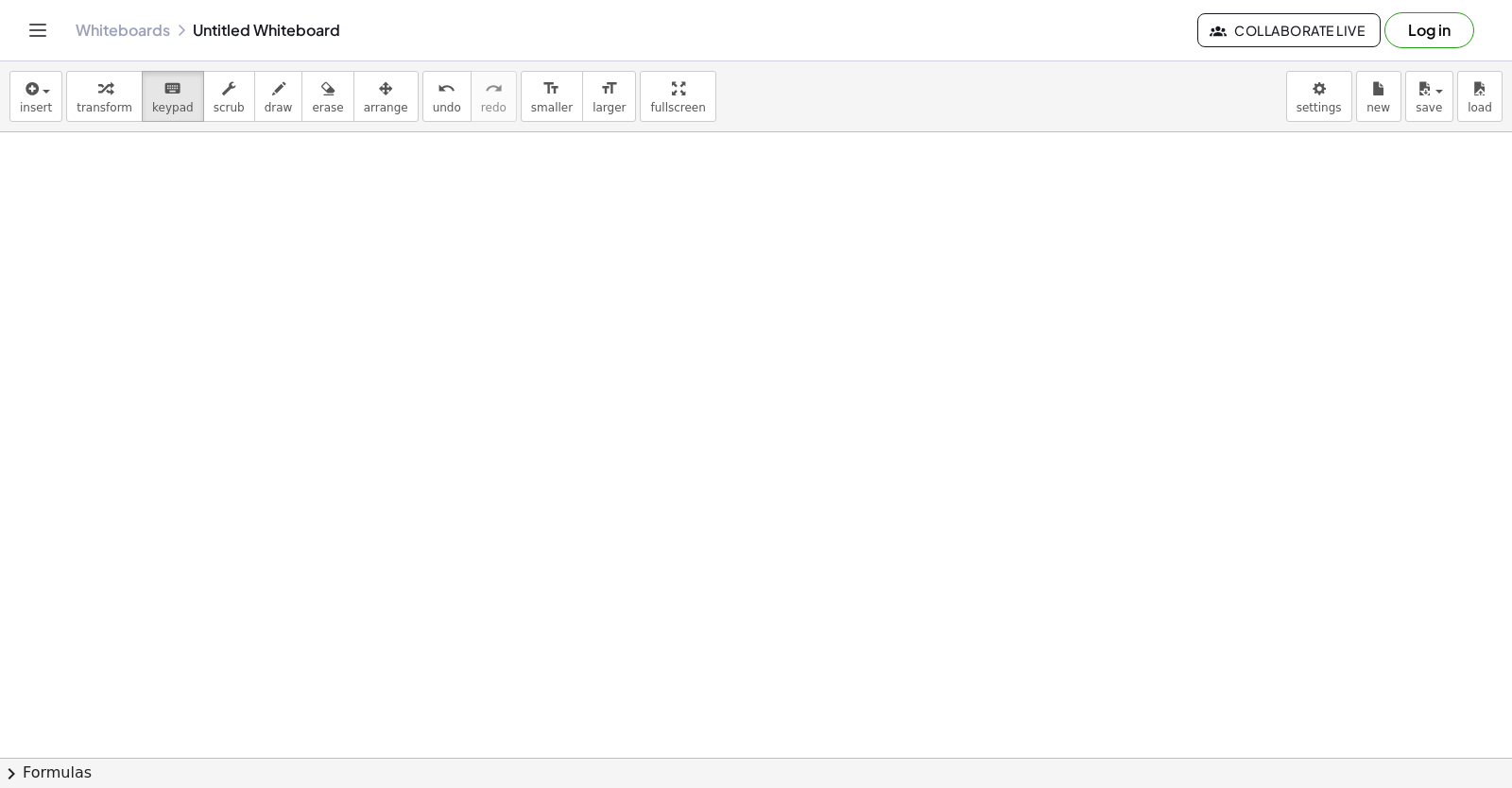
drag, startPoint x: 597, startPoint y: 326, endPoint x: 1278, endPoint y: 718, distance: 785.8
drag, startPoint x: 1166, startPoint y: 736, endPoint x: 854, endPoint y: 647, distance: 324.4
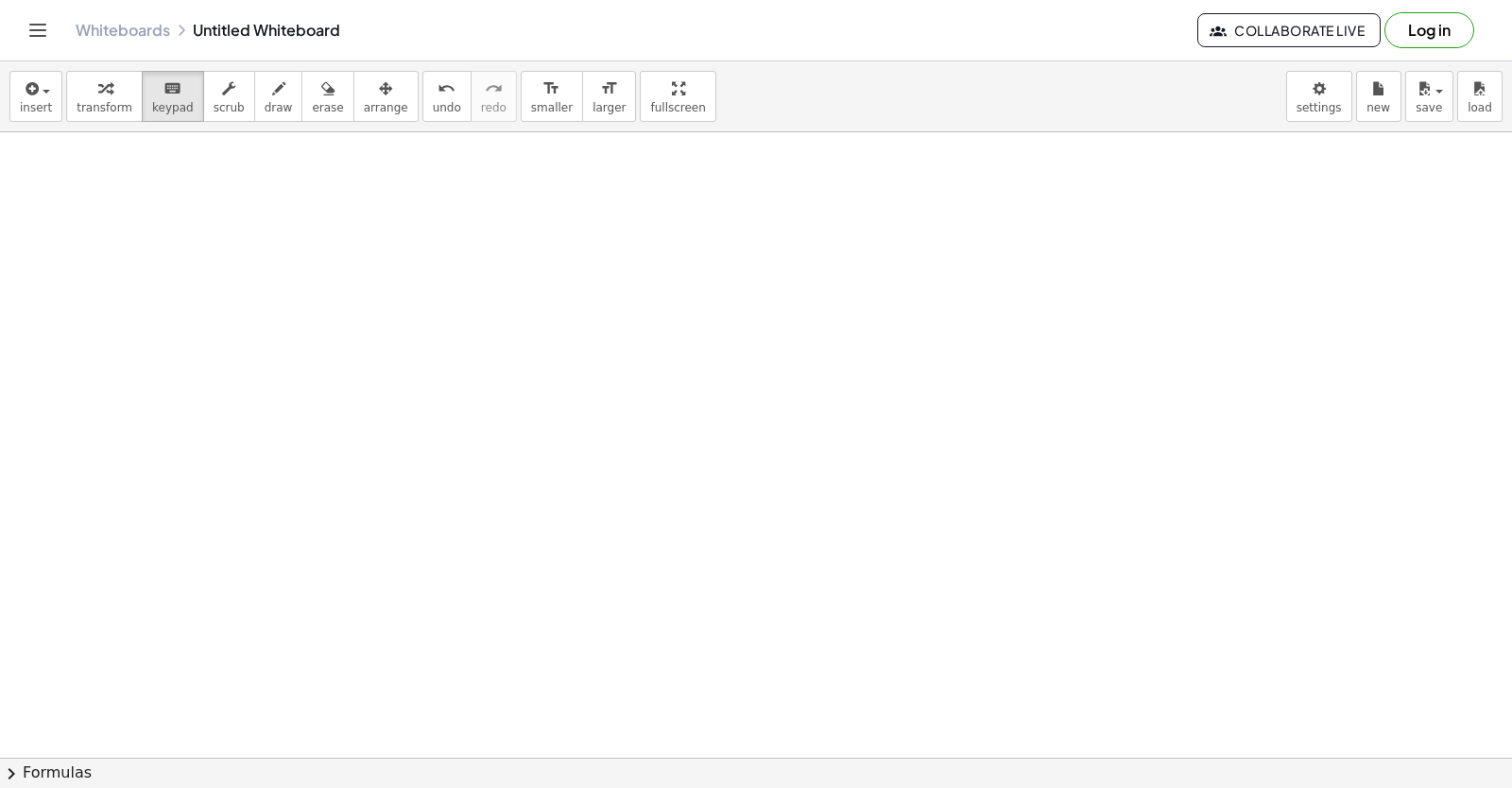
drag, startPoint x: 821, startPoint y: 659, endPoint x: 784, endPoint y: 649, distance: 38.3
drag, startPoint x: 784, startPoint y: 649, endPoint x: 751, endPoint y: 618, distance: 45.3
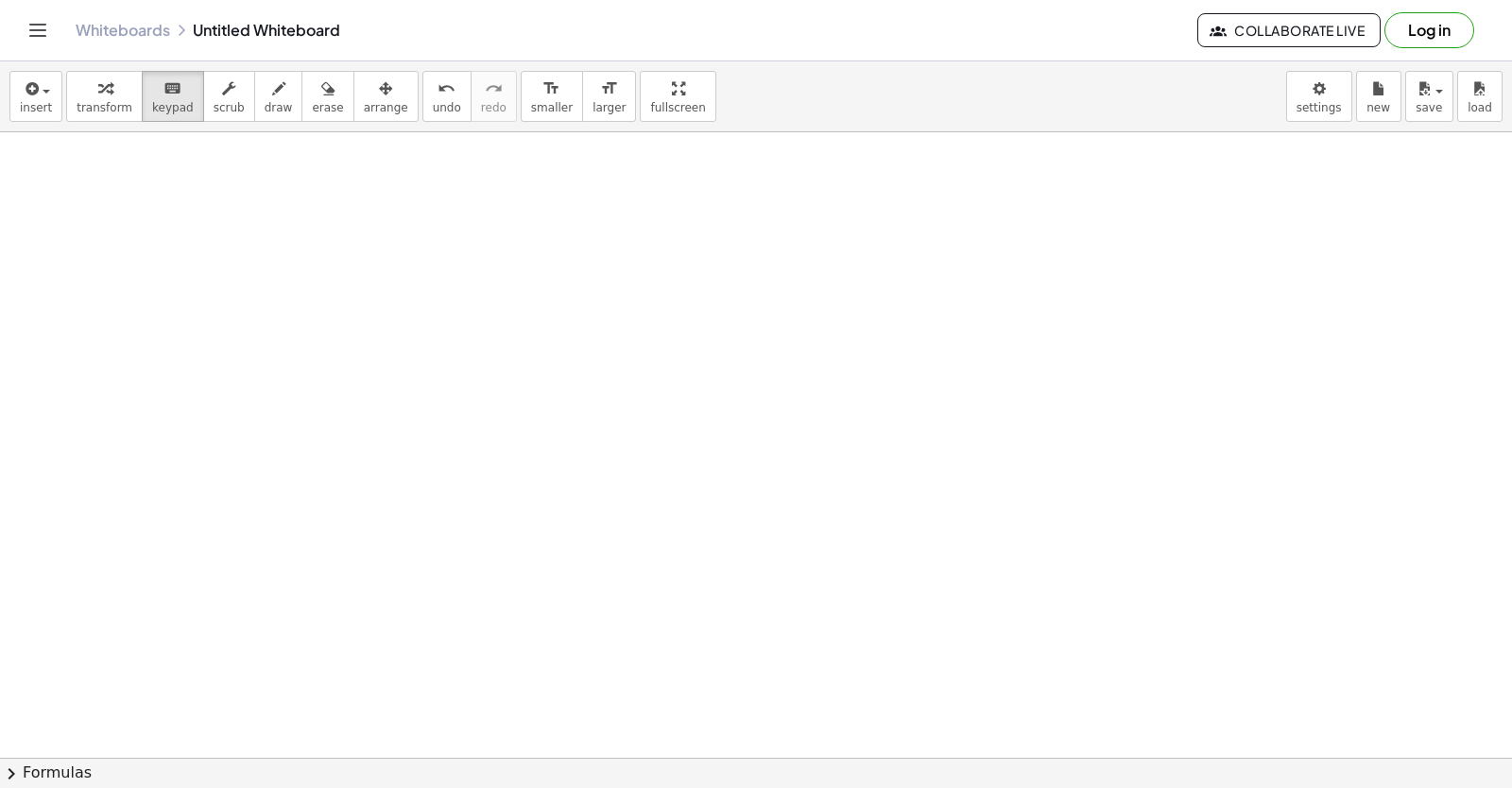
click at [76, 87] on div "button" at bounding box center [104, 87] width 56 height 22
drag, startPoint x: 844, startPoint y: 546, endPoint x: 826, endPoint y: 557, distance: 21.1
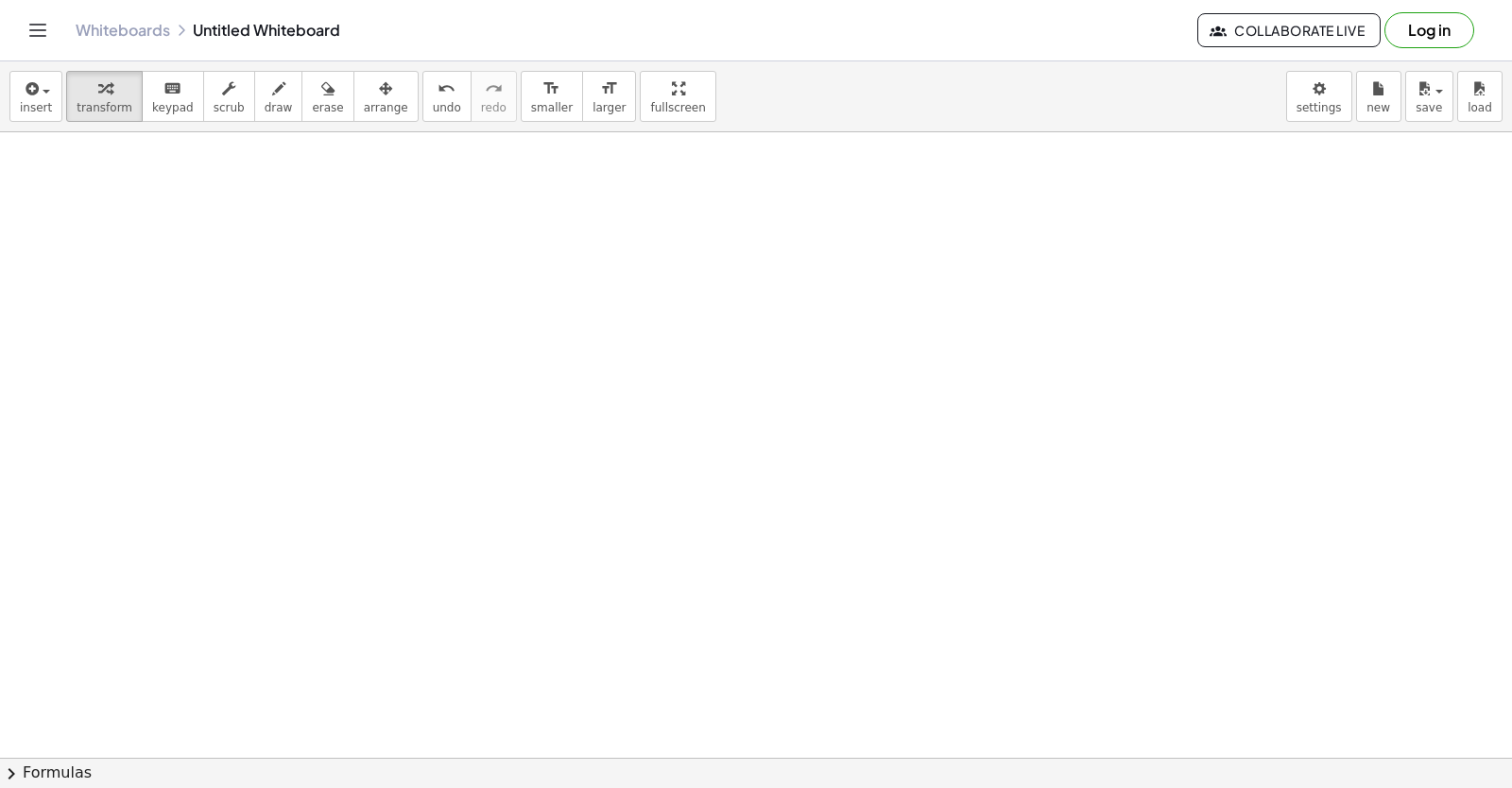
drag, startPoint x: 766, startPoint y: 583, endPoint x: 685, endPoint y: 557, distance: 85.1
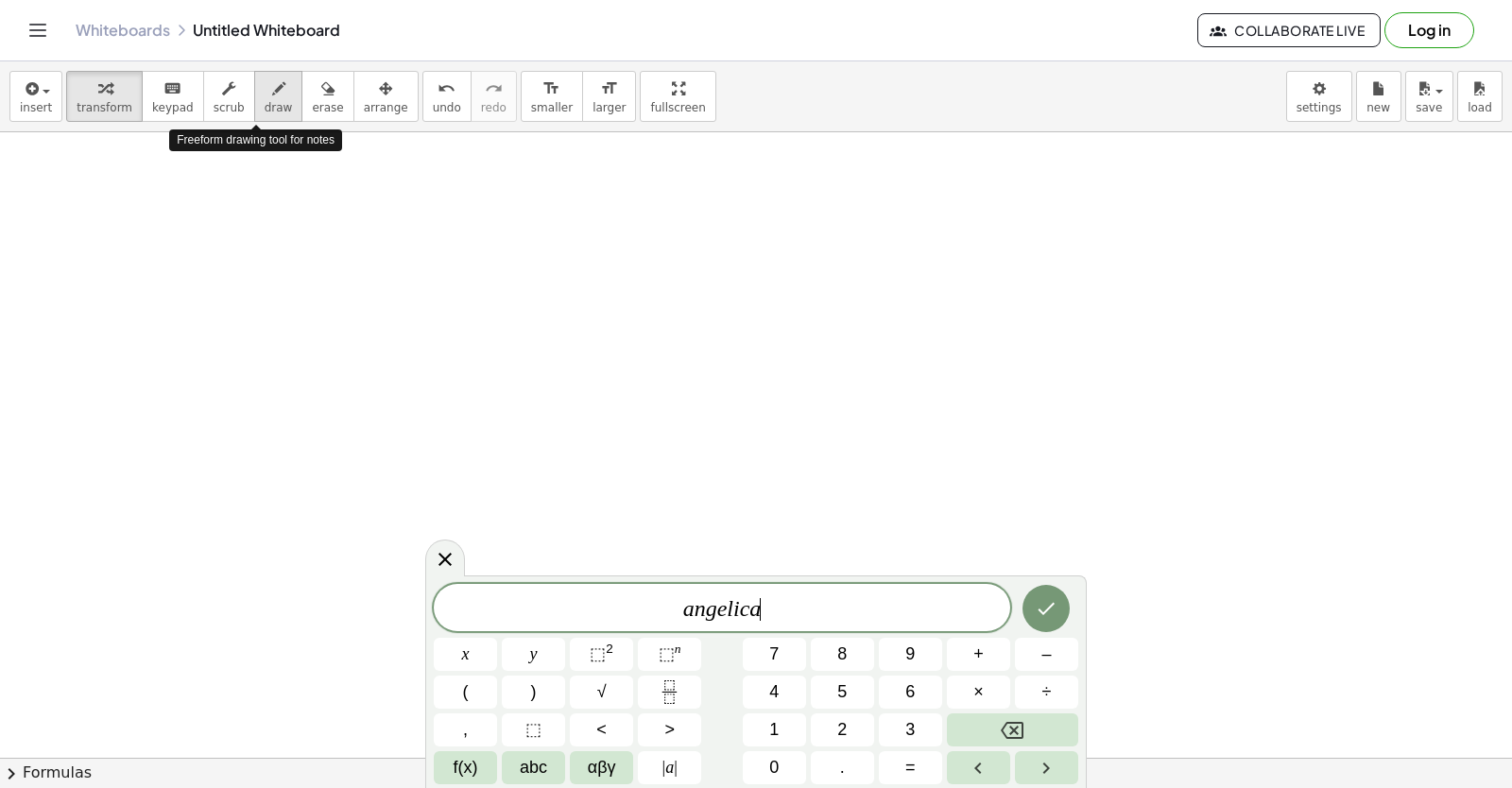
click at [272, 90] on icon "button" at bounding box center [279, 88] width 14 height 22
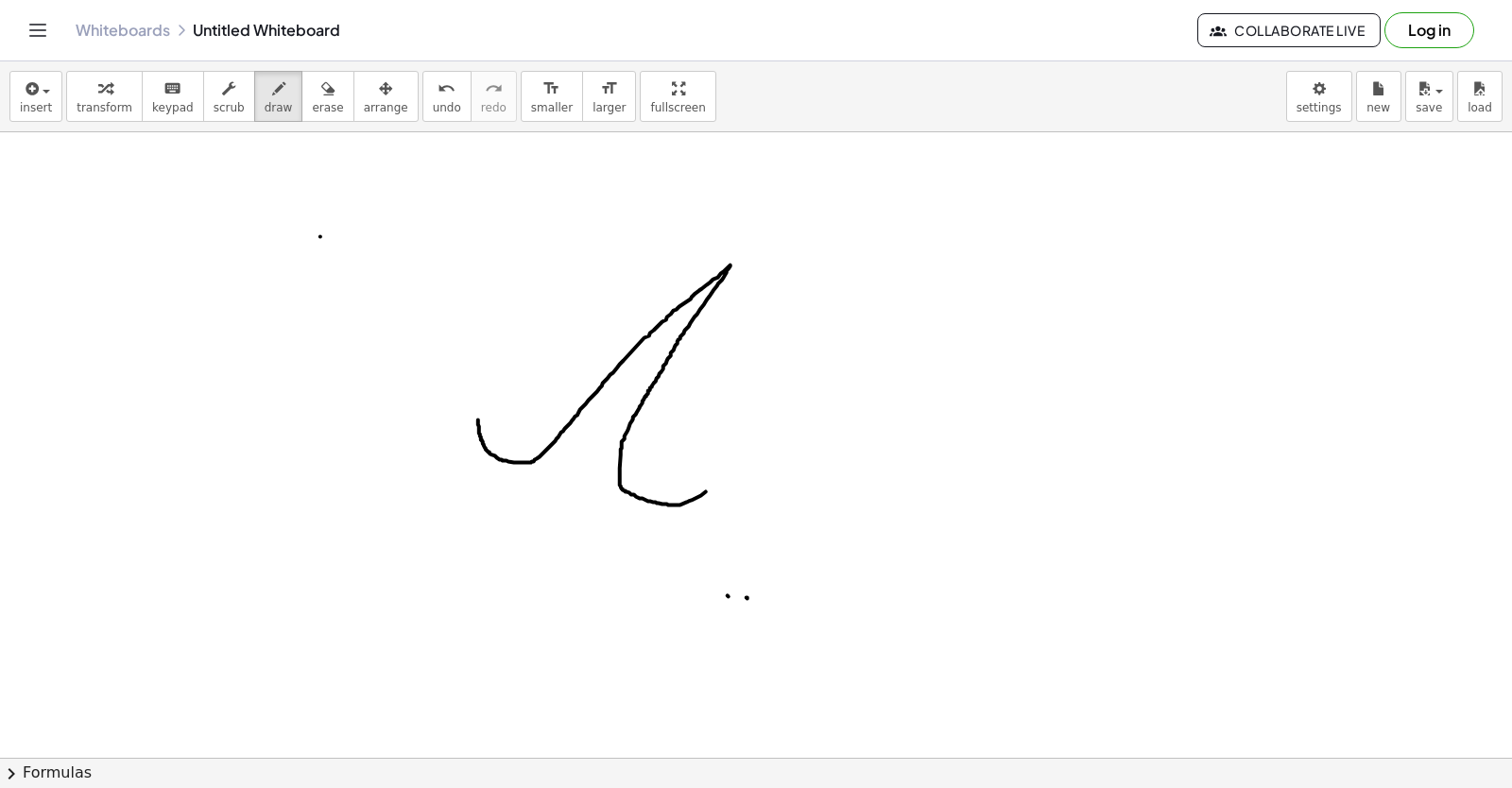
drag, startPoint x: 478, startPoint y: 426, endPoint x: 759, endPoint y: 447, distance: 281.8
drag, startPoint x: 509, startPoint y: 383, endPoint x: 854, endPoint y: 430, distance: 348.2
drag, startPoint x: 855, startPoint y: 425, endPoint x: 827, endPoint y: 509, distance: 88.5
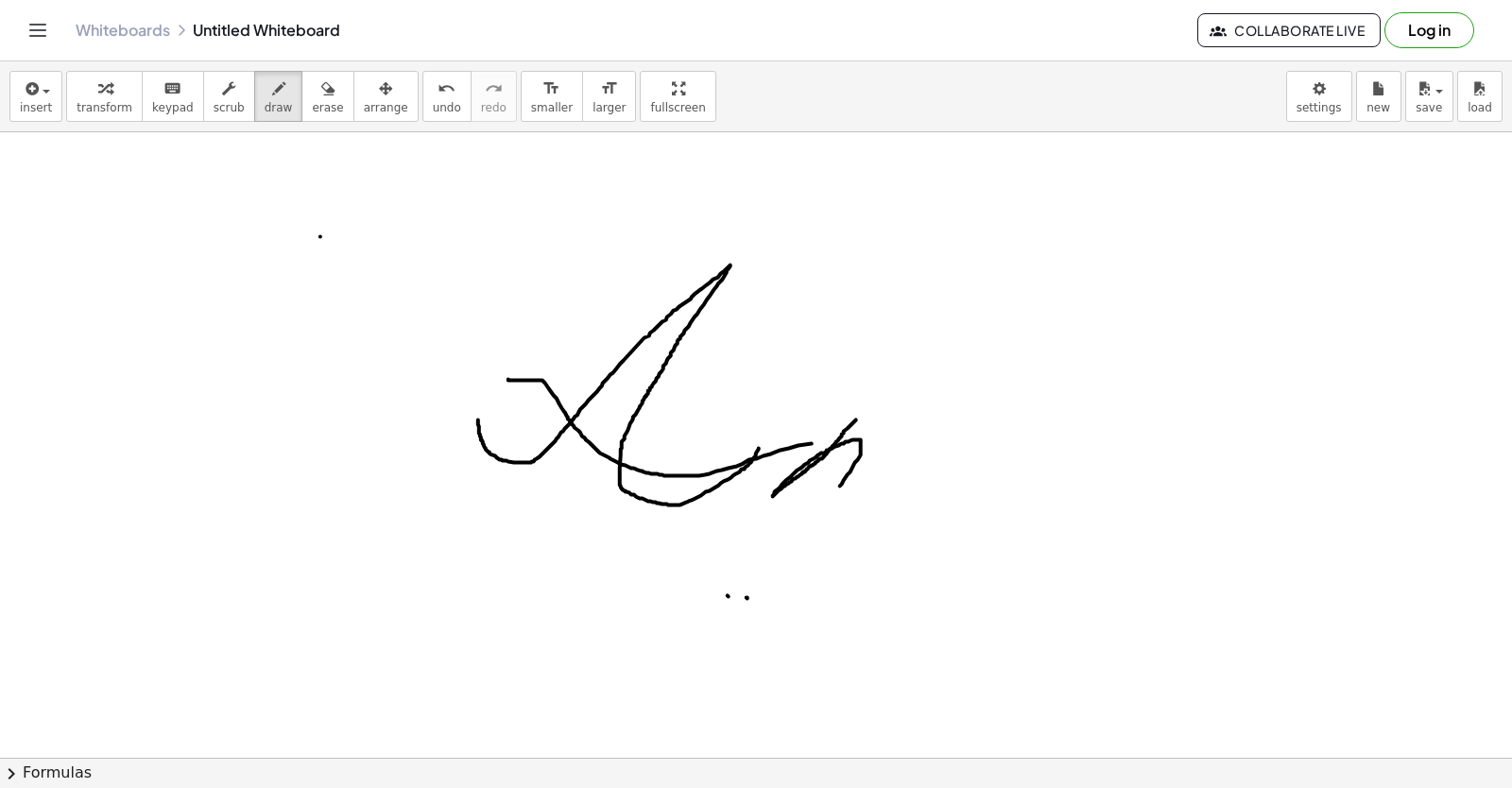
drag, startPoint x: 957, startPoint y: 444, endPoint x: 838, endPoint y: 552, distance: 160.7
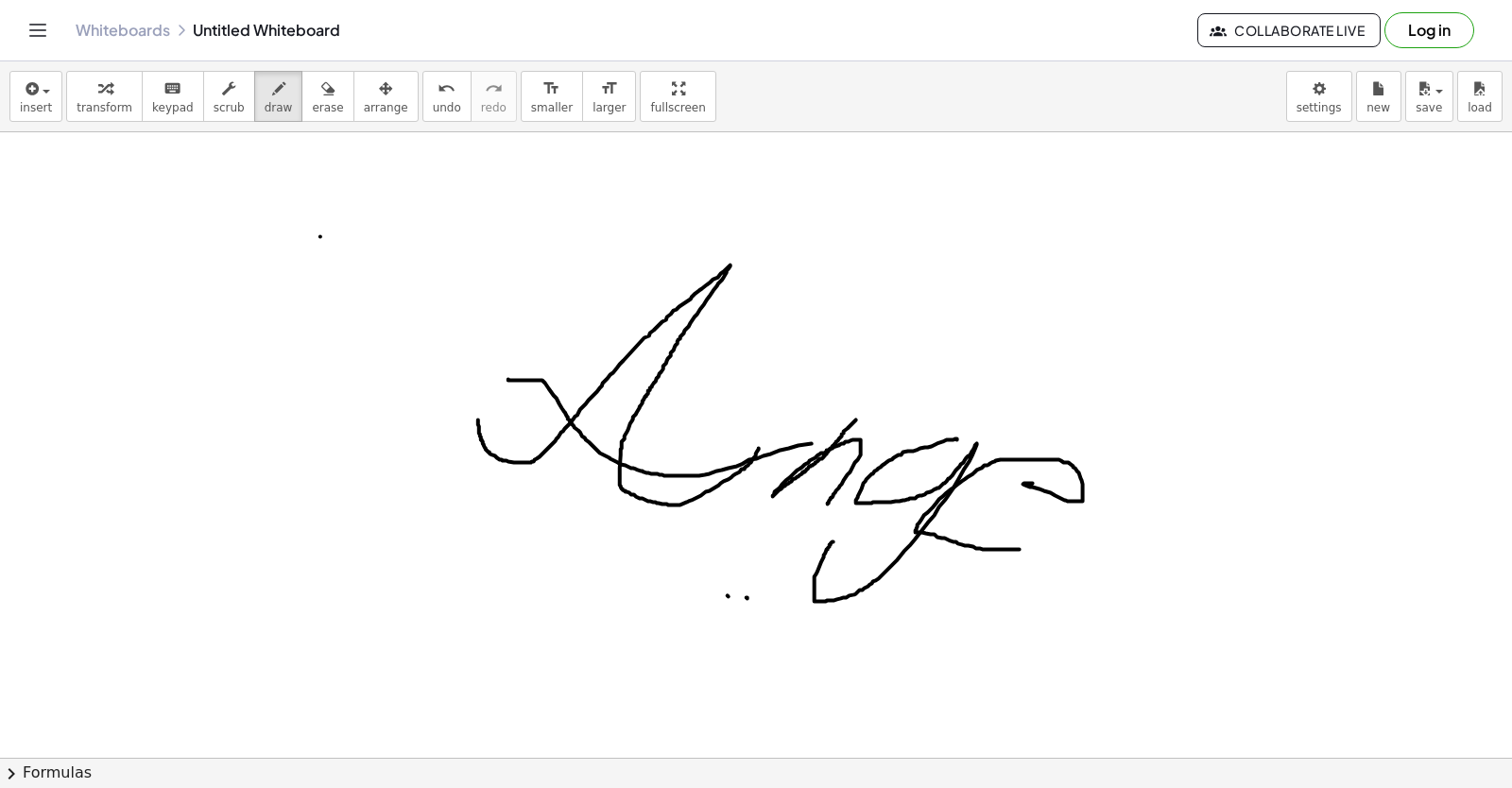
drag, startPoint x: 1033, startPoint y: 488, endPoint x: 1069, endPoint y: 561, distance: 81.4
drag, startPoint x: 1183, startPoint y: 355, endPoint x: 997, endPoint y: 549, distance: 268.8
drag, startPoint x: 1217, startPoint y: 468, endPoint x: 1044, endPoint y: 566, distance: 198.8
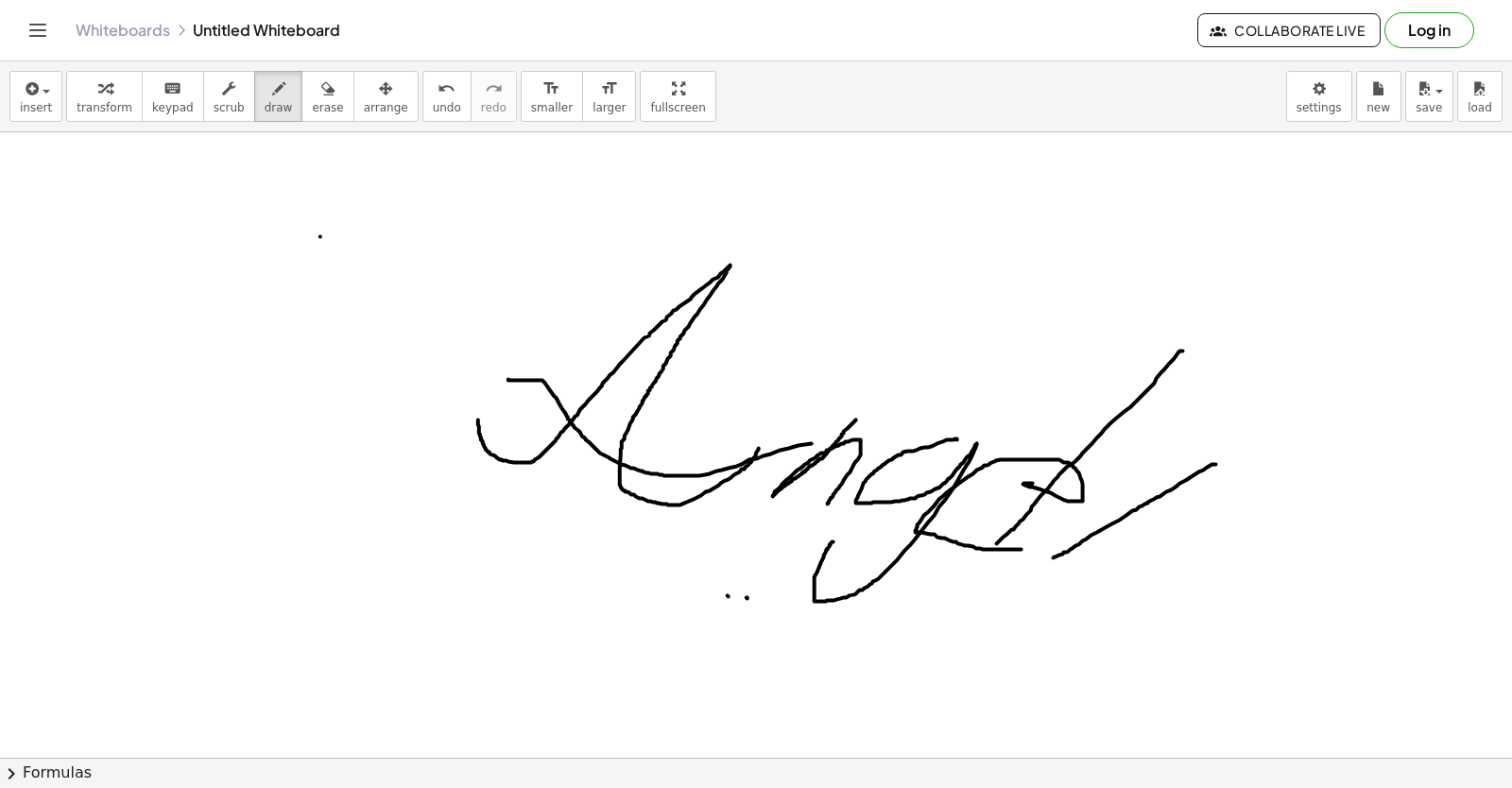
drag, startPoint x: 1221, startPoint y: 521, endPoint x: 1268, endPoint y: 631, distance: 119.6
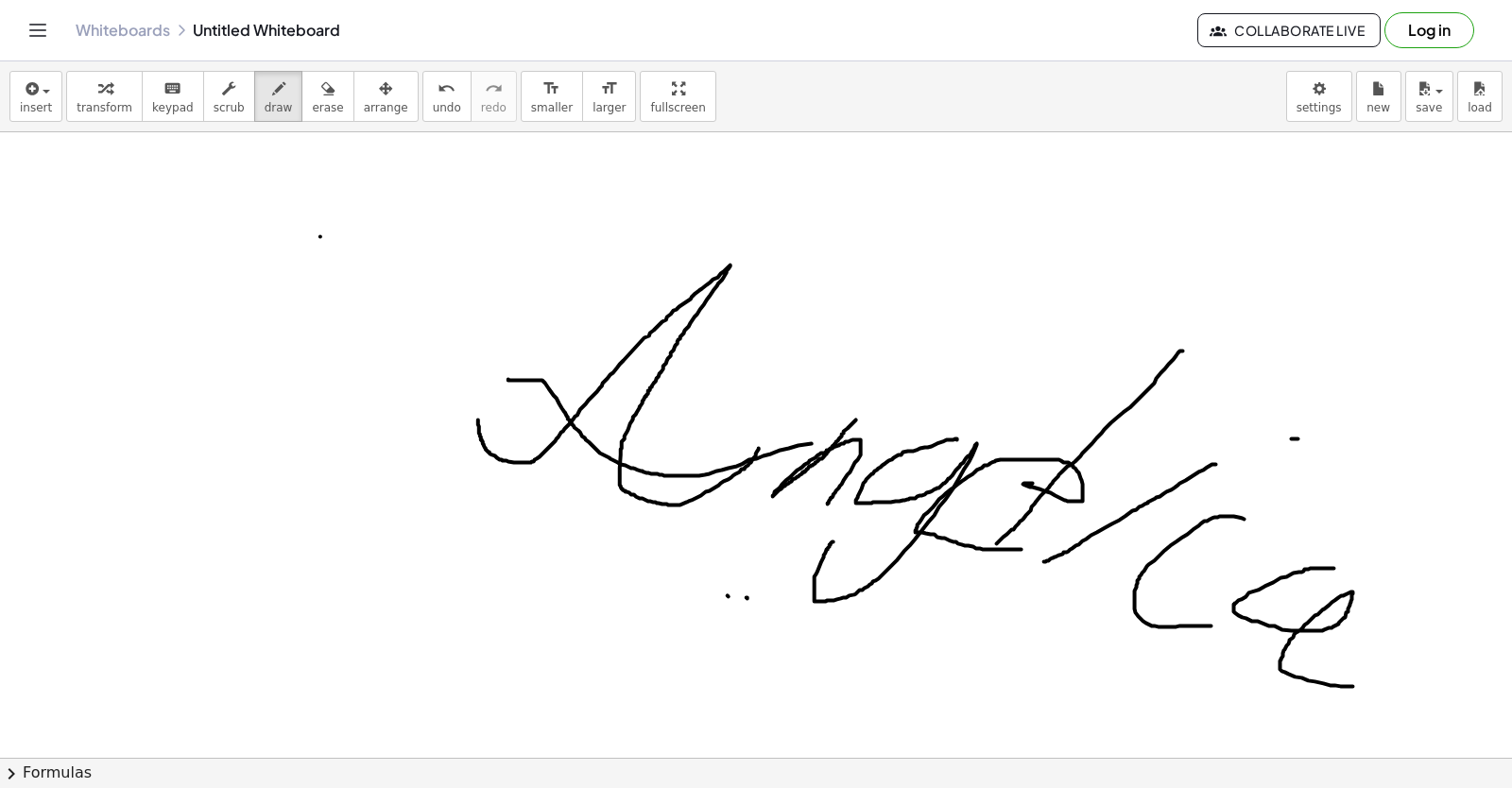
drag, startPoint x: 1327, startPoint y: 573, endPoint x: 1448, endPoint y: 651, distance: 144.0
drag, startPoint x: 22, startPoint y: 568, endPoint x: 265, endPoint y: 491, distance: 254.9
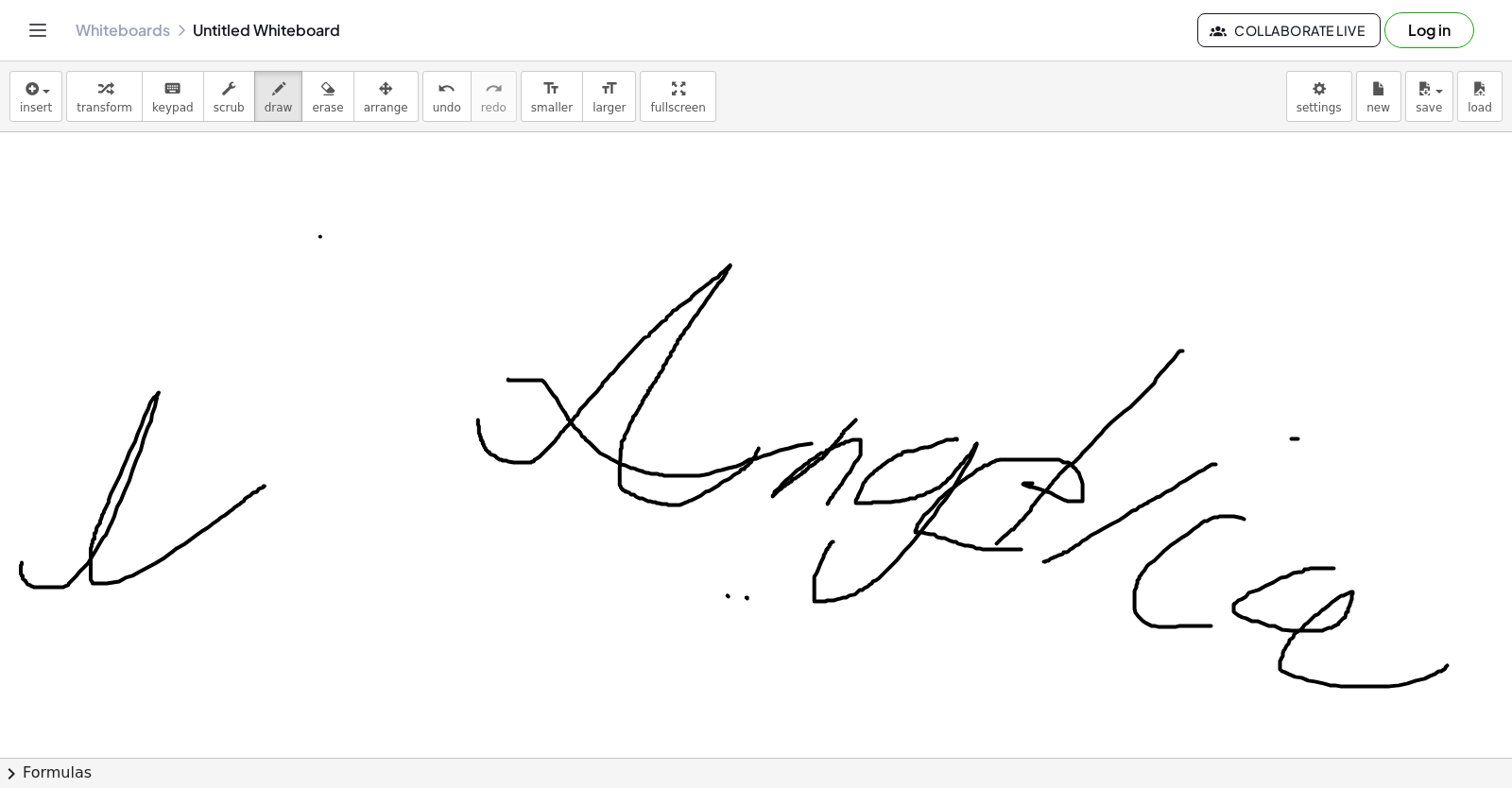
drag, startPoint x: 187, startPoint y: 585, endPoint x: 149, endPoint y: 599, distance: 40.5
drag, startPoint x: 272, startPoint y: 615, endPoint x: 200, endPoint y: 667, distance: 88.8
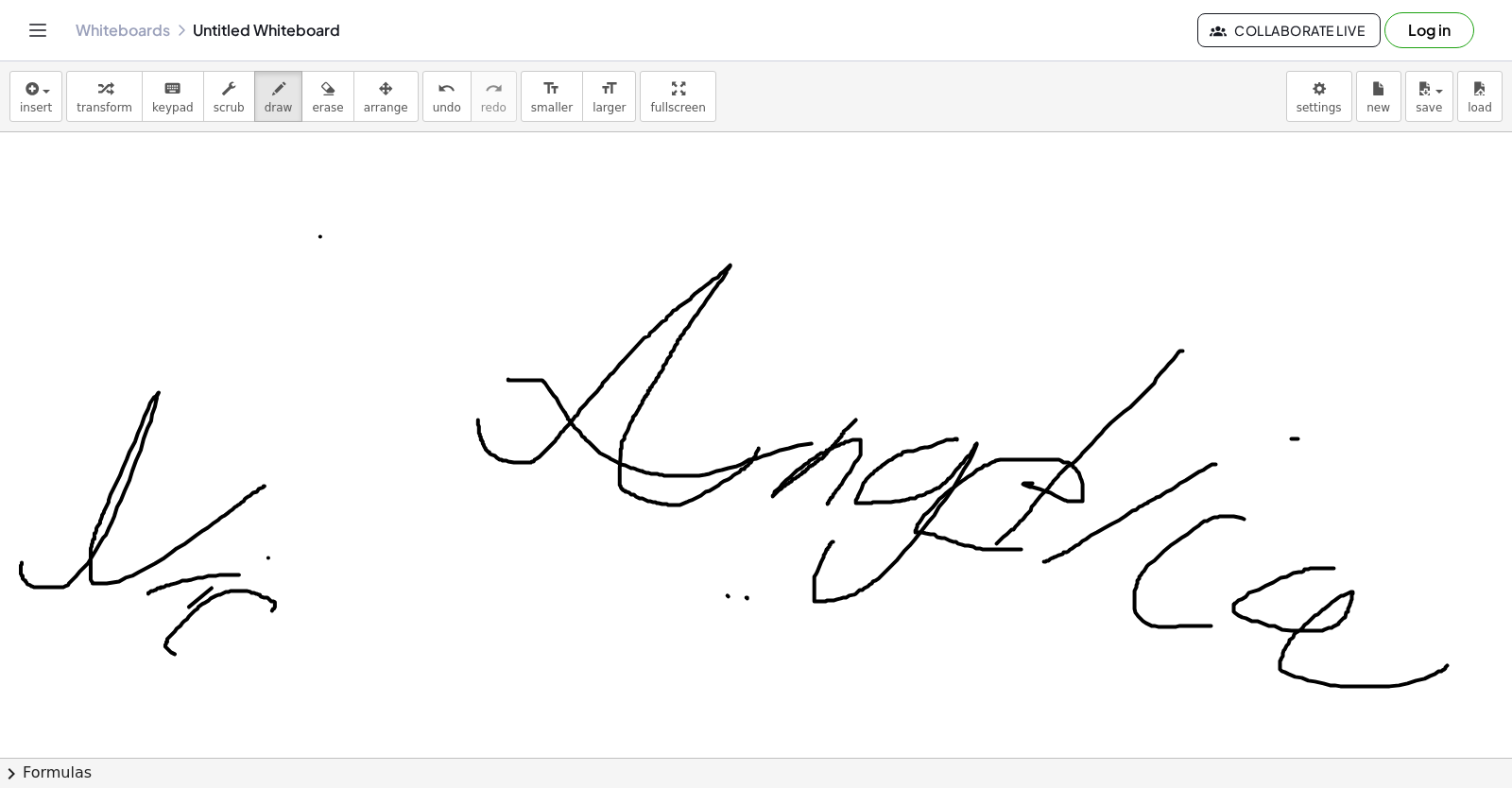
drag, startPoint x: 322, startPoint y: 645, endPoint x: 270, endPoint y: 656, distance: 53.2
drag, startPoint x: 466, startPoint y: 603, endPoint x: 1227, endPoint y: 188, distance: 866.8
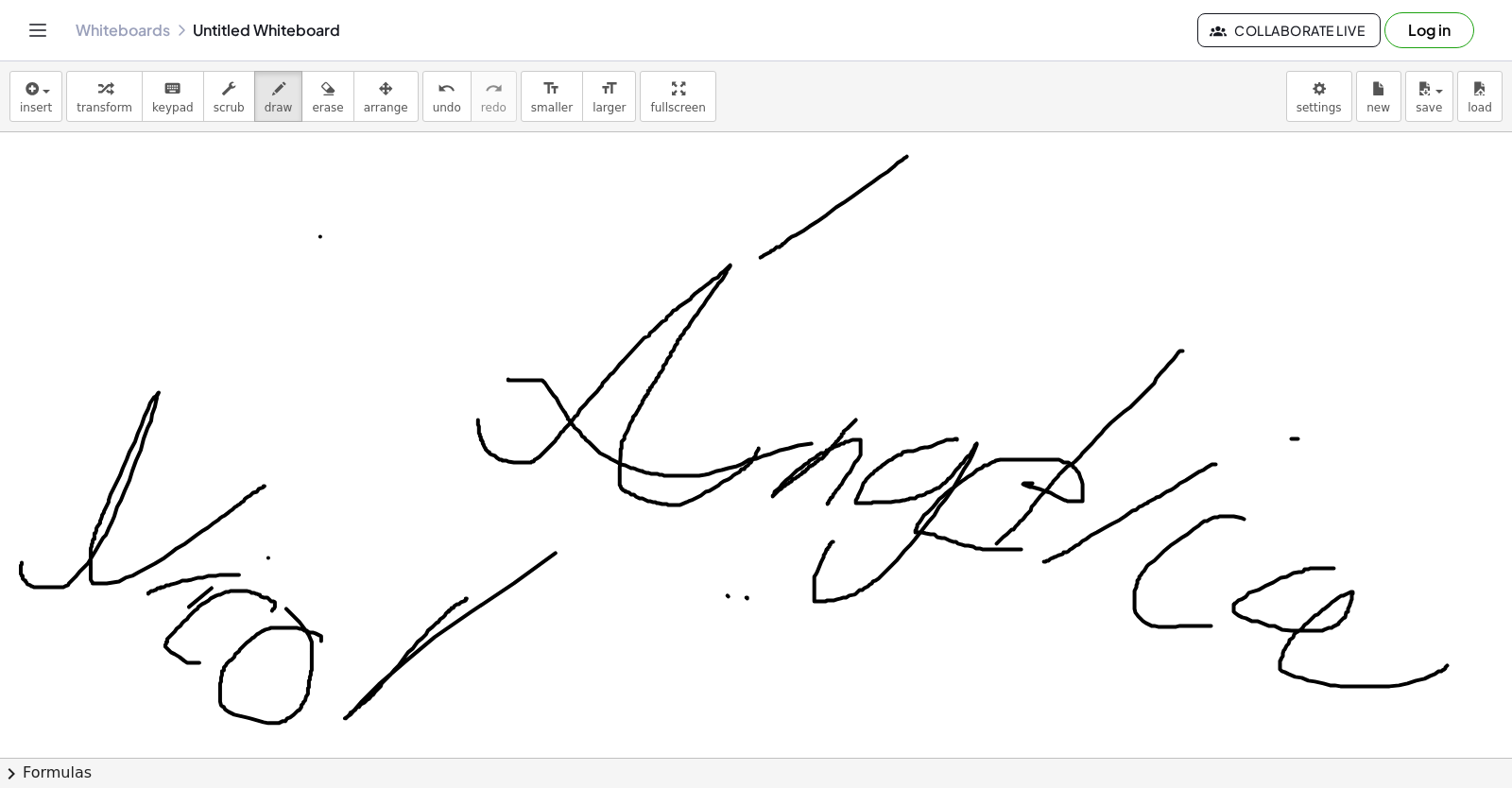
drag, startPoint x: 908, startPoint y: 160, endPoint x: 761, endPoint y: 262, distance: 178.9
drag, startPoint x: 761, startPoint y: 262, endPoint x: 822, endPoint y: 284, distance: 64.8
drag, startPoint x: 923, startPoint y: 270, endPoint x: 908, endPoint y: 319, distance: 51.2
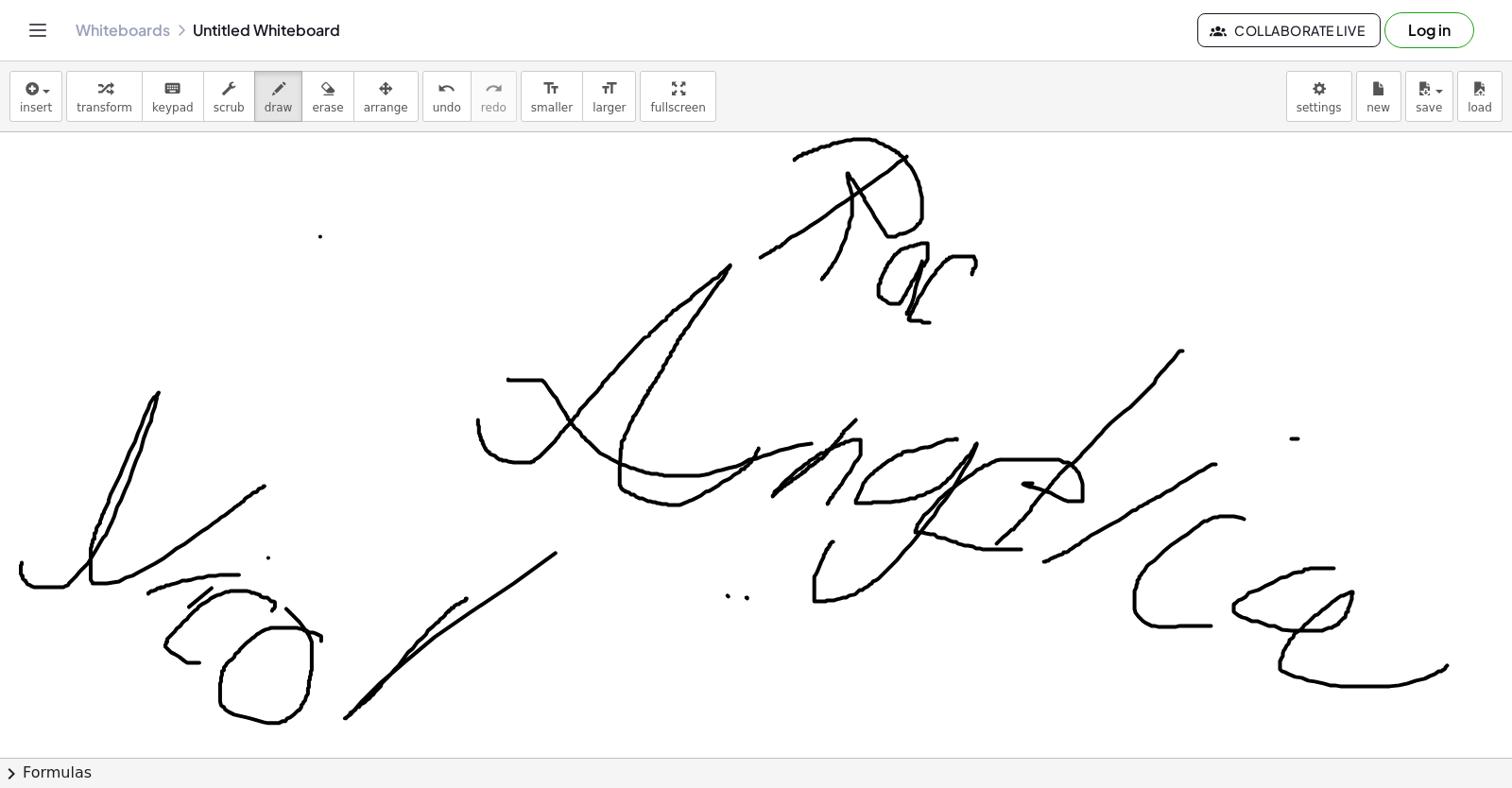
drag, startPoint x: 972, startPoint y: 278, endPoint x: 935, endPoint y: 327, distance: 61.4
drag, startPoint x: 1073, startPoint y: 186, endPoint x: 987, endPoint y: 378, distance: 210.4
drag, startPoint x: 1022, startPoint y: 375, endPoint x: 1023, endPoint y: 405, distance: 30.0
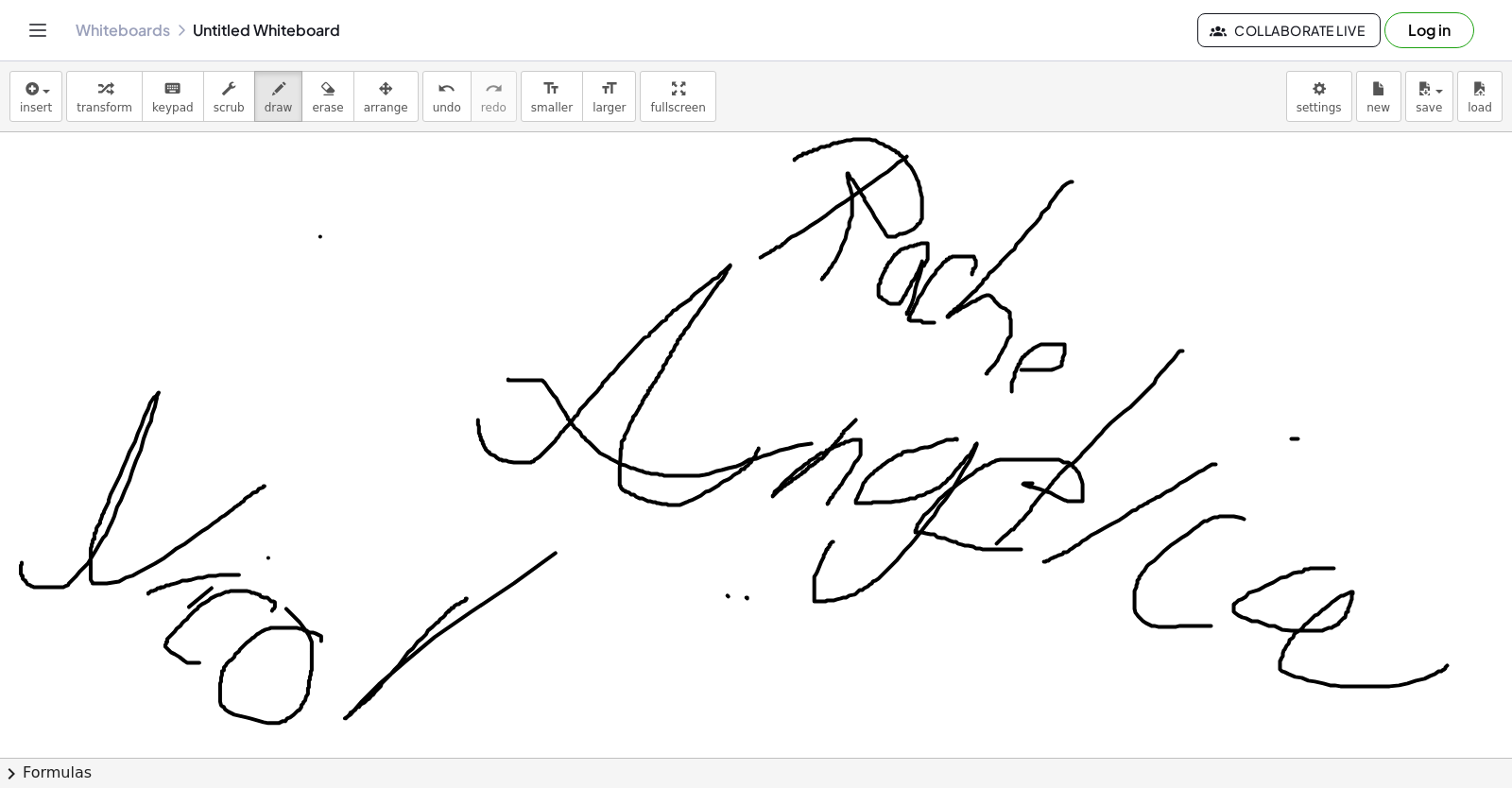
drag, startPoint x: 1218, startPoint y: 246, endPoint x: 1038, endPoint y: 428, distance: 256.0
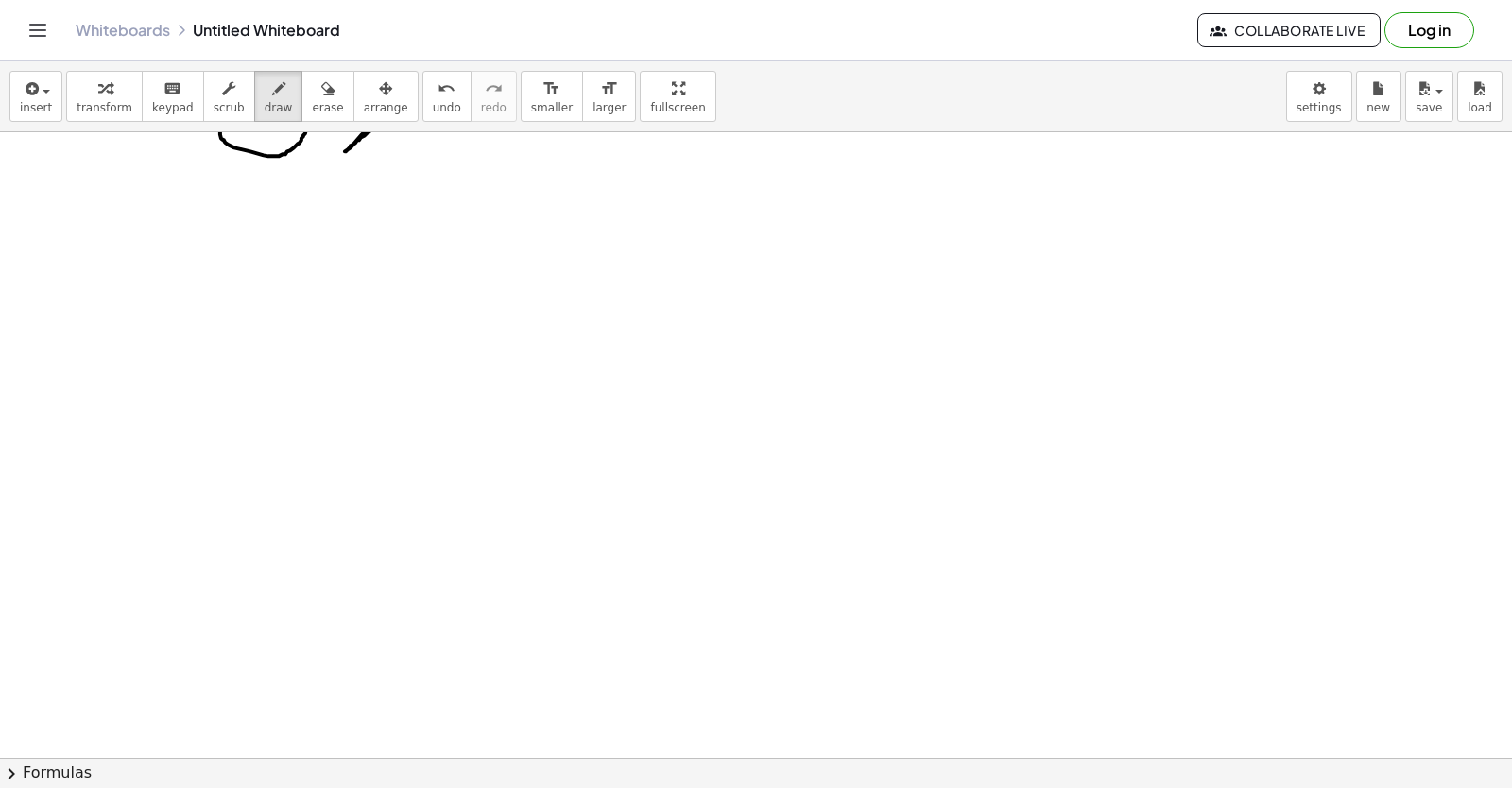
scroll to position [12186, 0]
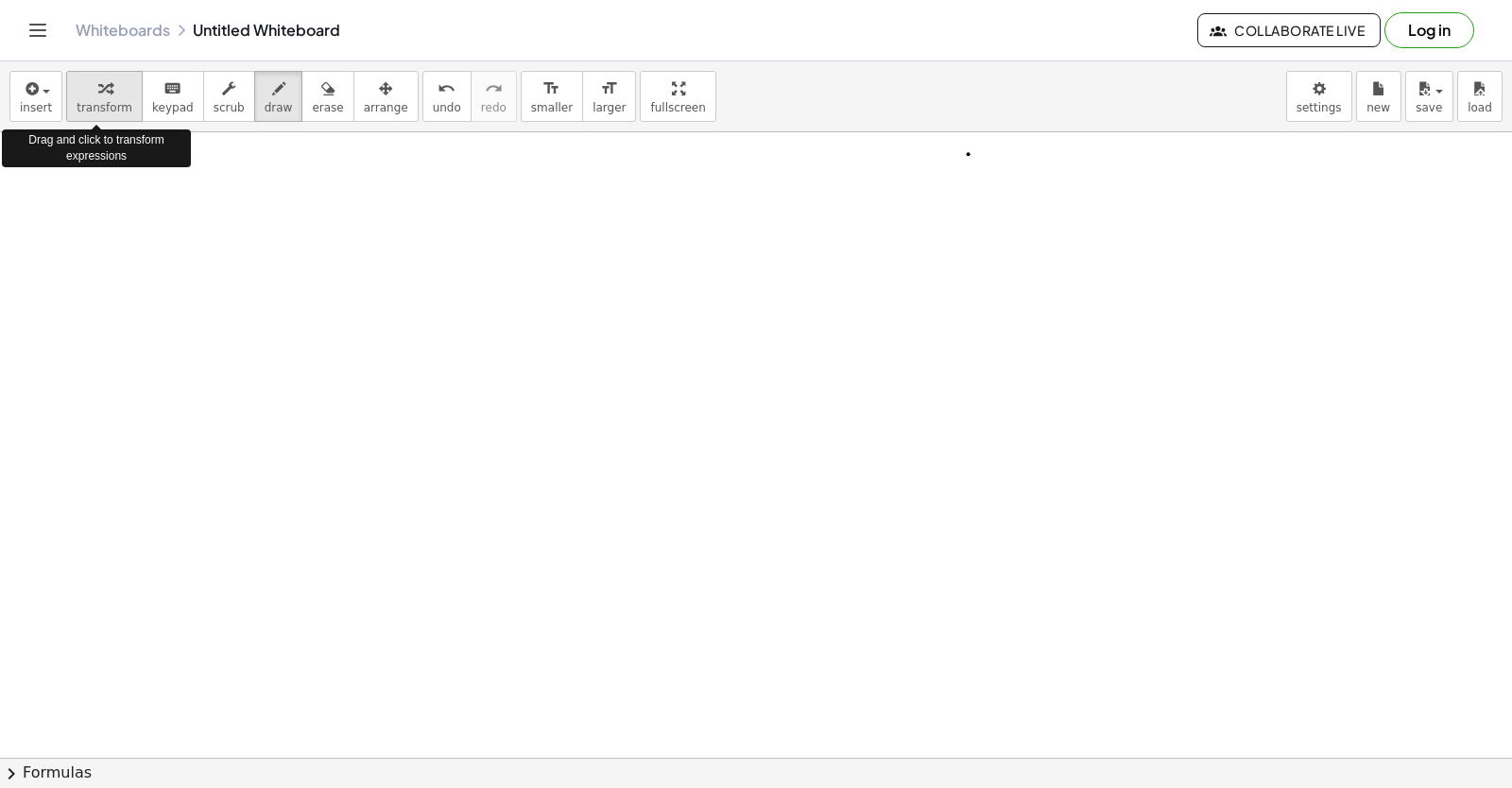
click at [70, 103] on button "transform" at bounding box center [104, 96] width 76 height 51
drag, startPoint x: 770, startPoint y: 537, endPoint x: 746, endPoint y: 554, distance: 29.4
drag, startPoint x: 730, startPoint y: 568, endPoint x: 712, endPoint y: 575, distance: 19.3
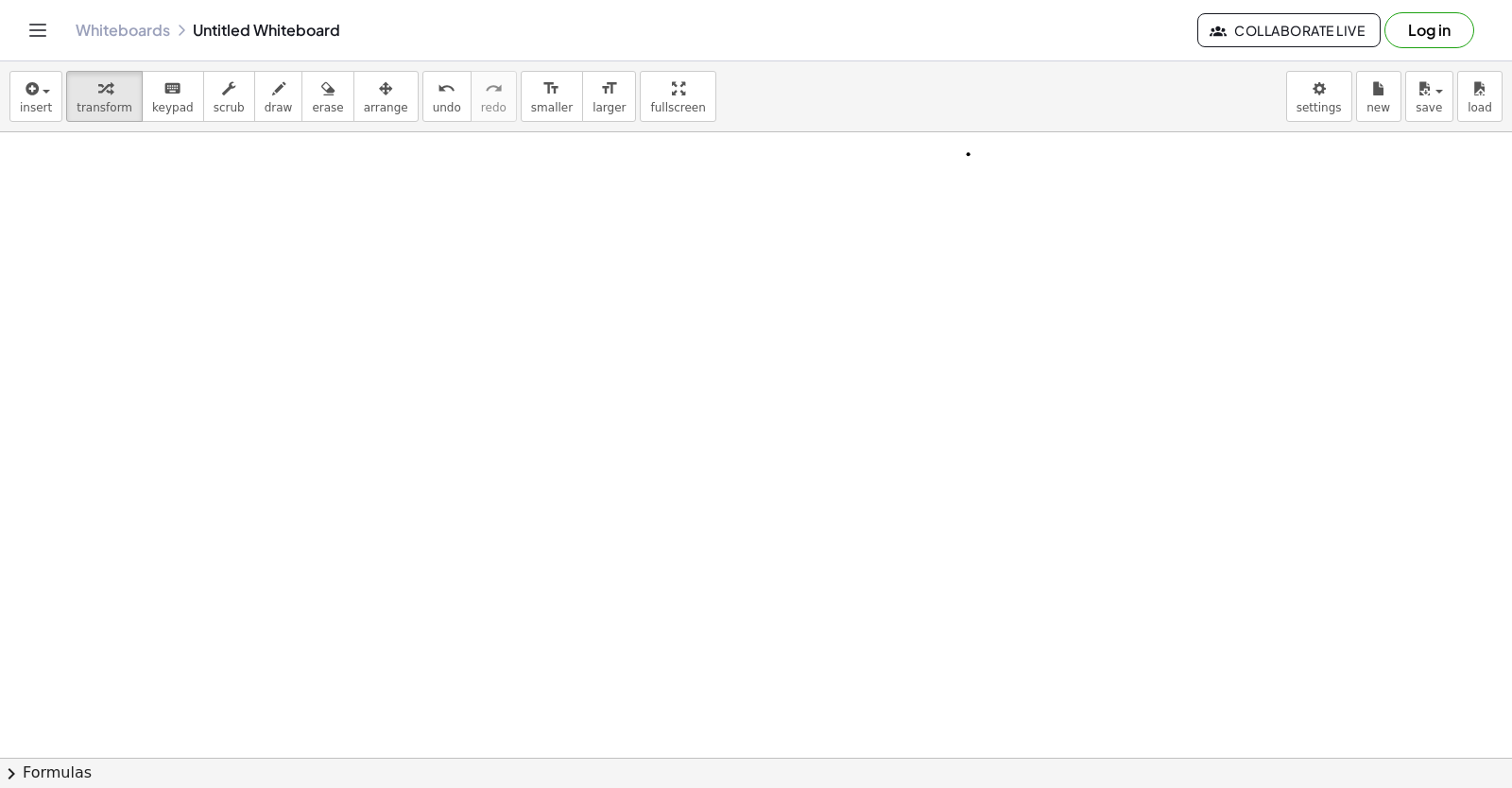
drag, startPoint x: 712, startPoint y: 575, endPoint x: 685, endPoint y: 551, distance: 36.1
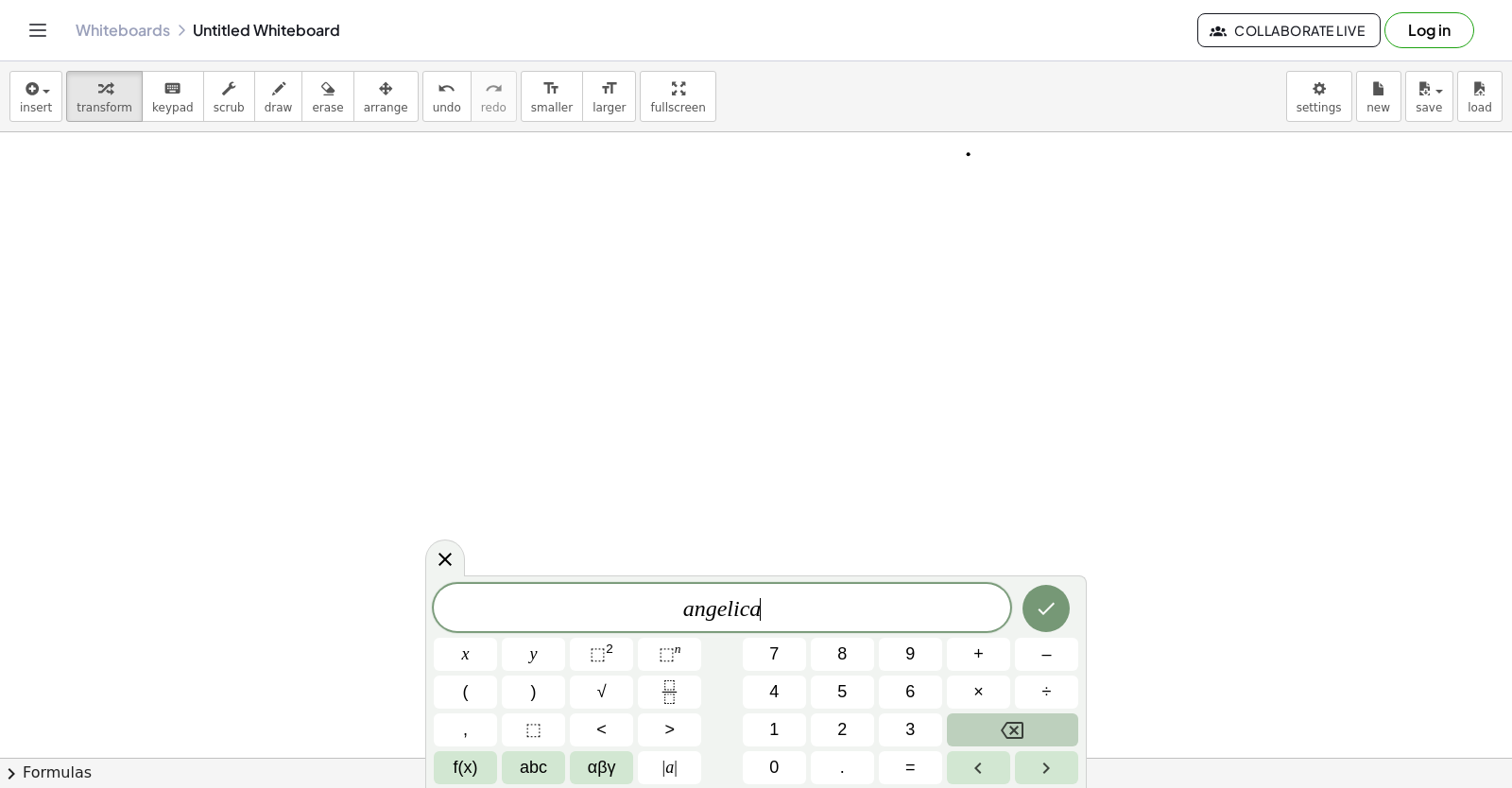
click at [1044, 714] on button "Backspace" at bounding box center [1013, 730] width 131 height 33
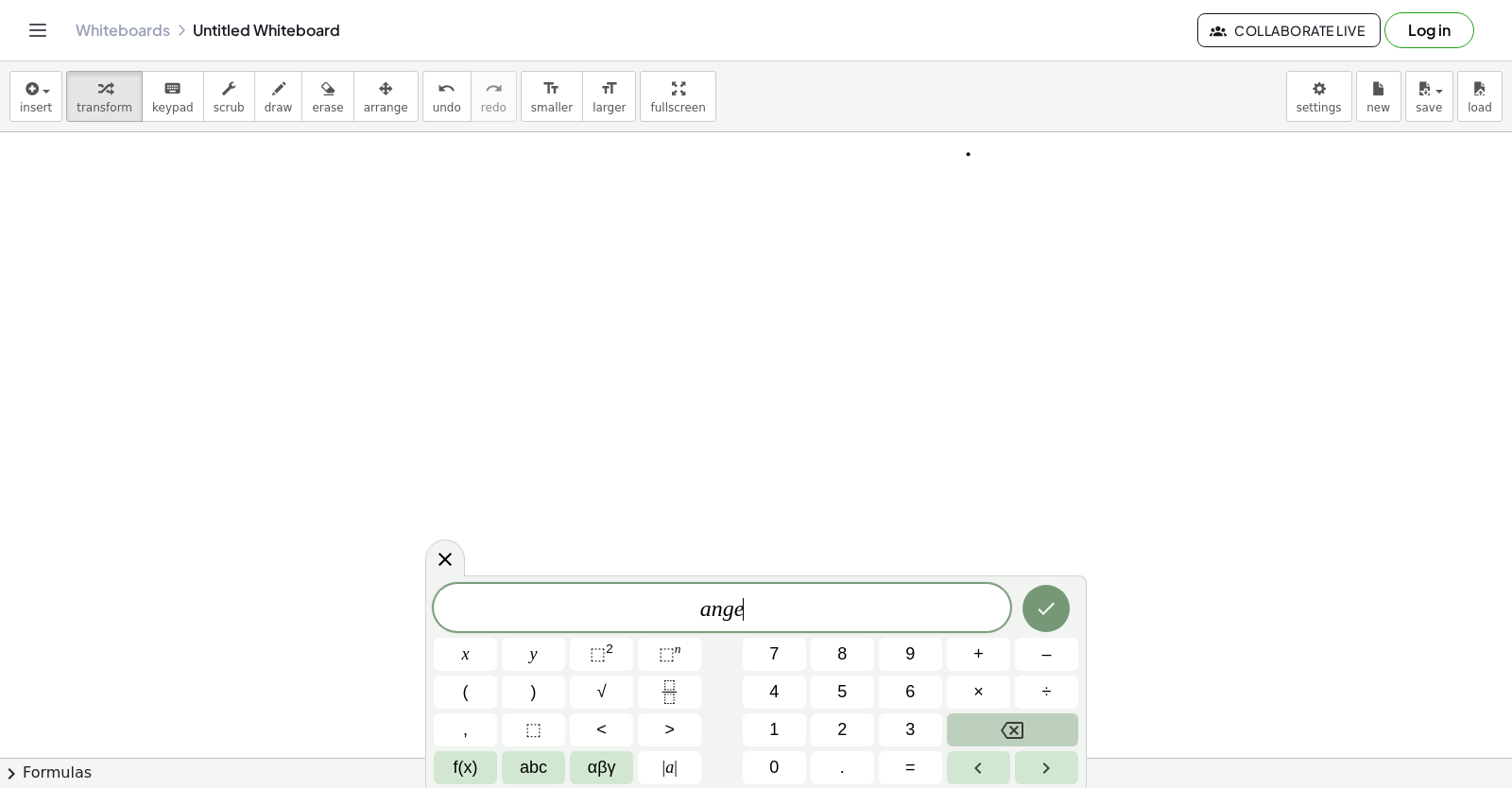
click at [1044, 714] on button "Backspace" at bounding box center [1013, 730] width 131 height 33
click at [1043, 717] on button "Backspace" at bounding box center [1013, 730] width 131 height 33
click at [863, 768] on button "." at bounding box center [843, 768] width 64 height 33
click at [851, 770] on button "." at bounding box center [843, 768] width 64 height 33
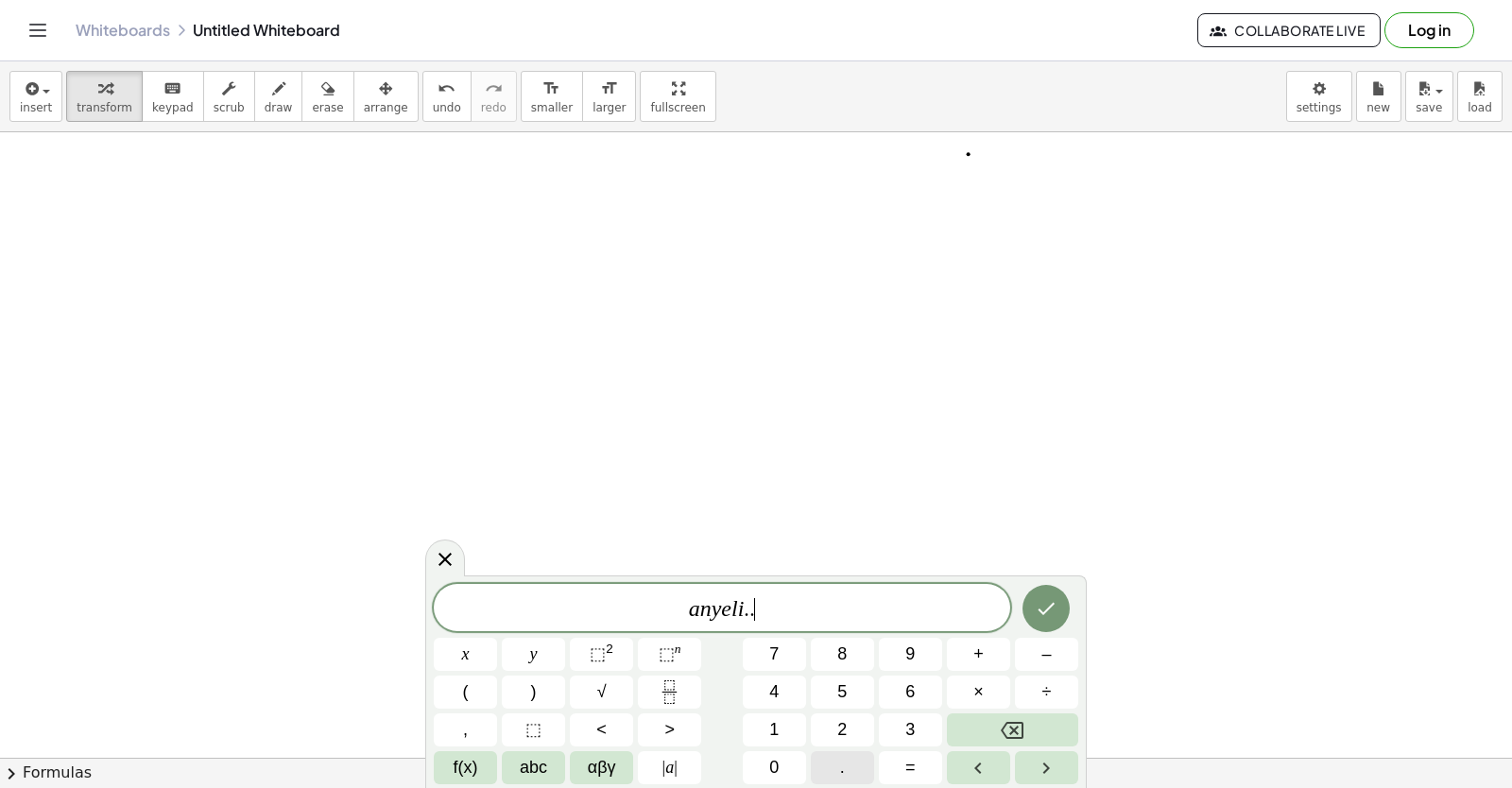
click at [850, 770] on button "." at bounding box center [843, 768] width 64 height 33
drag, startPoint x: 1076, startPoint y: 574, endPoint x: 1055, endPoint y: 589, distance: 25.8
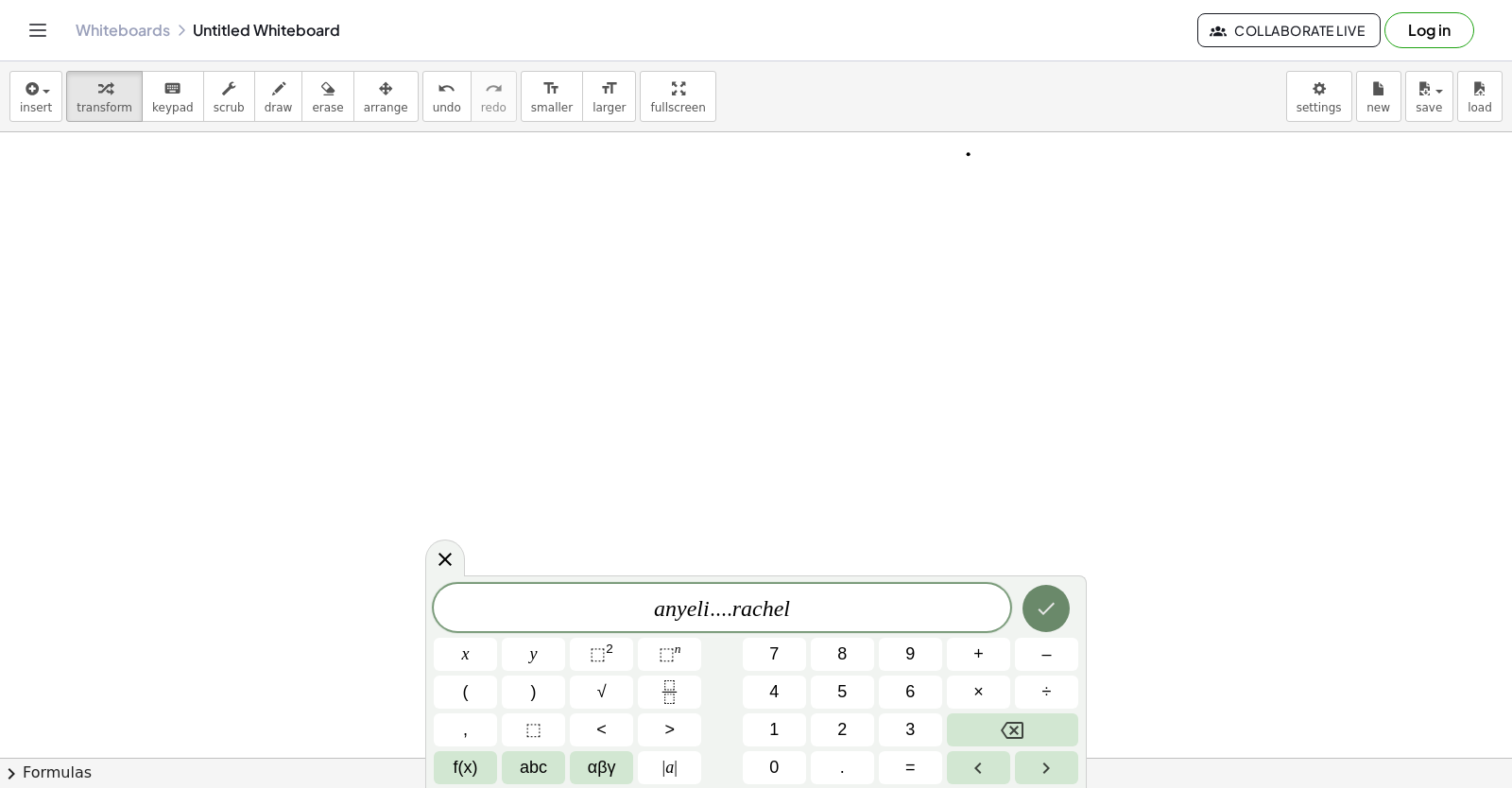
click at [1045, 599] on icon "Done" at bounding box center [1046, 608] width 22 height 22
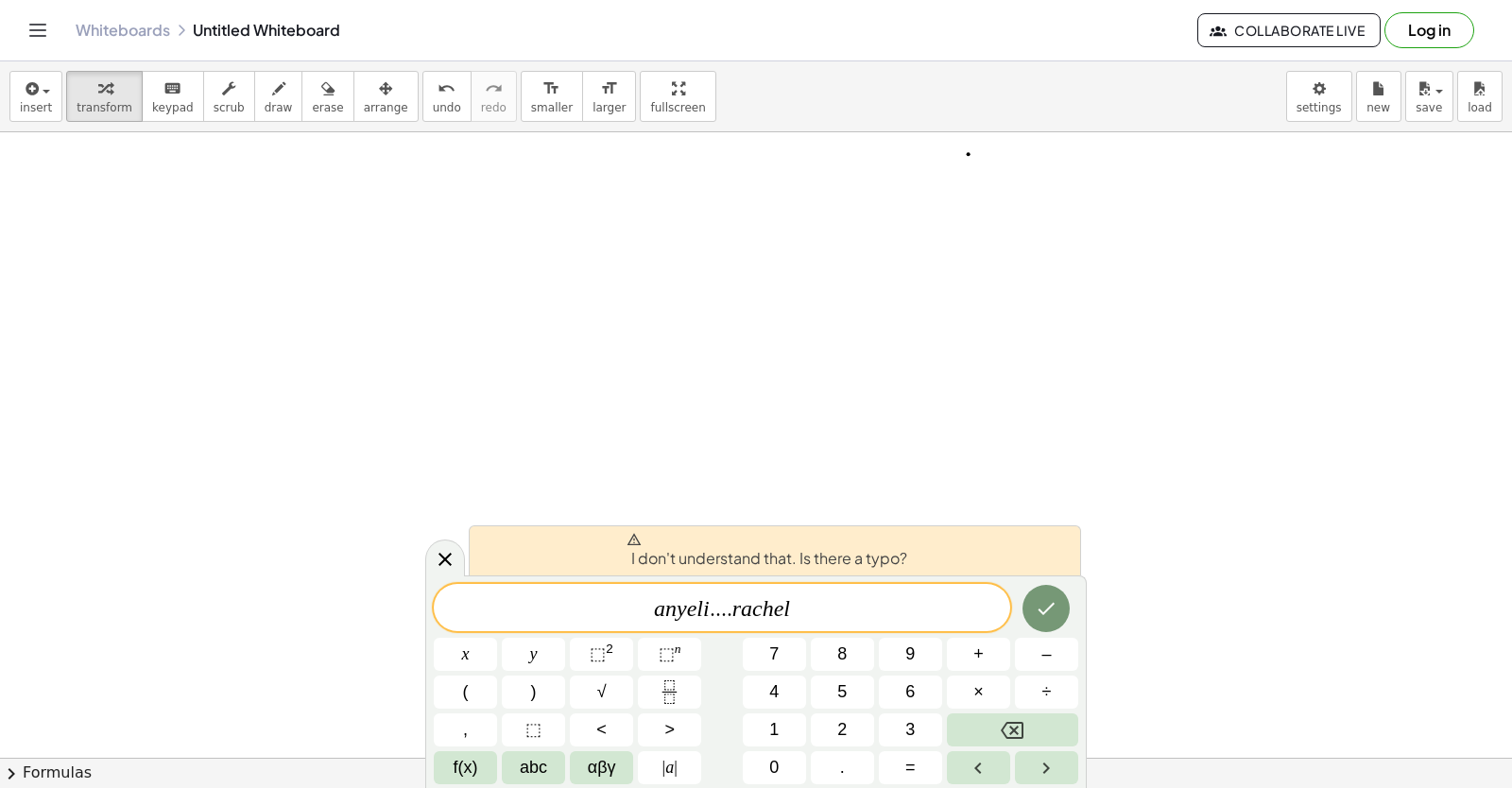
drag, startPoint x: 1054, startPoint y: 562, endPoint x: 1001, endPoint y: 616, distance: 75.7
click at [1044, 576] on div "I don't understand that. Is there a typo? a n y e l i . . . . r a c h e l x y ⬚…" at bounding box center [755, 682] width 661 height 212
click at [993, 727] on button "Backspace" at bounding box center [1013, 730] width 131 height 33
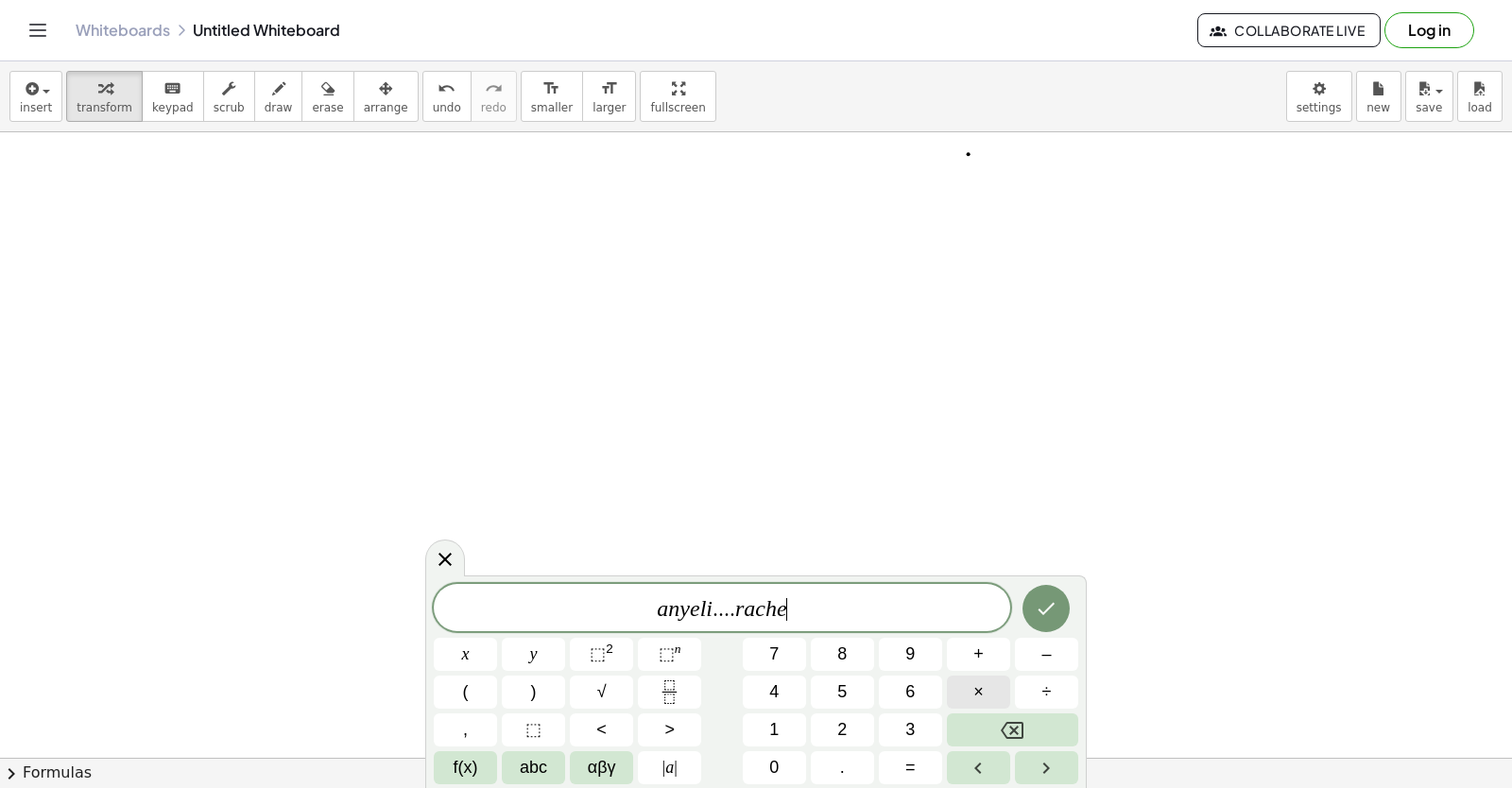
click at [1005, 708] on button "×" at bounding box center [979, 692] width 64 height 33
click at [595, 605] on span "·" at bounding box center [602, 609] width 14 height 22
click at [795, 605] on span "·" at bounding box center [798, 609] width 14 height 22
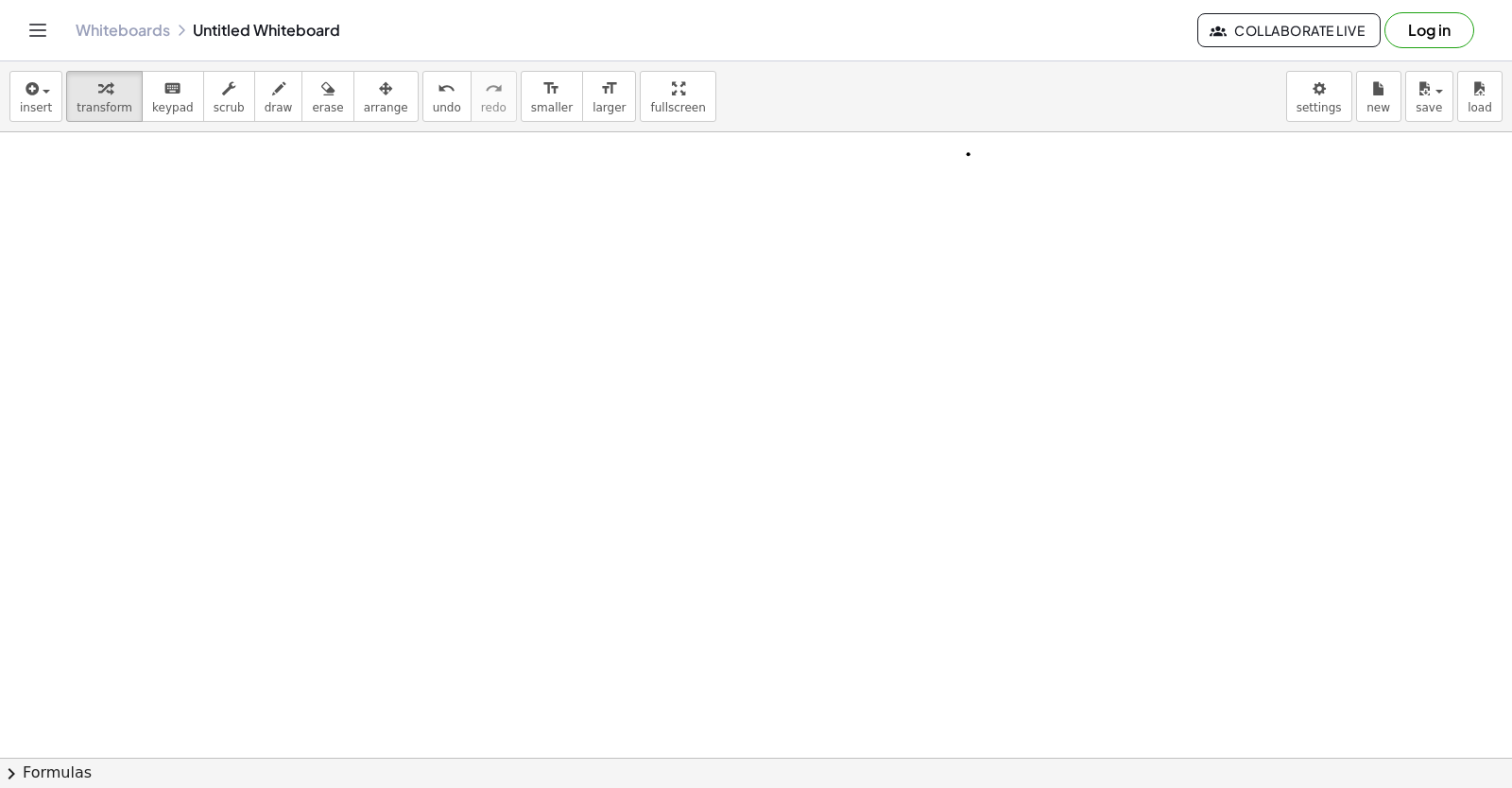
drag, startPoint x: 857, startPoint y: 416, endPoint x: 432, endPoint y: 596, distance: 461.5
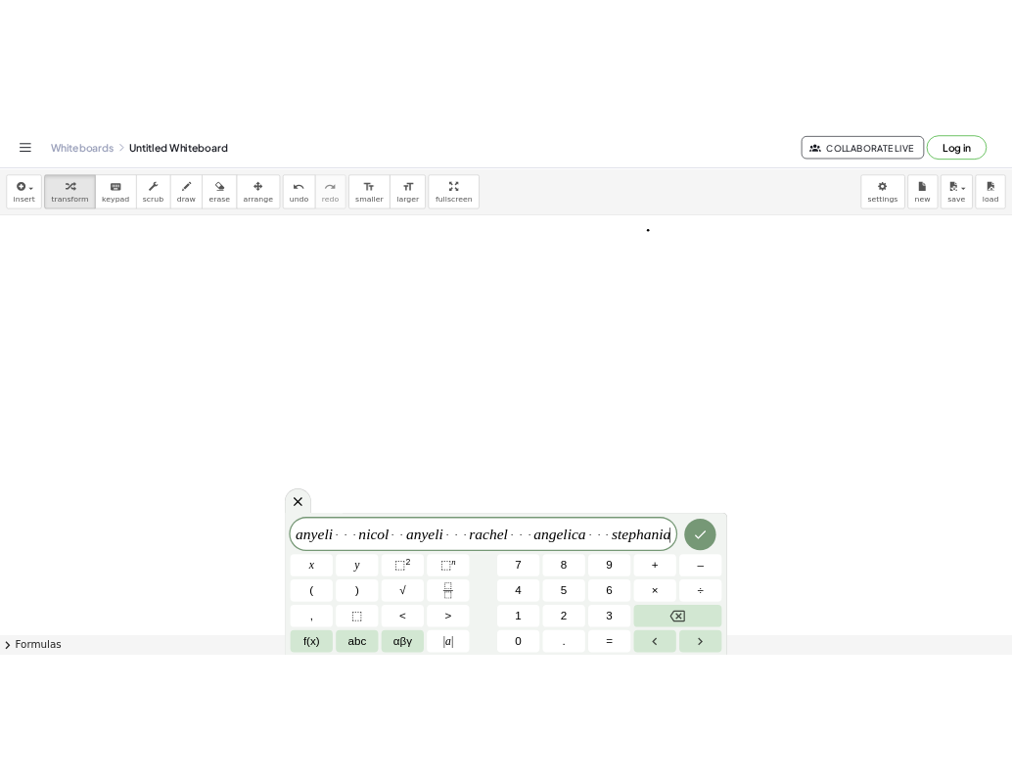
scroll to position [12423, 0]
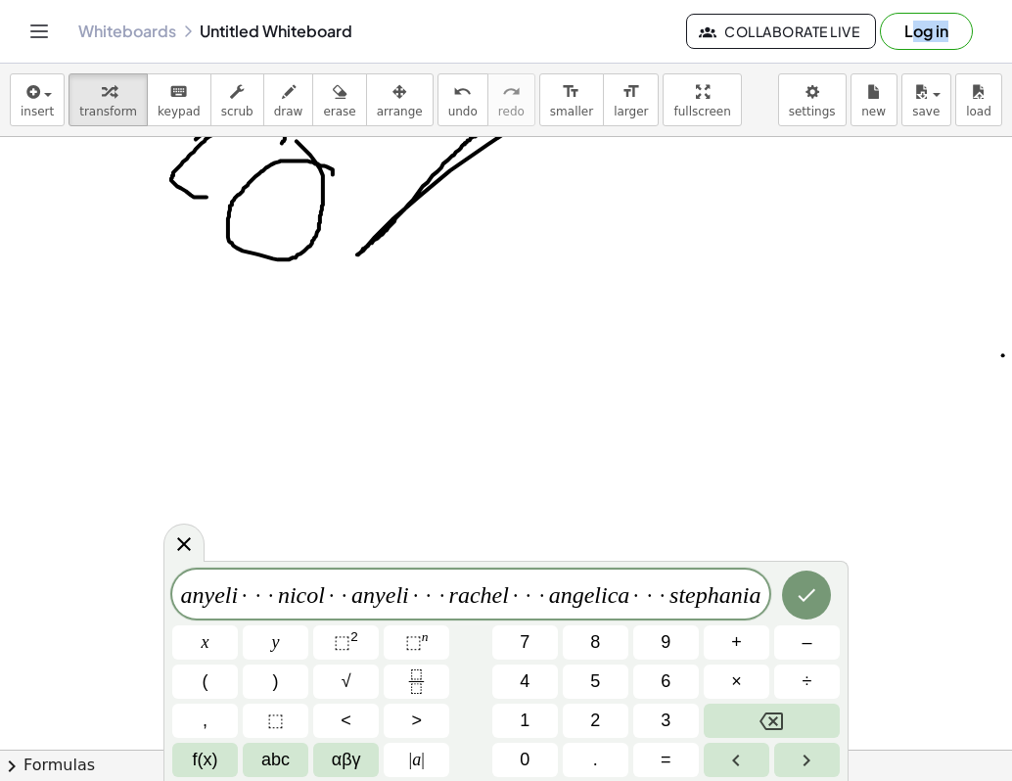
click at [849, 125] on div "Graspable Math Activities Get Started Activity Bank Assigned Work Classes White…" at bounding box center [506, 390] width 1012 height 781
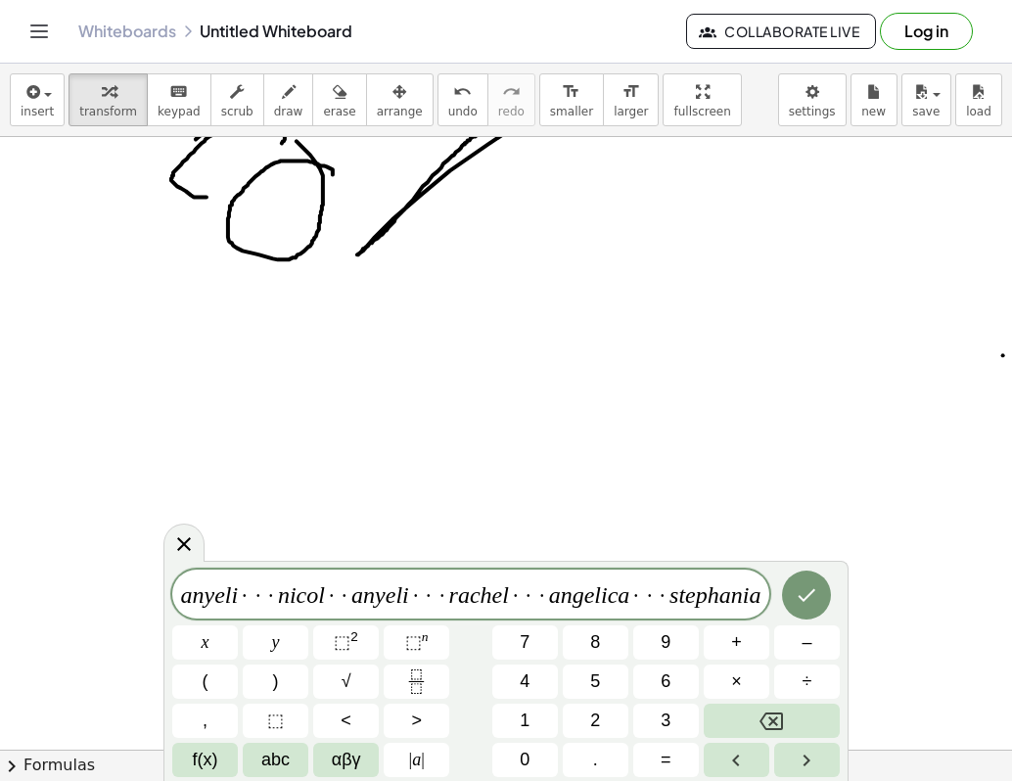
drag, startPoint x: 837, startPoint y: 179, endPoint x: 897, endPoint y: 435, distance: 262.3
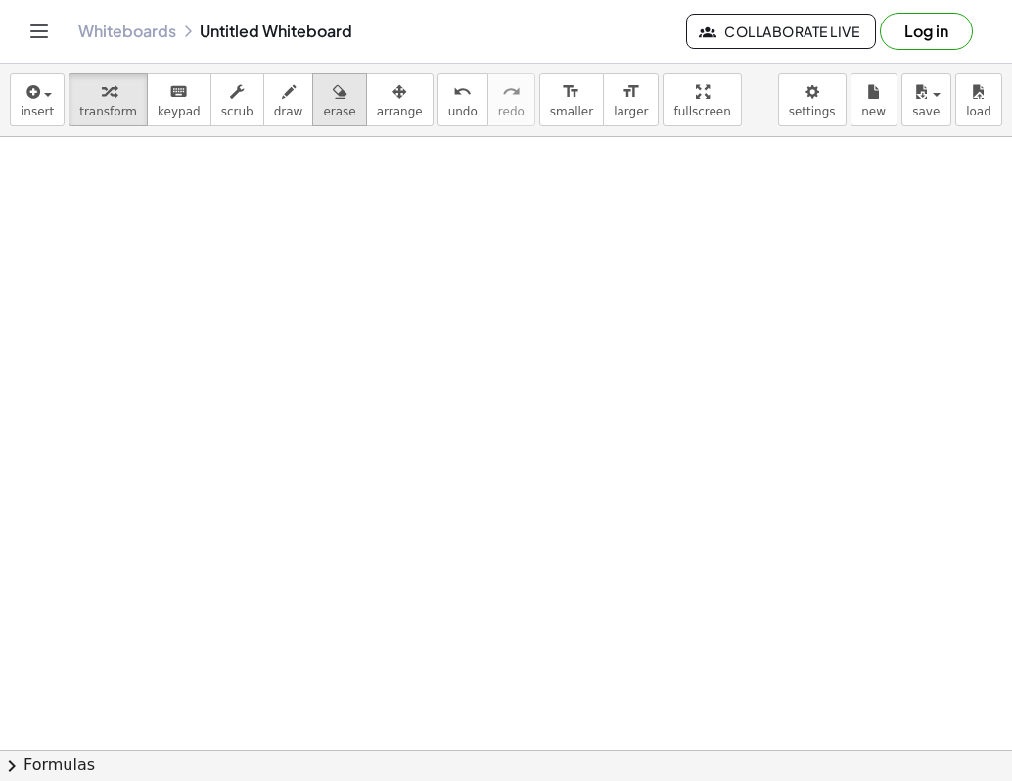
drag, startPoint x: 264, startPoint y: 109, endPoint x: 313, endPoint y: 111, distance: 49.0
click at [274, 109] on span "draw" at bounding box center [288, 112] width 29 height 14
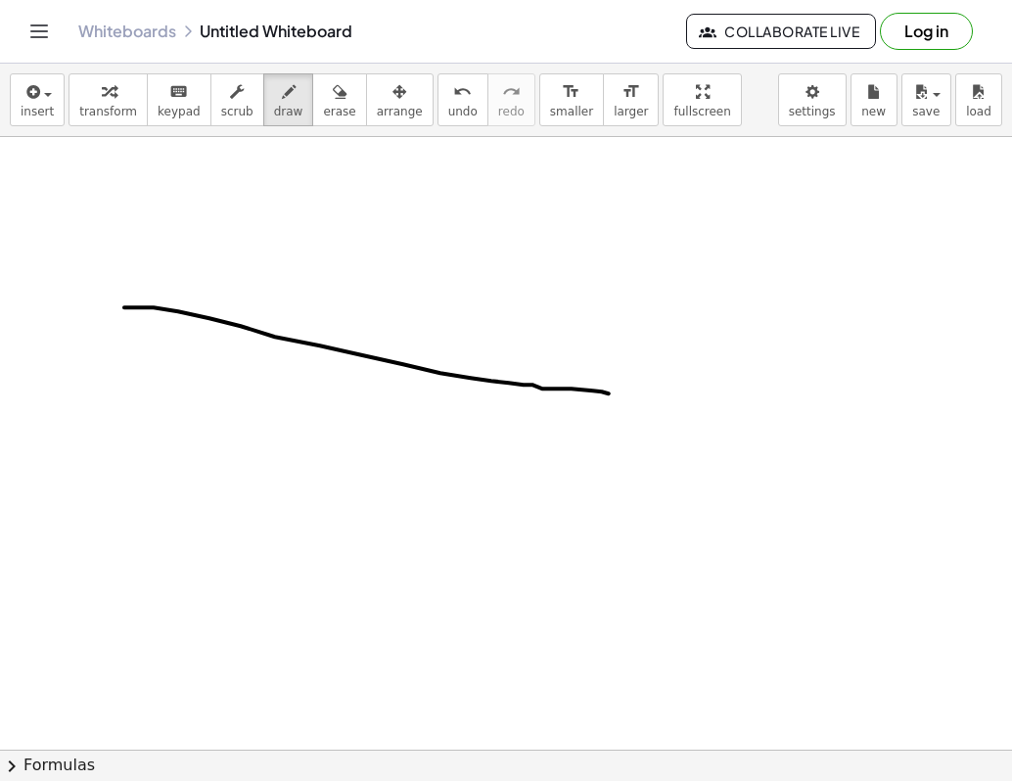
drag, startPoint x: 124, startPoint y: 312, endPoint x: 634, endPoint y: 401, distance: 517.6
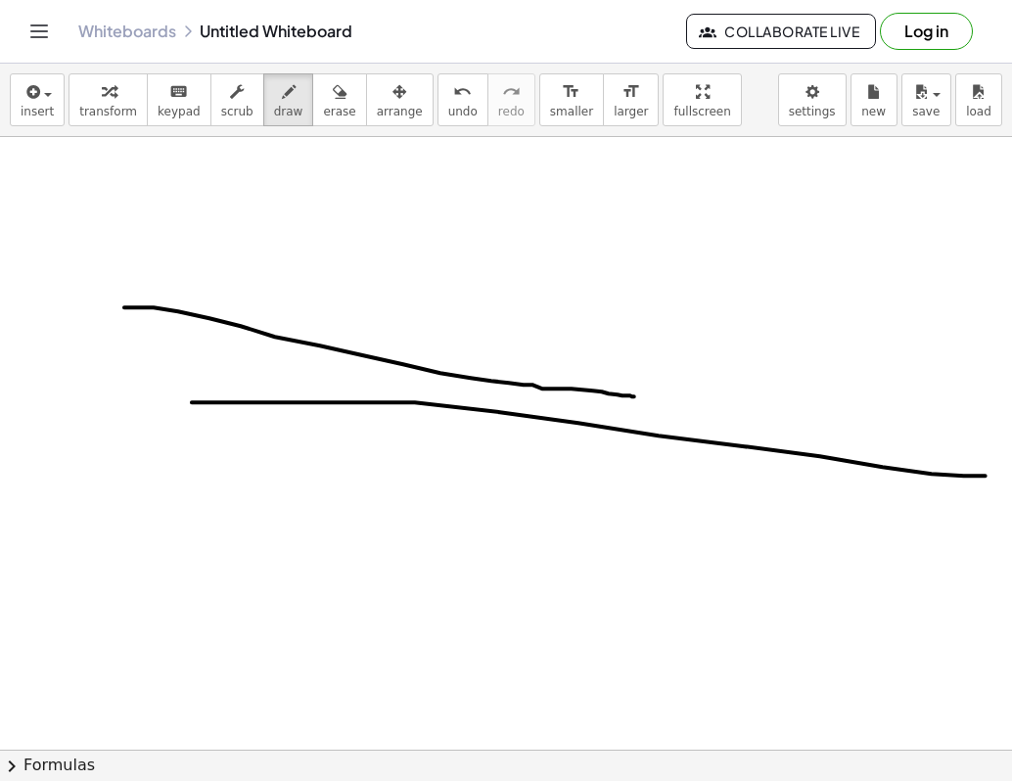
drag, startPoint x: 192, startPoint y: 407, endPoint x: 986, endPoint y: 481, distance: 797.1
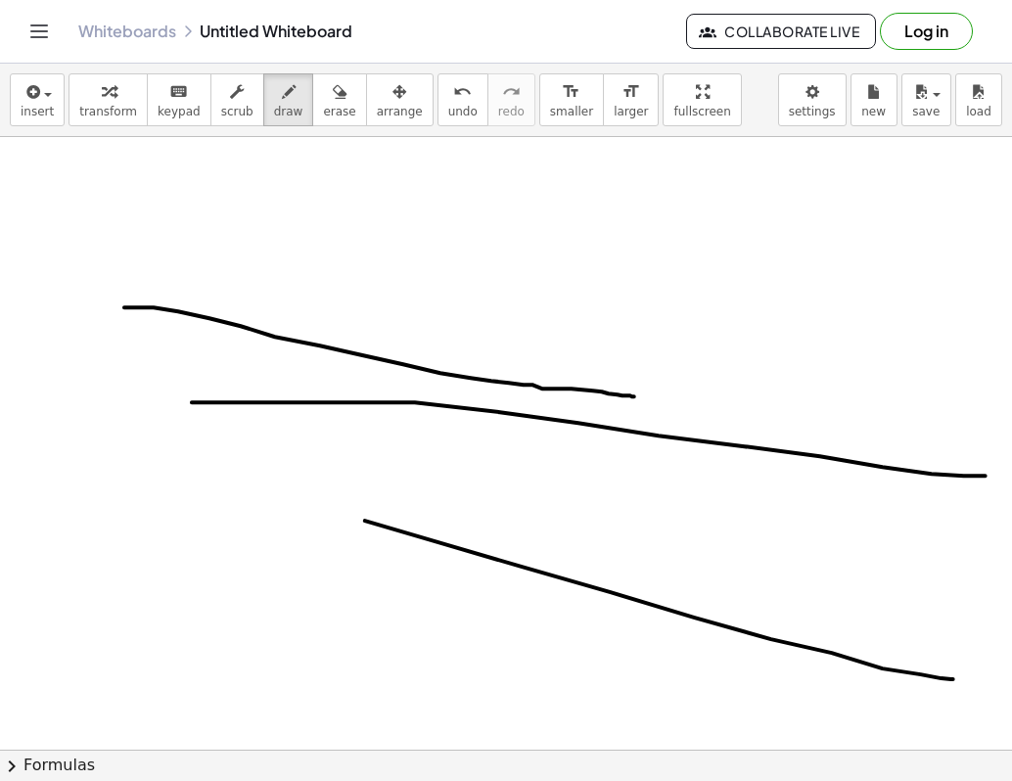
drag, startPoint x: 953, startPoint y: 684, endPoint x: 440, endPoint y: 567, distance: 526.1
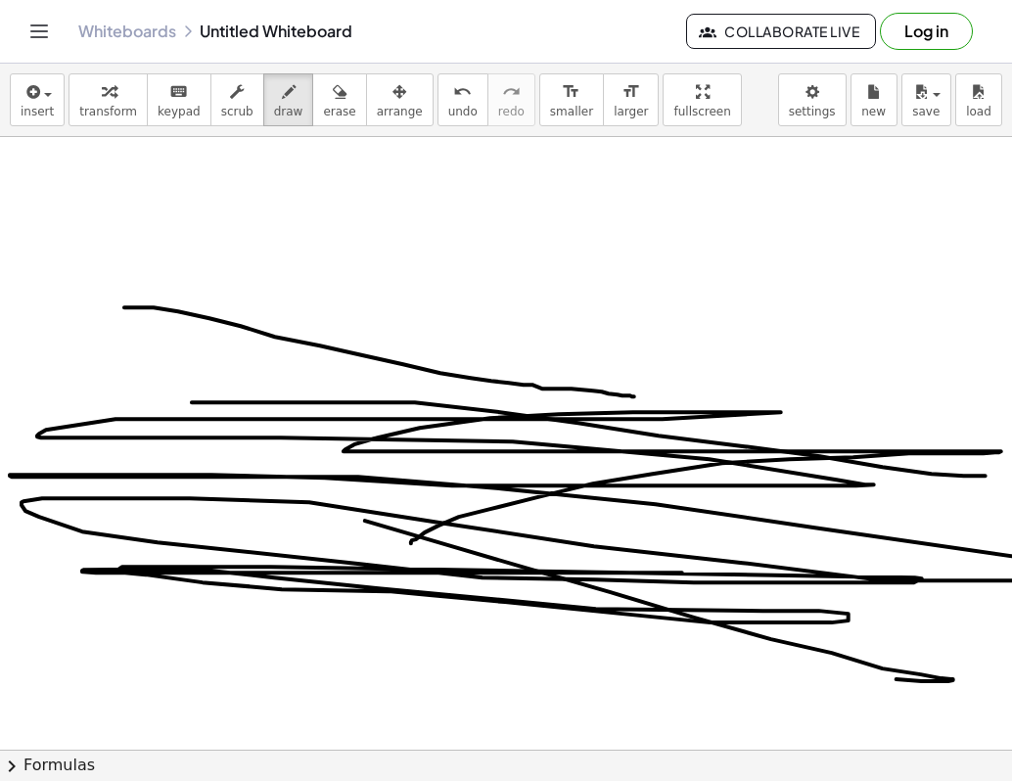
drag, startPoint x: 537, startPoint y: 502, endPoint x: 858, endPoint y: 608, distance: 338.0
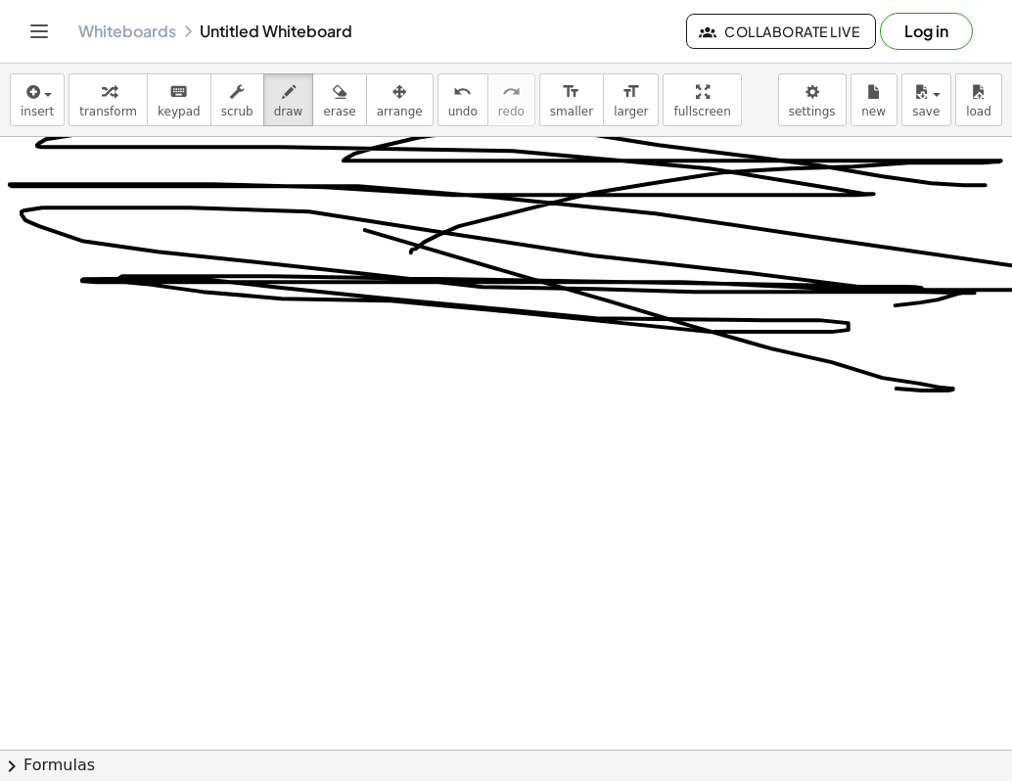
scroll to position [13008, 0]
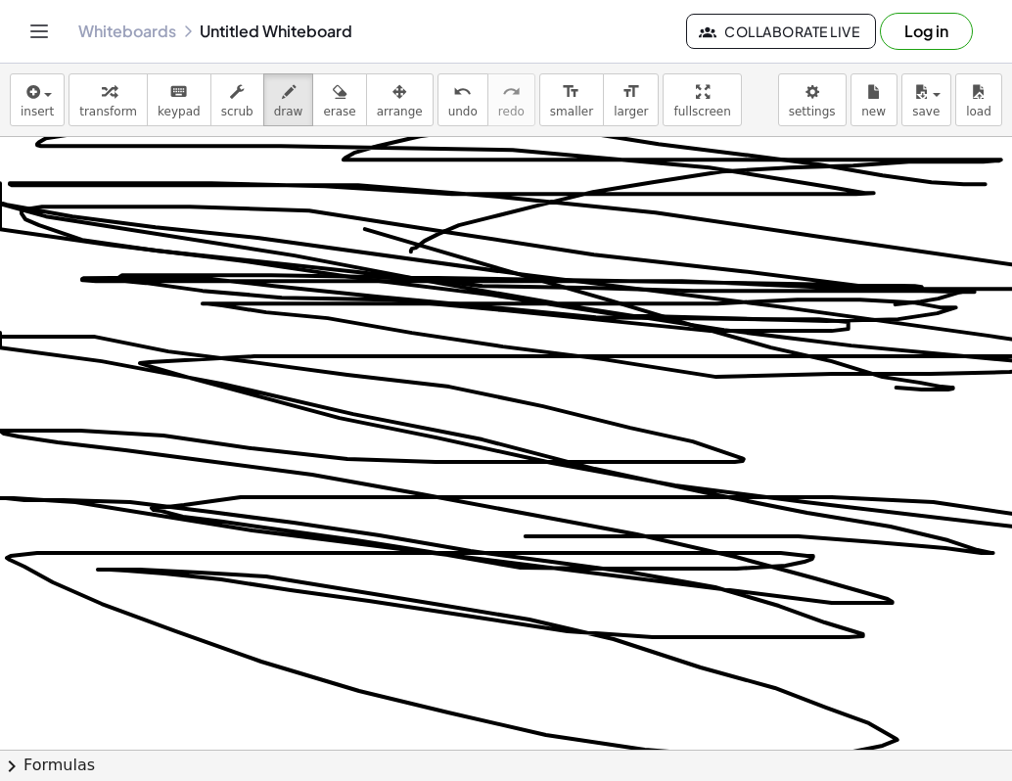
drag, startPoint x: 716, startPoint y: 541, endPoint x: 991, endPoint y: 266, distance: 388.9
click at [1012, 287] on html "Graspable Math Activities Get Started Activity Bank Assigned Work Classes White…" at bounding box center [506, 390] width 1012 height 781
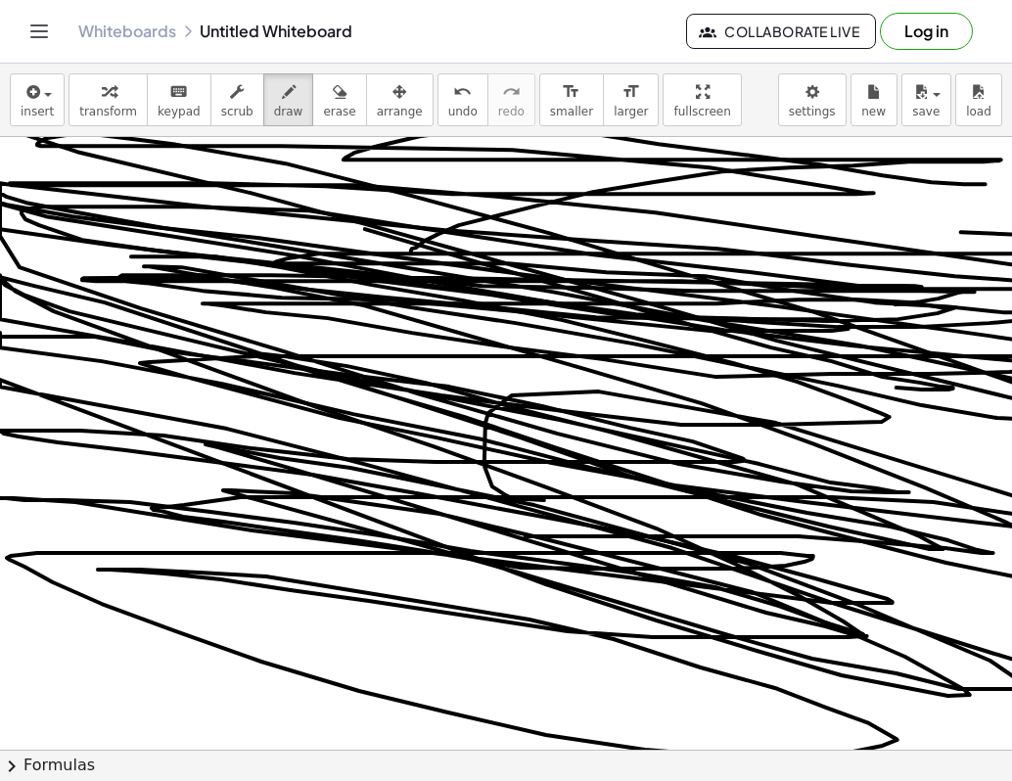
drag, startPoint x: 1130, startPoint y: 241, endPoint x: 1001, endPoint y: 234, distance: 129.4
